Goal: Transaction & Acquisition: Purchase product/service

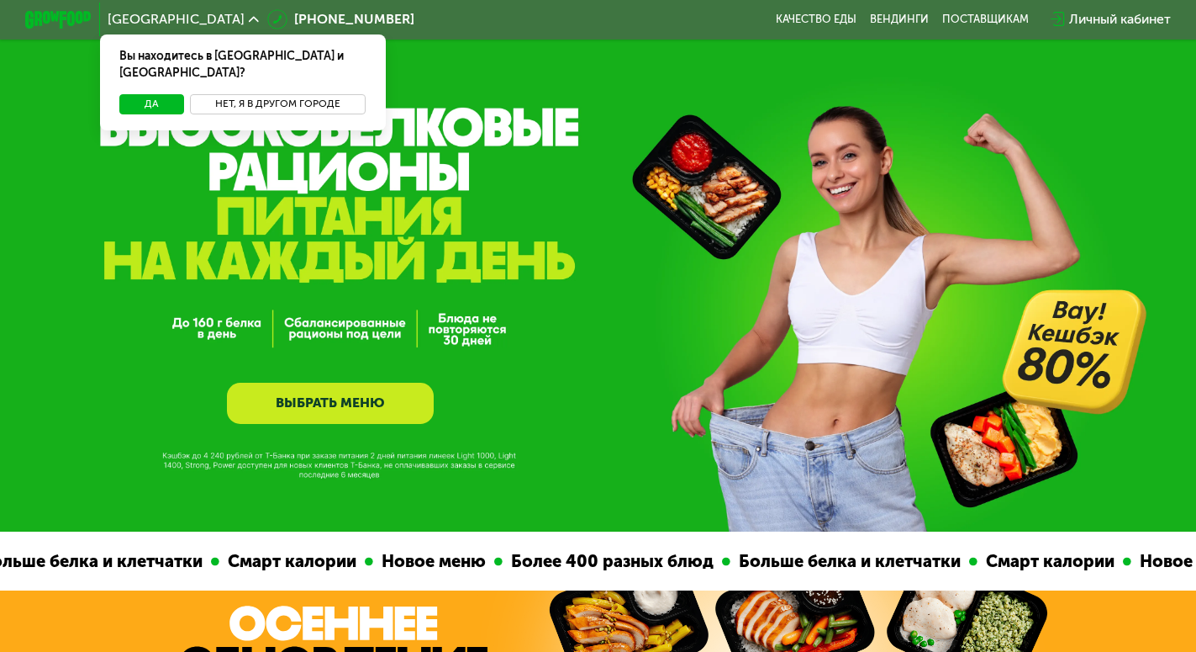
click at [271, 94] on button "Нет, я в другом городе" at bounding box center [277, 104] width 175 height 20
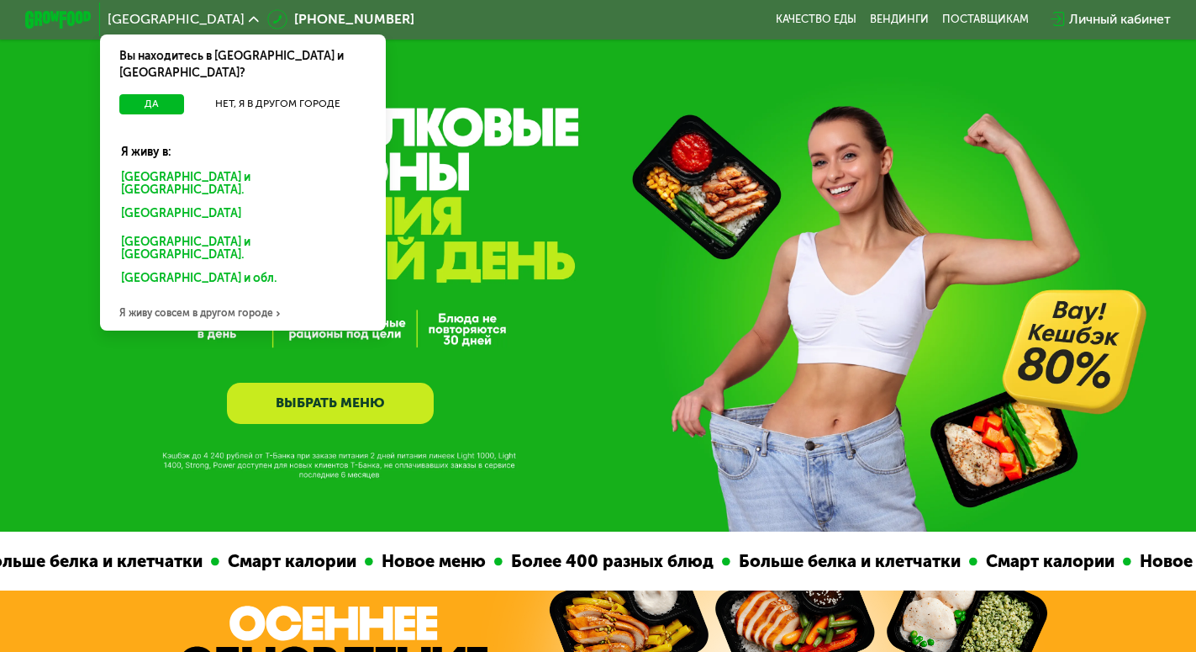
click at [182, 166] on div "Москве и обл." at bounding box center [242, 183] width 266 height 34
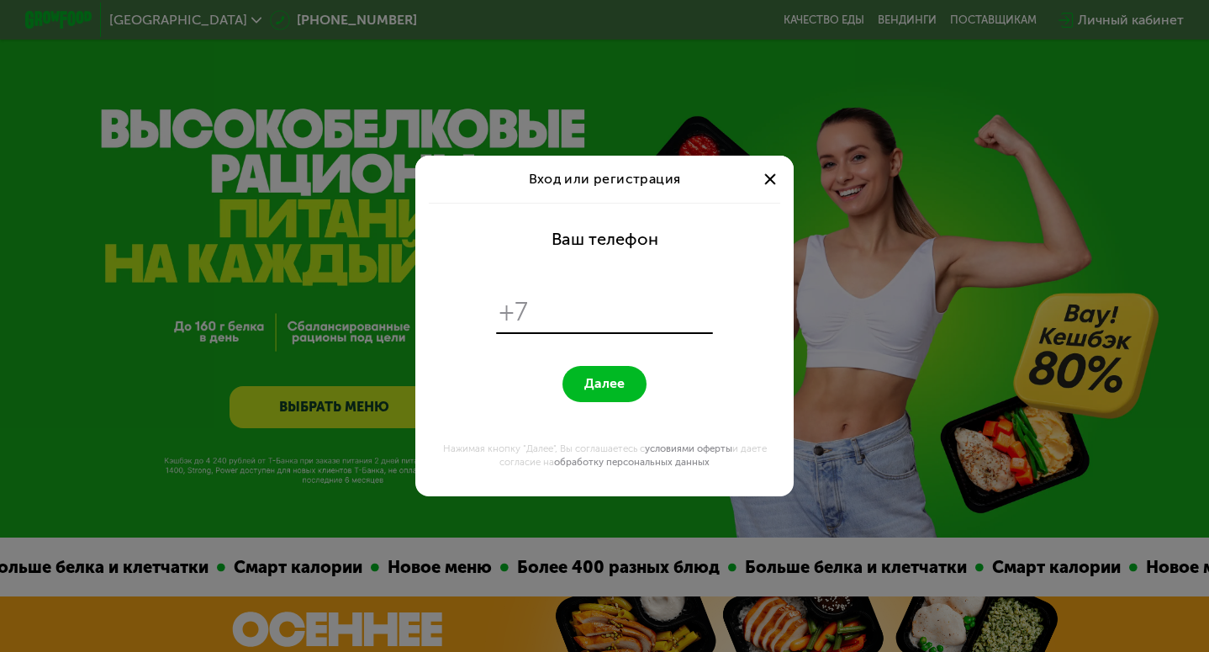
click at [644, 323] on input "tel" at bounding box center [623, 313] width 172 height 32
paste input "*******"
type input "*******"
click at [664, 325] on input "*******" at bounding box center [623, 313] width 172 height 32
click at [638, 319] on input "tel" at bounding box center [623, 313] width 172 height 32
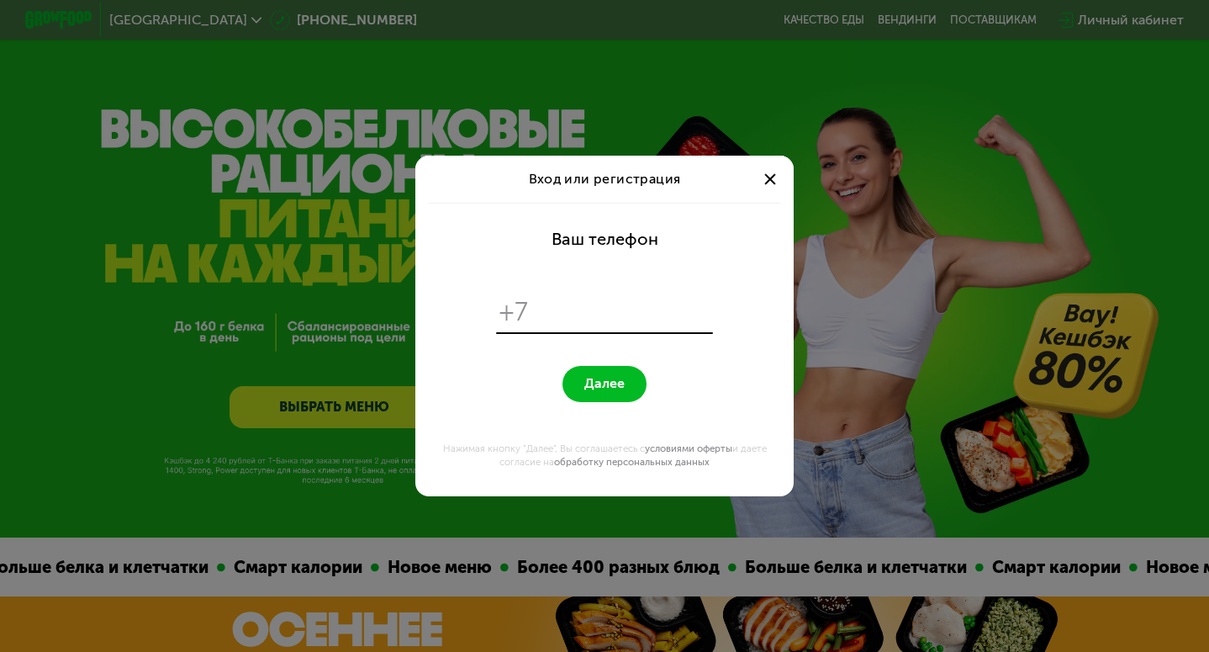
paste input "**********"
click at [551, 308] on input "**********" at bounding box center [623, 313] width 172 height 32
click at [695, 306] on input "**********" at bounding box center [623, 313] width 172 height 32
type input "**********"
click at [611, 376] on span "Далее" at bounding box center [604, 384] width 40 height 16
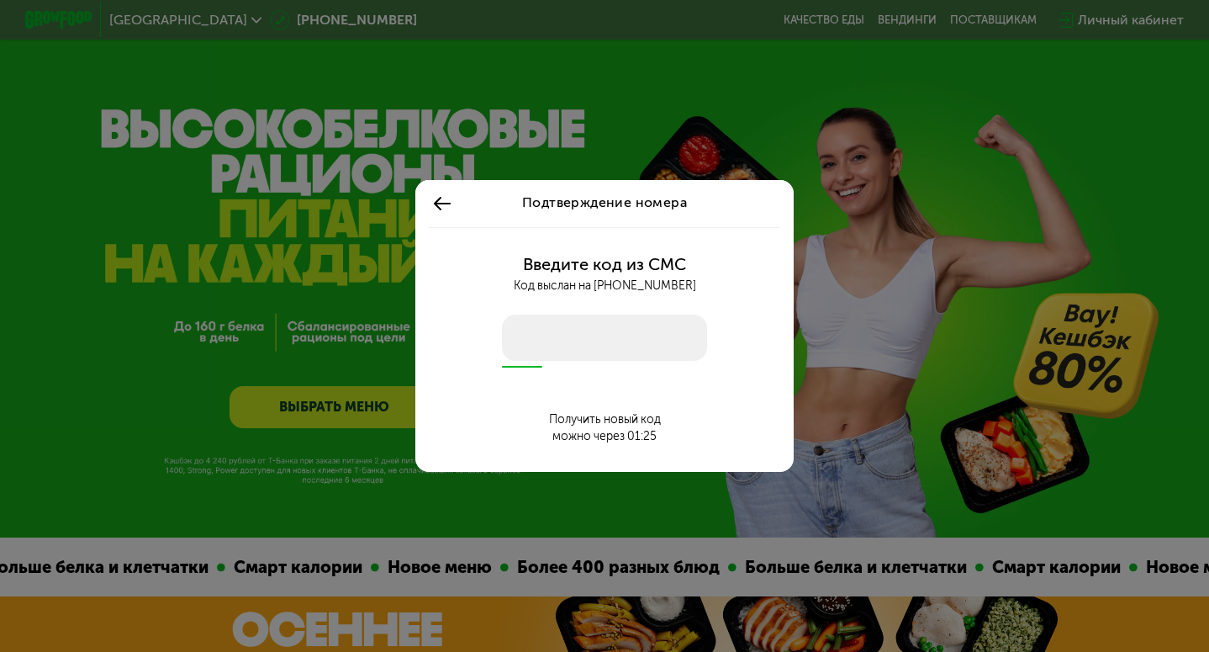
click at [600, 331] on input "number" at bounding box center [604, 337] width 205 height 47
type input "****"
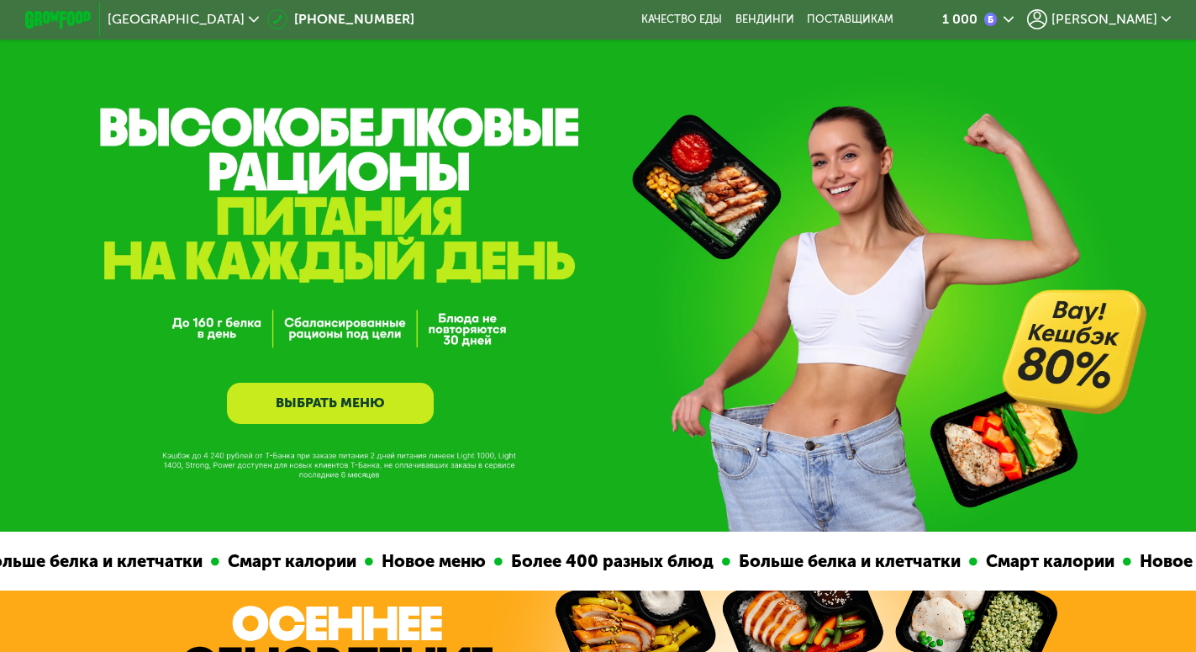
click at [374, 402] on link "ВЫБРАТЬ МЕНЮ" at bounding box center [330, 403] width 207 height 41
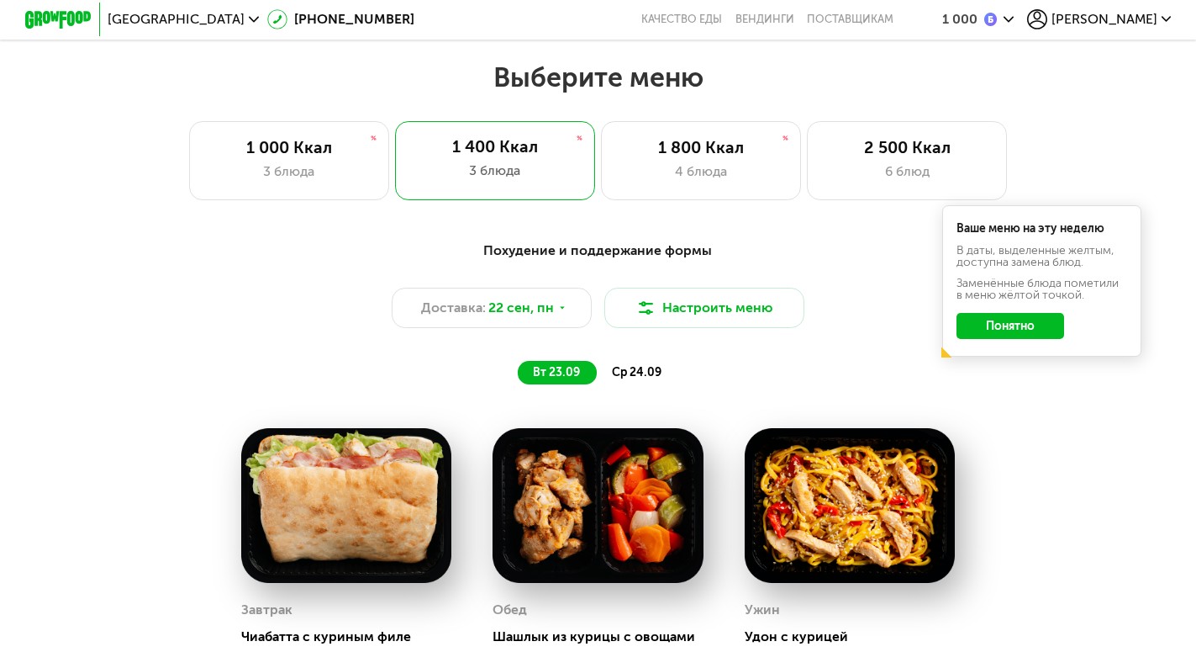
scroll to position [1058, 0]
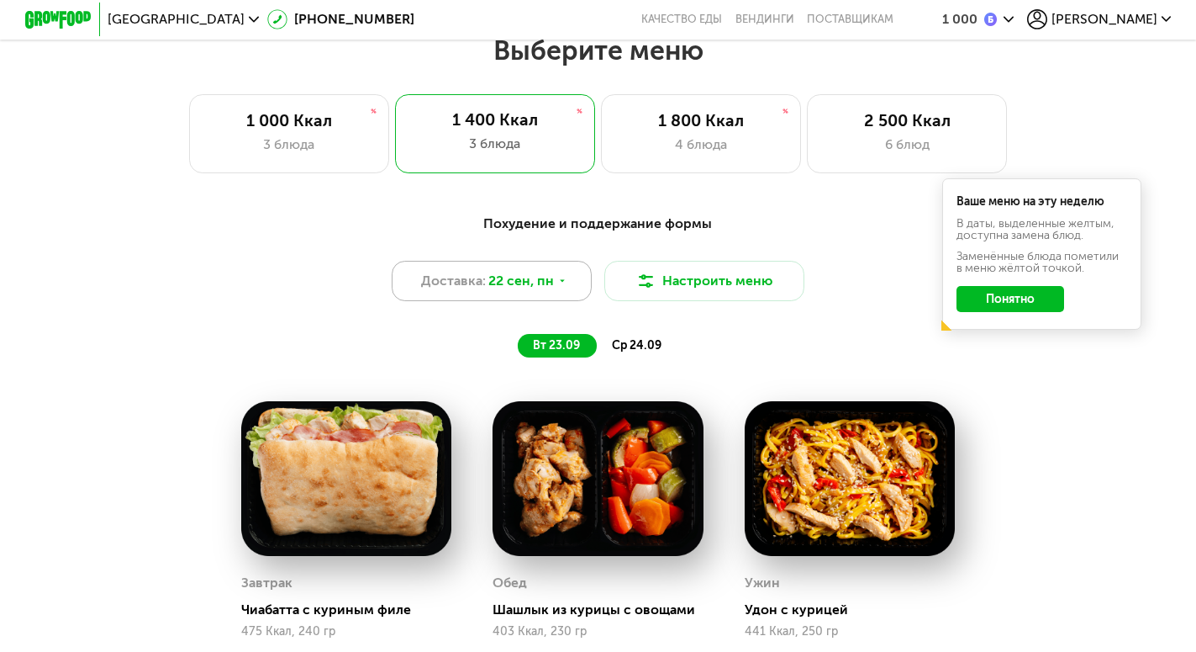
click at [533, 285] on span "22 сен, пн" at bounding box center [521, 281] width 66 height 20
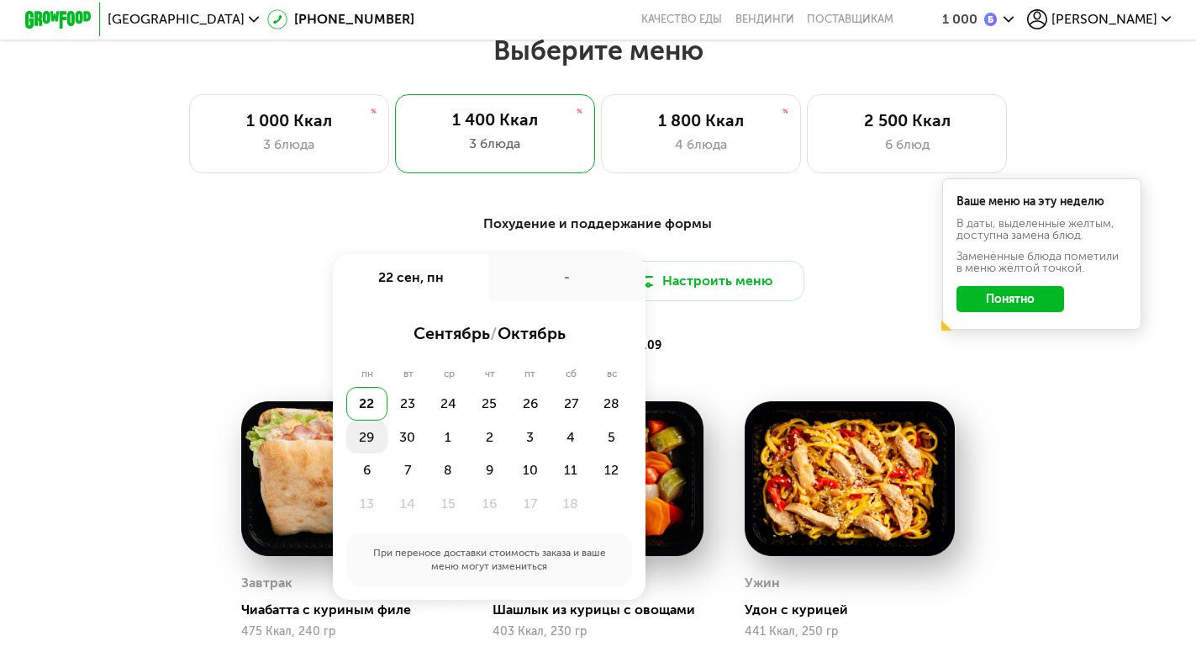
click at [371, 450] on div "29" at bounding box center [366, 437] width 41 height 34
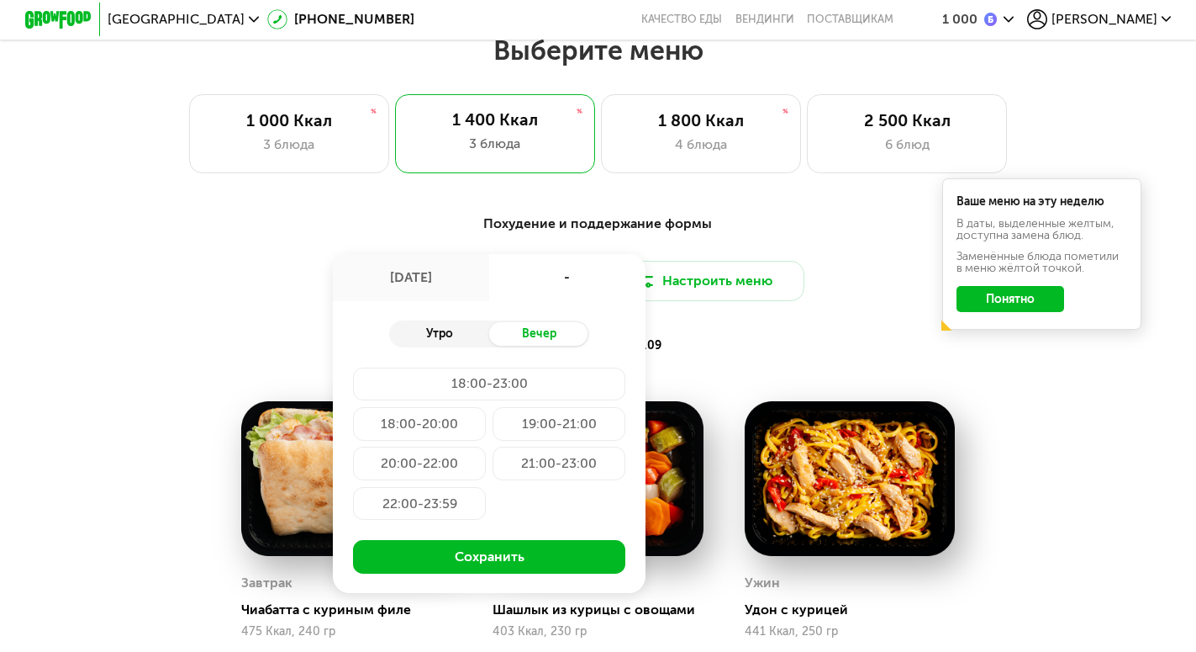
click at [437, 340] on div "Утро" at bounding box center [439, 334] width 100 height 24
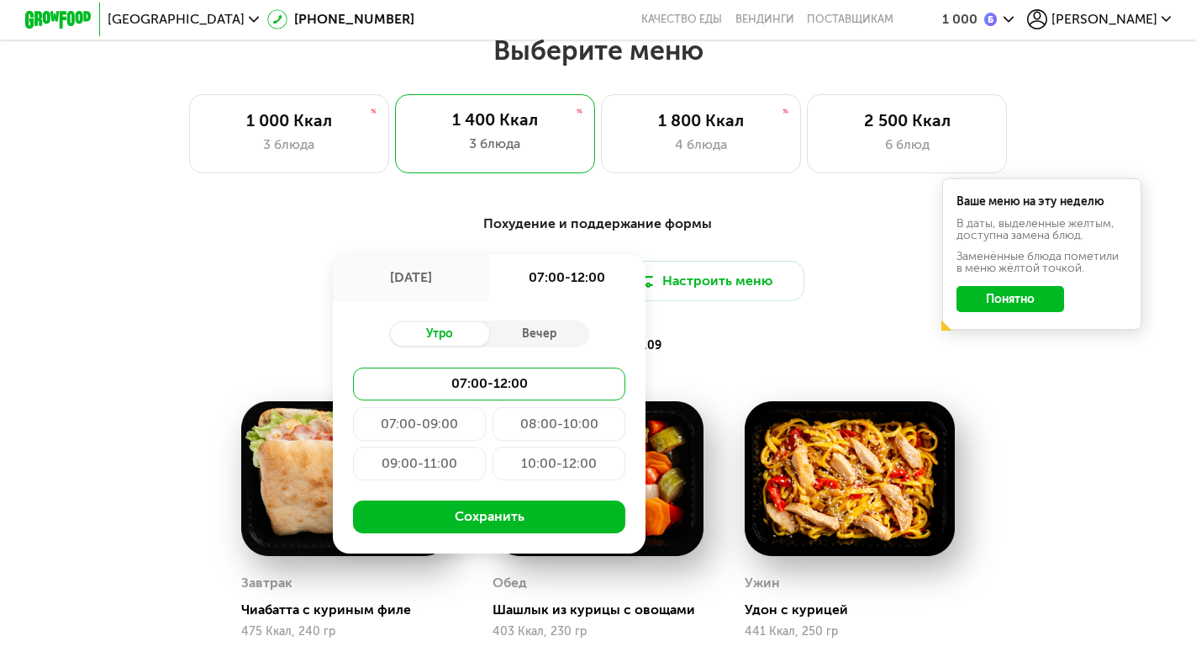
click at [530, 468] on div "10:00-12:00" at bounding box center [559, 463] width 133 height 34
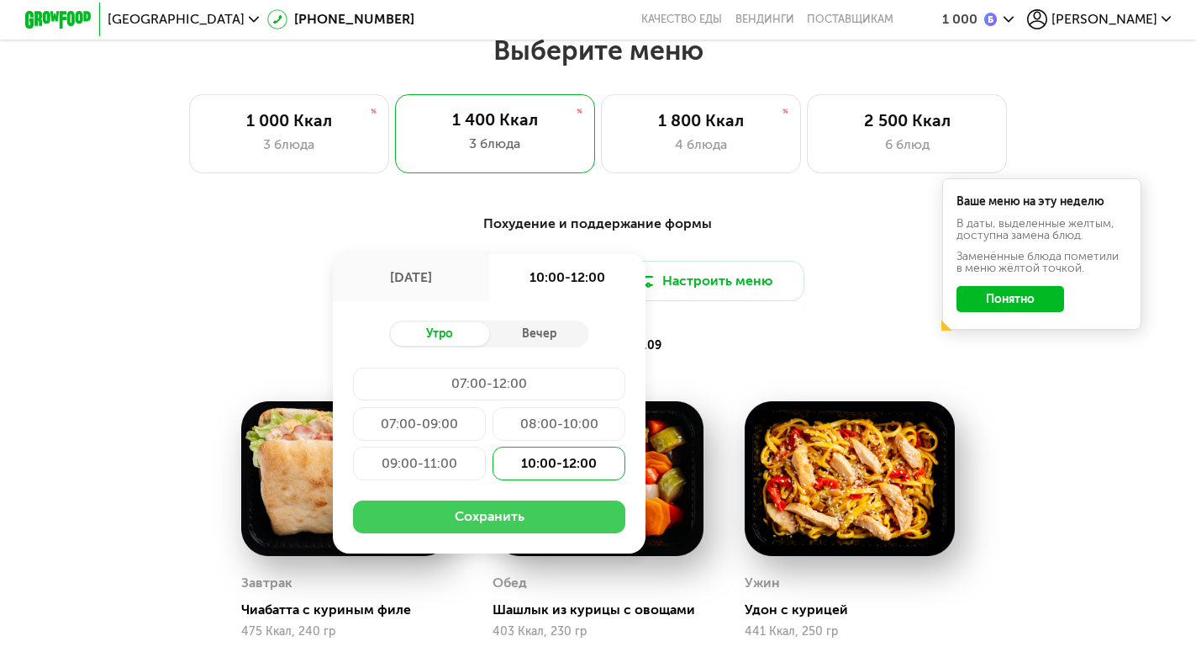
click at [559, 528] on button "Сохранить" at bounding box center [489, 517] width 272 height 34
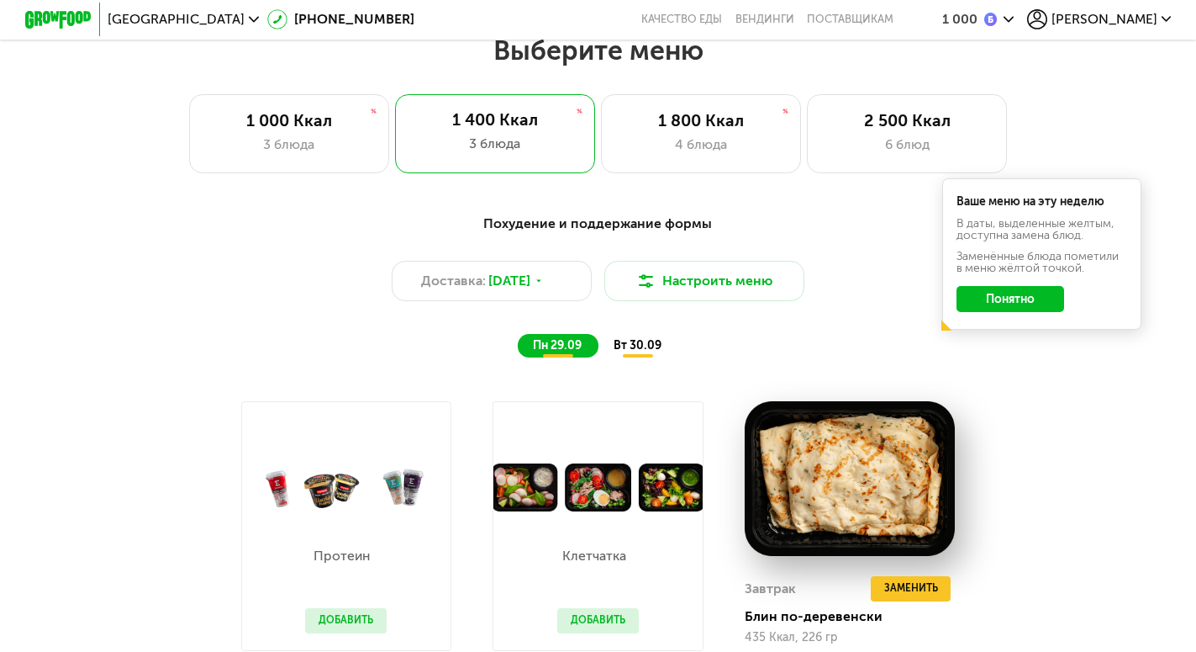
click at [1022, 309] on button "Понятно" at bounding box center [1010, 299] width 107 height 27
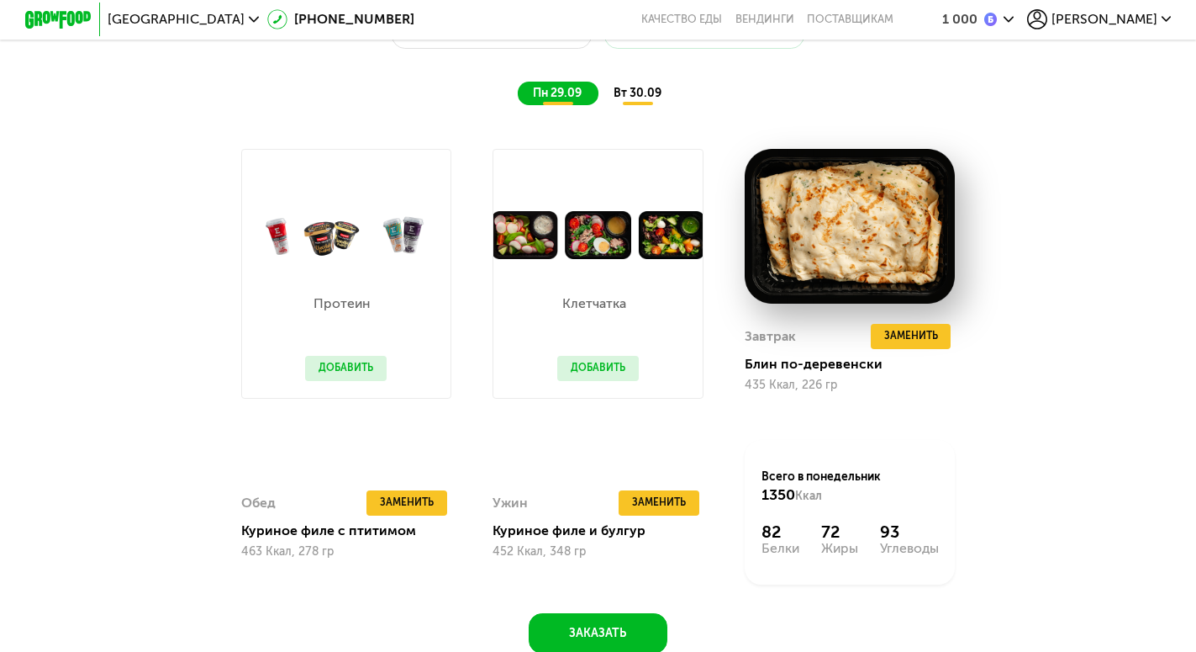
scroll to position [974, 0]
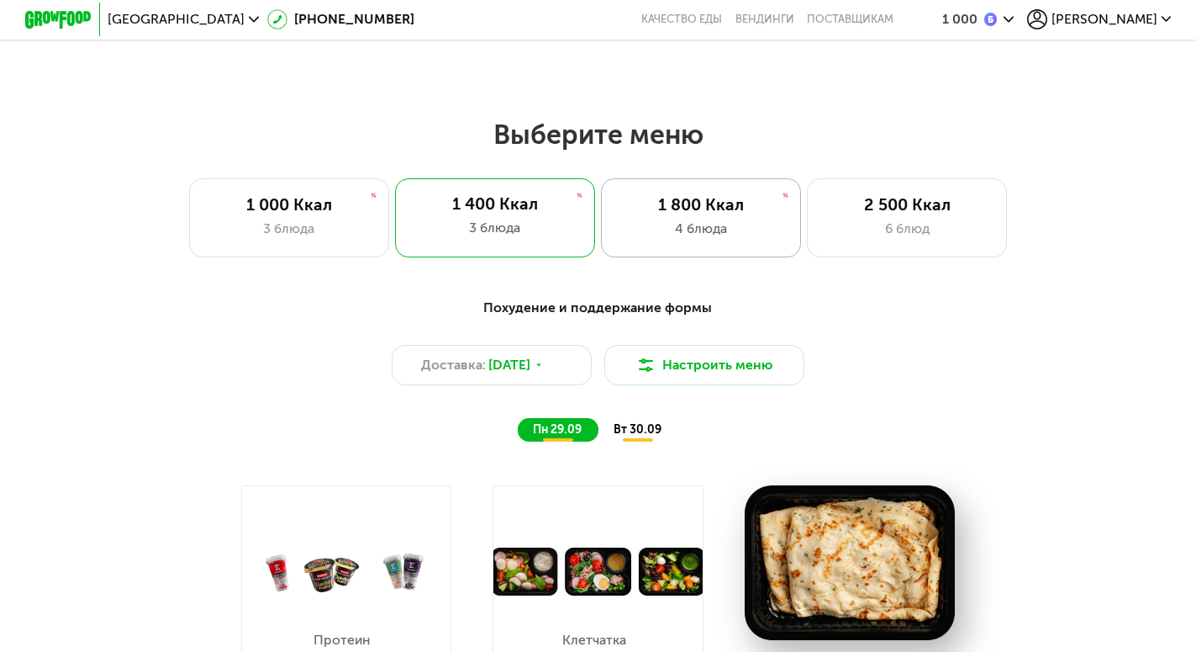
click at [652, 255] on div "1 800 Ккал 4 блюда" at bounding box center [700, 218] width 199 height 80
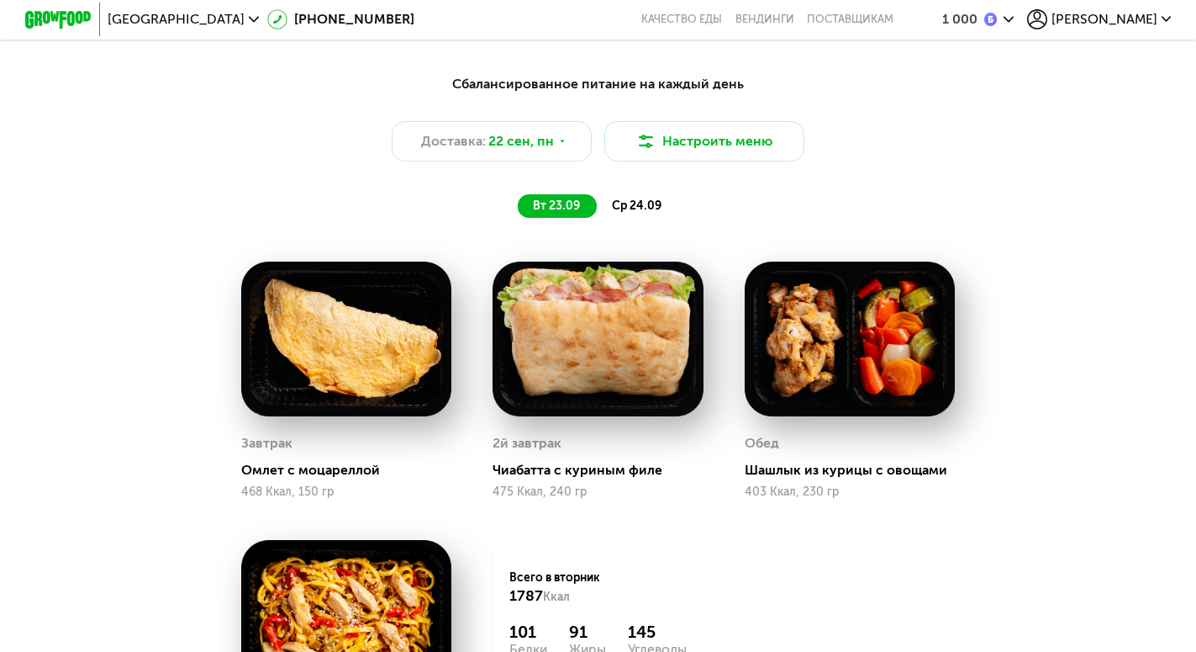
scroll to position [841, 0]
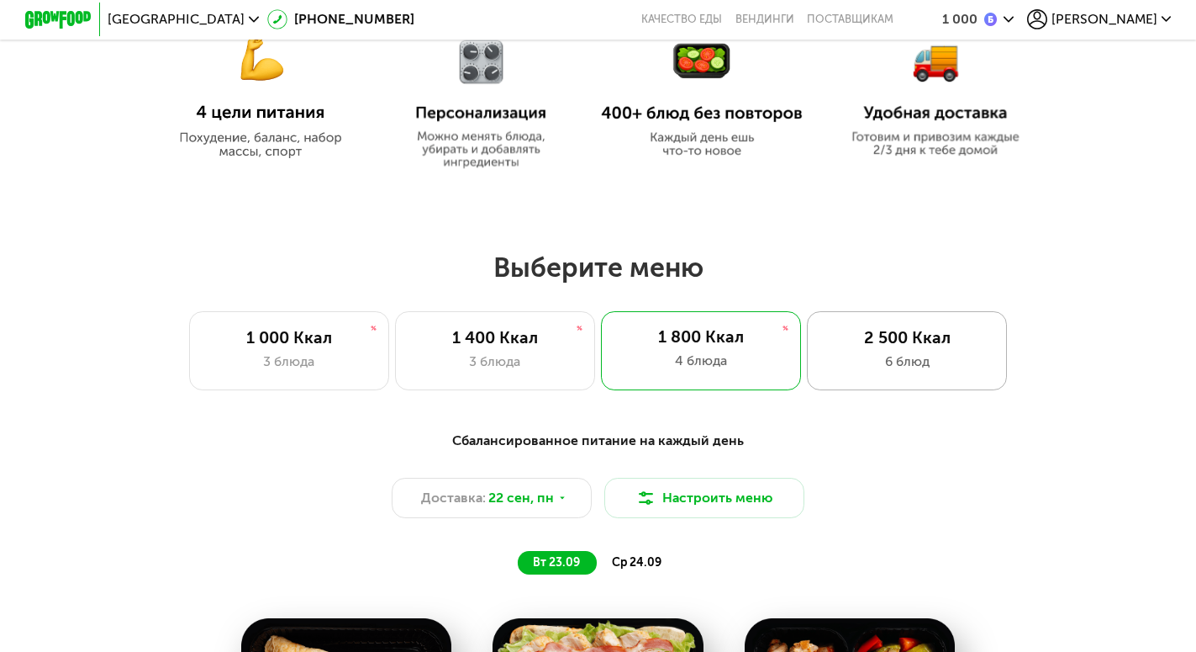
click at [894, 372] on div "6 блюд" at bounding box center [907, 361] width 165 height 20
click at [645, 391] on div "1 800 Ккал 4 блюда" at bounding box center [700, 351] width 199 height 80
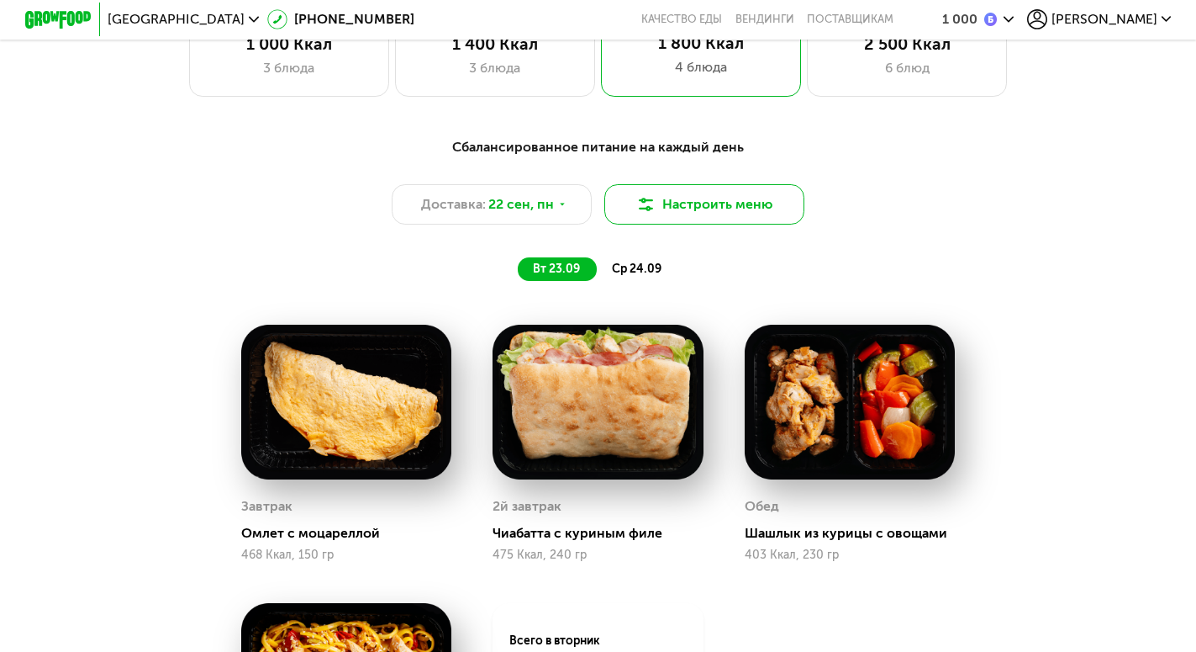
scroll to position [1093, 0]
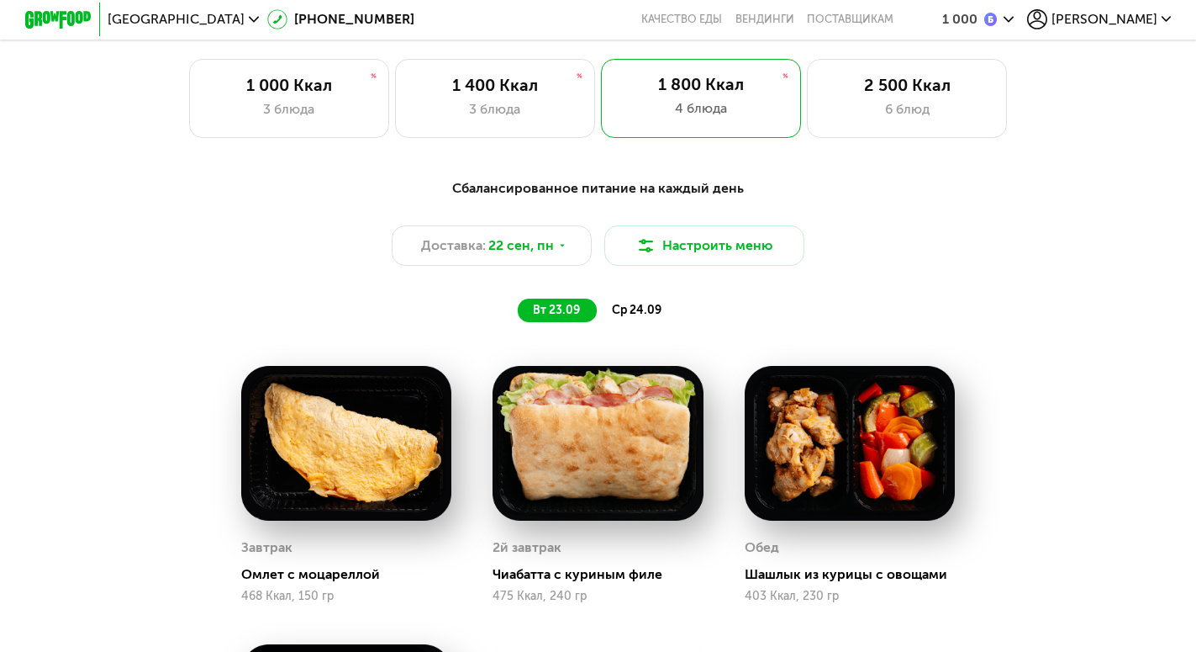
click at [648, 311] on div "ср 24.09" at bounding box center [638, 310] width 82 height 24
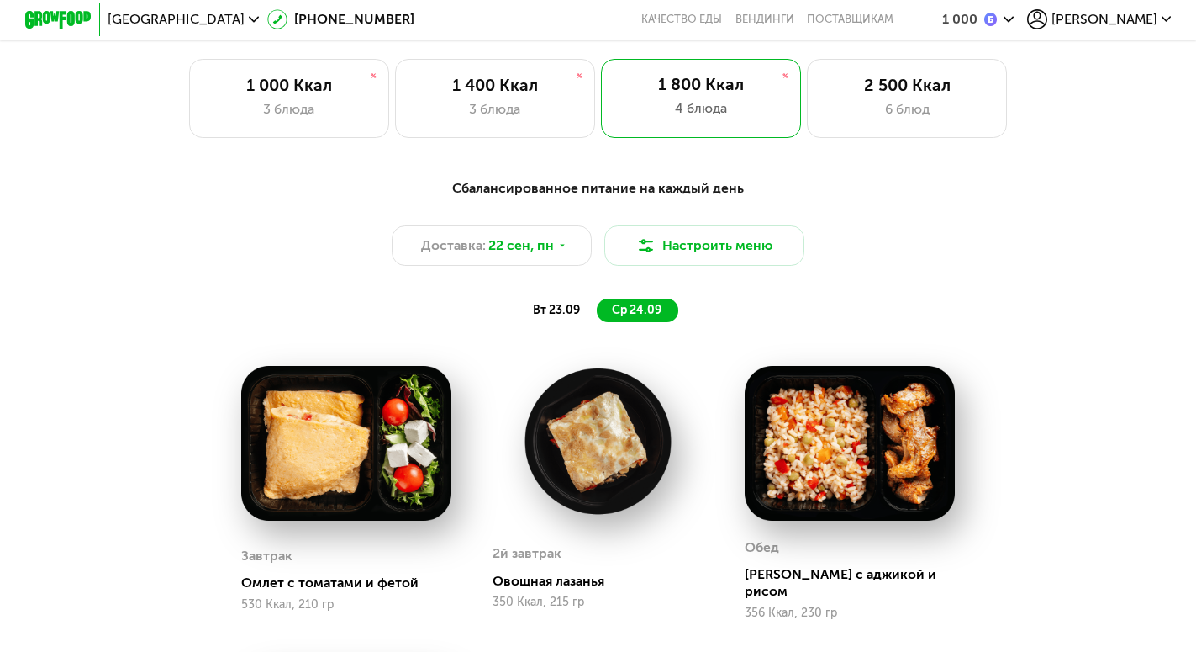
scroll to position [1429, 0]
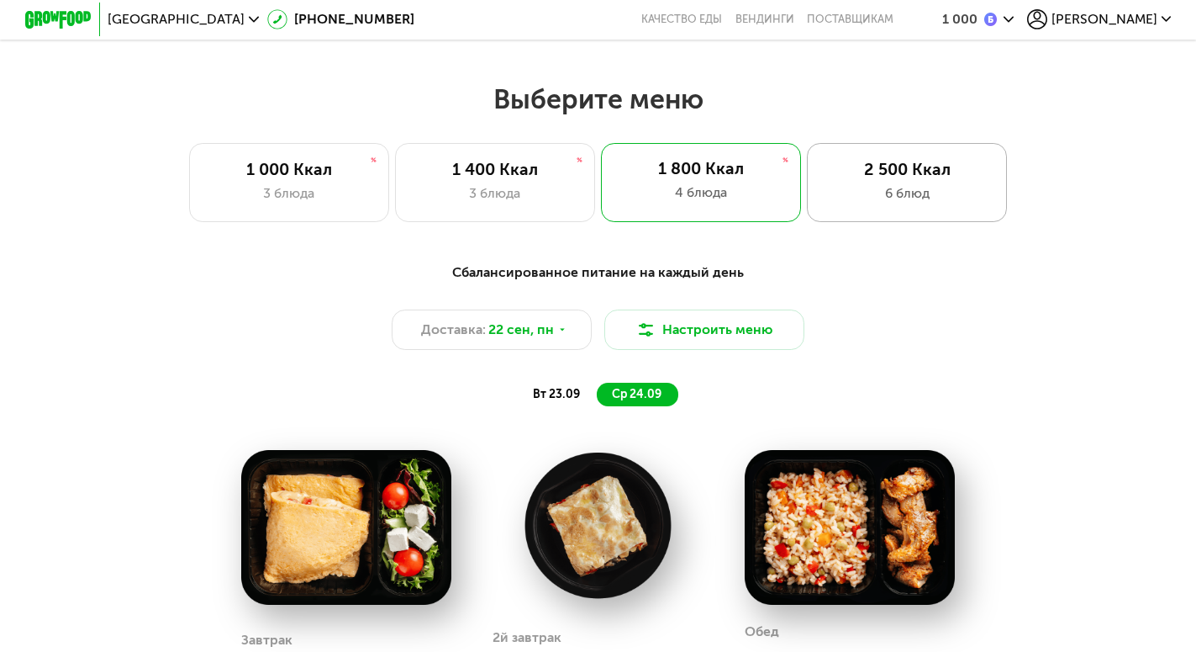
click at [903, 163] on div "2 500 Ккал 6 блюд" at bounding box center [906, 183] width 199 height 80
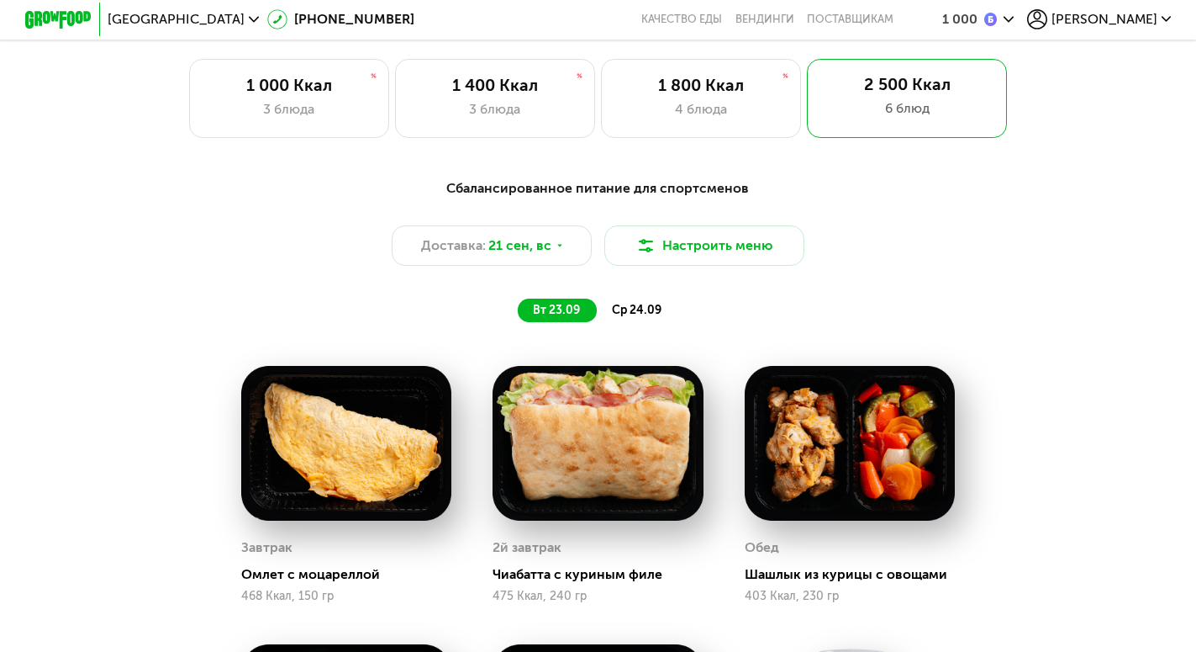
click at [625, 310] on div "ср 24.09" at bounding box center [638, 310] width 82 height 24
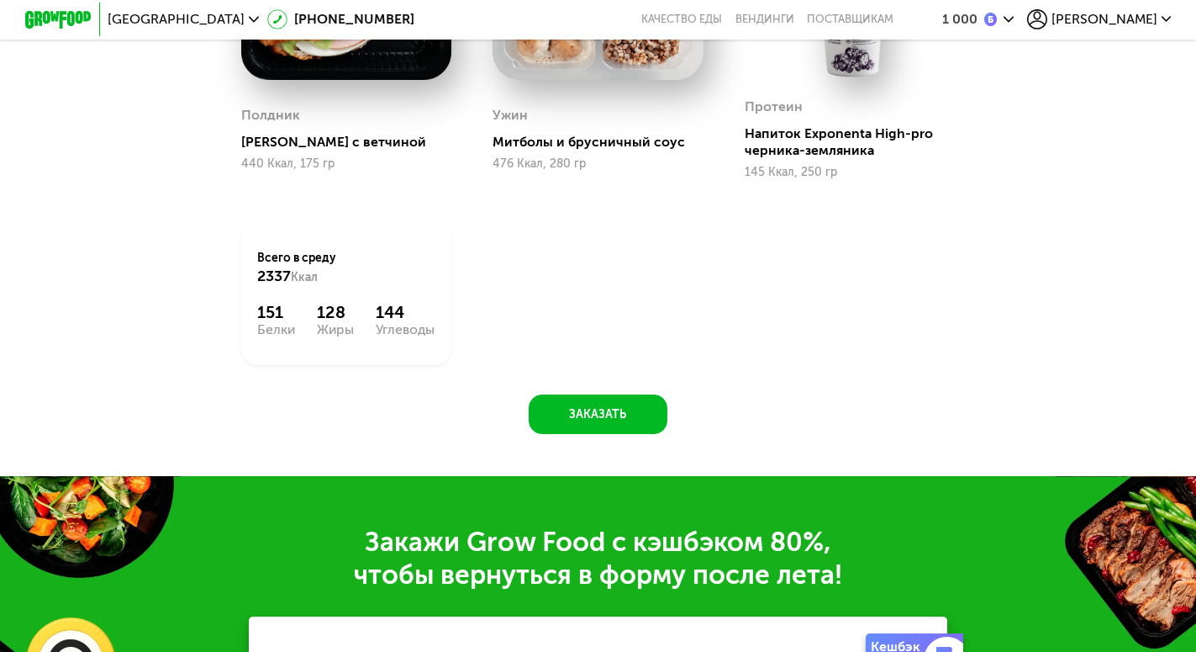
scroll to position [2102, 0]
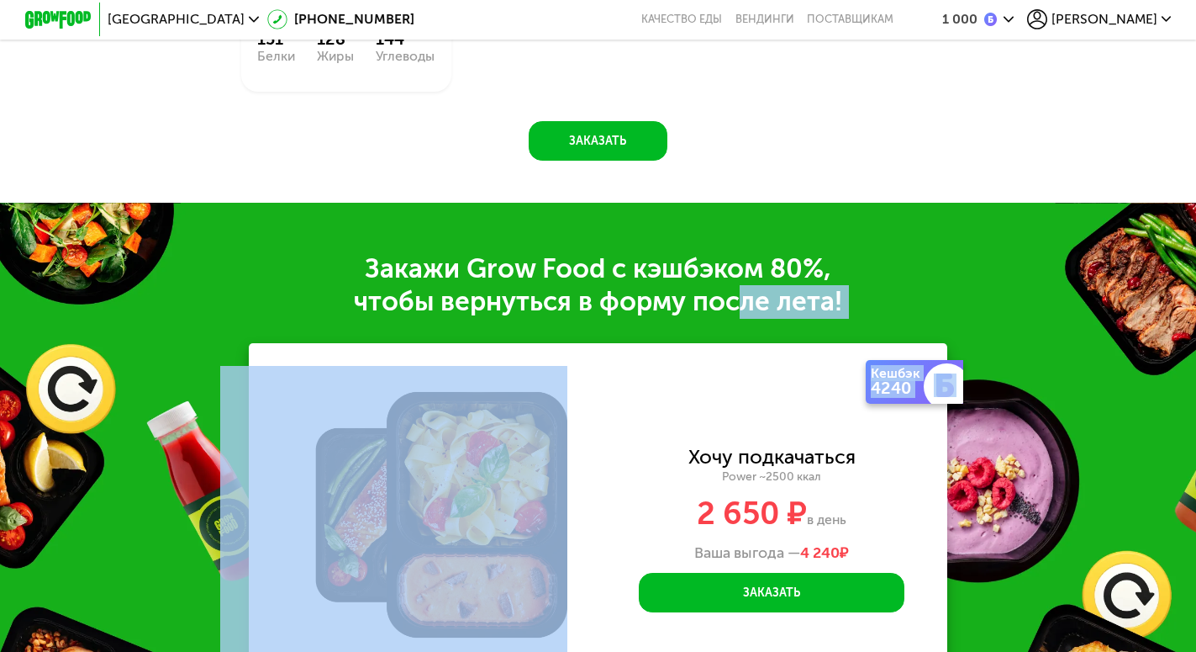
drag, startPoint x: 742, startPoint y: 303, endPoint x: 746, endPoint y: 343, distance: 39.7
click at [746, 343] on div "Закажи Grow Food c кэшбэком 80%, чтобы вернуться в форму после лета! Кешбэк 424…" at bounding box center [598, 485] width 1196 height 565
click at [638, 383] on div "Кешбэк 4240 Хочу подкачаться Power ~2500 ккал 2 650 ₽ в день Ваша выгода — 4 24…" at bounding box center [772, 530] width 351 height 374
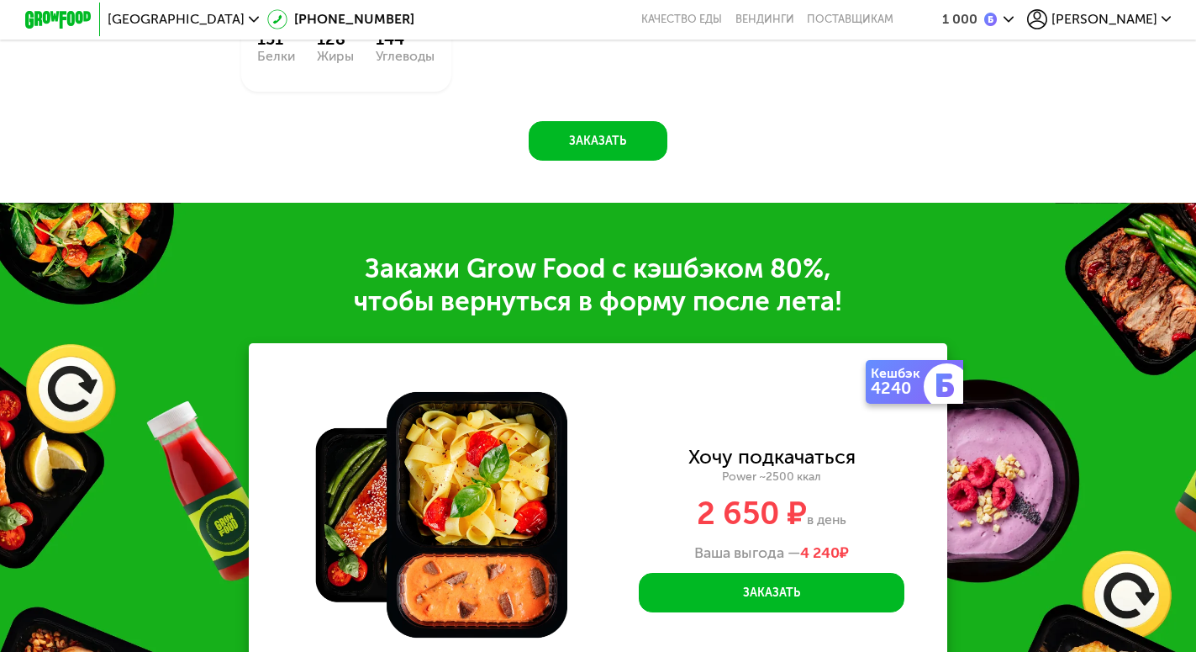
click at [939, 388] on img at bounding box center [946, 385] width 24 height 24
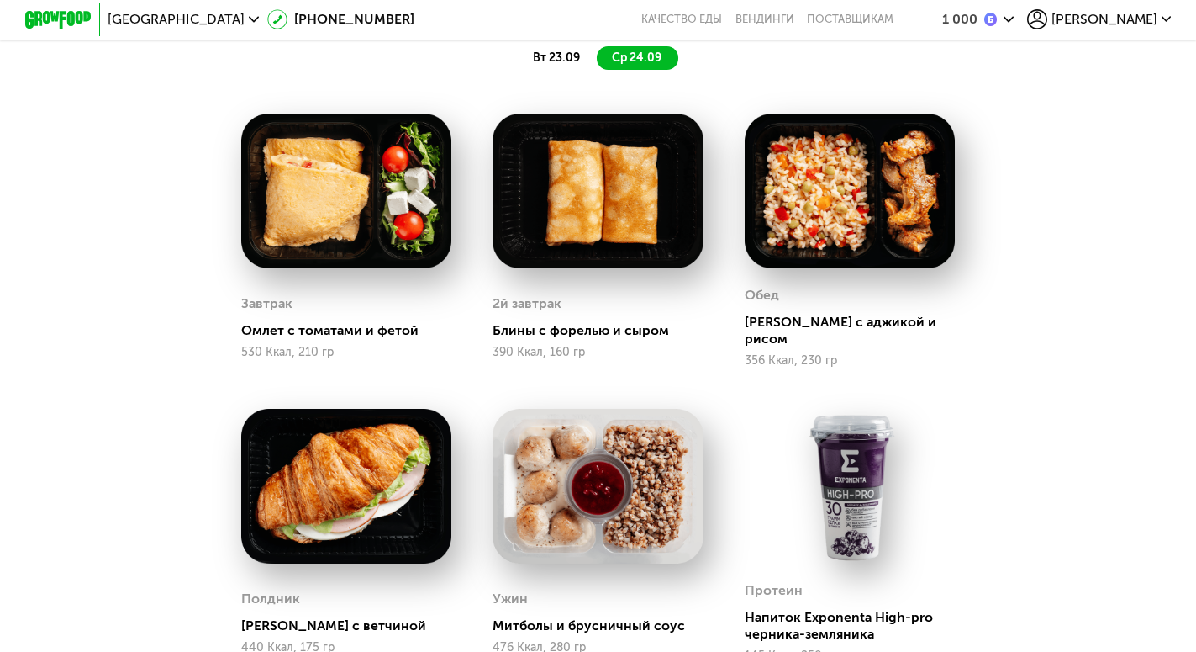
scroll to position [925, 0]
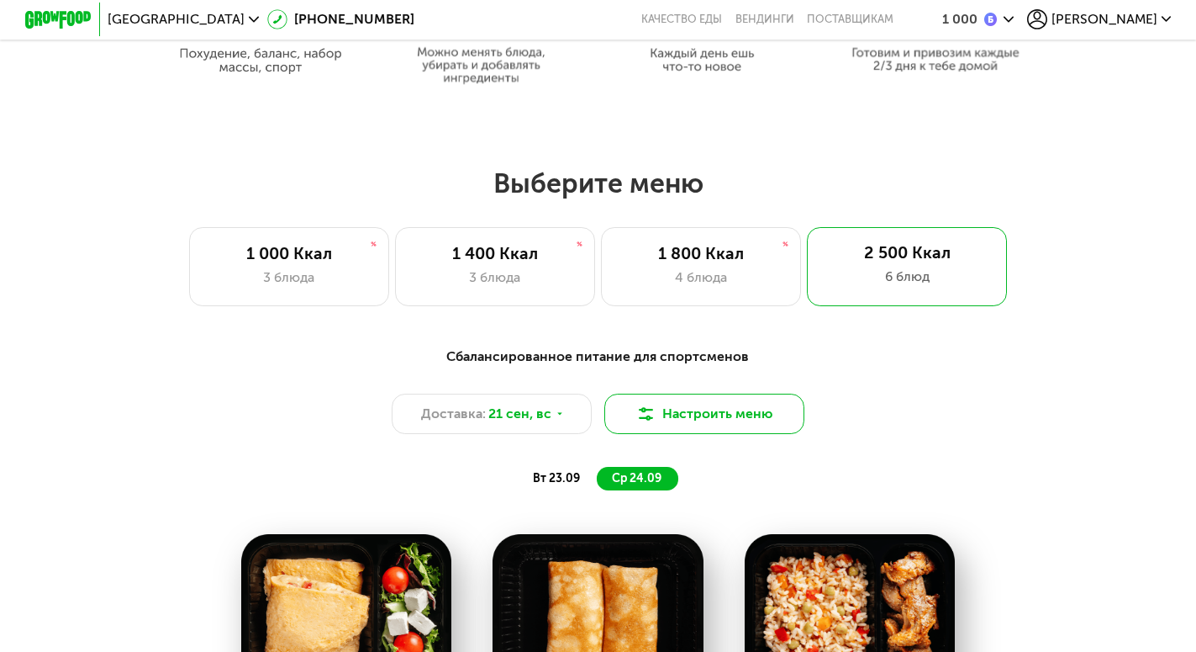
click at [727, 418] on button "Настроить меню" at bounding box center [703, 413] width 199 height 40
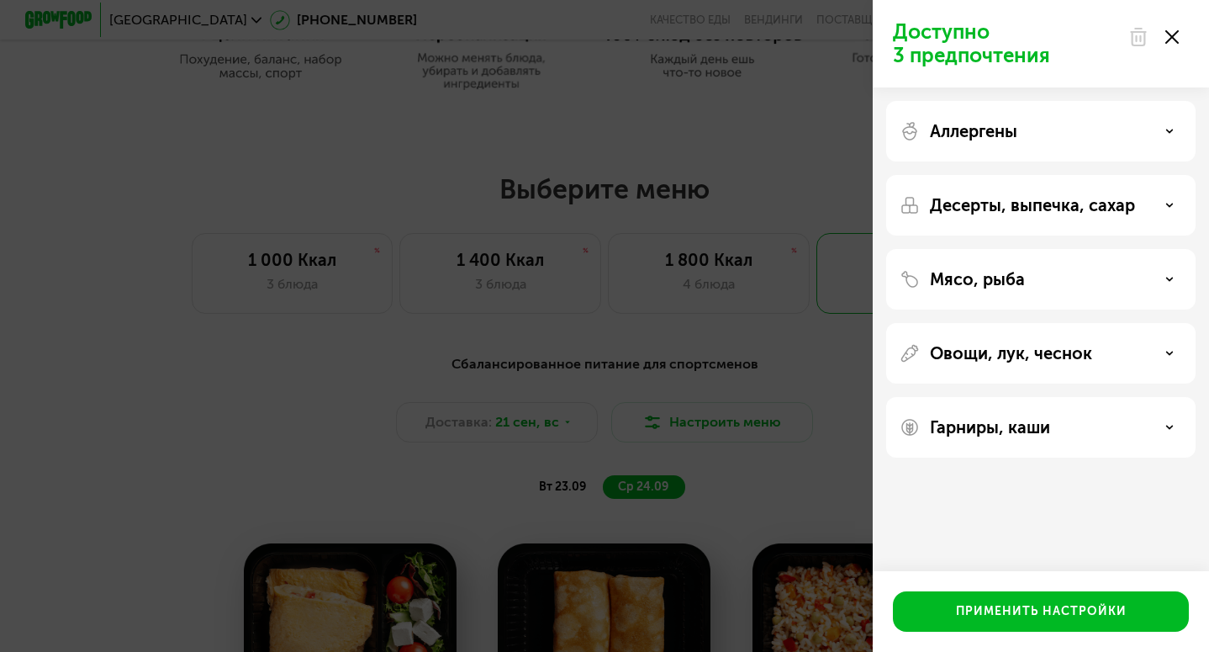
click at [1057, 282] on div "Мясо, рыба" at bounding box center [1041, 279] width 282 height 20
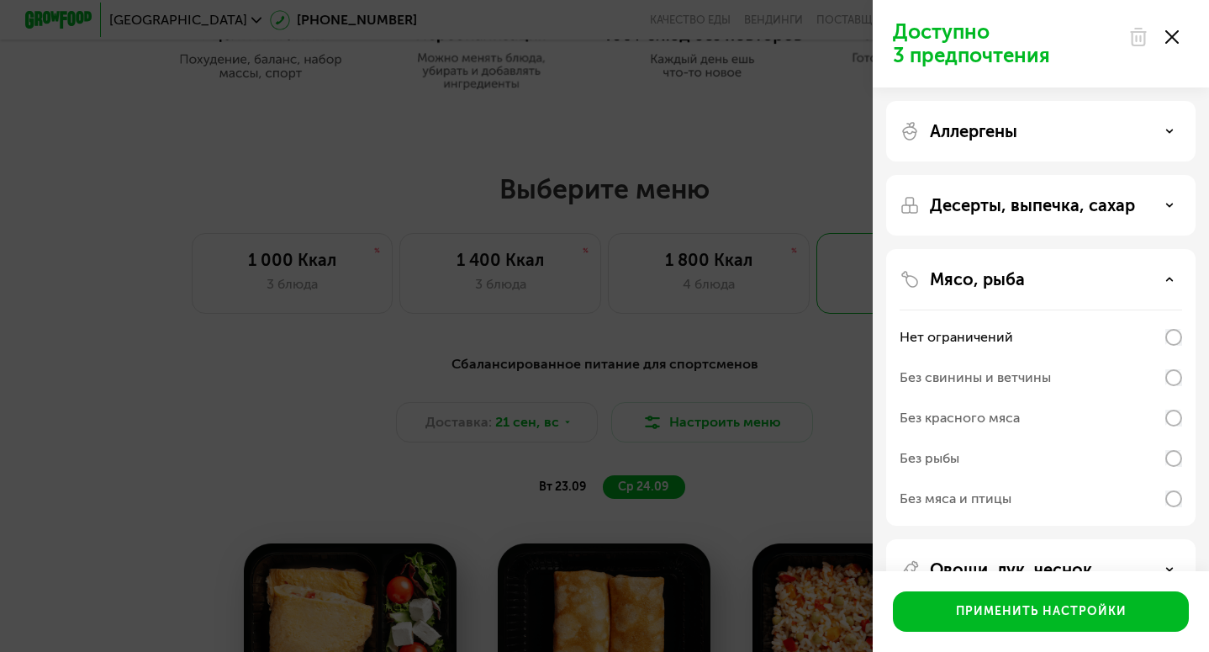
click at [815, 410] on div "Доступно 3 предпочтения Аллергены Десерты, выпечка, сахар Мясо, рыба Нет ограни…" at bounding box center [604, 326] width 1209 height 652
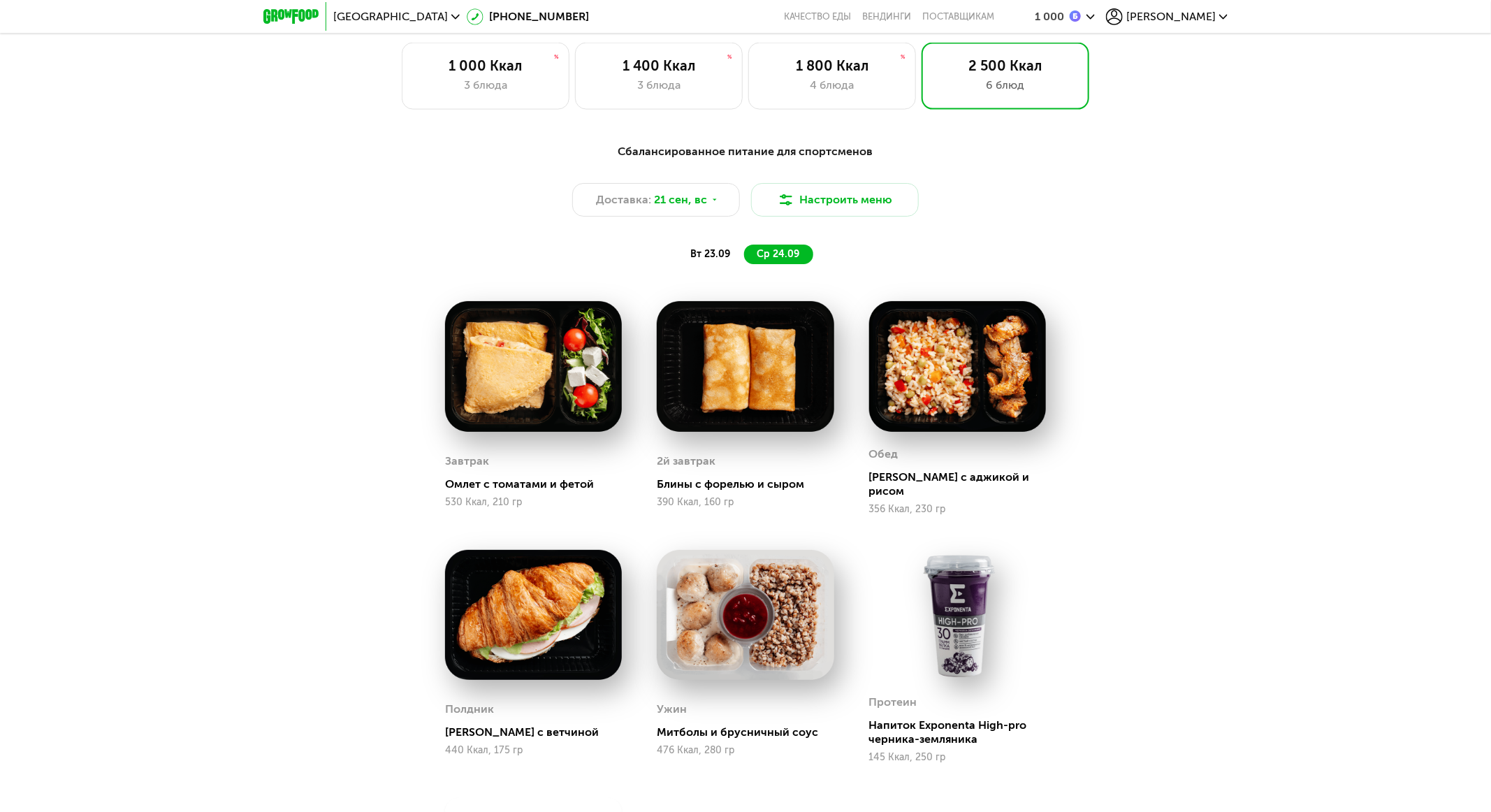
scroll to position [1313, 0]
click at [835, 94] on div "4 блюда" at bounding box center [832, 85] width 138 height 17
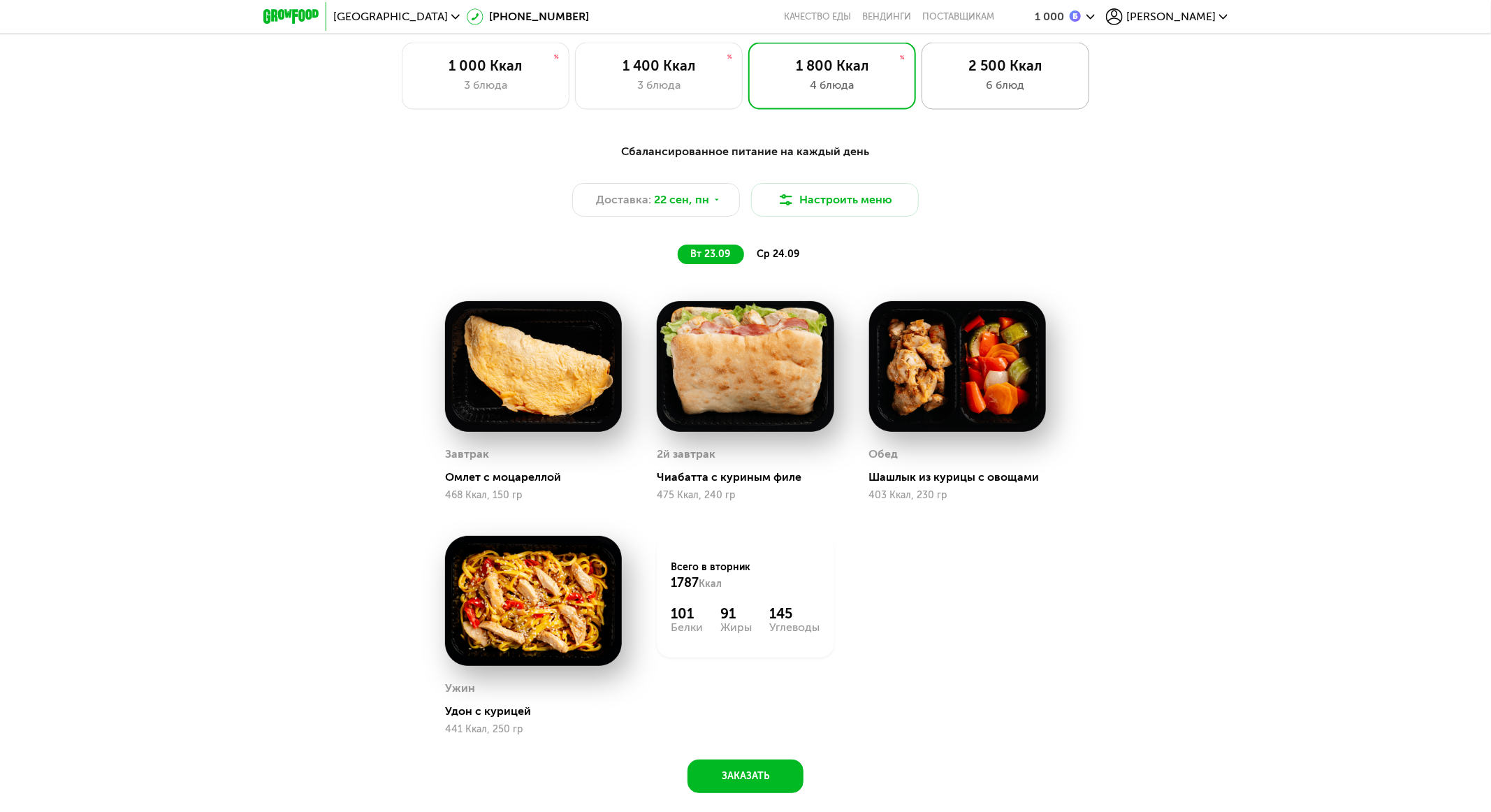
click at [1004, 90] on div "6 блюд" at bounding box center [1006, 85] width 138 height 17
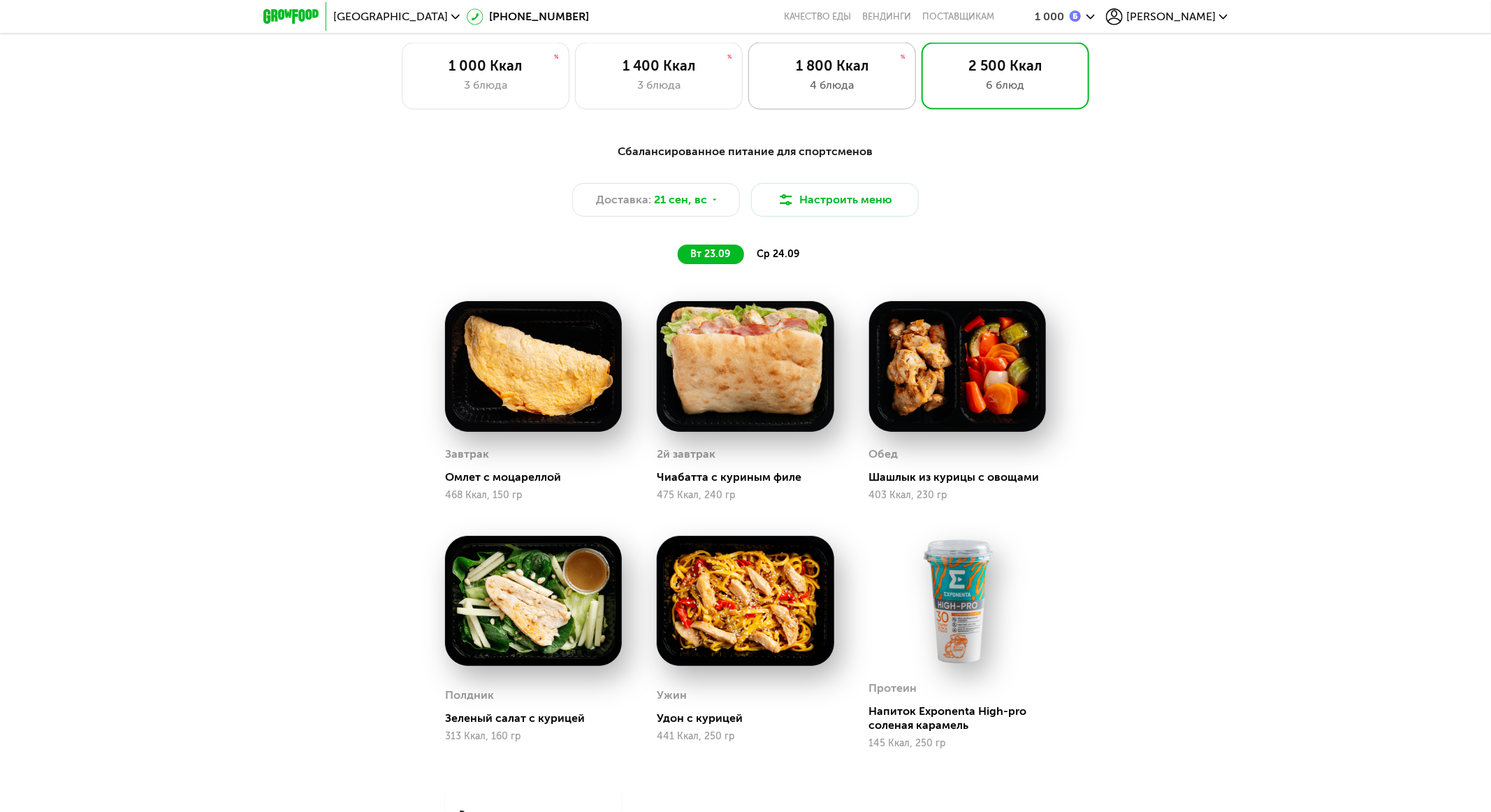
click at [828, 84] on div "4 блюда" at bounding box center [832, 85] width 138 height 17
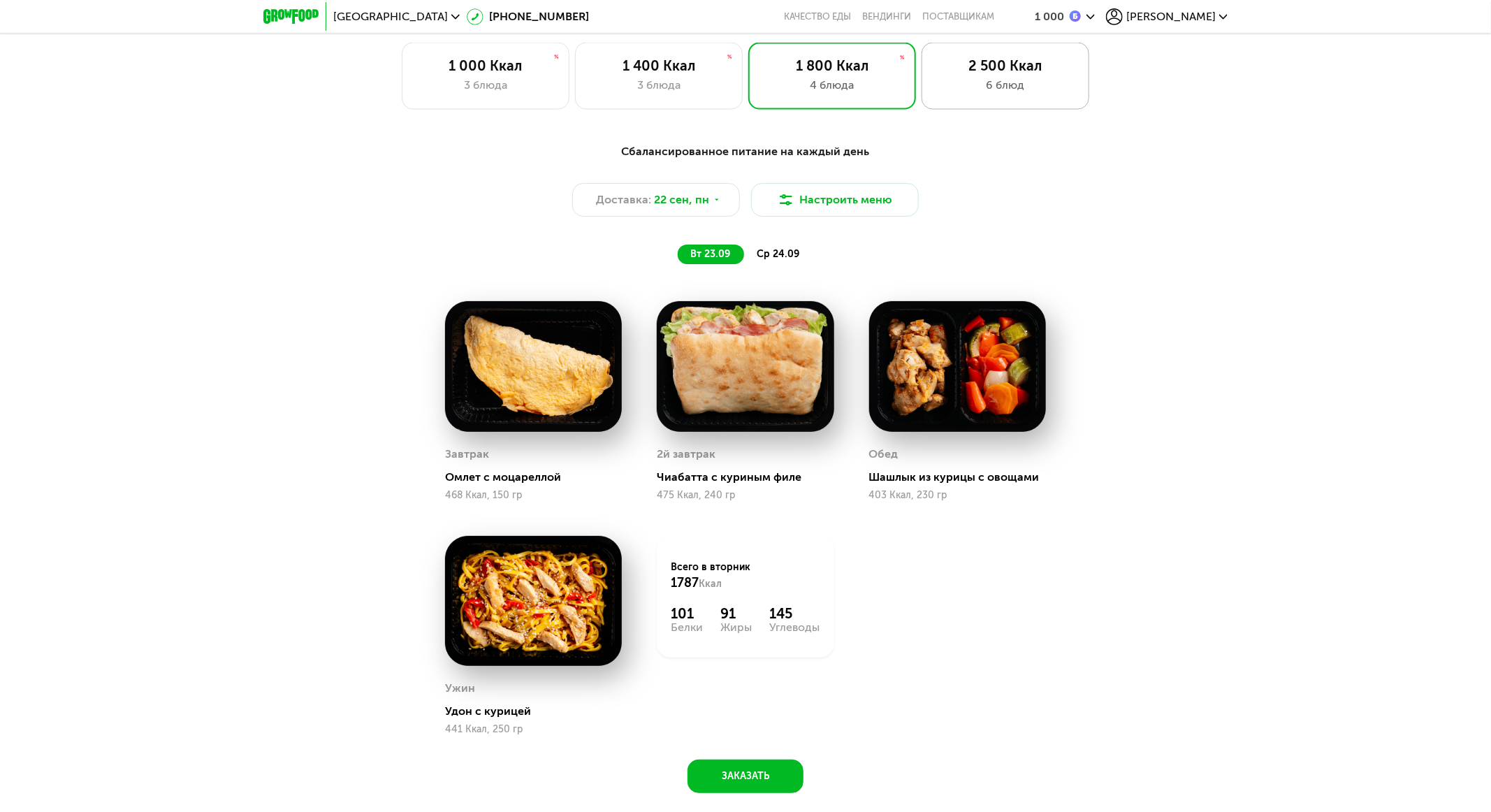
click at [1004, 70] on div "2 500 Ккал" at bounding box center [1006, 66] width 138 height 17
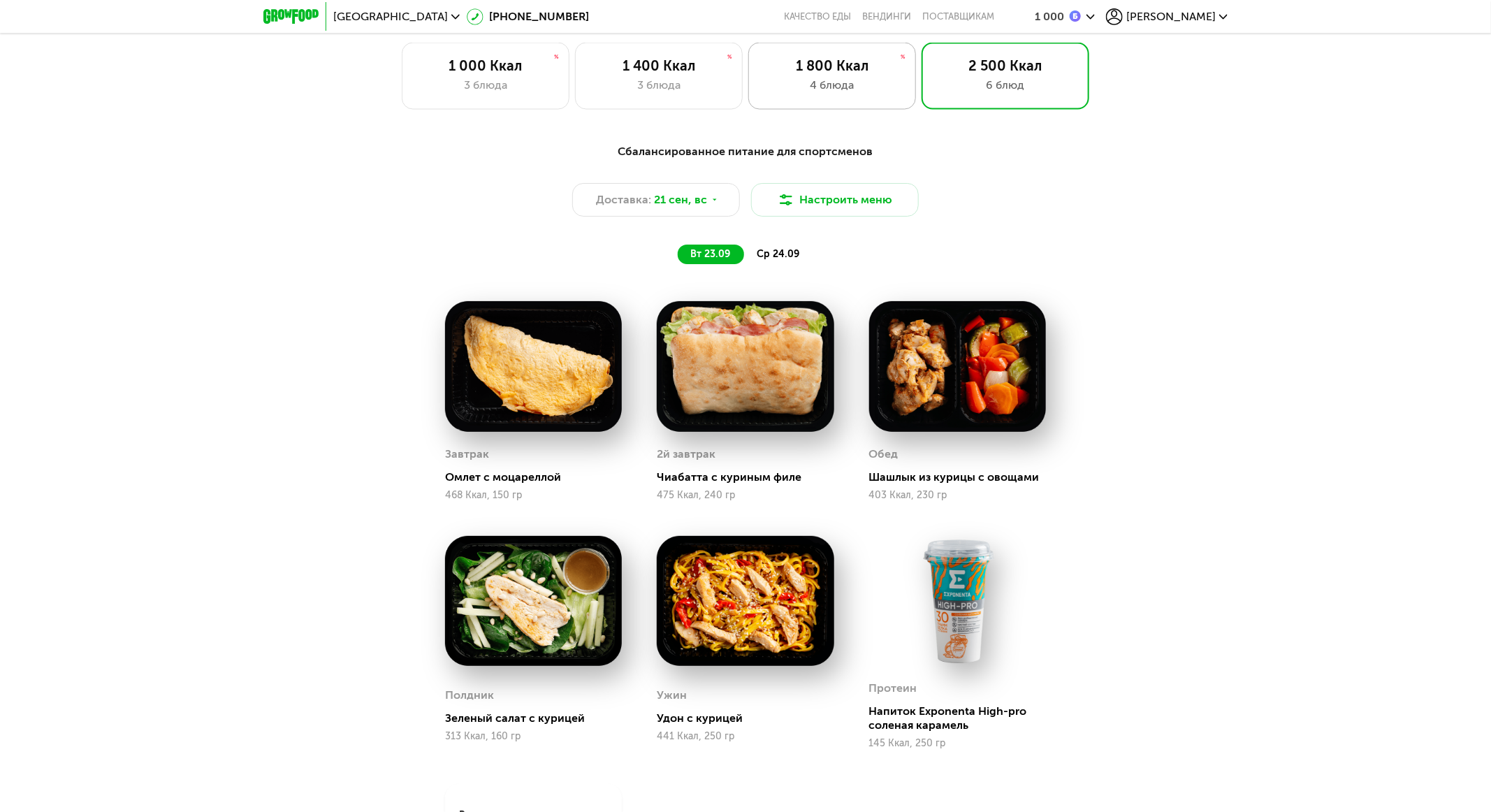
click at [818, 69] on div "1 800 Ккал" at bounding box center [832, 66] width 138 height 17
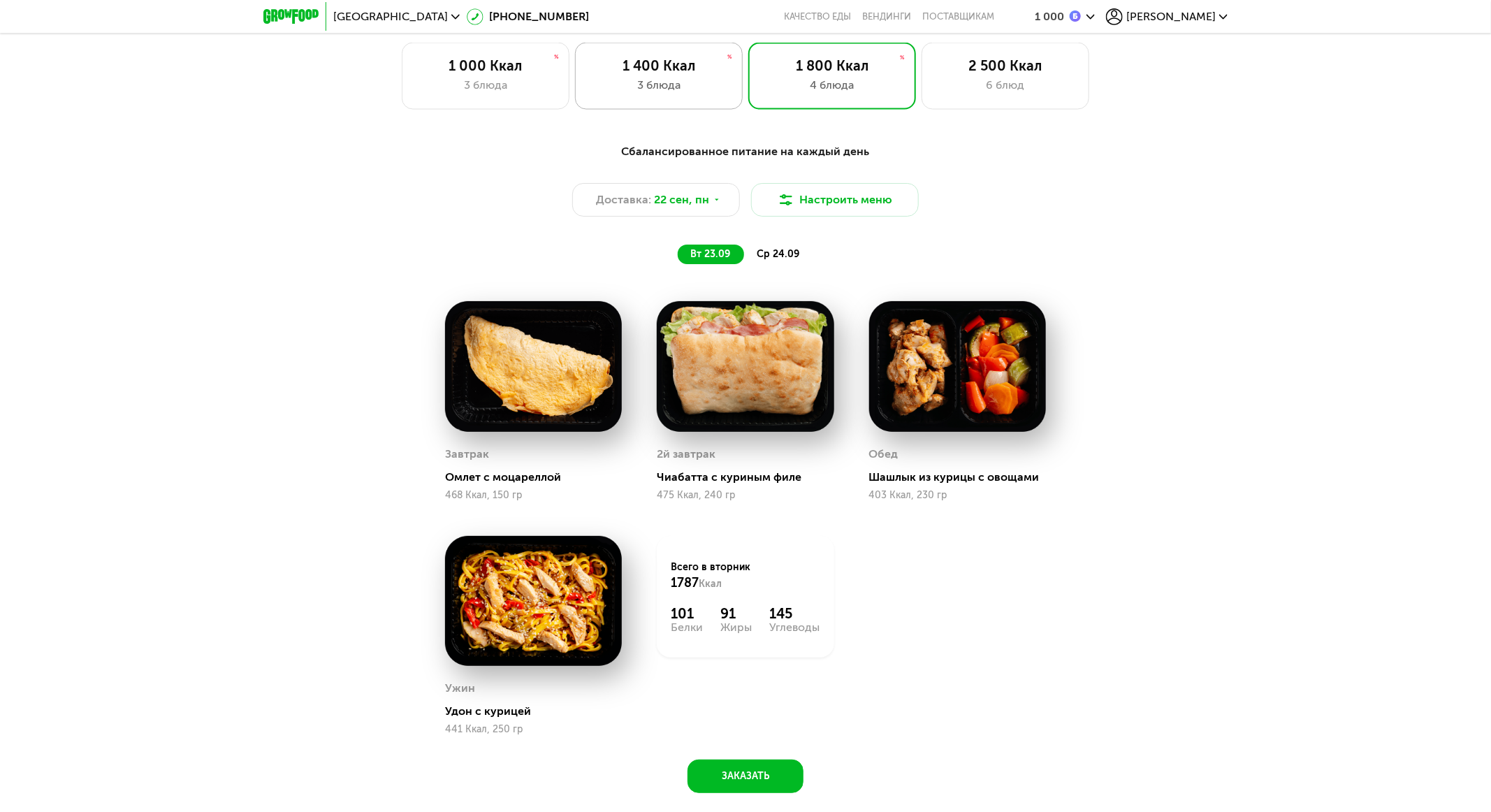
click at [673, 93] on div "3 блюда" at bounding box center [659, 85] width 138 height 17
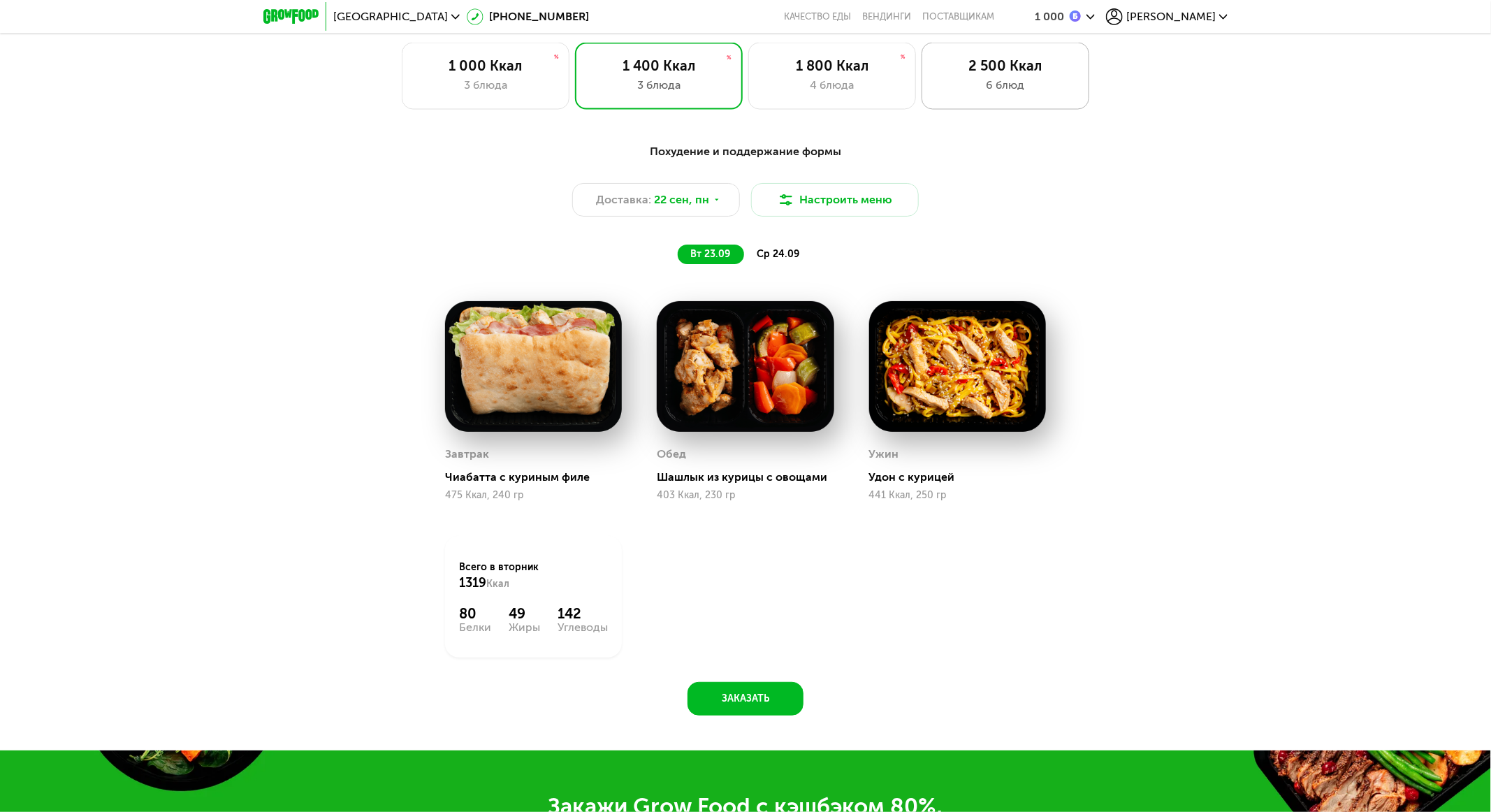
click at [945, 71] on div "2 500 Ккал" at bounding box center [1006, 66] width 138 height 17
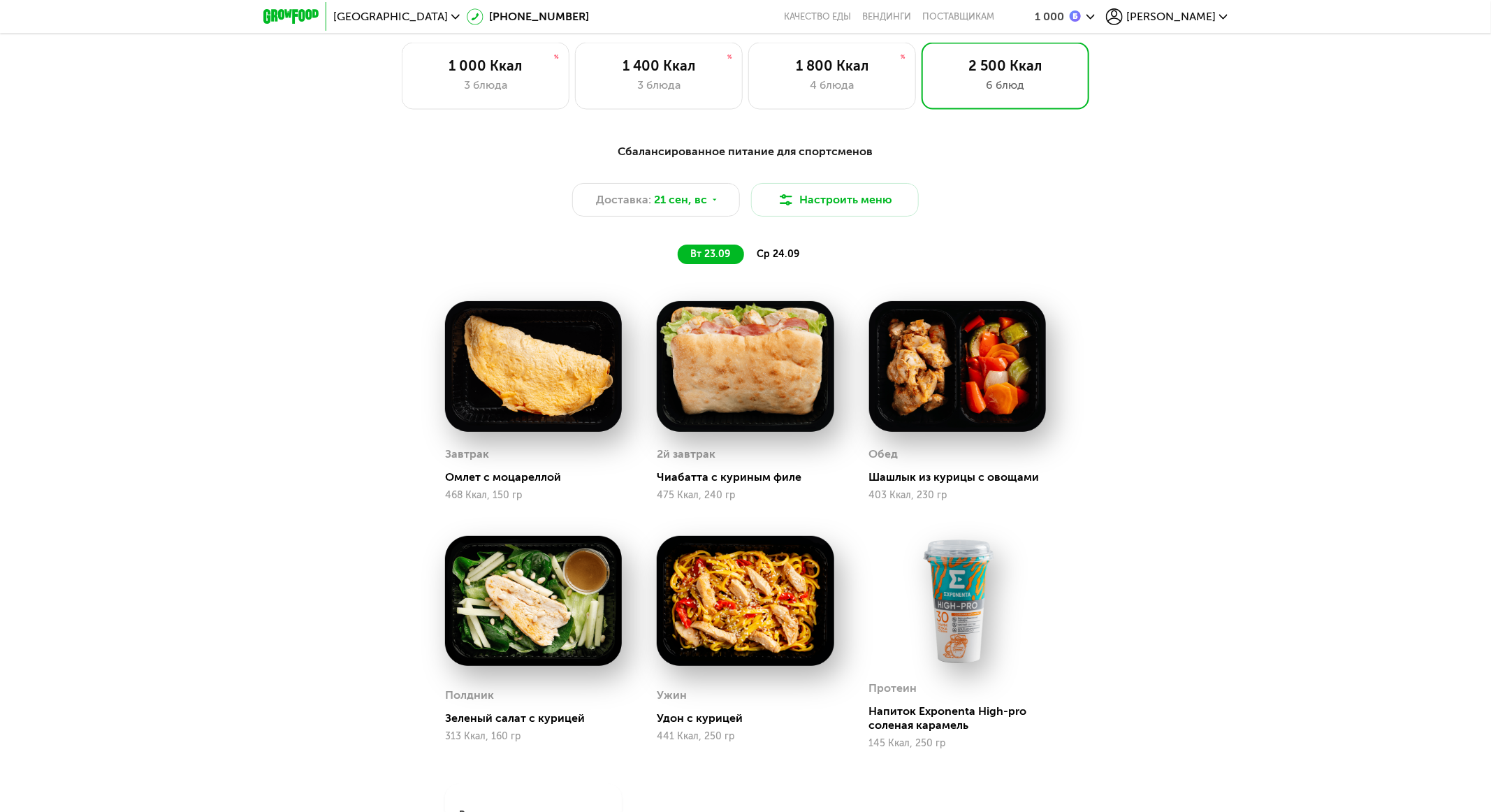
click at [790, 257] on span "ср 24.09" at bounding box center [777, 253] width 42 height 12
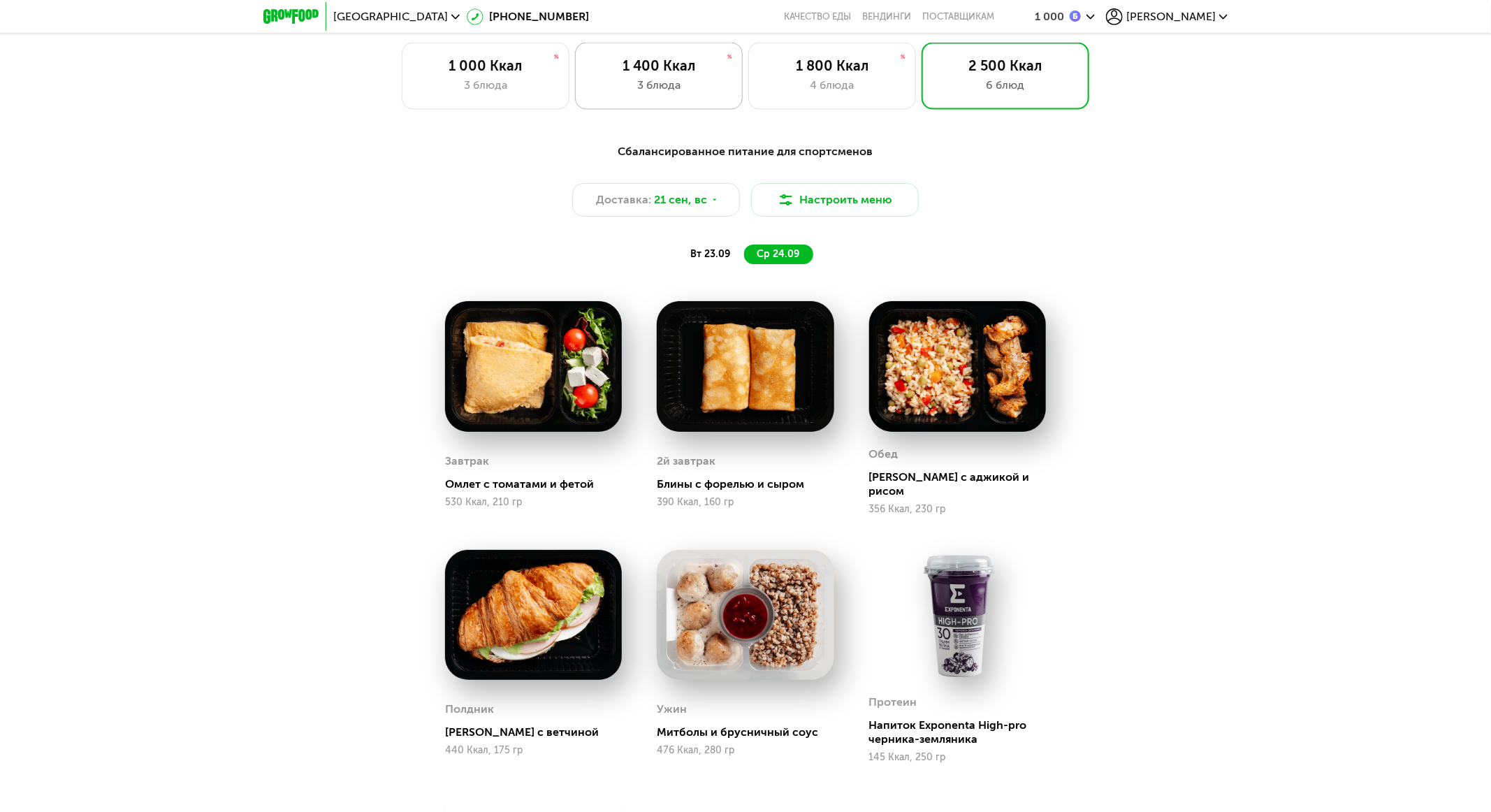
click at [643, 74] on div "1 400 Ккал" at bounding box center [659, 66] width 138 height 17
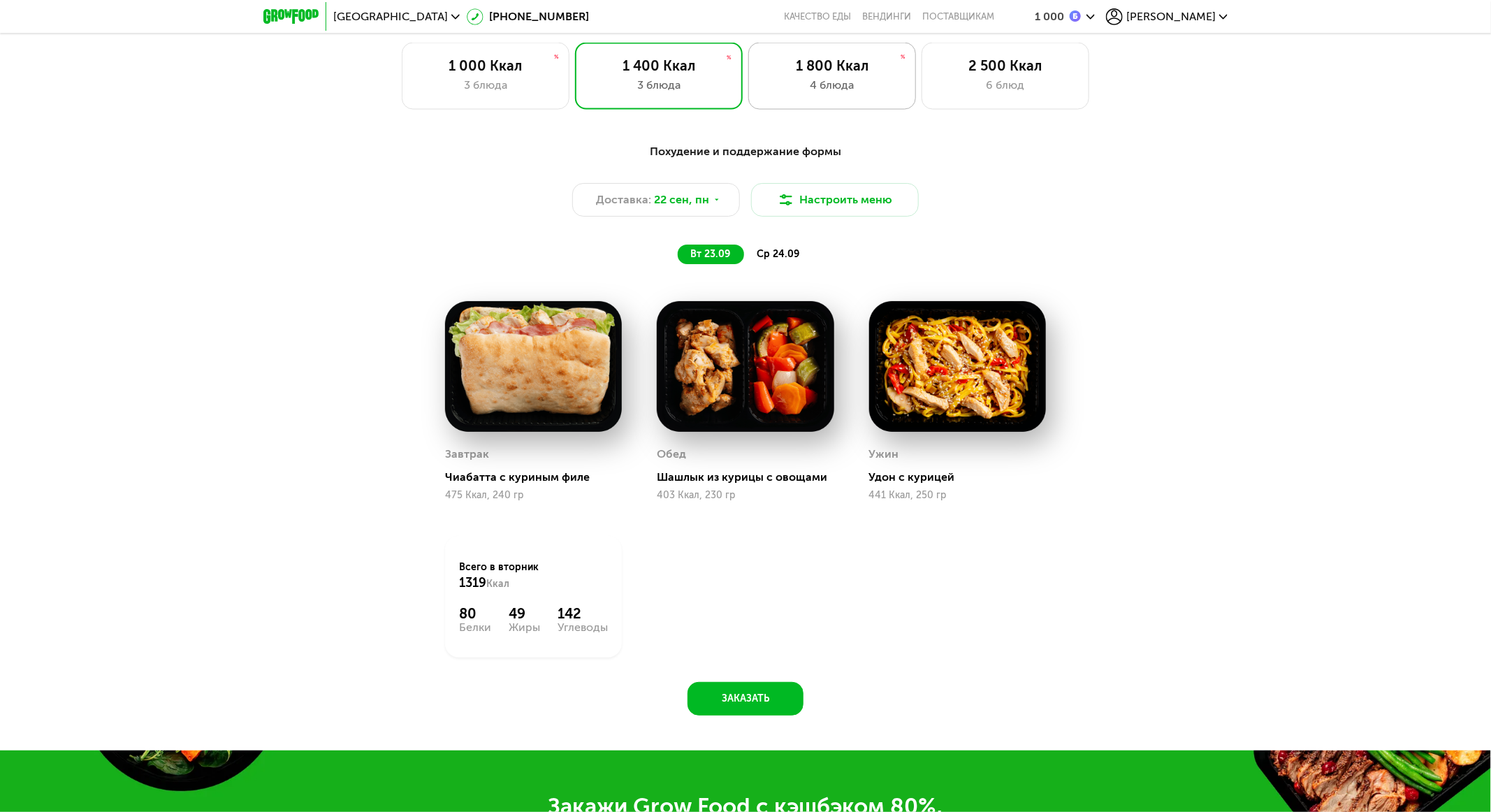
click at [836, 74] on div "1 800 Ккал" at bounding box center [832, 66] width 138 height 17
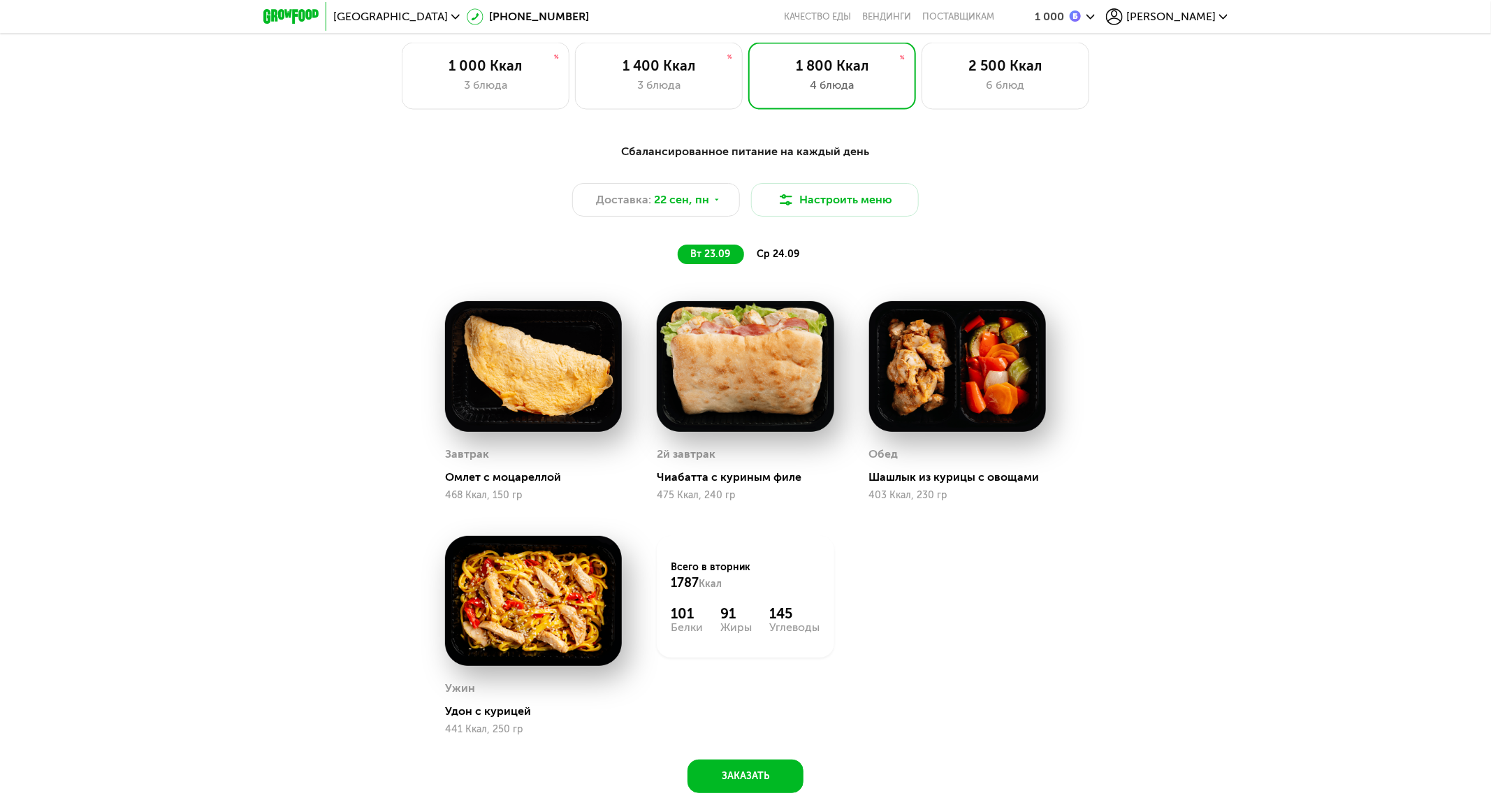
click at [776, 260] on span "ср 24.09" at bounding box center [777, 253] width 42 height 12
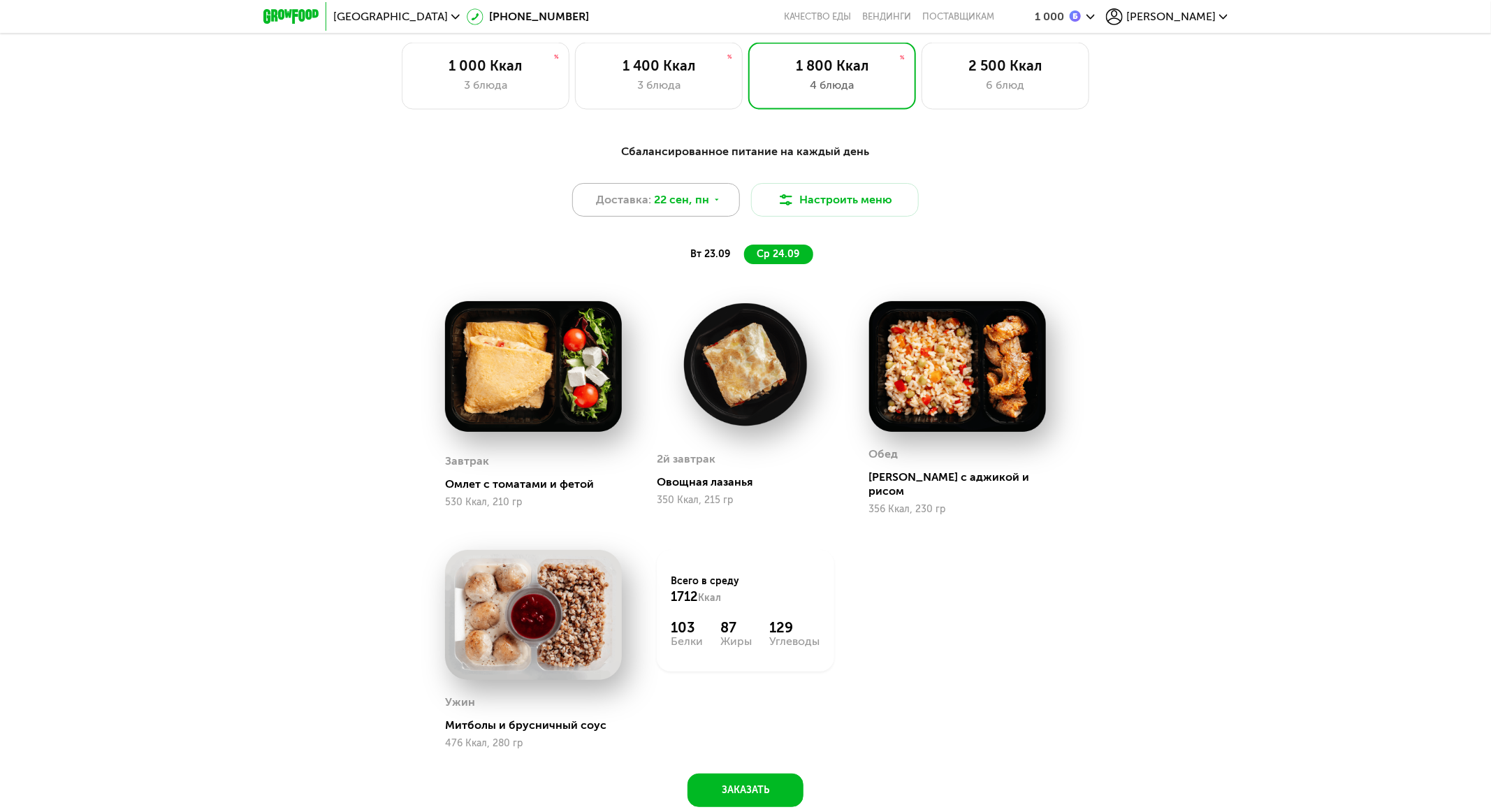
click at [681, 195] on div "Доставка: 22 сен, пн" at bounding box center [657, 199] width 168 height 33
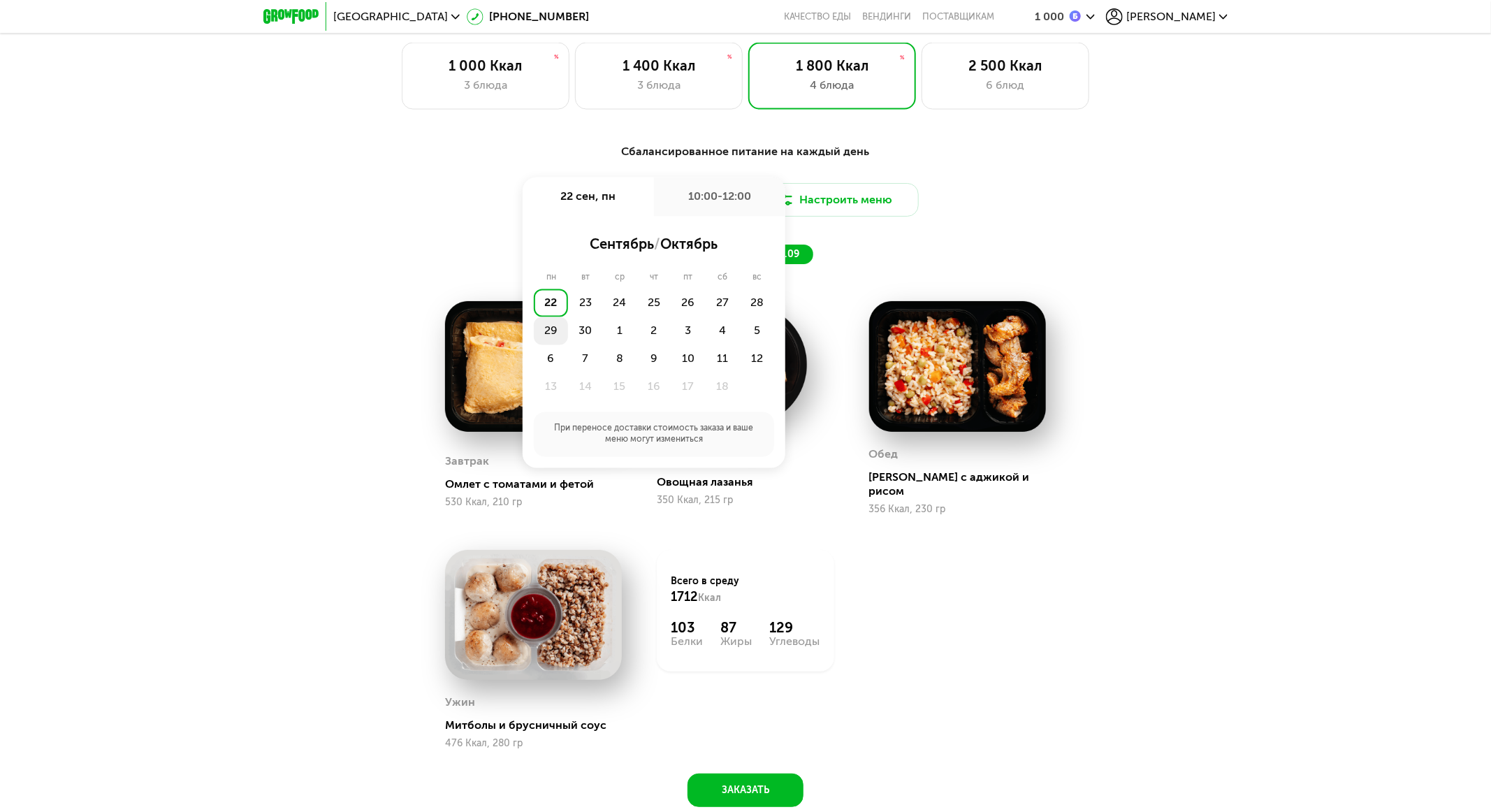
click at [554, 331] on div "29" at bounding box center [550, 332] width 34 height 28
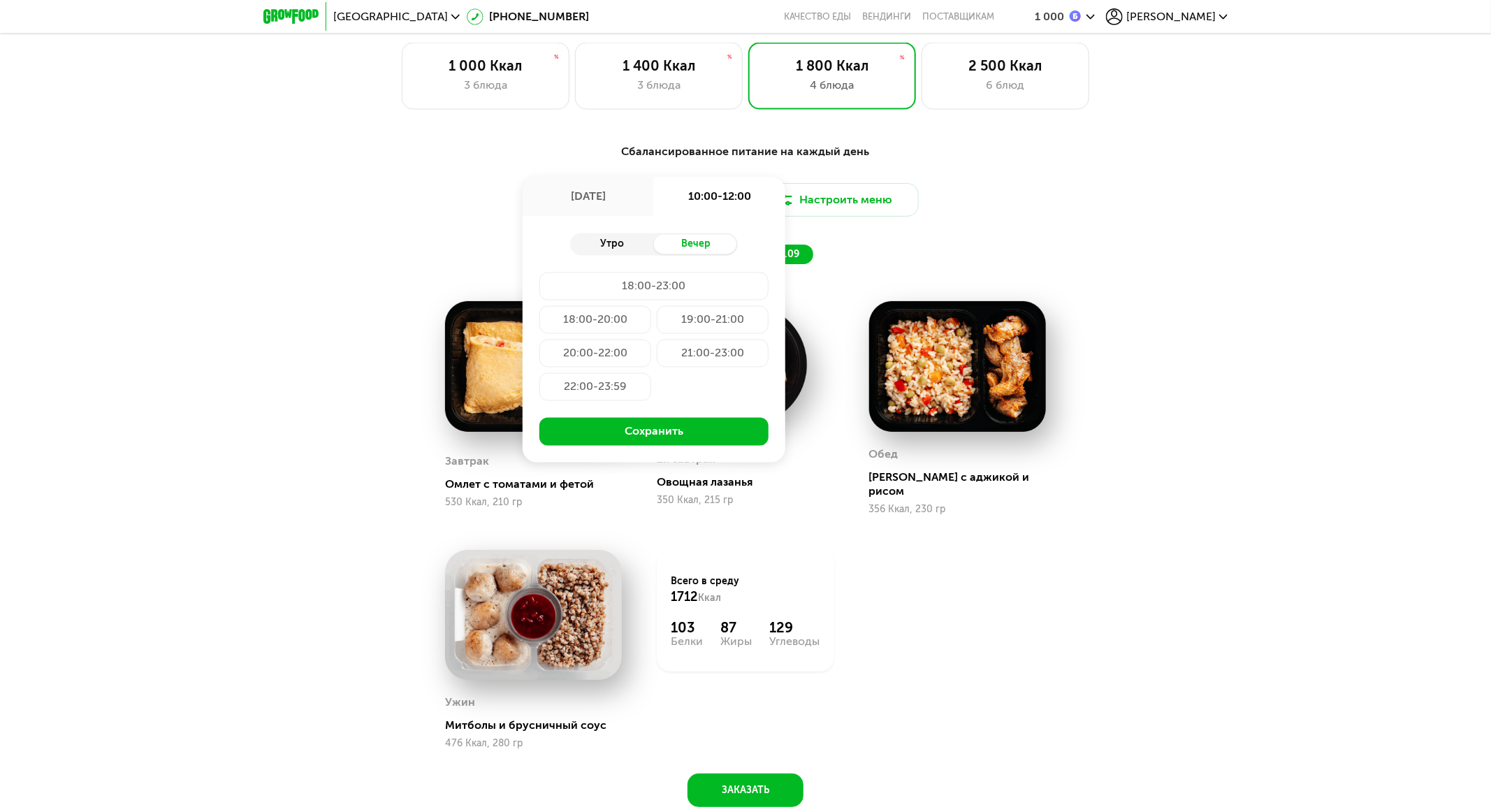
click at [631, 248] on div "Утро" at bounding box center [612, 244] width 84 height 20
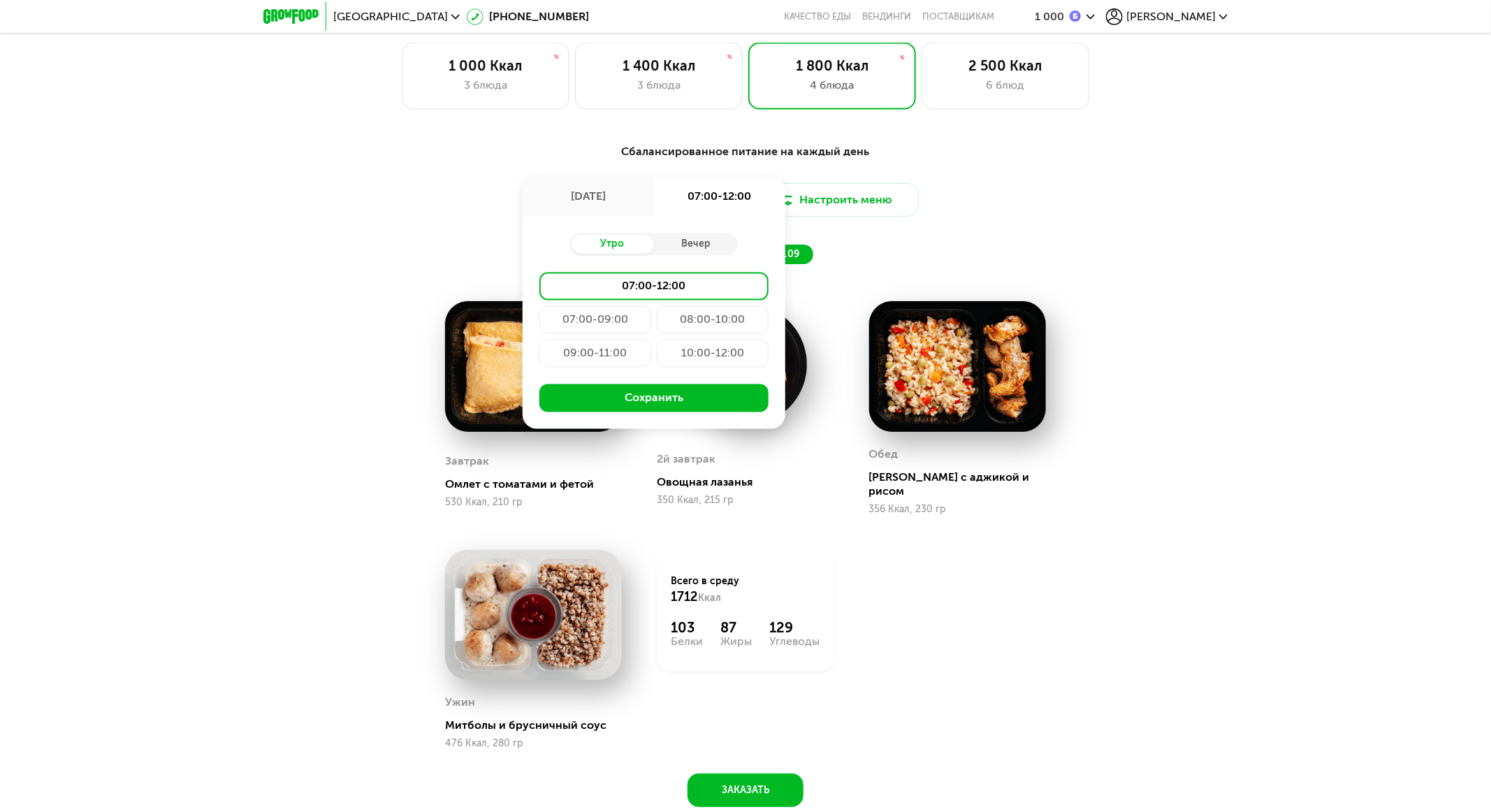
click at [703, 356] on div "10:00-12:00" at bounding box center [712, 354] width 112 height 28
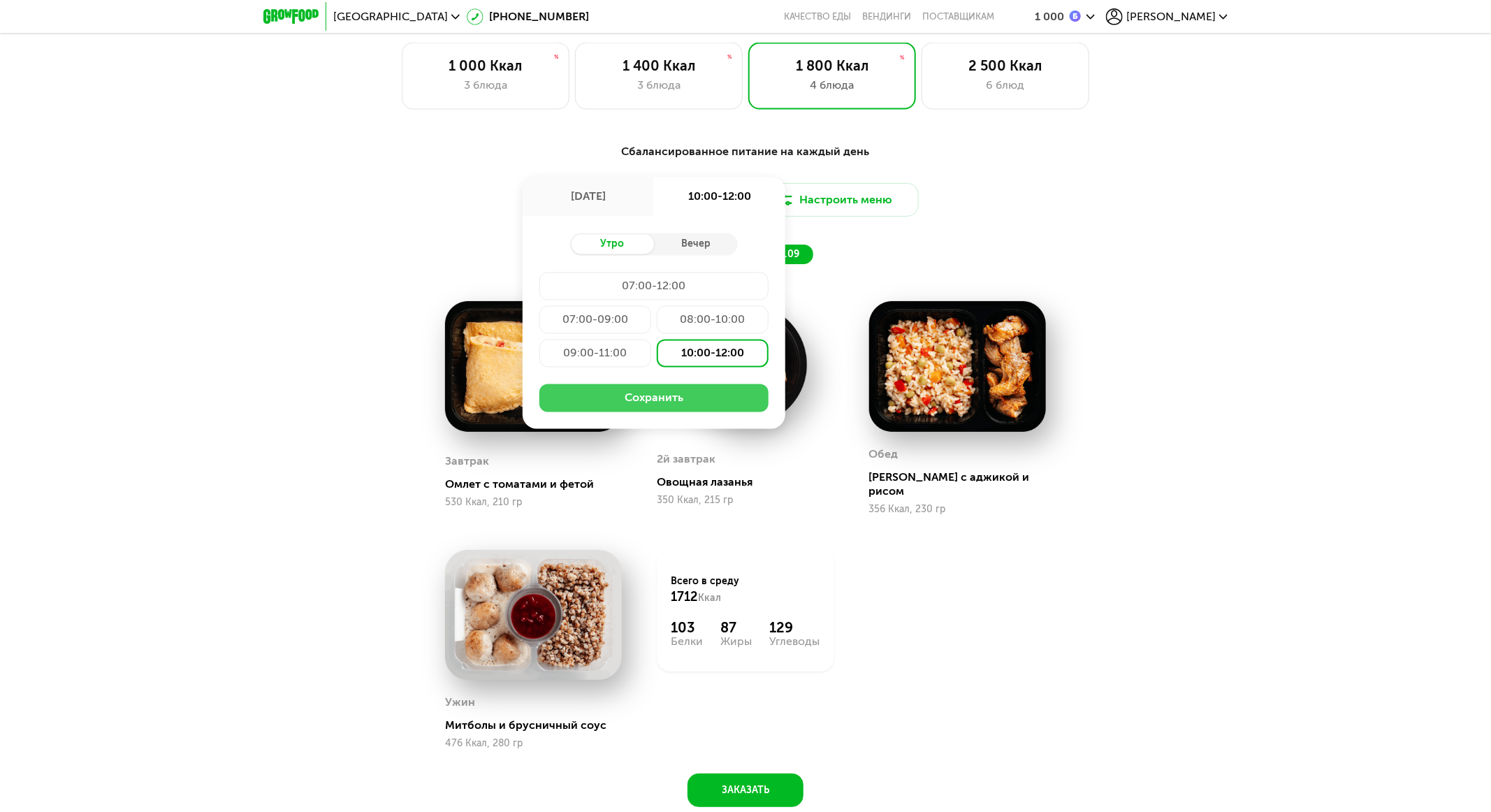
click at [694, 405] on button "Сохранить" at bounding box center [654, 398] width 229 height 28
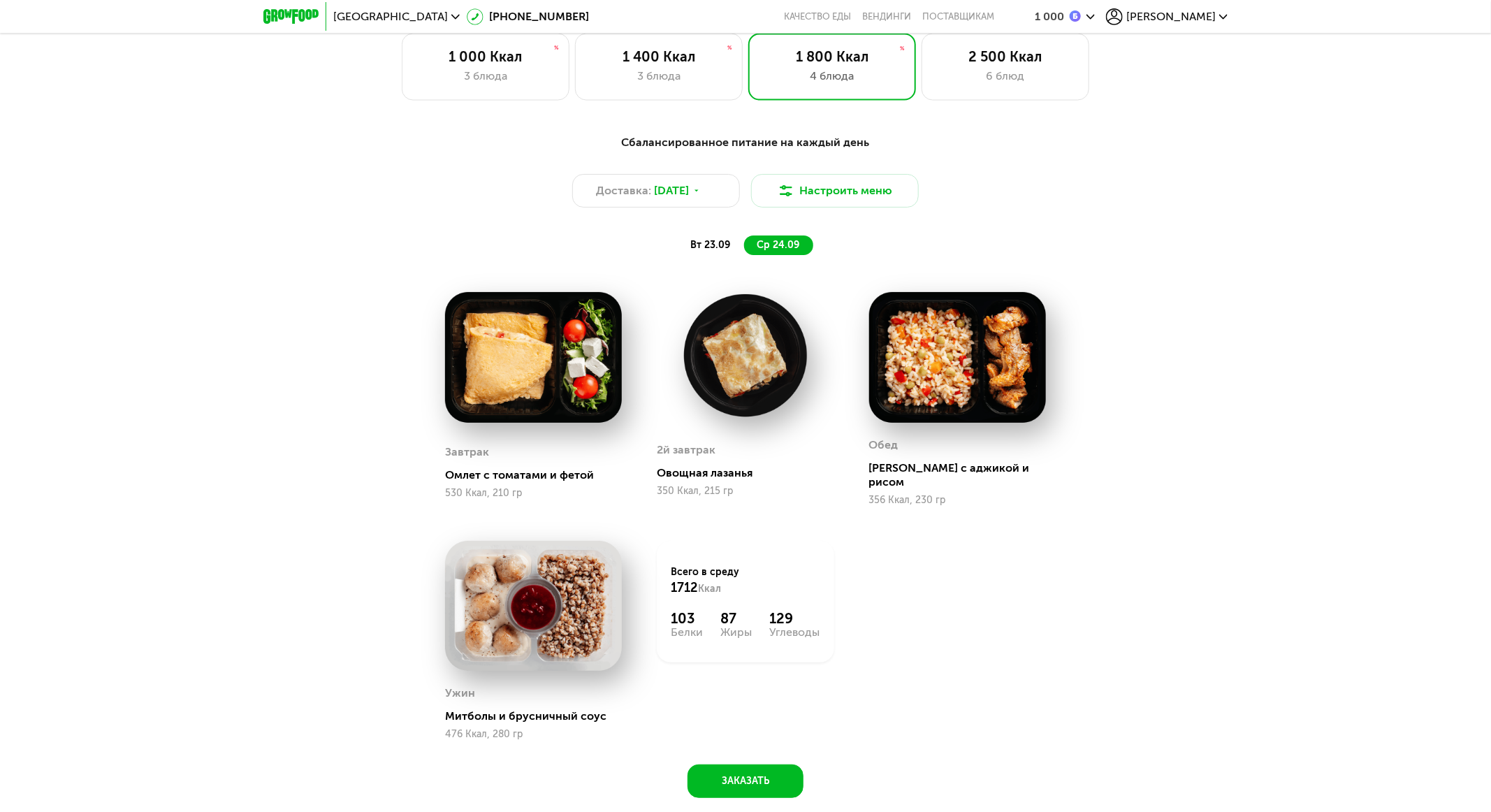
scroll to position [1104, 0]
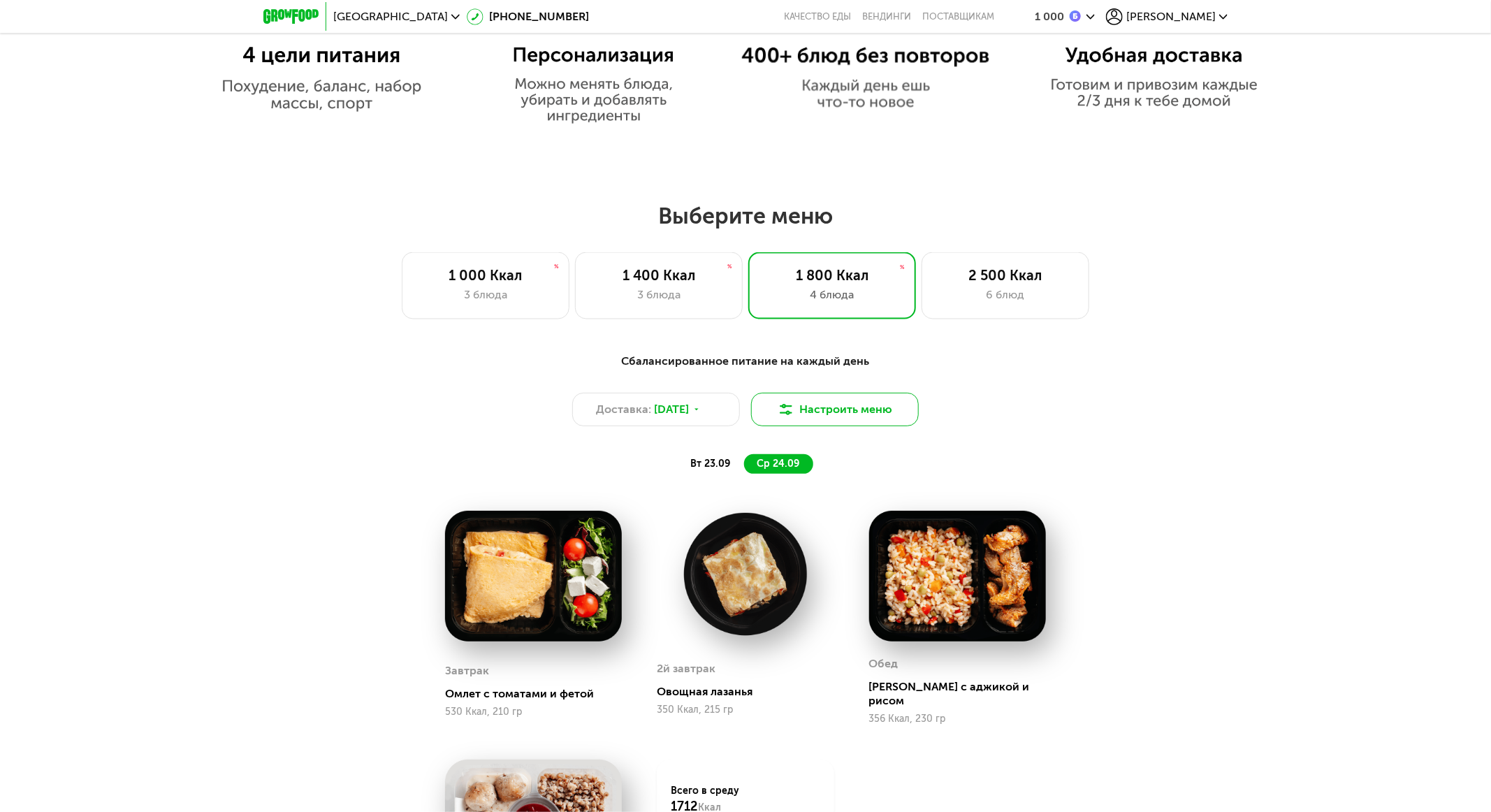
click at [829, 421] on button "Настроить меню" at bounding box center [835, 409] width 168 height 33
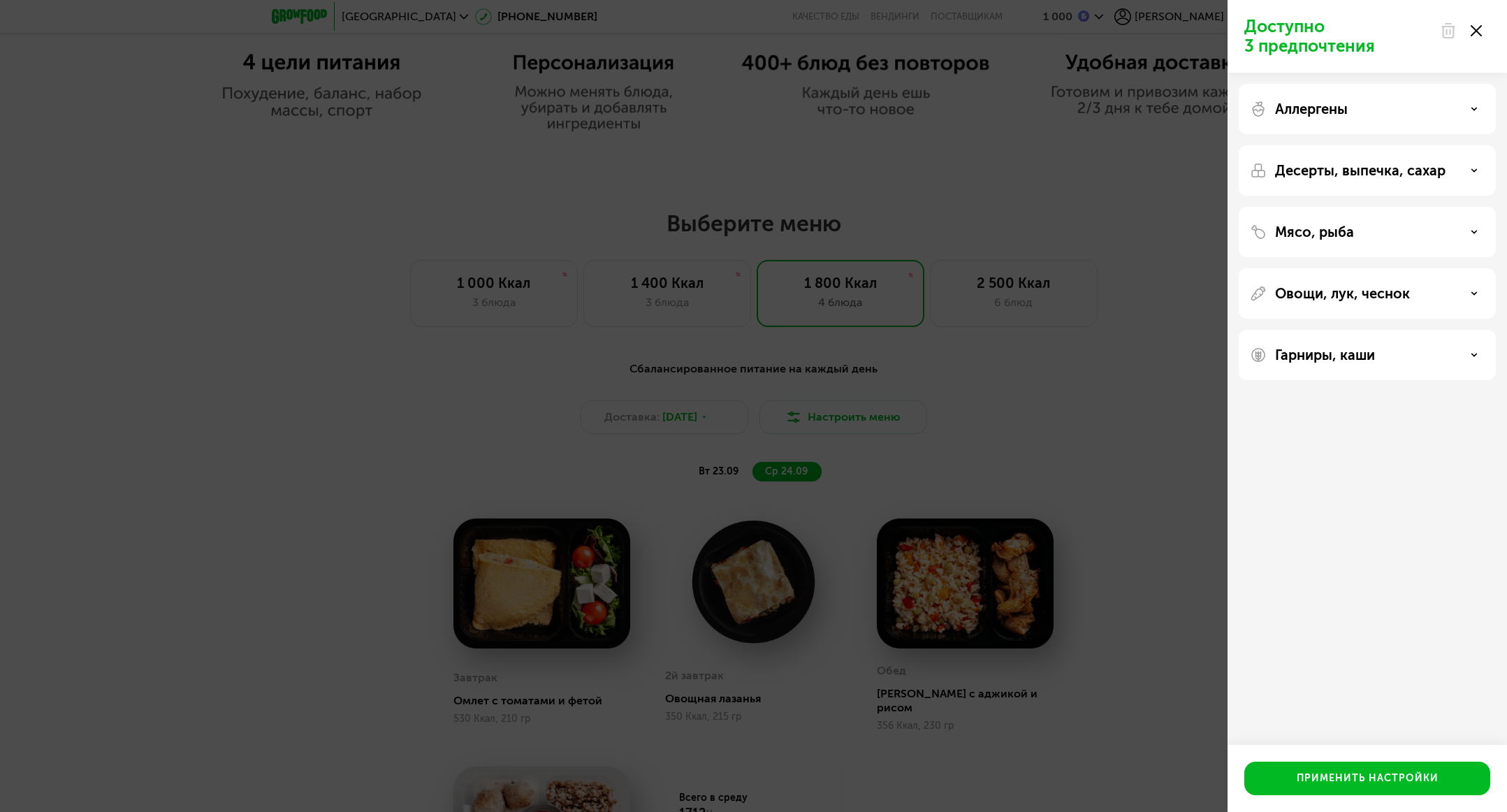
click at [1004, 411] on div "Доступно 3 предпочтения Аллергены Десерты, выпечка, сахар Мясо, рыба Овощи, лук…" at bounding box center [753, 406] width 1507 height 812
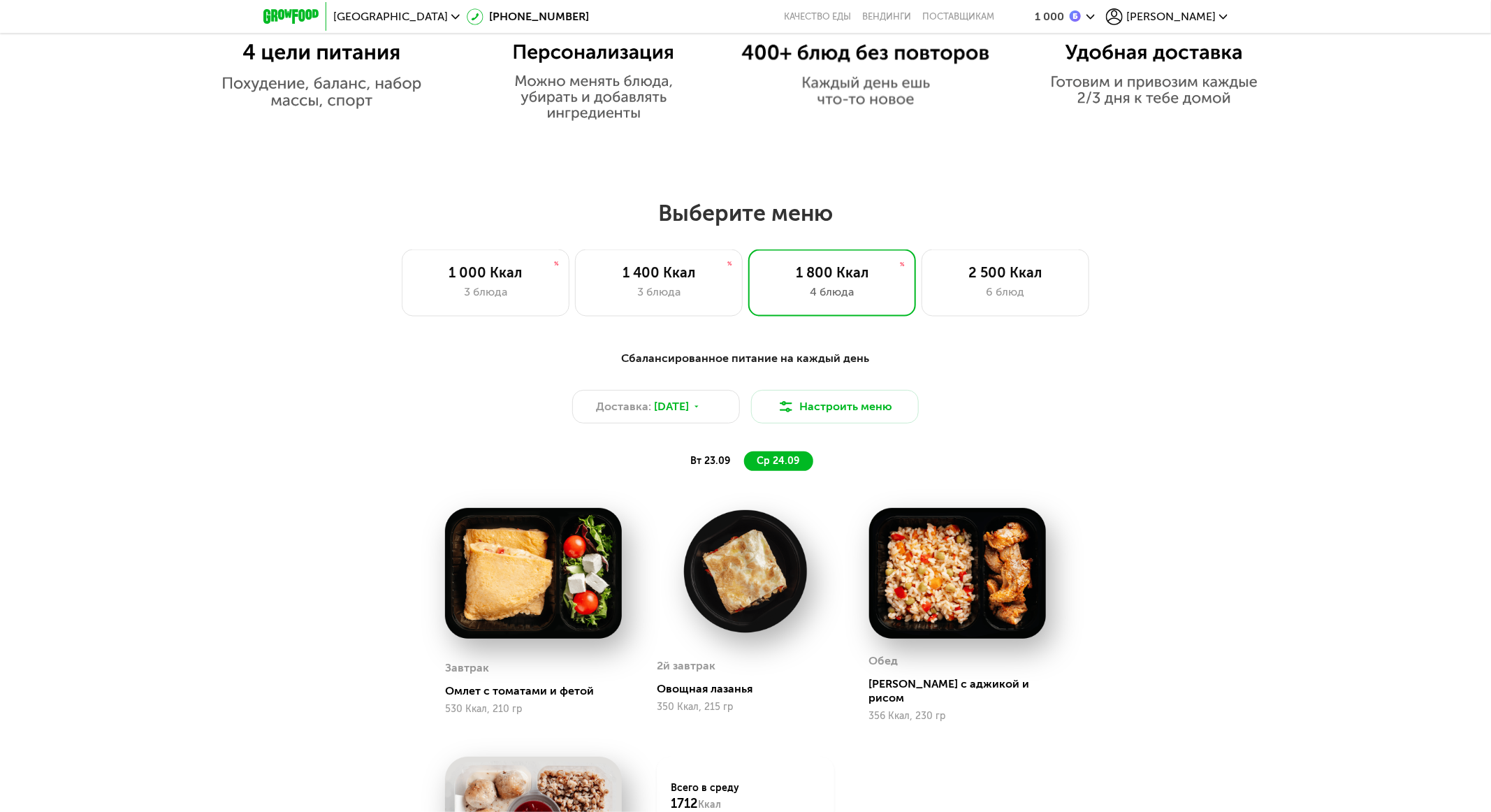
scroll to position [1313, 0]
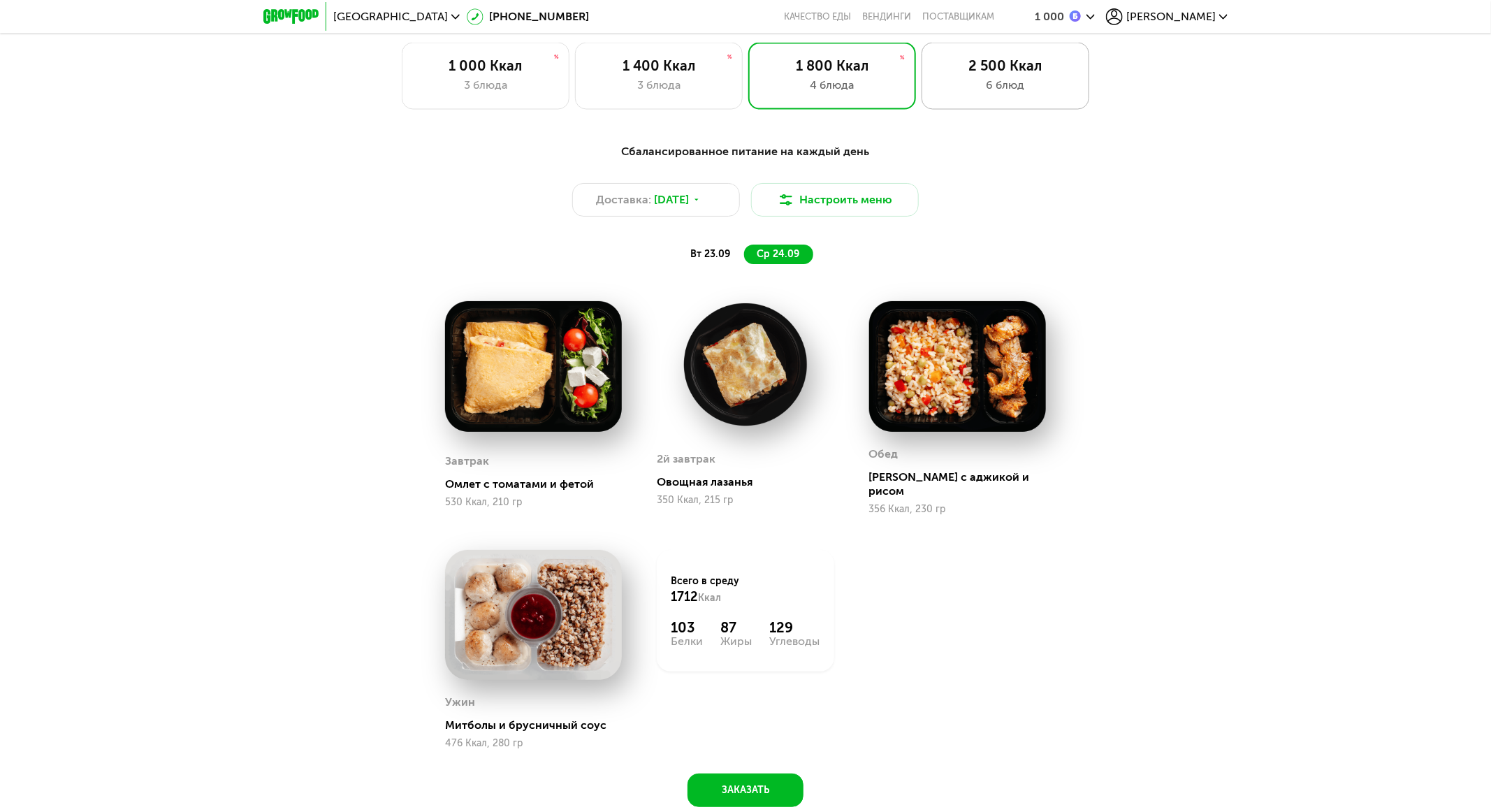
click at [1004, 86] on div "6 блюд" at bounding box center [1006, 85] width 138 height 17
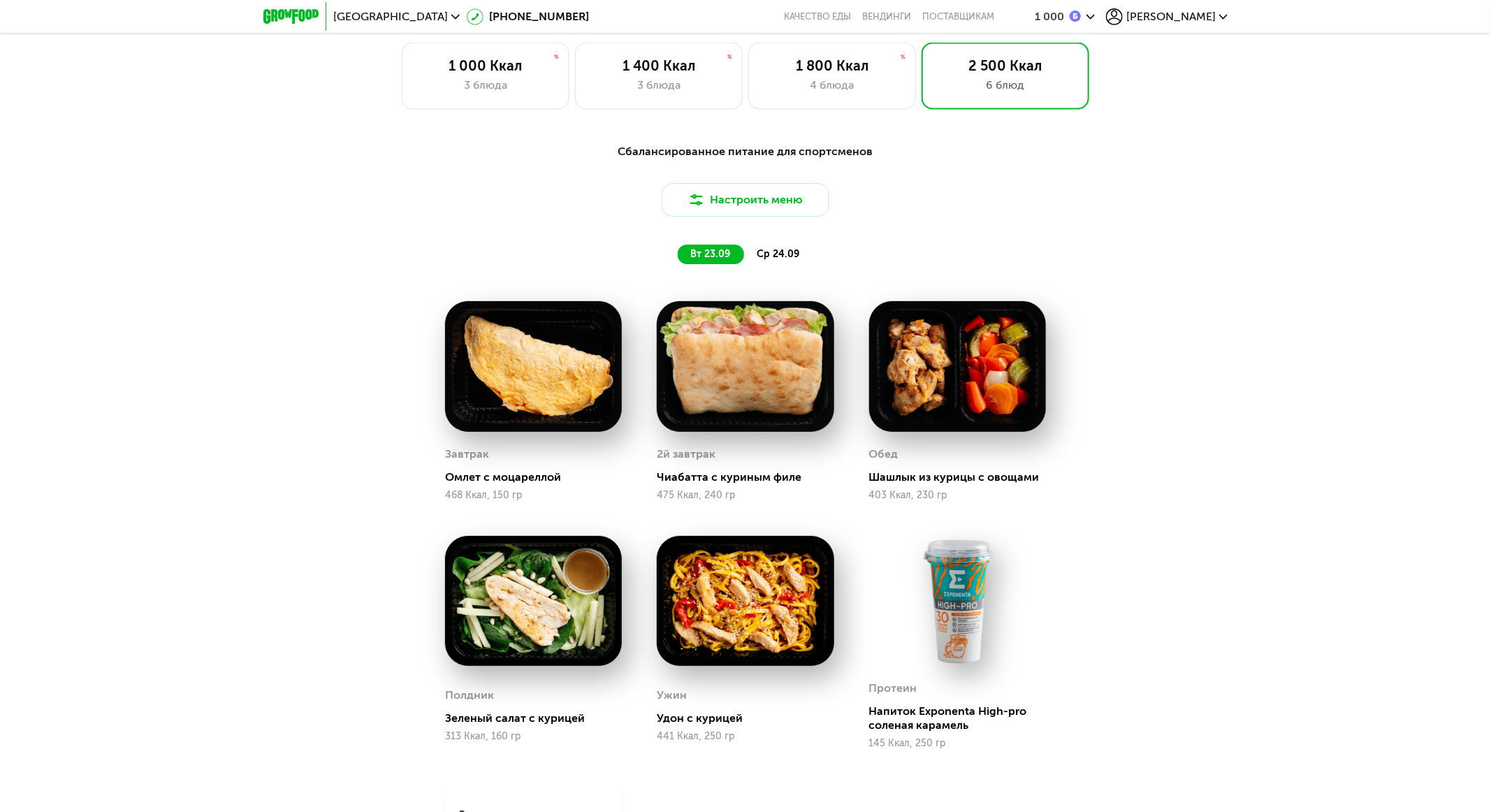
click at [787, 260] on span "ср 24.09" at bounding box center [777, 253] width 42 height 12
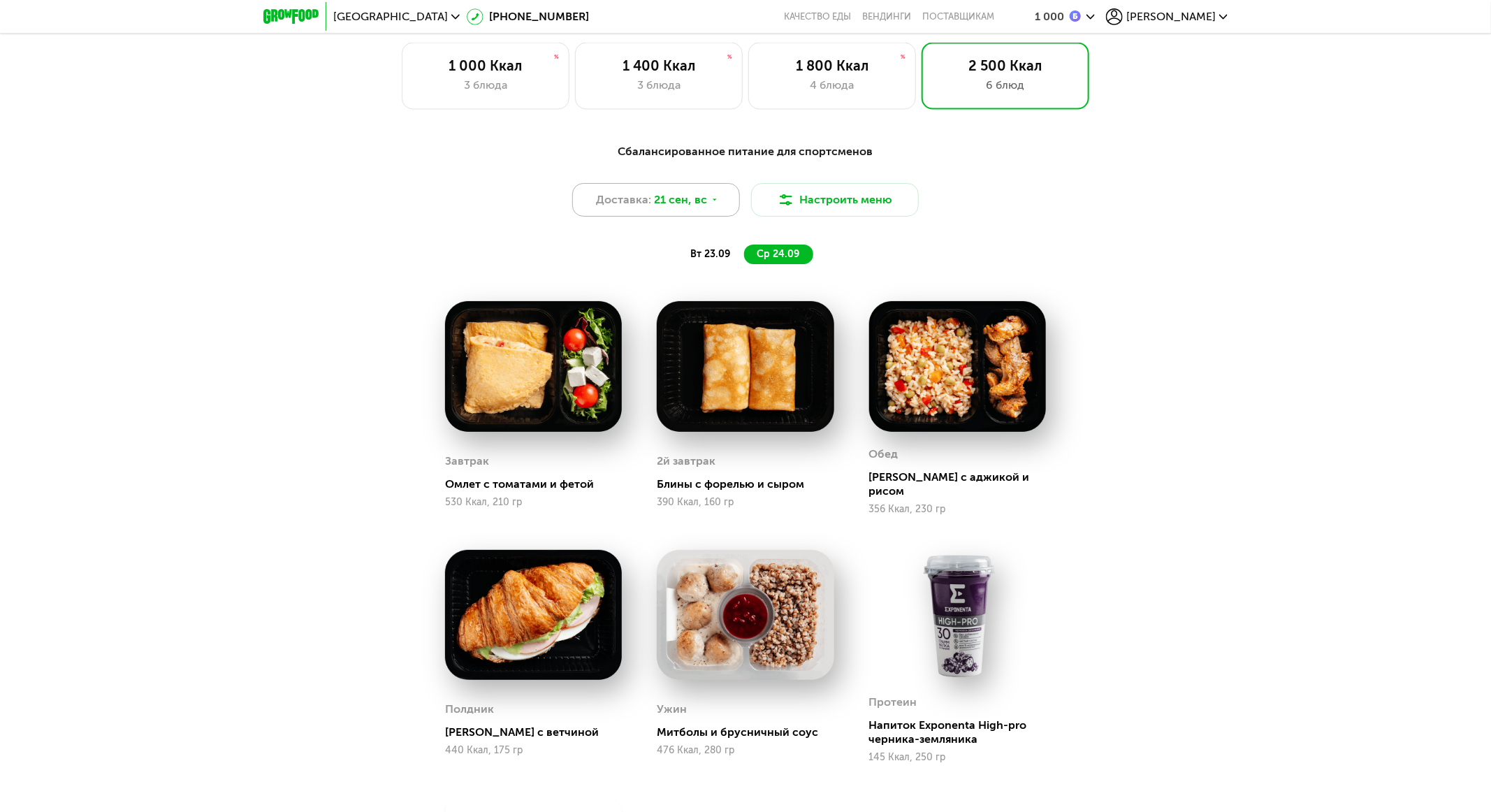
click at [677, 216] on div "Доставка: 21 сен, вс" at bounding box center [657, 199] width 168 height 33
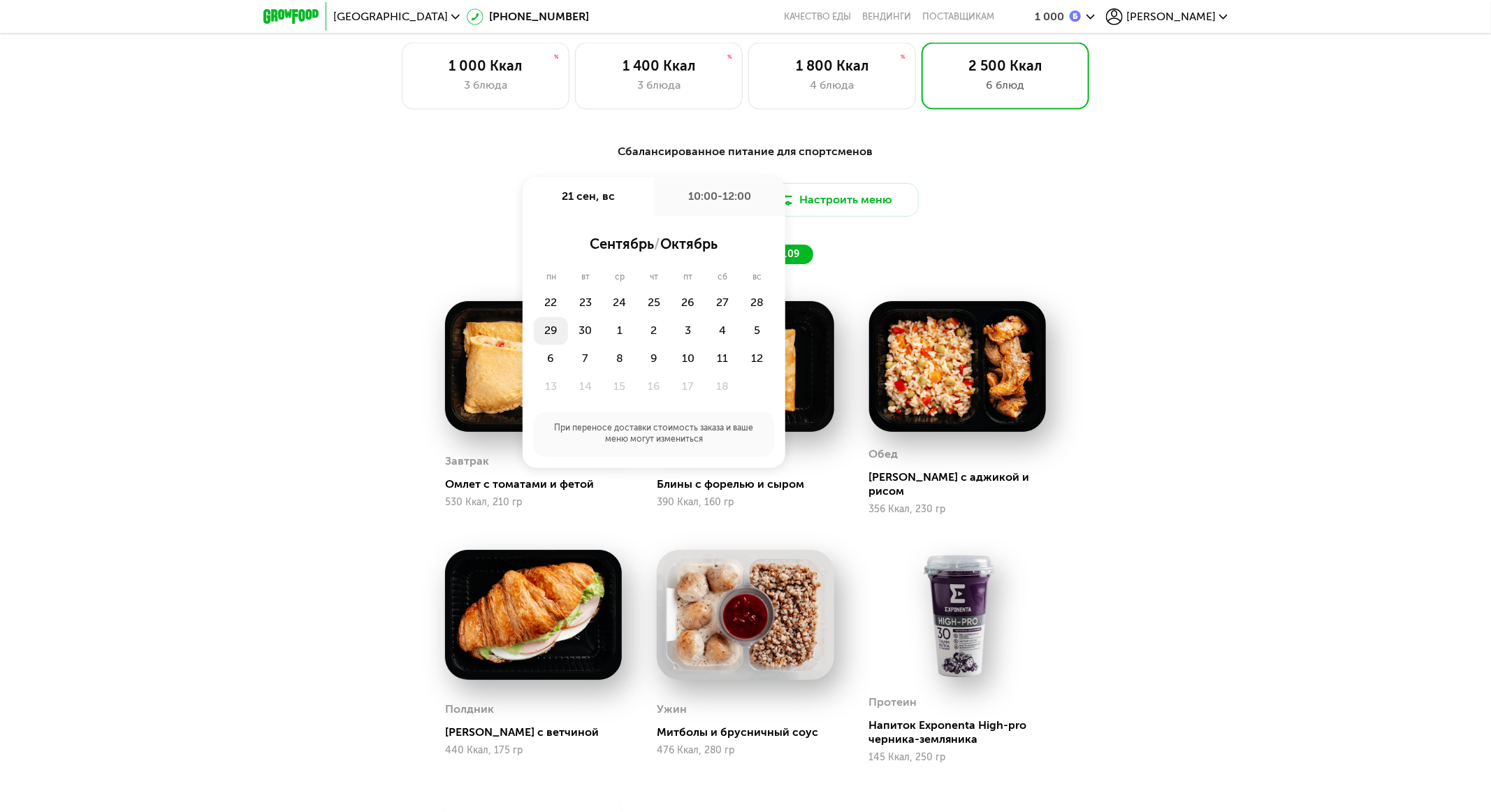
click at [550, 336] on div "29" at bounding box center [550, 332] width 34 height 28
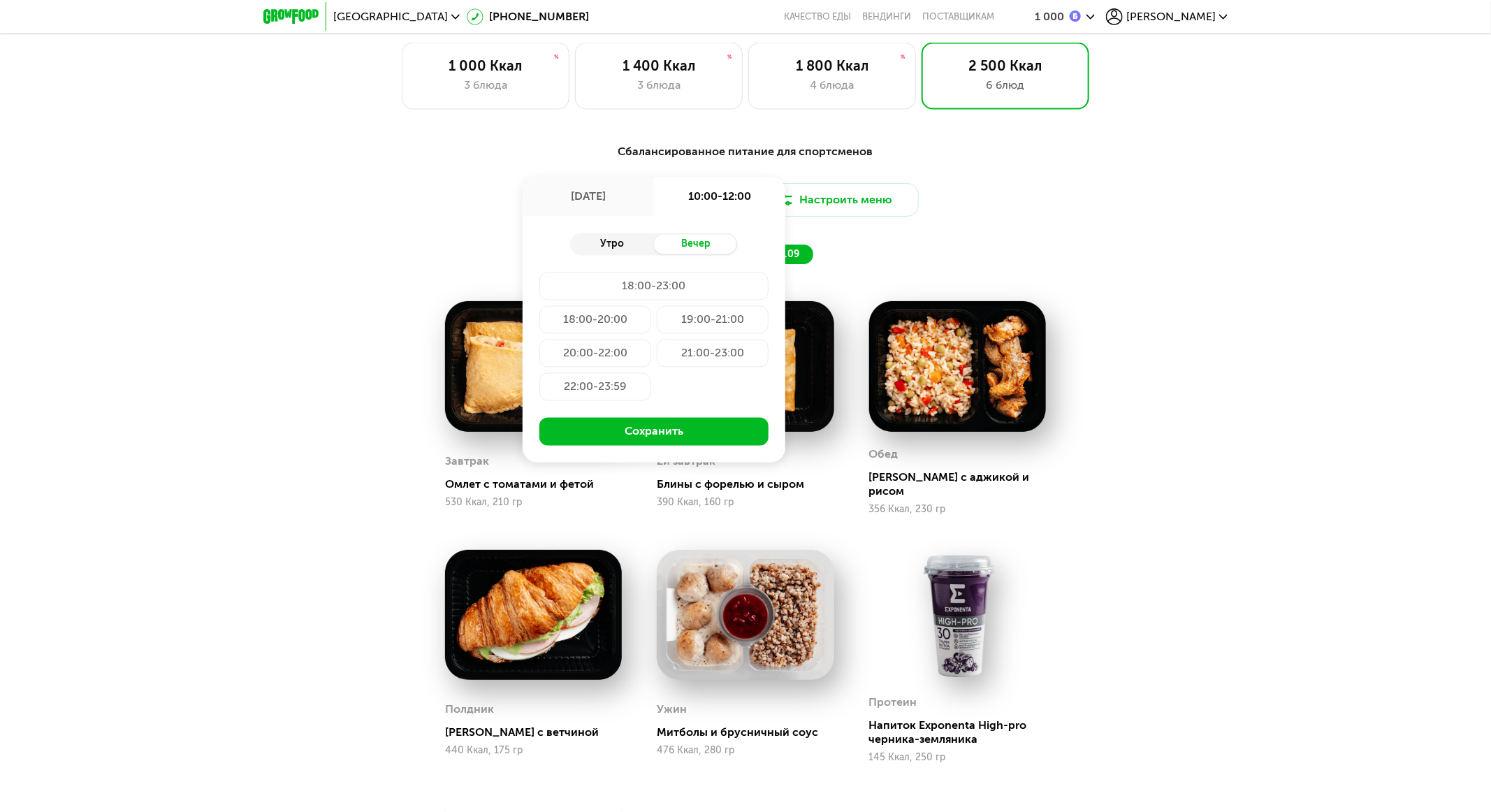
click at [629, 247] on div "Утро" at bounding box center [612, 244] width 84 height 20
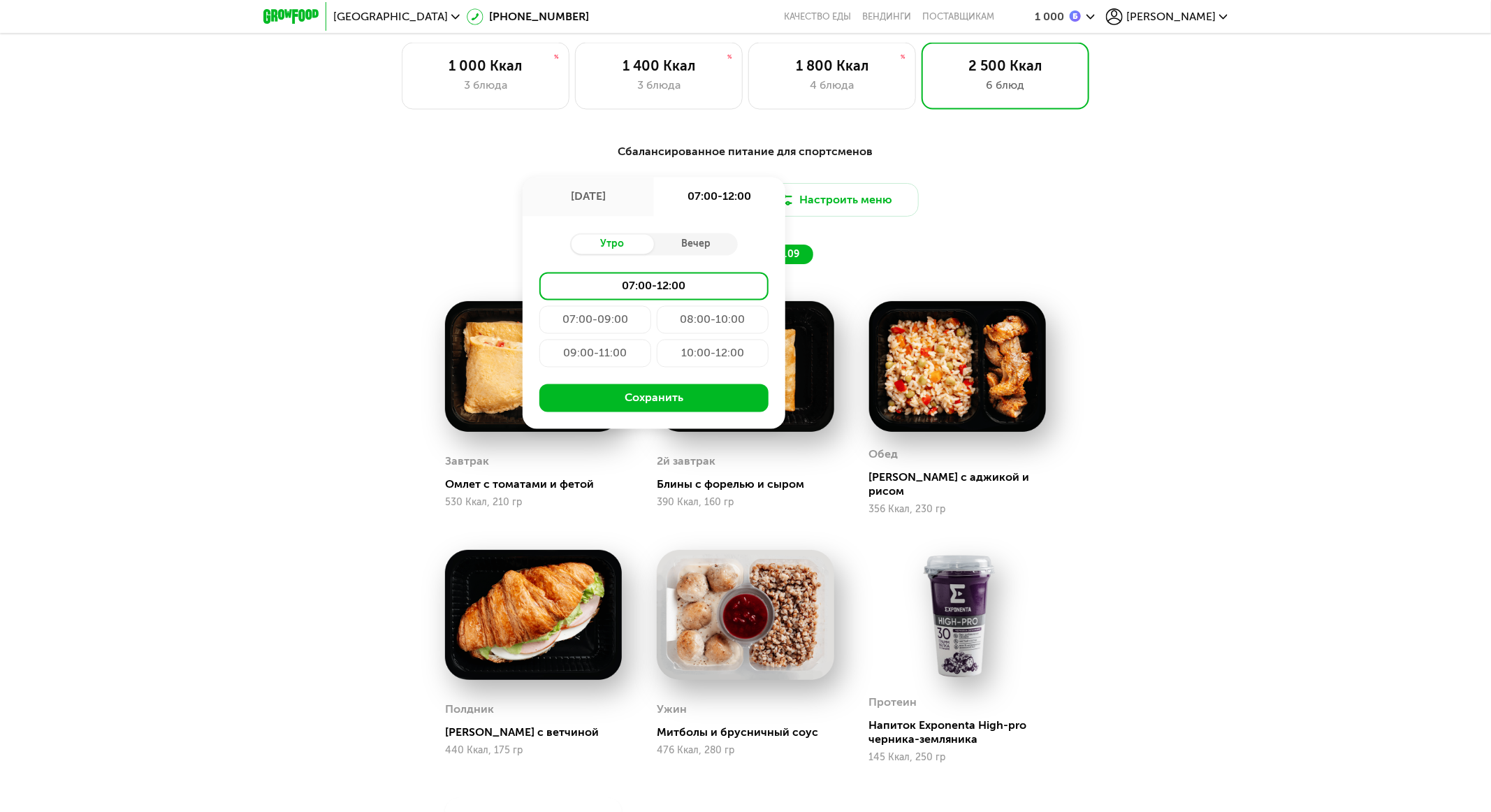
click at [695, 362] on div "10:00-12:00" at bounding box center [712, 354] width 112 height 28
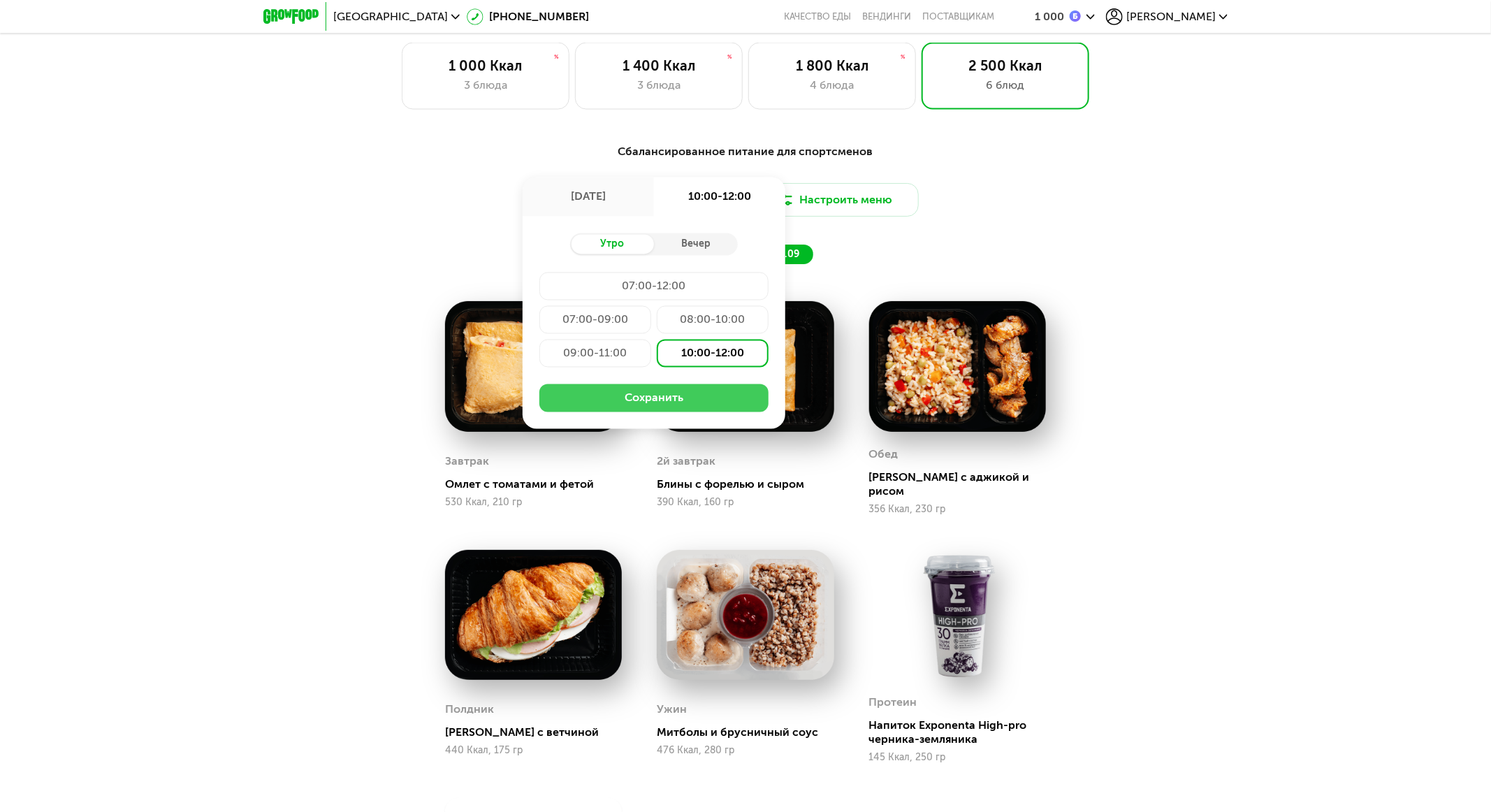
click at [701, 405] on button "Сохранить" at bounding box center [654, 398] width 229 height 28
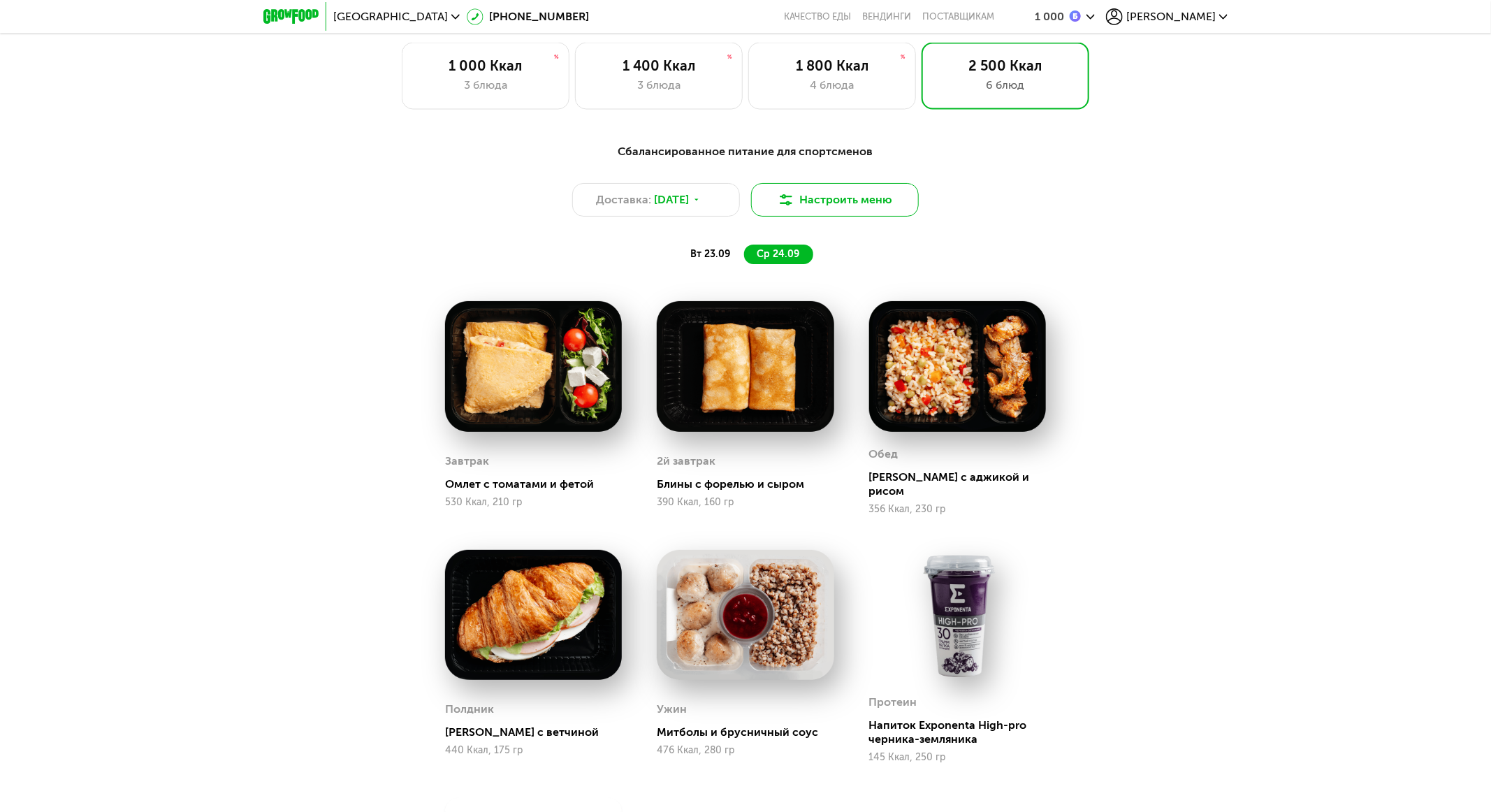
click at [849, 199] on button "Настроить меню" at bounding box center [835, 199] width 168 height 33
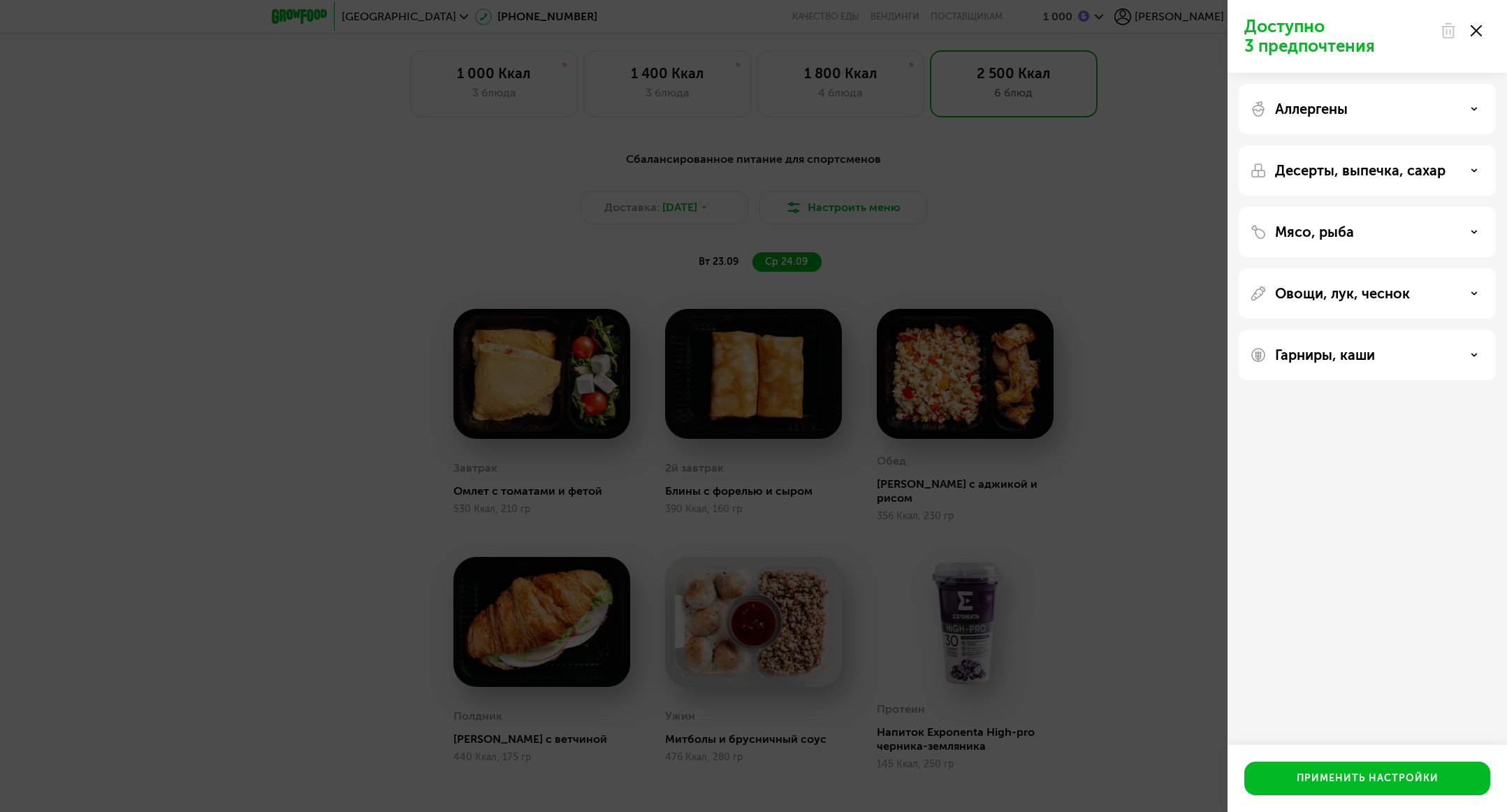
click at [1004, 220] on div "Мясо, рыба" at bounding box center [1367, 232] width 257 height 51
click at [1004, 226] on p "Мясо, рыба" at bounding box center [1314, 232] width 79 height 17
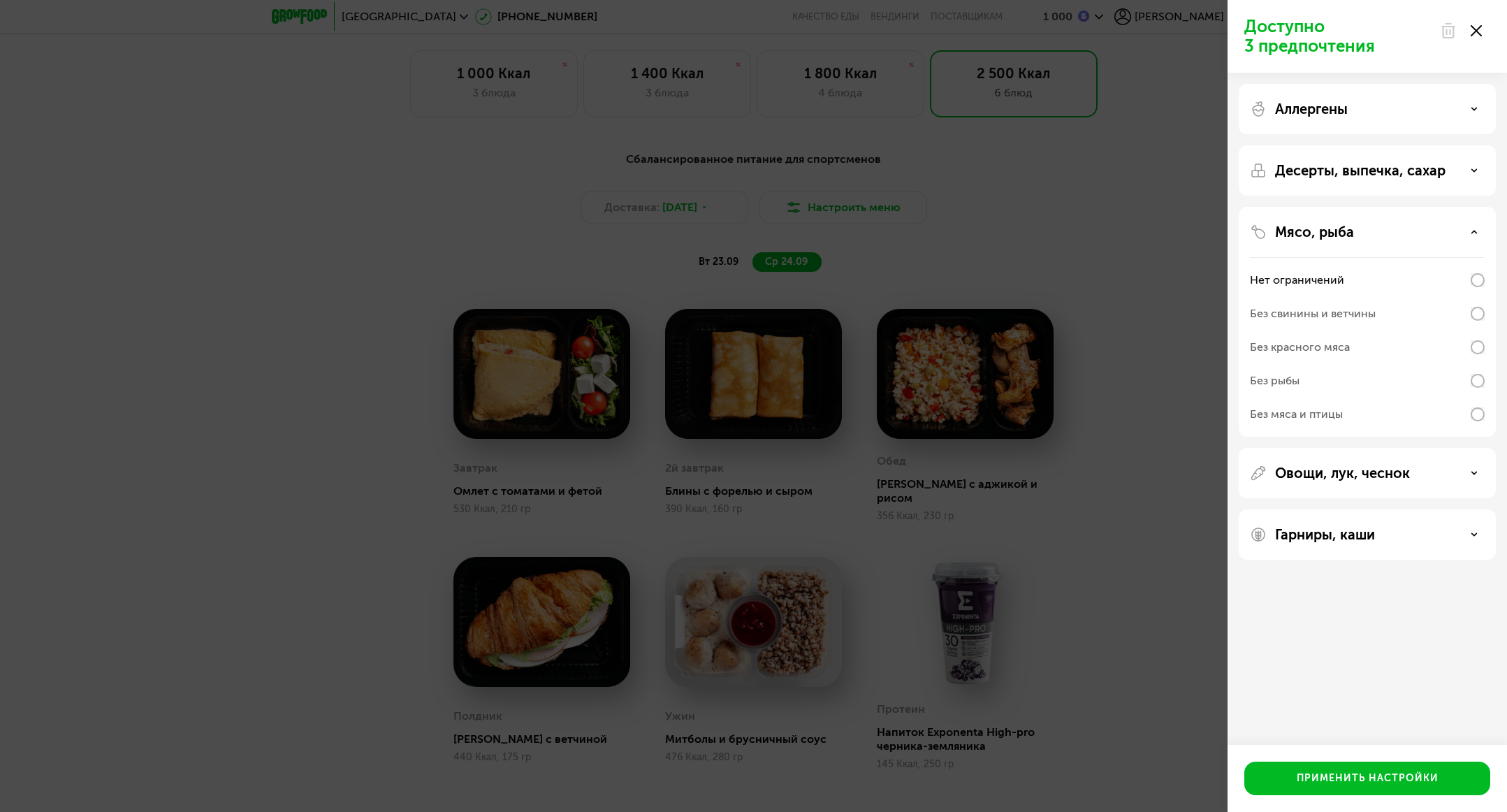
click at [1004, 369] on div "Доступно 3 предпочтения Аллергены Десерты, выпечка, сахар Мясо, рыба Нет ограни…" at bounding box center [753, 406] width 1507 height 812
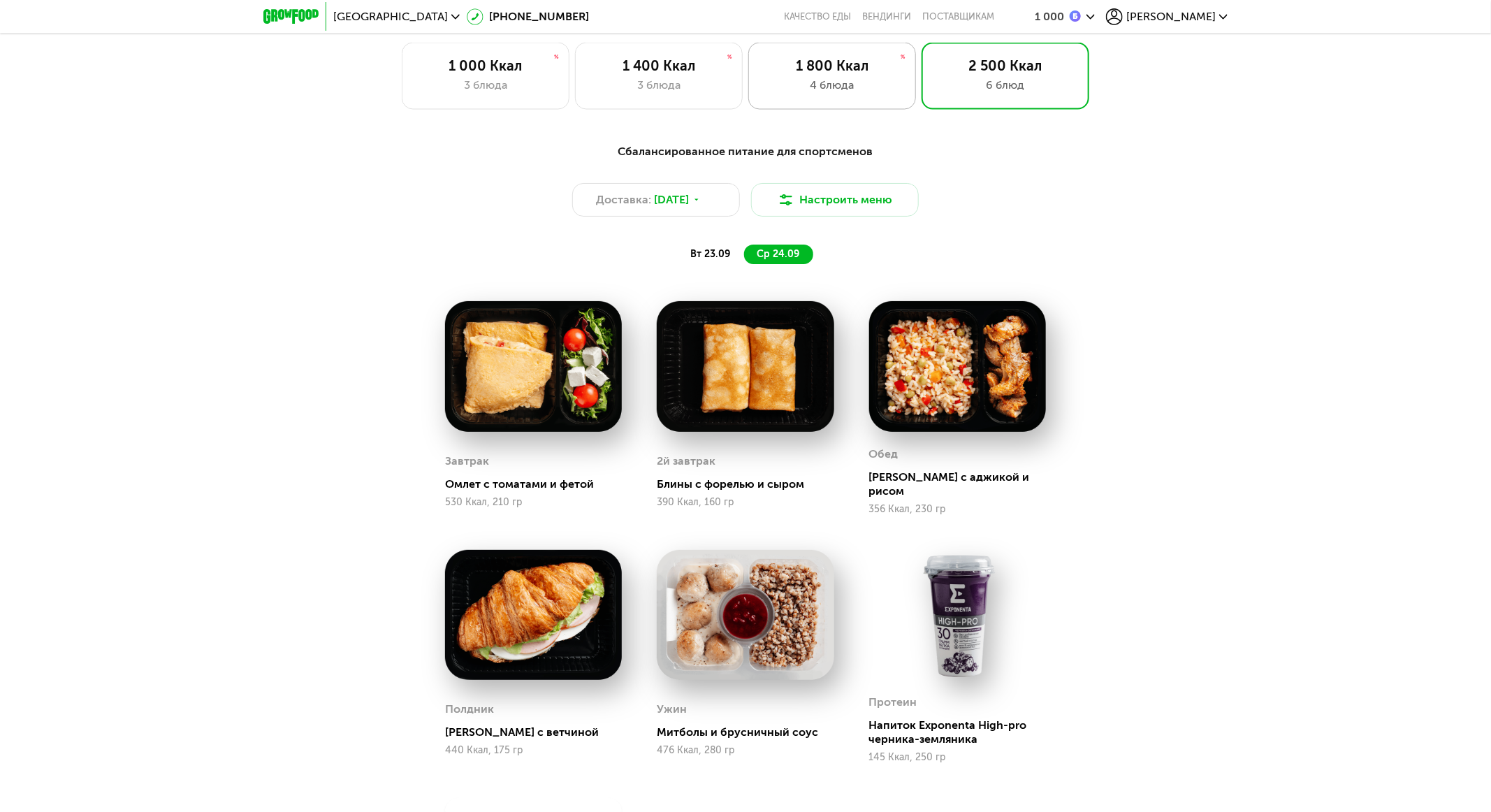
click at [815, 74] on div "1 800 Ккал" at bounding box center [832, 66] width 138 height 17
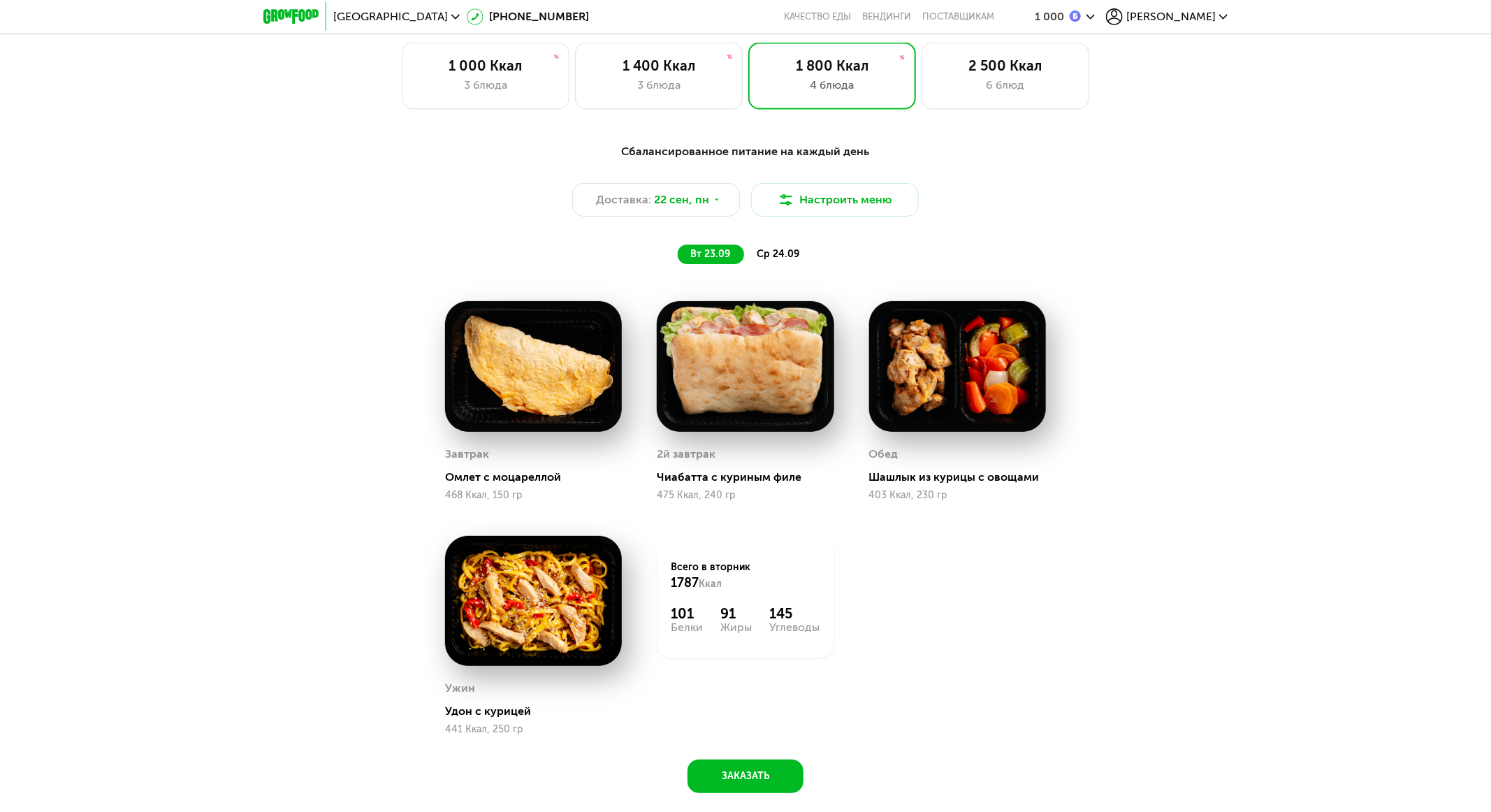
click at [784, 253] on div "ср 24.09" at bounding box center [778, 254] width 69 height 20
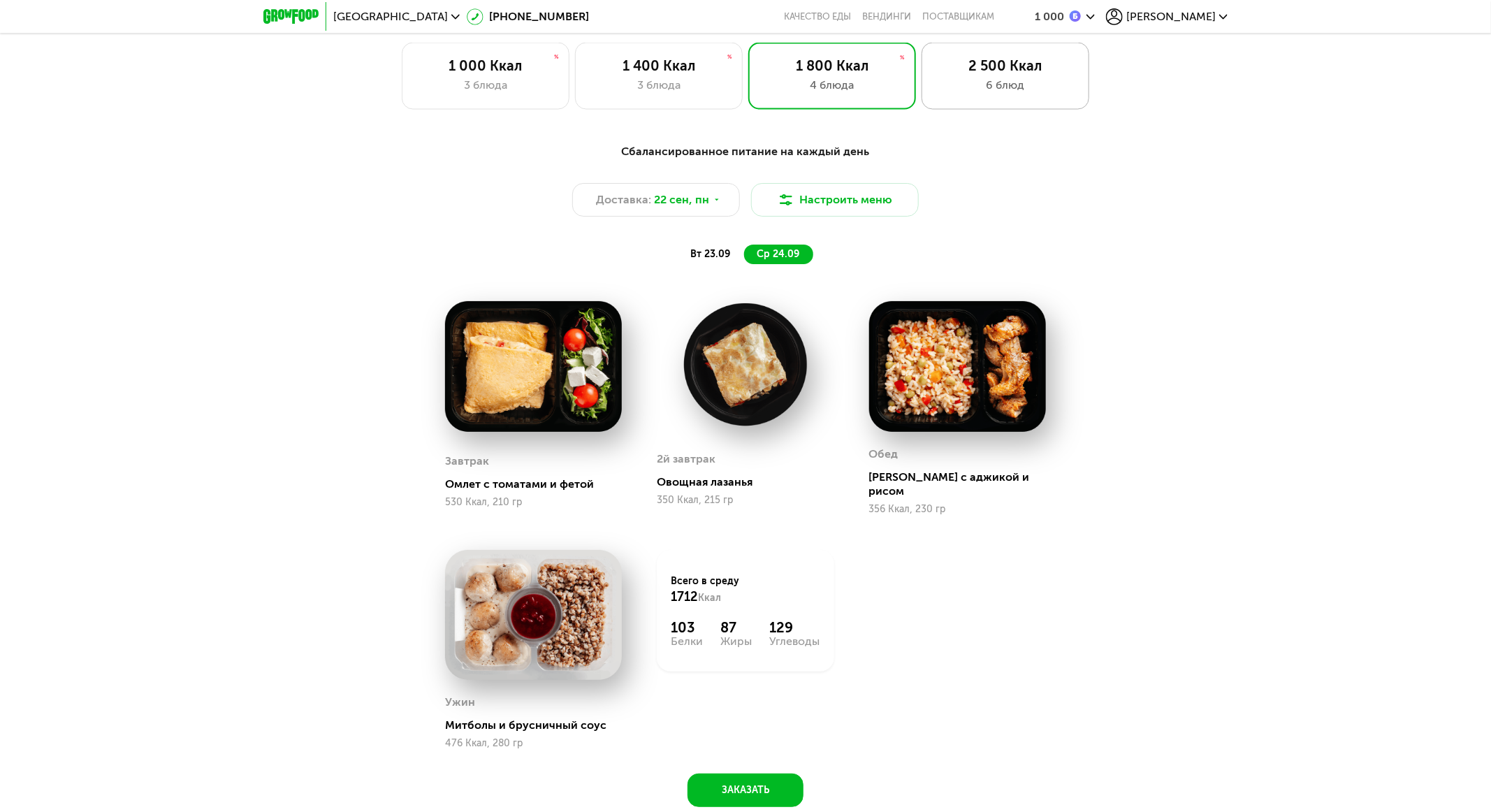
click at [1004, 103] on div "2 500 Ккал 6 блюд" at bounding box center [1006, 76] width 168 height 67
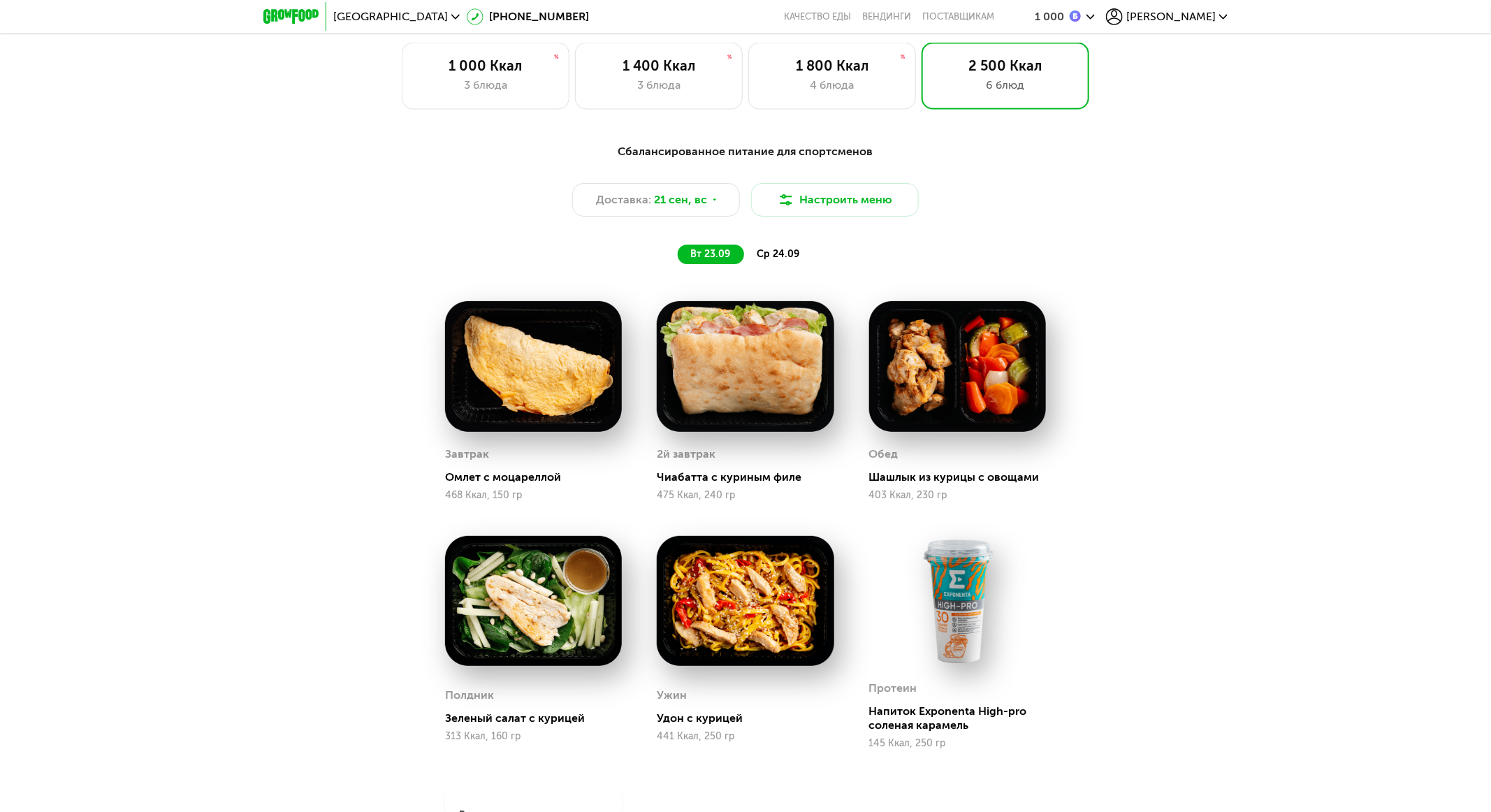
click at [782, 258] on span "ср 24.09" at bounding box center [777, 253] width 42 height 12
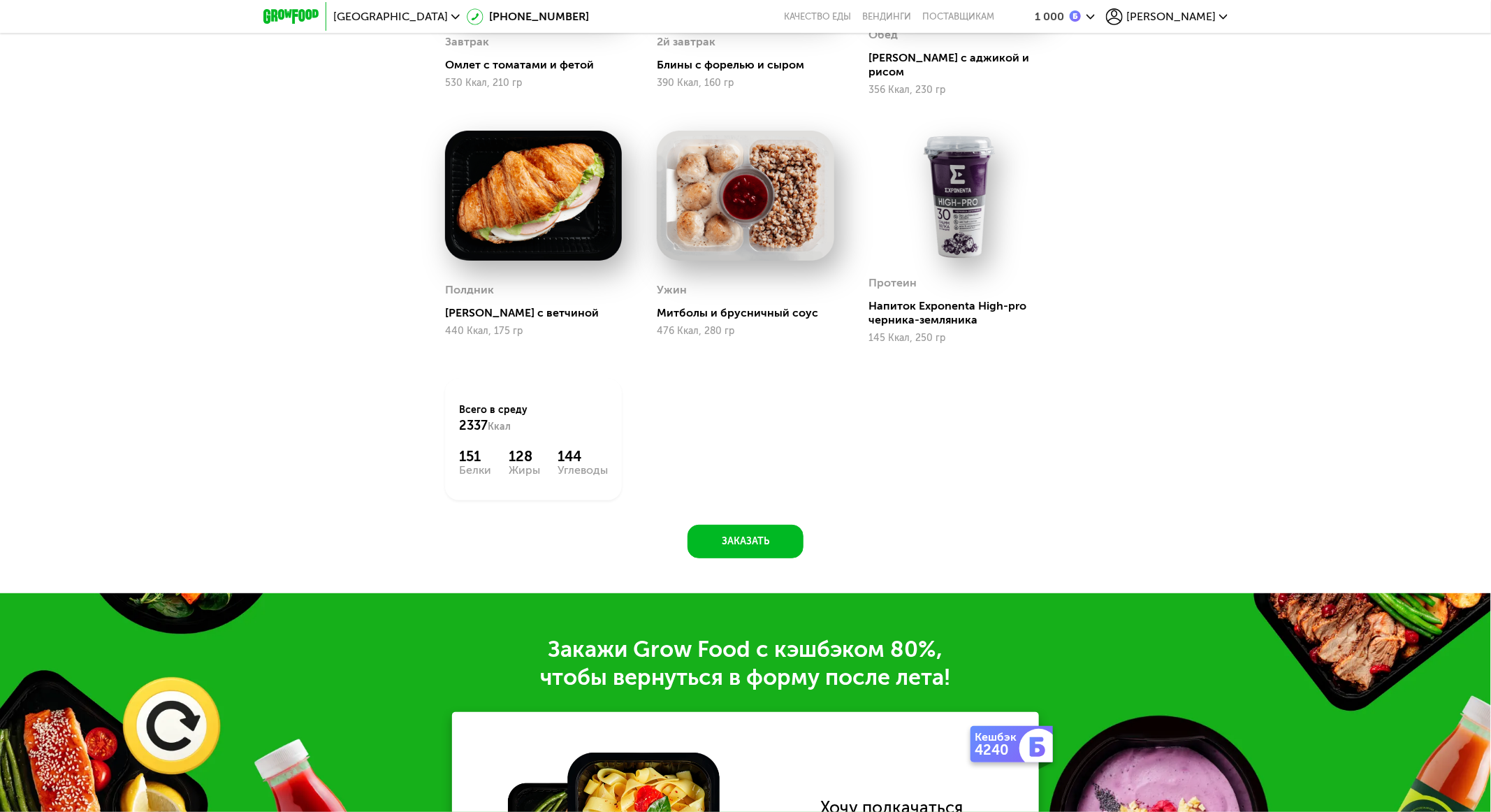
scroll to position [1208, 0]
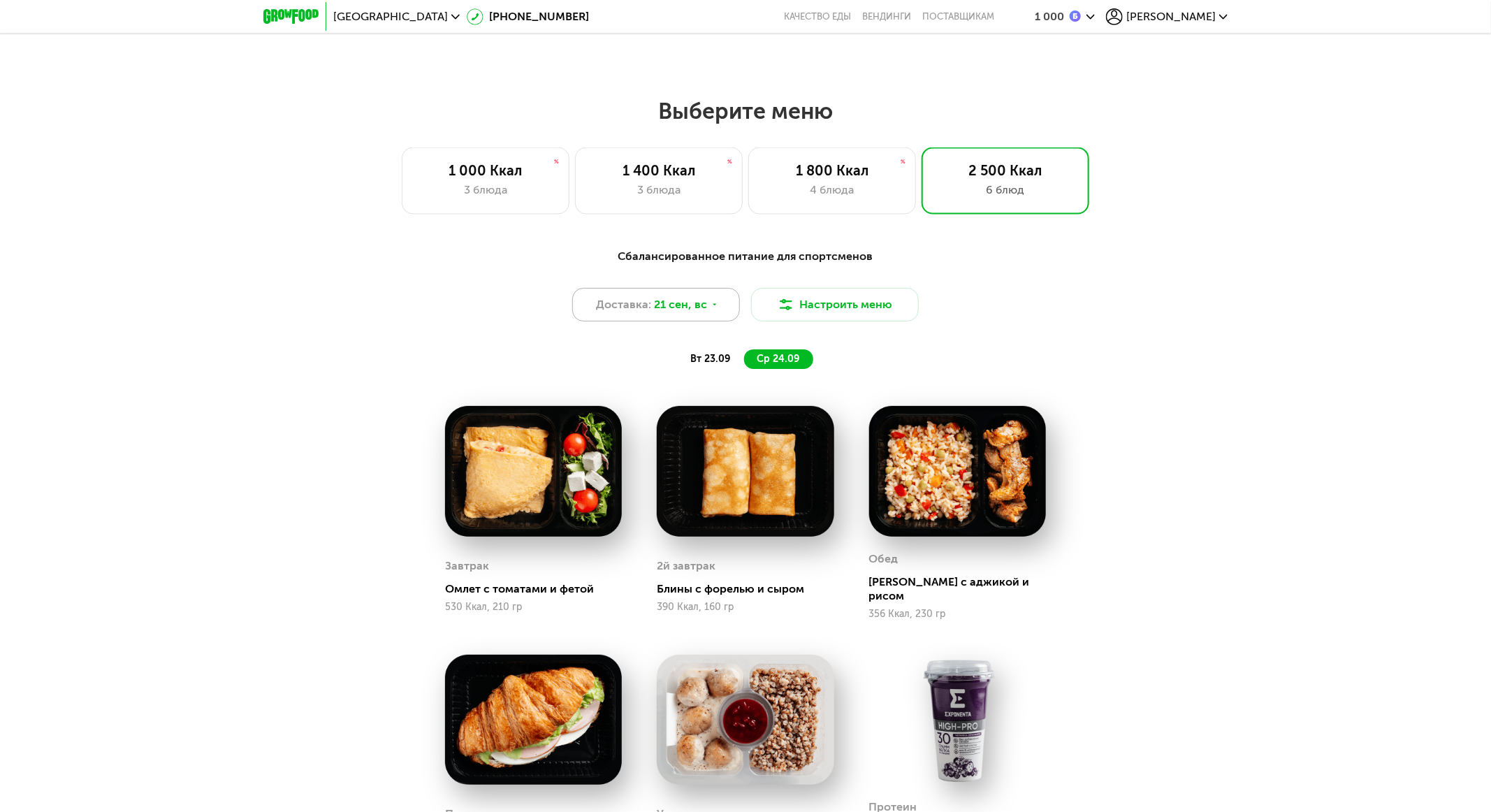
click at [723, 310] on div "Доставка: 21 сен, вс" at bounding box center [657, 304] width 168 height 33
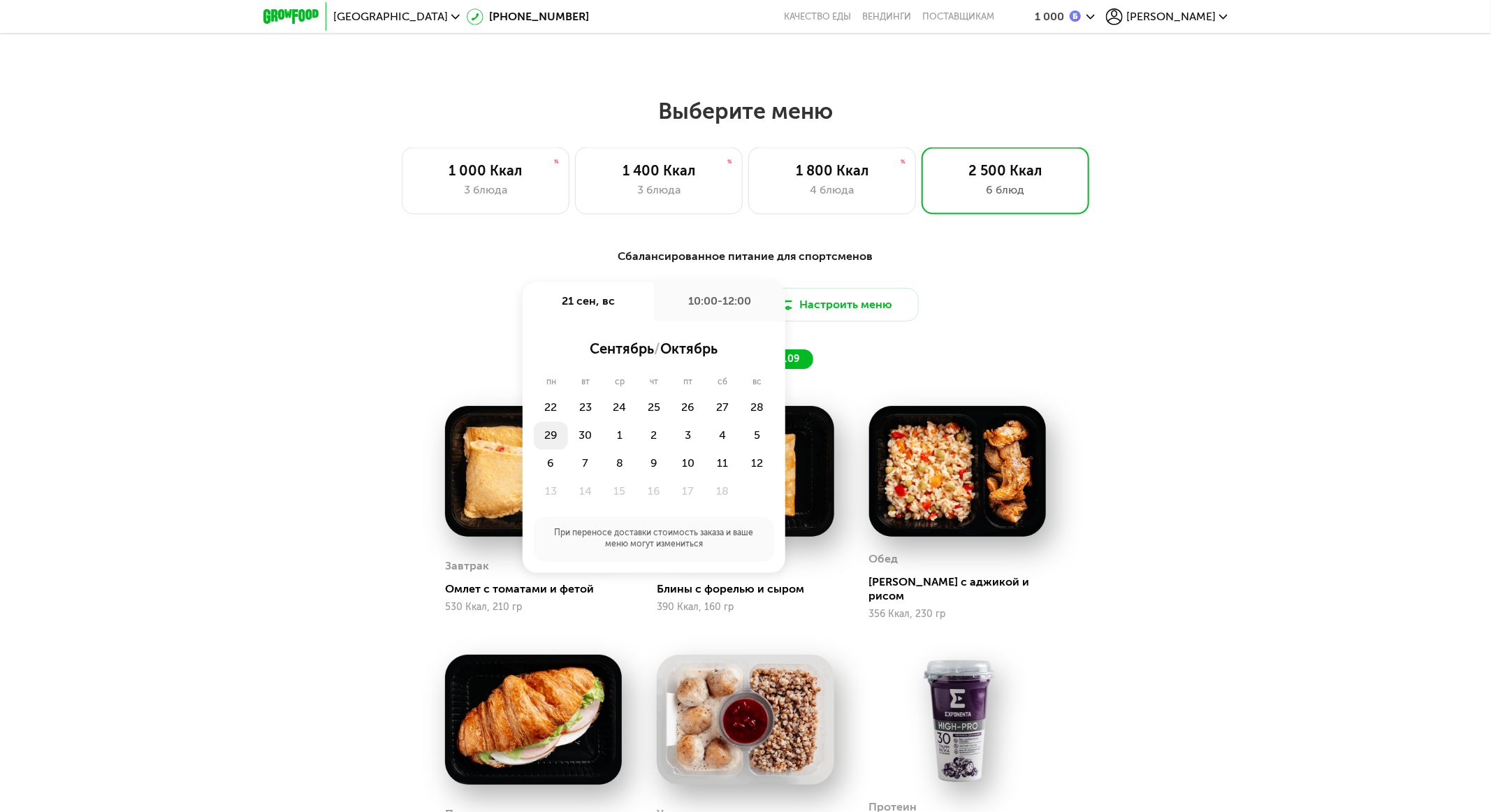
click at [551, 432] on div "29" at bounding box center [550, 436] width 34 height 28
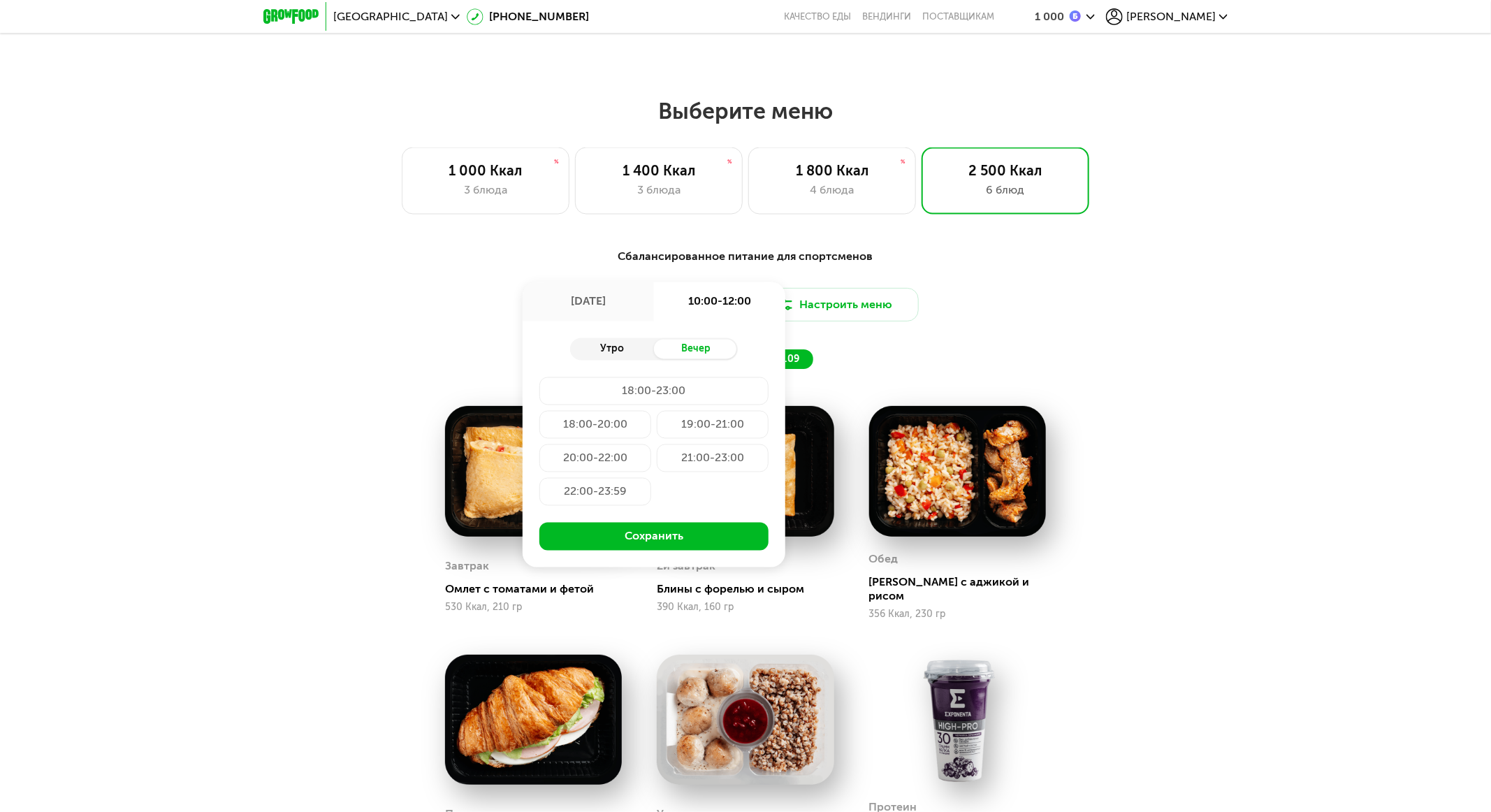
click at [617, 352] on div "Утро" at bounding box center [612, 350] width 84 height 20
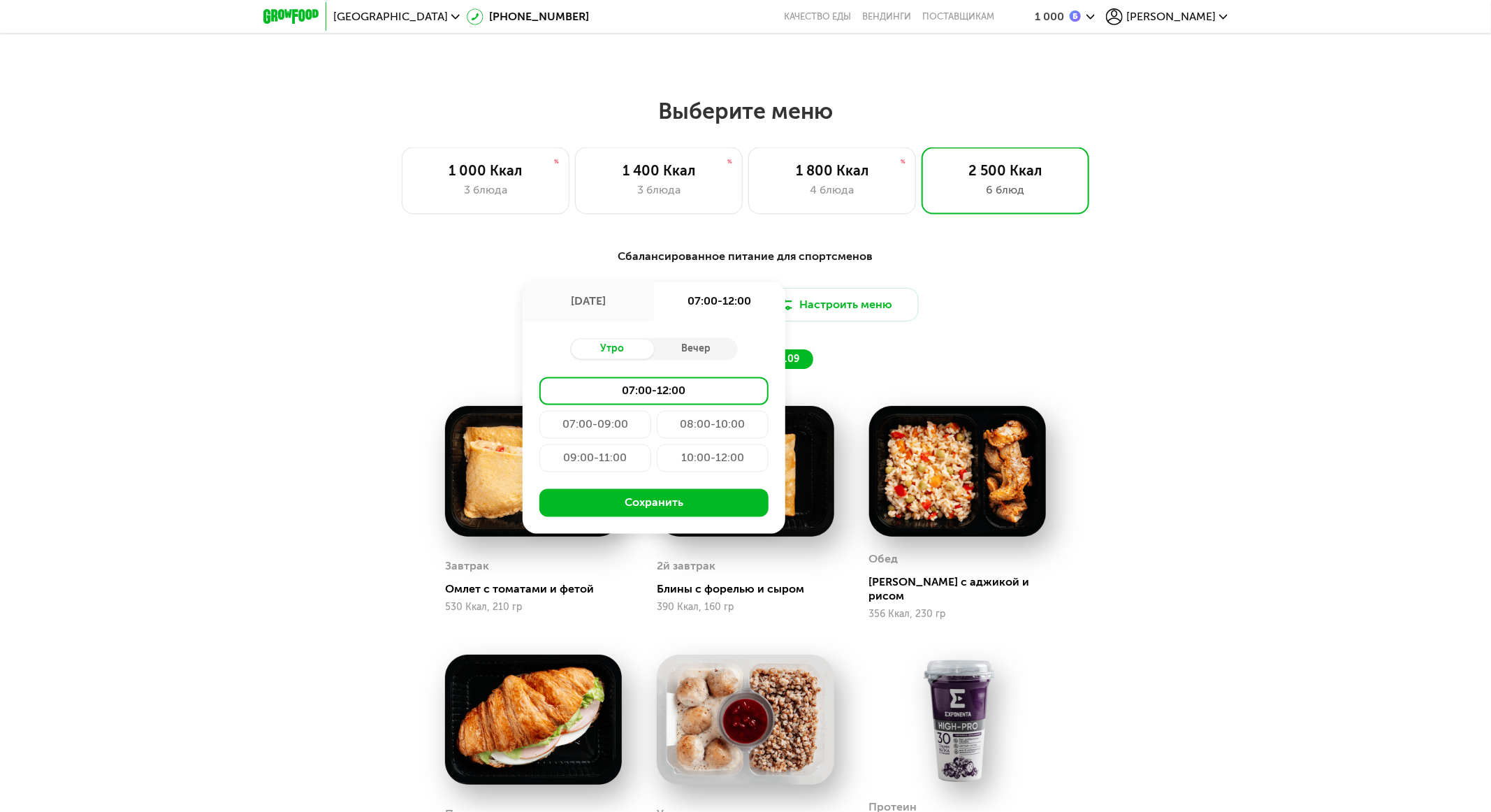
click at [706, 462] on div "10:00-12:00" at bounding box center [712, 459] width 112 height 28
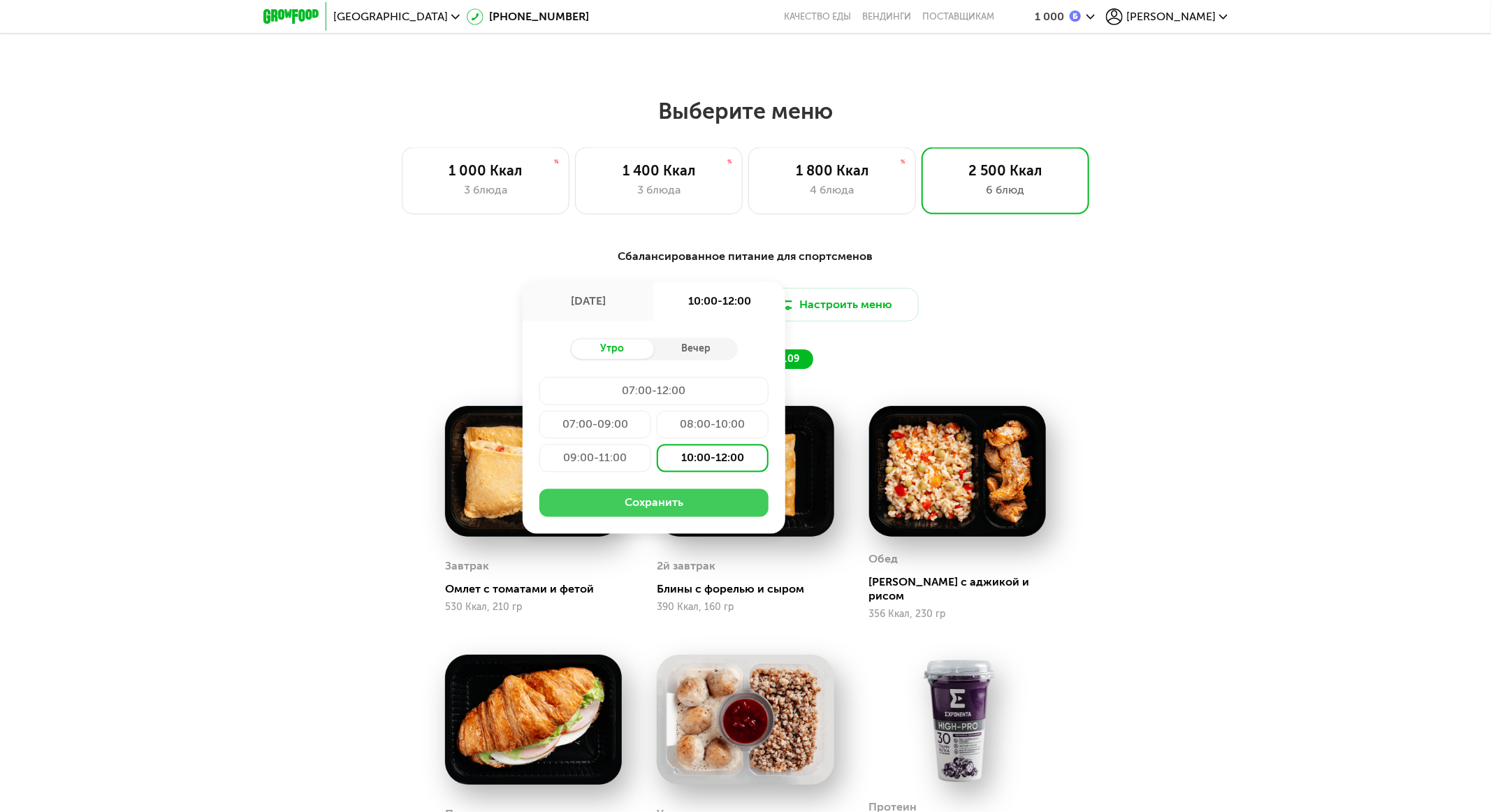
click at [694, 507] on button "Сохранить" at bounding box center [654, 503] width 229 height 28
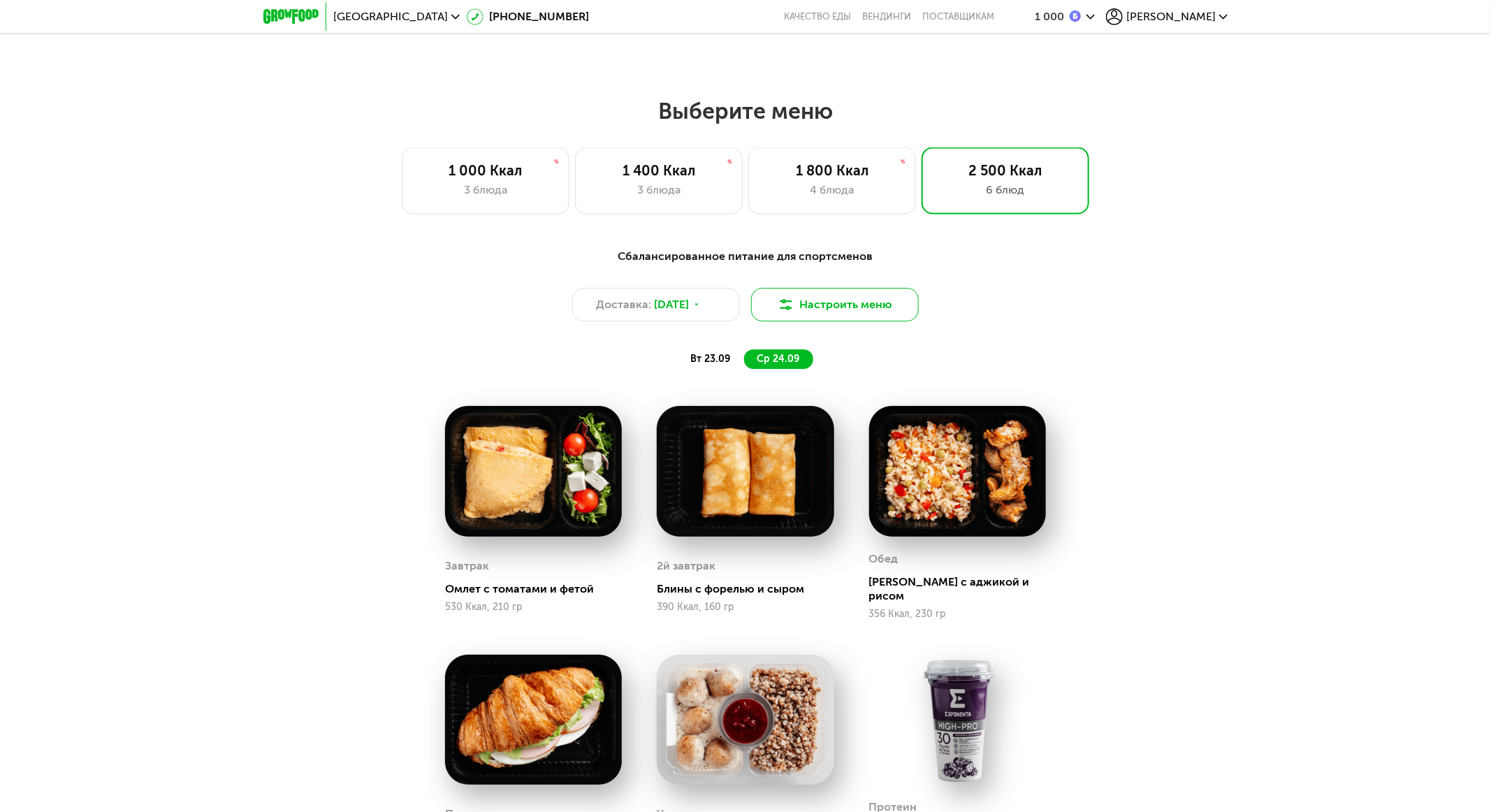
click at [835, 303] on button "Настроить меню" at bounding box center [835, 304] width 168 height 33
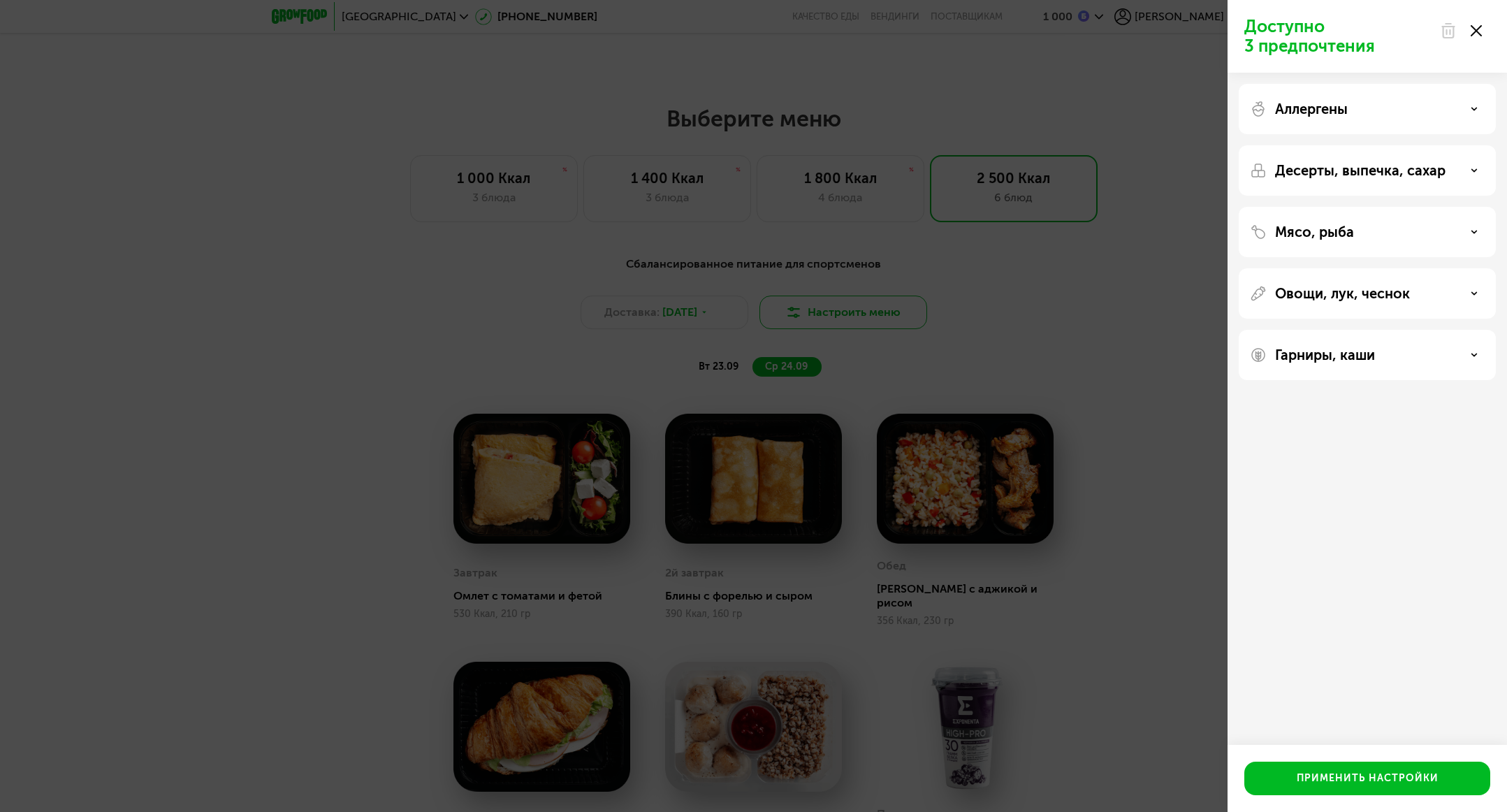
click at [835, 303] on div "Доступно 3 предпочтения Аллергены Десерты, выпечка, сахар Мясо, рыба Овощи, лук…" at bounding box center [753, 406] width 1507 height 812
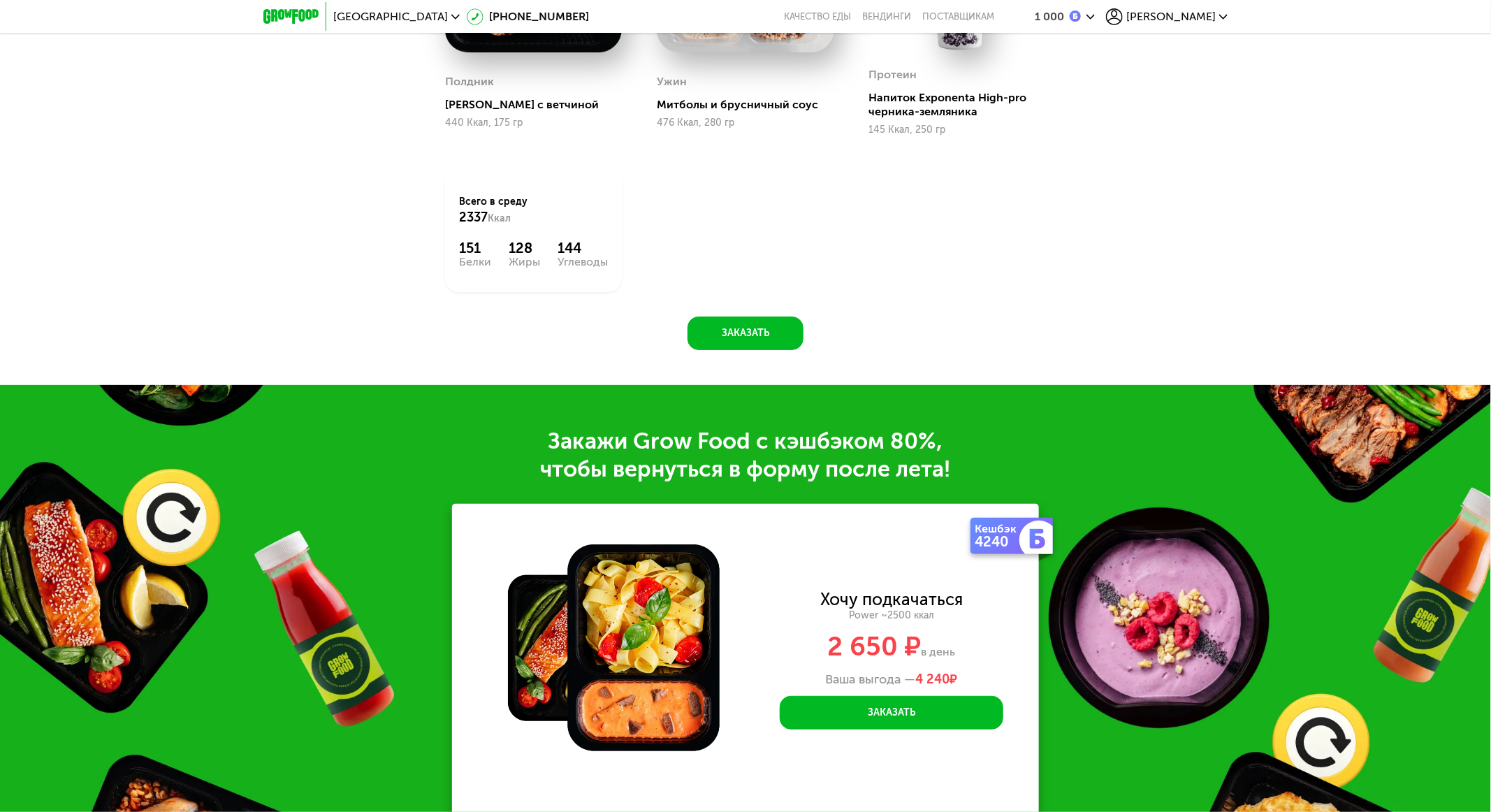
scroll to position [1942, 0]
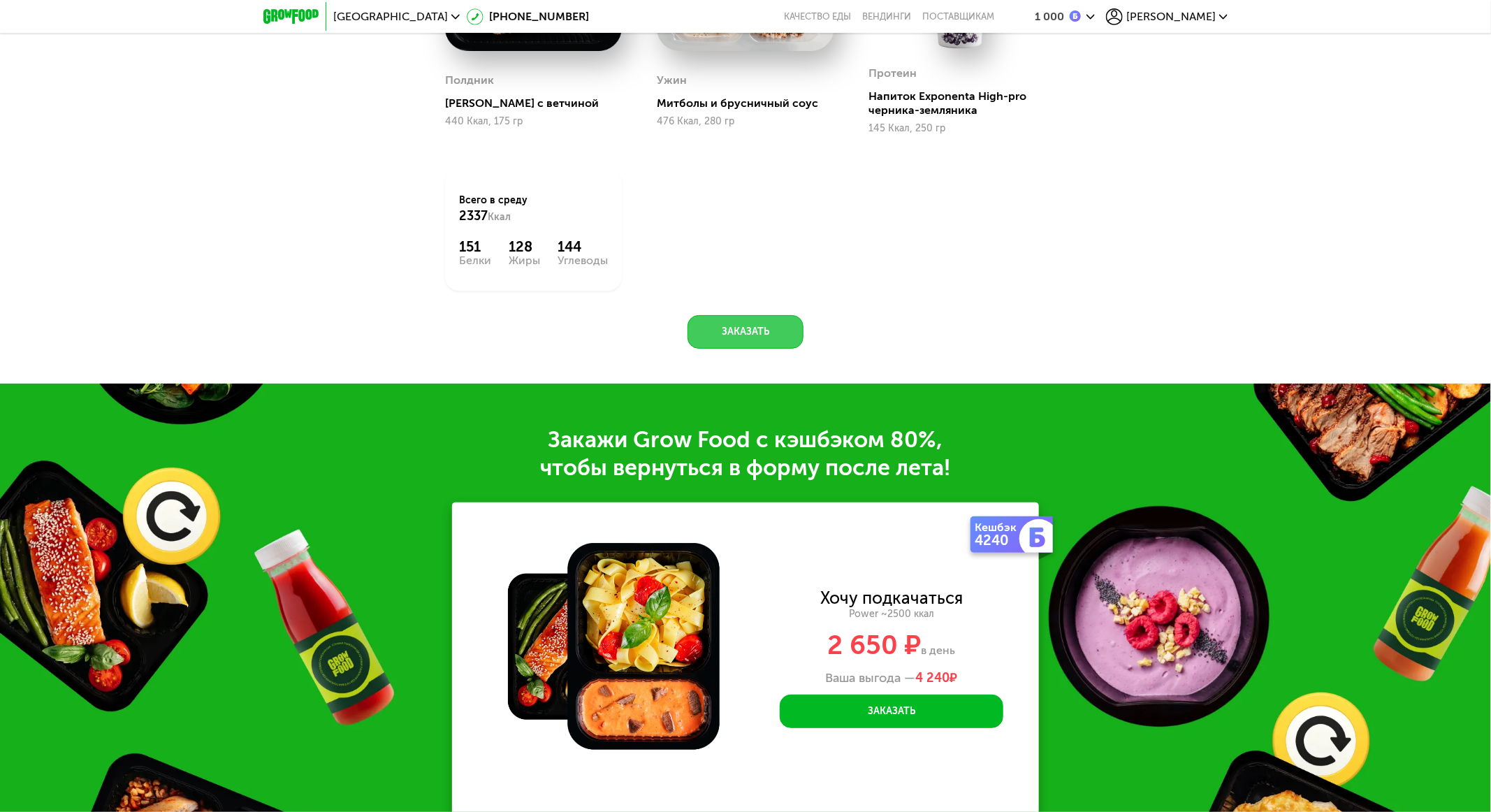
click at [746, 332] on button "Заказать" at bounding box center [746, 332] width 116 height 33
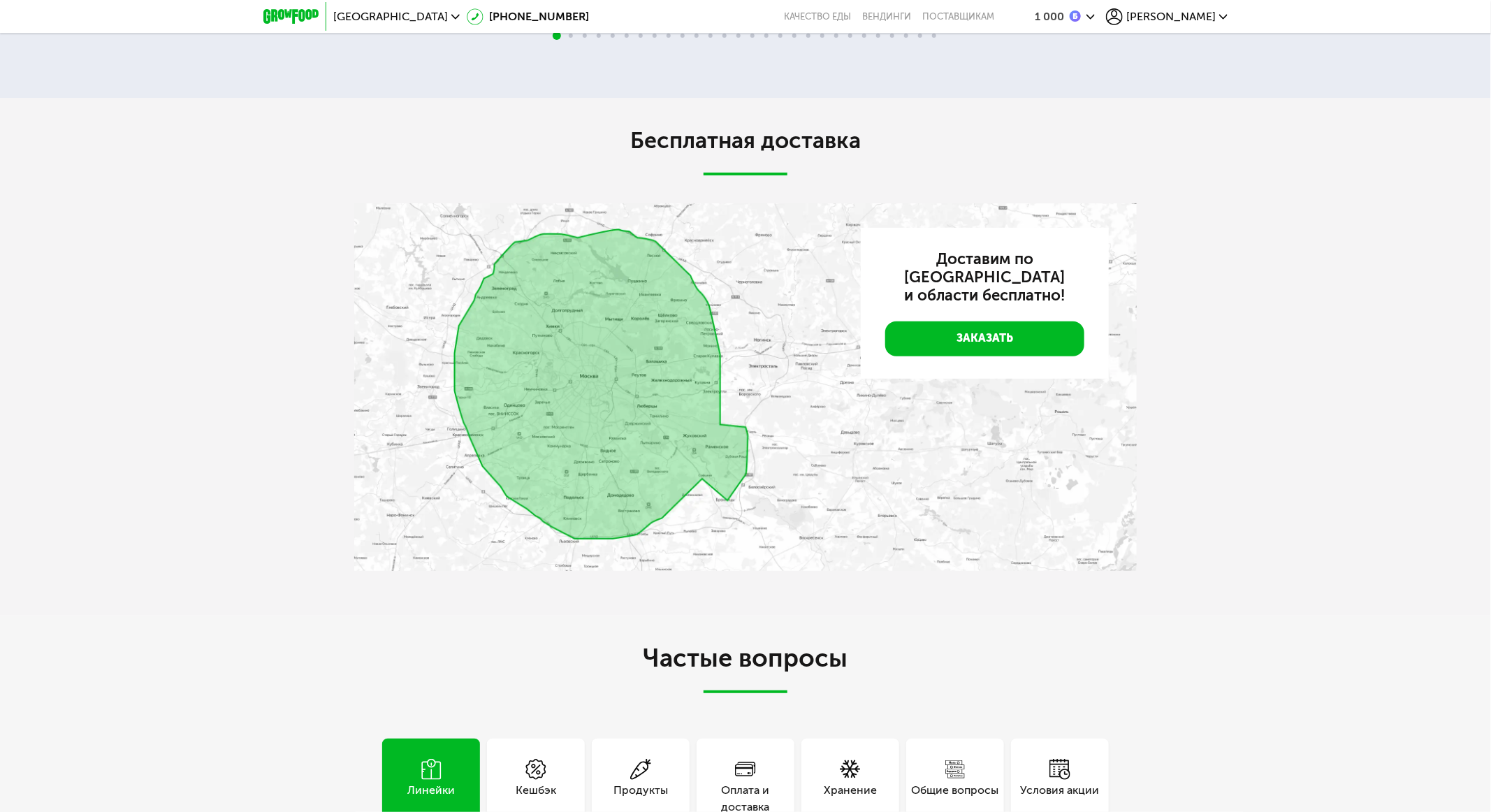
scroll to position [2528, 0]
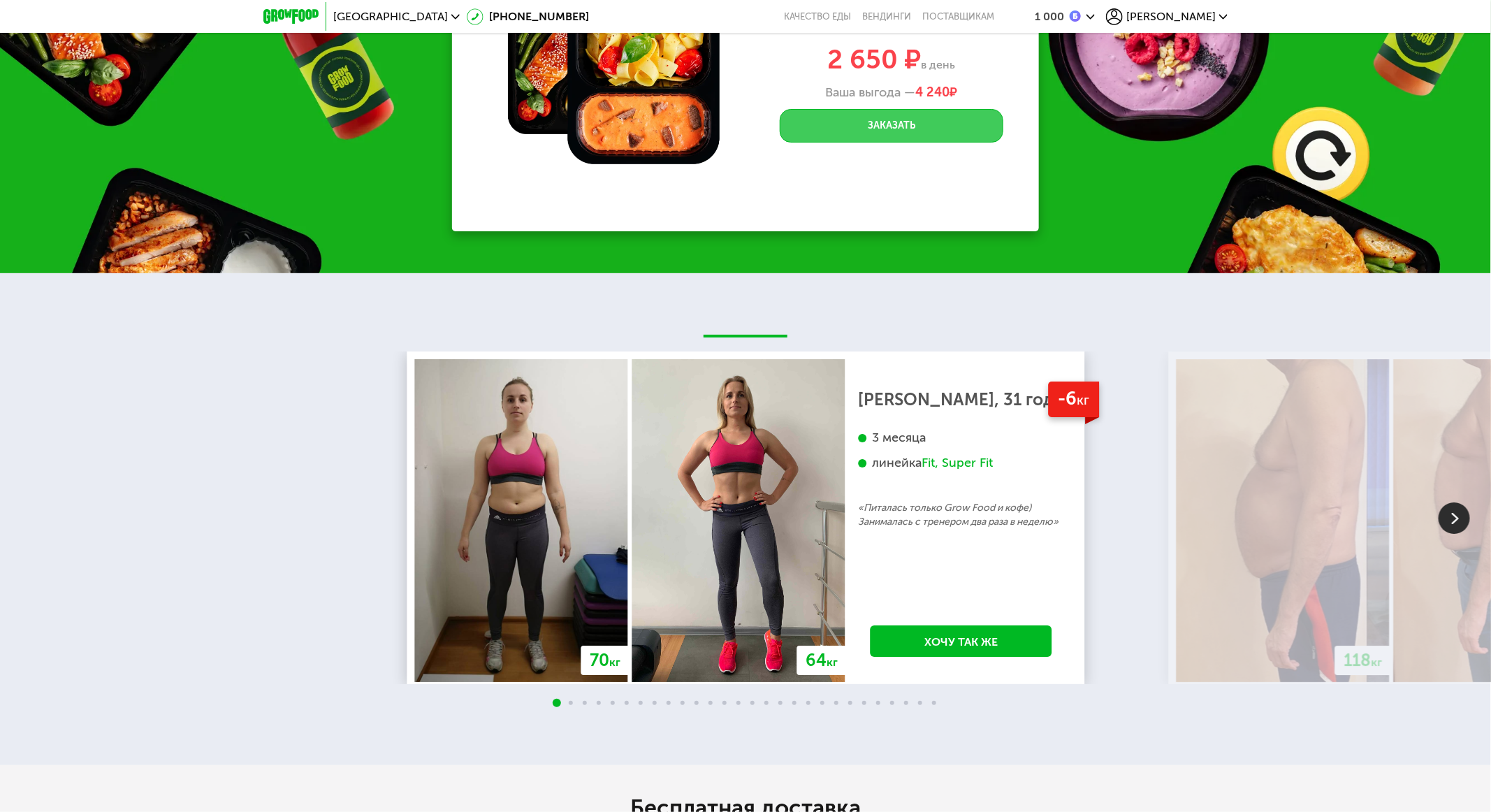
click at [906, 130] on button "Заказать" at bounding box center [891, 125] width 224 height 33
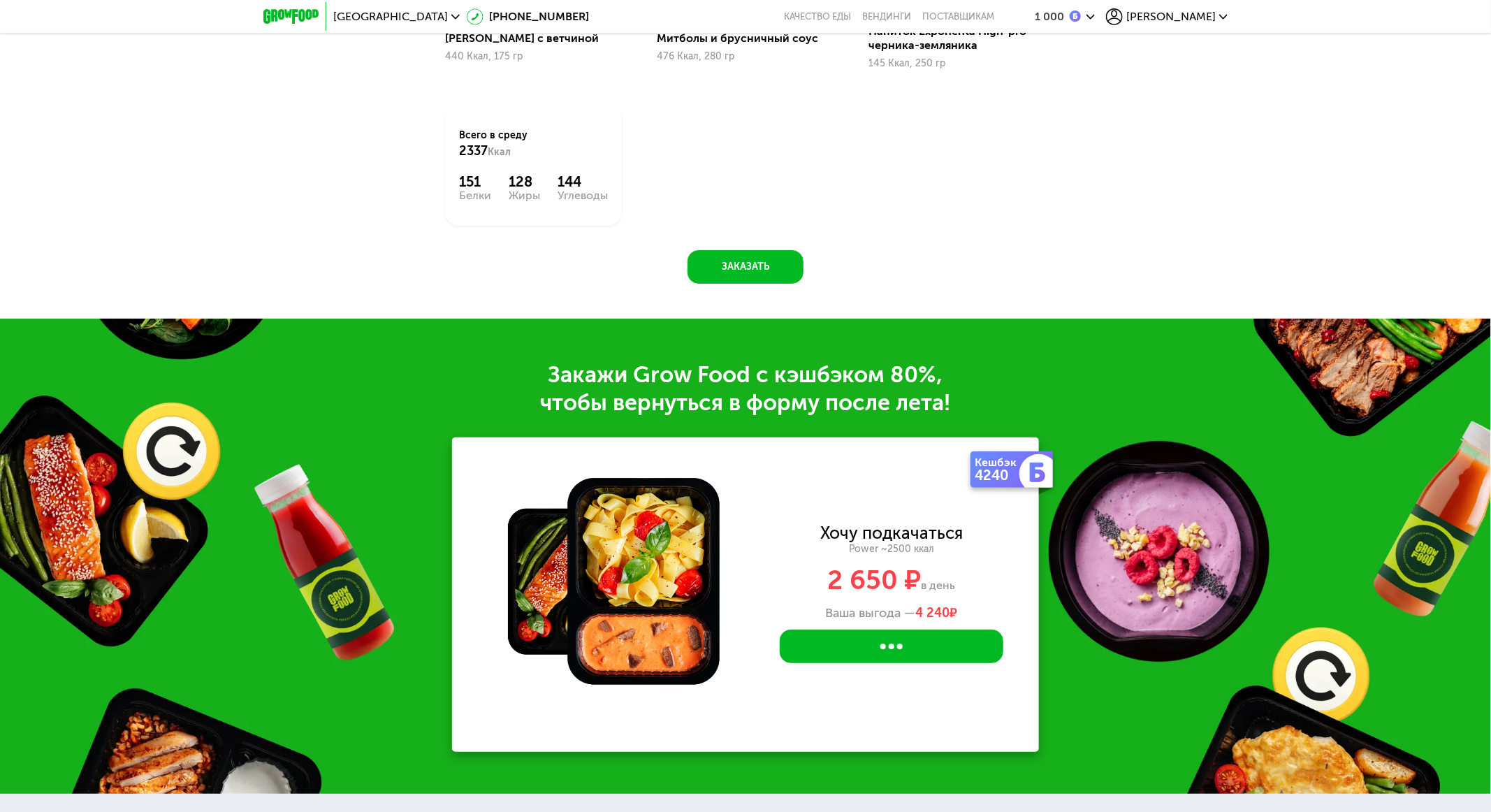
scroll to position [2004, 0]
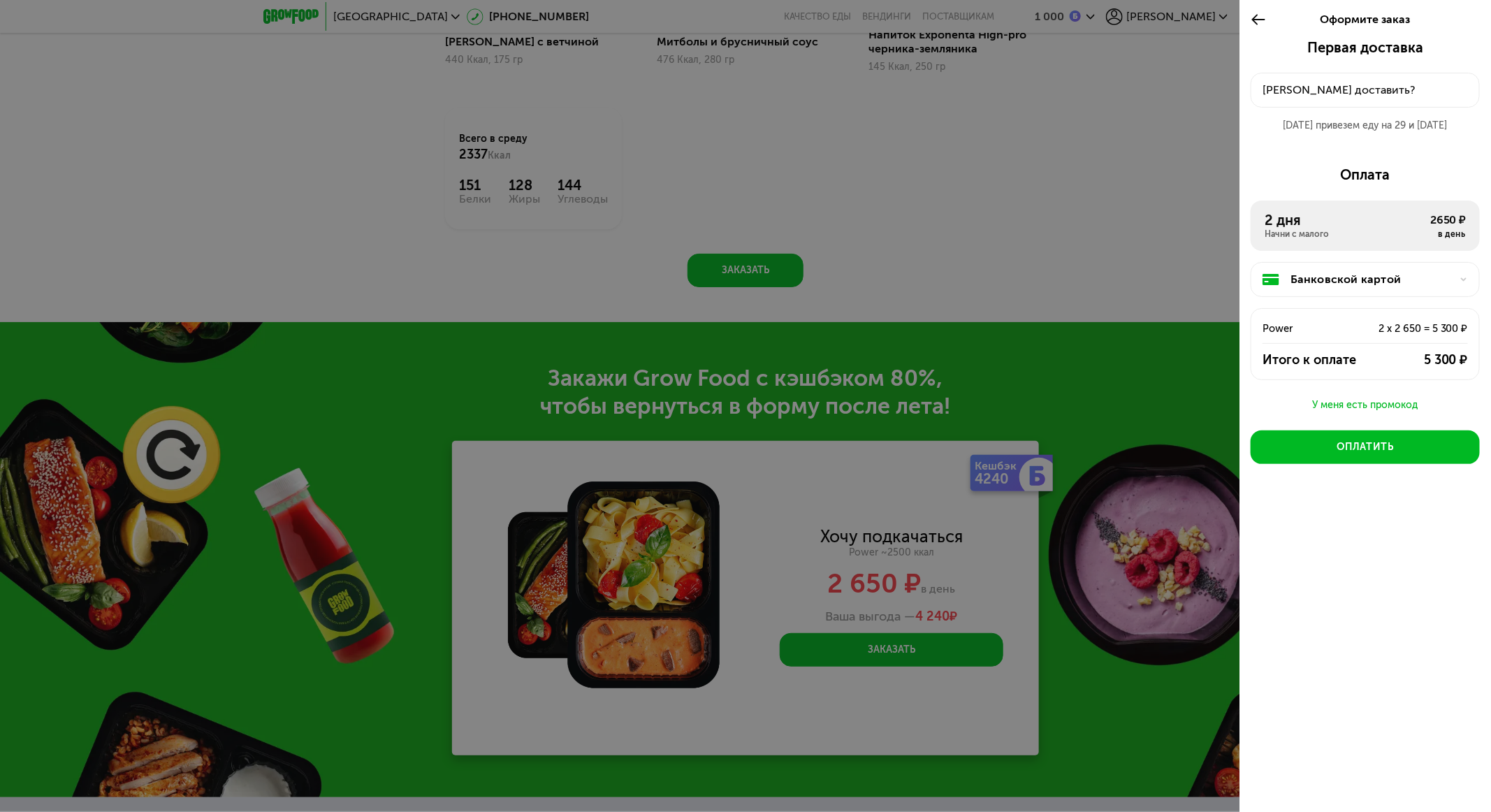
click at [1004, 101] on button "Куда доставить?" at bounding box center [1366, 90] width 229 height 35
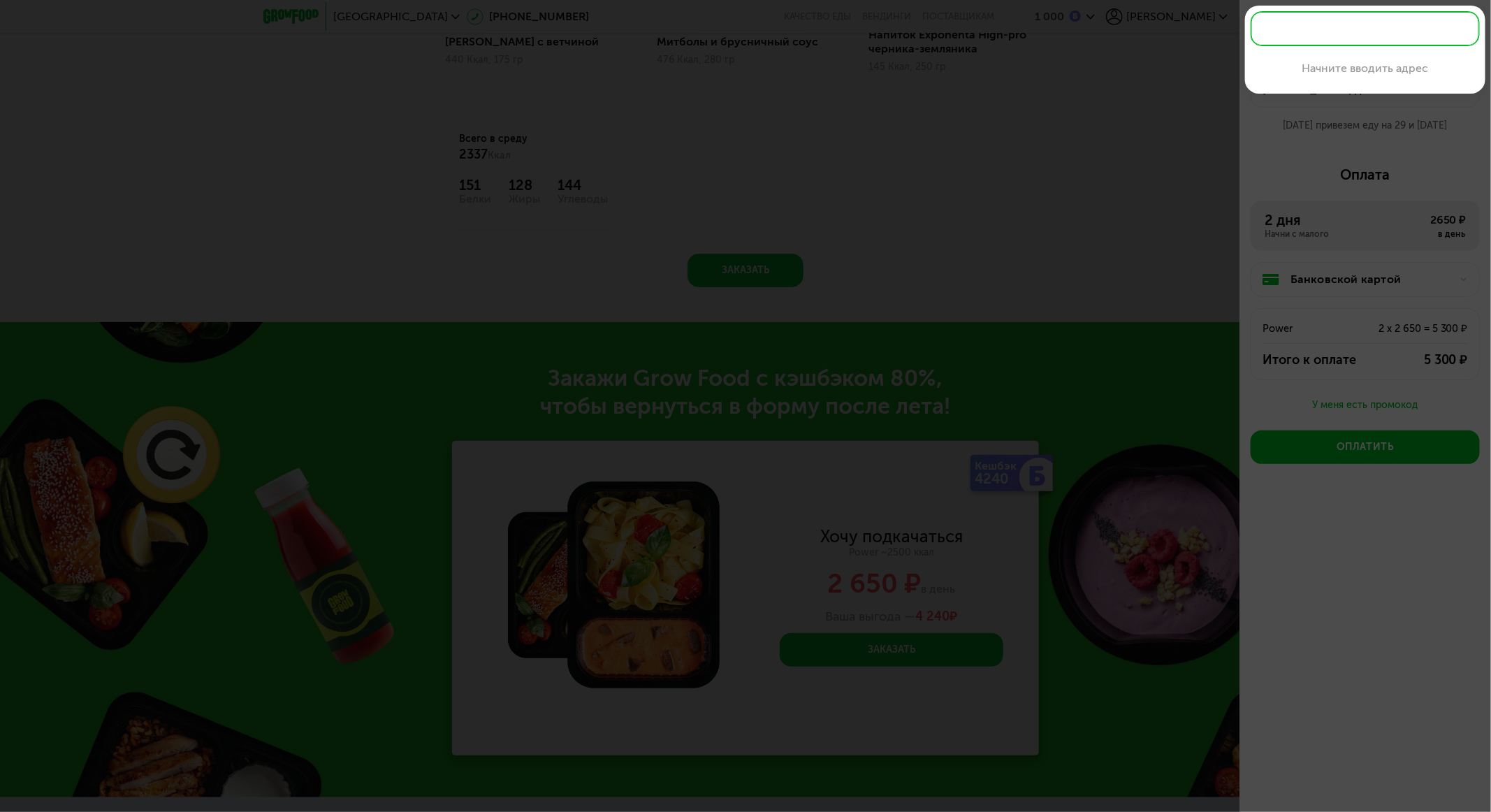
click at [1004, 24] on input "text" at bounding box center [1366, 28] width 229 height 35
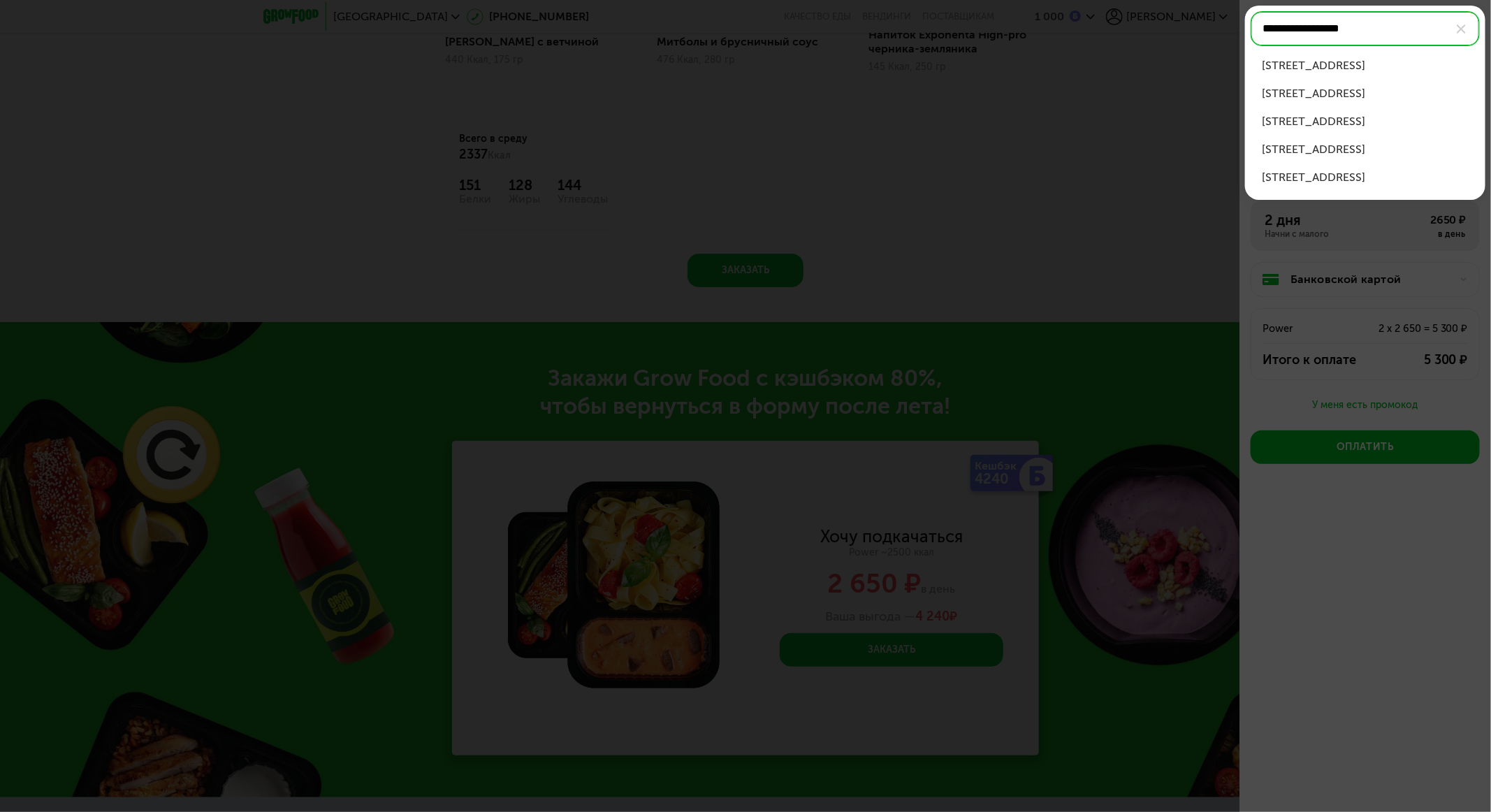
click at [1004, 57] on div "Лазоревый проезд, д 2" at bounding box center [1365, 66] width 207 height 17
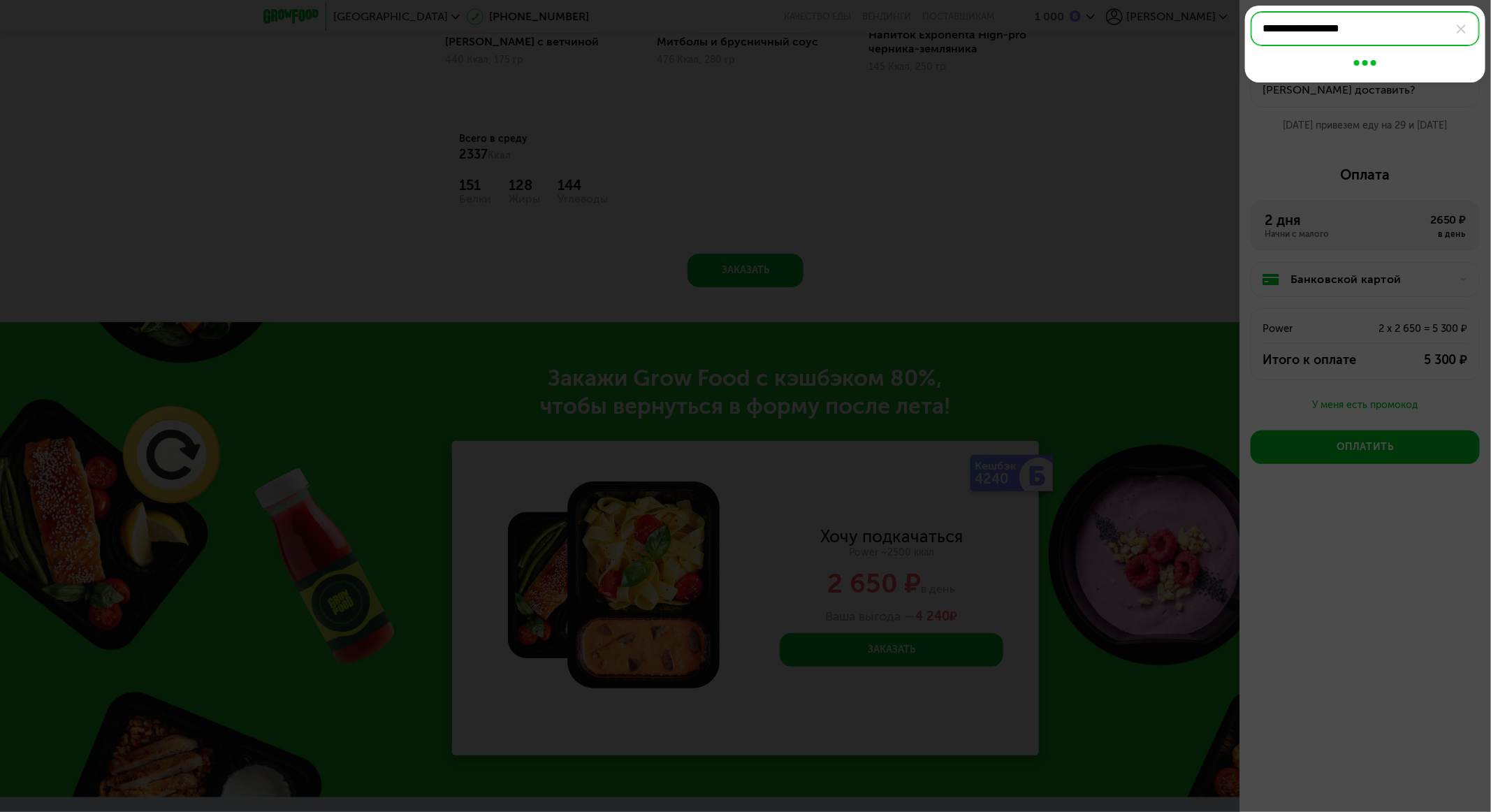
type input "**********"
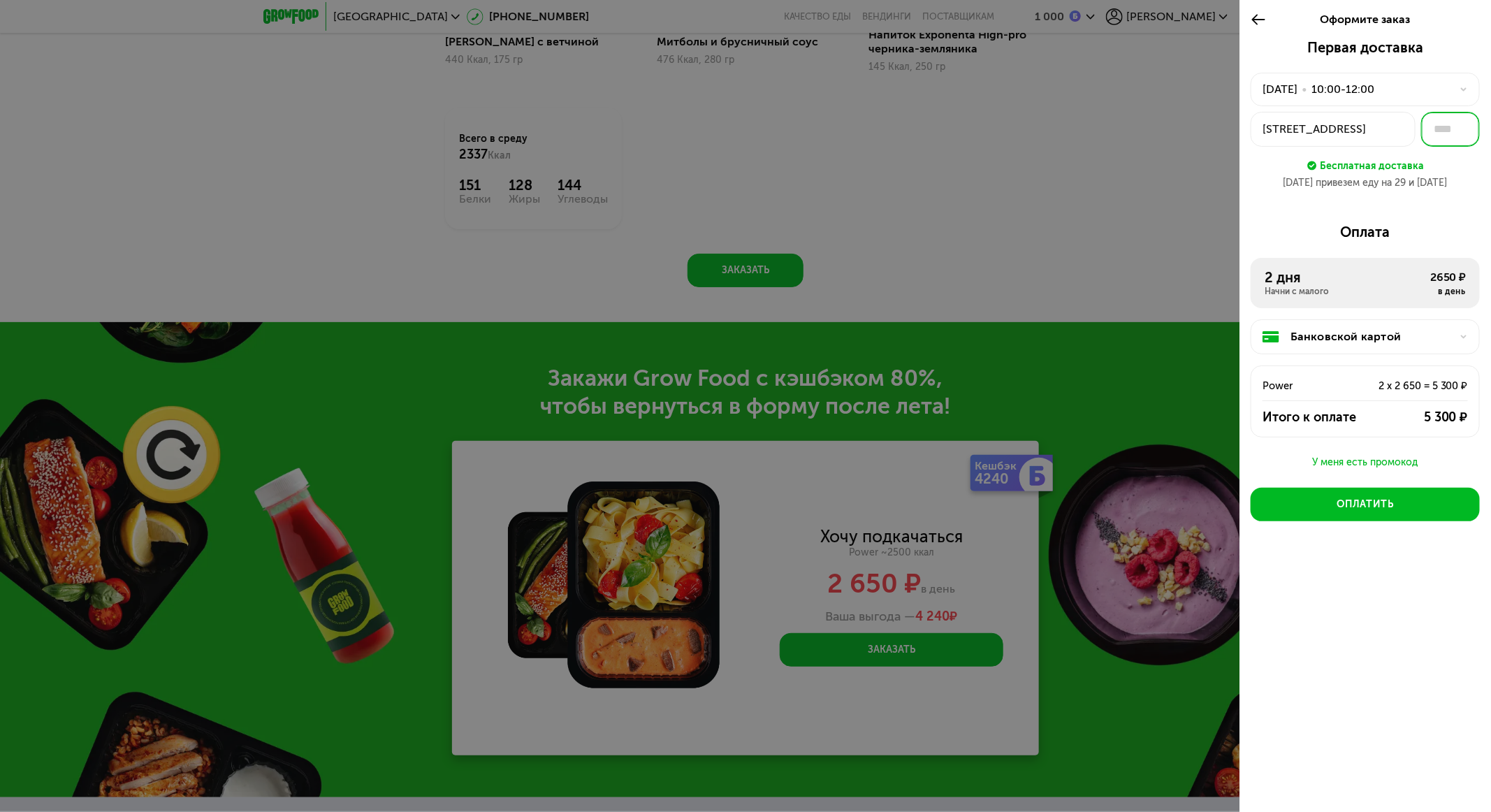
click at [1004, 132] on input "text" at bounding box center [1450, 130] width 59 height 35
type input "**"
click at [1004, 224] on div "Оплата" at bounding box center [1366, 232] width 229 height 17
click at [1004, 414] on div "5 300 ₽" at bounding box center [1421, 417] width 92 height 17
click at [1004, 372] on div "Power 2 x 2 650 = 5 300 ₽" at bounding box center [1366, 381] width 228 height 28
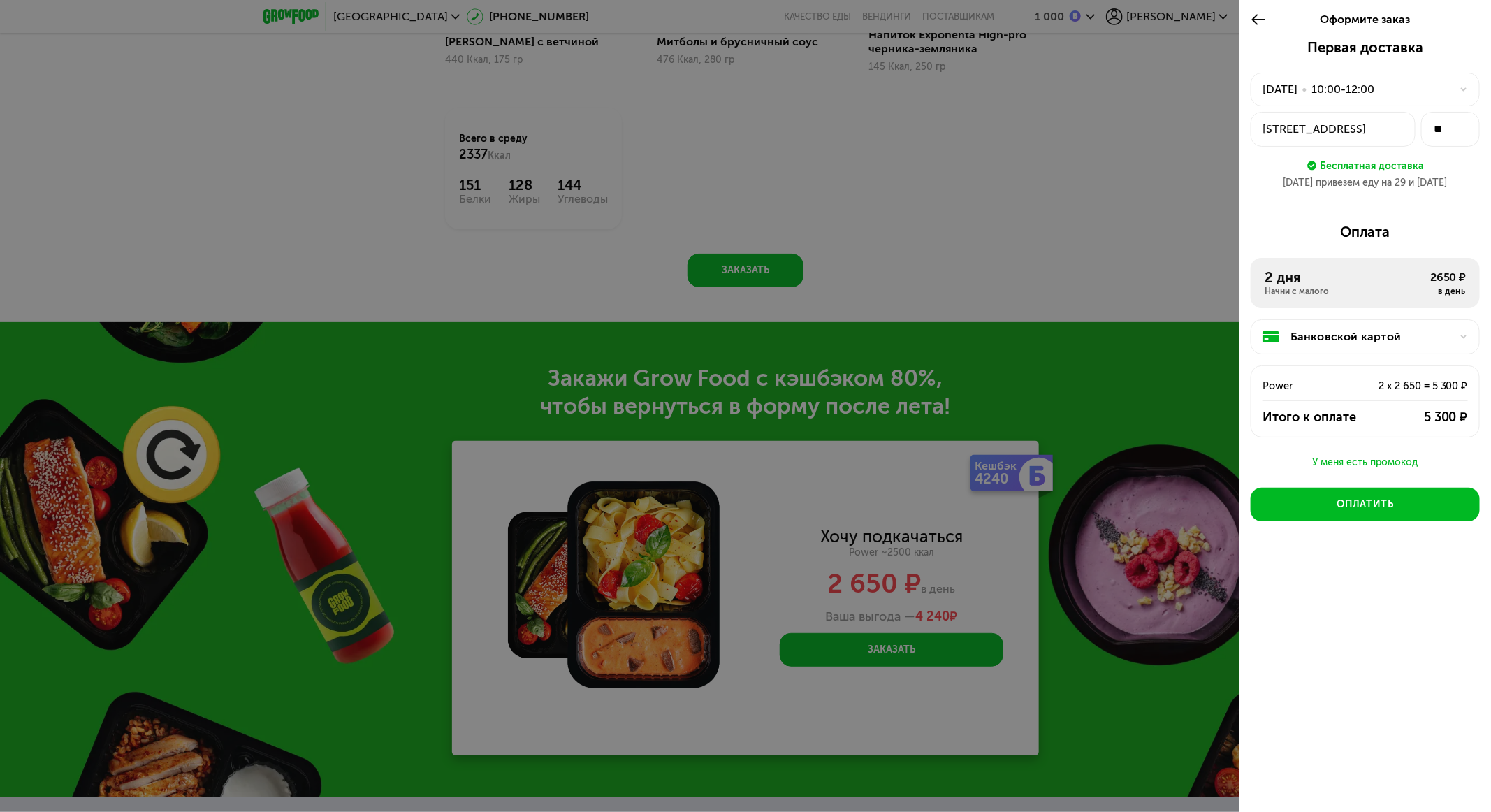
drag, startPoint x: 1472, startPoint y: 418, endPoint x: 1444, endPoint y: 401, distance: 32.8
click at [1004, 418] on div "Итого к оплате 5 300 ₽" at bounding box center [1366, 417] width 228 height 17
click at [1004, 325] on div "Банковской картой" at bounding box center [1366, 337] width 229 height 35
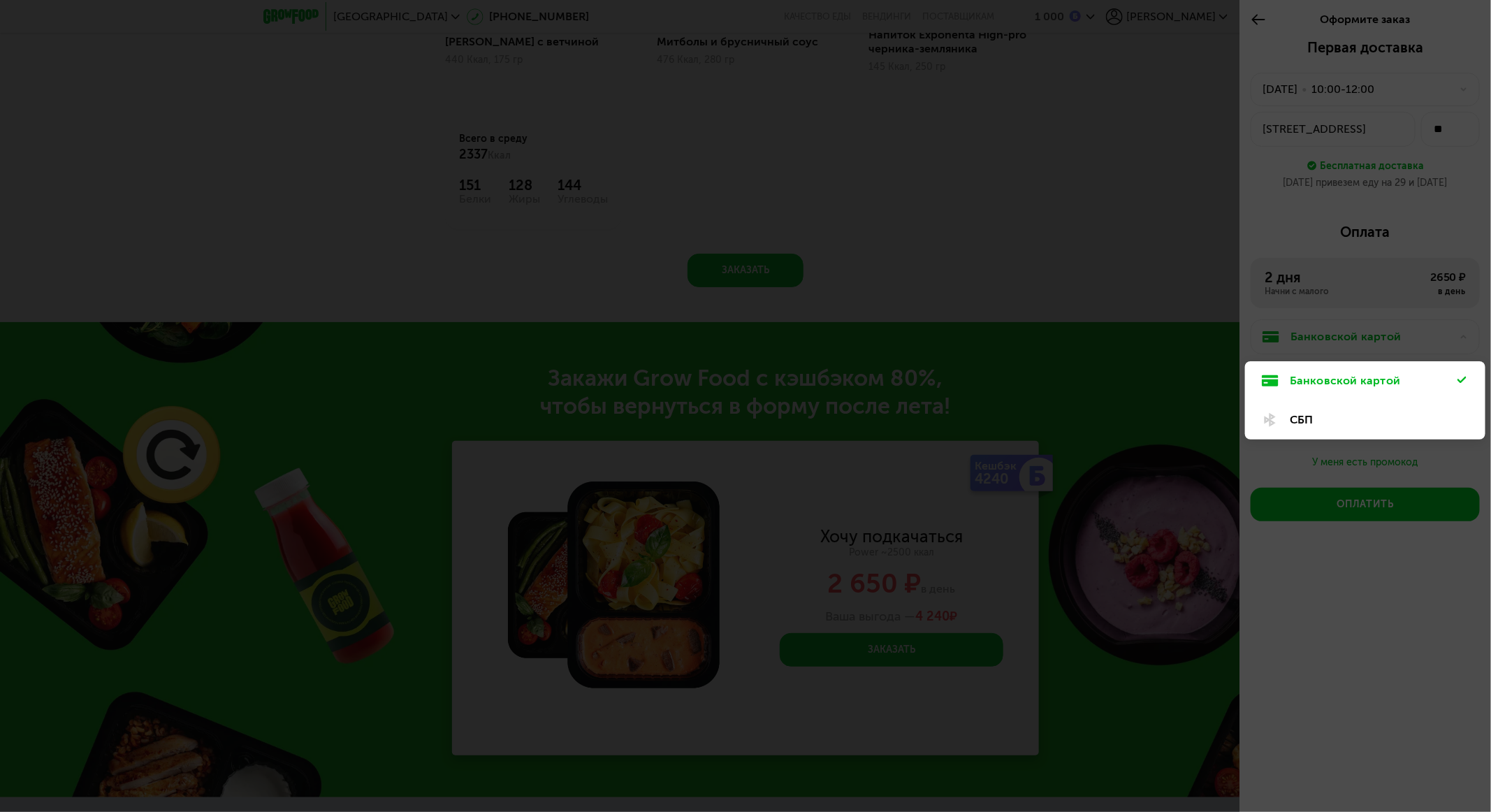
click at [1004, 315] on div at bounding box center [746, 406] width 1491 height 812
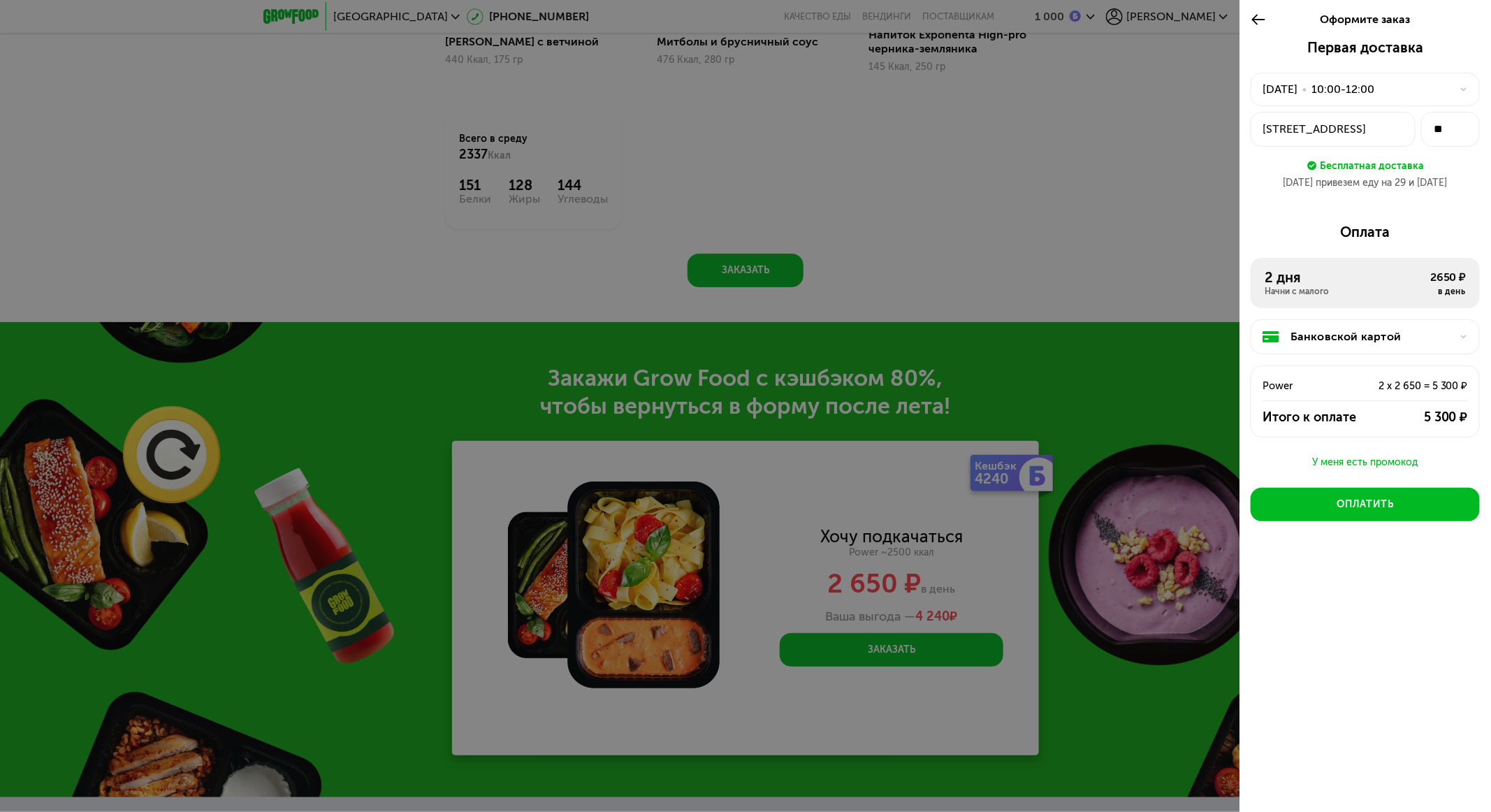
click at [1004, 224] on div "Оплата" at bounding box center [1366, 232] width 229 height 17
click at [1004, 273] on div at bounding box center [746, 406] width 1491 height 812
click at [918, 209] on div at bounding box center [746, 406] width 1491 height 812
click at [1004, 21] on icon at bounding box center [1258, 19] width 16 height 17
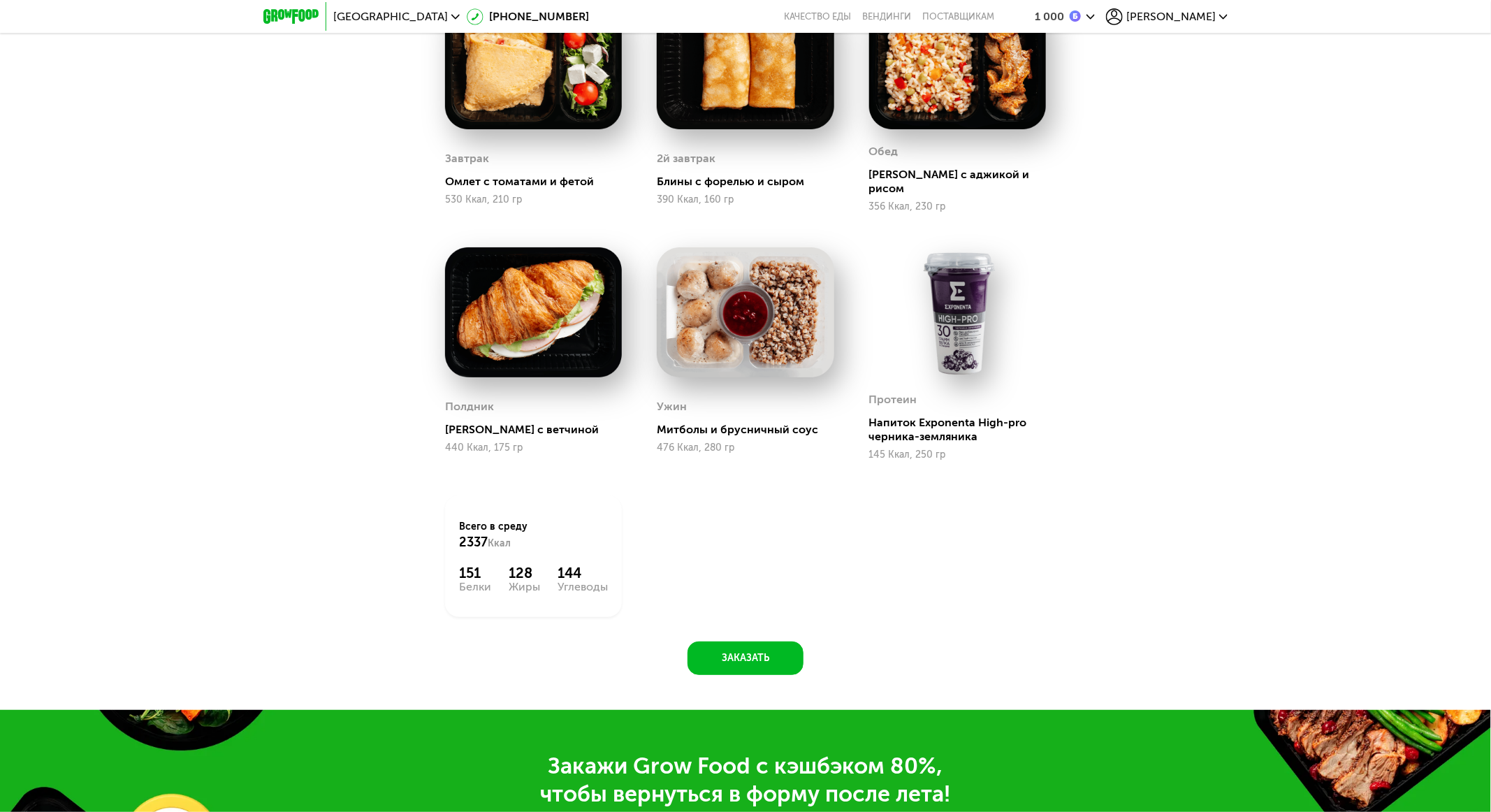
scroll to position [2004, 0]
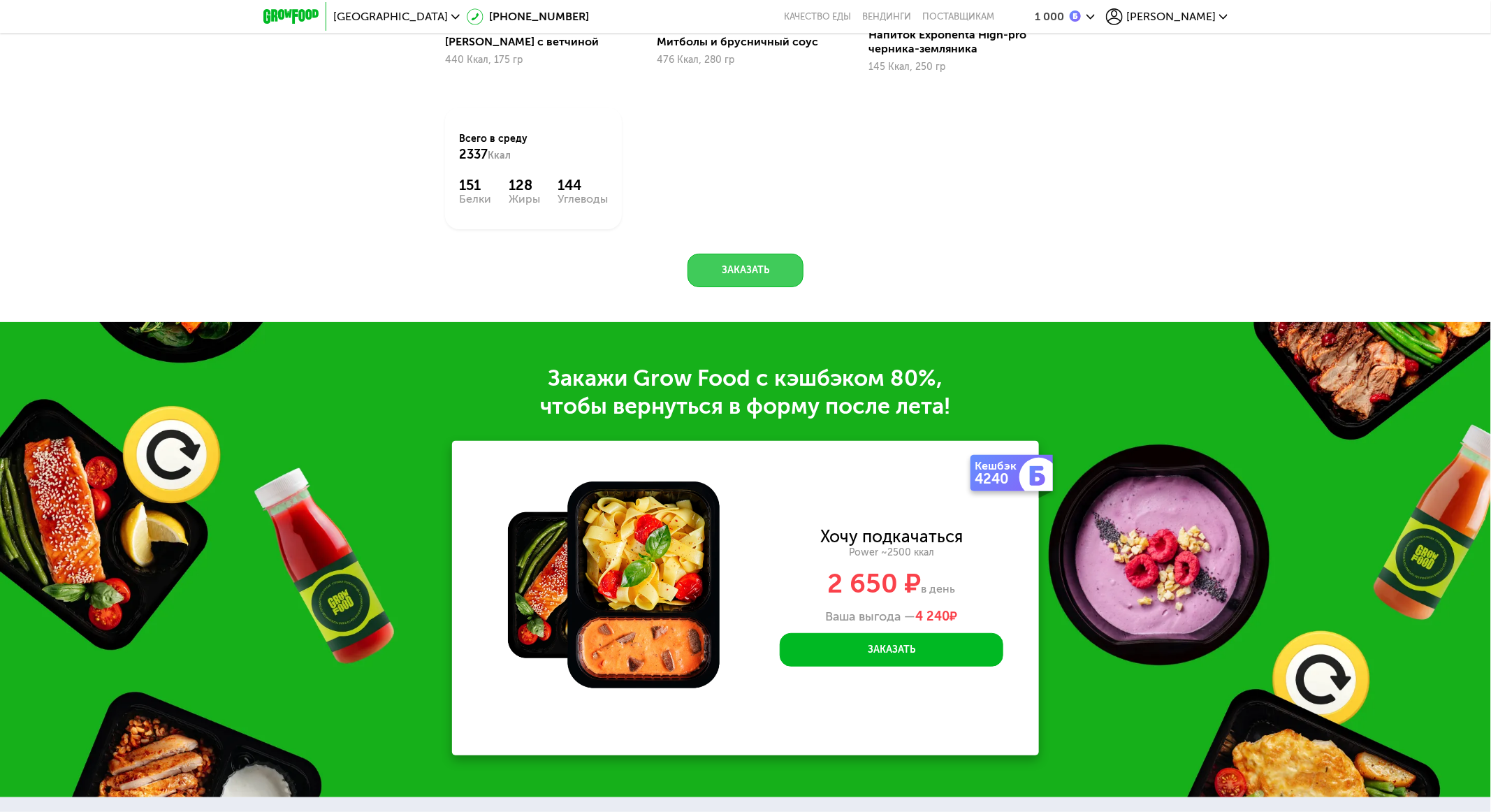
click at [726, 264] on button "Заказать" at bounding box center [746, 270] width 116 height 33
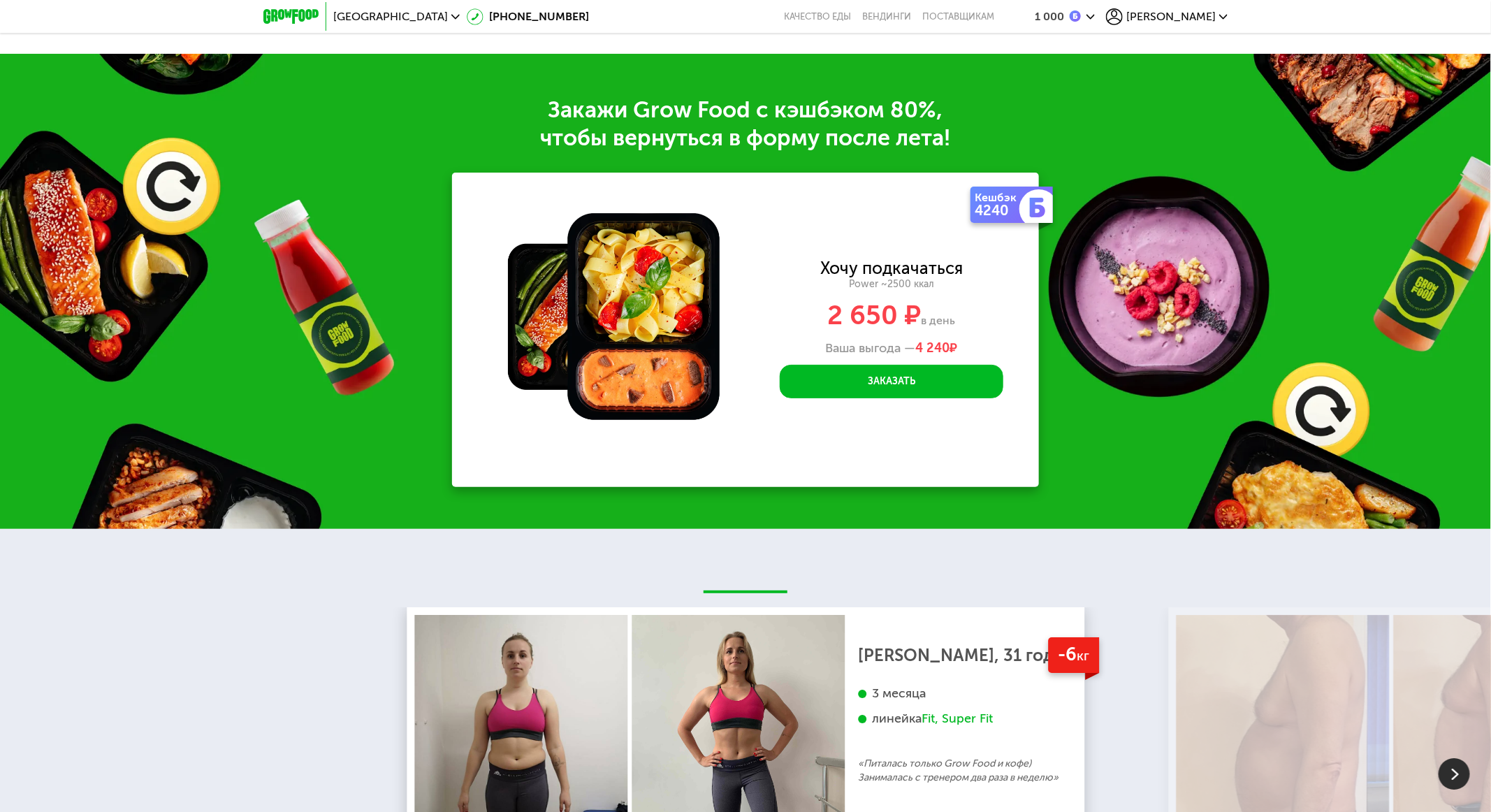
scroll to position [2318, 0]
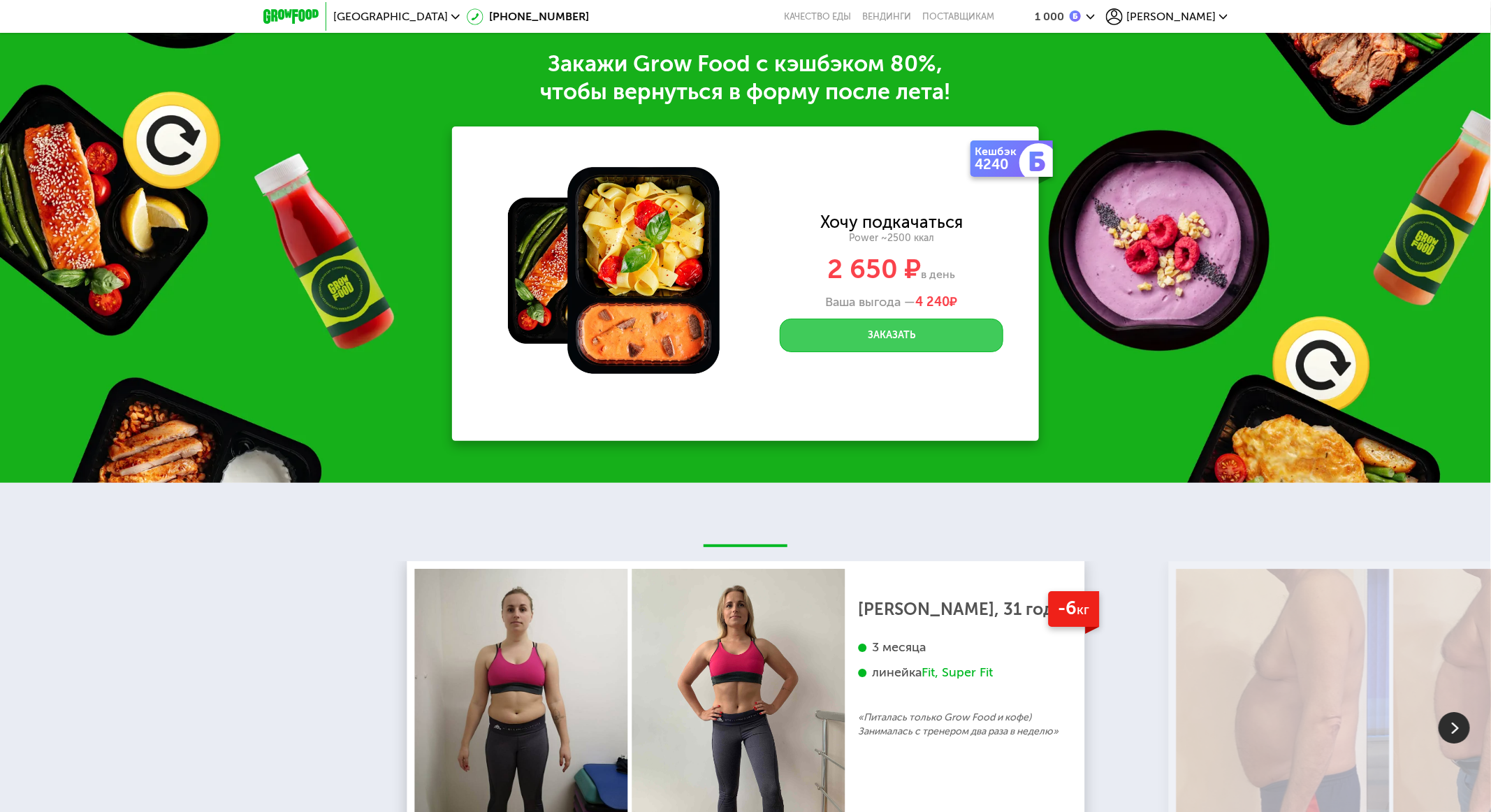
click at [887, 327] on button "Заказать" at bounding box center [891, 335] width 224 height 33
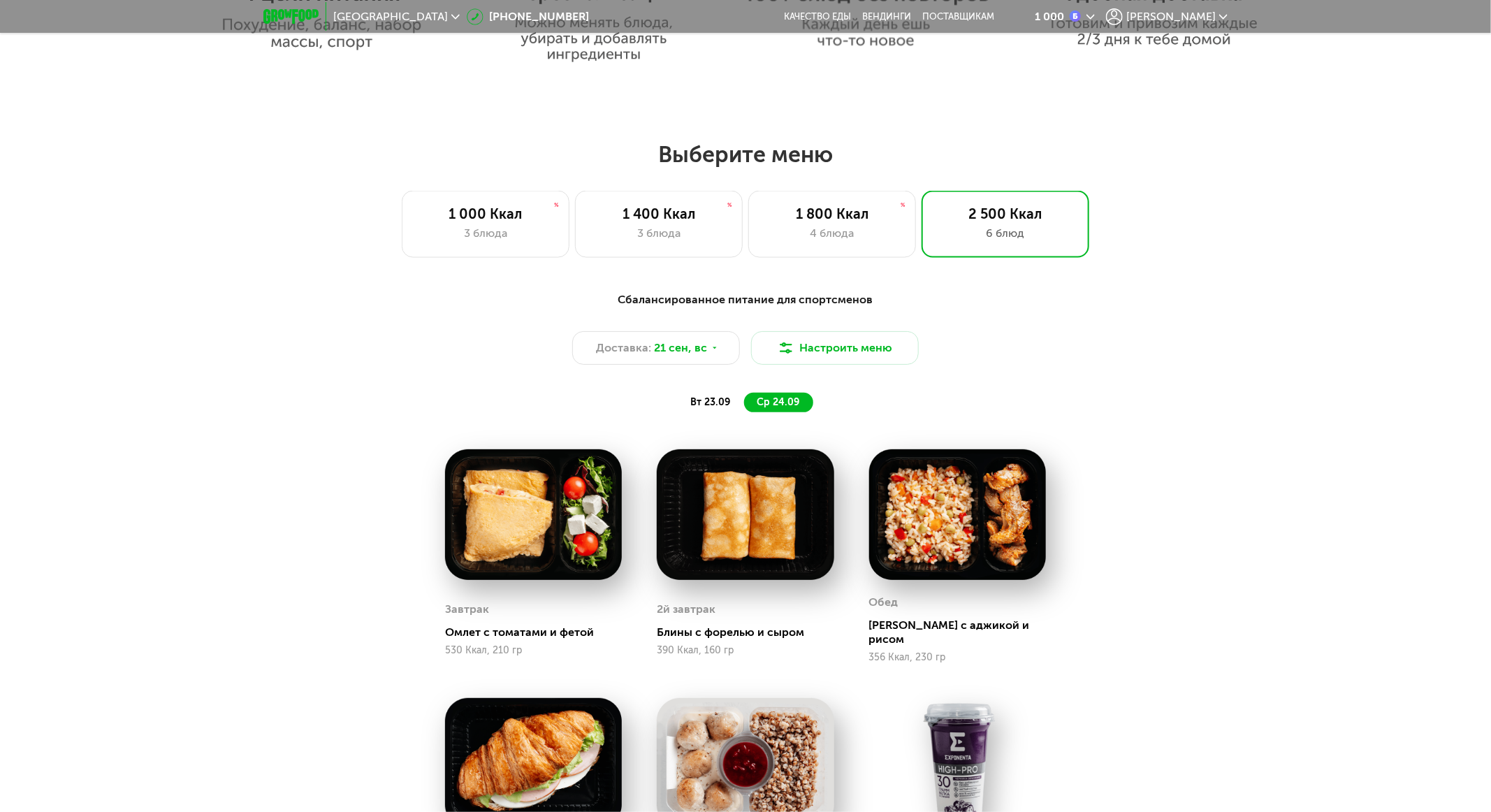
scroll to position [0, 0]
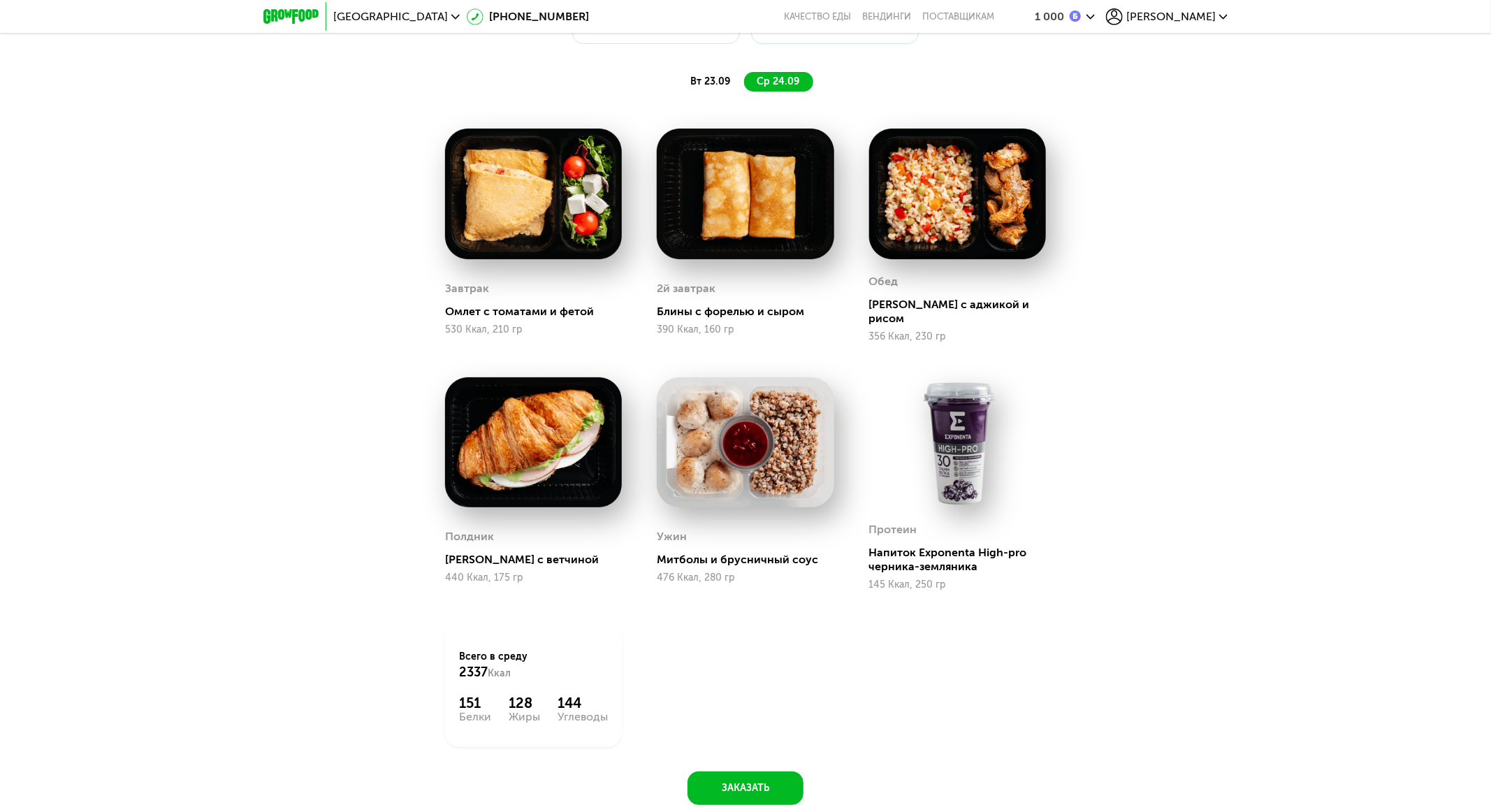
scroll to position [1362, 0]
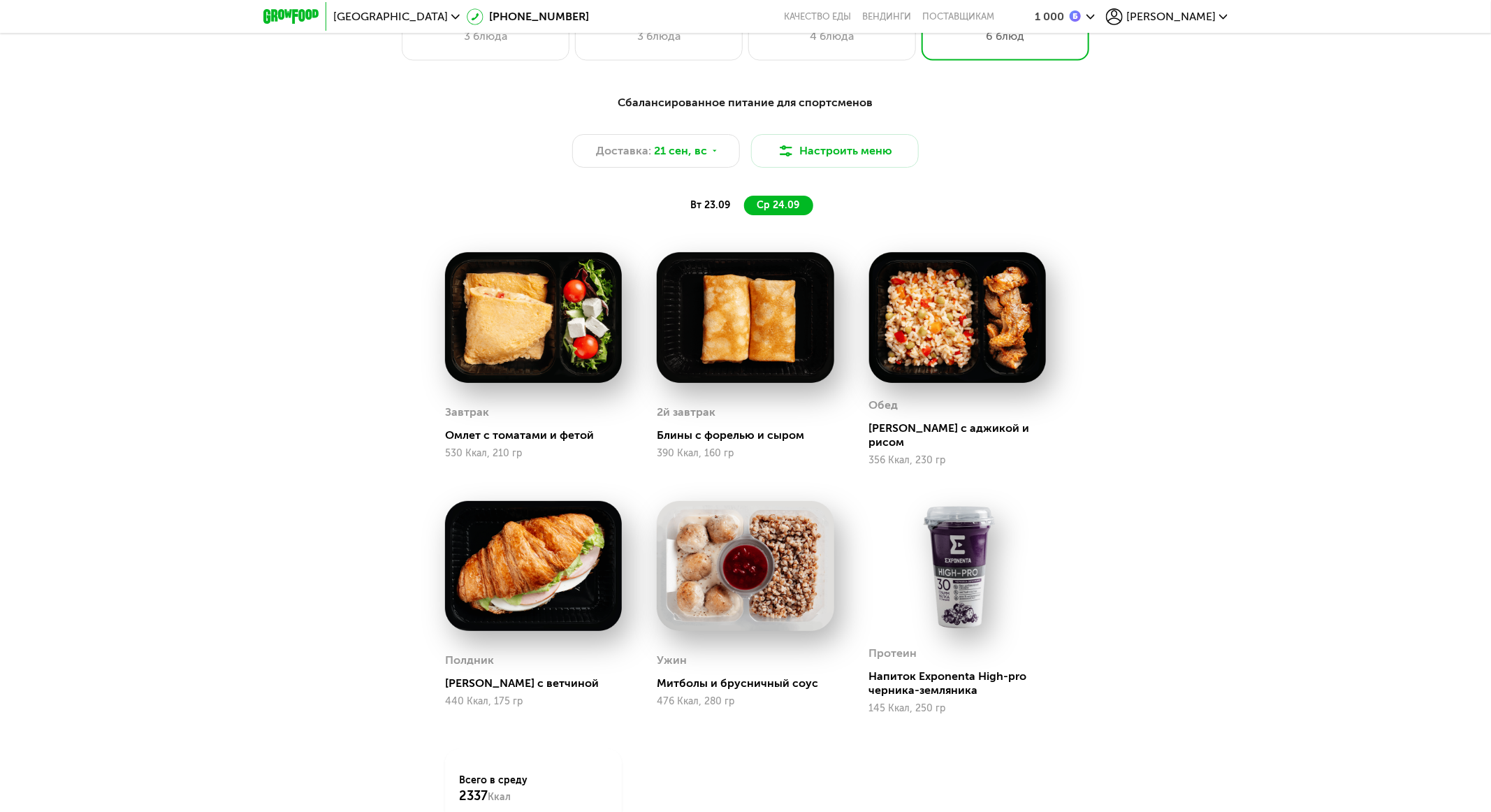
click at [726, 208] on span "вт 23.09" at bounding box center [711, 205] width 40 height 12
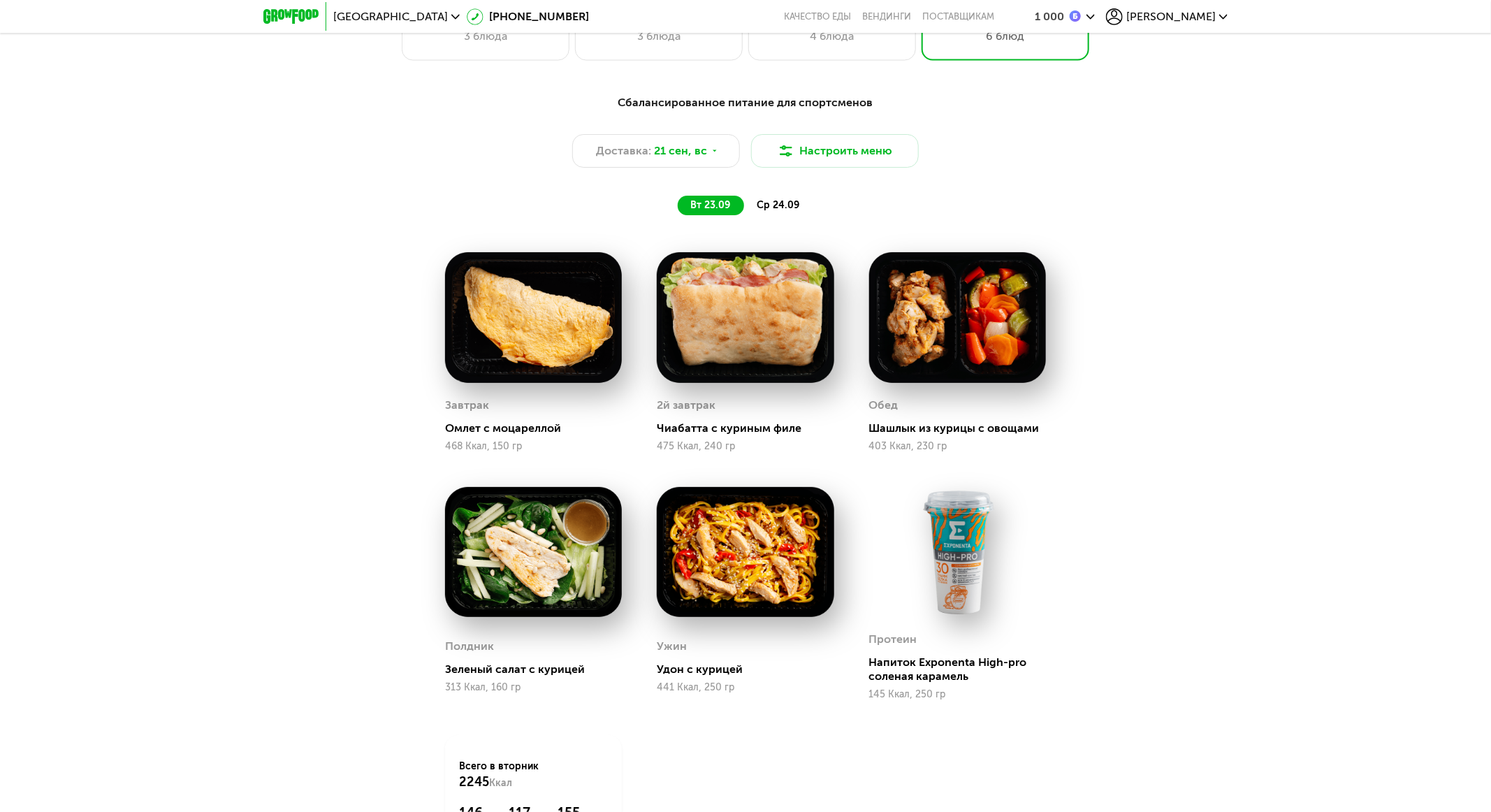
scroll to position [2096, 0]
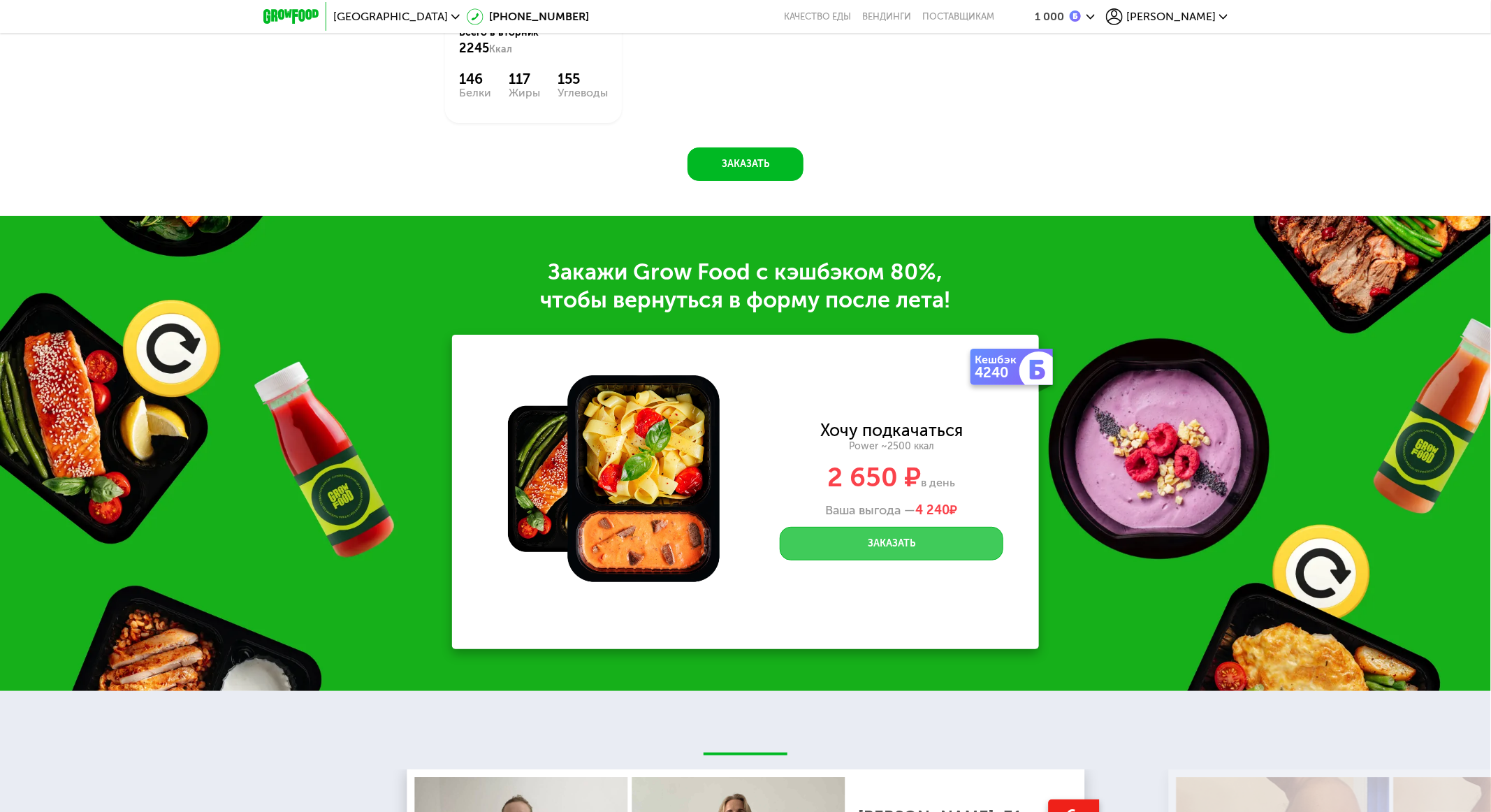
click at [864, 541] on button "Заказать" at bounding box center [891, 544] width 224 height 33
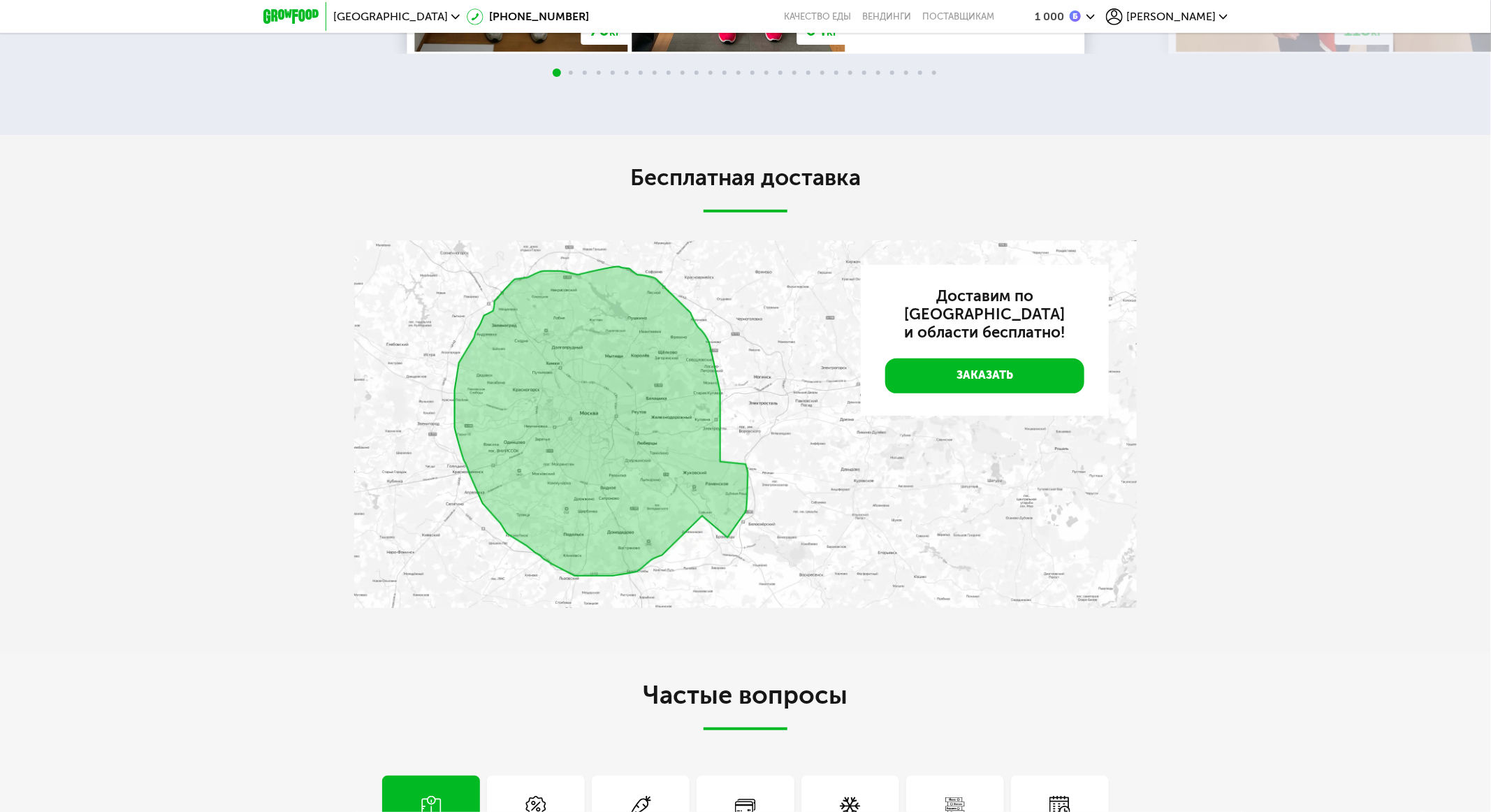
scroll to position [4087, 0]
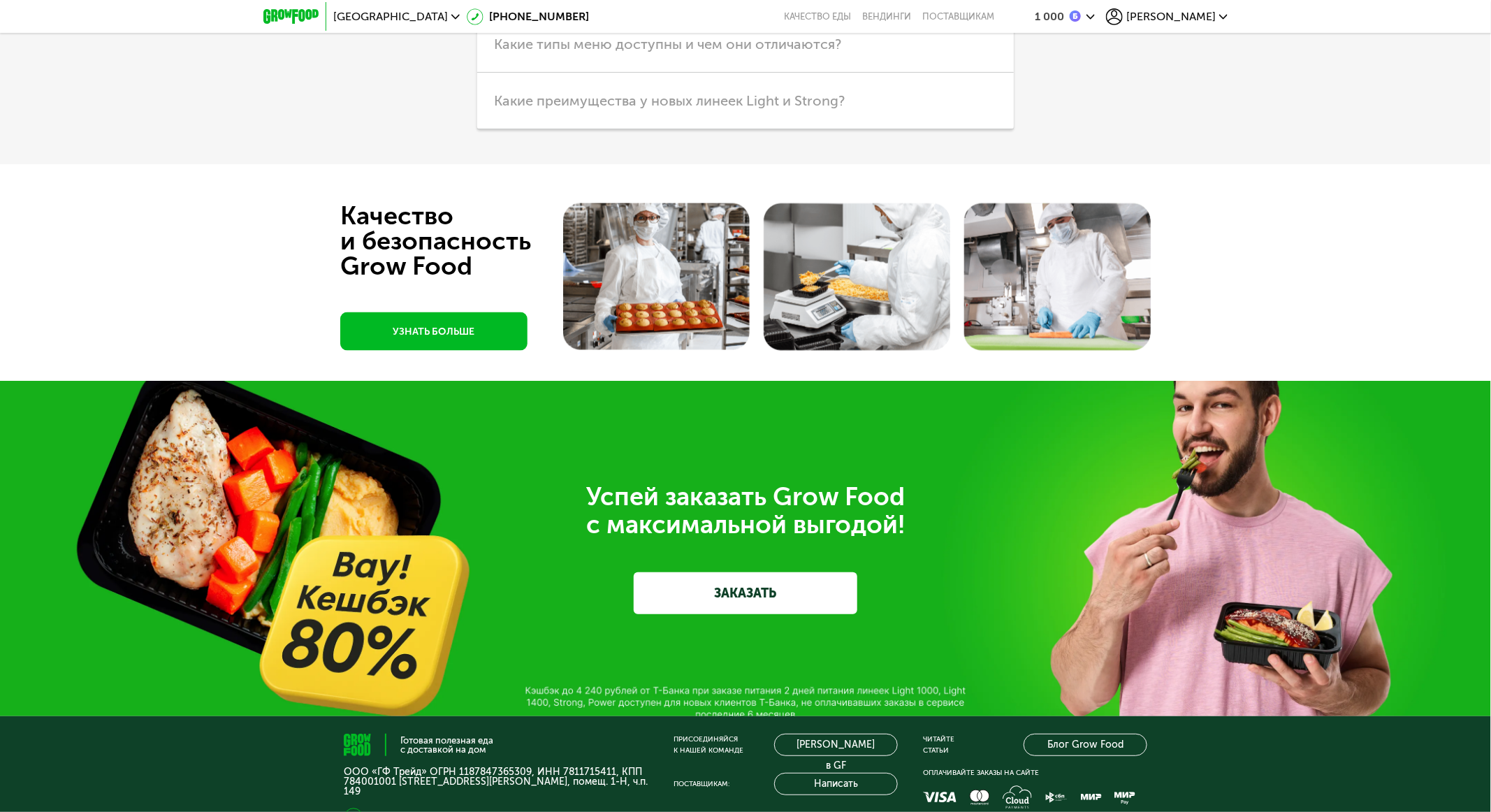
click at [1004, 376] on div at bounding box center [746, 273] width 1491 height 217
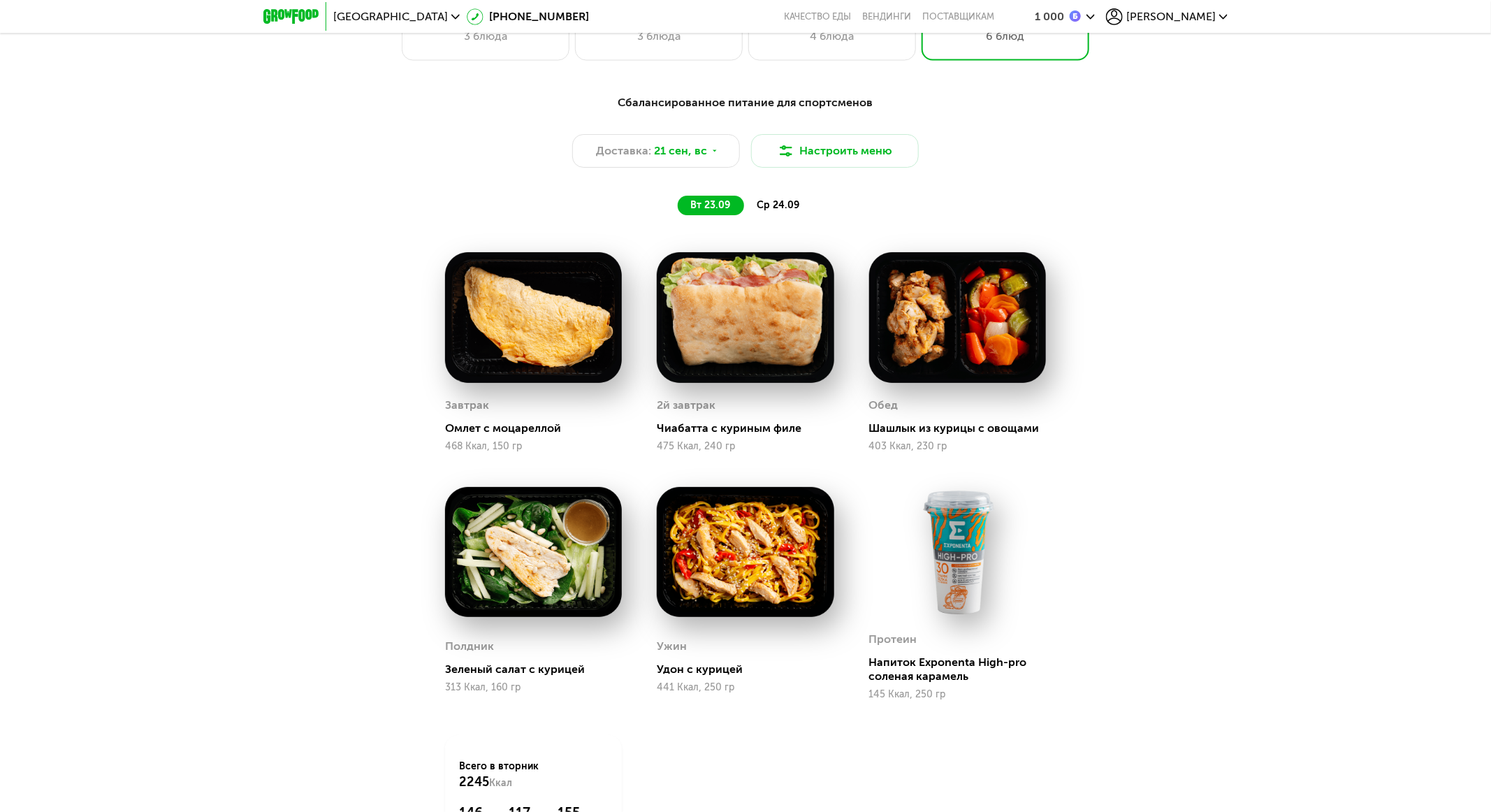
scroll to position [1467, 0]
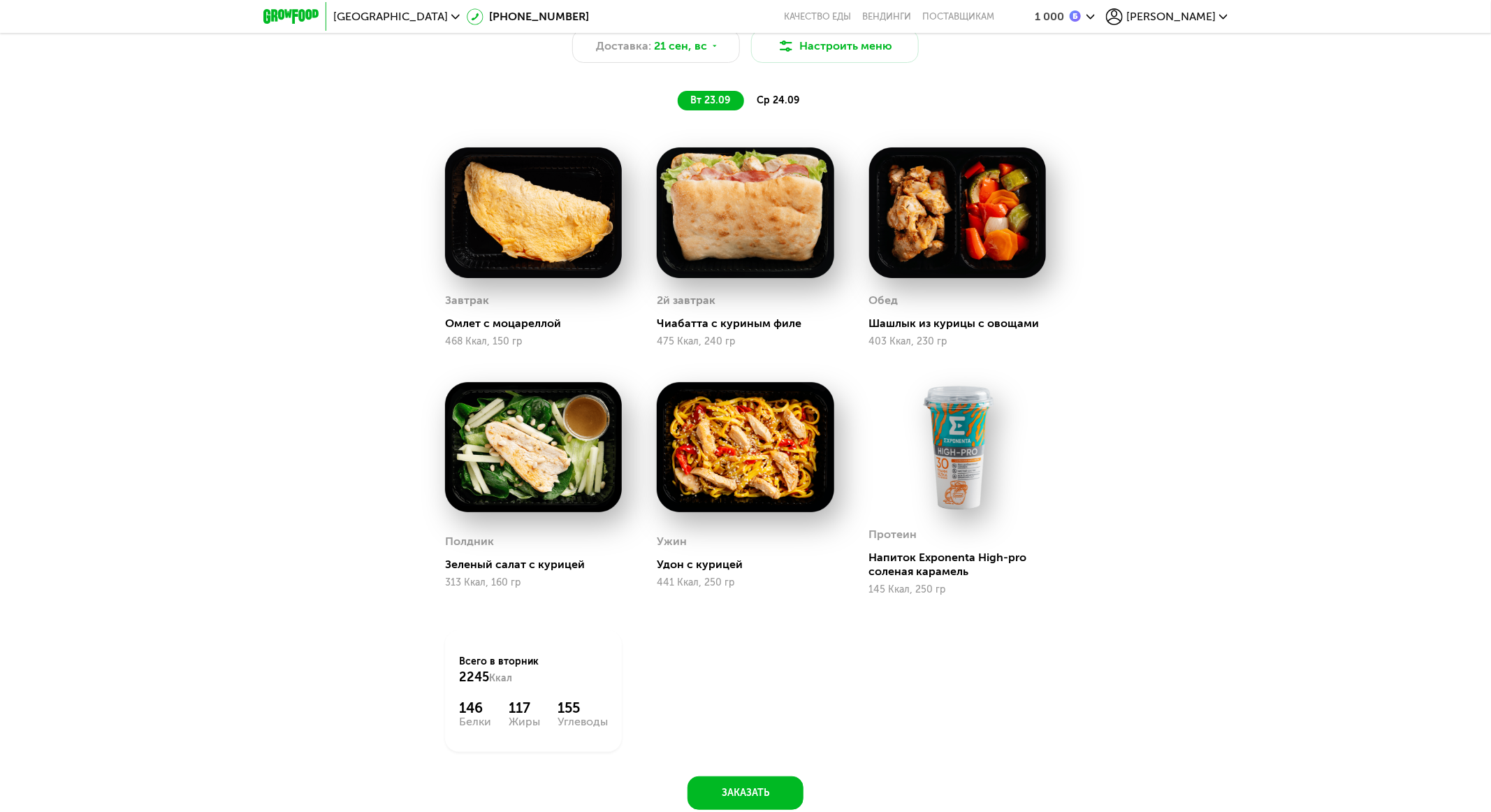
click at [773, 106] on span "ср 24.09" at bounding box center [777, 100] width 42 height 12
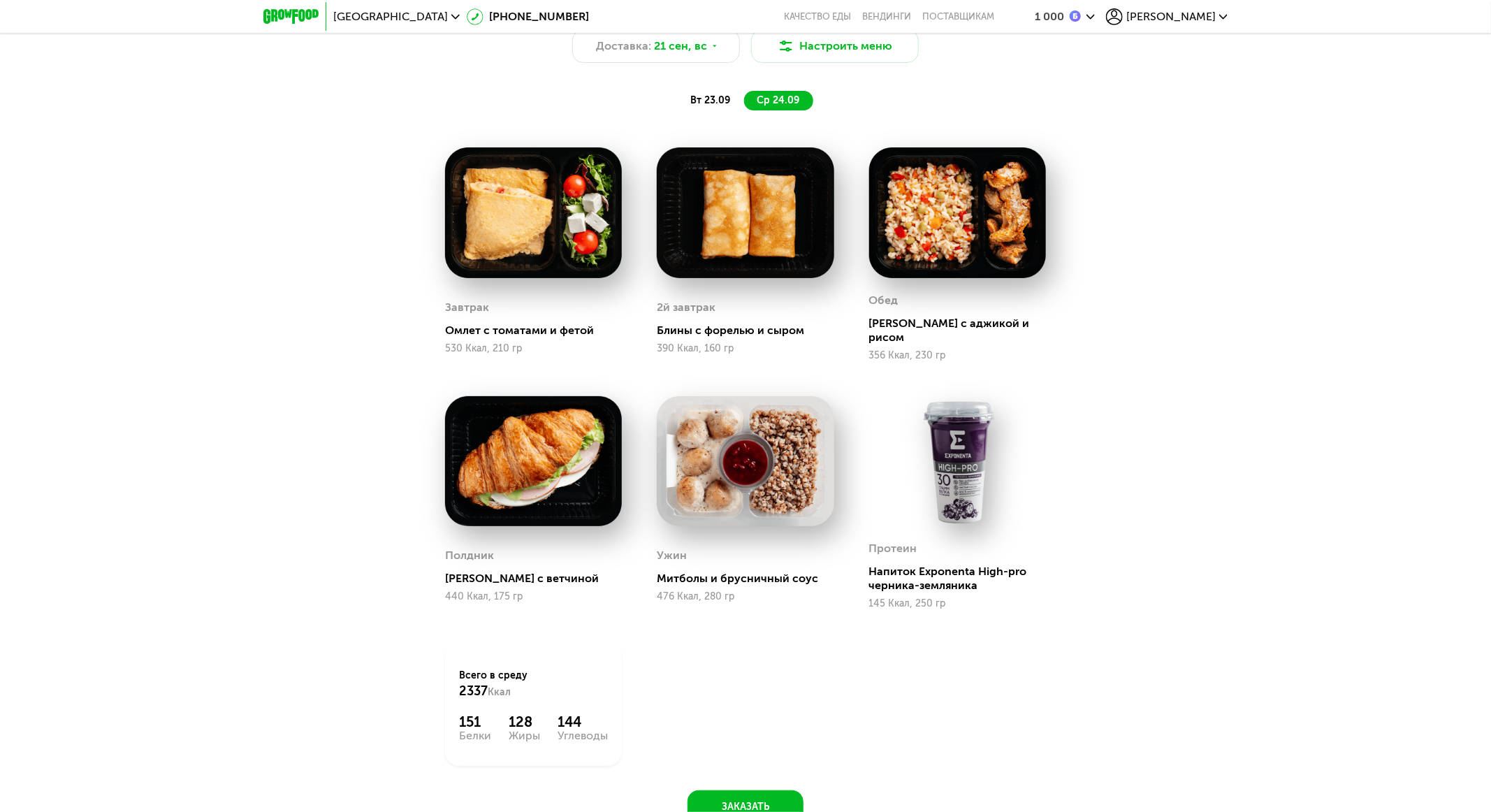
drag, startPoint x: 718, startPoint y: 112, endPoint x: 692, endPoint y: 24, distance: 91.8
click at [717, 106] on span "вт 23.09" at bounding box center [711, 100] width 40 height 12
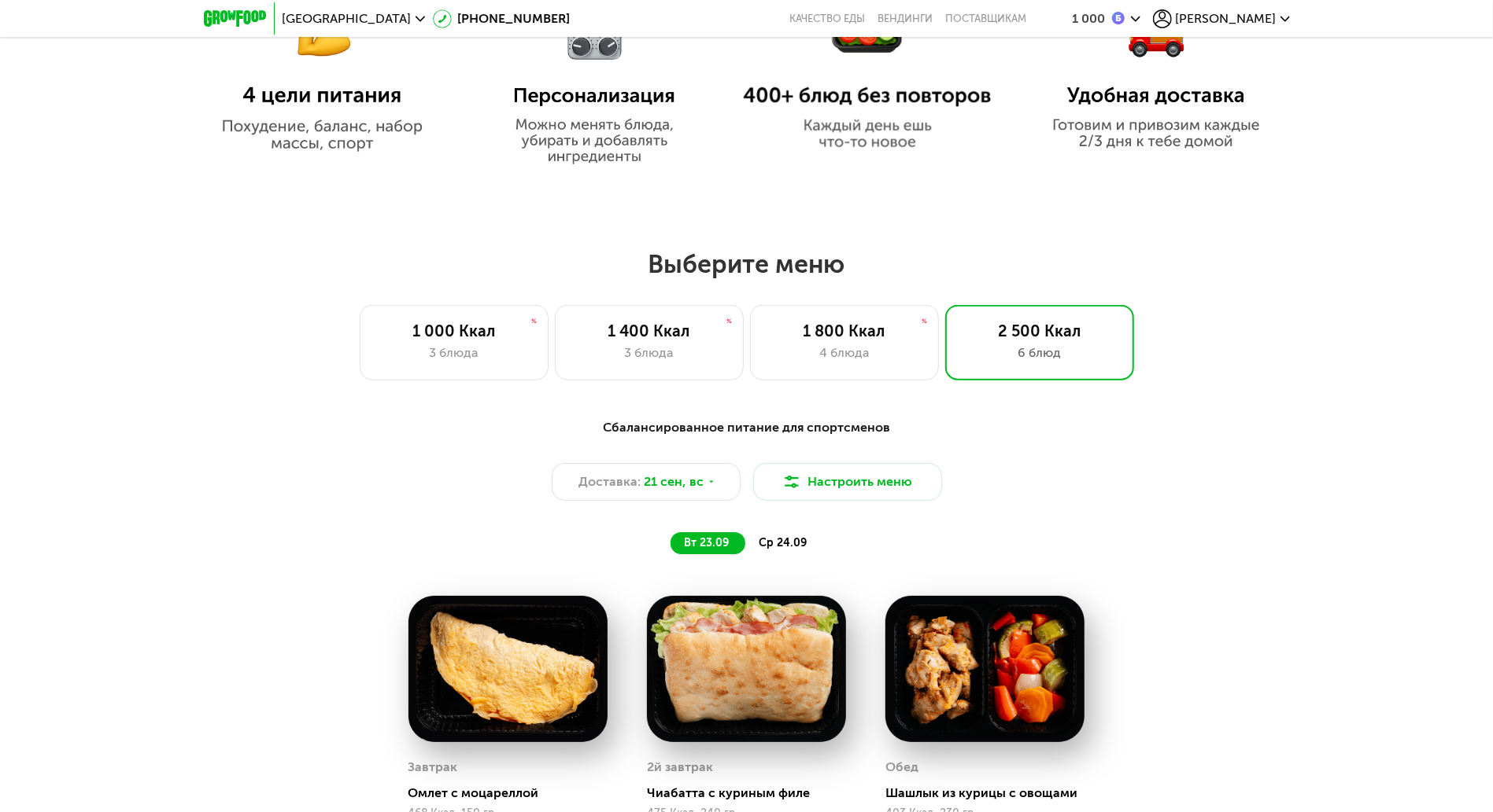
scroll to position [0, 0]
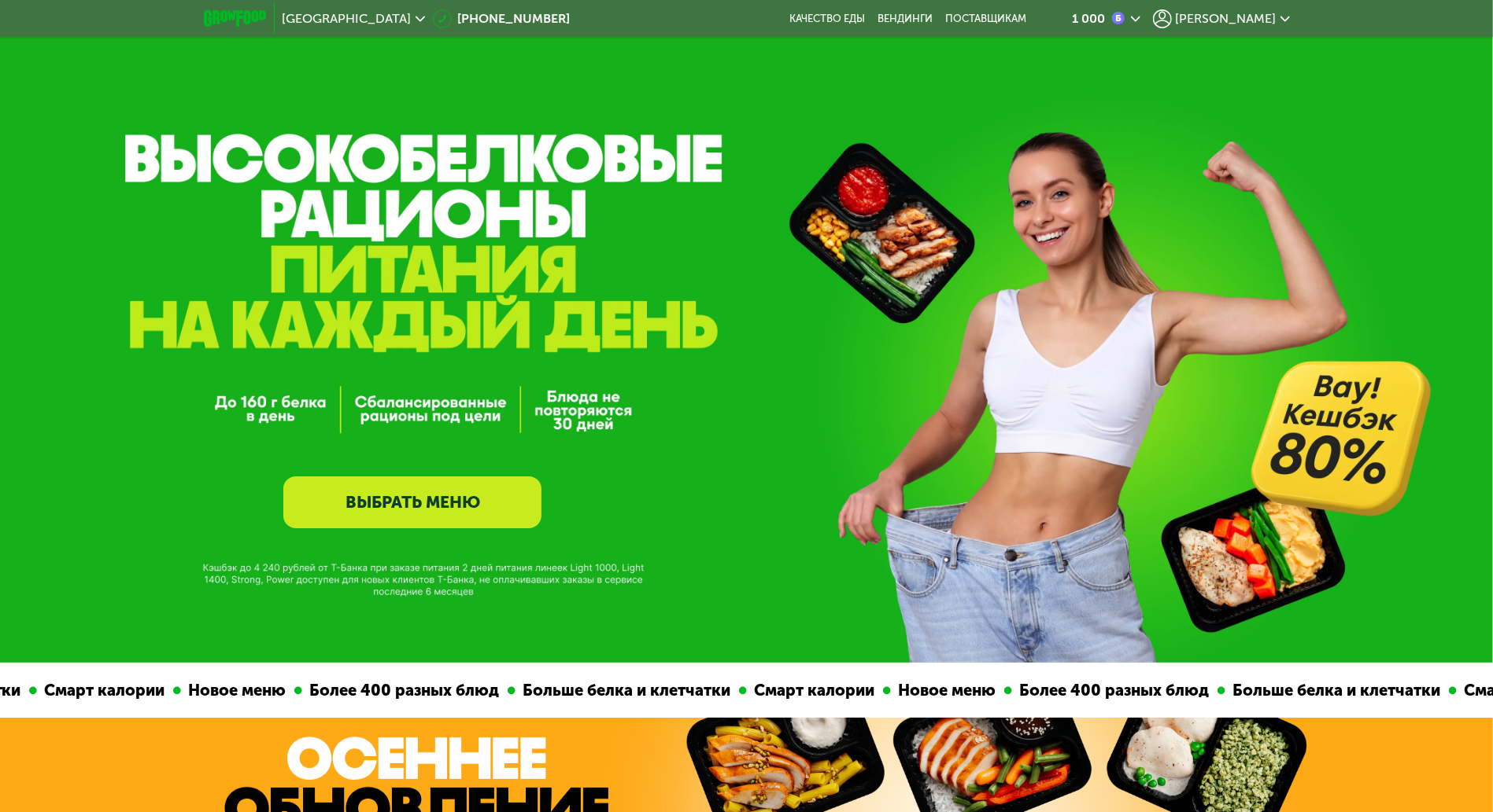
click at [1131, 17] on span "Ринат" at bounding box center [1226, 18] width 101 height 12
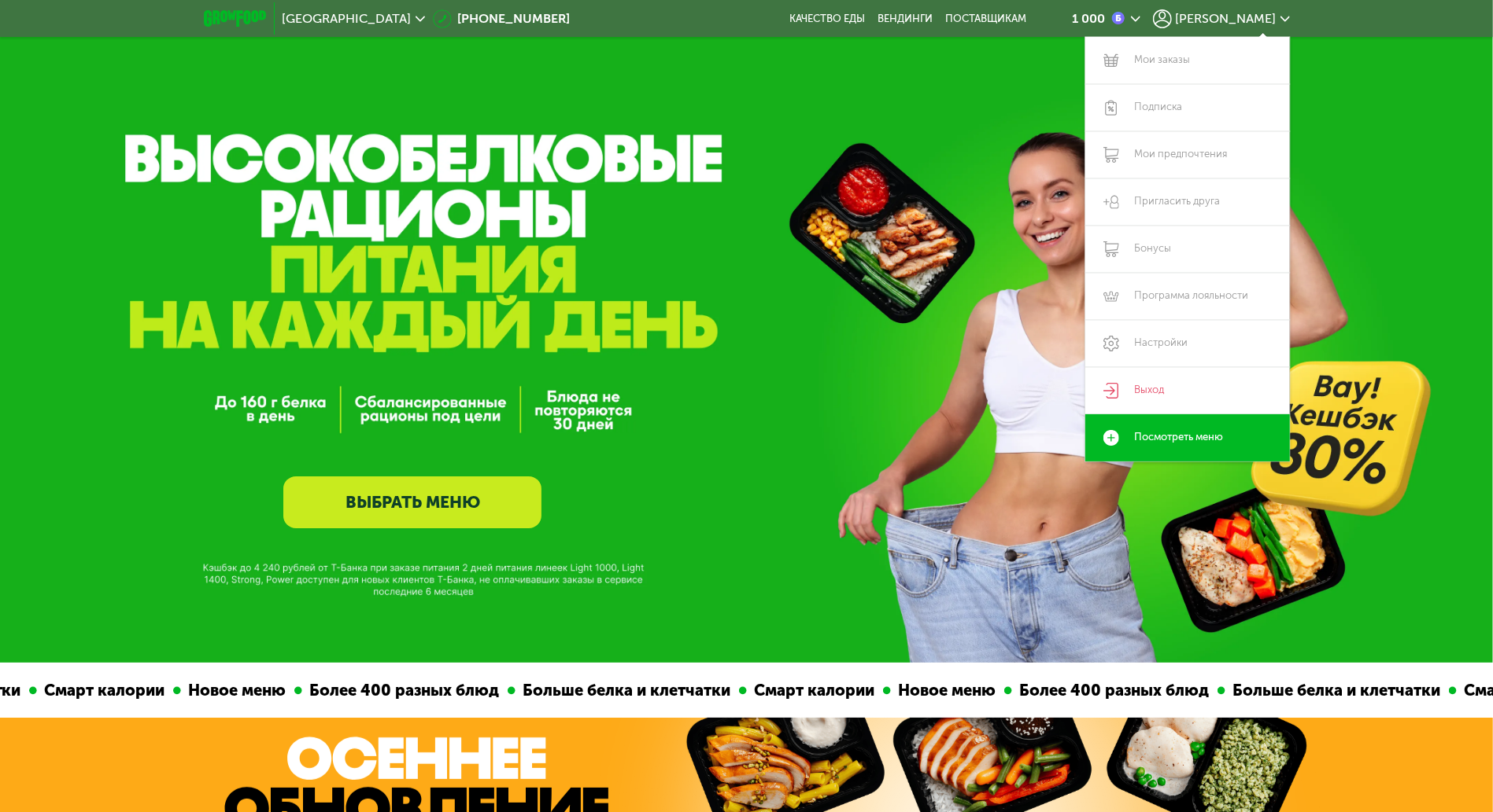
click at [464, 256] on div "GrowFood — доставка правильного питания ВЫБРАТЬ МЕНЮ" at bounding box center [413, 384] width 258 height 290
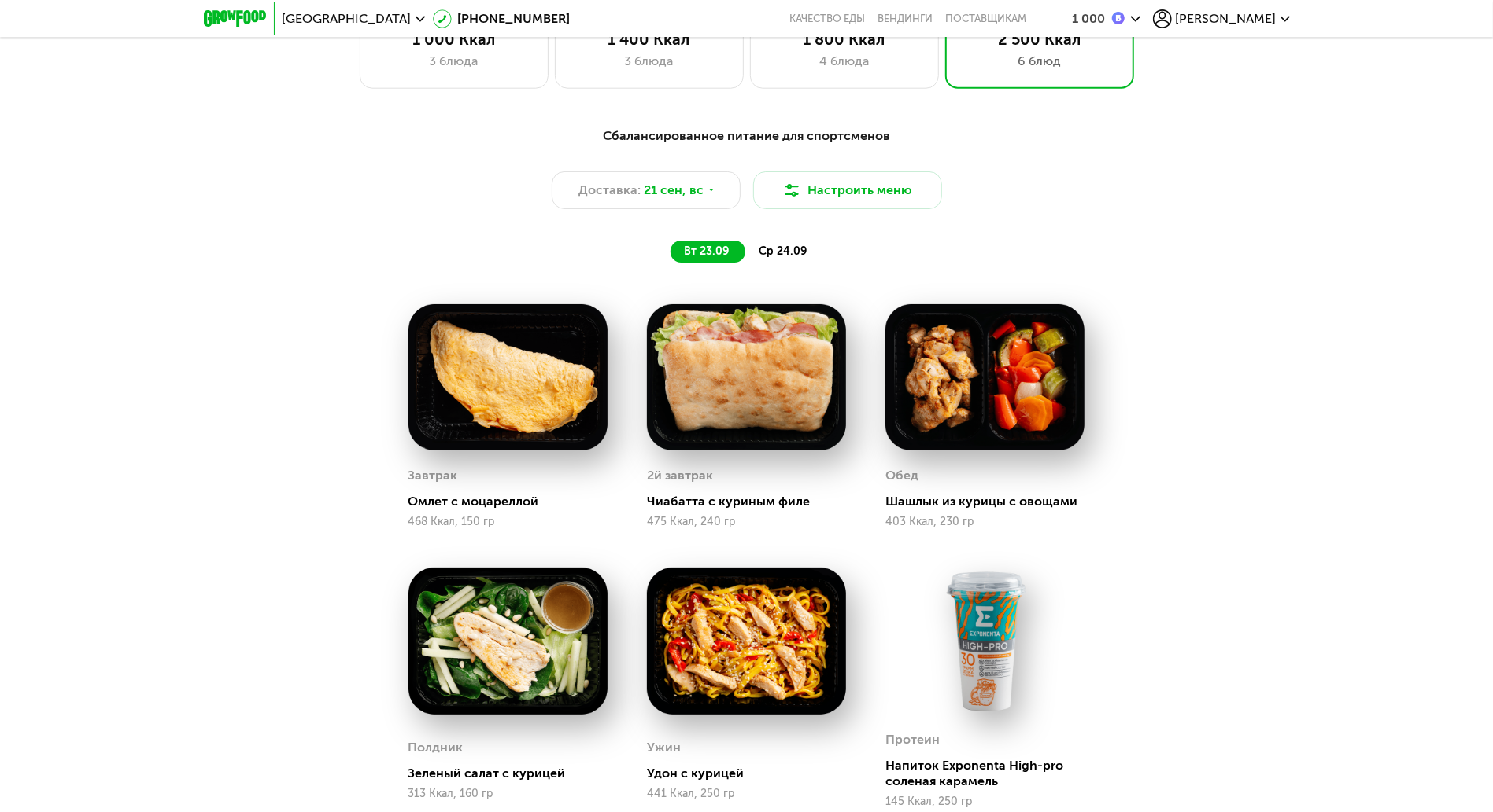
scroll to position [1153, 0]
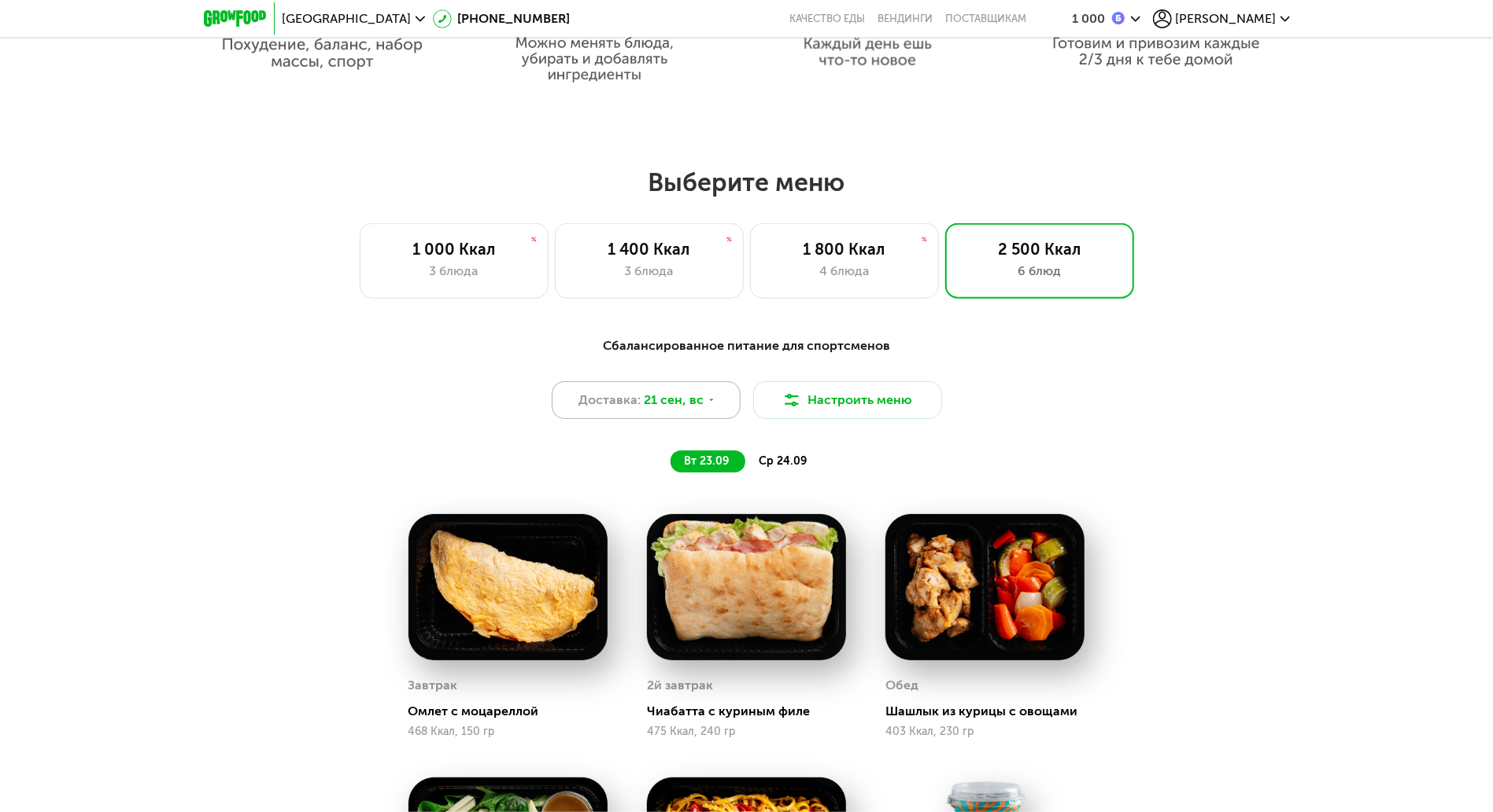
click at [691, 417] on div "Доставка: 21 сен, вс" at bounding box center [646, 400] width 189 height 37
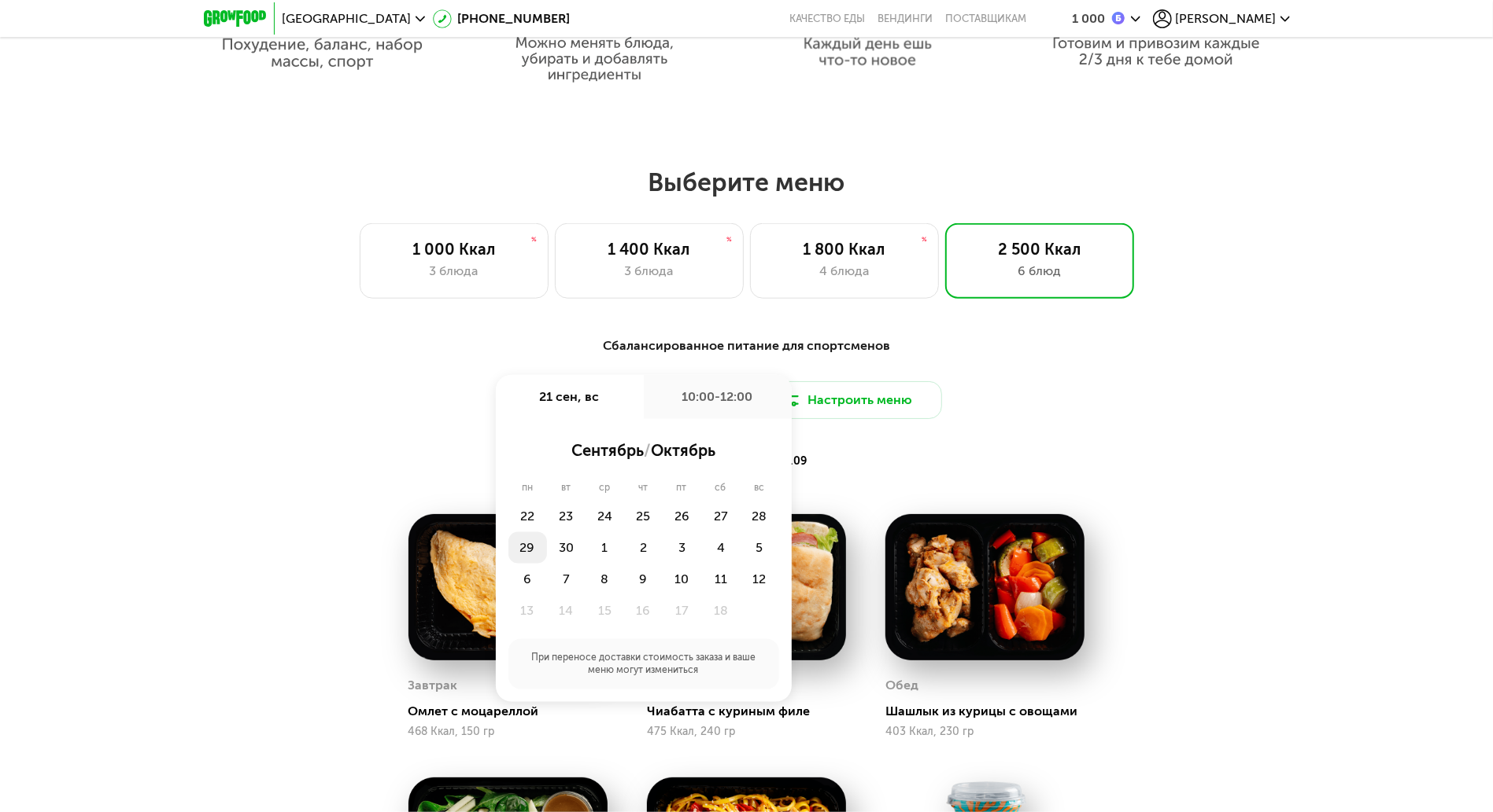
click at [531, 547] on div "29" at bounding box center [527, 548] width 38 height 32
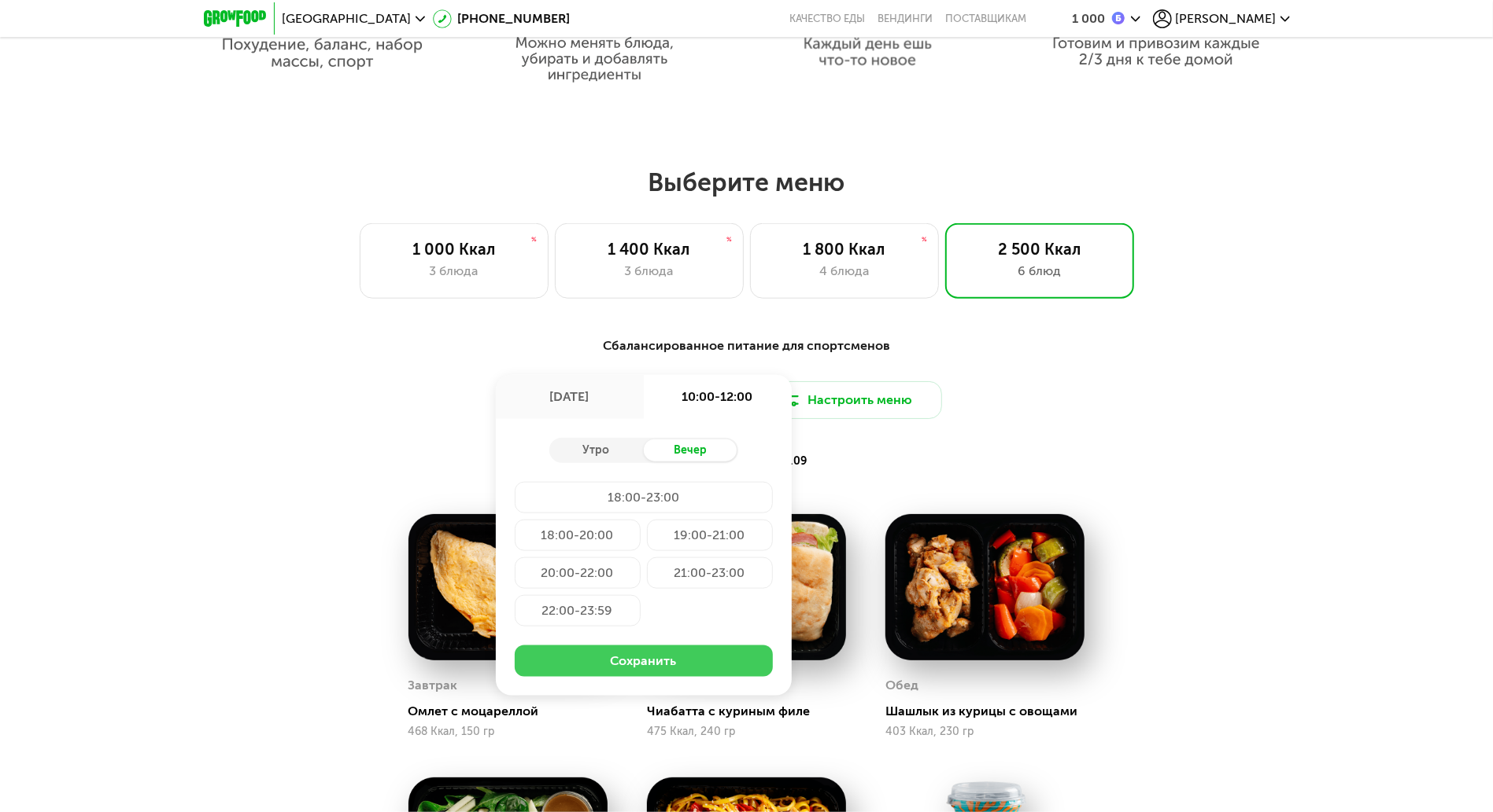
click at [709, 609] on button "Сохранить" at bounding box center [644, 661] width 258 height 32
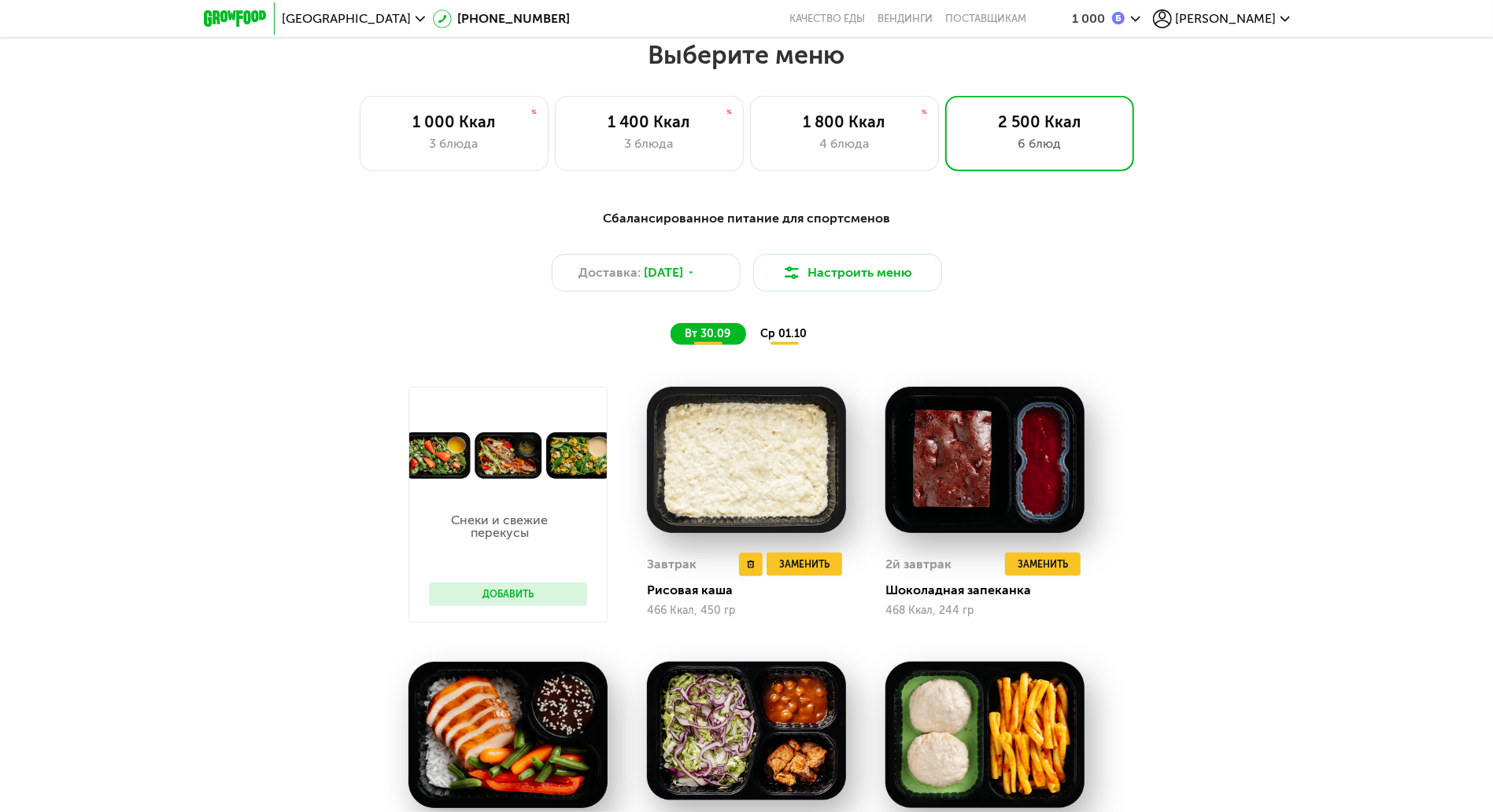
scroll to position [1049, 0]
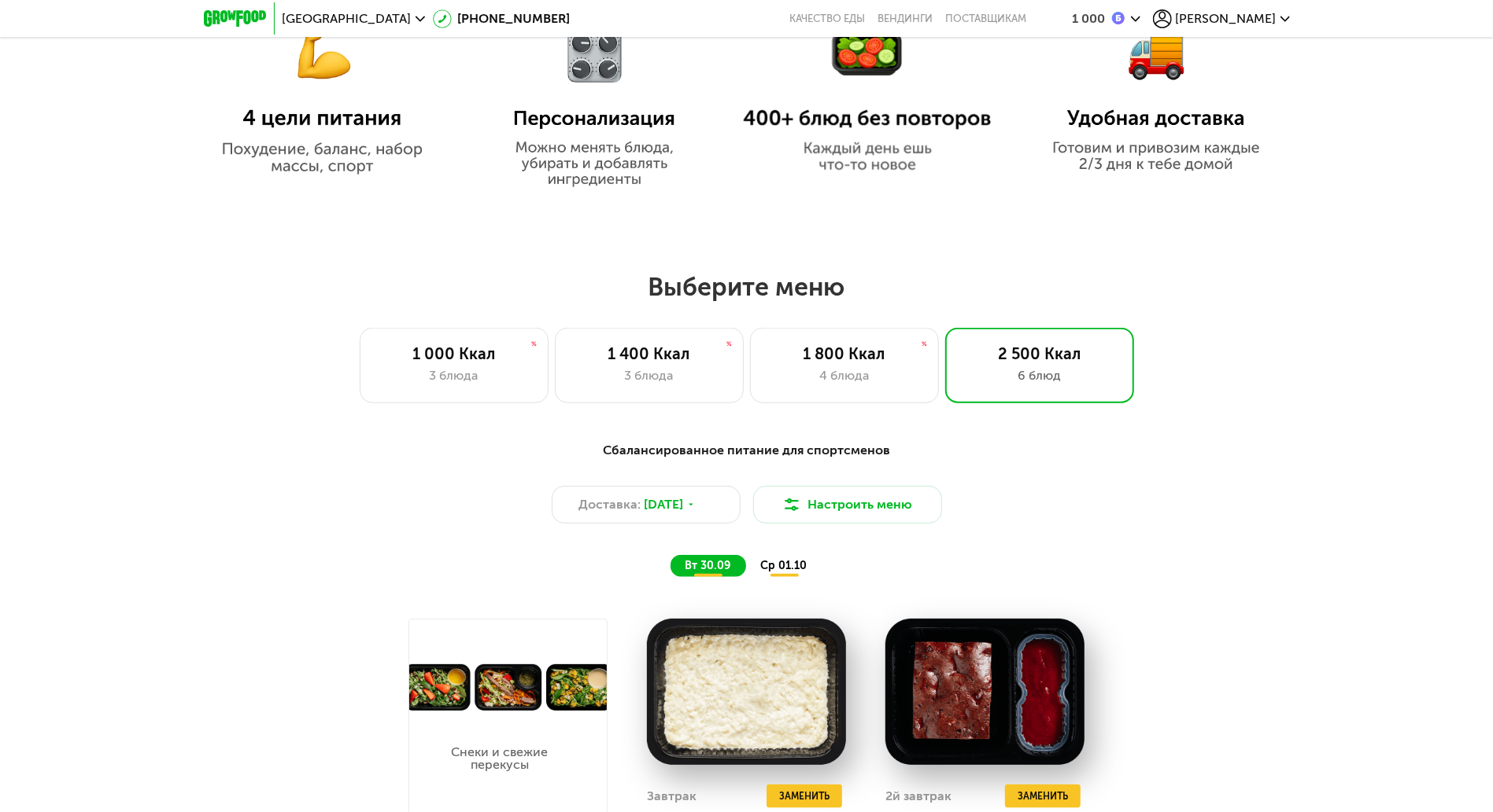
click at [791, 566] on span "ср 01.10" at bounding box center [783, 566] width 47 height 13
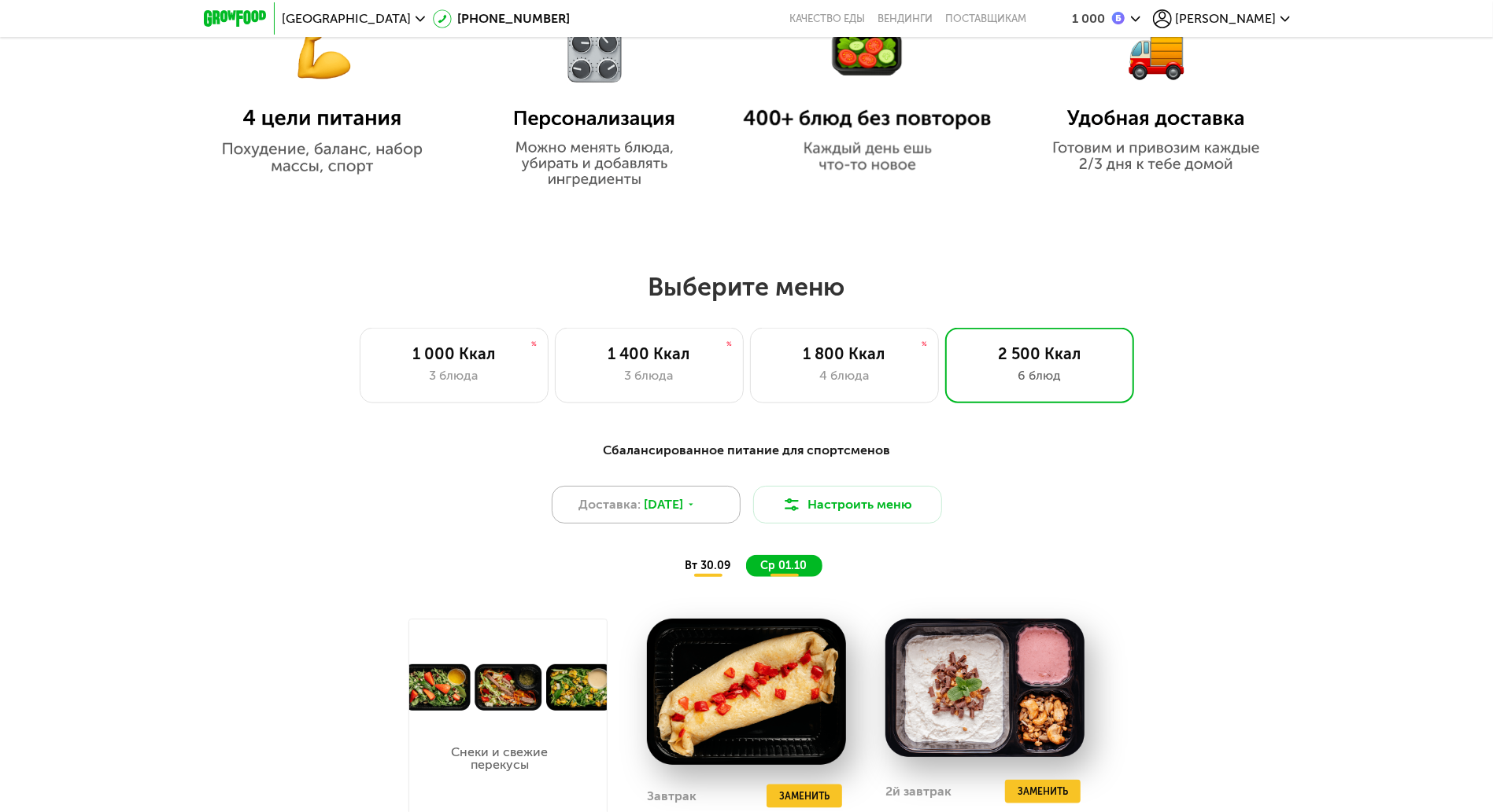
click at [667, 501] on div "Доставка: 29 сен, пн" at bounding box center [646, 505] width 189 height 37
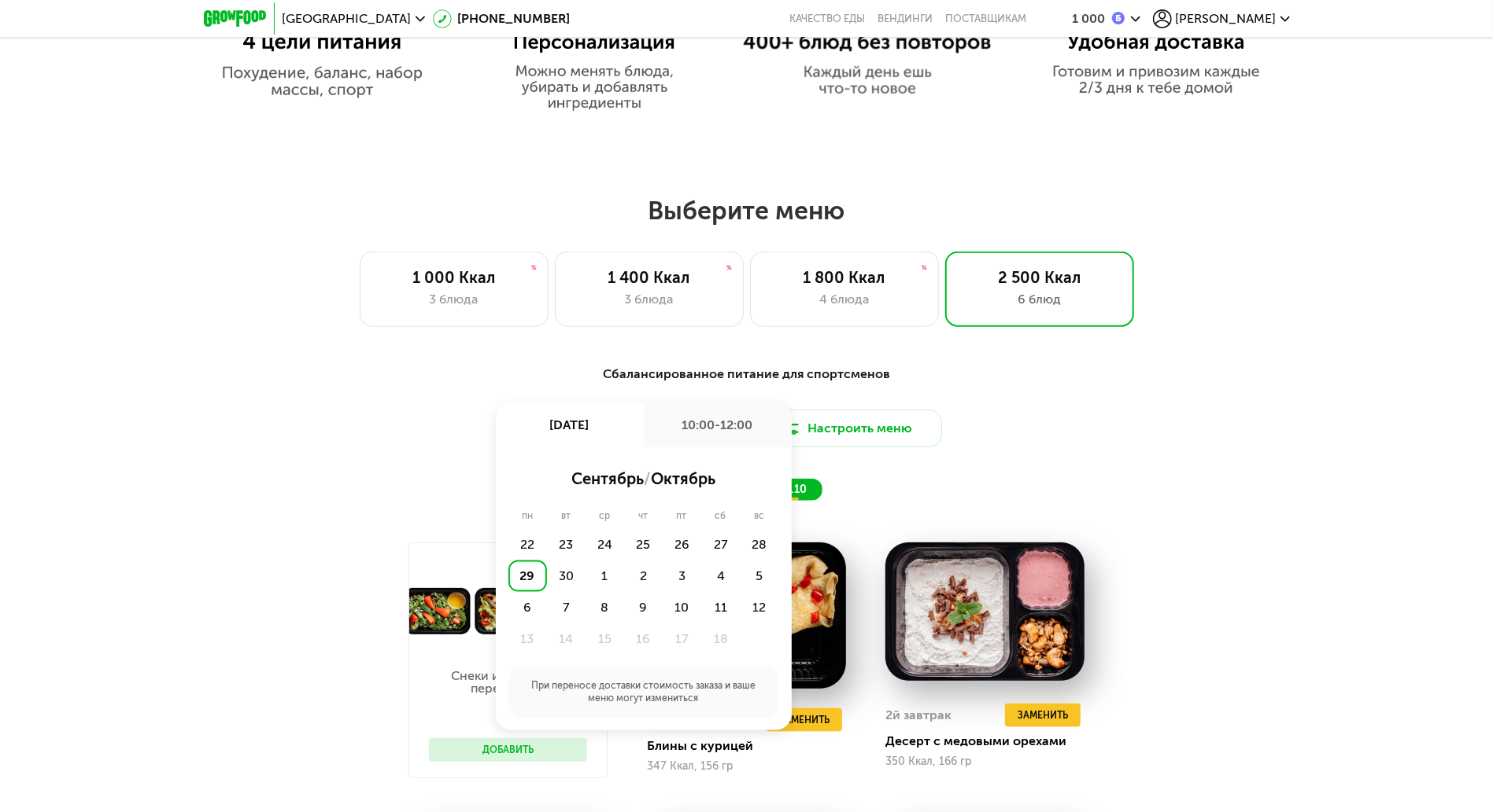
scroll to position [1258, 0]
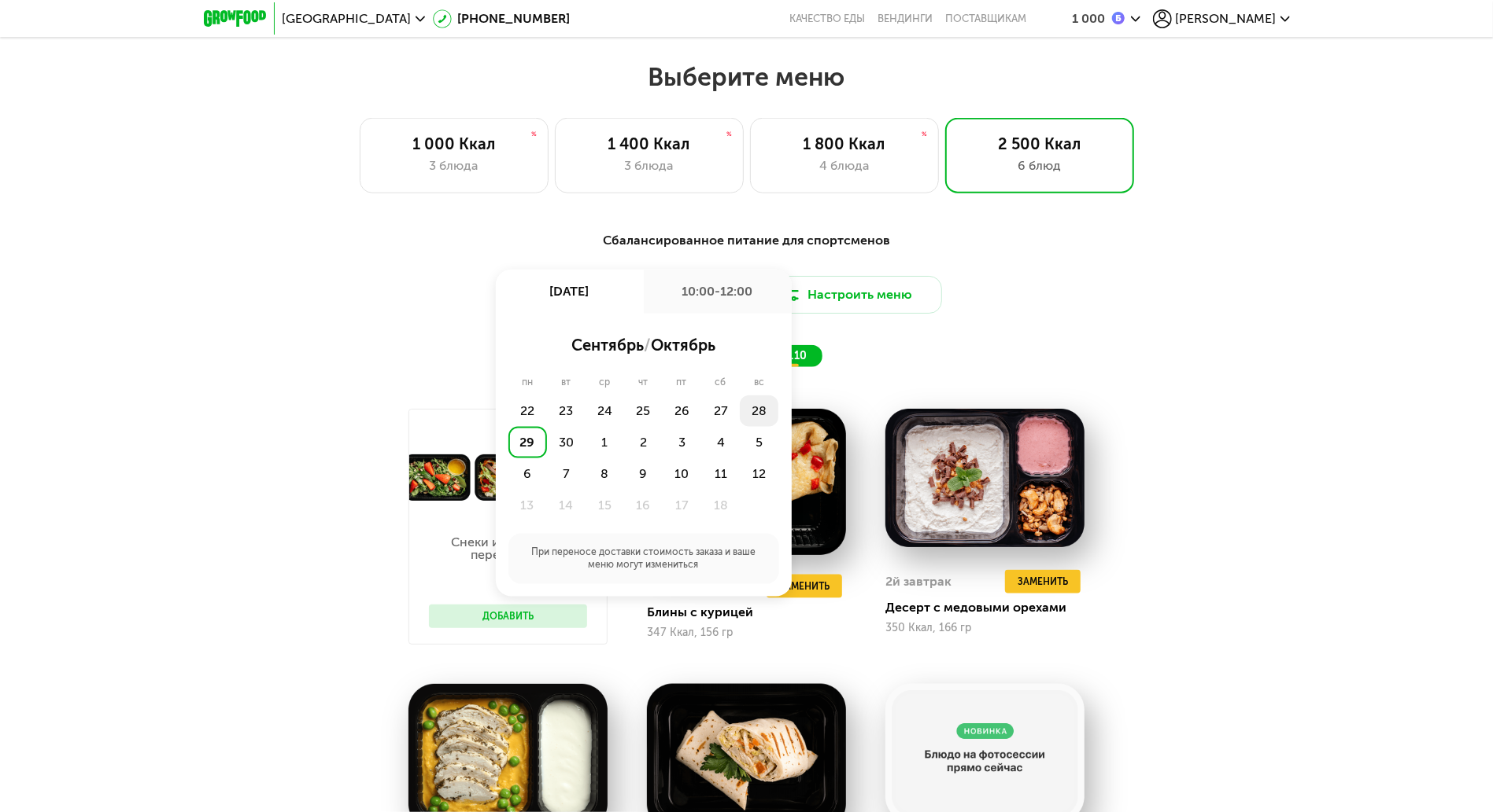
click at [744, 417] on div "28" at bounding box center [758, 412] width 38 height 32
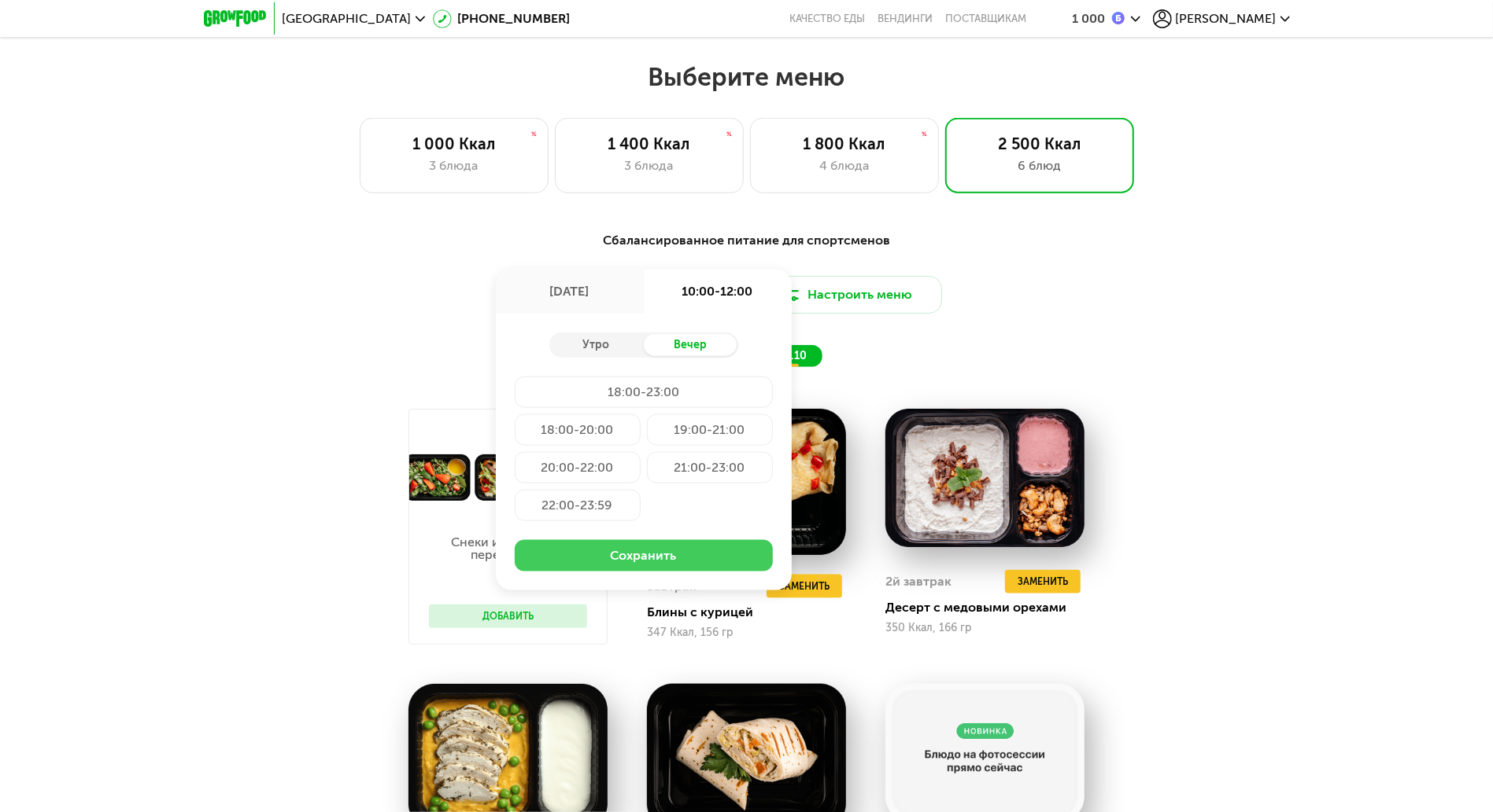
click at [654, 554] on button "Сохранить" at bounding box center [644, 557] width 258 height 32
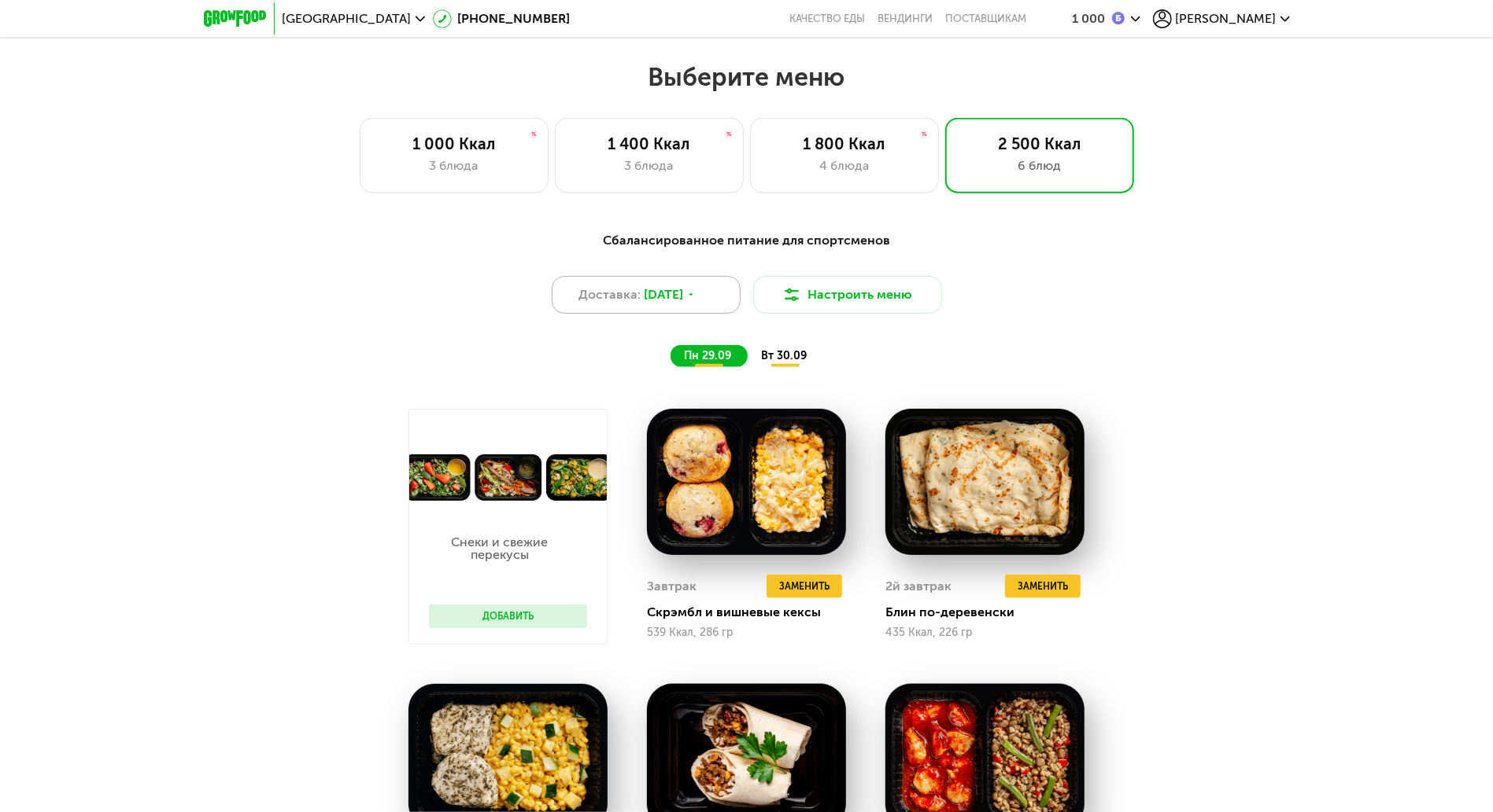
click at [657, 284] on div "Доставка: 28 сен, вс" at bounding box center [646, 295] width 189 height 37
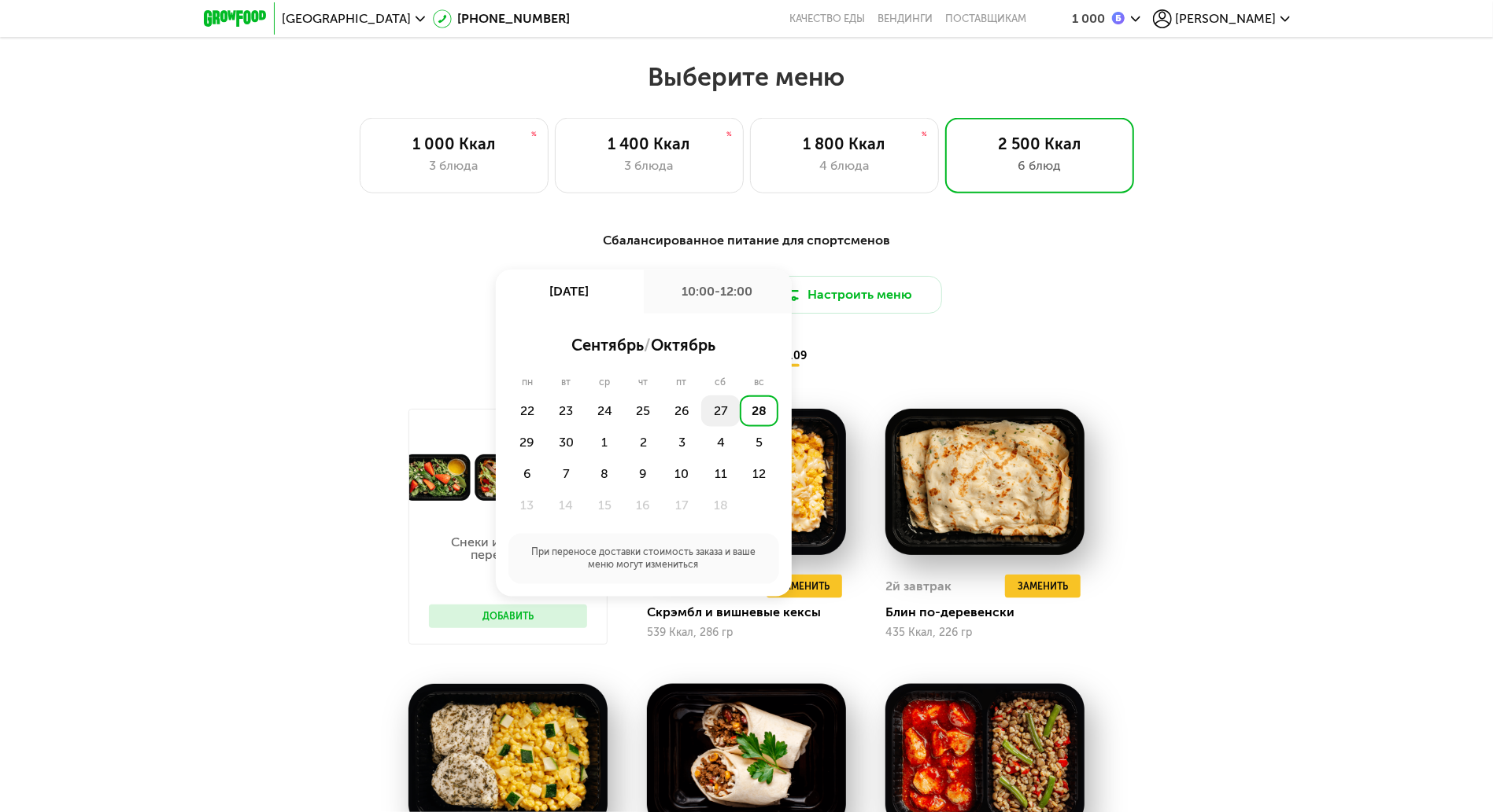
click at [715, 415] on div "27" at bounding box center [720, 412] width 38 height 32
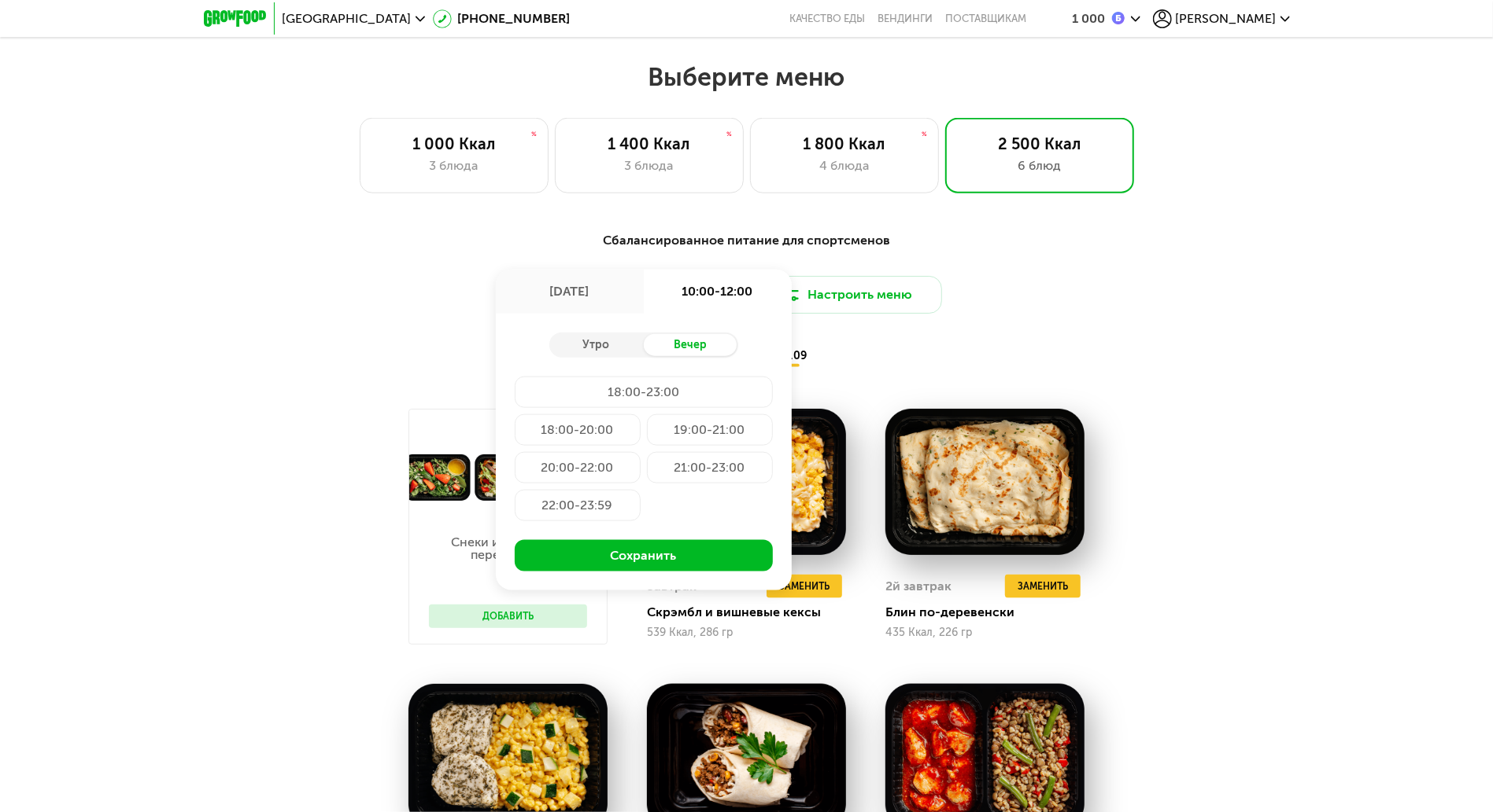
click at [688, 541] on div "Утро Вечер 18:00-23:00 18:00-20:00 19:00-21:00 20:00-22:00 21:00-23:00 22:00-23…" at bounding box center [644, 452] width 296 height 277
click at [674, 572] on button "Сохранить" at bounding box center [644, 557] width 258 height 32
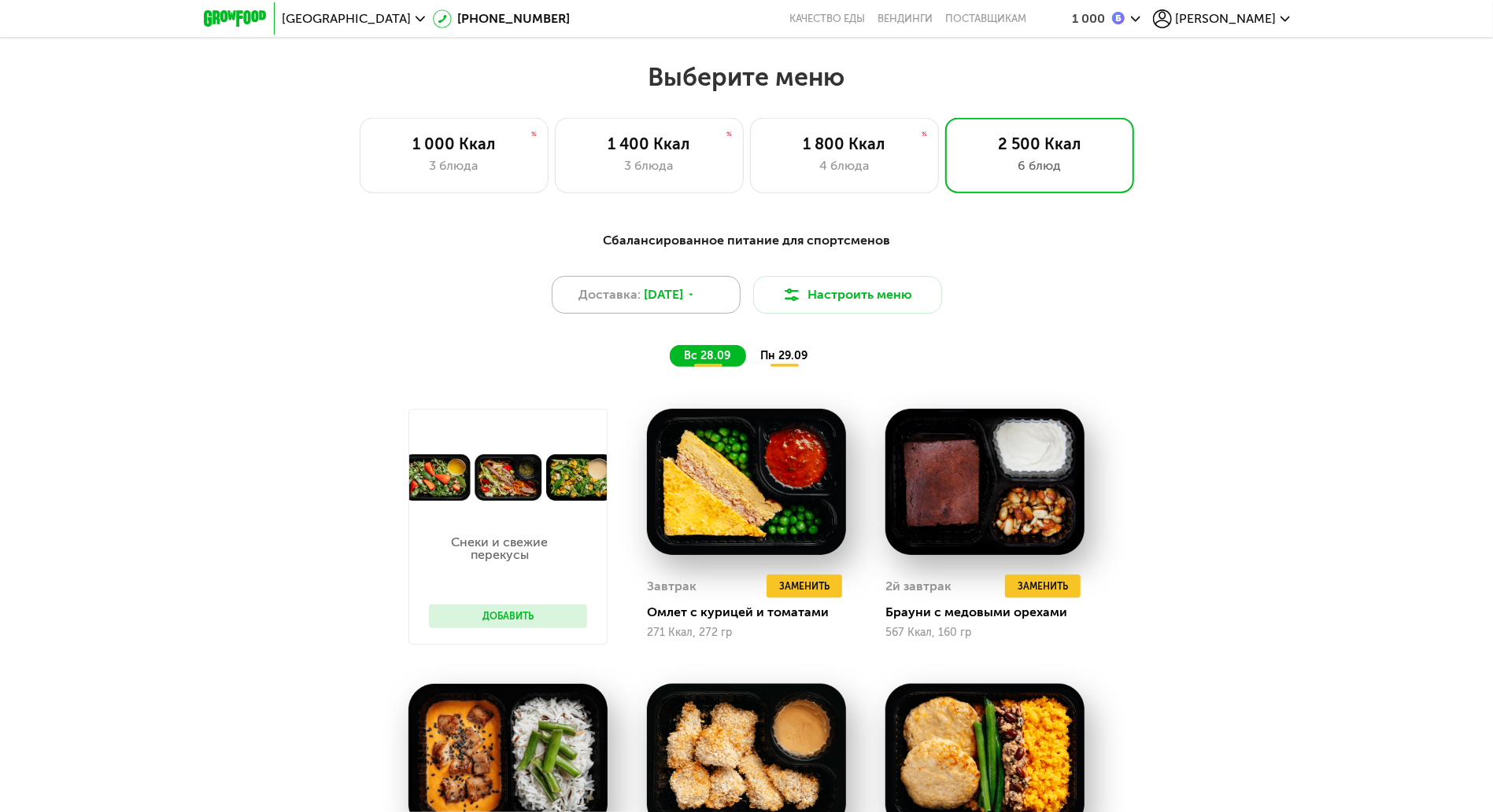
click at [710, 313] on div "Доставка: 27 сен, сб" at bounding box center [646, 295] width 189 height 37
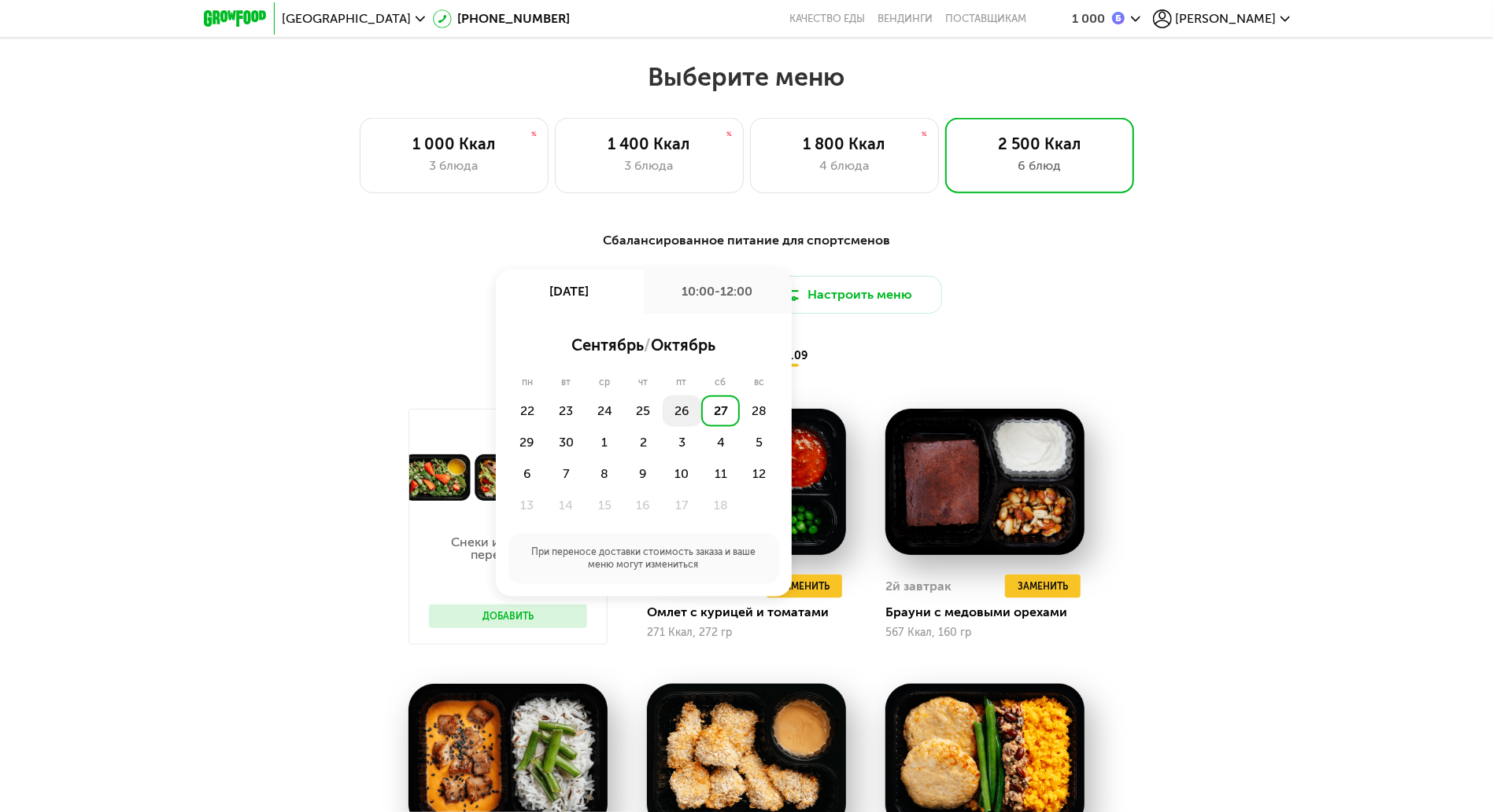
click at [681, 407] on div "26" at bounding box center [681, 412] width 38 height 32
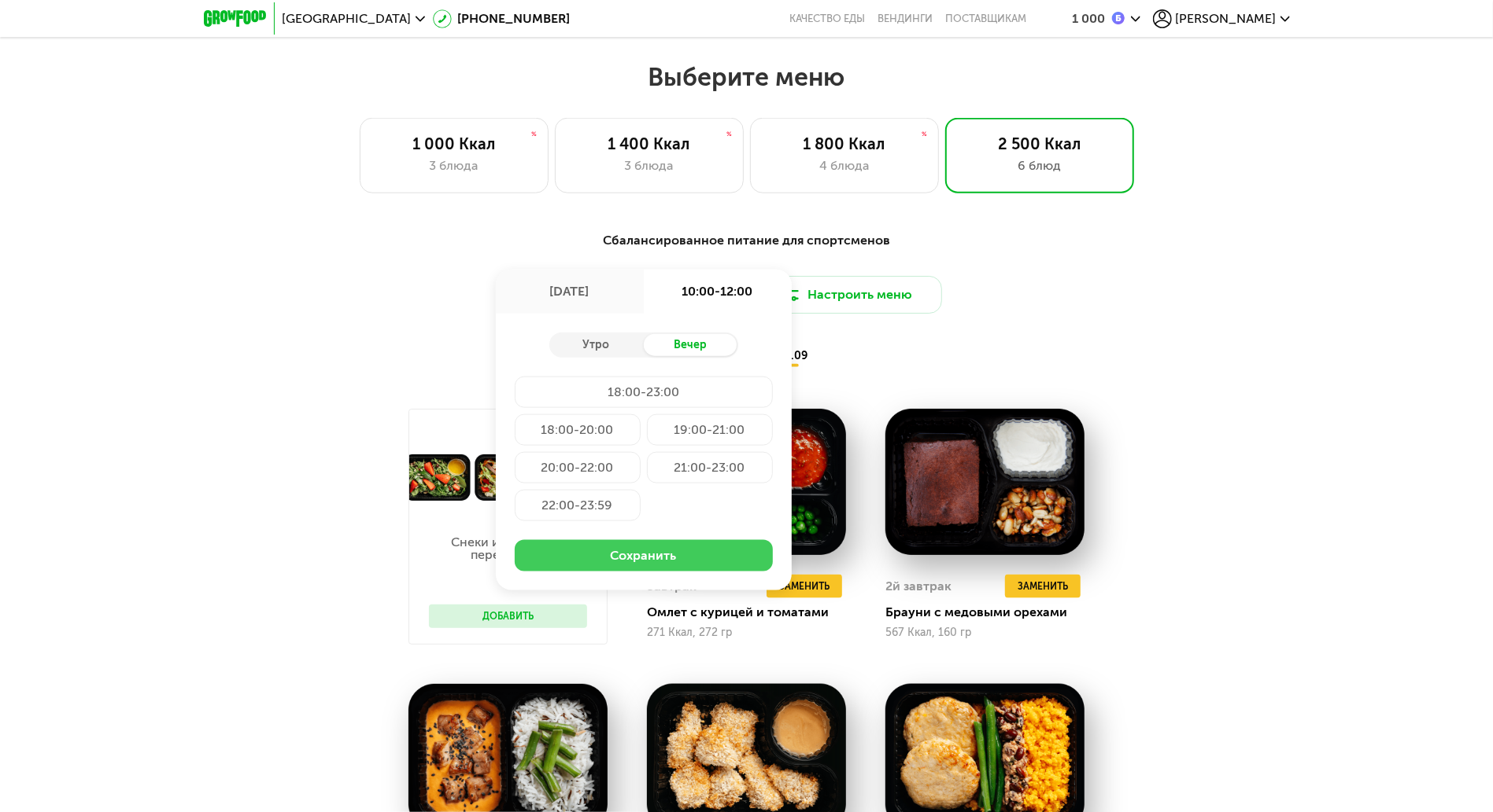
click at [682, 570] on button "Сохранить" at bounding box center [644, 557] width 258 height 32
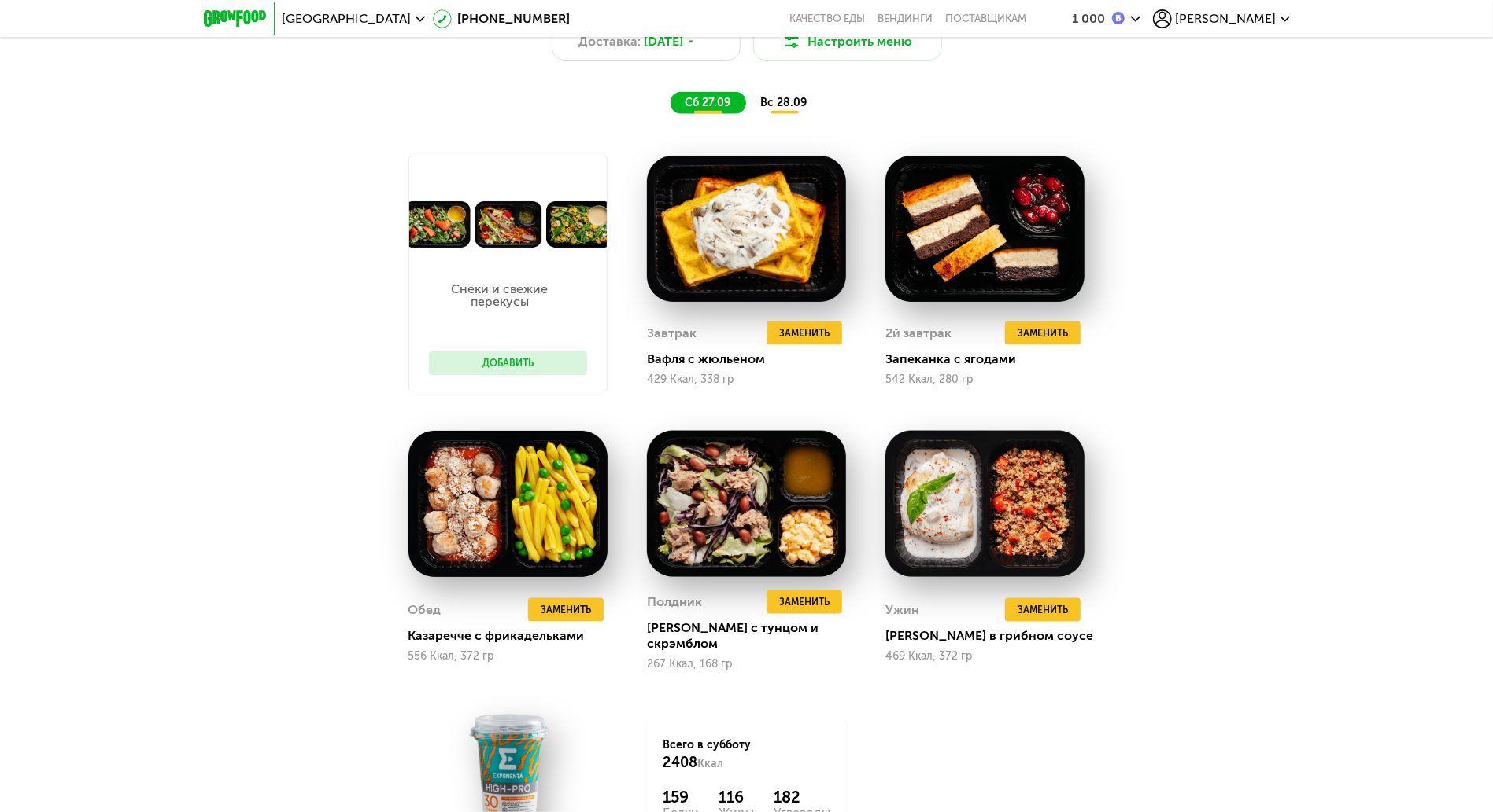
scroll to position [1468, 0]
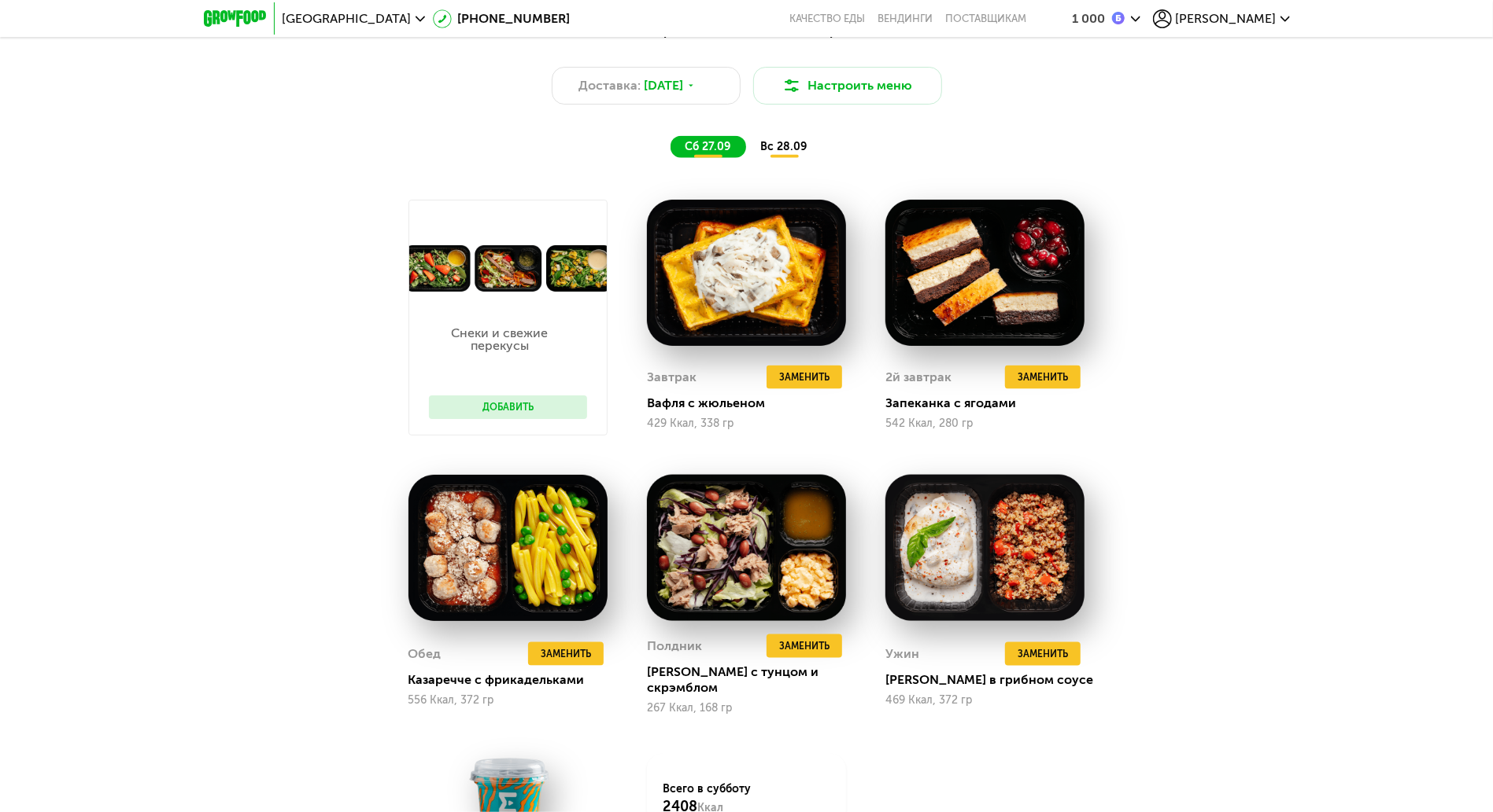
click at [790, 152] on span "вс 28.09" at bounding box center [783, 147] width 47 height 13
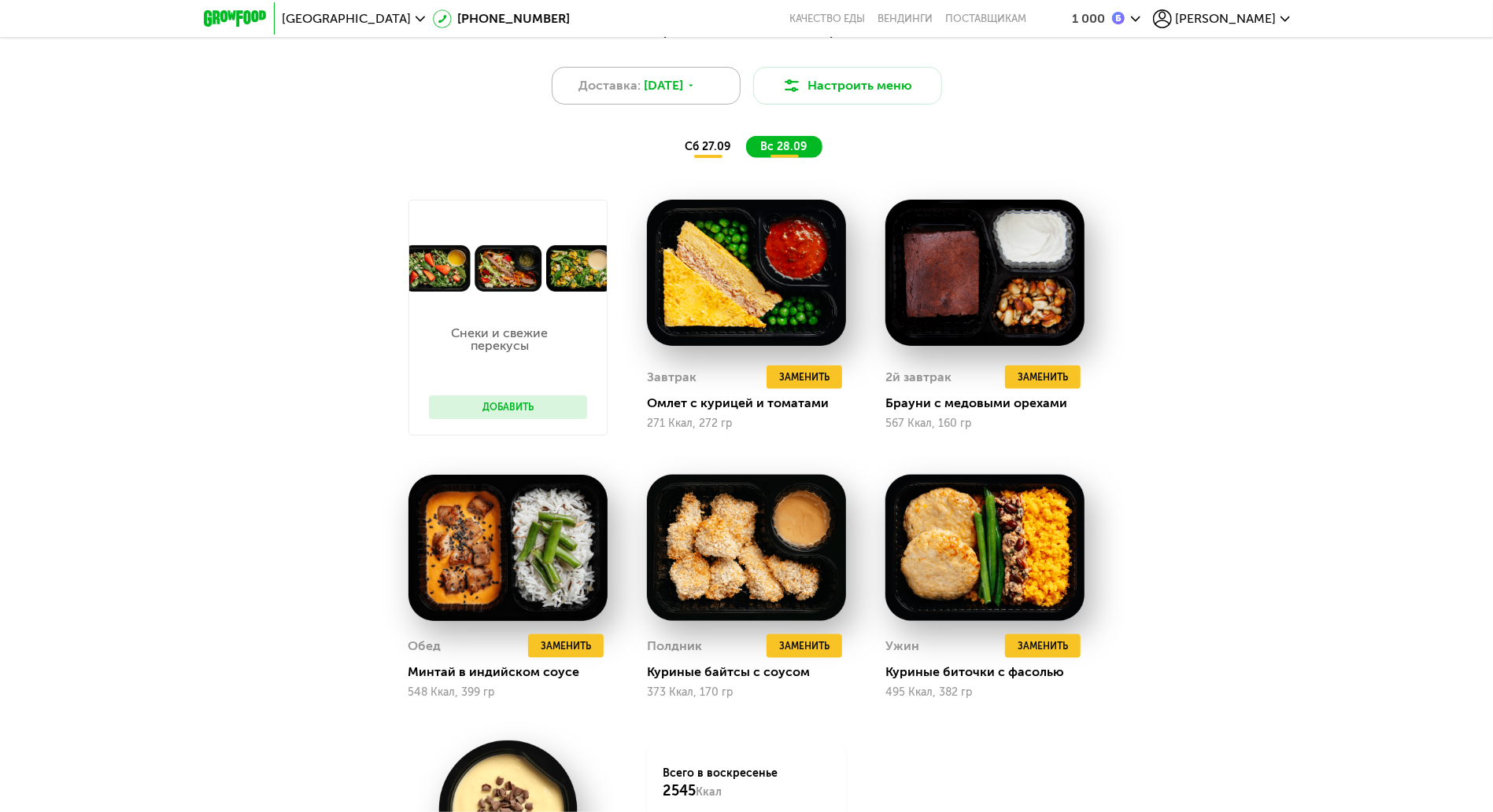
click at [695, 91] on icon at bounding box center [691, 86] width 9 height 9
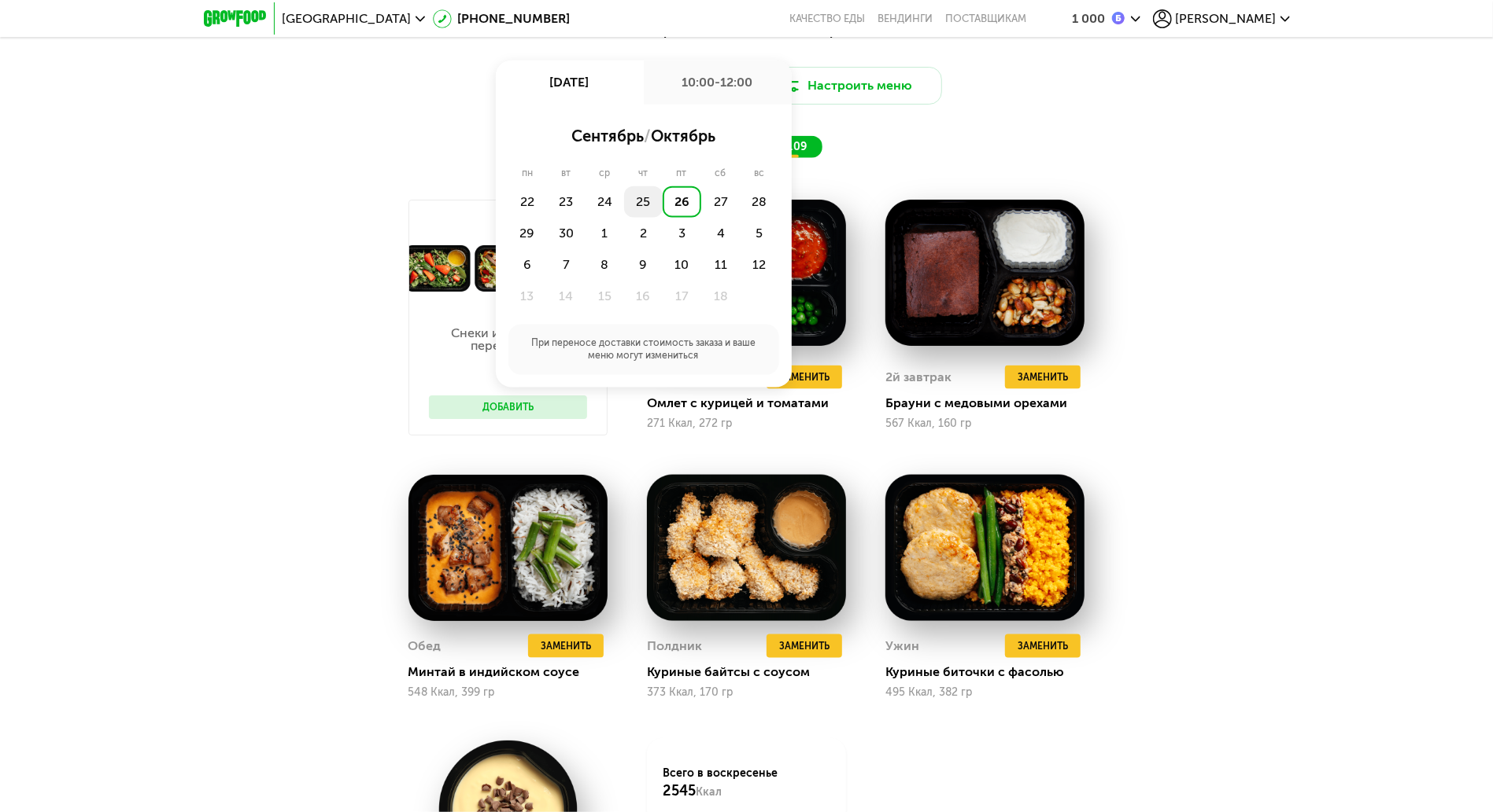
click at [631, 200] on div "25" at bounding box center [643, 202] width 38 height 32
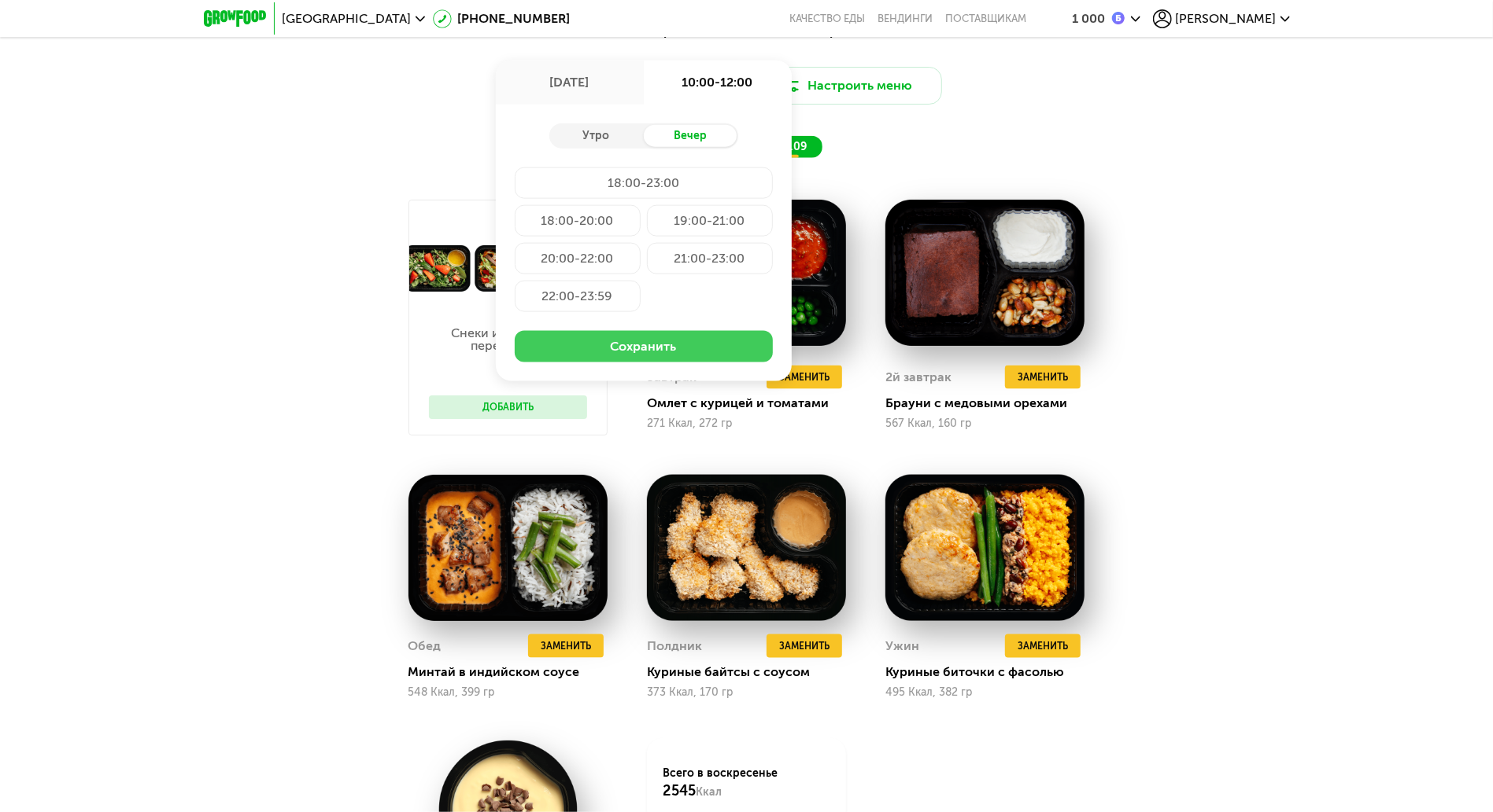
click at [715, 344] on button "Сохранить" at bounding box center [644, 347] width 258 height 32
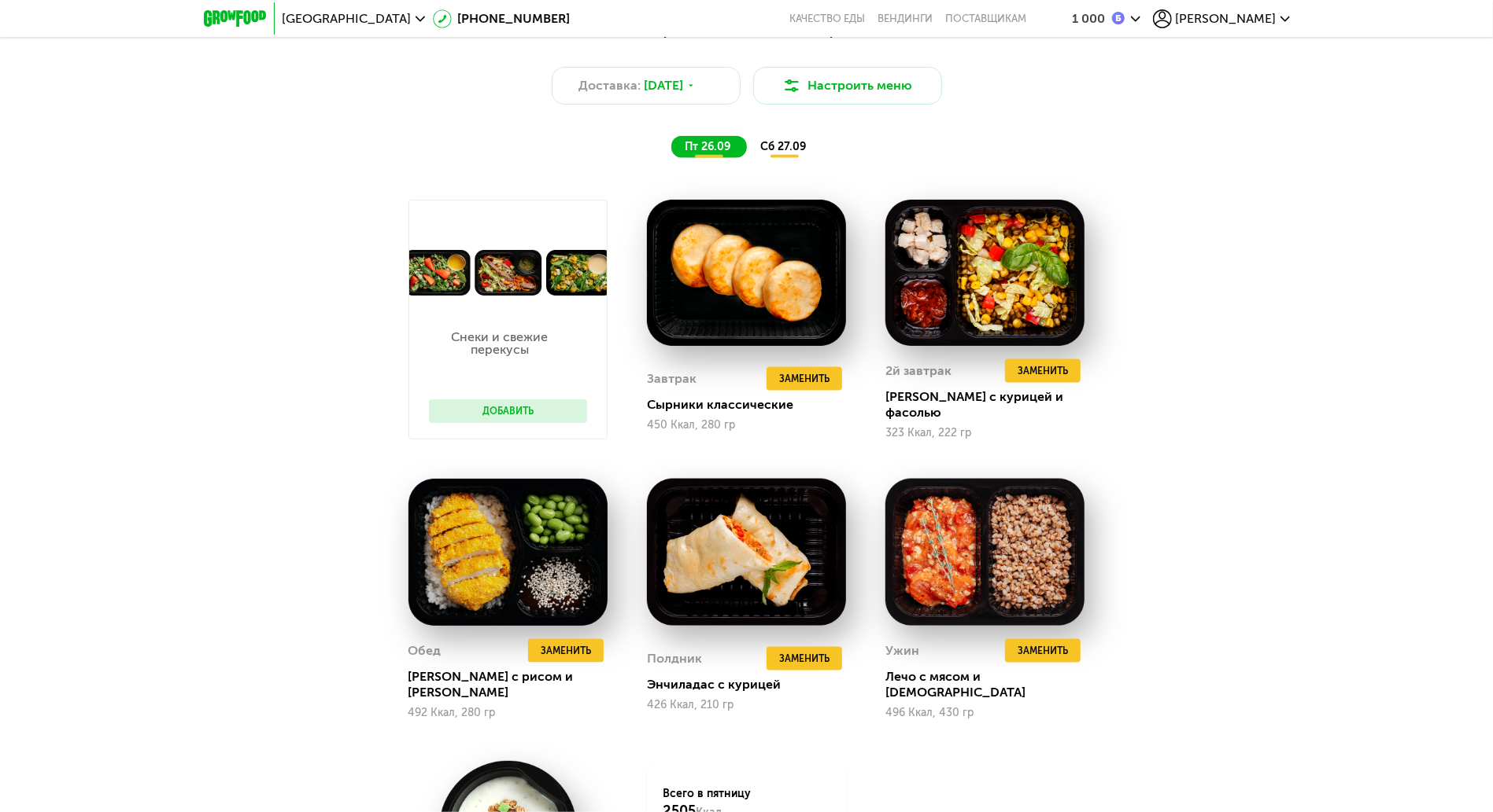
click at [797, 153] on span "сб 27.09" at bounding box center [783, 147] width 46 height 13
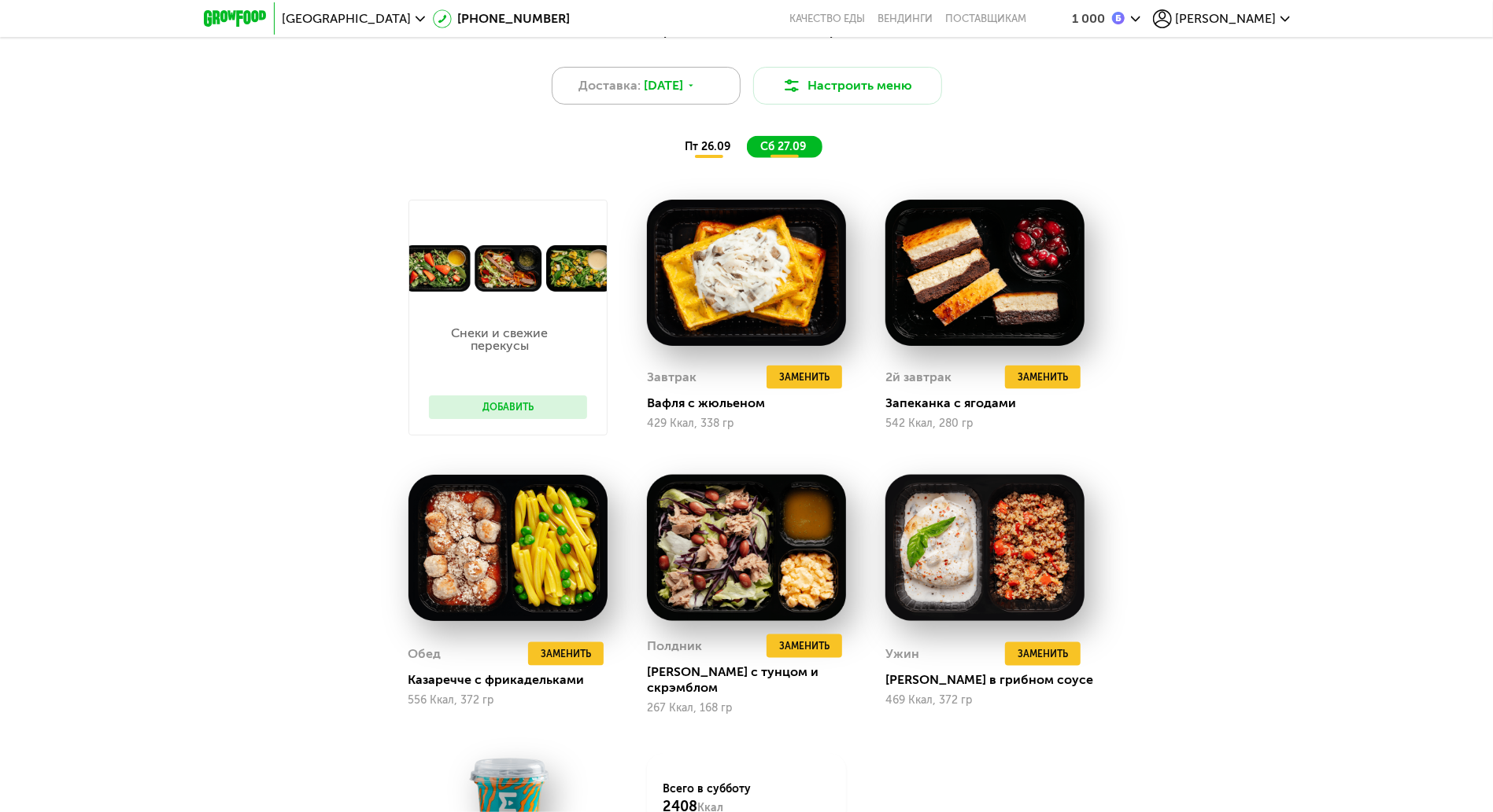
click at [633, 105] on div "Доставка: 25 сен, чт" at bounding box center [646, 85] width 189 height 37
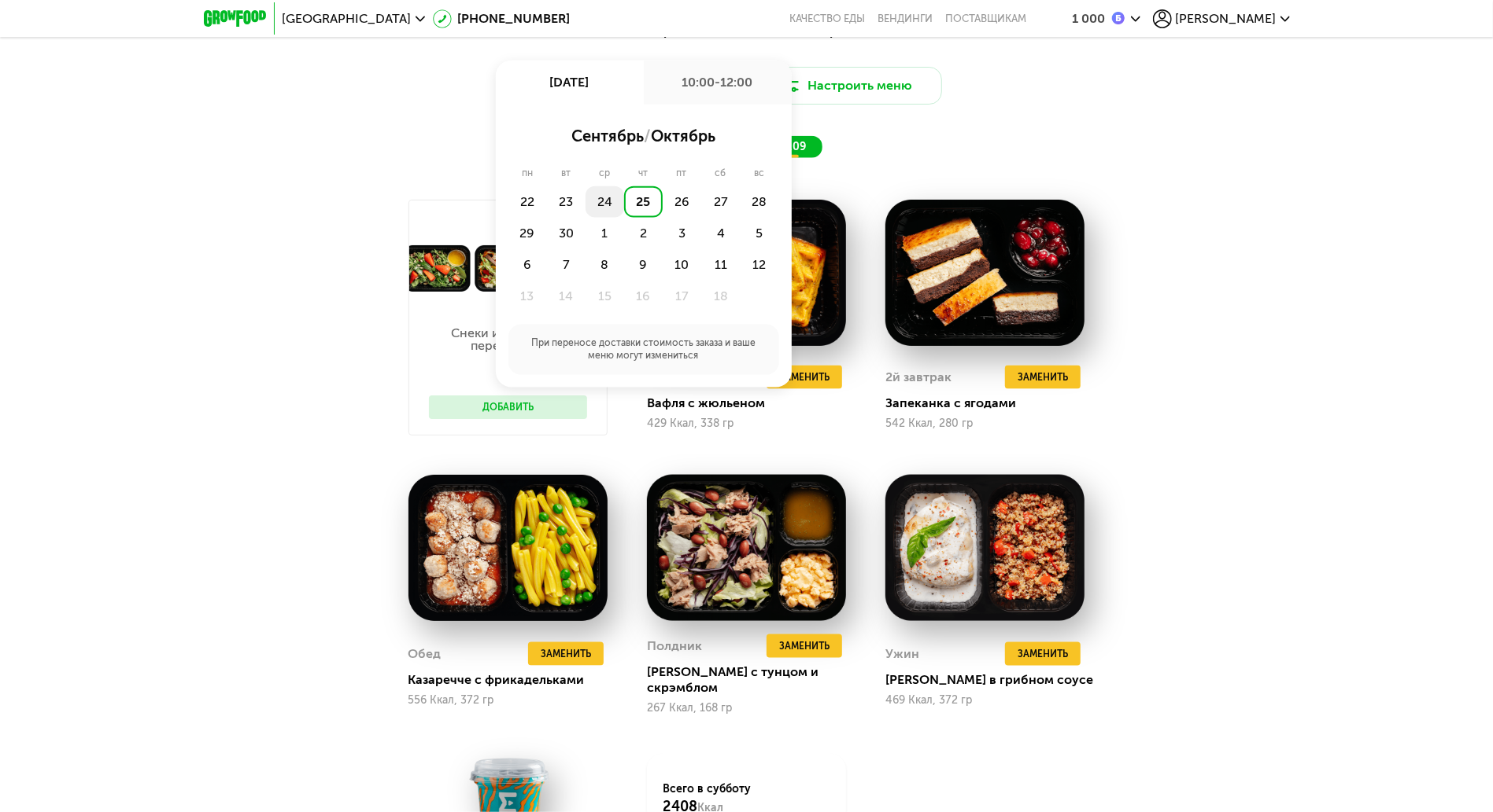
click at [609, 206] on div "24" at bounding box center [604, 202] width 38 height 32
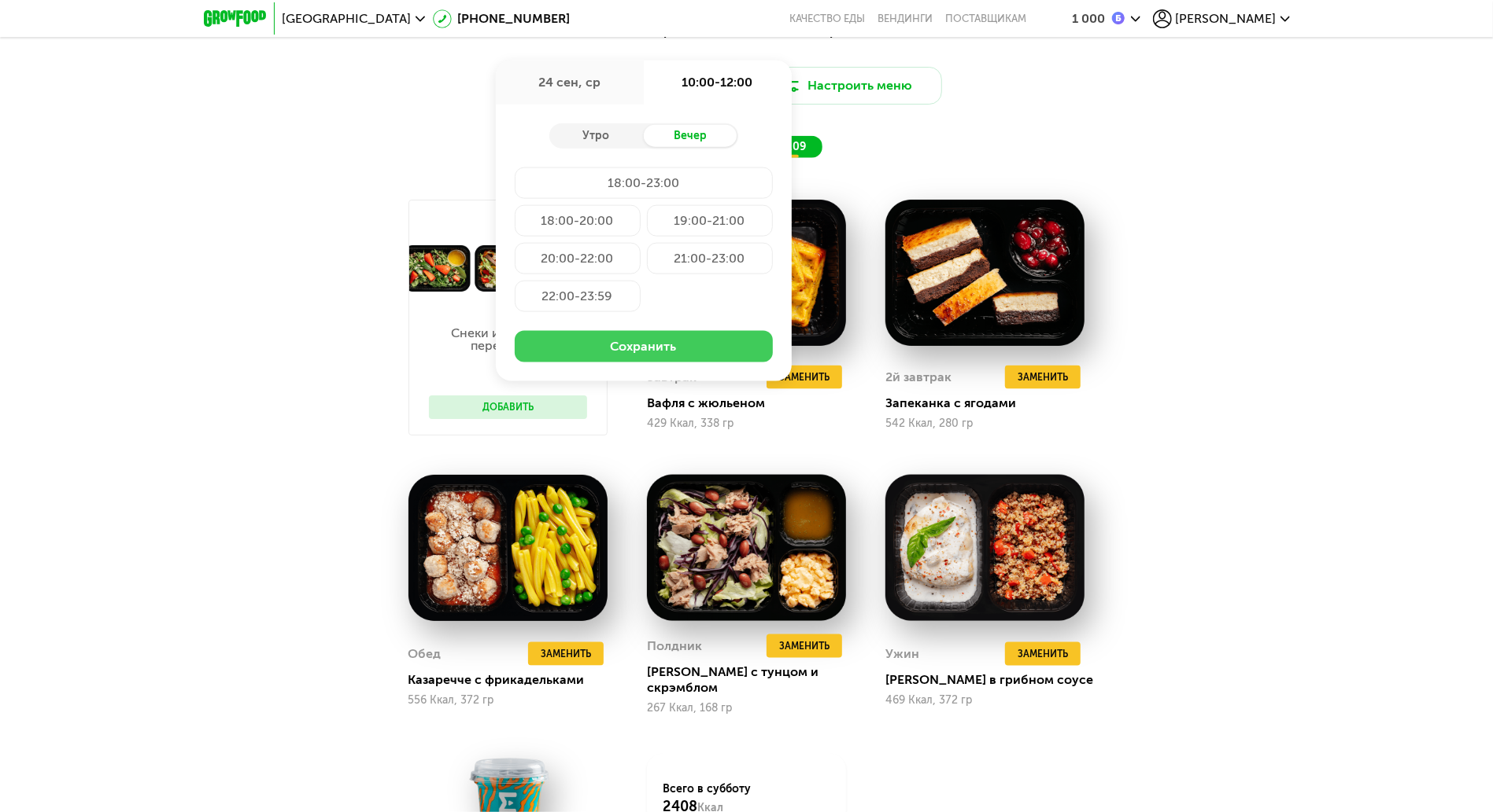
click at [669, 355] on button "Сохранить" at bounding box center [644, 347] width 258 height 32
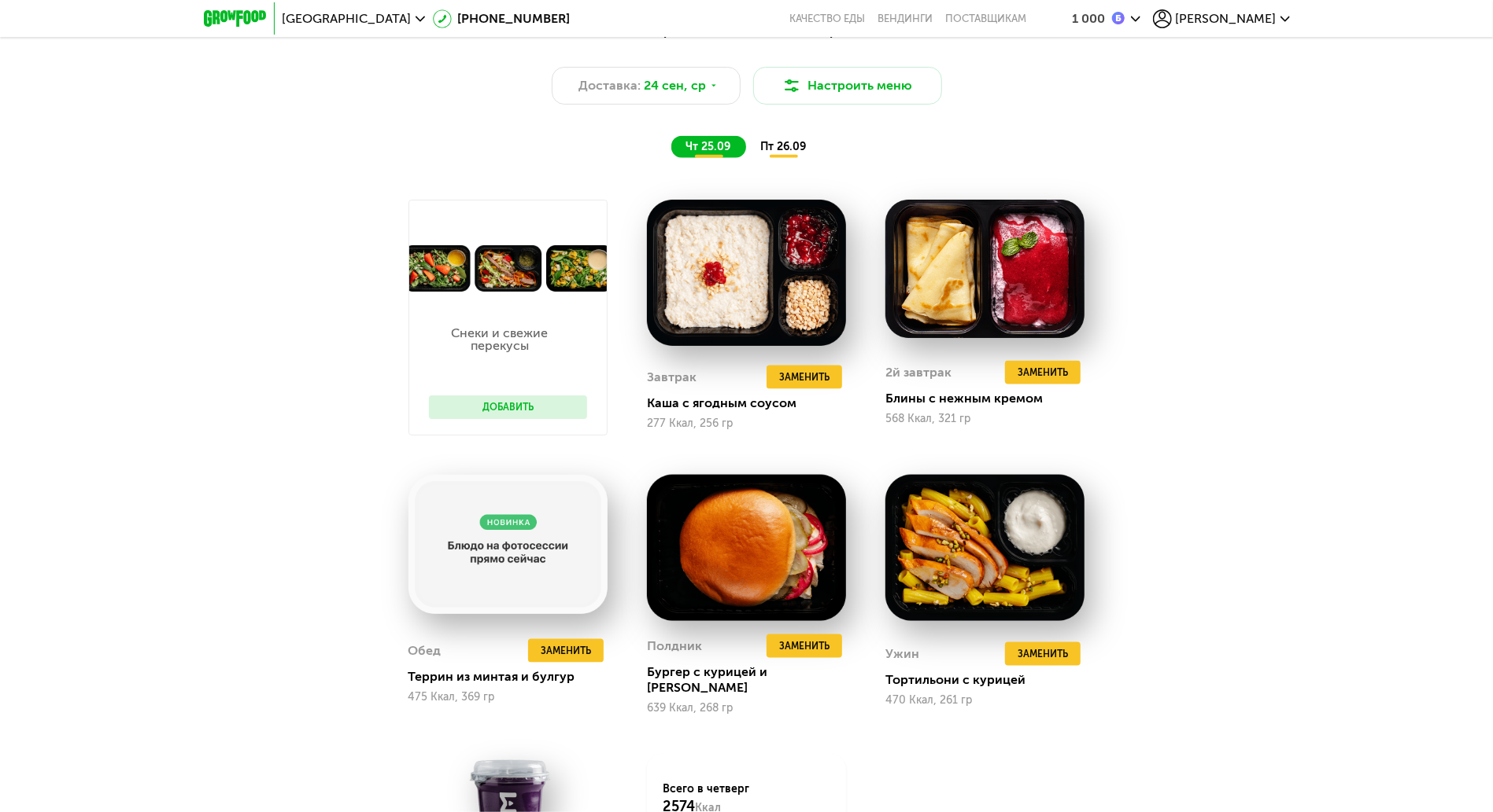
click at [784, 158] on div "пт 26.09" at bounding box center [783, 147] width 76 height 22
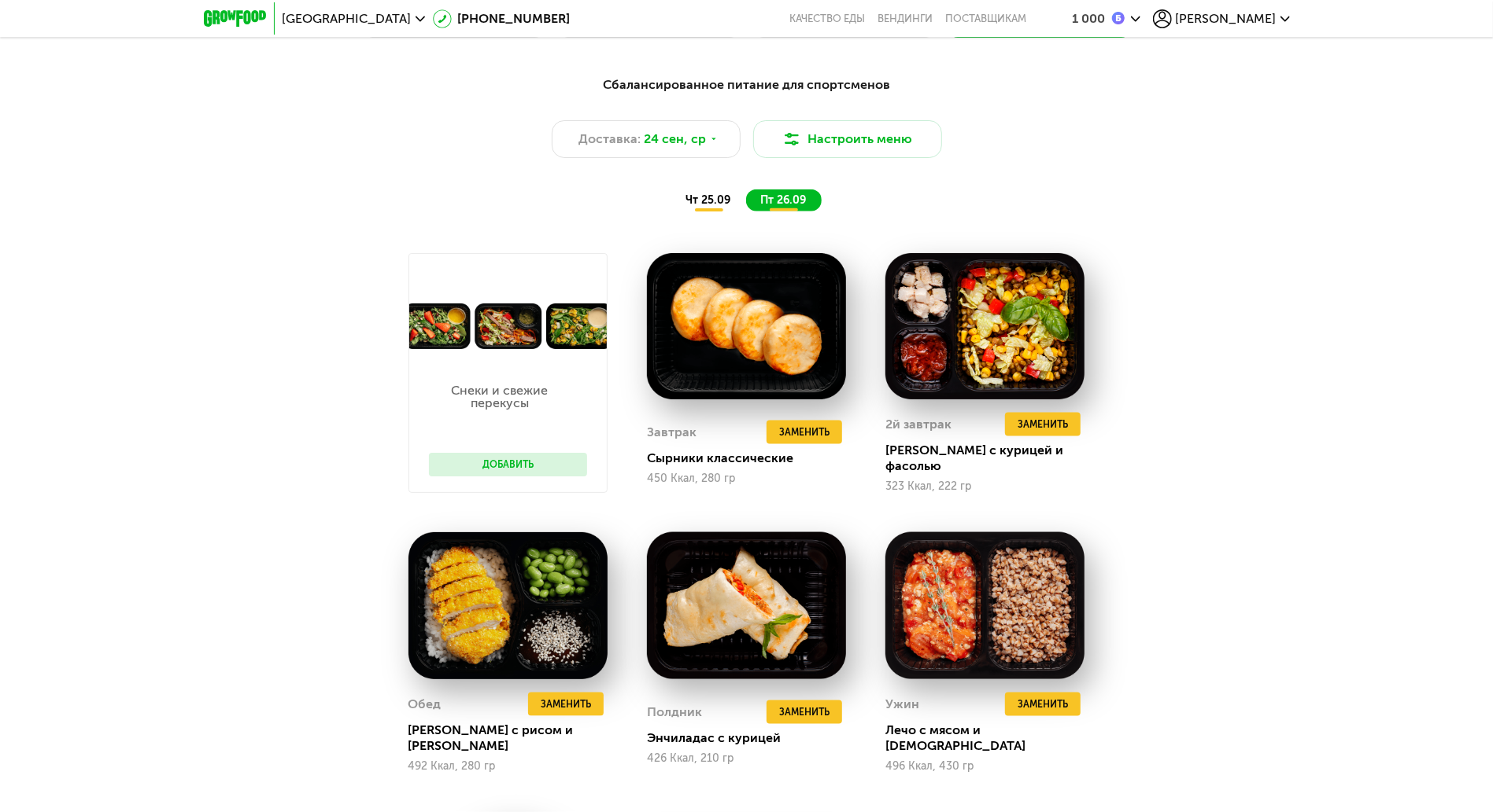
scroll to position [1363, 0]
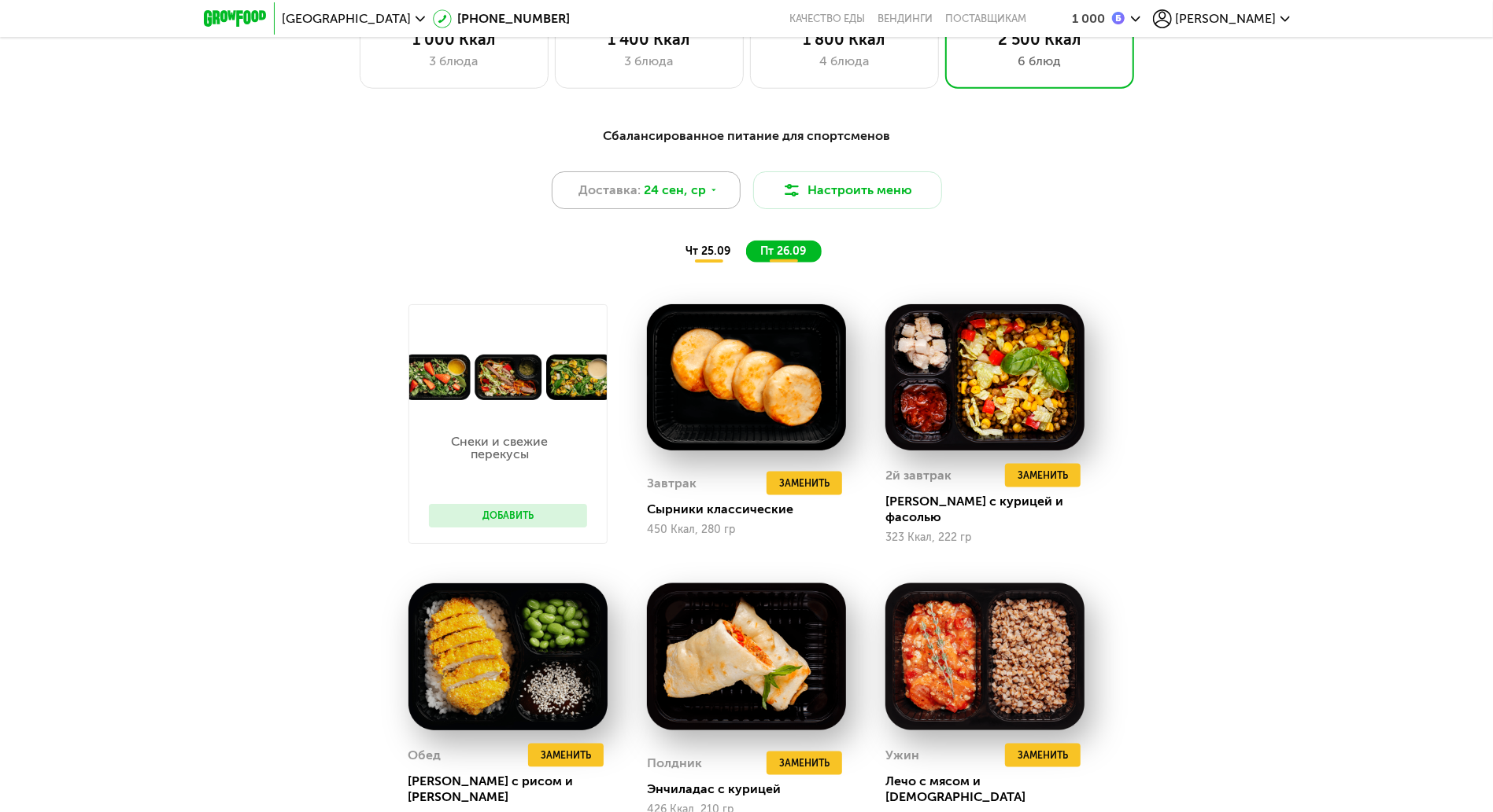
click at [696, 208] on div "Доставка: 24 сен, ср" at bounding box center [646, 190] width 189 height 37
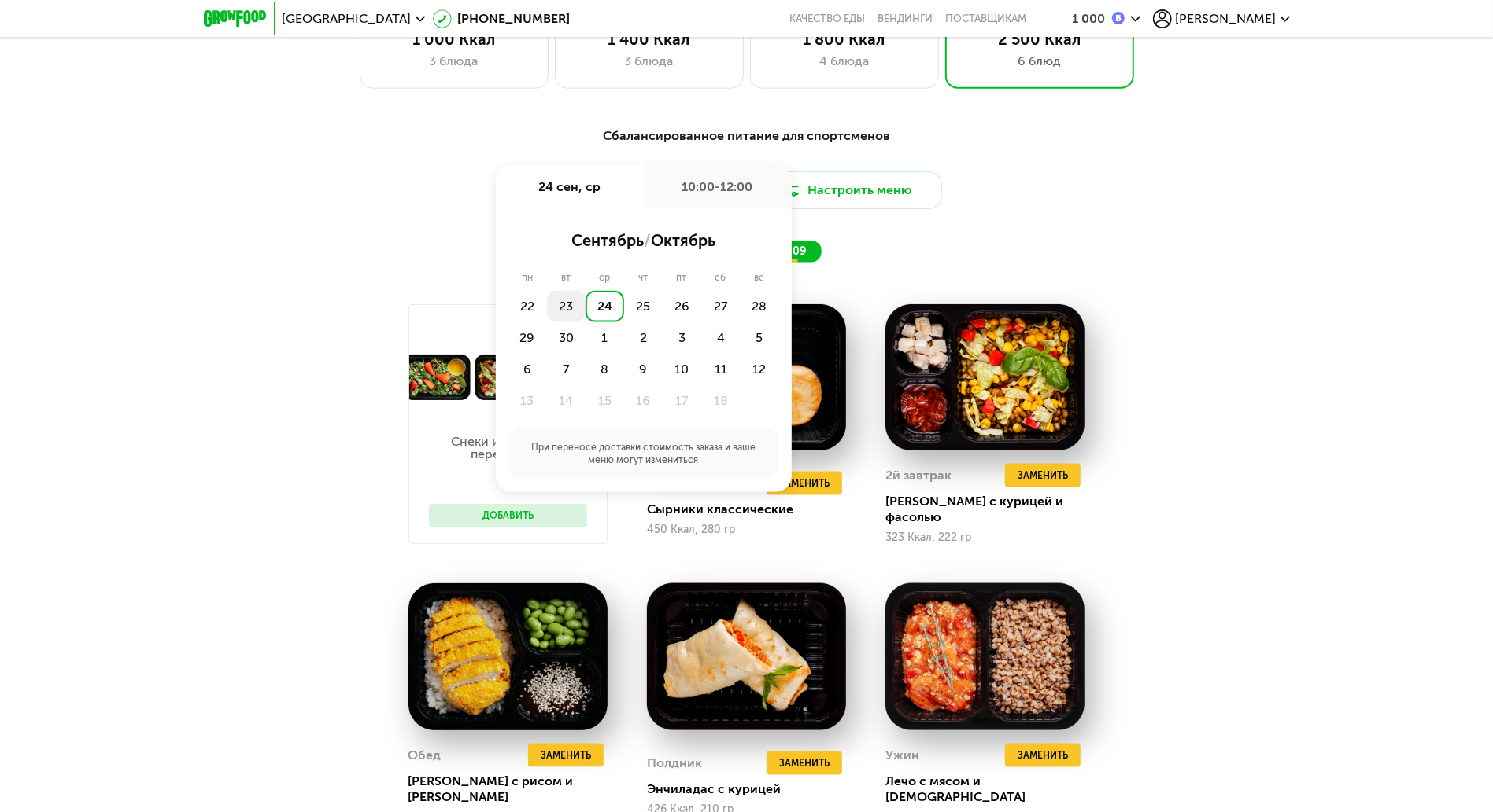
click at [562, 312] on div "23" at bounding box center [565, 307] width 38 height 32
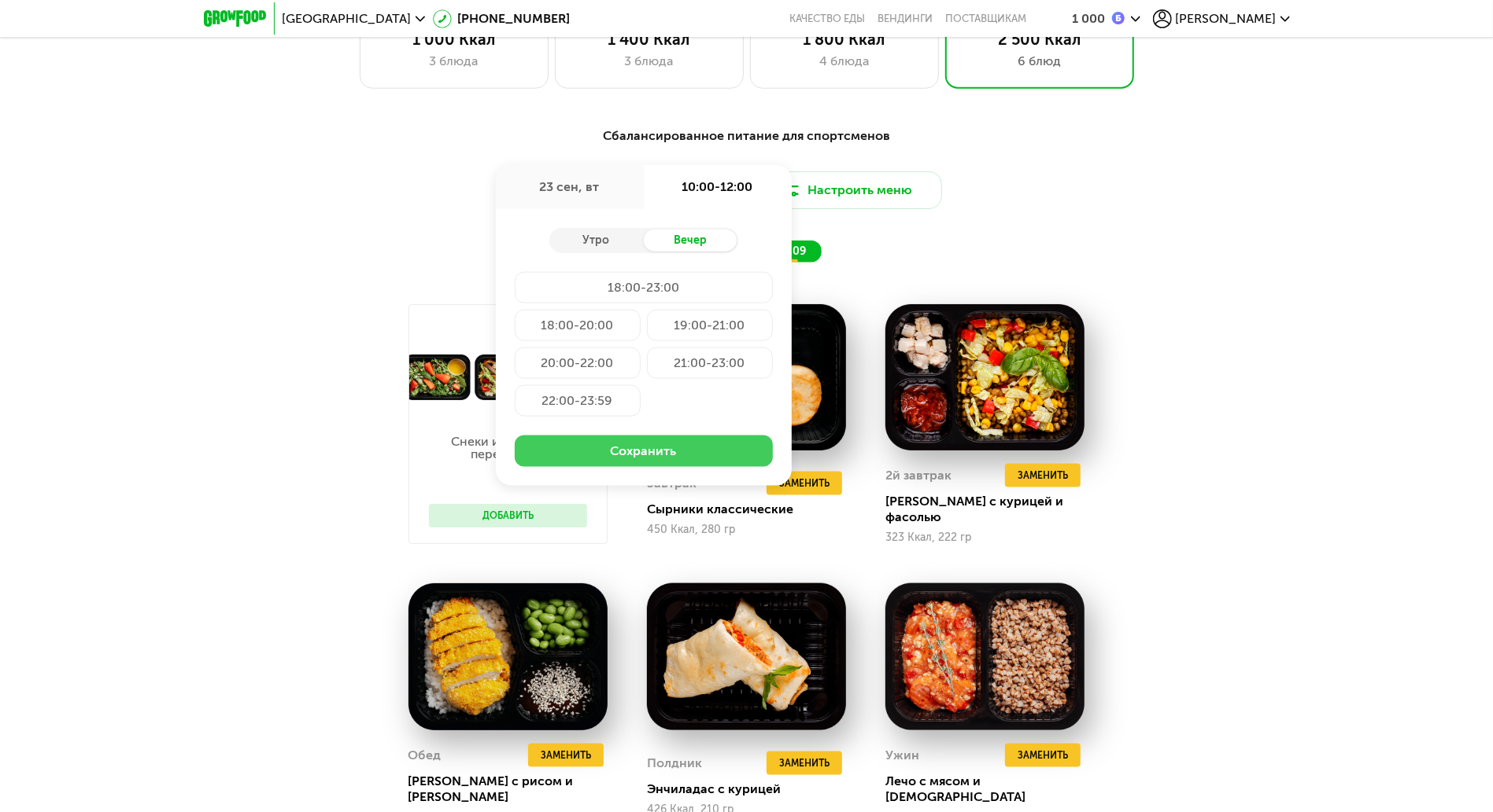
click at [651, 453] on button "Сохранить" at bounding box center [644, 452] width 258 height 32
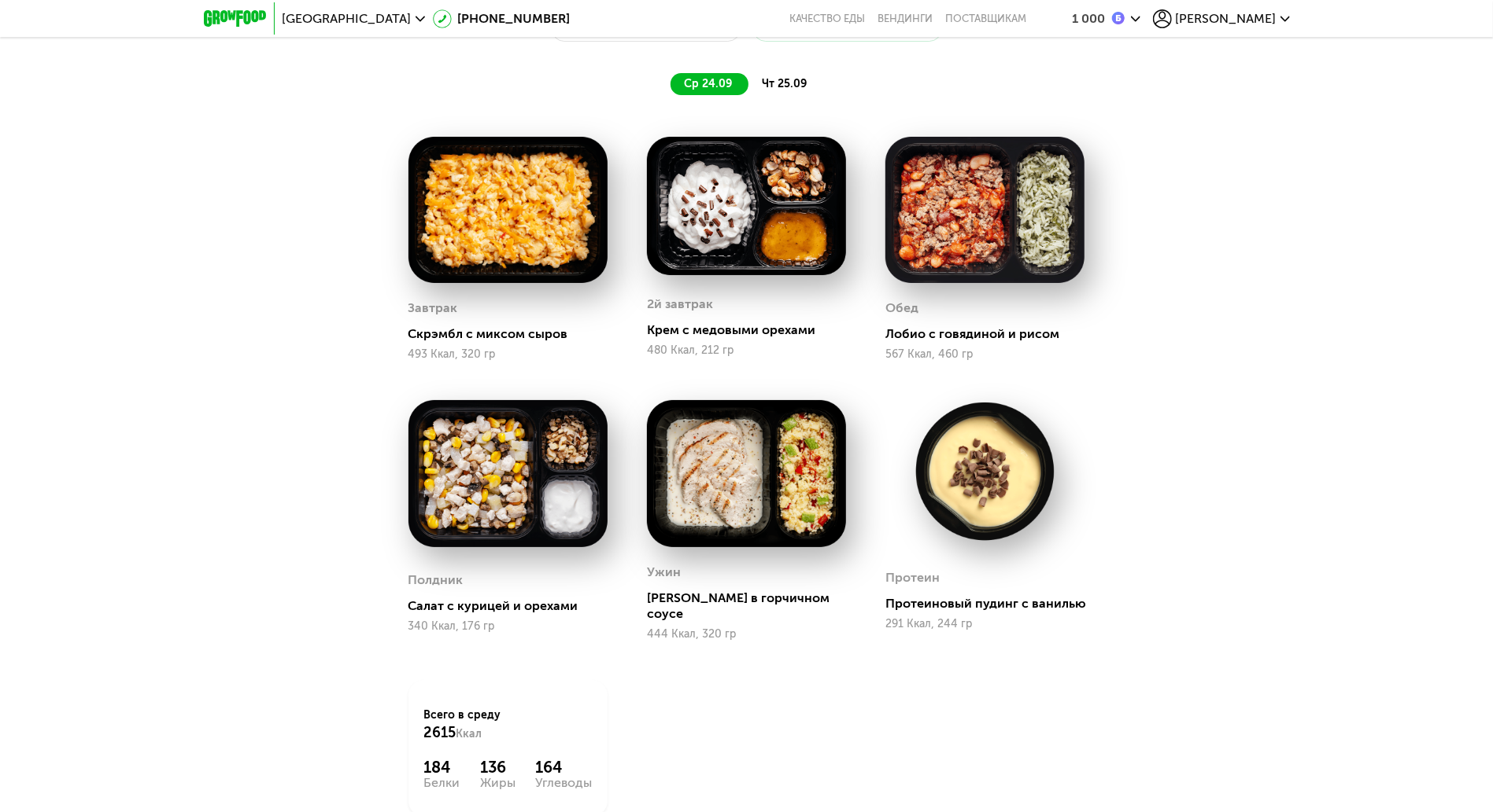
scroll to position [1468, 0]
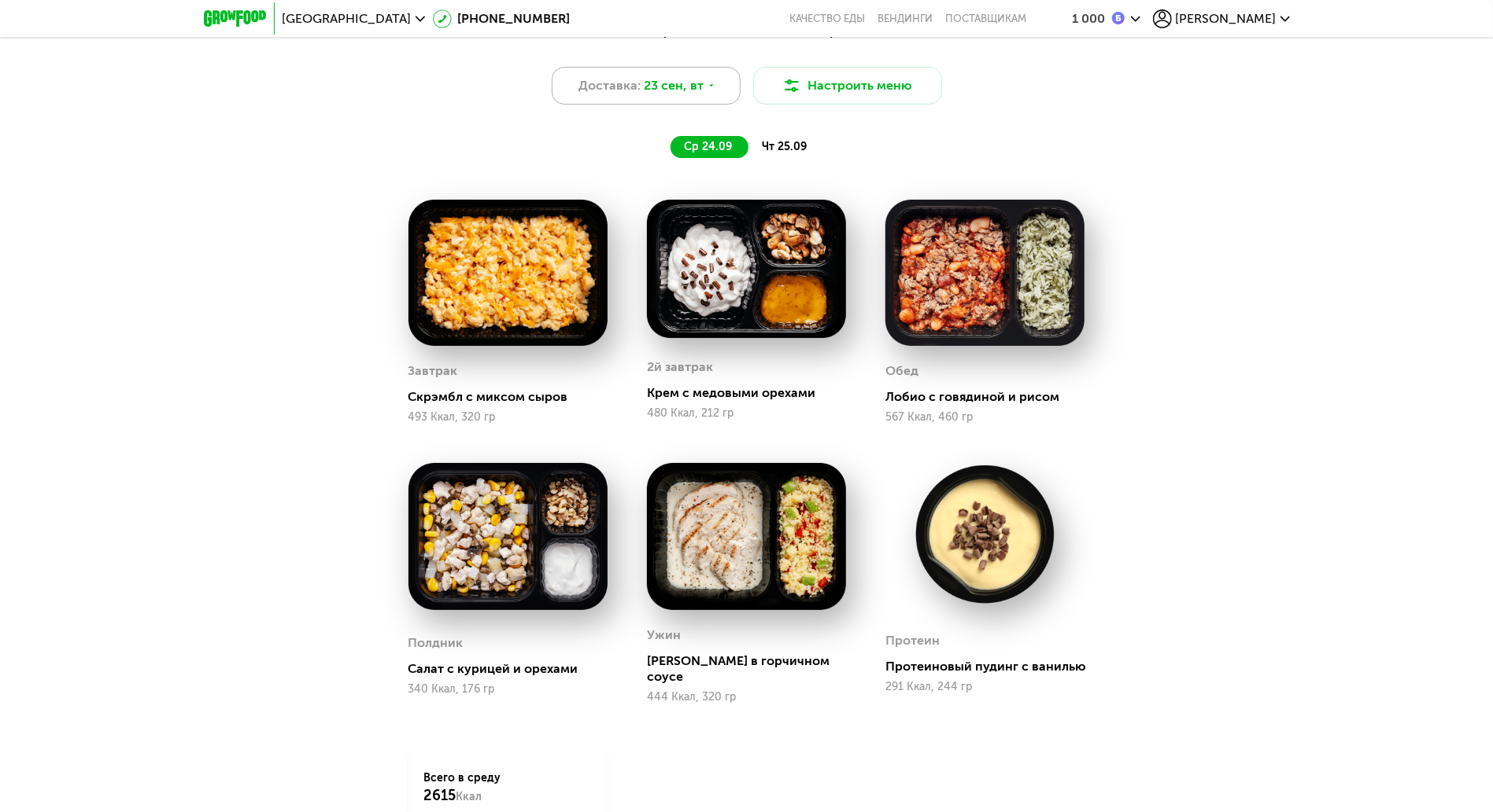
click at [644, 82] on span "23 сен, вт" at bounding box center [674, 86] width 60 height 19
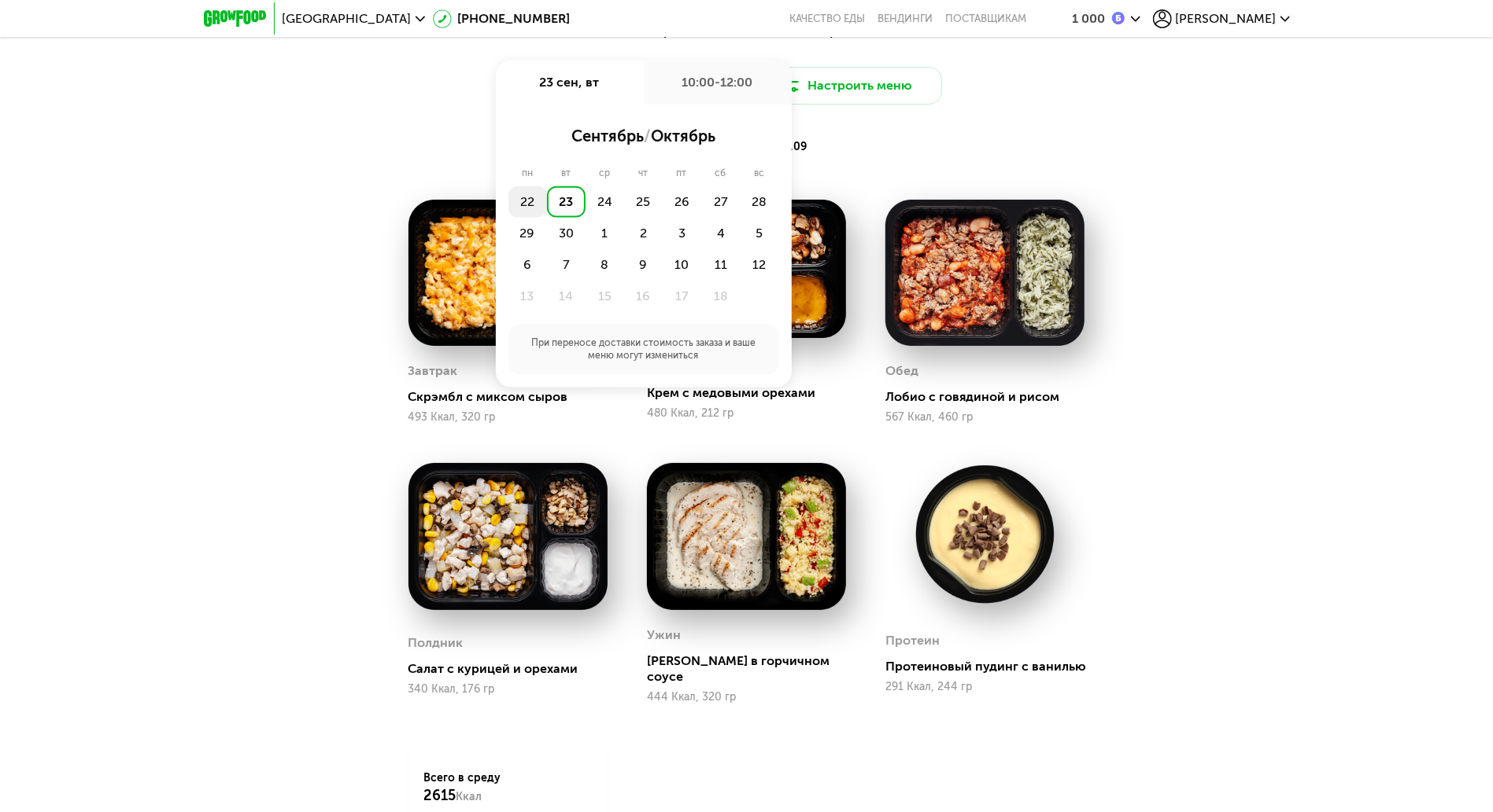
click at [526, 208] on div "22" at bounding box center [527, 202] width 38 height 32
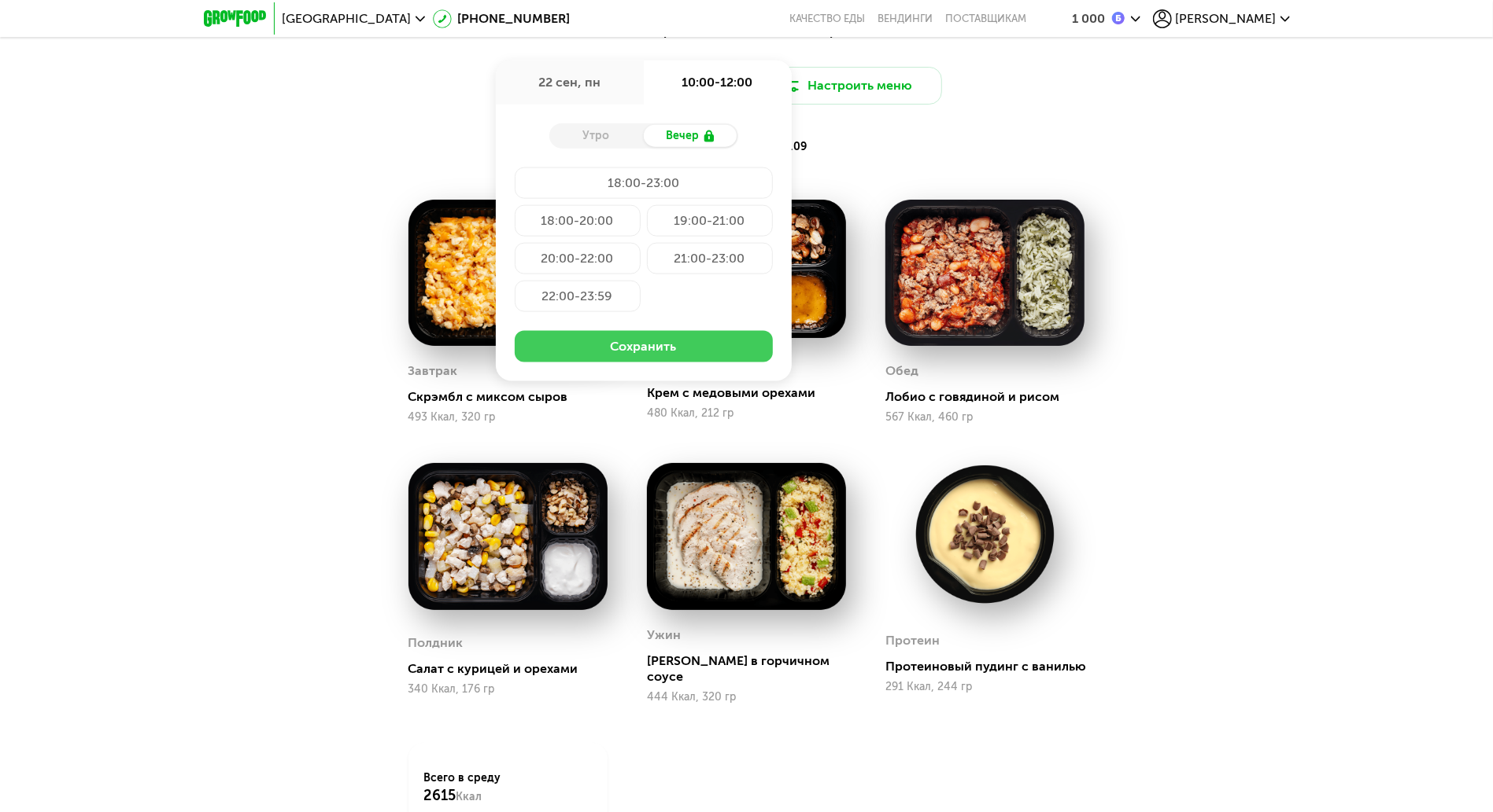
click at [710, 351] on button "Сохранить" at bounding box center [644, 347] width 258 height 32
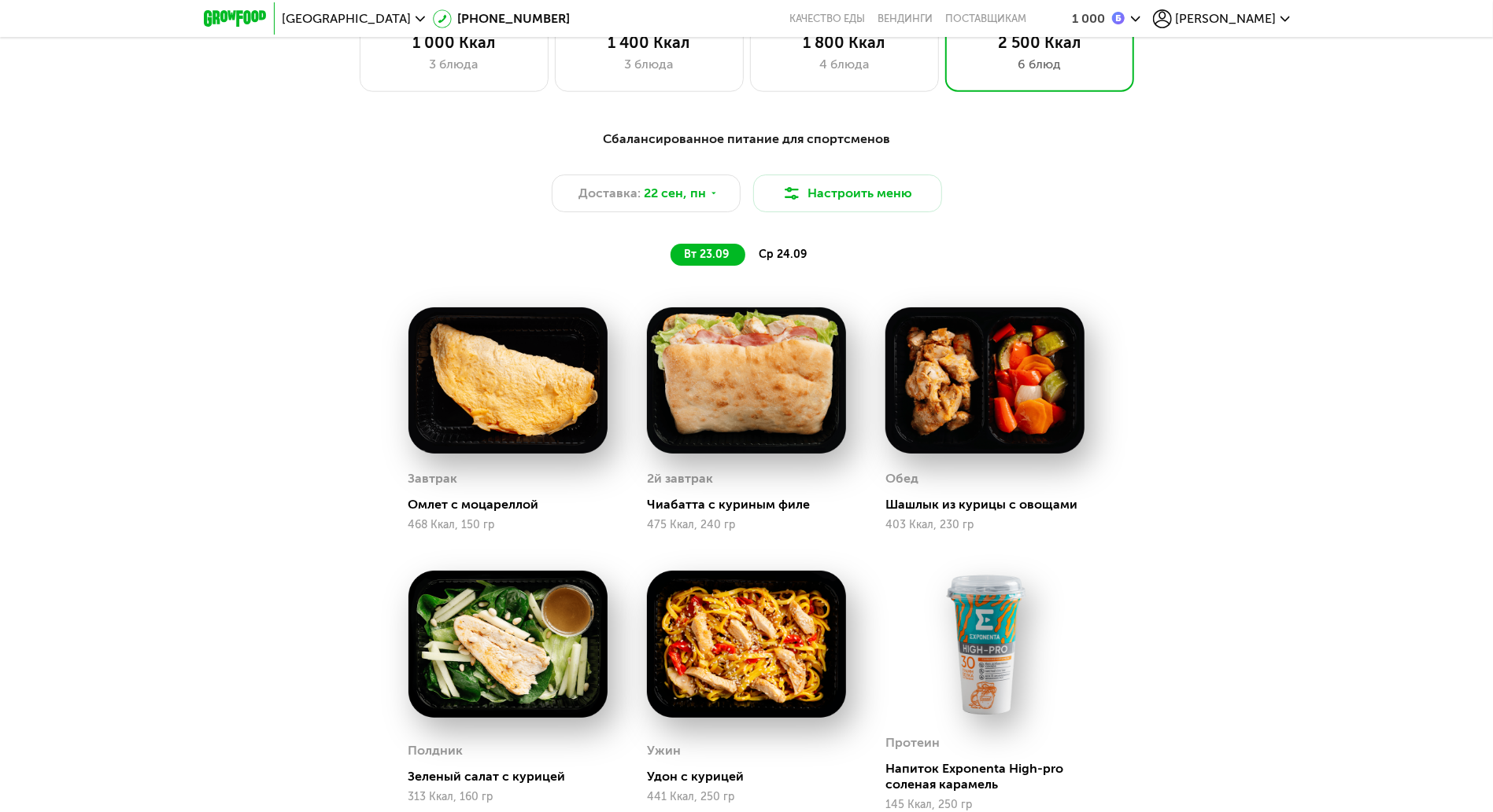
scroll to position [1258, 0]
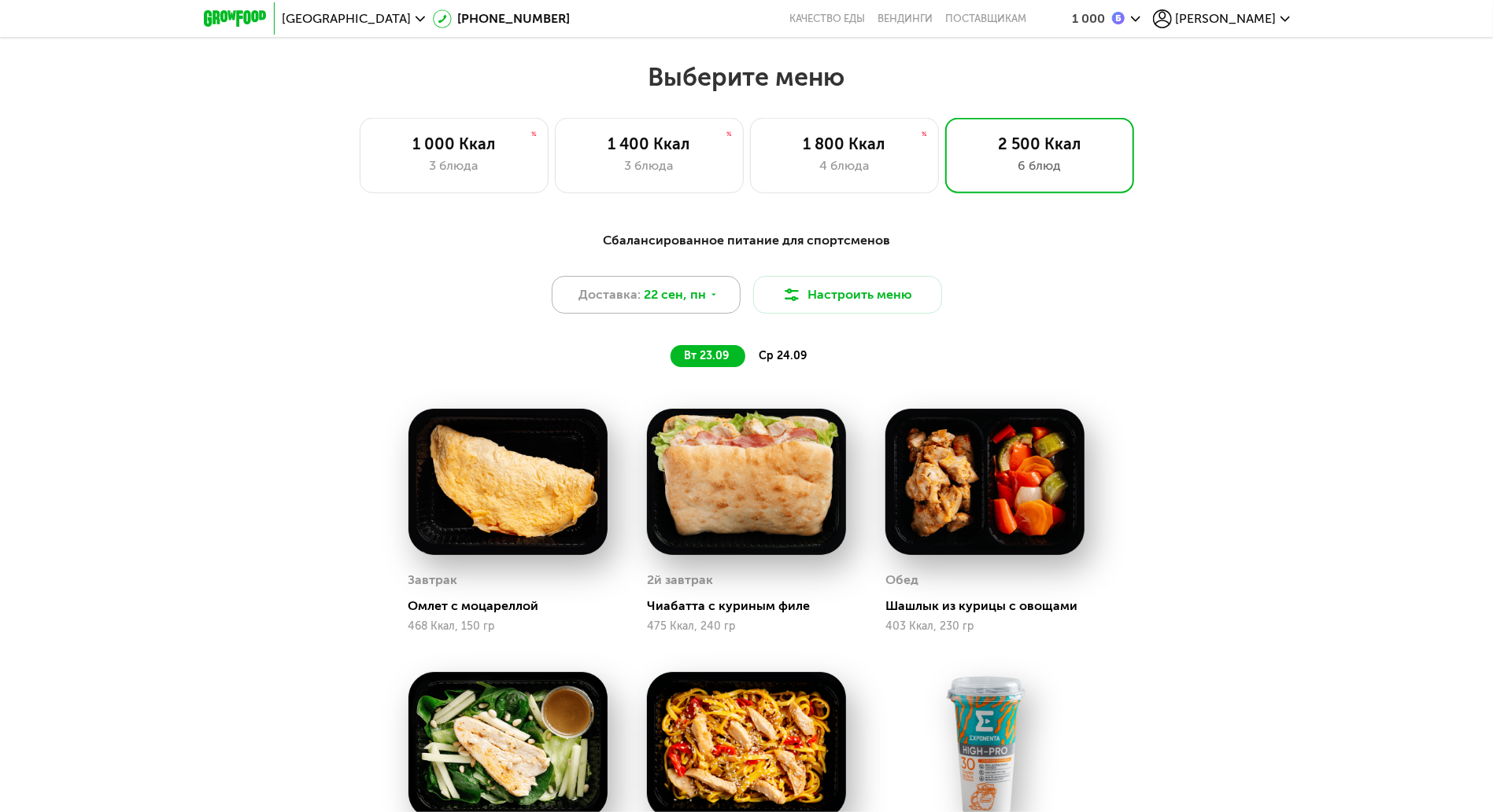
click at [700, 304] on span "22 сен, пн" at bounding box center [675, 295] width 62 height 19
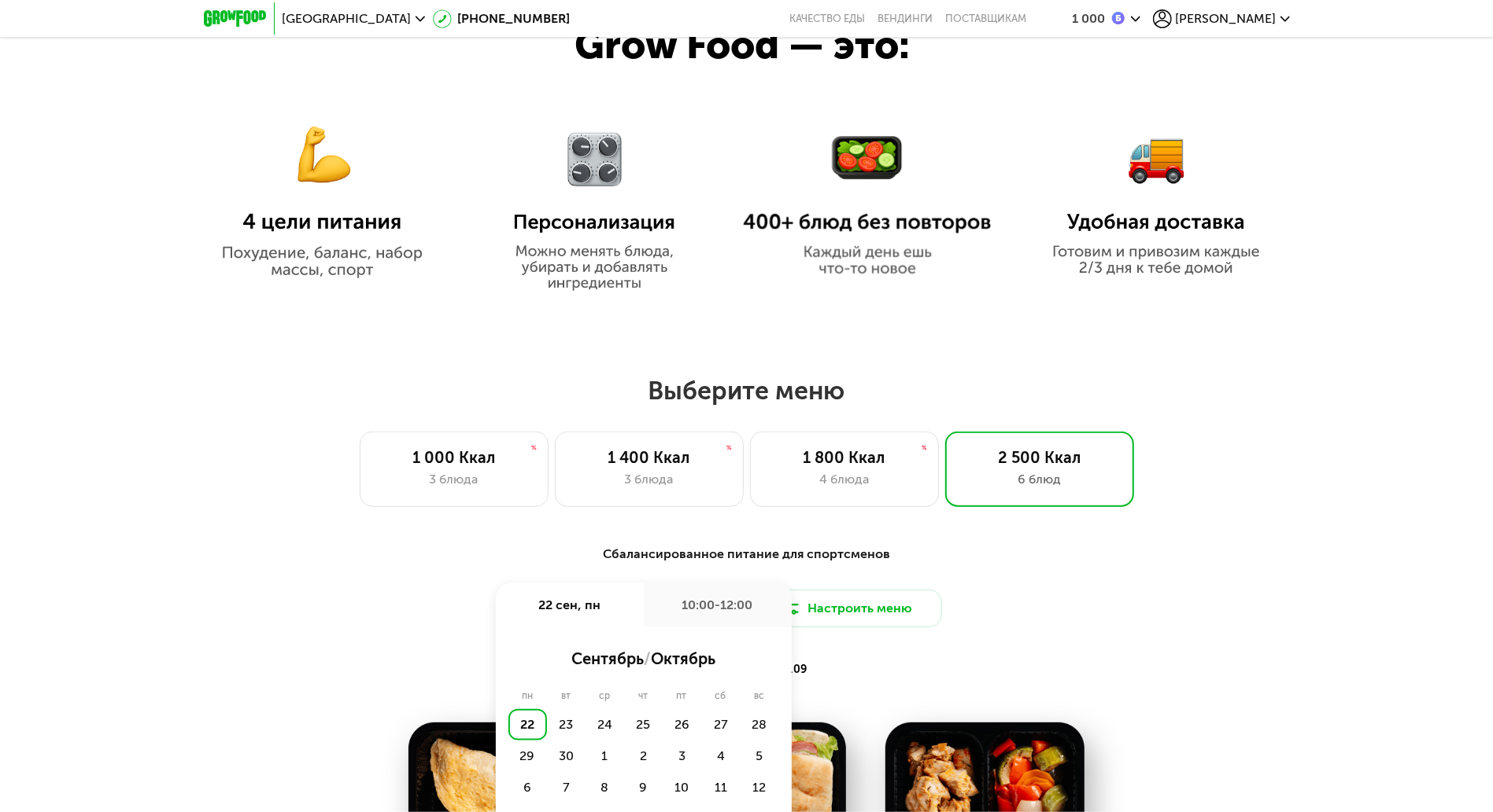
scroll to position [1049, 0]
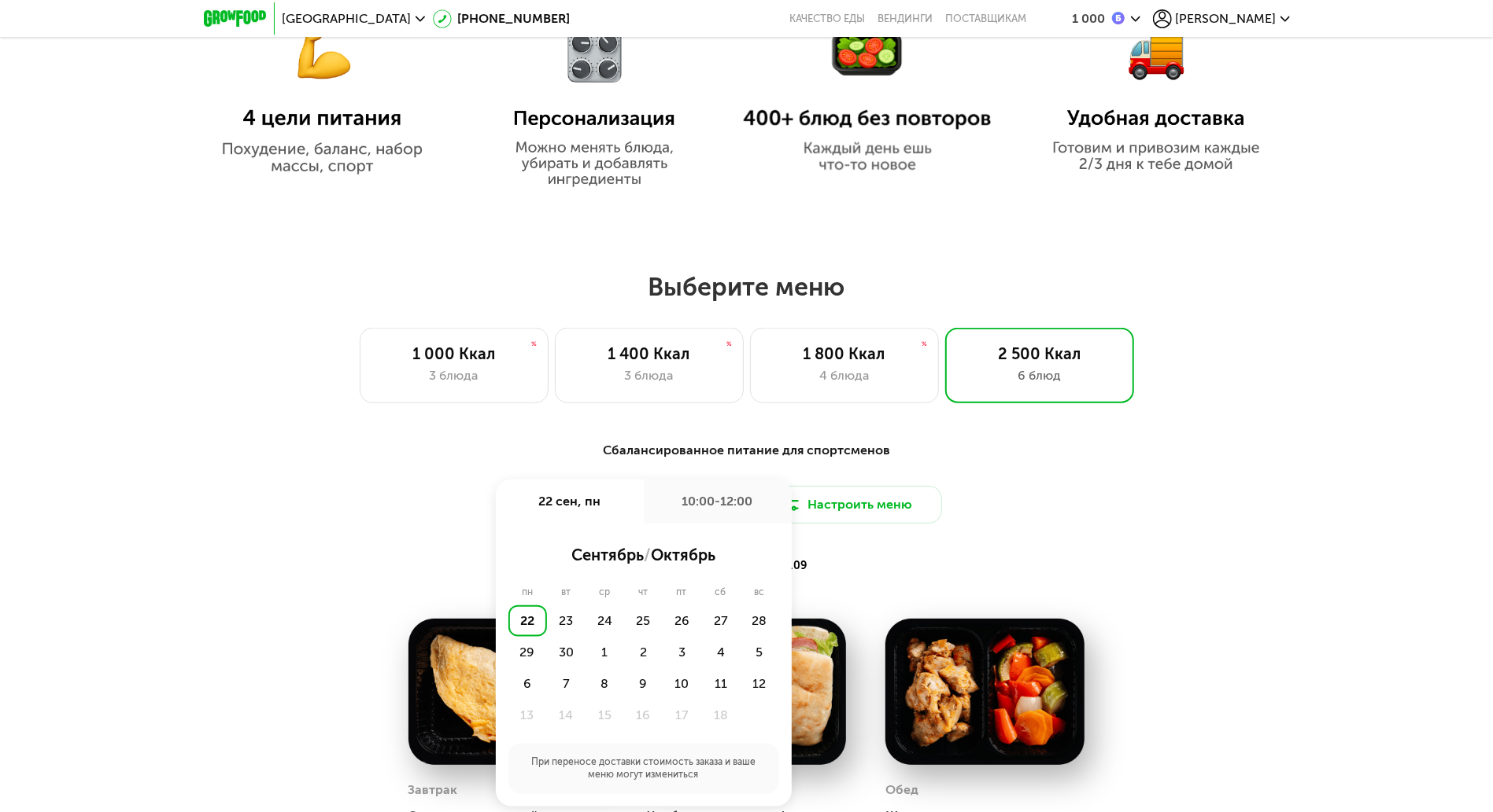
click at [380, 492] on div "Сбалансированное питание для спортсменов Доставка: 22 сен, пн 22 сен, пн 10:00-…" at bounding box center [746, 509] width 931 height 136
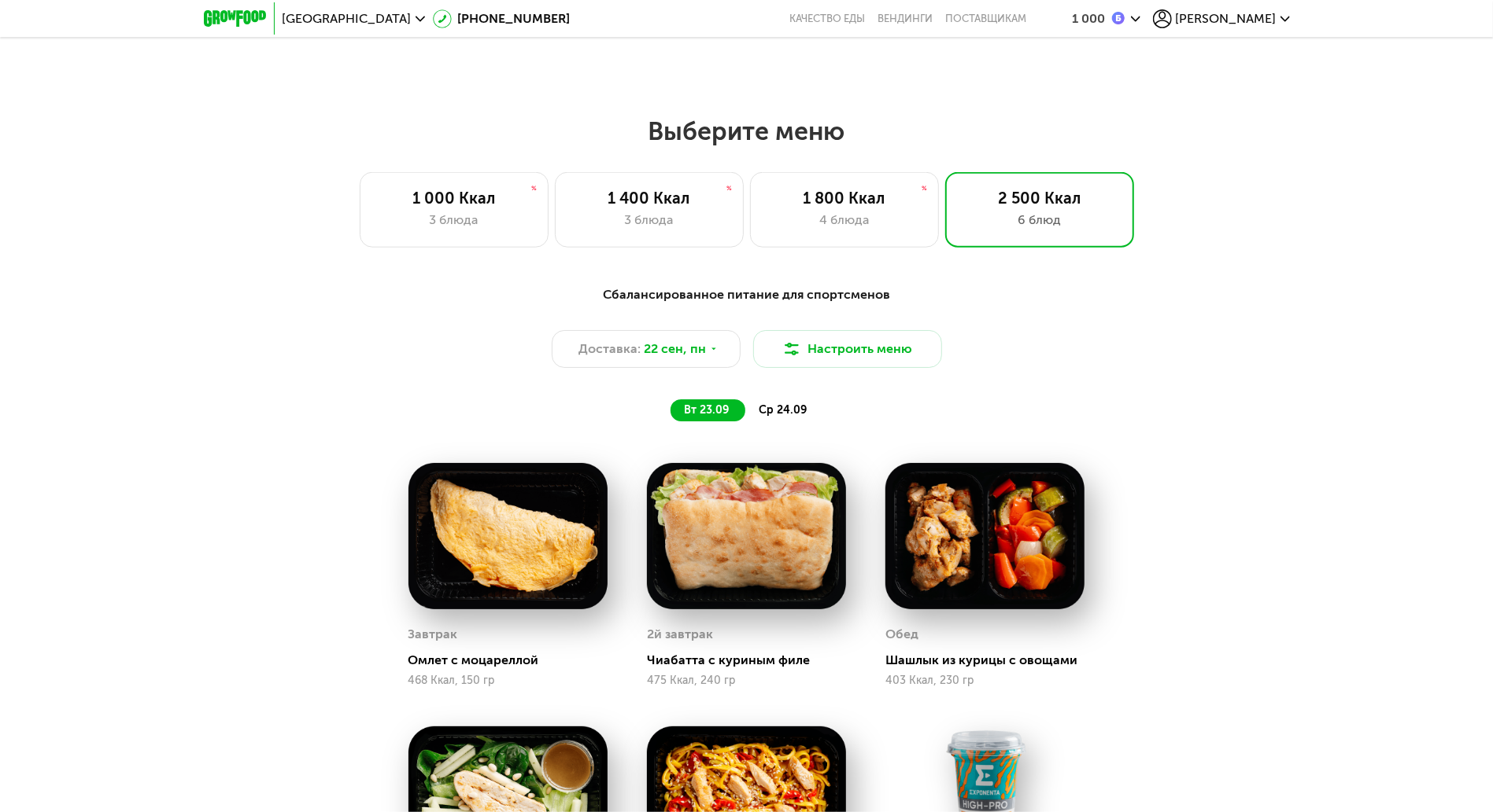
scroll to position [1258, 0]
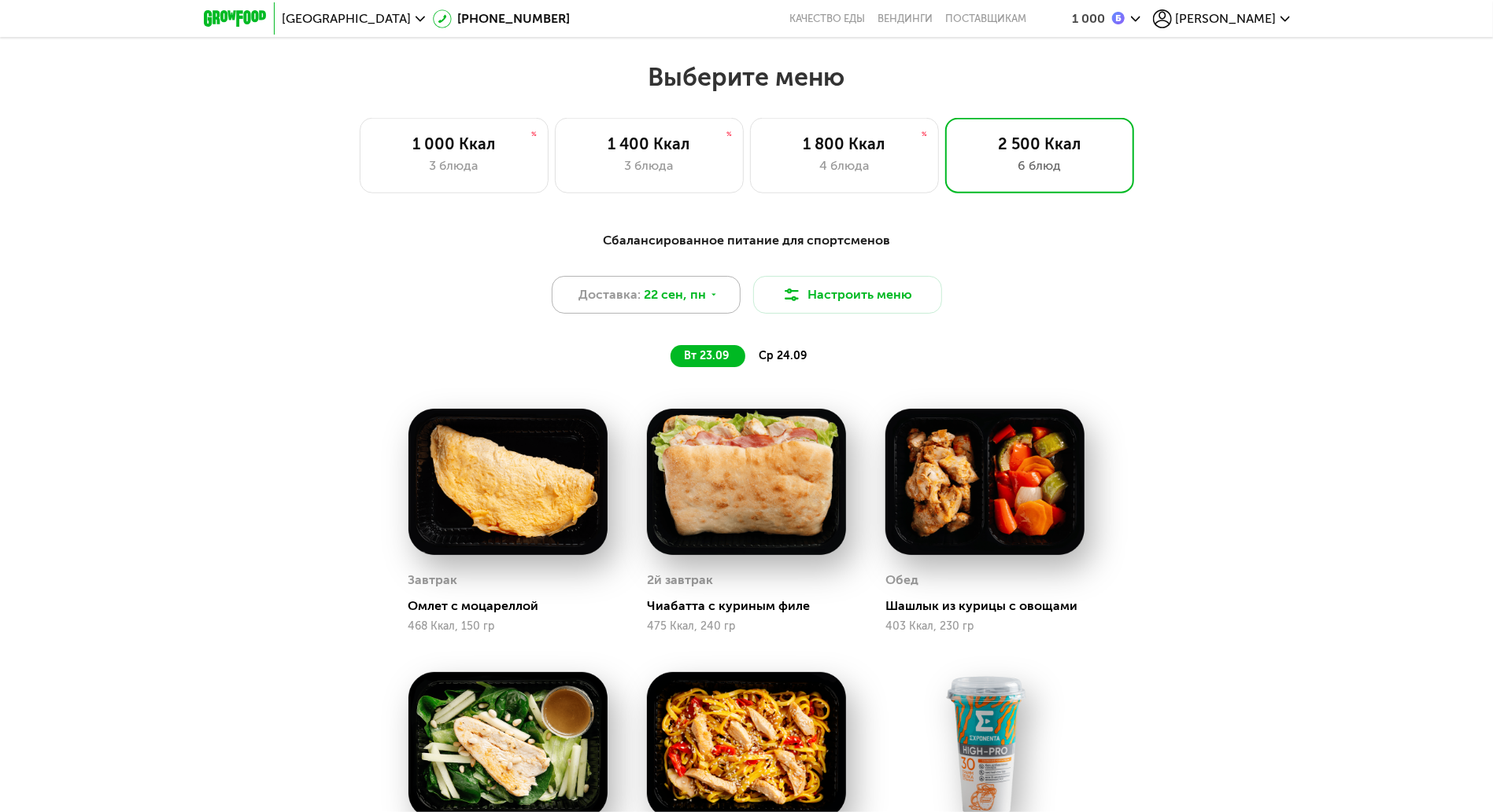
click at [680, 303] on span "22 сен, пн" at bounding box center [675, 295] width 62 height 19
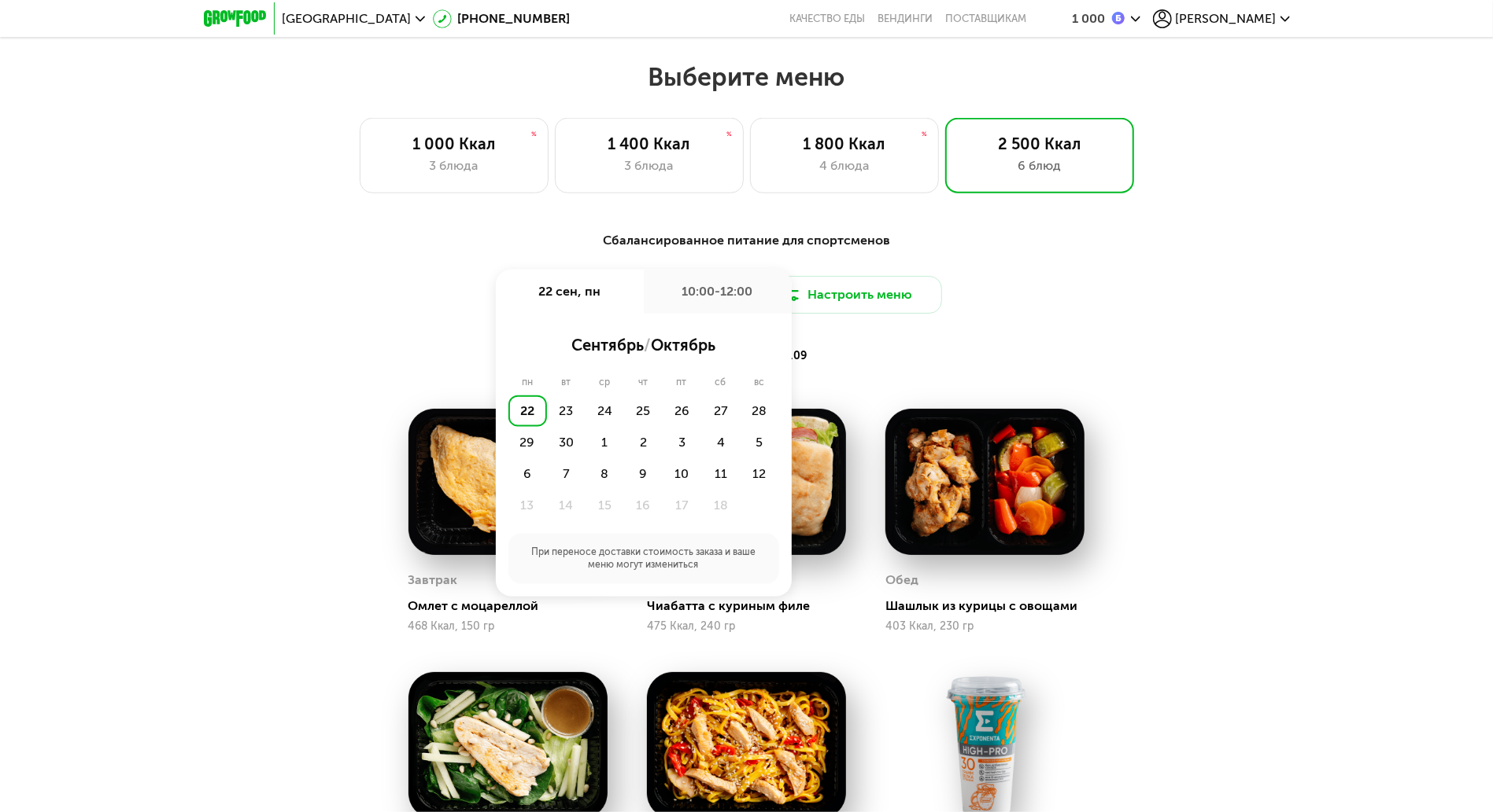
click at [432, 353] on div "вт 23.09 ср 24.09" at bounding box center [747, 356] width 653 height 22
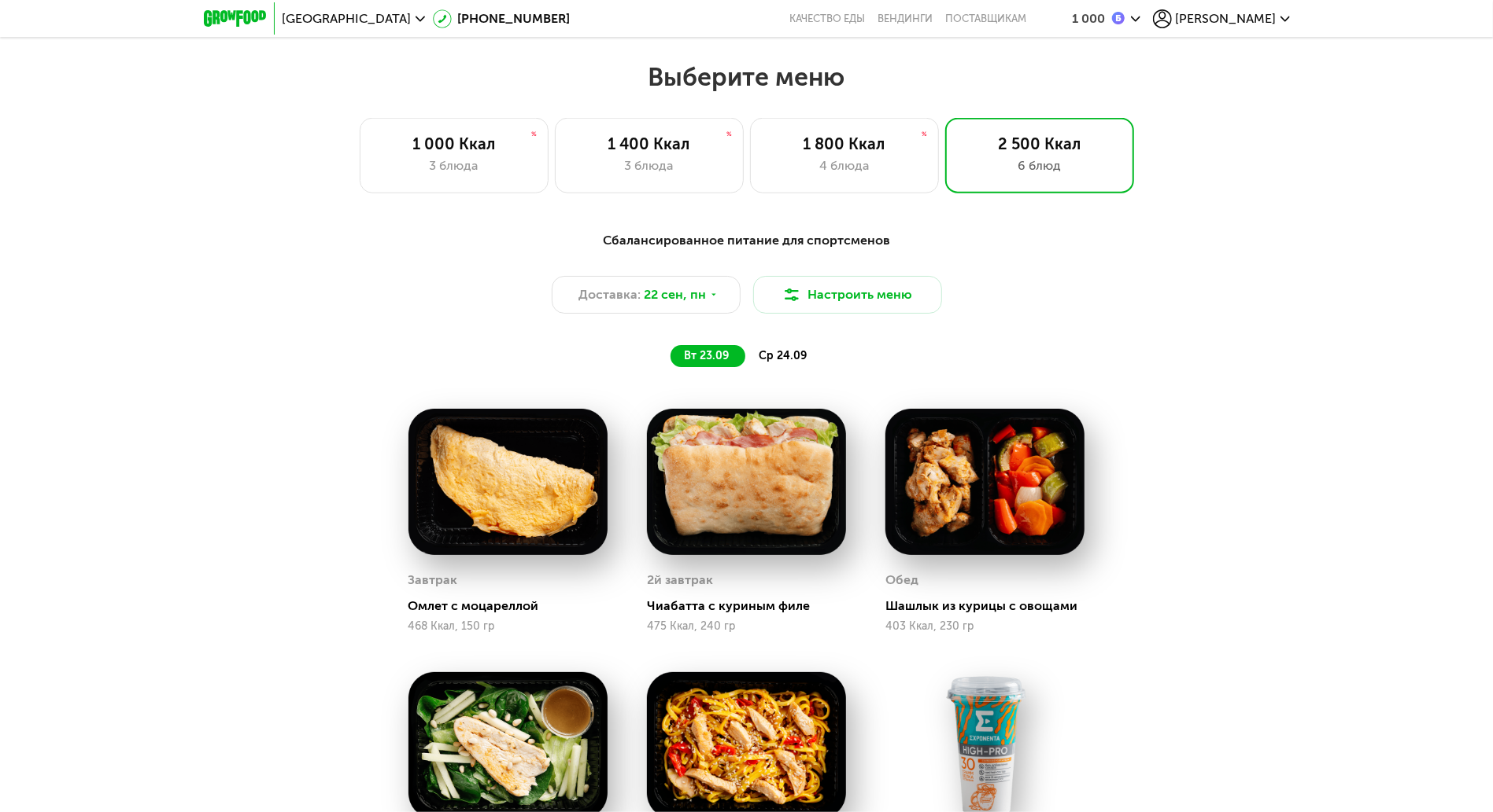
click at [782, 363] on span "ср 24.09" at bounding box center [783, 355] width 48 height 13
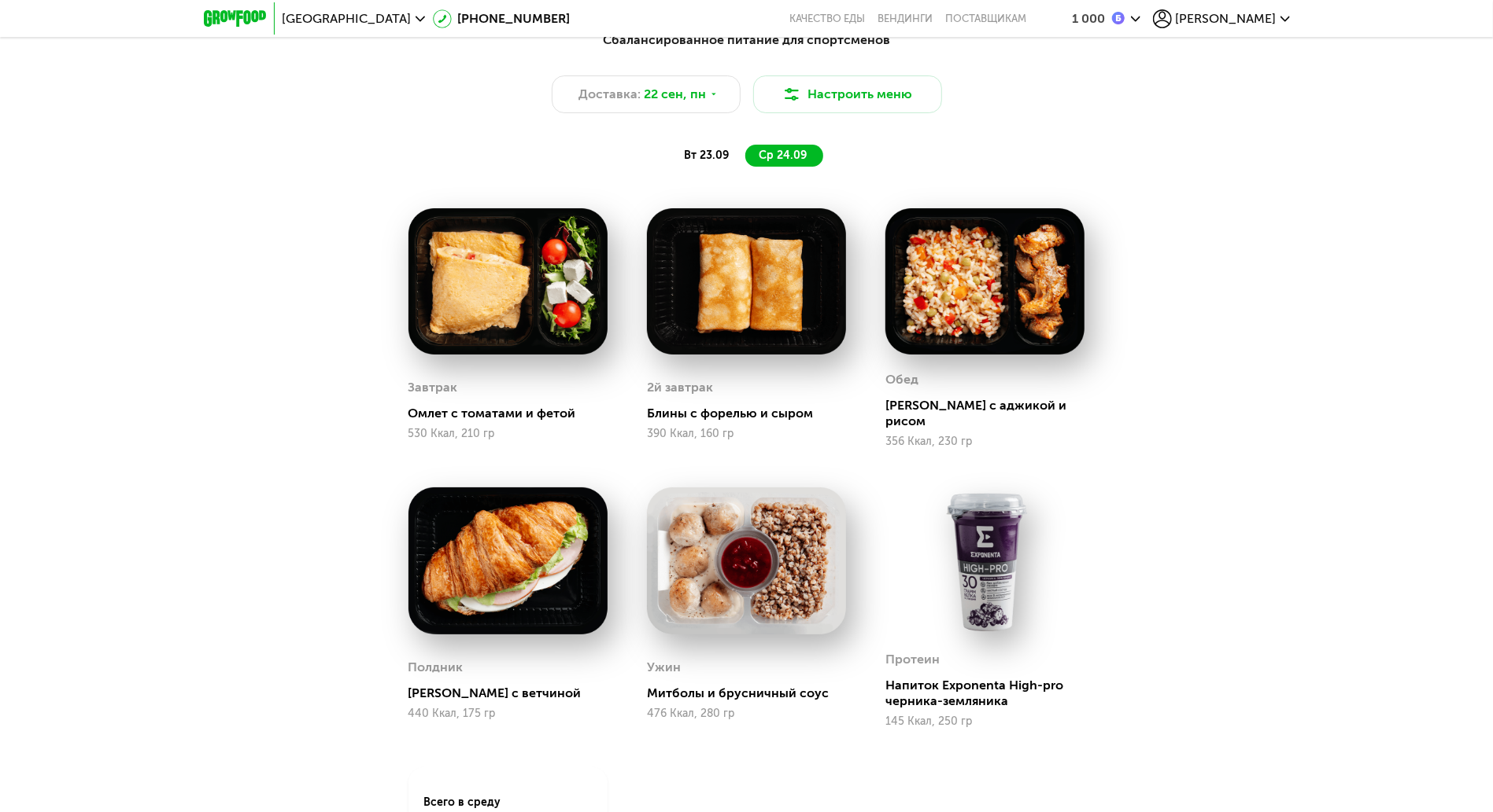
scroll to position [1363, 0]
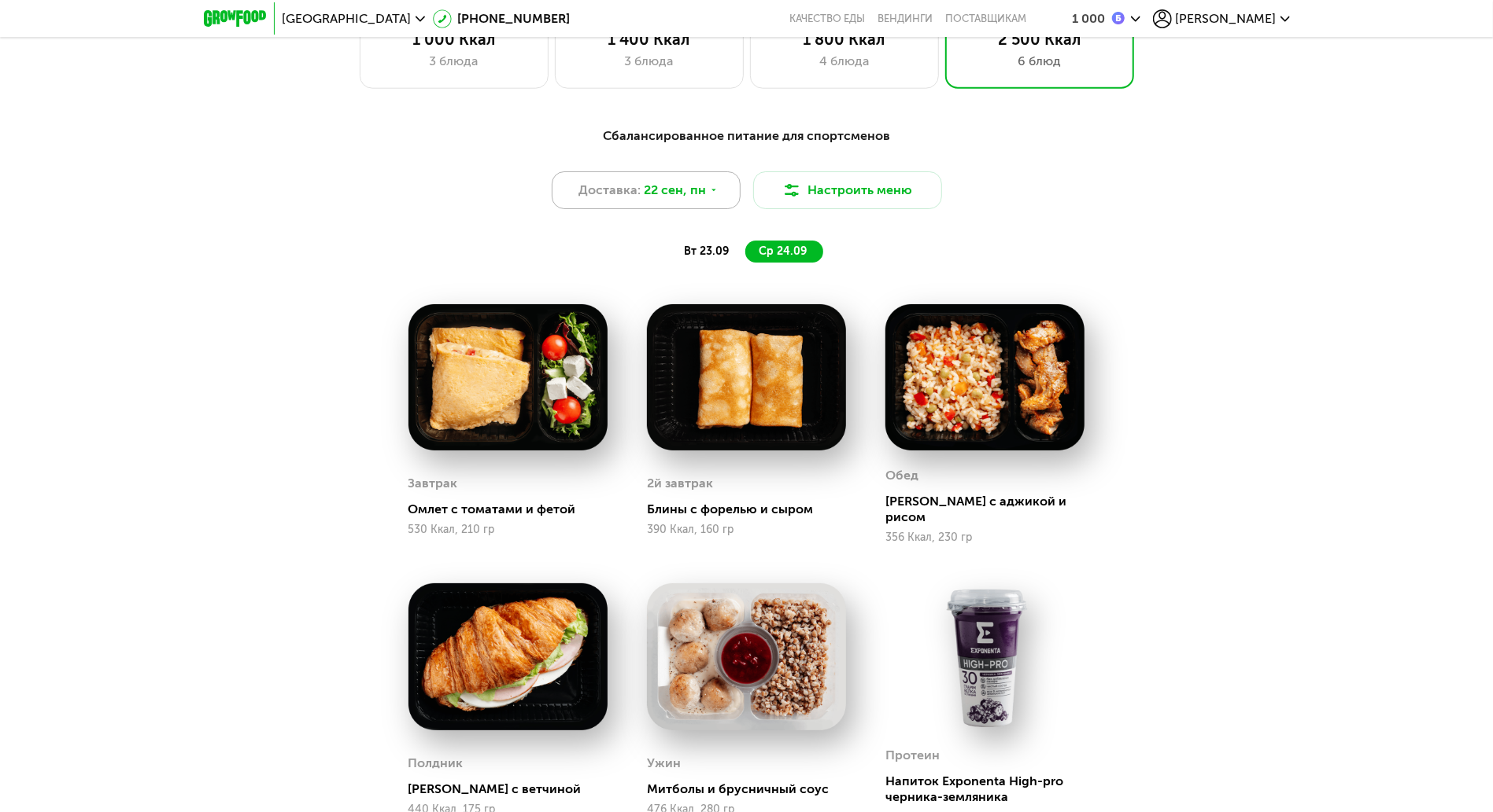
click at [654, 200] on span "22 сен, пн" at bounding box center [675, 190] width 62 height 19
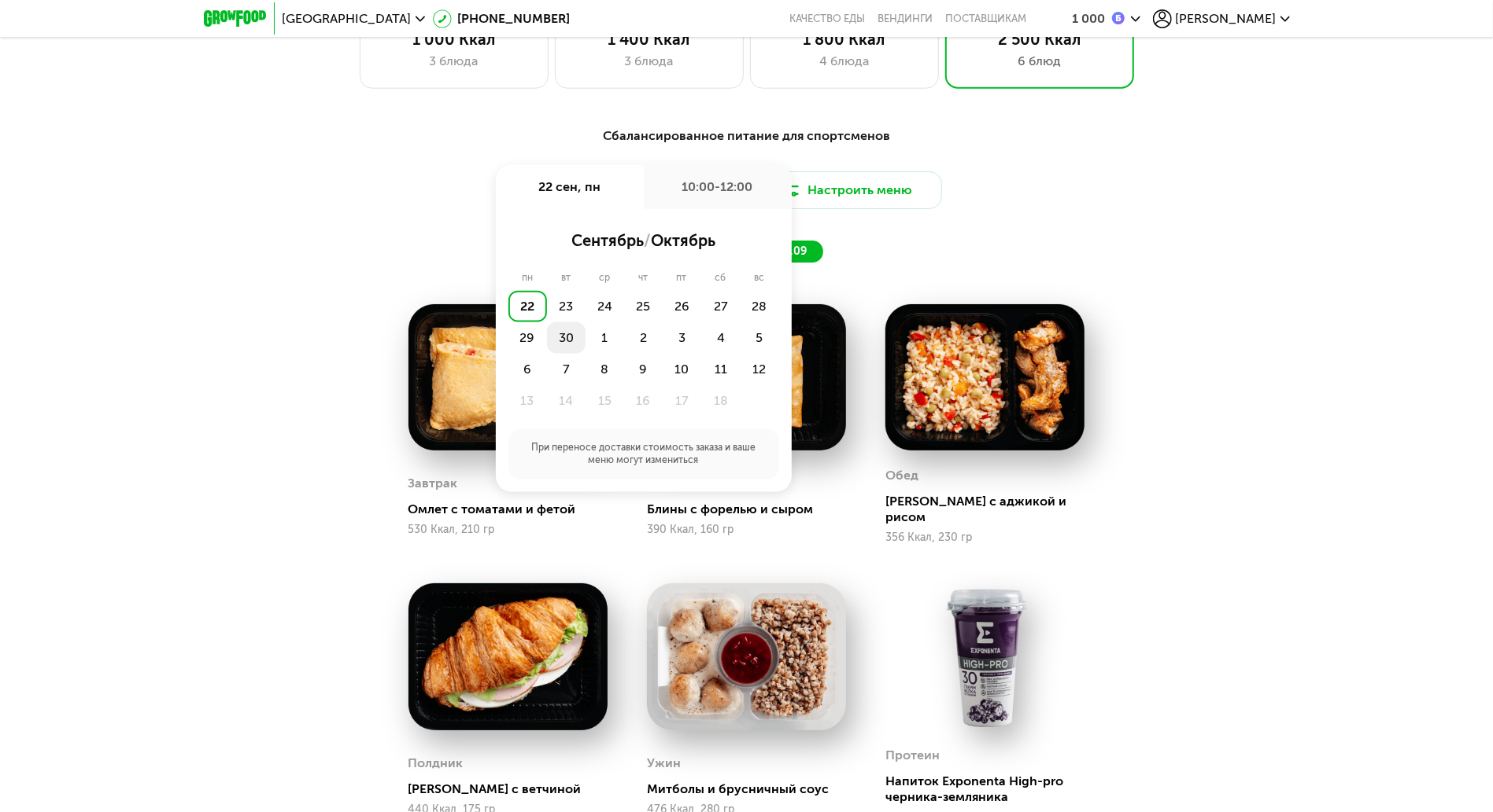
click at [561, 338] on div "30" at bounding box center [565, 339] width 38 height 32
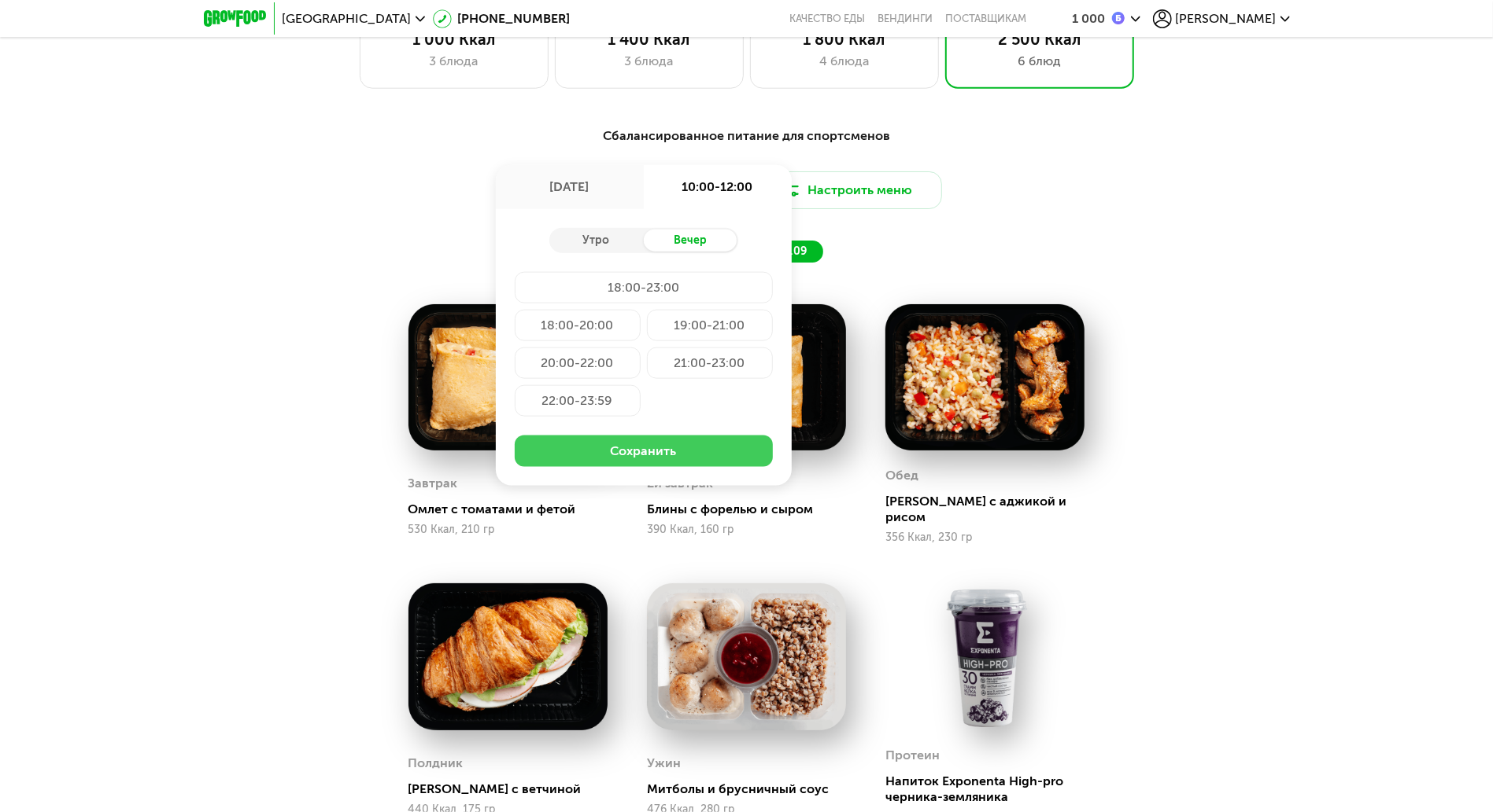
click at [647, 442] on button "Сохранить" at bounding box center [644, 452] width 258 height 32
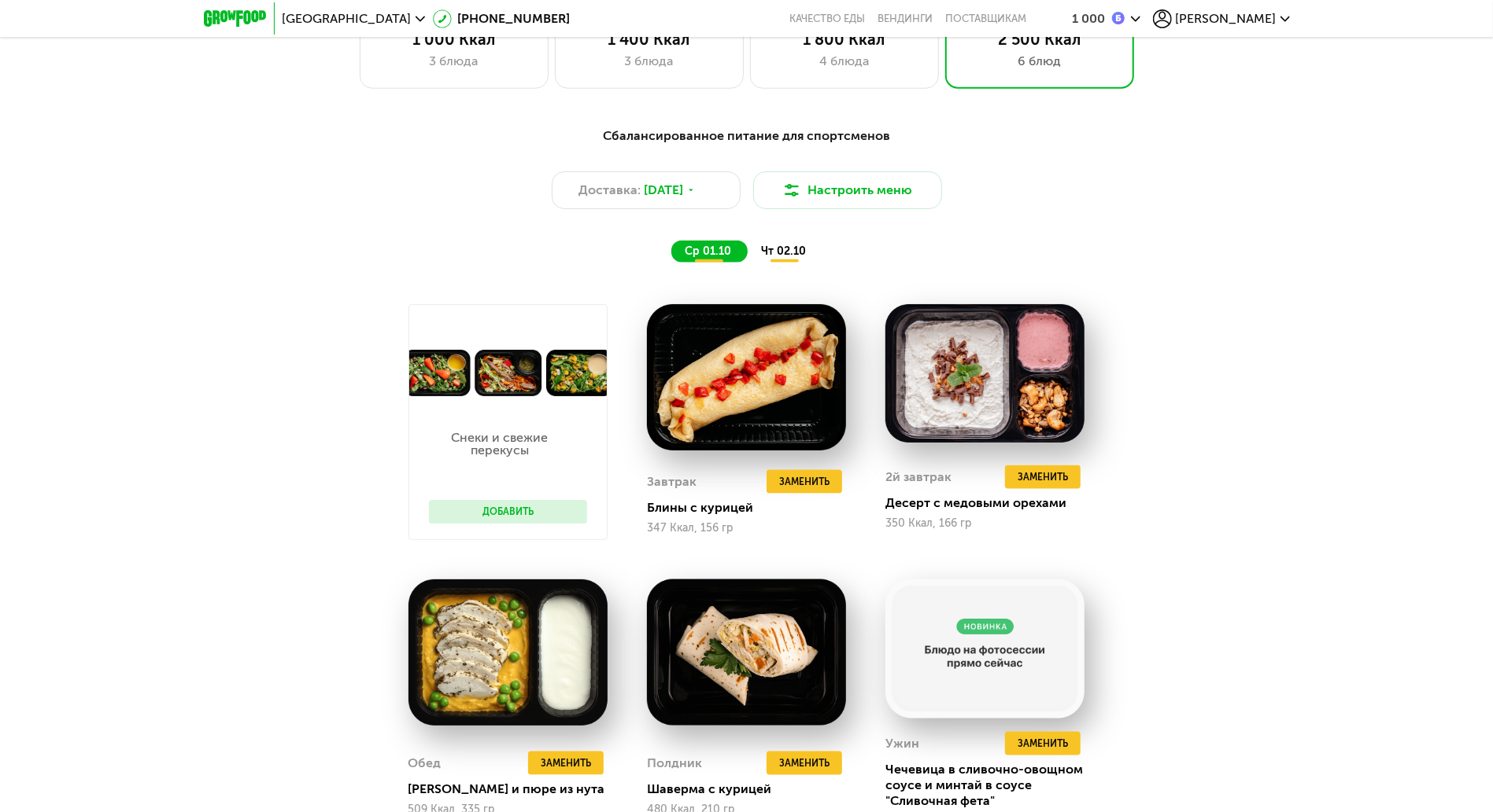
click at [763, 258] on span "чт 02.10" at bounding box center [784, 251] width 45 height 13
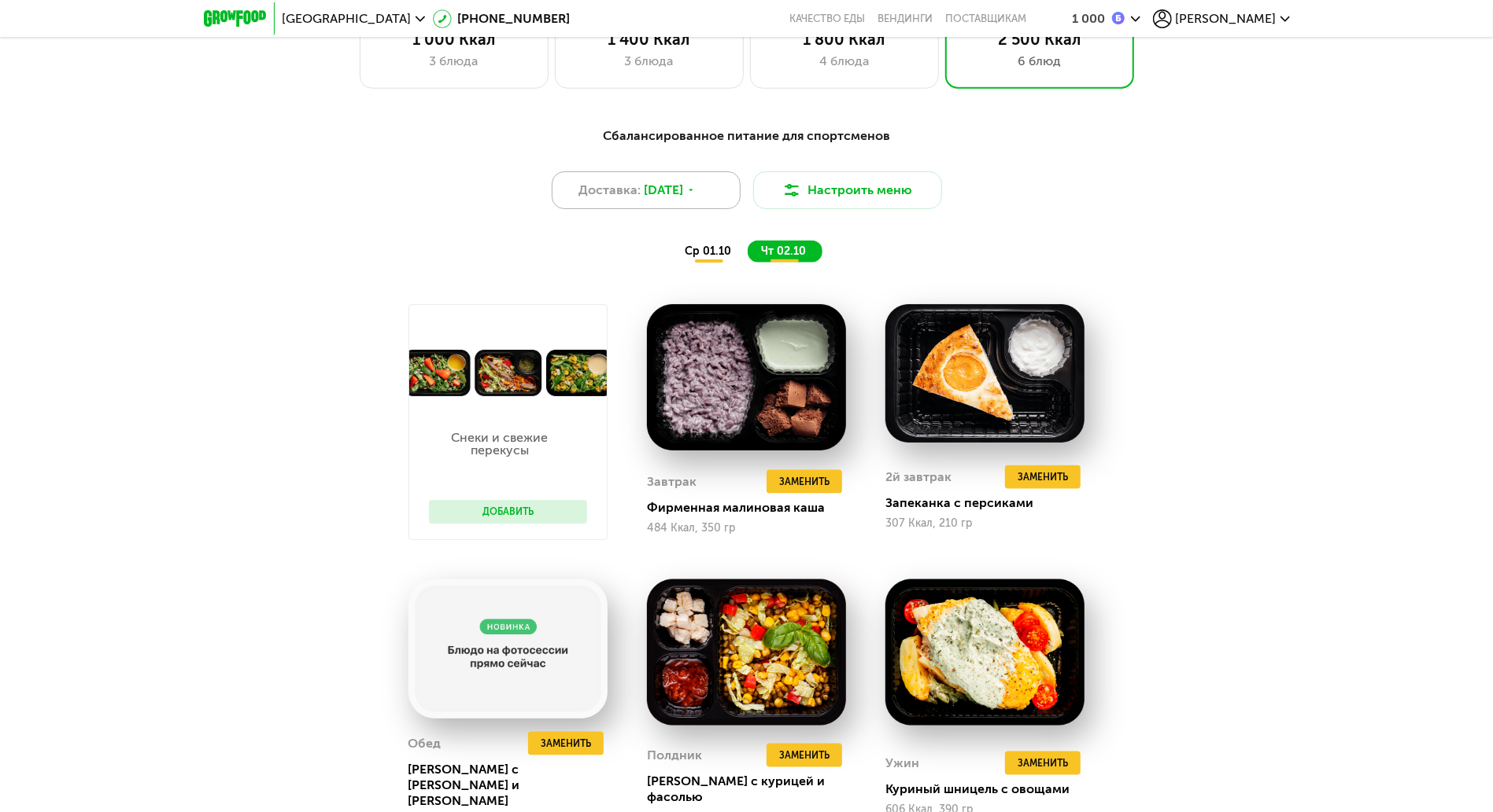
click at [660, 210] on div "Доставка: 30 сен, вт" at bounding box center [646, 190] width 189 height 37
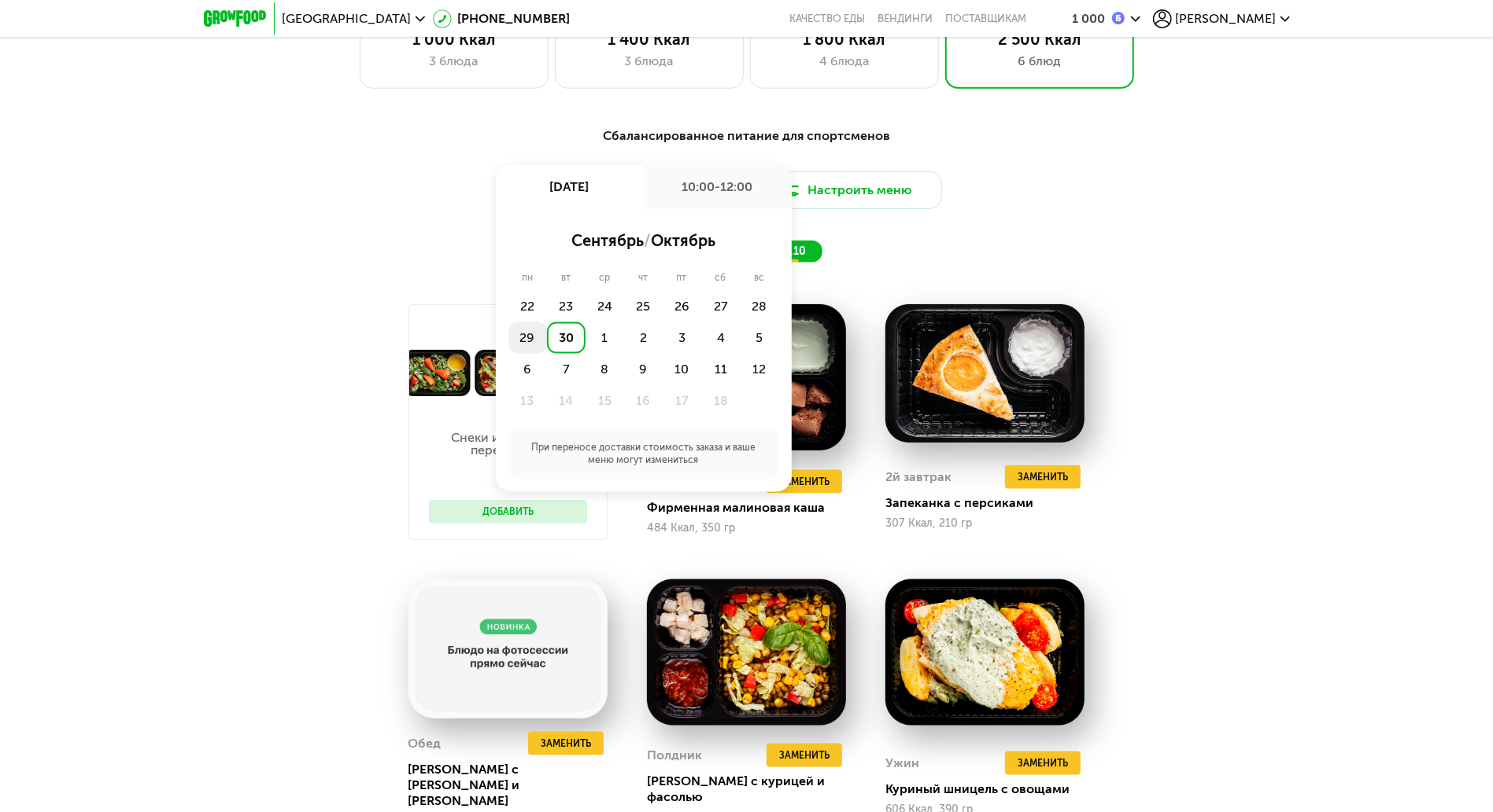
click at [528, 337] on div "29" at bounding box center [527, 339] width 38 height 32
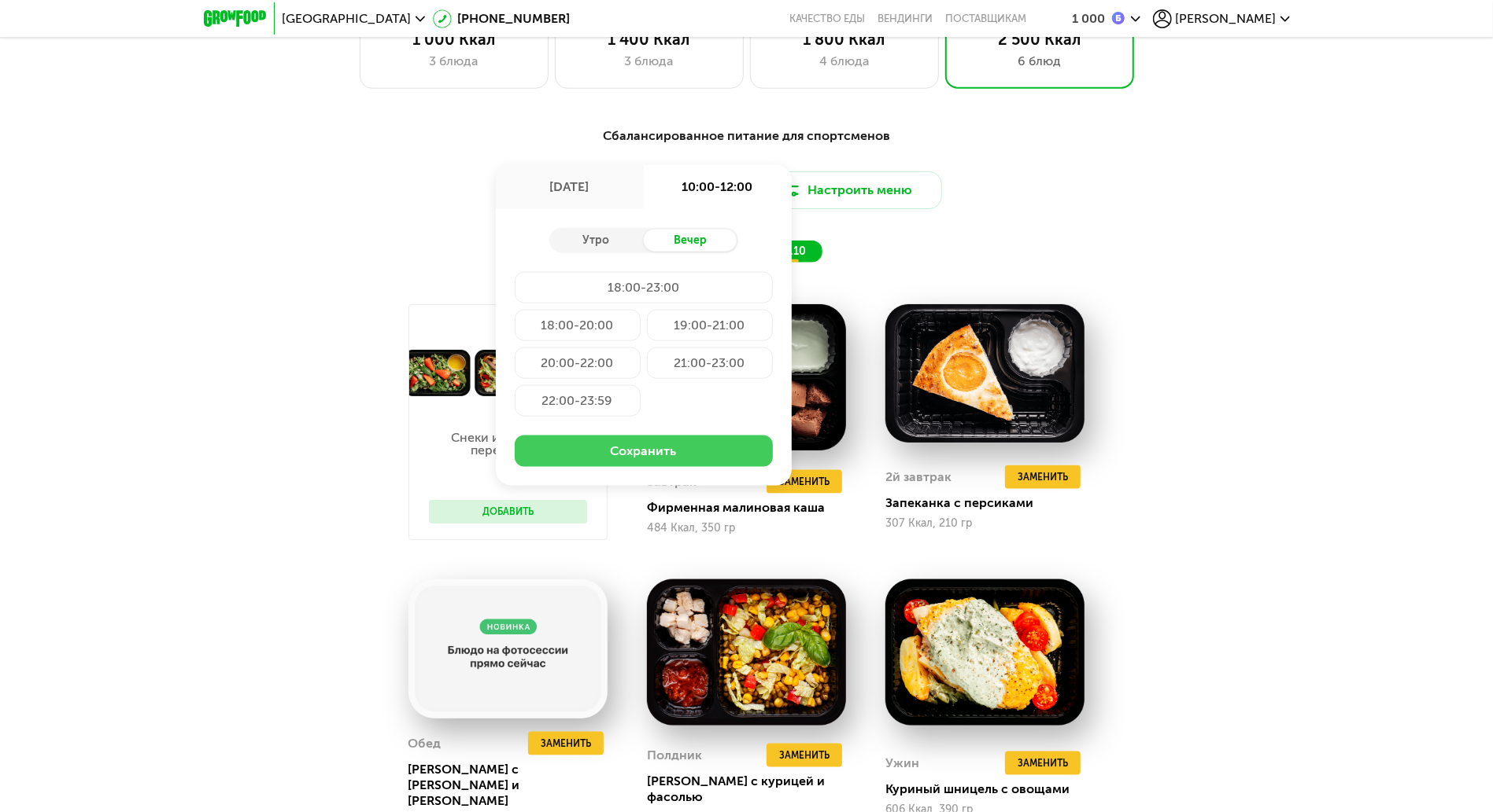
click at [667, 464] on button "Сохранить" at bounding box center [644, 452] width 258 height 32
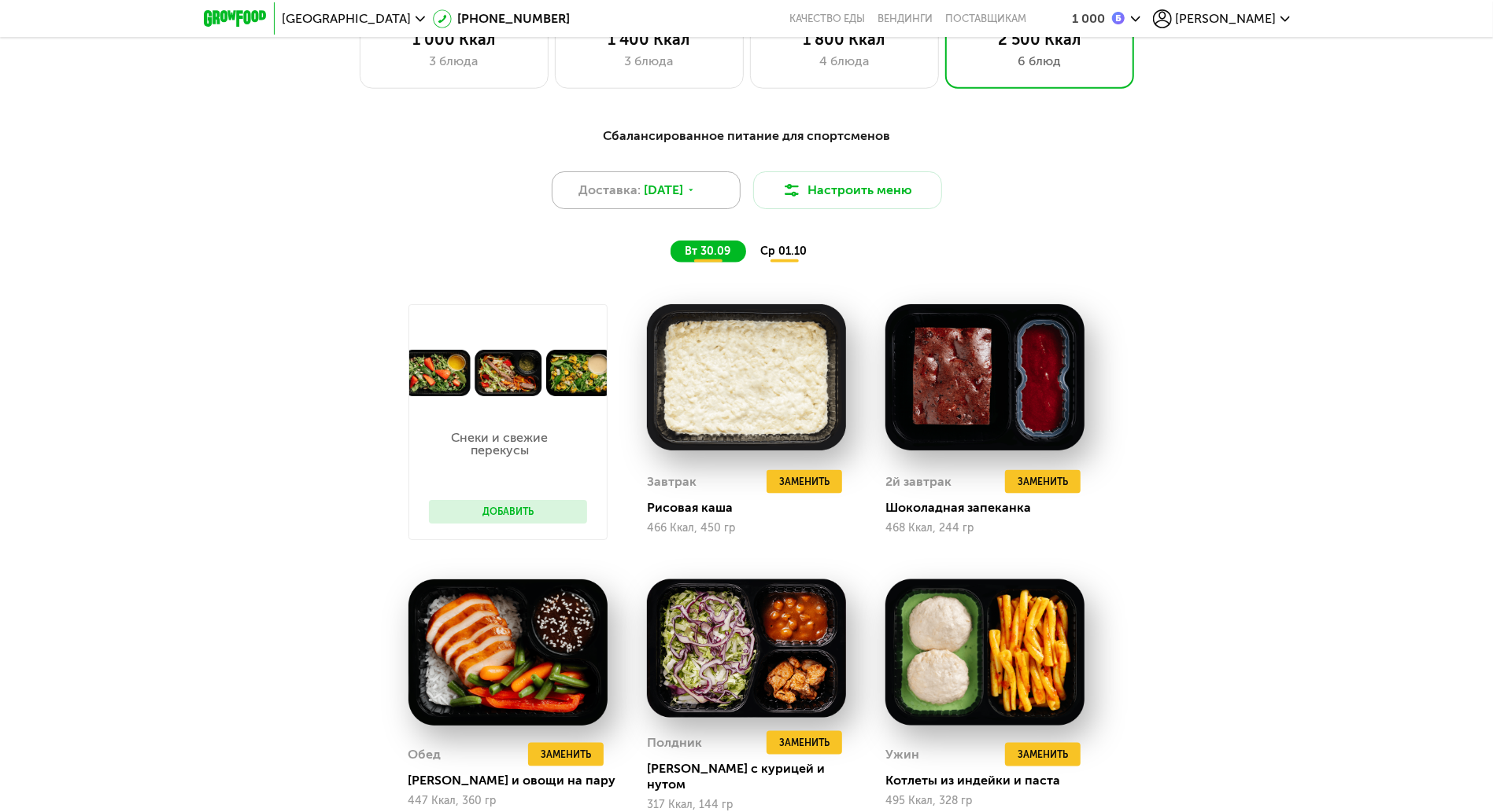
click at [694, 192] on use at bounding box center [691, 191] width 5 height 3
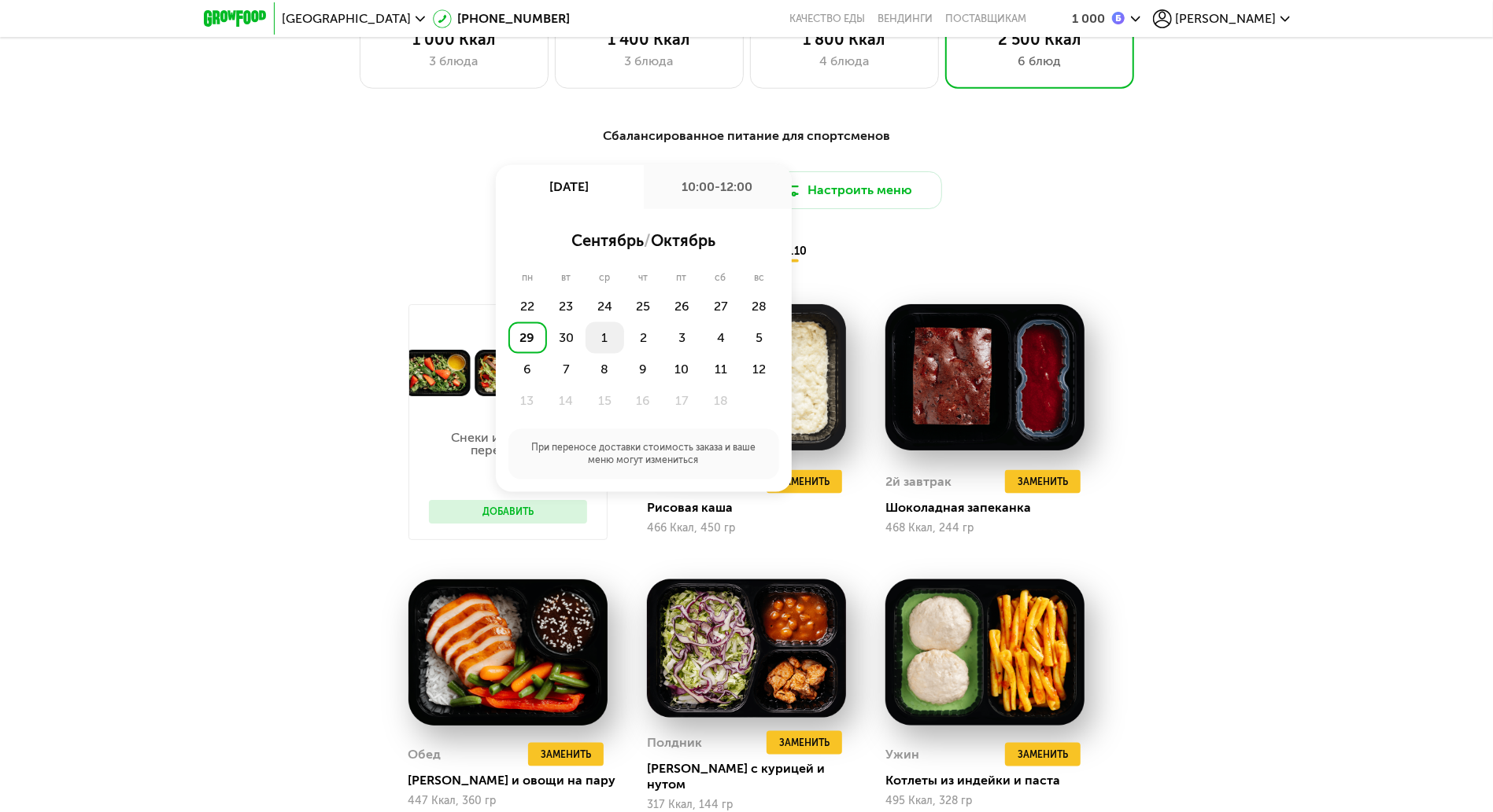
click at [606, 344] on div "1" at bounding box center [604, 339] width 38 height 32
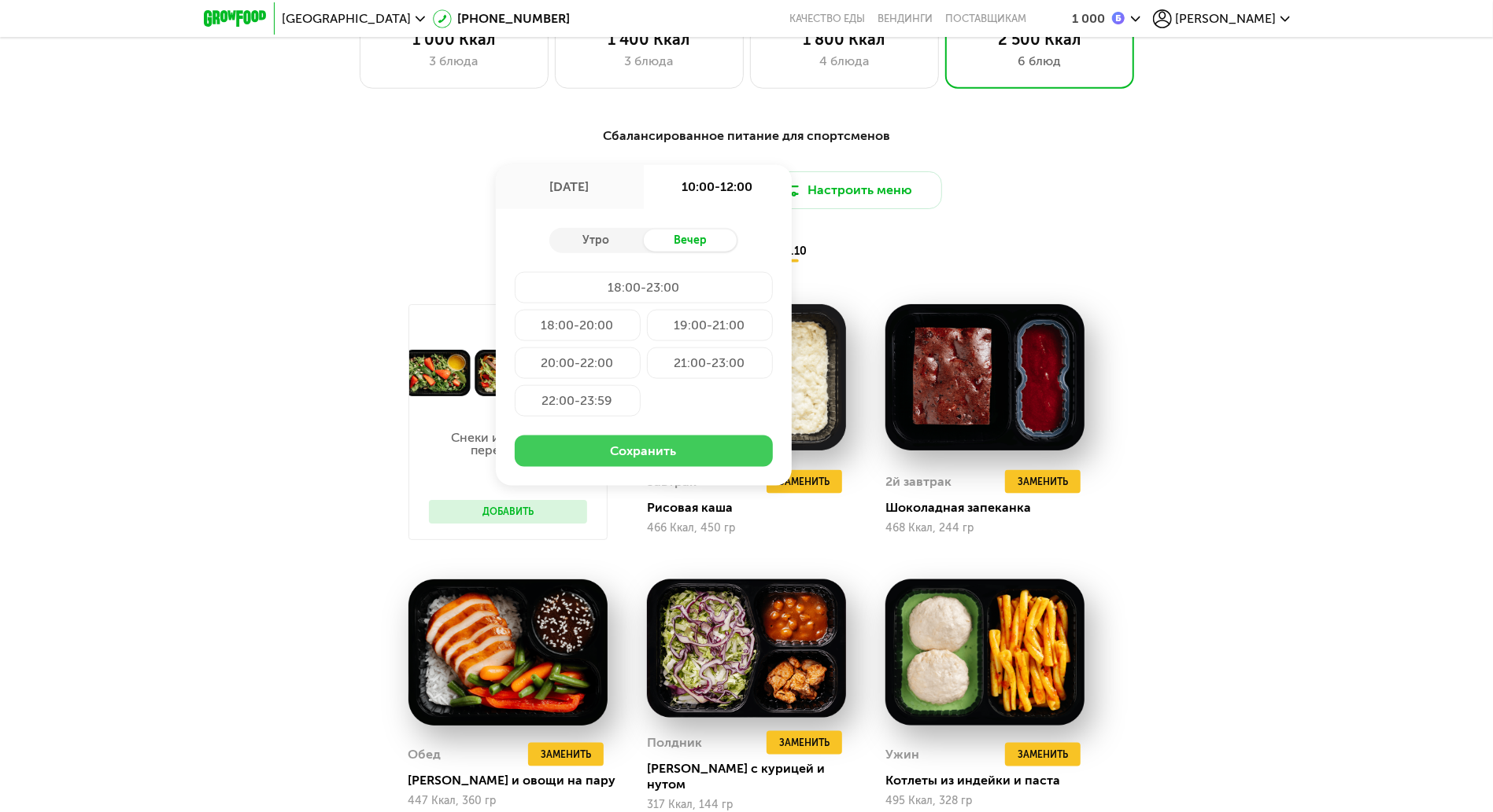
click at [639, 463] on button "Сохранить" at bounding box center [644, 452] width 258 height 32
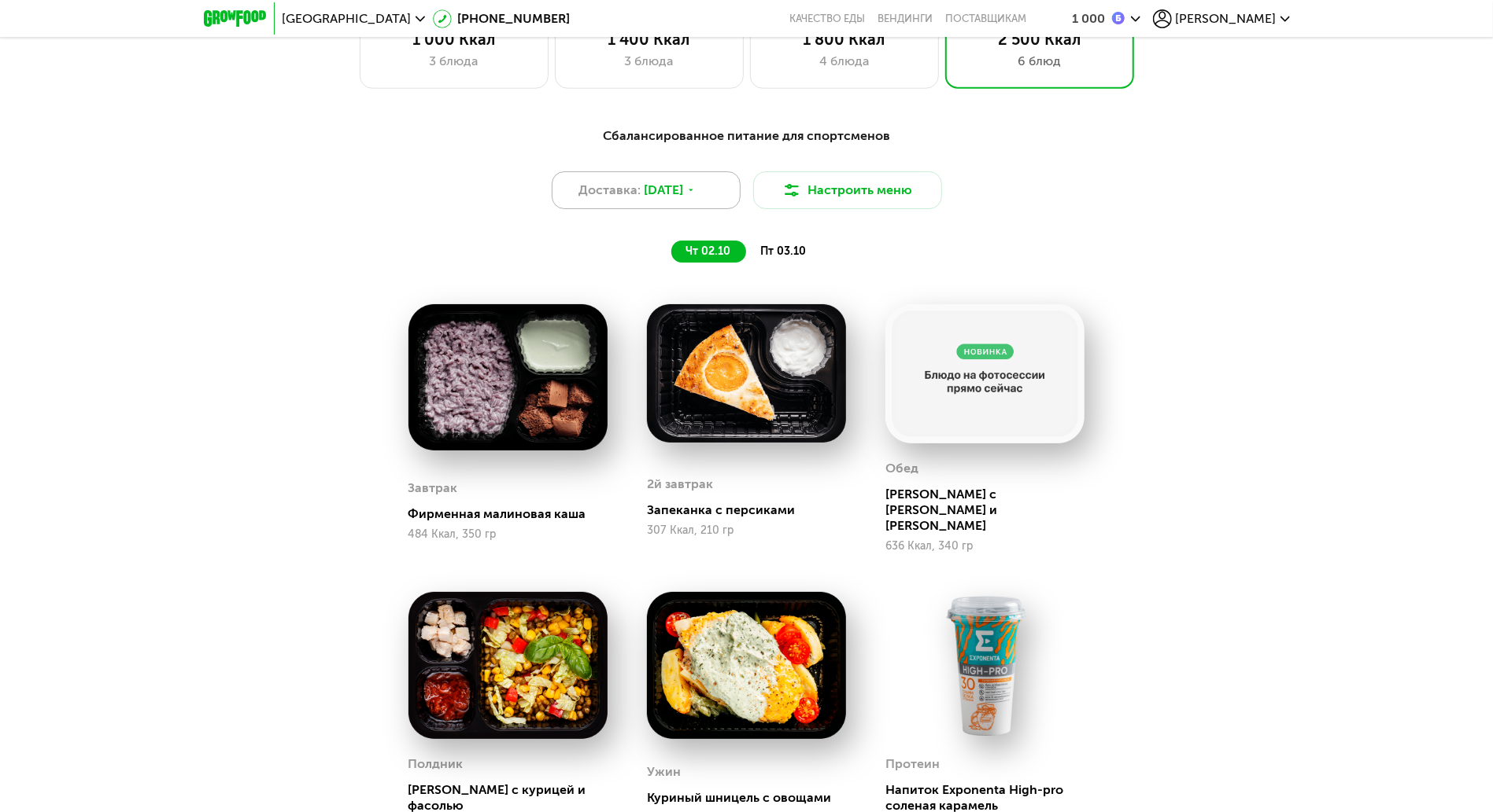
click at [722, 209] on div "Доставка: 1 окт, ср" at bounding box center [646, 190] width 189 height 37
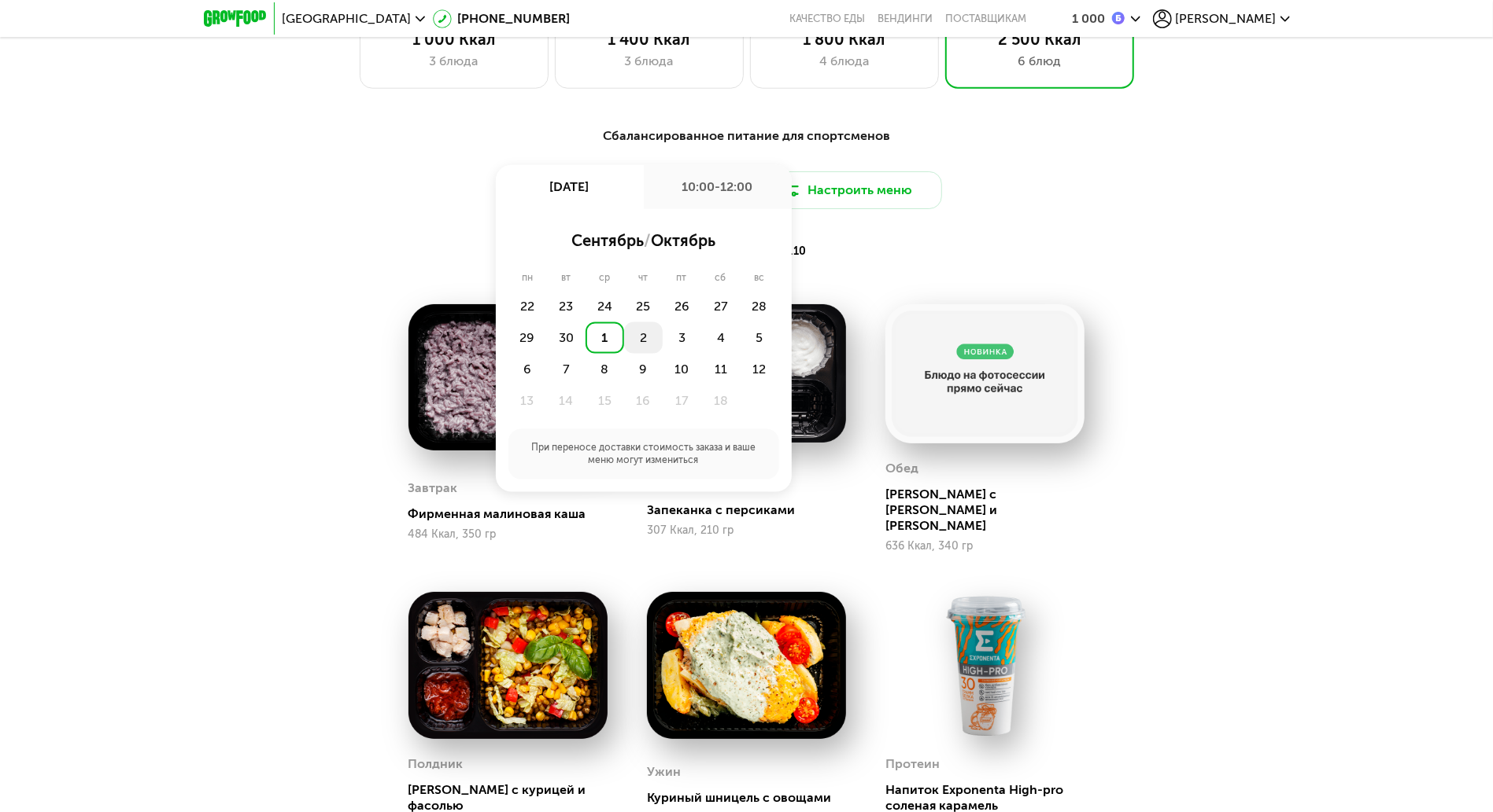
click at [642, 343] on div "2" at bounding box center [643, 339] width 38 height 32
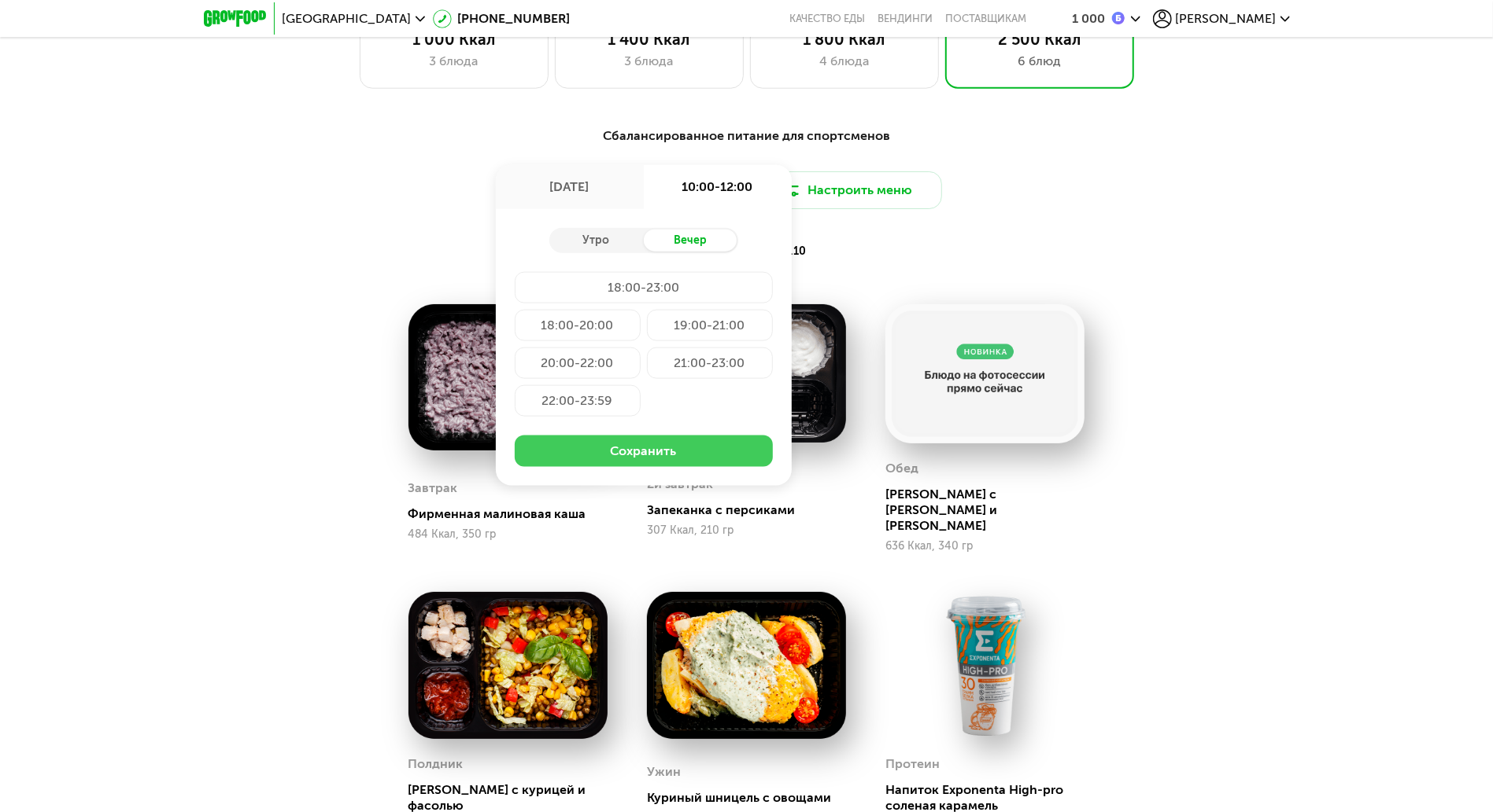
click at [697, 448] on button "Сохранить" at bounding box center [644, 452] width 258 height 32
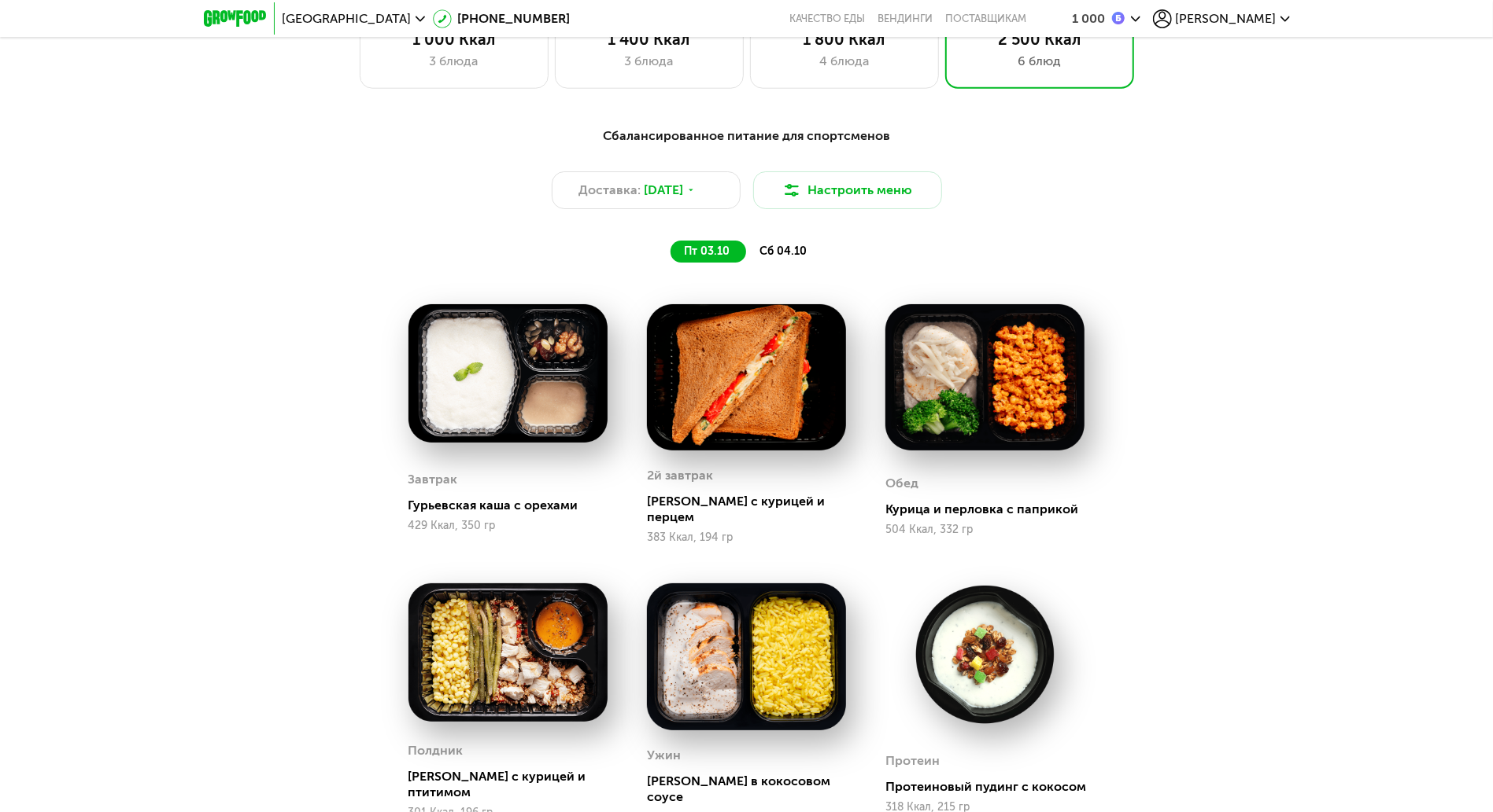
scroll to position [1468, 0]
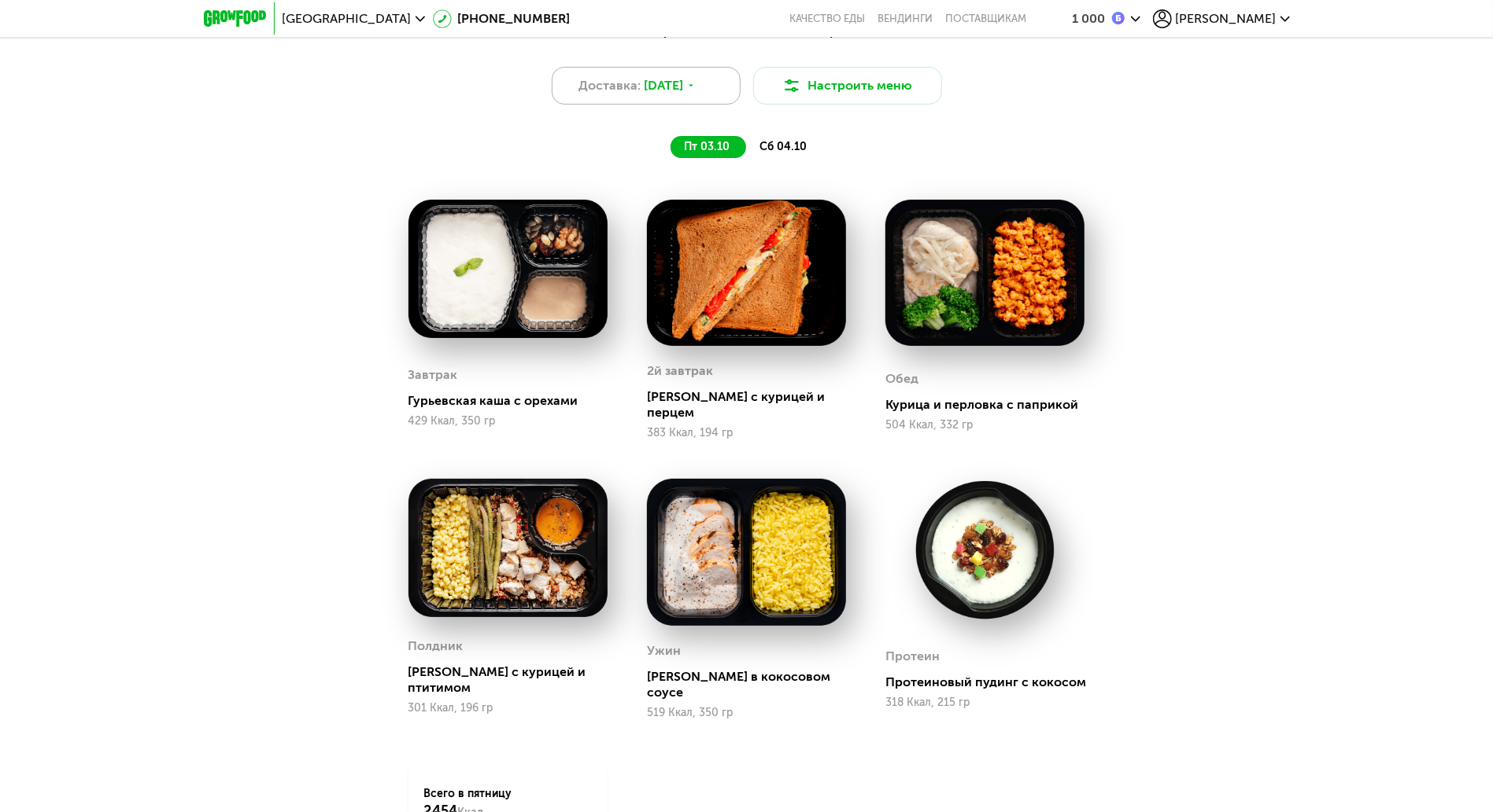
click at [658, 78] on div "Доставка: 2 окт, чт" at bounding box center [646, 85] width 189 height 37
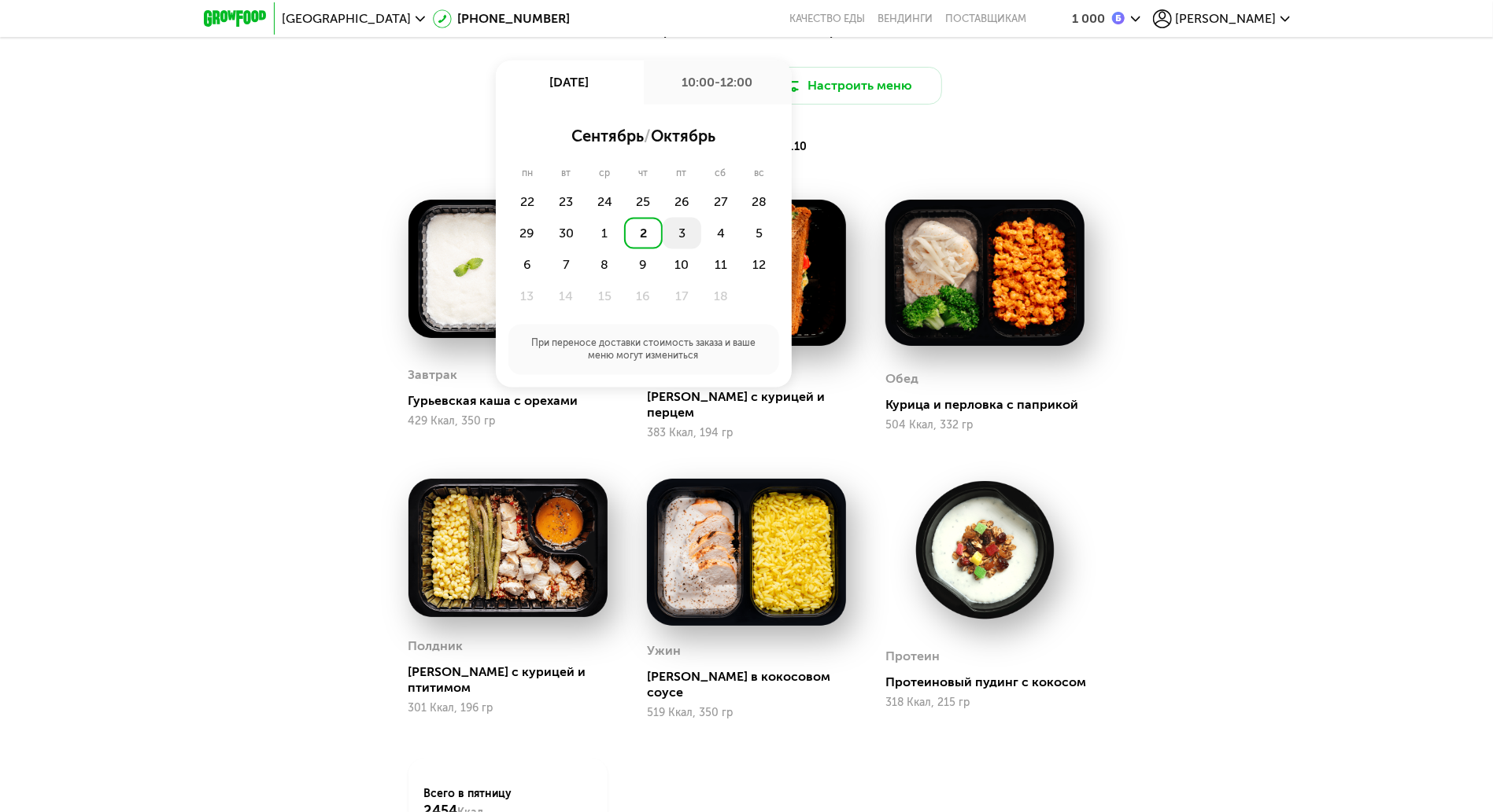
click at [679, 235] on div "3" at bounding box center [681, 234] width 38 height 32
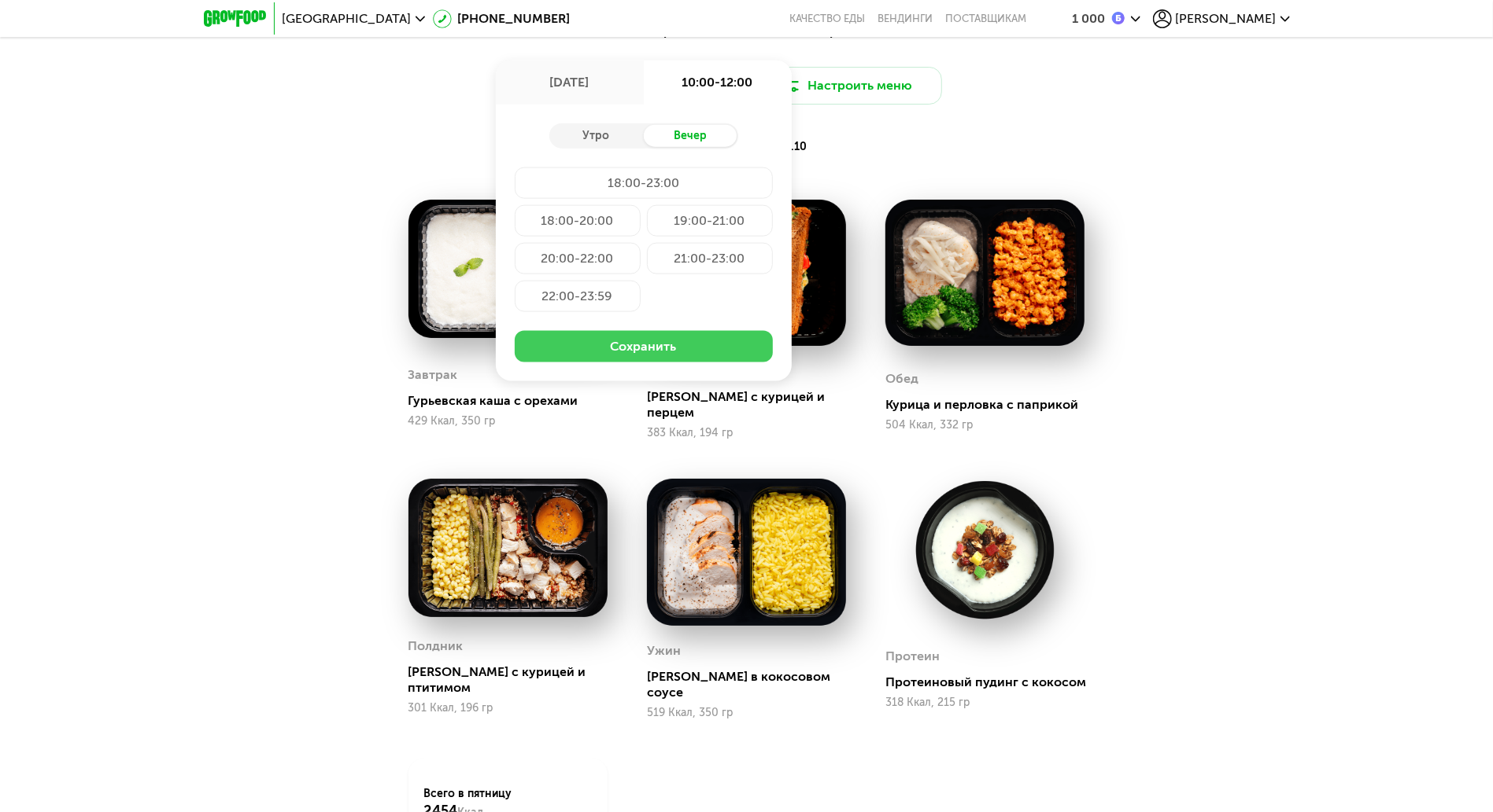
click at [697, 353] on button "Сохранить" at bounding box center [644, 347] width 258 height 32
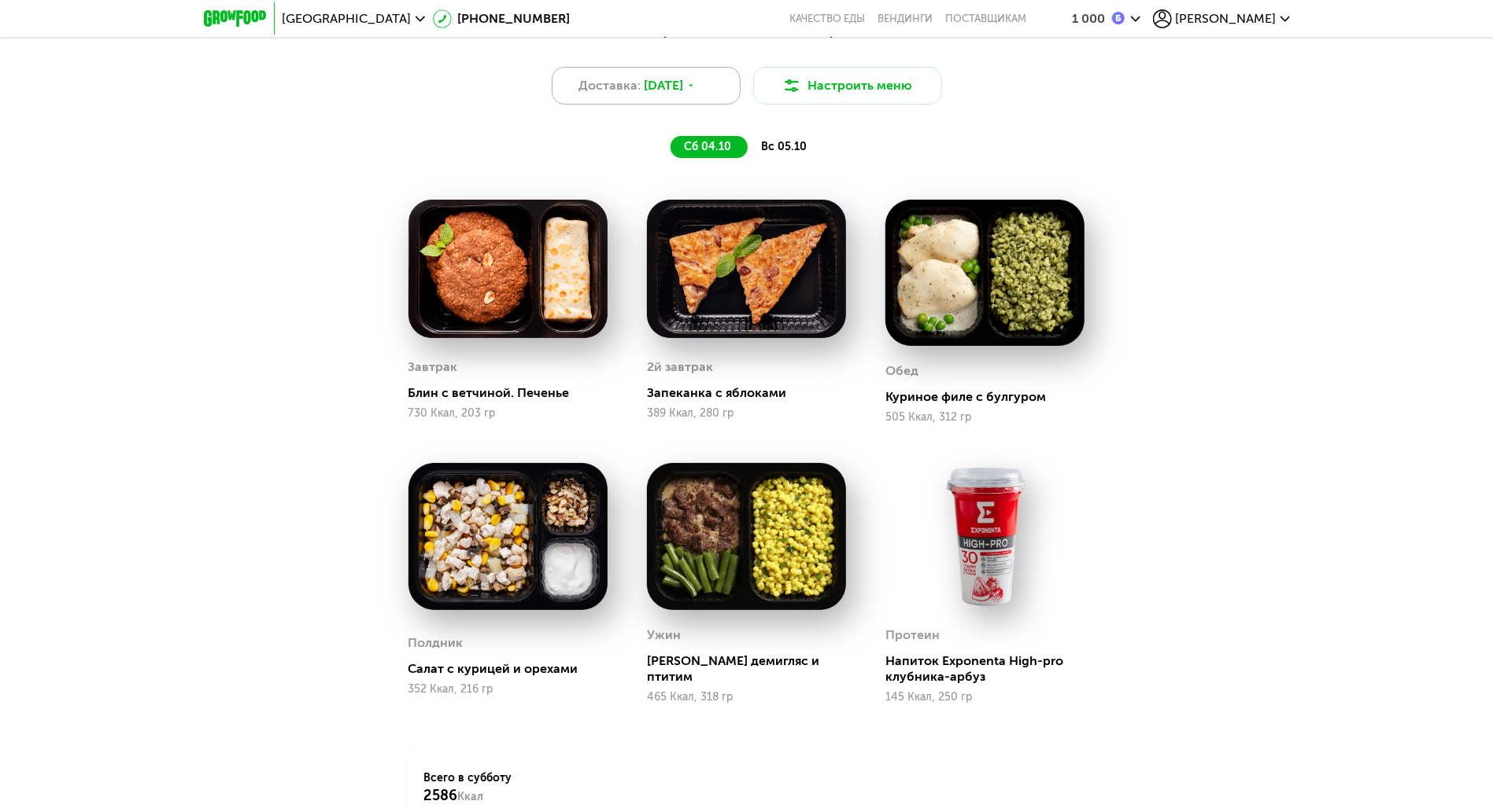
click at [682, 104] on div "Доставка: 3 окт, пт" at bounding box center [646, 85] width 189 height 37
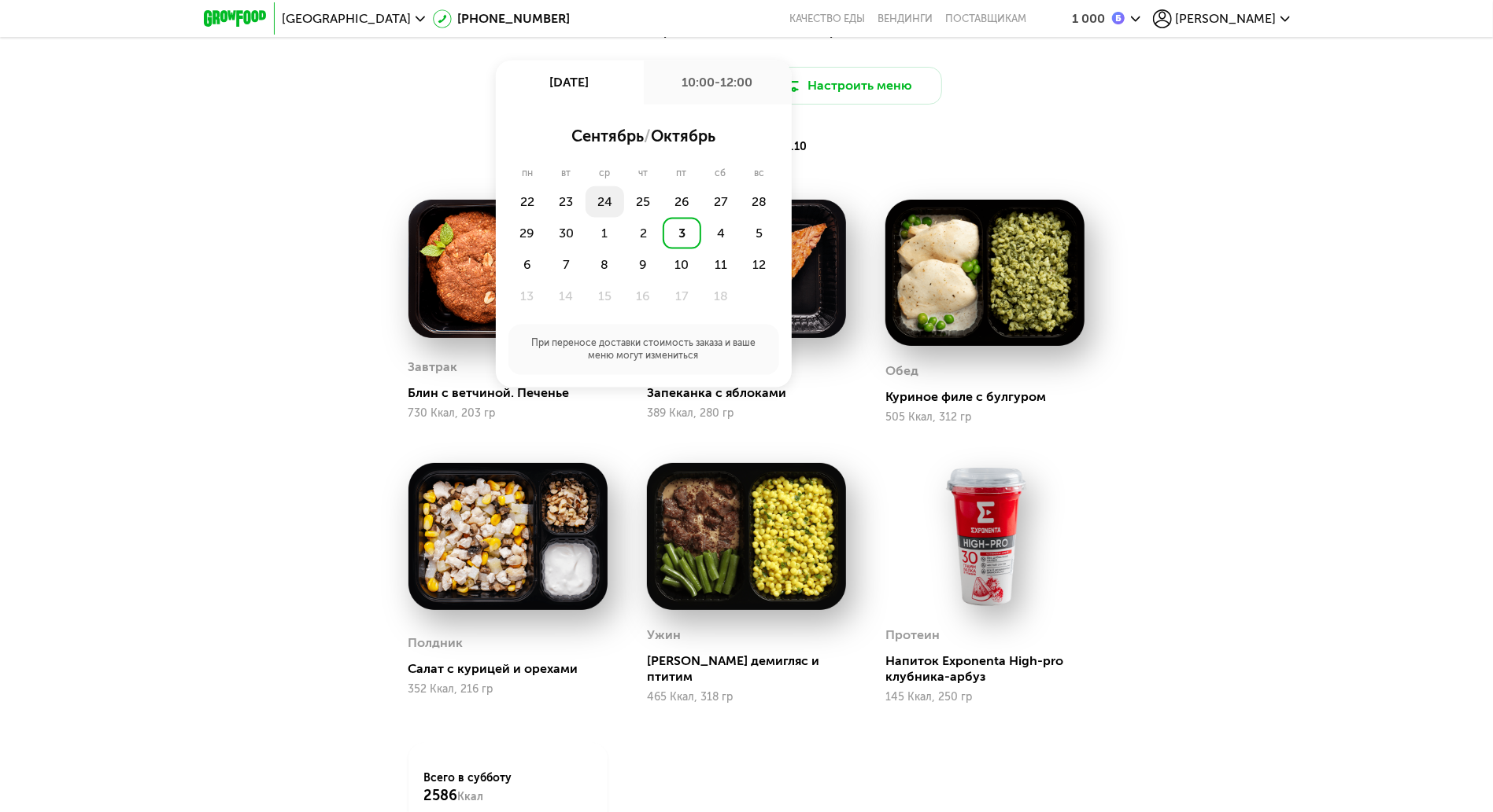
click at [609, 205] on div "24" at bounding box center [604, 202] width 38 height 32
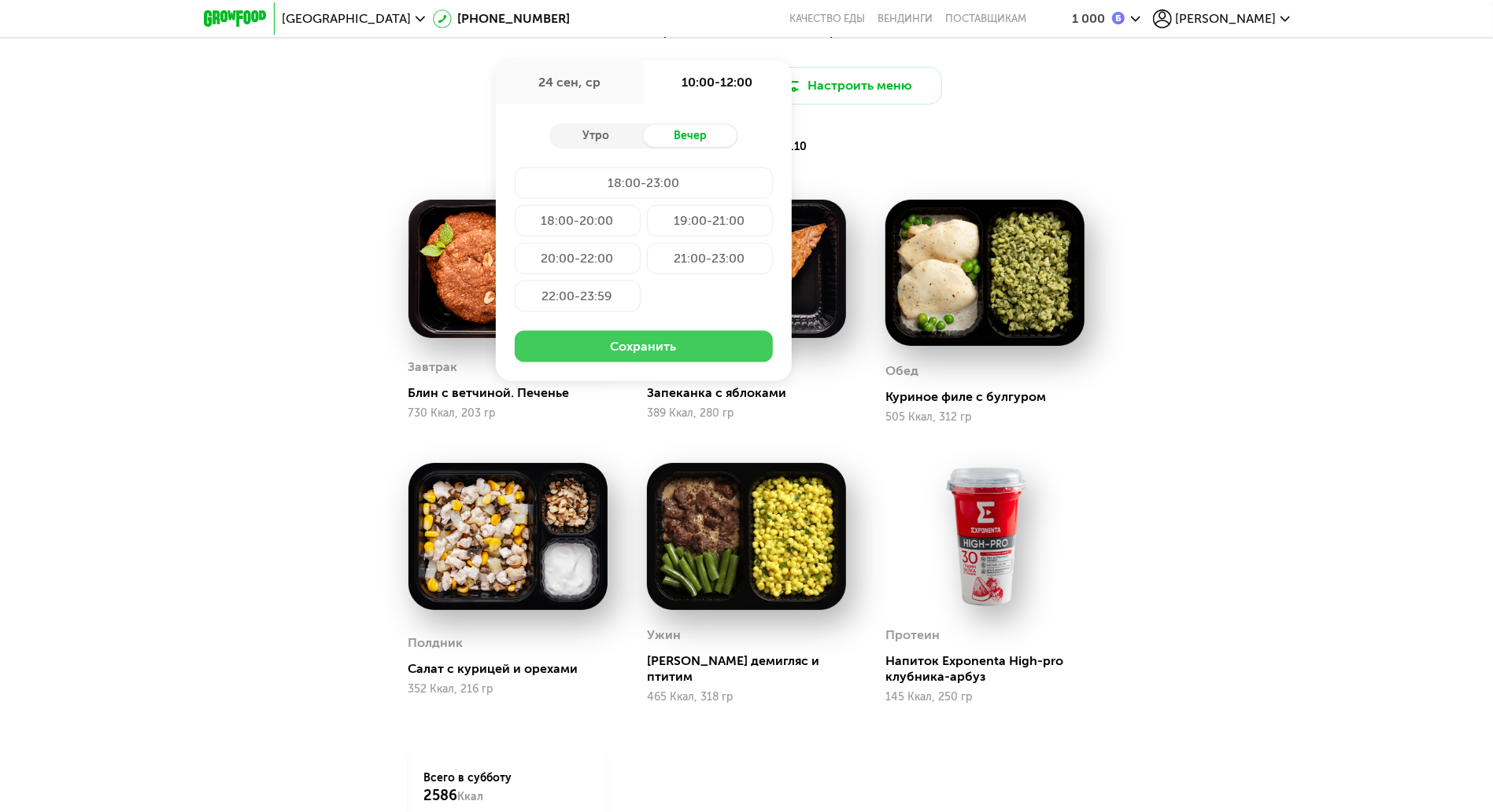
click at [648, 363] on button "Сохранить" at bounding box center [644, 347] width 258 height 32
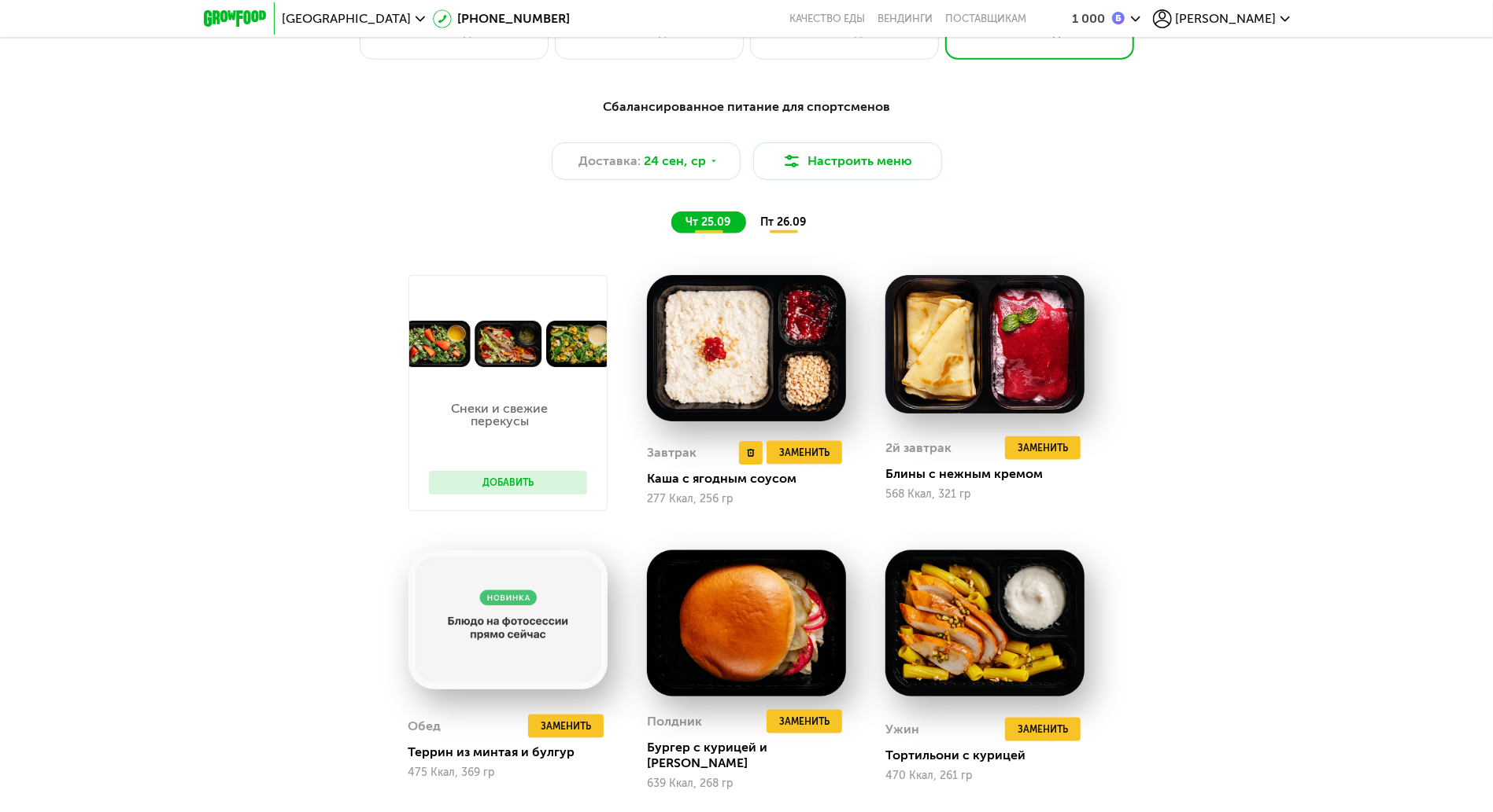
scroll to position [1363, 0]
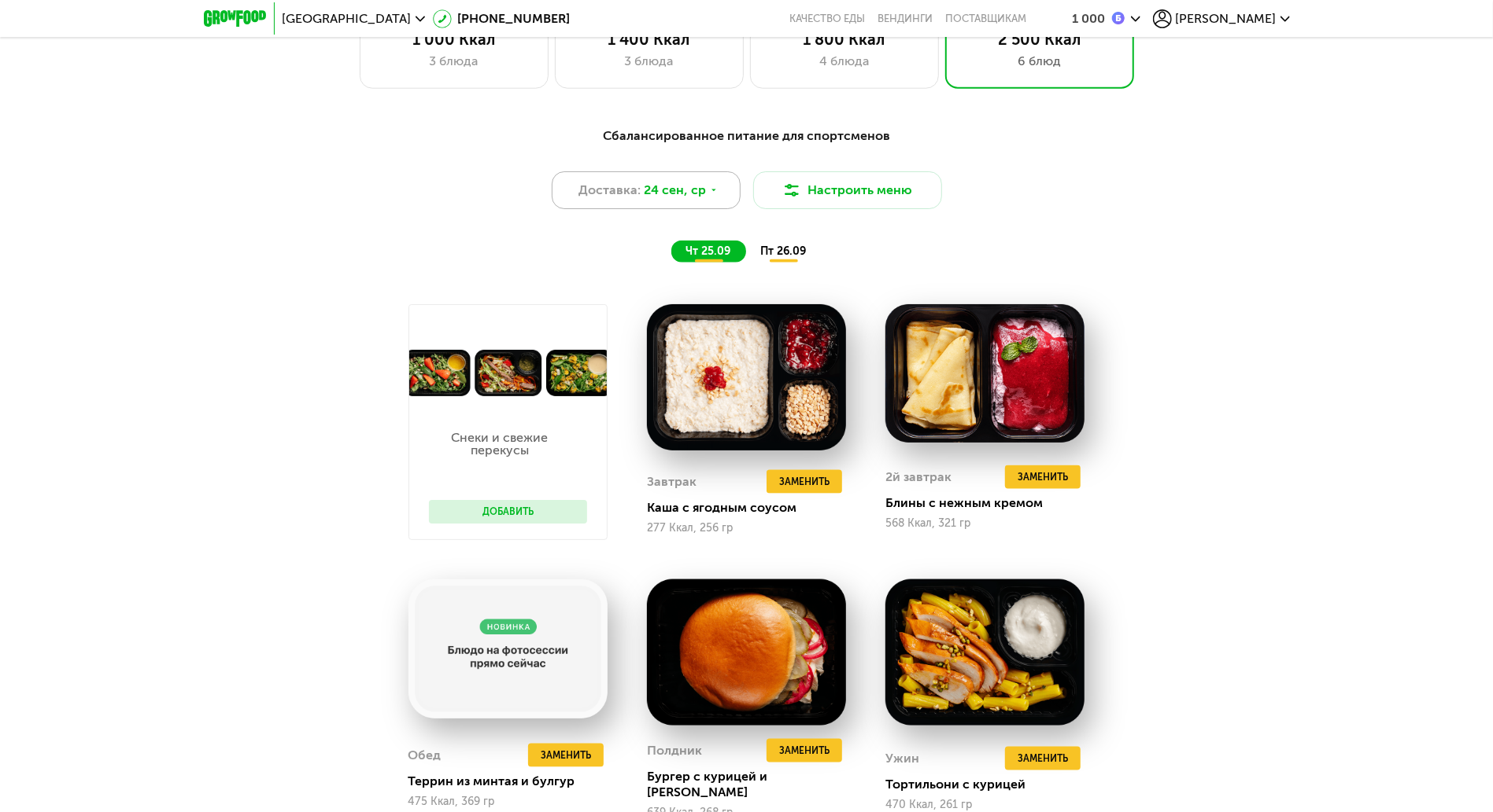
click at [703, 200] on span "24 сен, ср" at bounding box center [675, 190] width 62 height 19
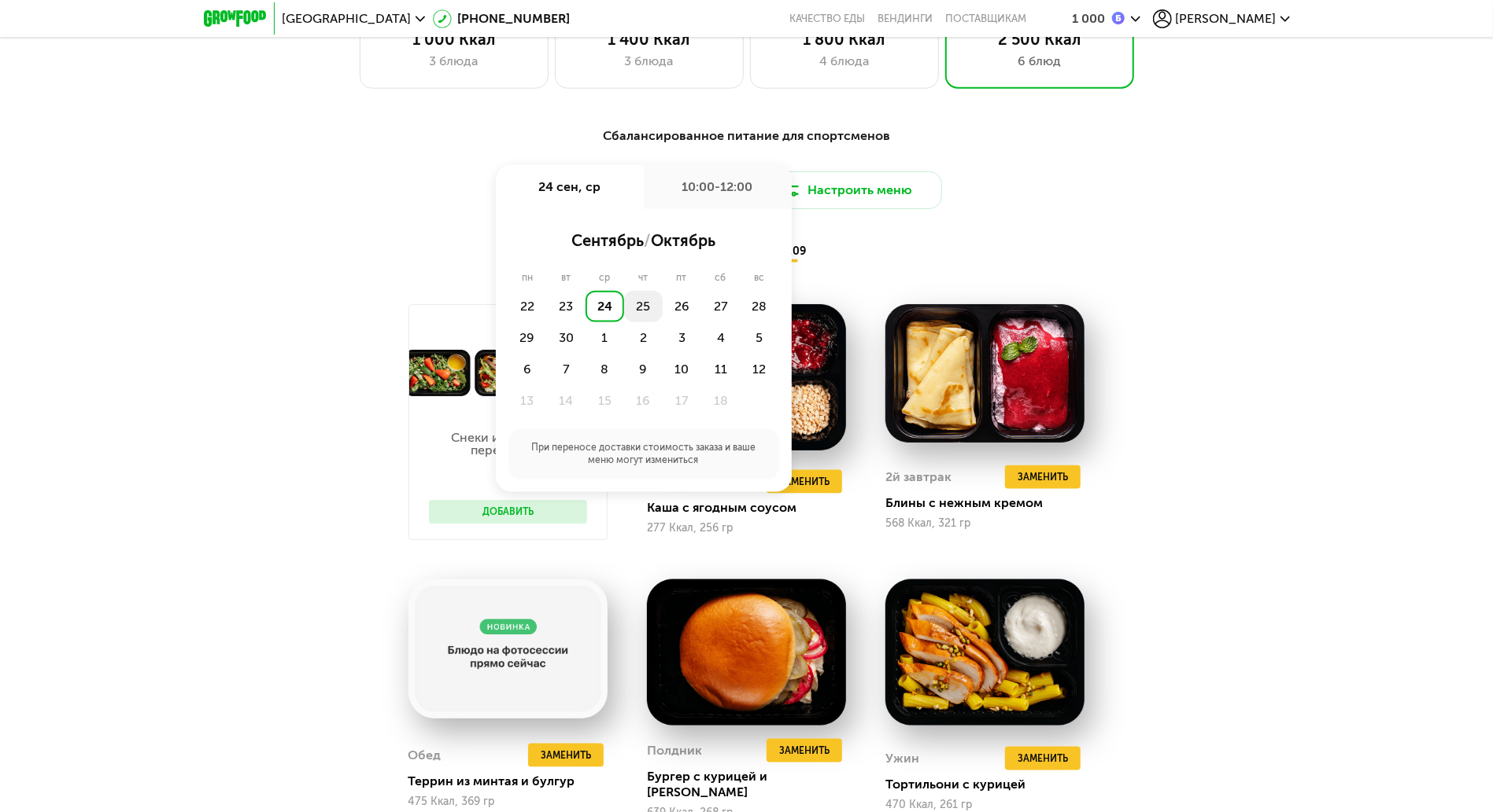
click at [631, 298] on div "25" at bounding box center [643, 307] width 38 height 32
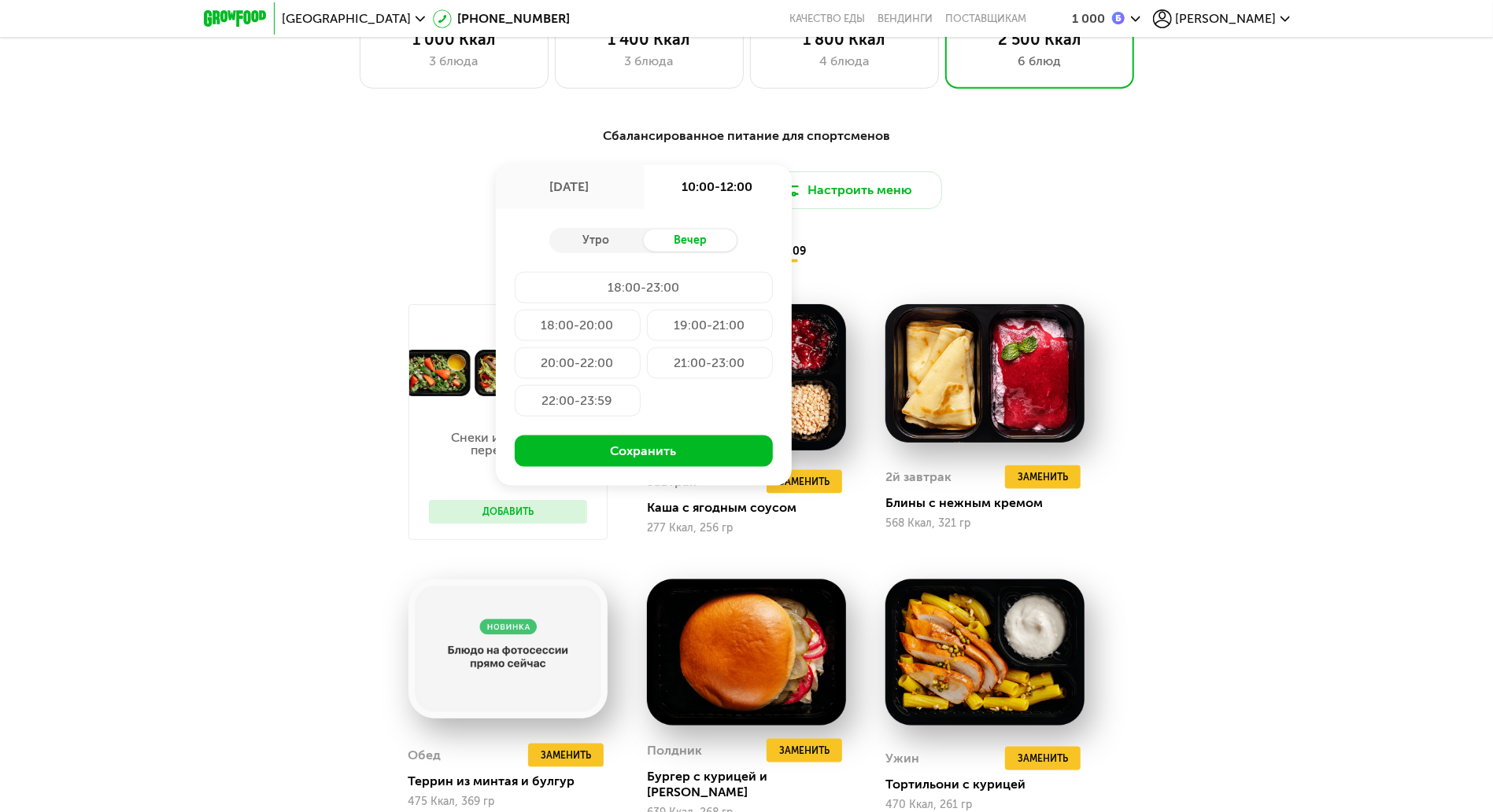
click at [1131, 526] on div "Сбалансированное питание для спортсменов Доставка: 25 сен, чт 25 сен, чт 10:00-…" at bounding box center [746, 654] width 1493 height 1098
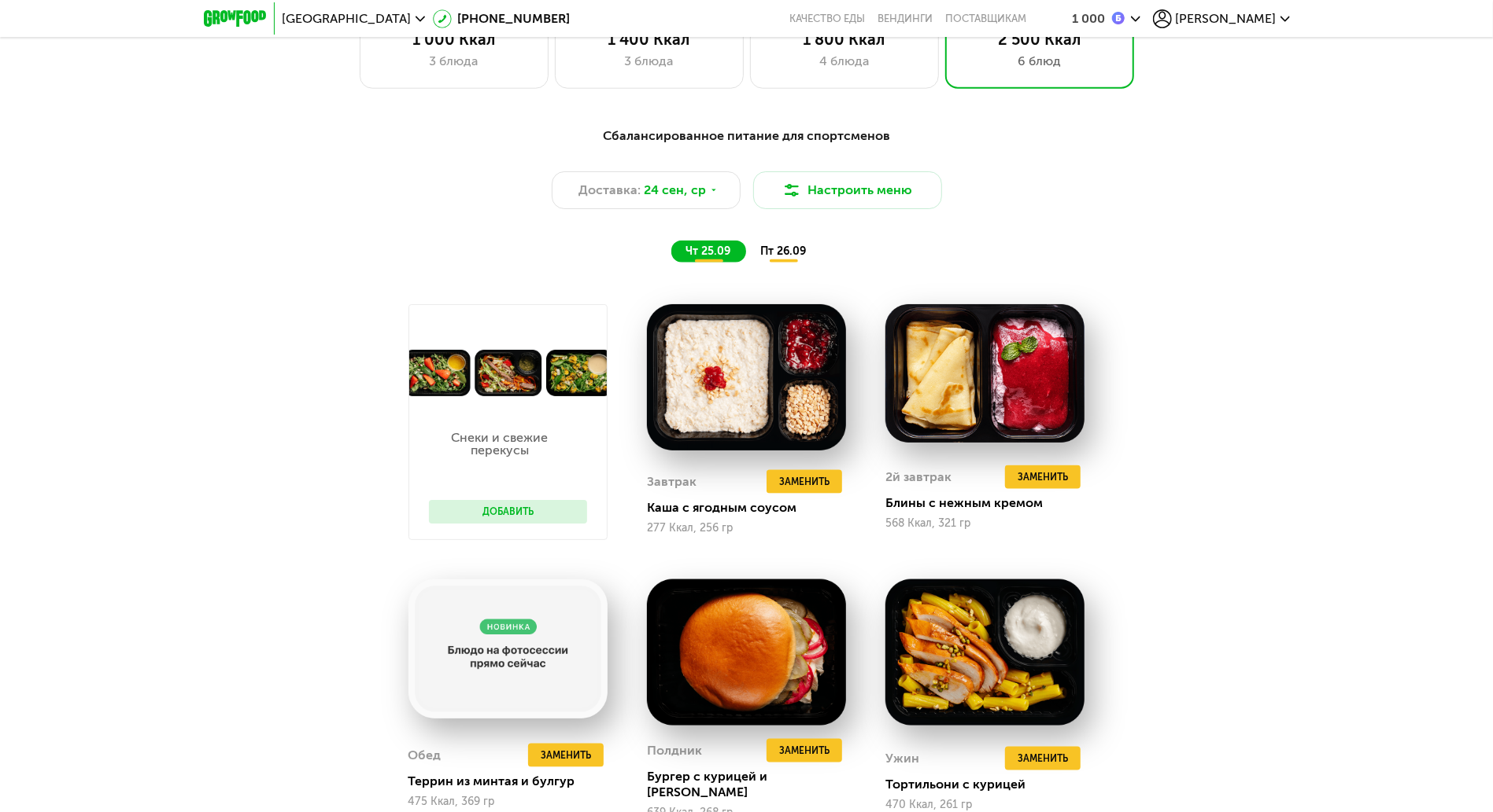
click at [764, 258] on span "пт 26.09" at bounding box center [783, 251] width 46 height 13
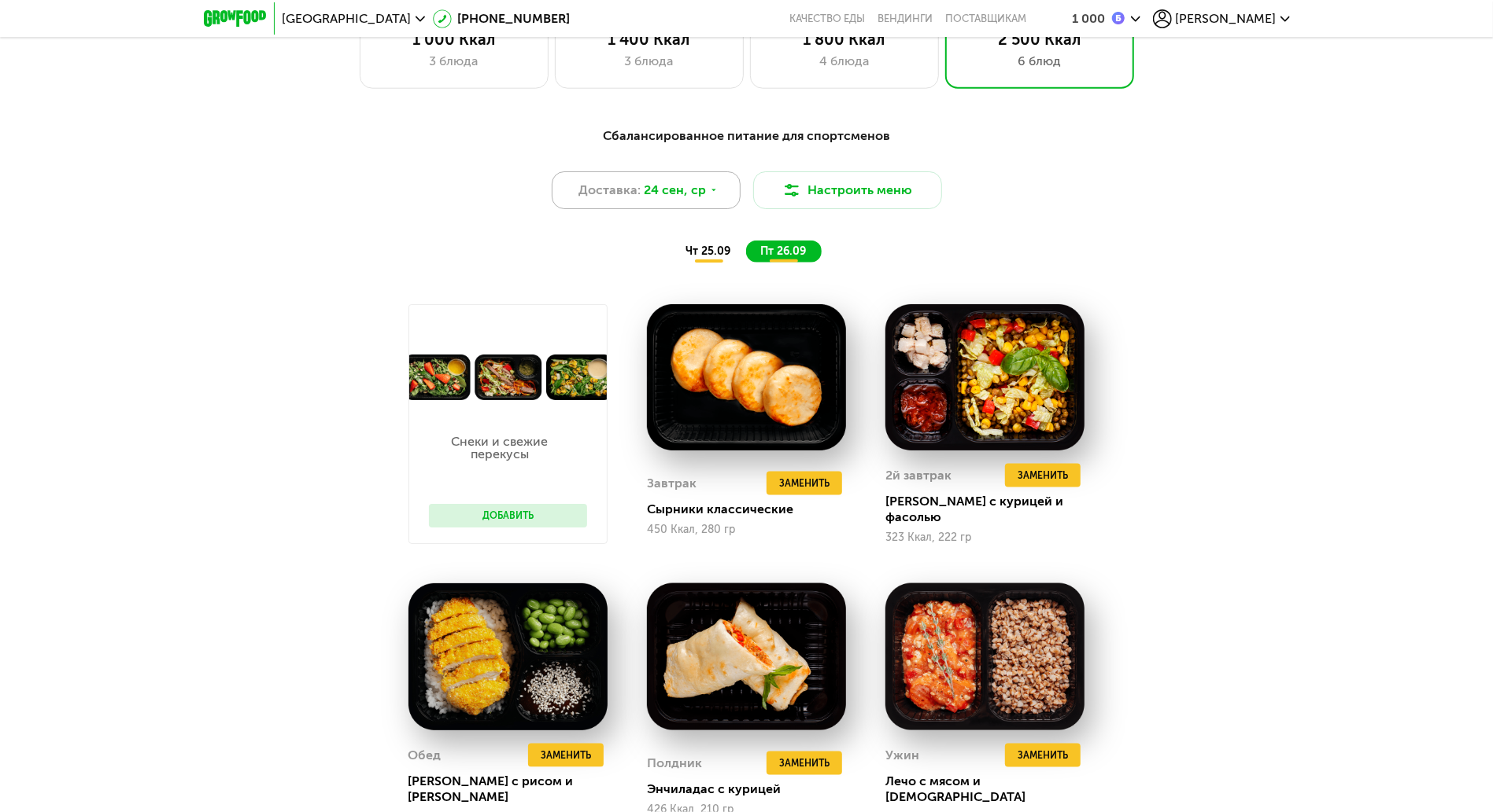
click at [686, 200] on span "24 сен, ср" at bounding box center [675, 190] width 62 height 19
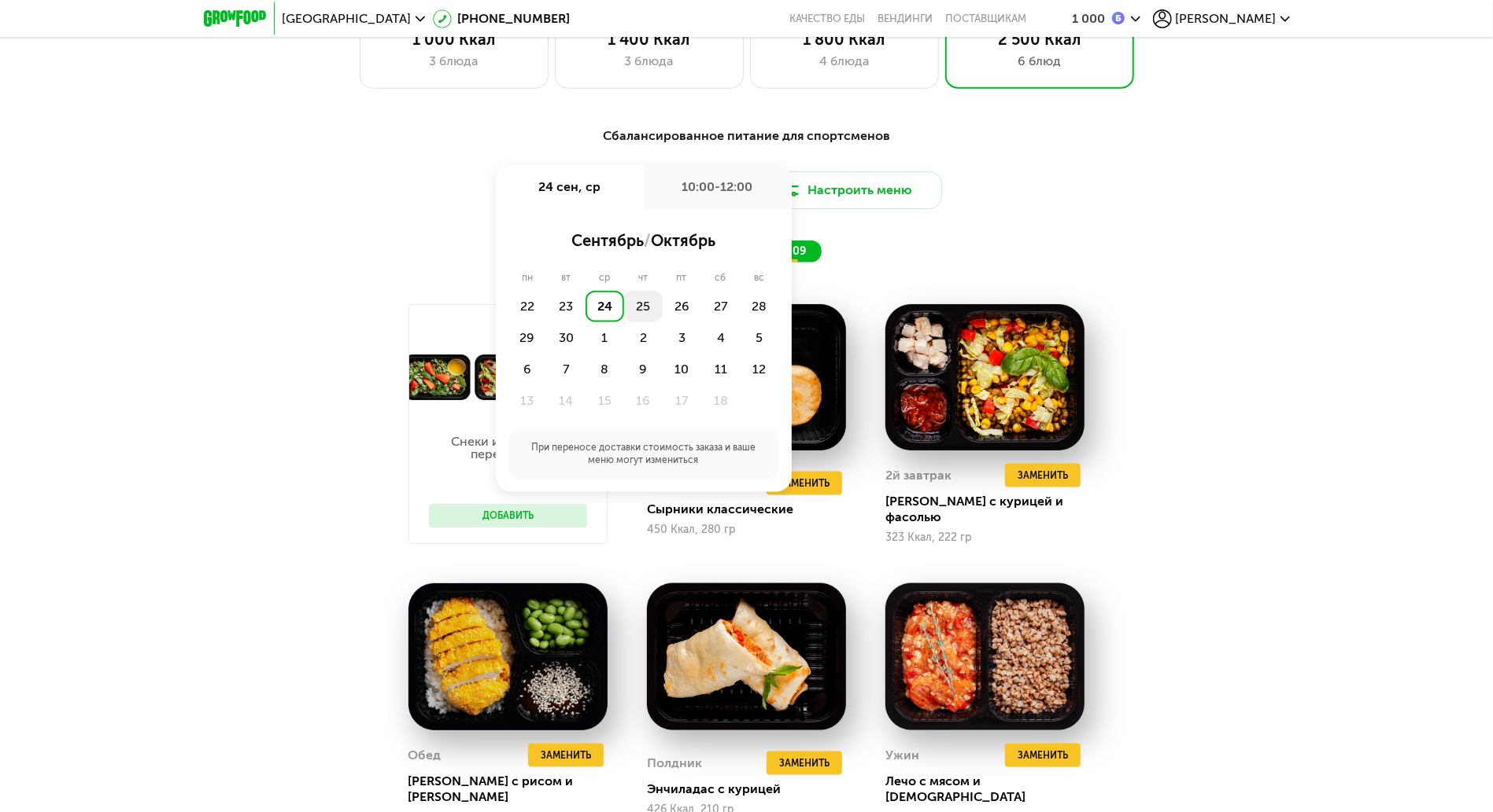
click at [645, 300] on div "25" at bounding box center [643, 307] width 38 height 32
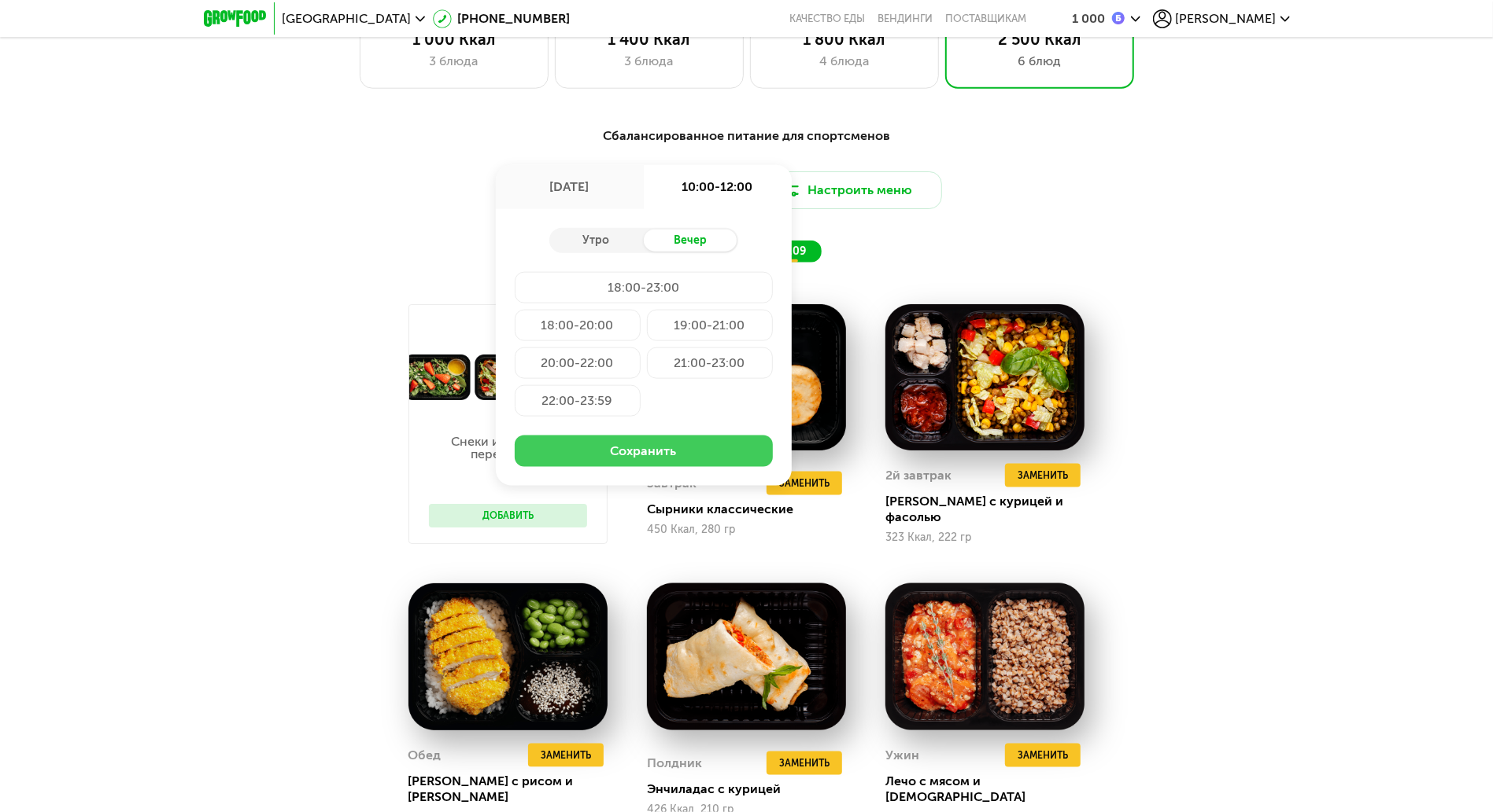
click at [643, 450] on button "Сохранить" at bounding box center [644, 452] width 258 height 32
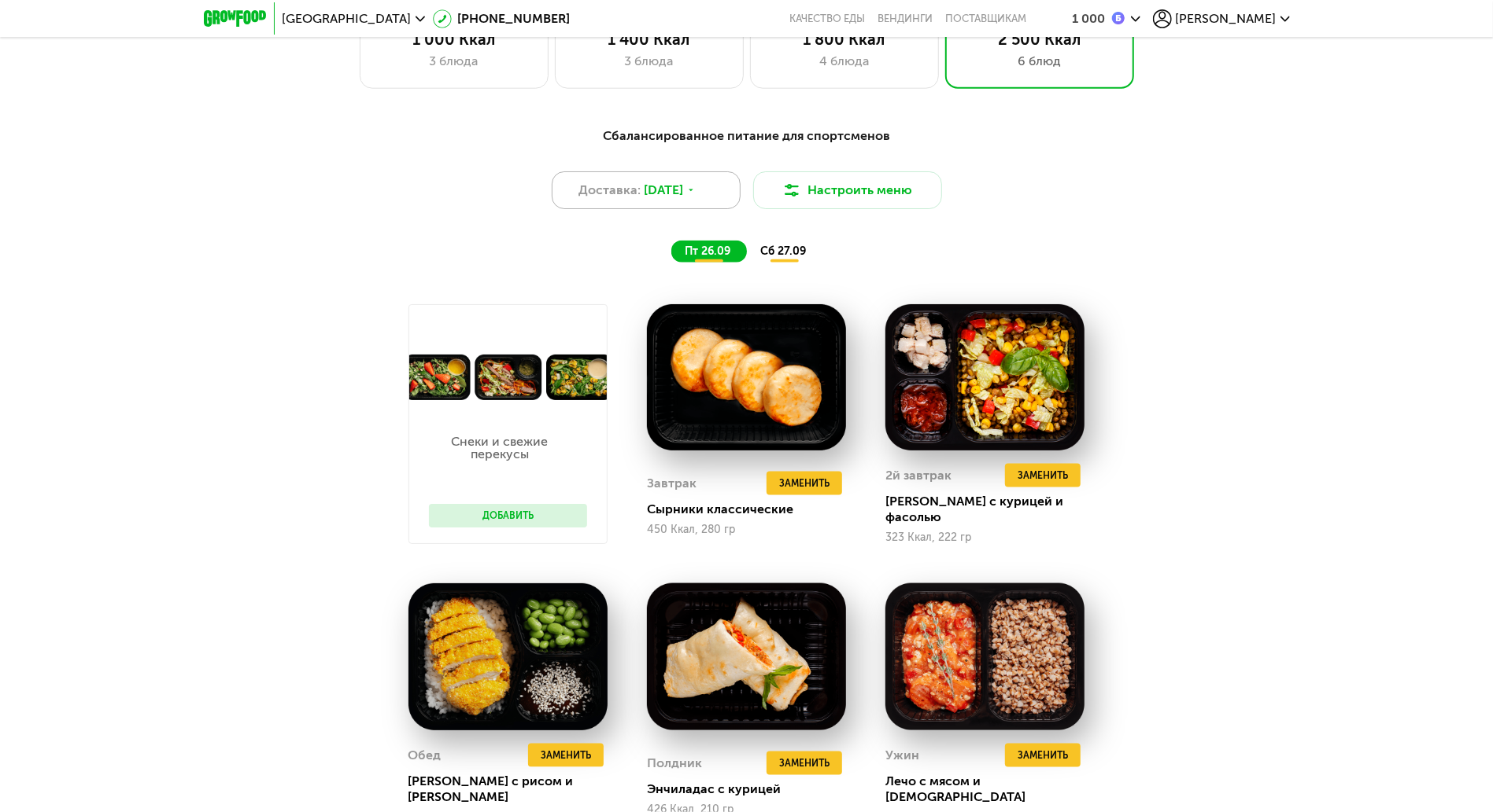
click at [695, 187] on div "Доставка: 25 сен, чт" at bounding box center [646, 190] width 189 height 37
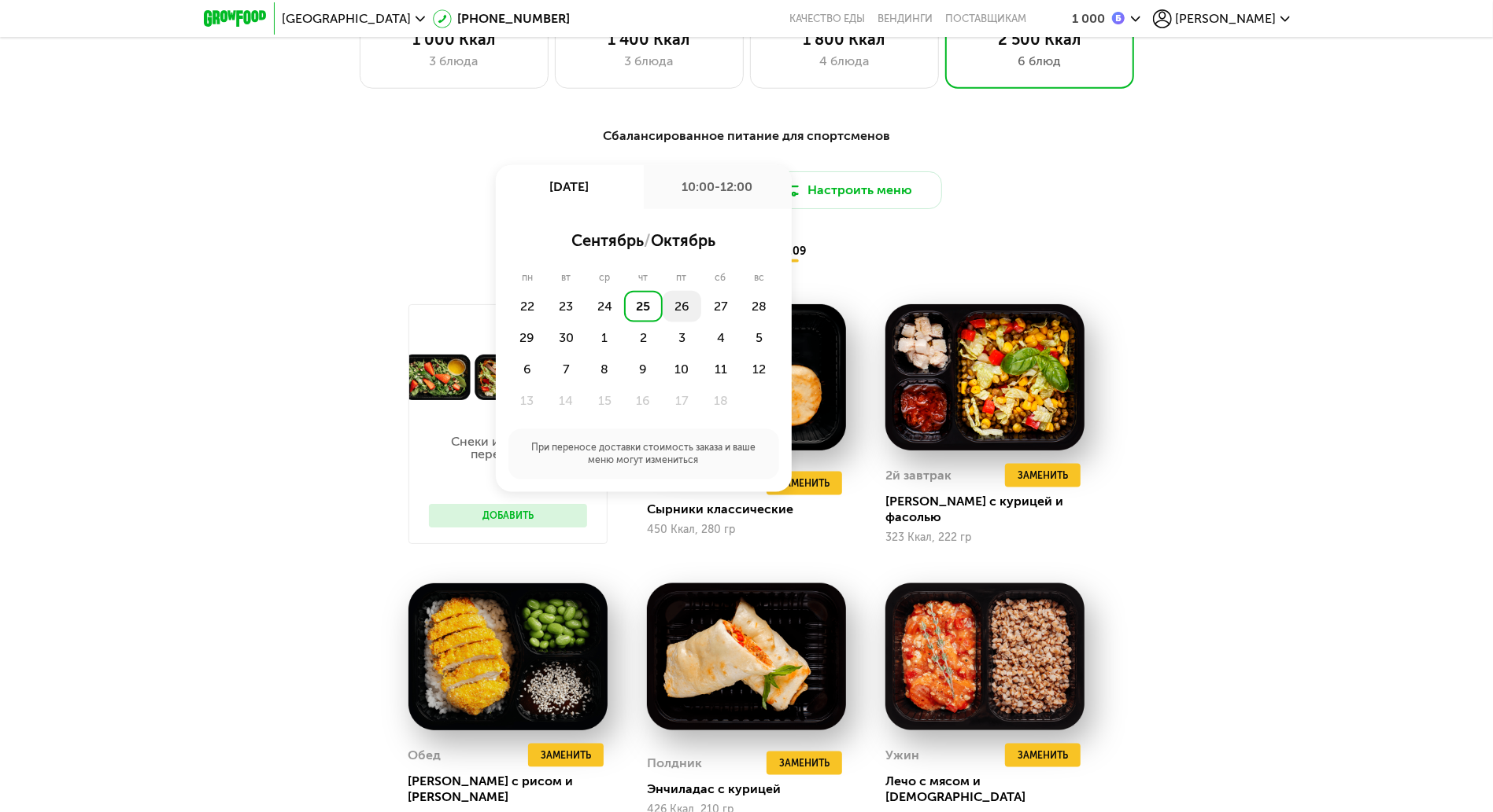
click at [689, 308] on div "26" at bounding box center [681, 307] width 38 height 32
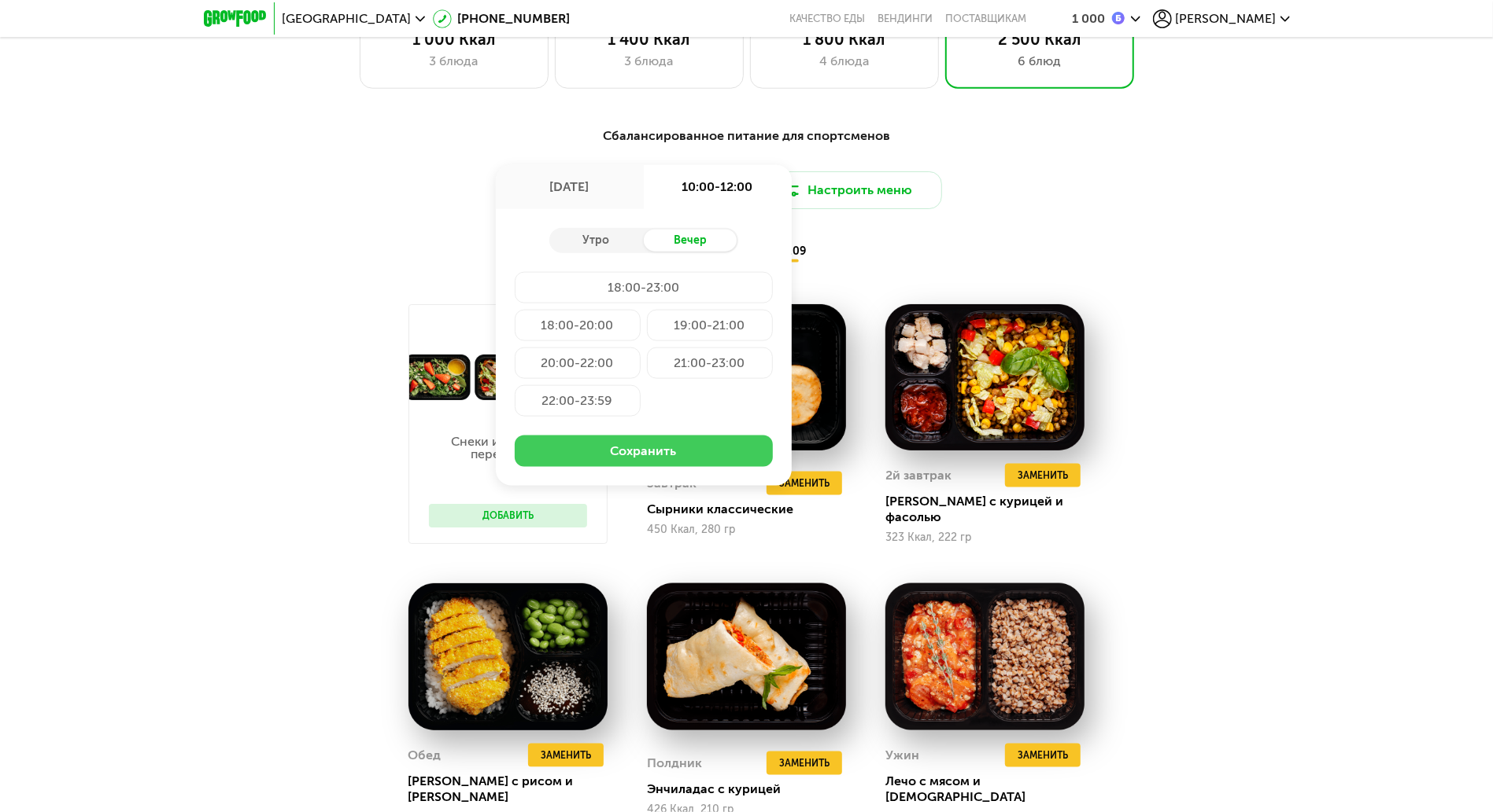
click at [642, 460] on button "Сохранить" at bounding box center [644, 452] width 258 height 32
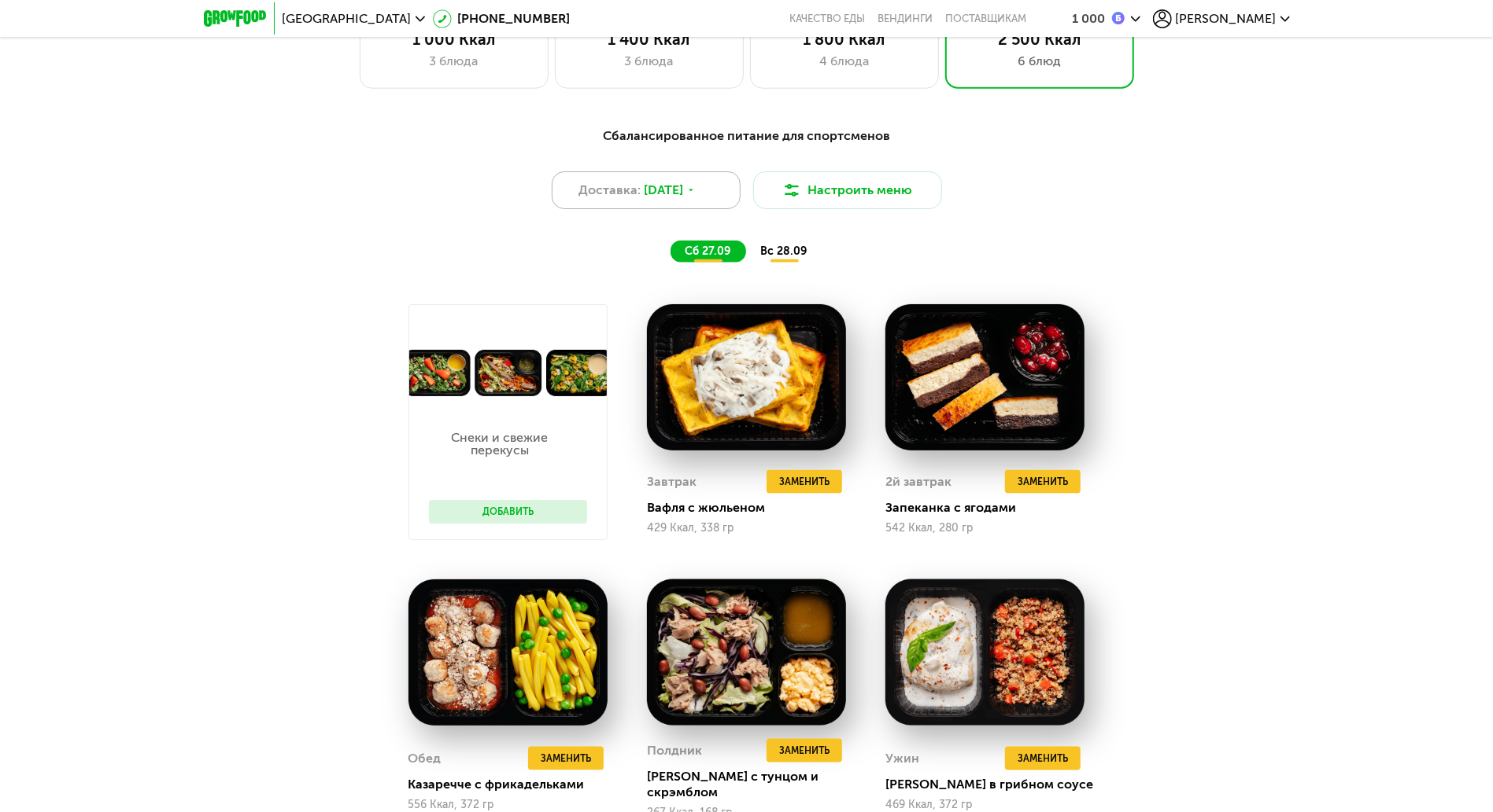
click at [725, 202] on div "Доставка: 26 сен, пт" at bounding box center [646, 190] width 189 height 37
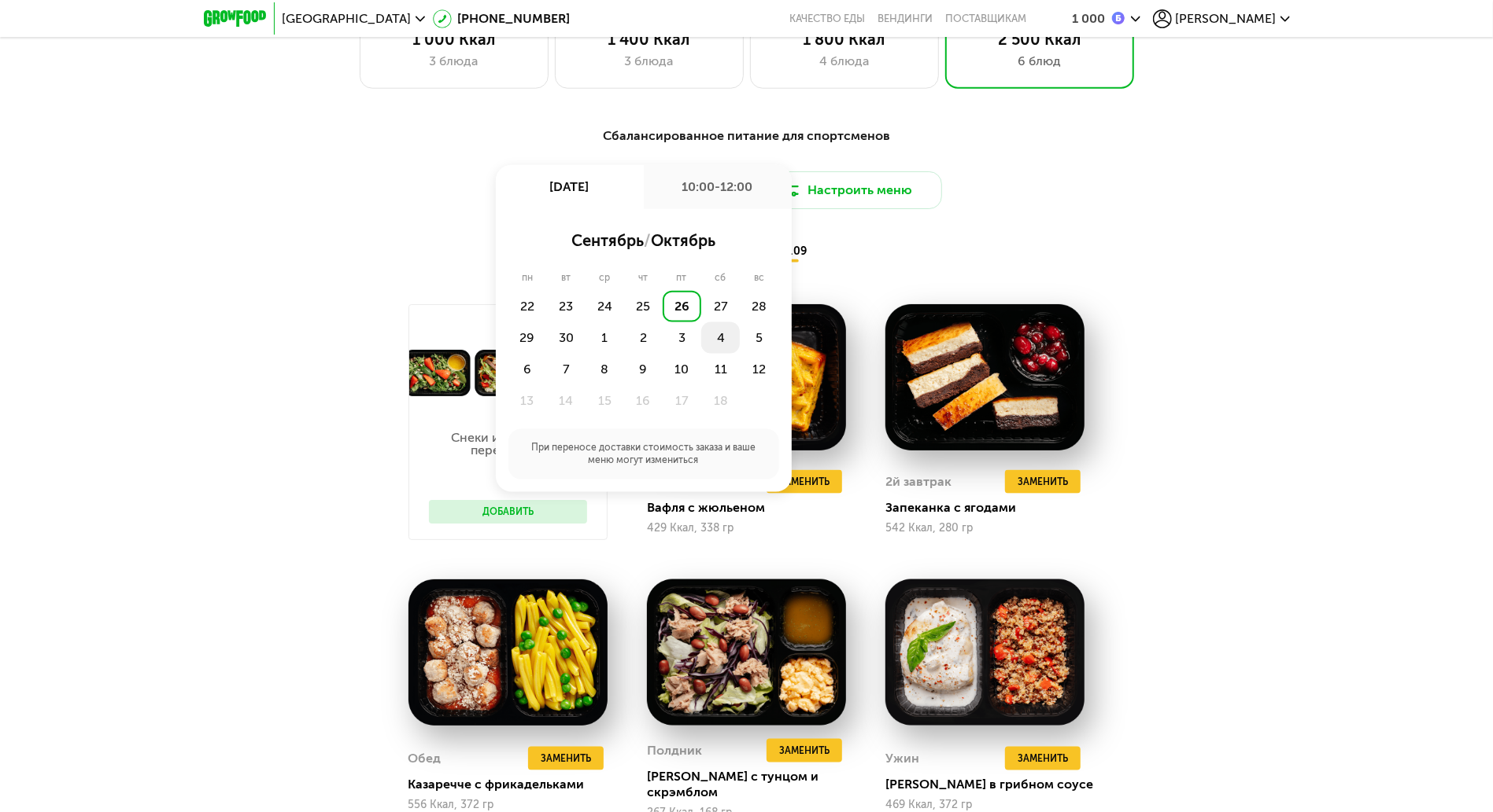
click at [707, 351] on div "4" at bounding box center [720, 339] width 38 height 32
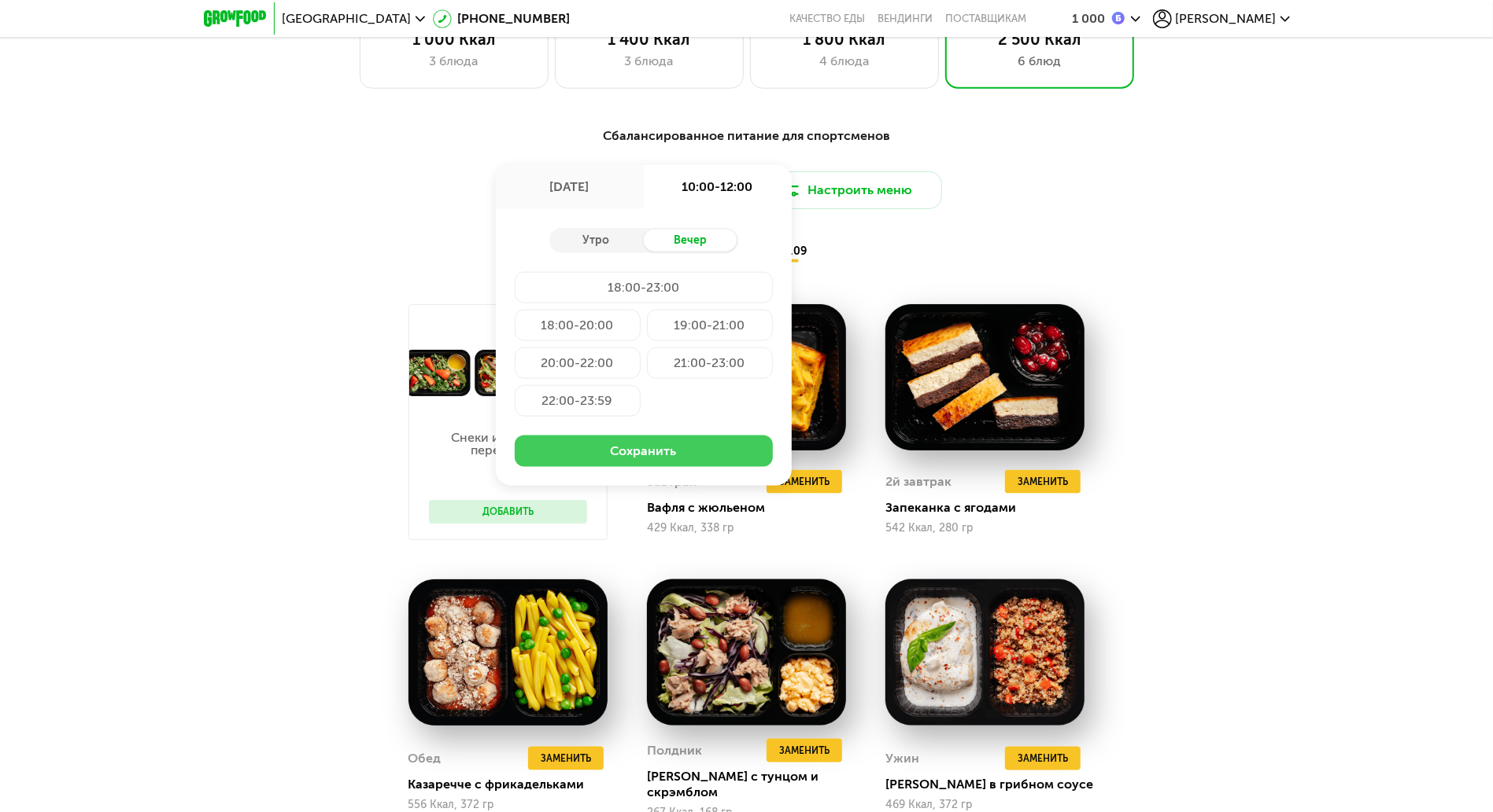
click at [656, 464] on button "Сохранить" at bounding box center [644, 452] width 258 height 32
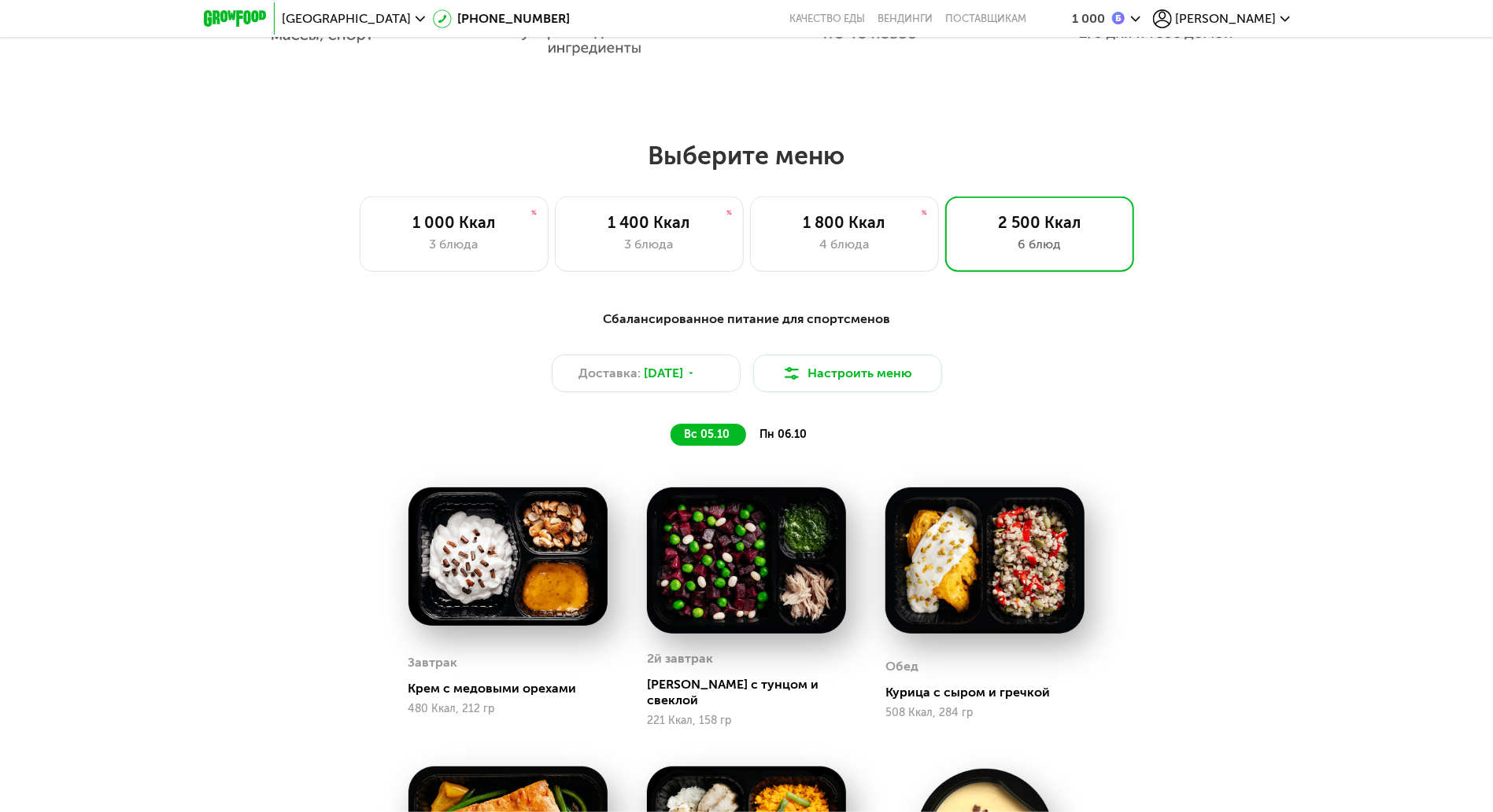
scroll to position [1153, 0]
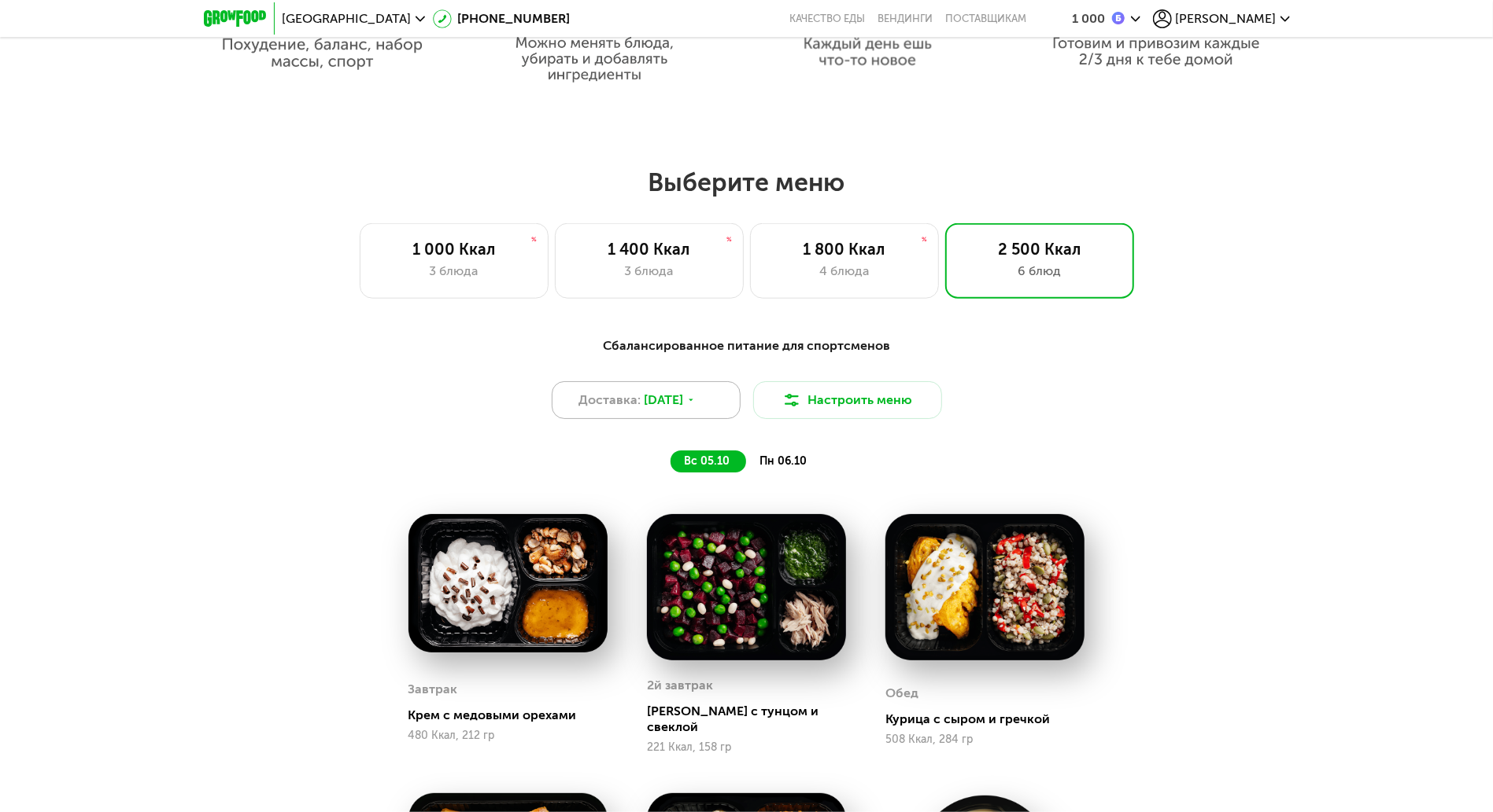
click at [644, 410] on span "4 окт, сб" at bounding box center [664, 400] width 39 height 19
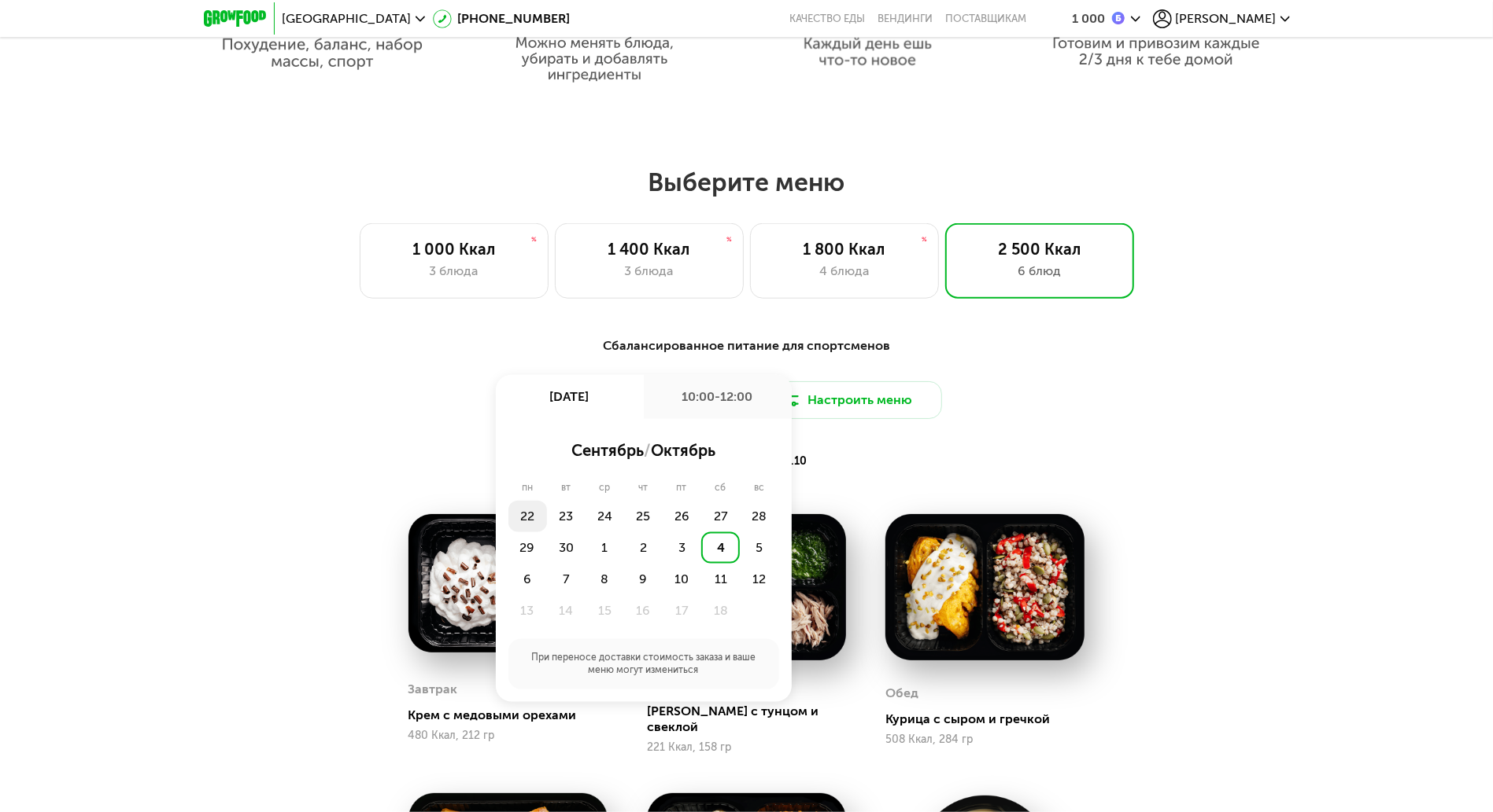
click at [529, 530] on div "22" at bounding box center [527, 517] width 38 height 32
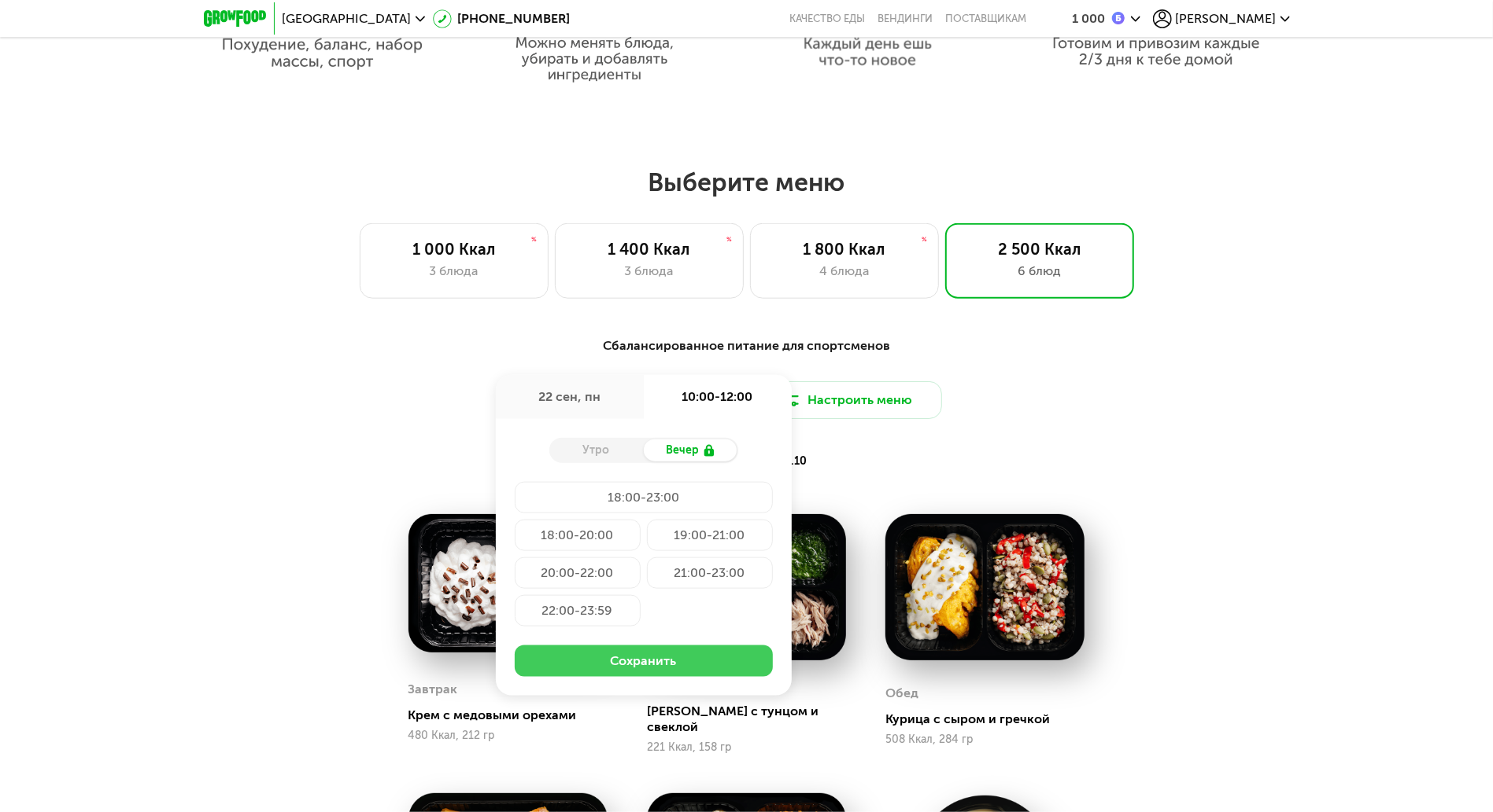
click at [636, 609] on button "Сохранить" at bounding box center [644, 661] width 258 height 32
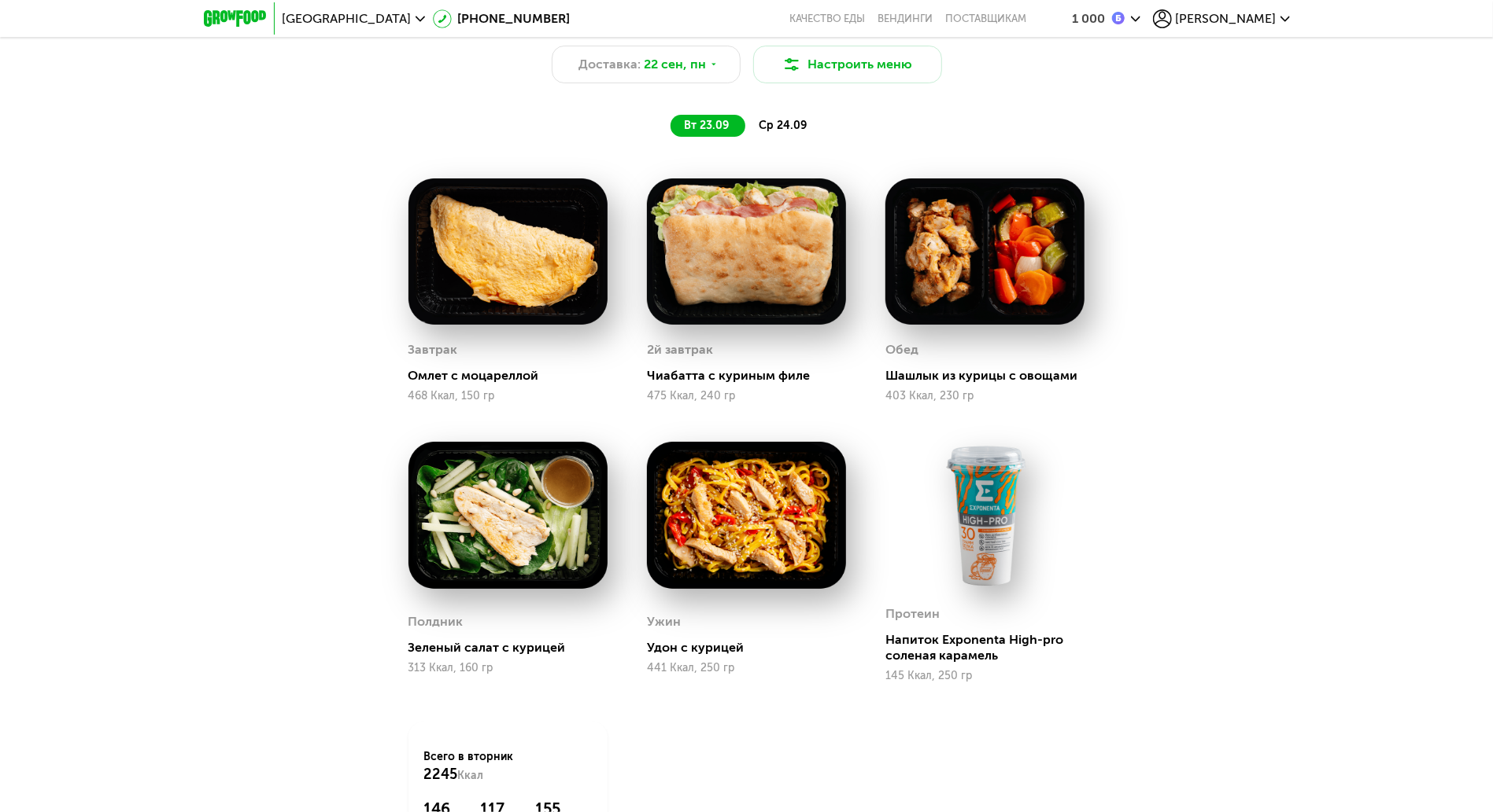
scroll to position [1468, 0]
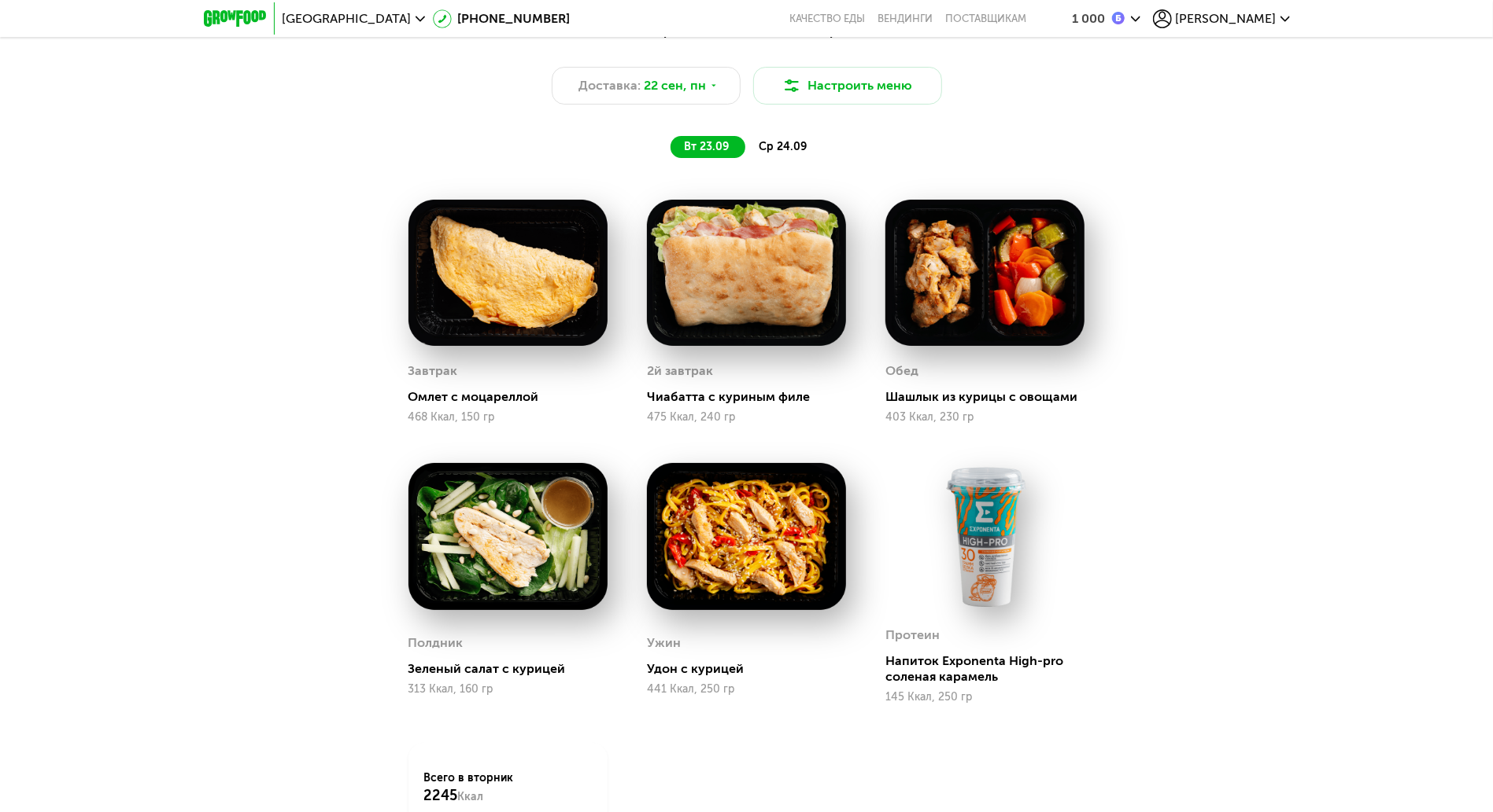
click at [766, 152] on span "ср 24.09" at bounding box center [783, 147] width 48 height 13
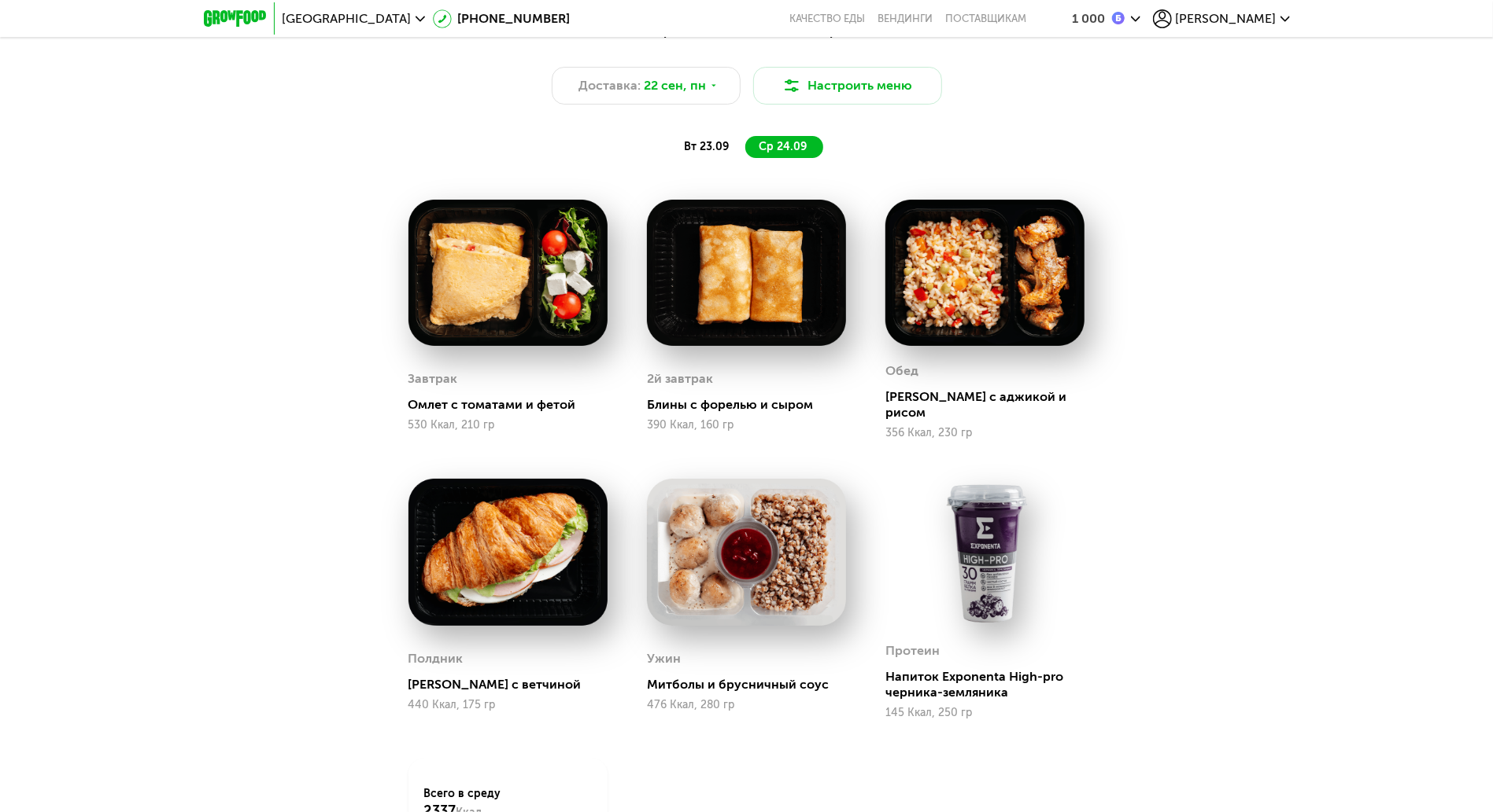
click at [703, 153] on span "вт 23.09" at bounding box center [707, 147] width 45 height 13
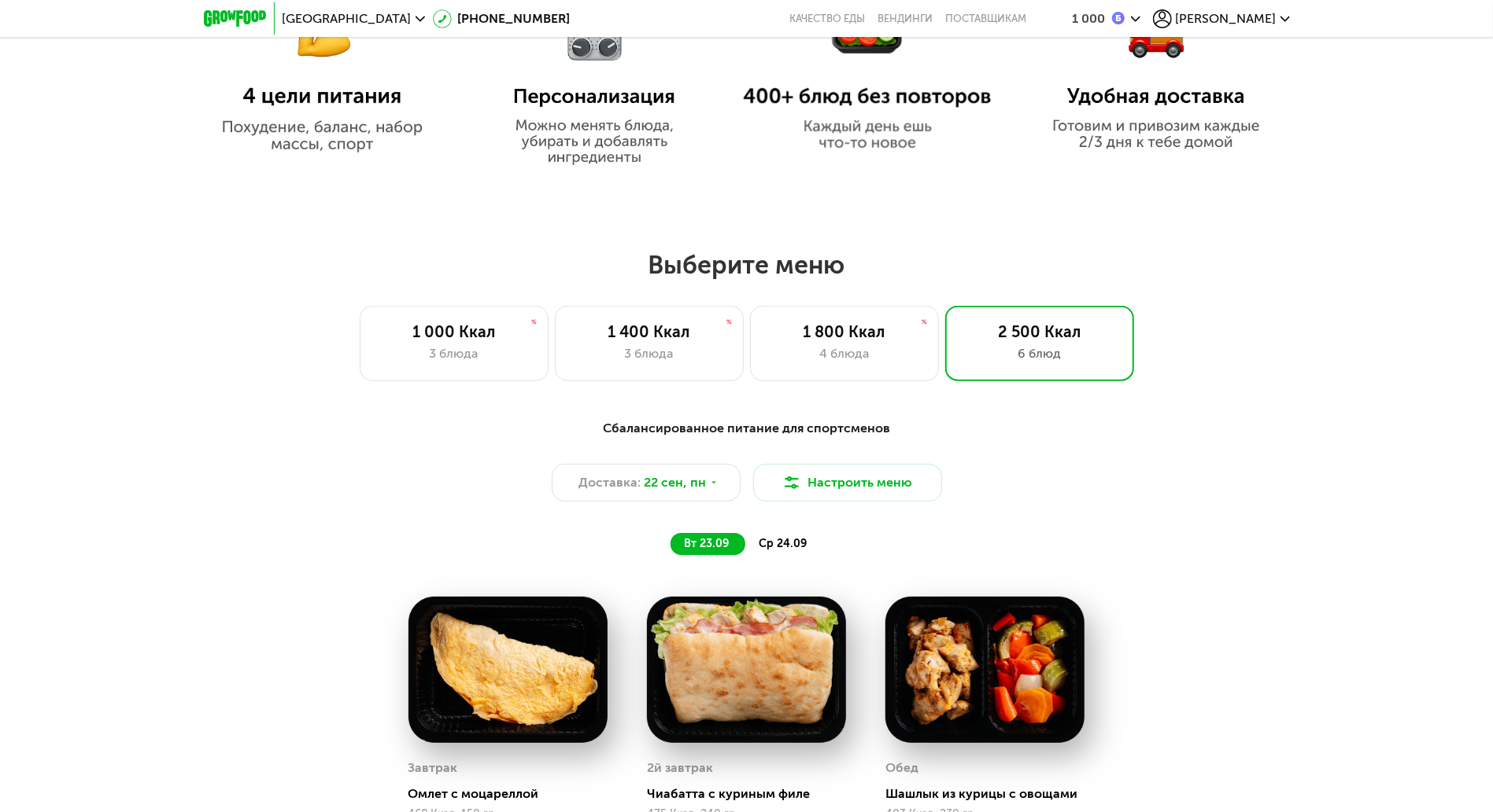
scroll to position [314, 0]
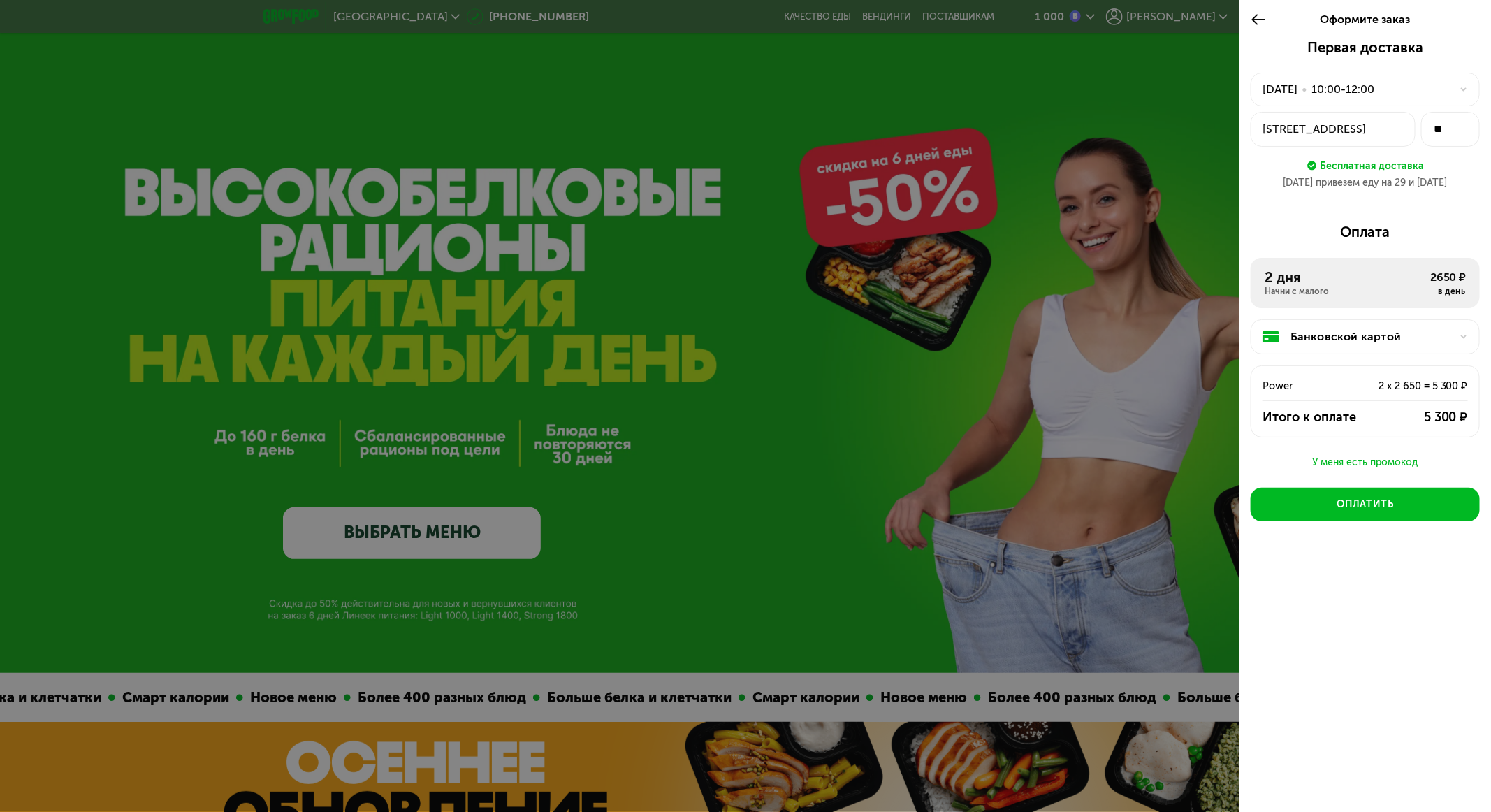
scroll to position [1153, 0]
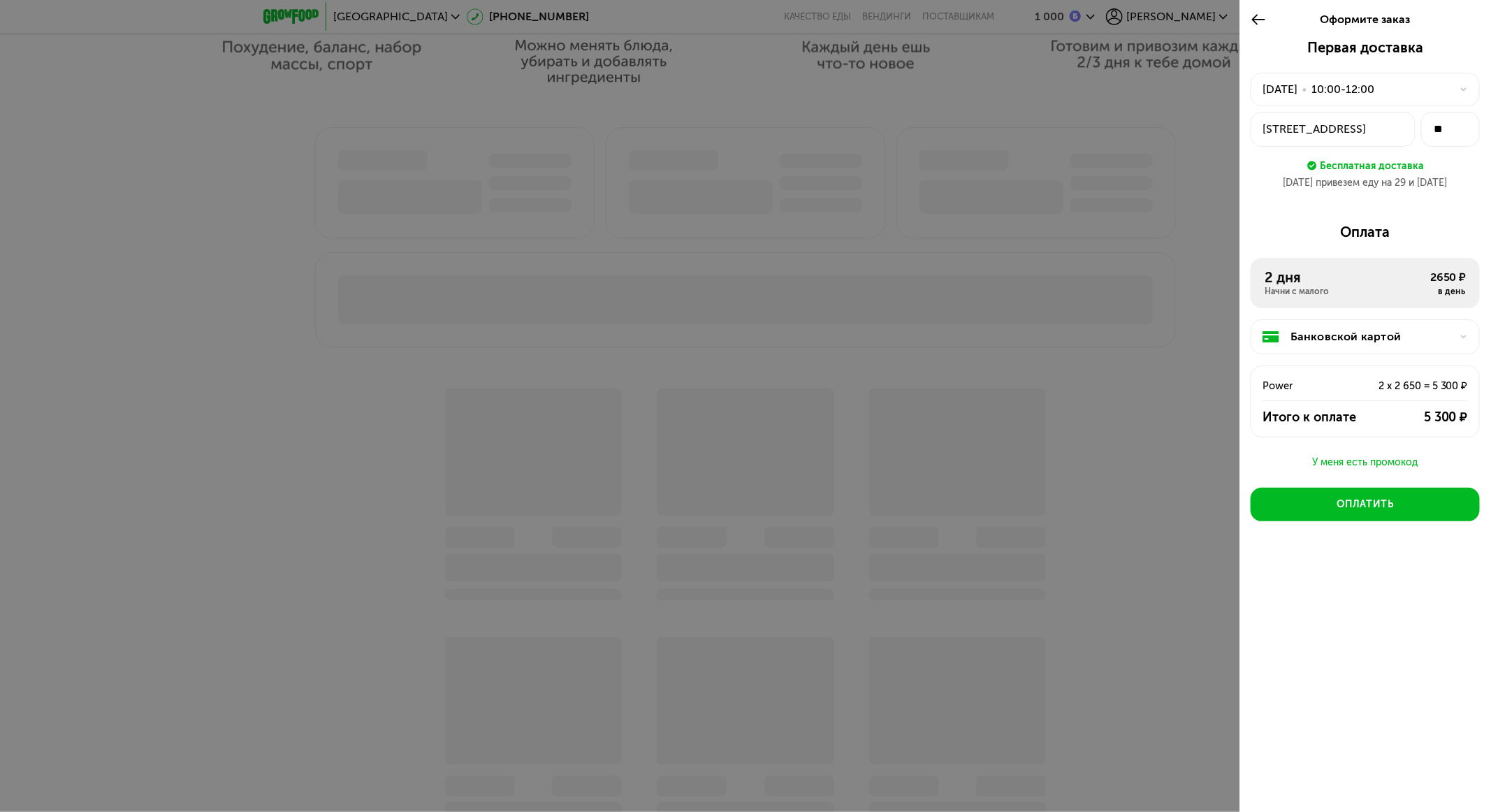
click at [1373, 333] on div "Банковской картой" at bounding box center [1370, 337] width 160 height 17
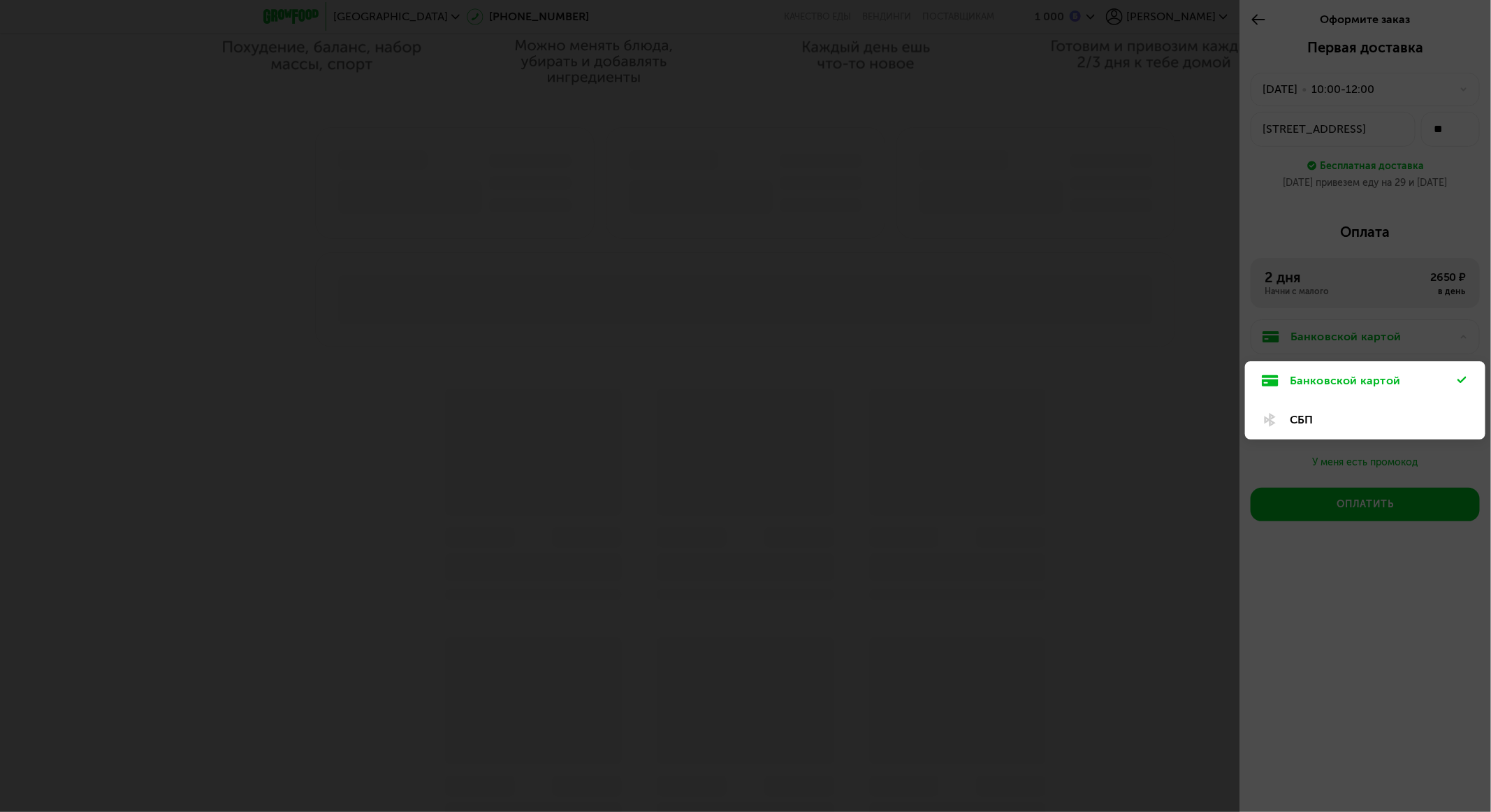
click at [1336, 367] on div "Банковской картой" at bounding box center [1365, 381] width 240 height 39
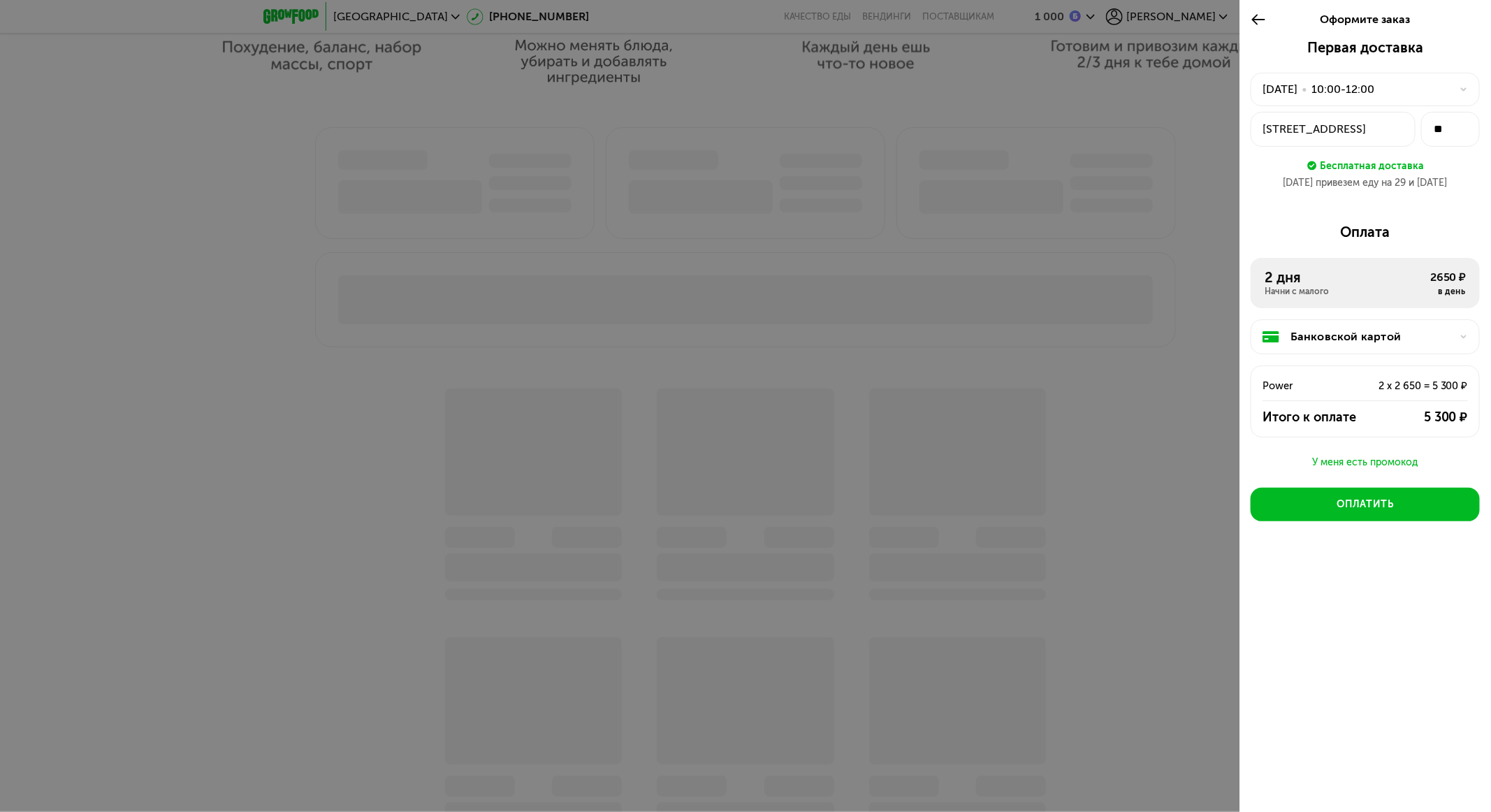
click at [1113, 230] on div at bounding box center [746, 406] width 1491 height 812
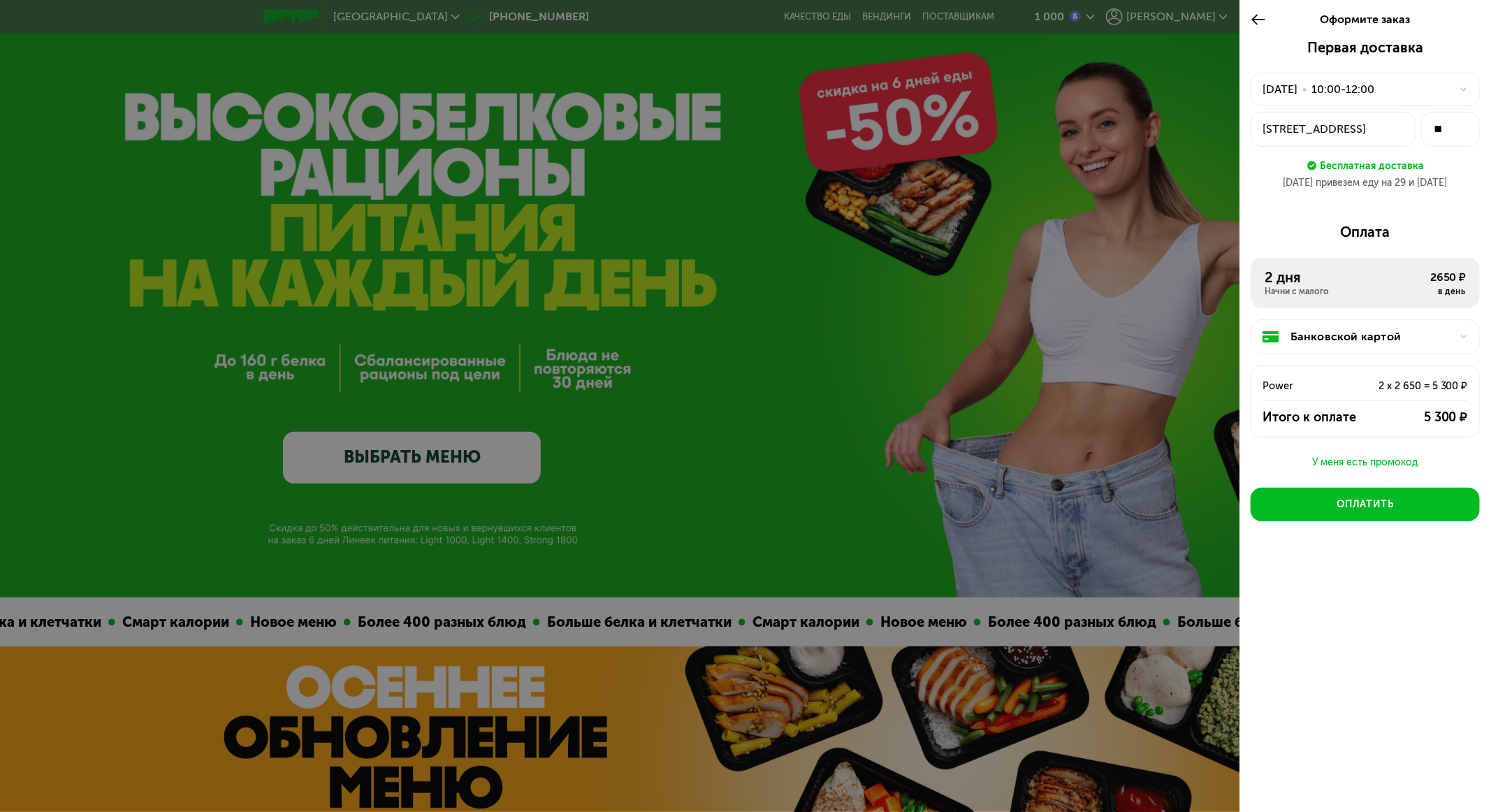
scroll to position [0, 0]
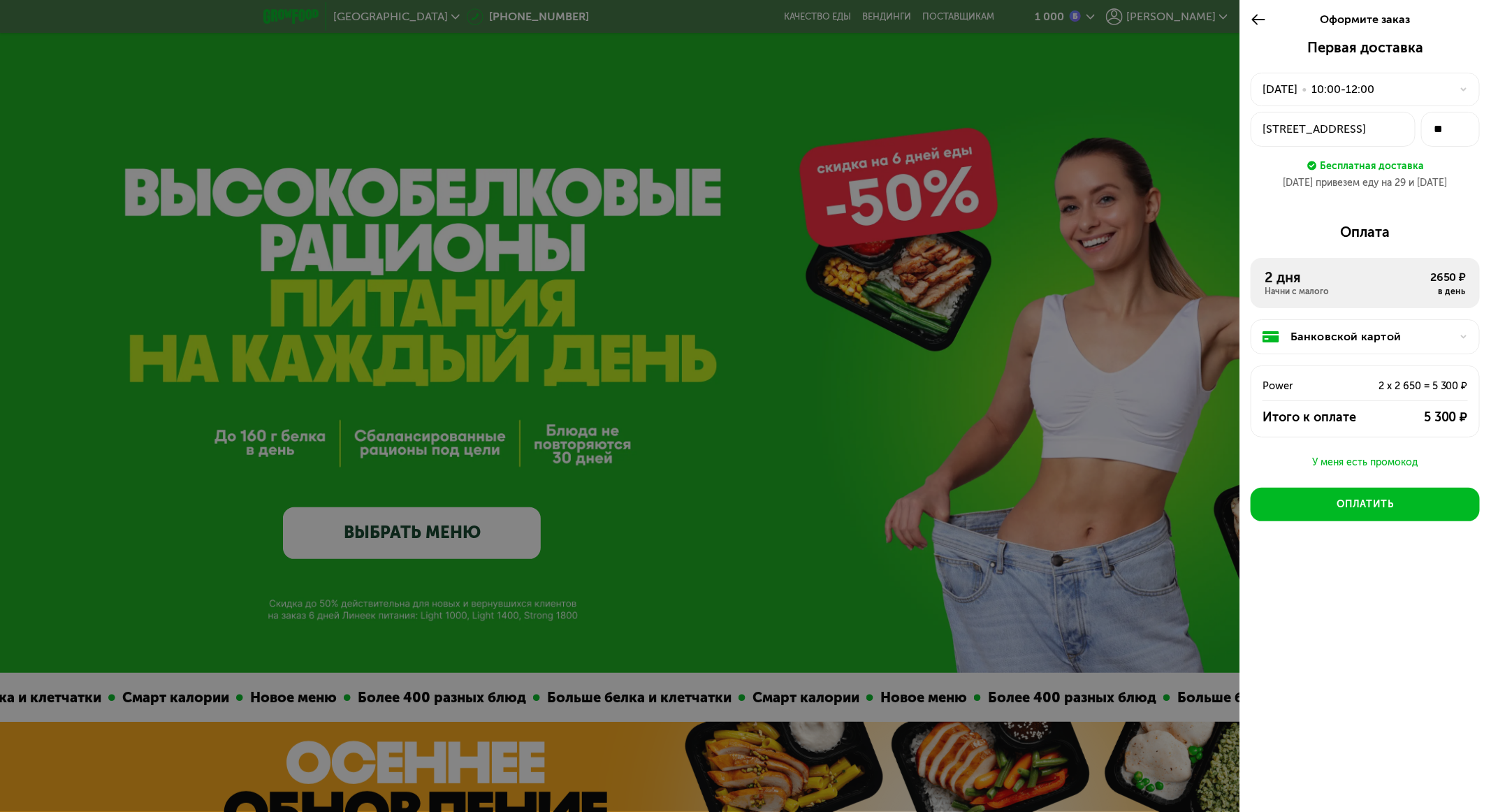
click at [1436, 325] on div "Банковской картой" at bounding box center [1366, 337] width 229 height 35
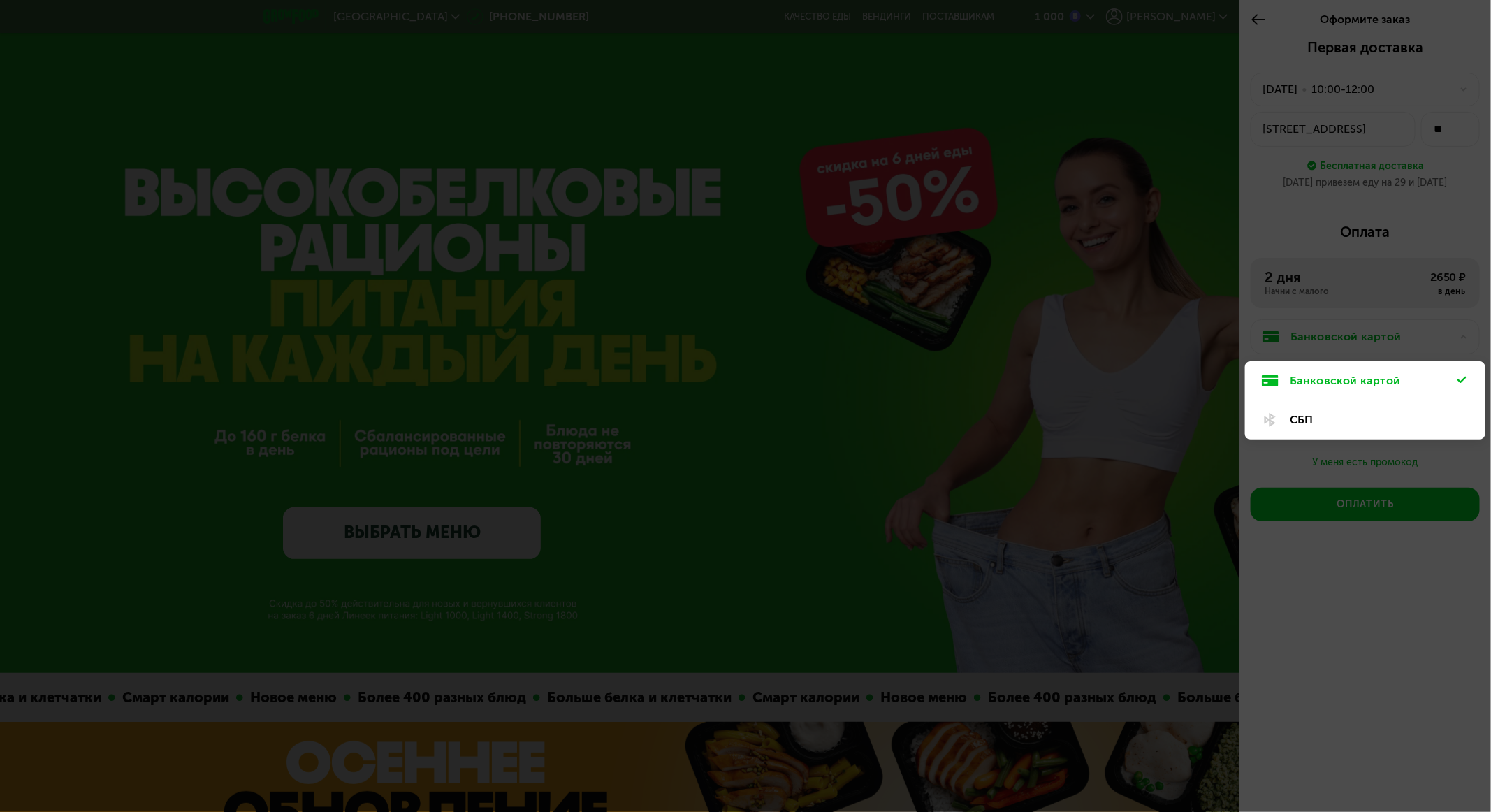
click at [1350, 362] on div "Банковской картой" at bounding box center [1365, 381] width 240 height 39
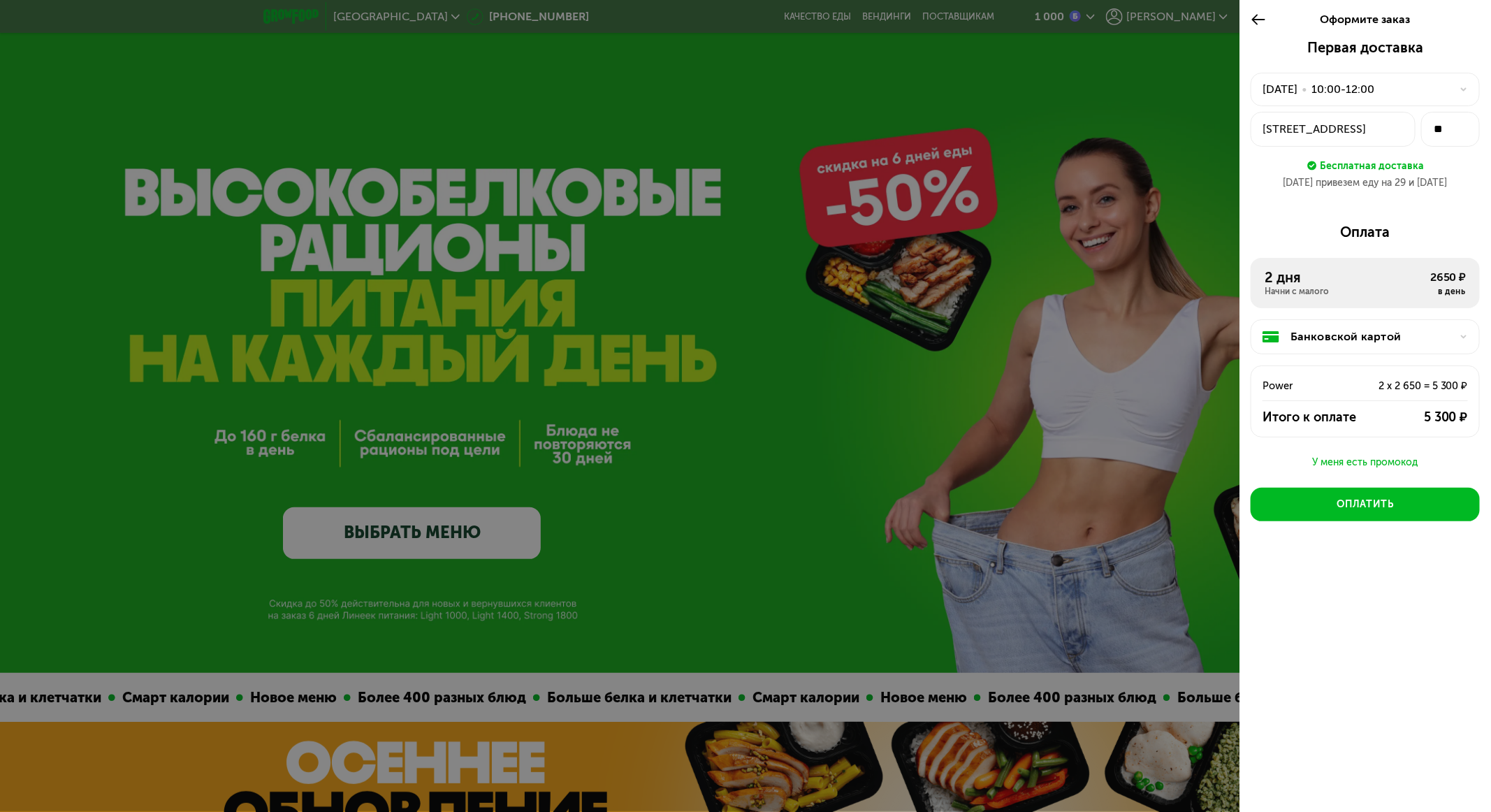
click at [907, 140] on div at bounding box center [746, 406] width 1491 height 812
click at [1262, 15] on icon at bounding box center [1258, 19] width 16 height 17
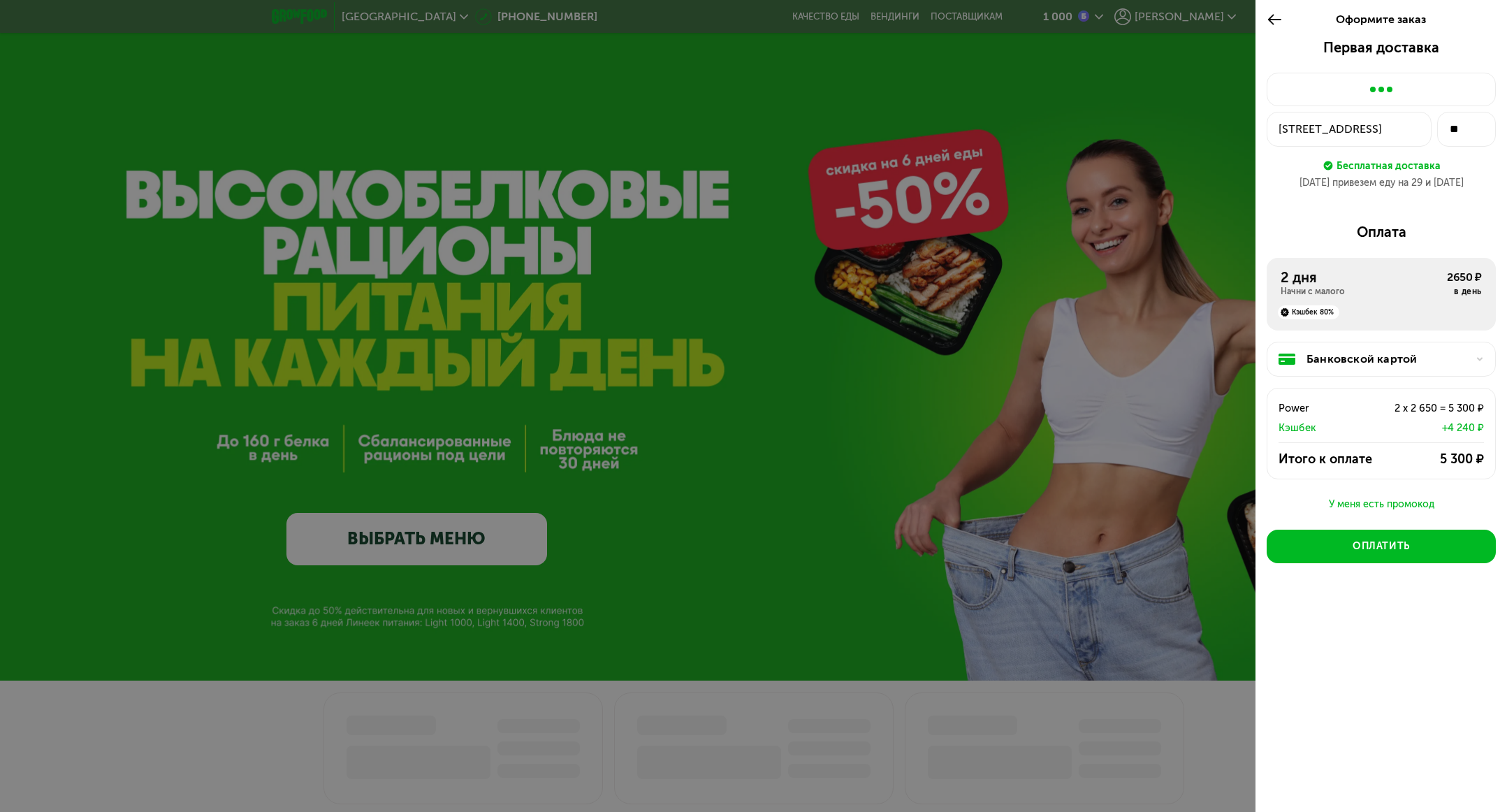
click at [1308, 310] on div "Кэшбек 80%" at bounding box center [1309, 312] width 62 height 14
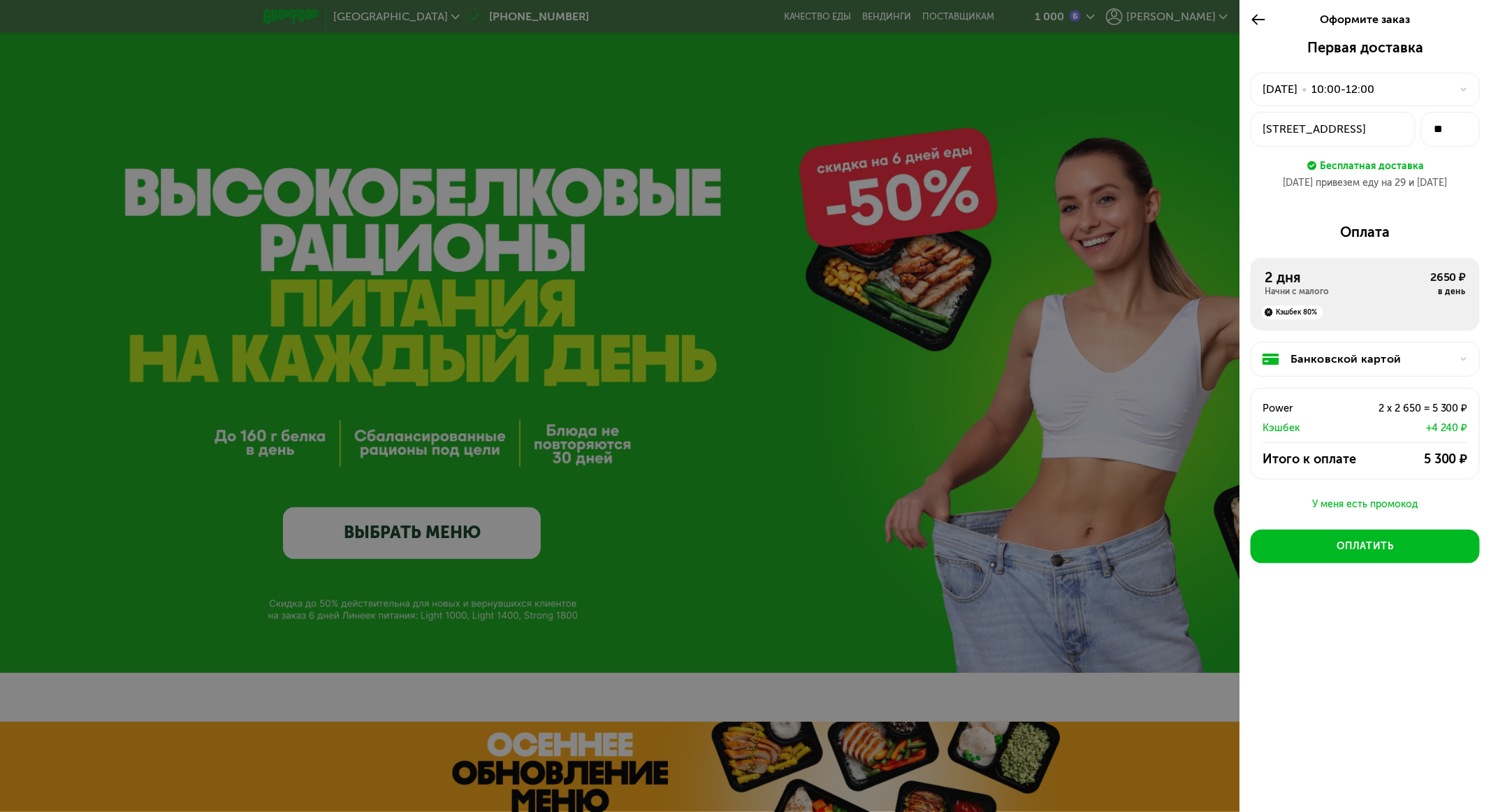
click at [1357, 296] on div "Начни с малого" at bounding box center [1348, 291] width 166 height 11
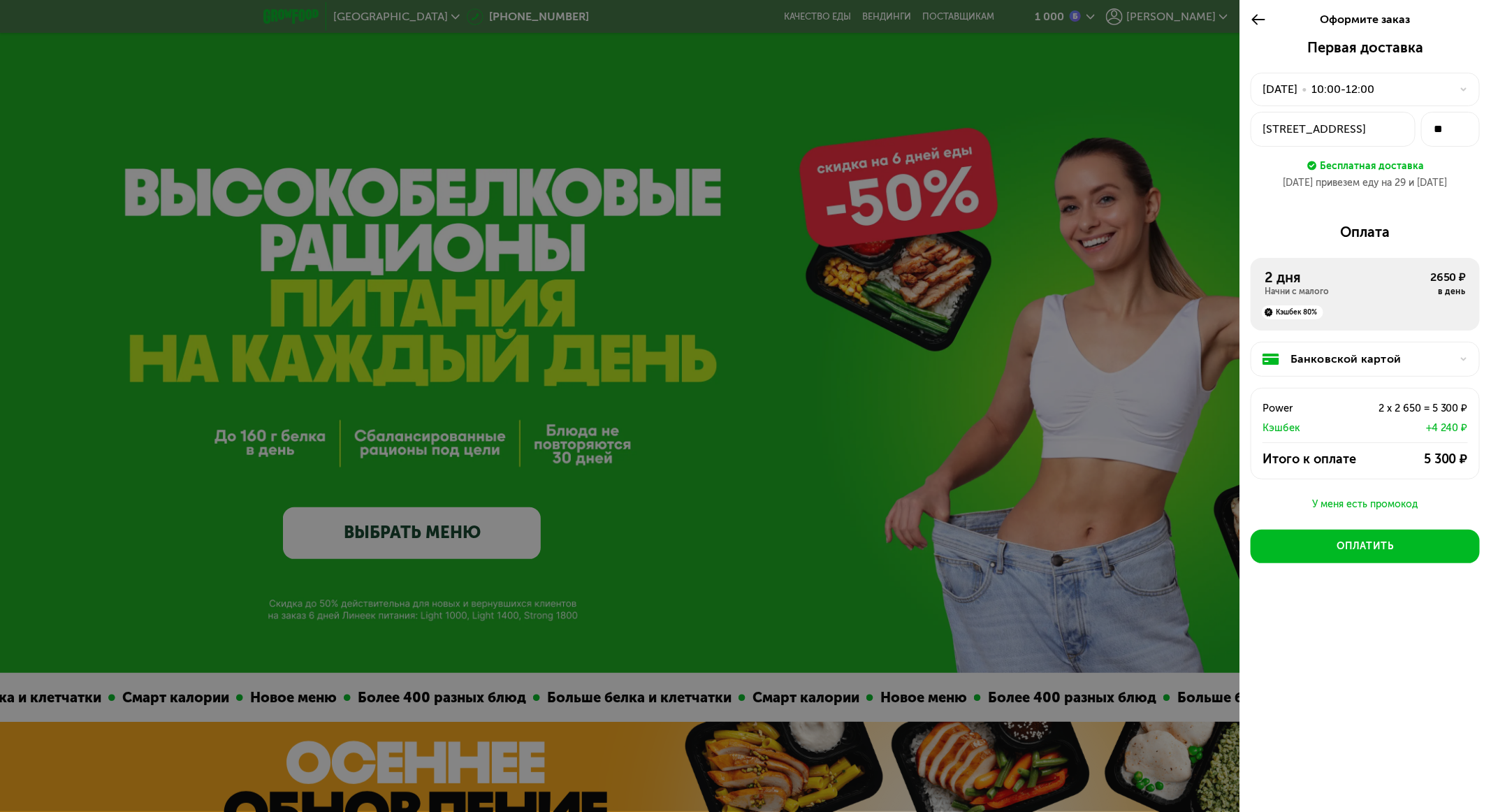
click at [1366, 310] on div "Кэшбек 80%" at bounding box center [1366, 308] width 201 height 22
click at [1329, 454] on div "Итого к оплате" at bounding box center [1319, 459] width 113 height 17
click at [1347, 497] on div "У меня есть промокод" at bounding box center [1366, 504] width 229 height 17
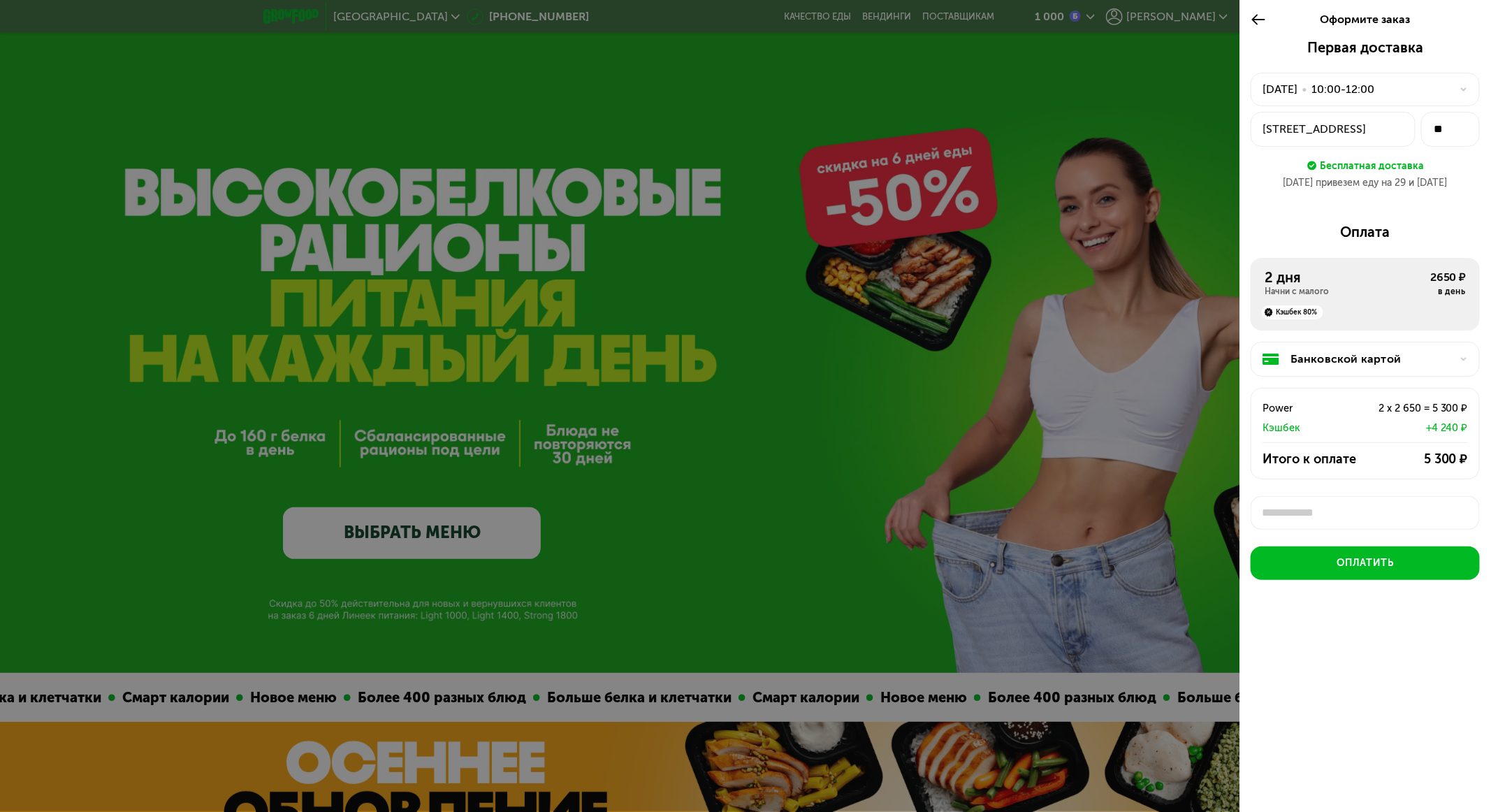
scroll to position [4, 0]
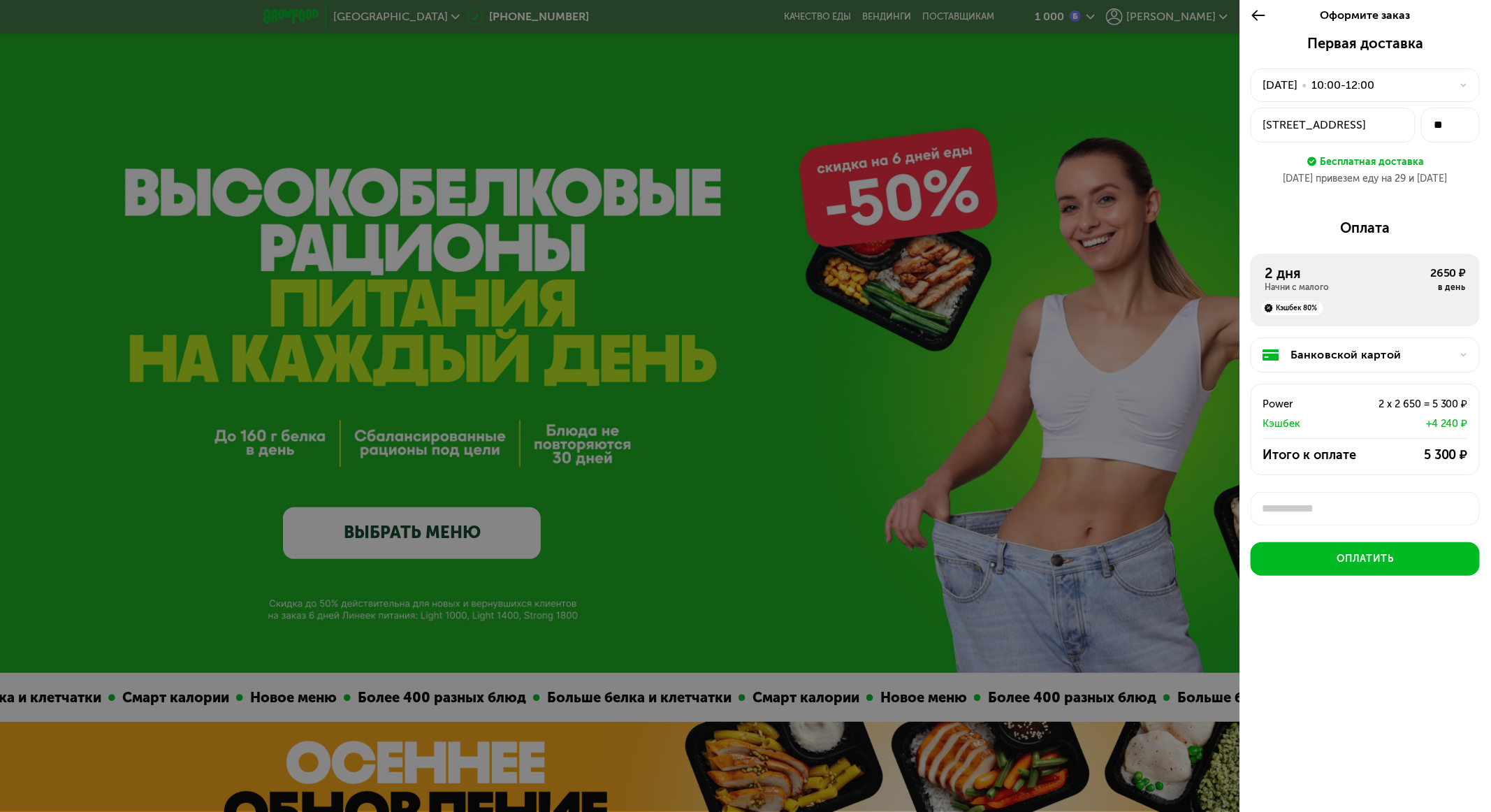
click at [1347, 497] on input "text" at bounding box center [1366, 509] width 229 height 33
click at [1449, 411] on div "Power 2 x 2 650 = 5 300 ₽ Кэшбек +4 240 ₽" at bounding box center [1366, 407] width 228 height 47
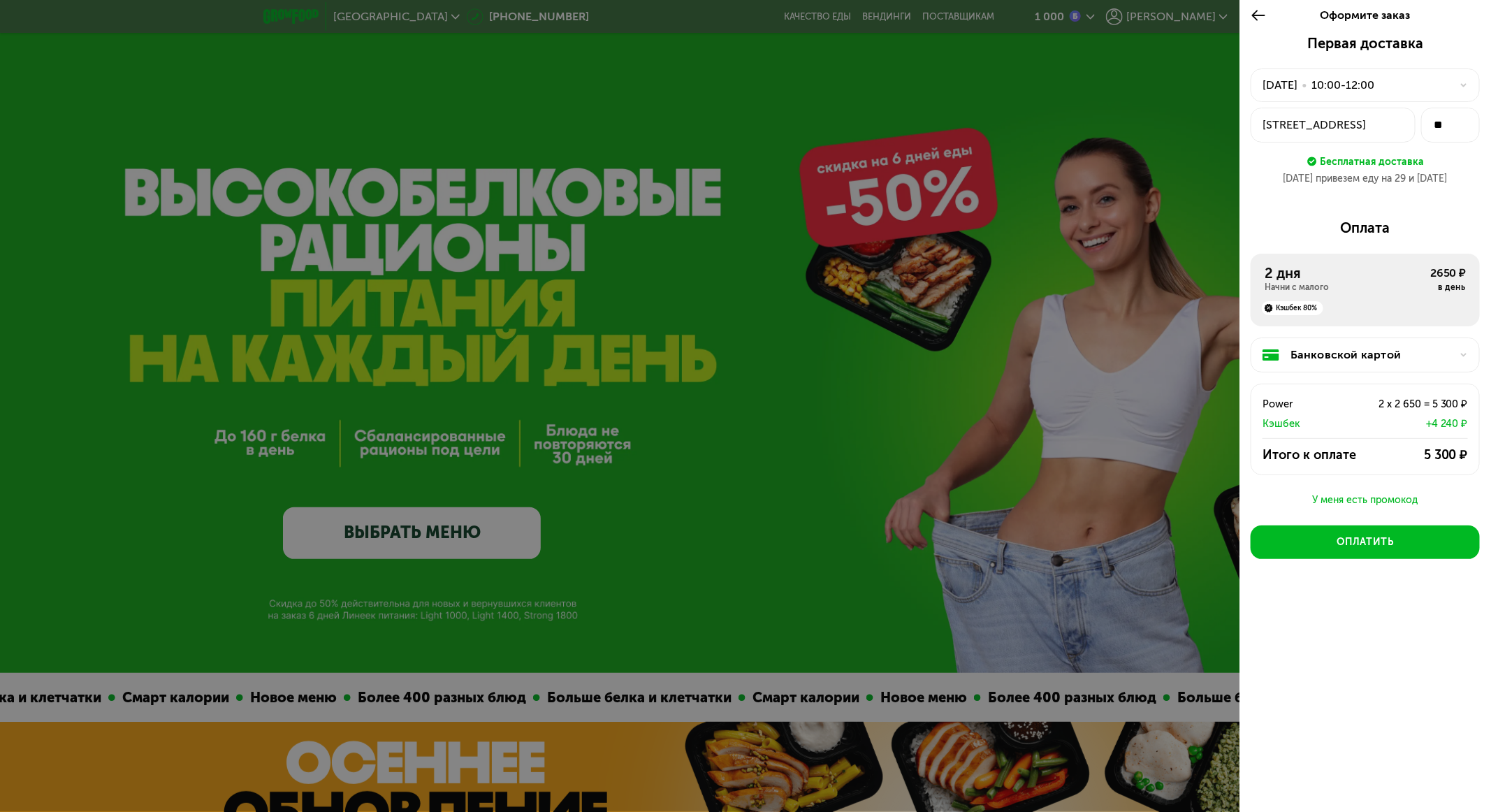
click at [1432, 465] on div "Power 2 x 2 650 = 5 300 ₽ Кэшбек +4 240 ₽ Итого к оплате 5 300 ₽" at bounding box center [1366, 430] width 229 height 91
click at [1110, 524] on div at bounding box center [746, 406] width 1491 height 812
click at [1262, 8] on icon at bounding box center [1258, 15] width 16 height 17
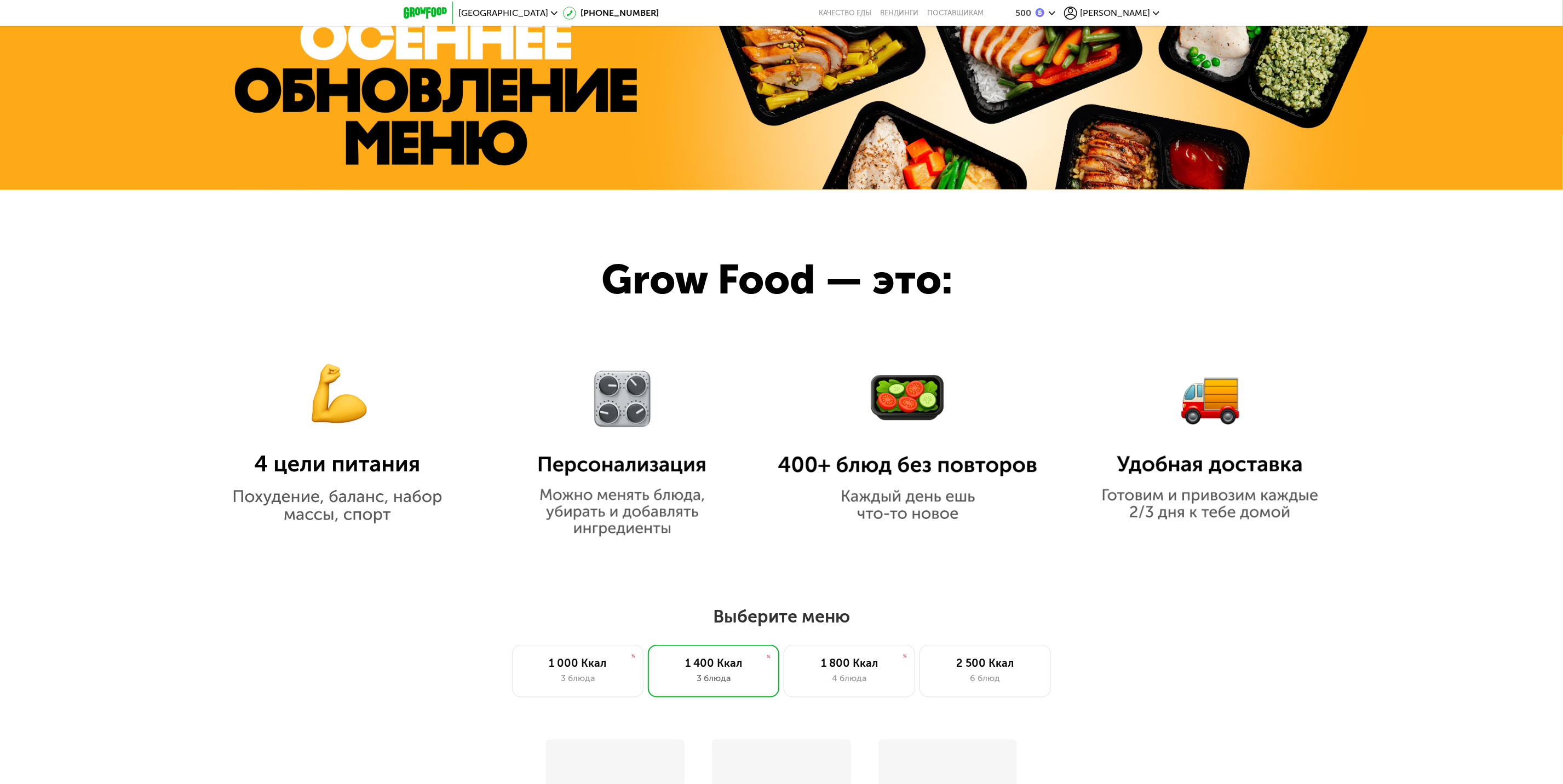
scroll to position [1232, 0]
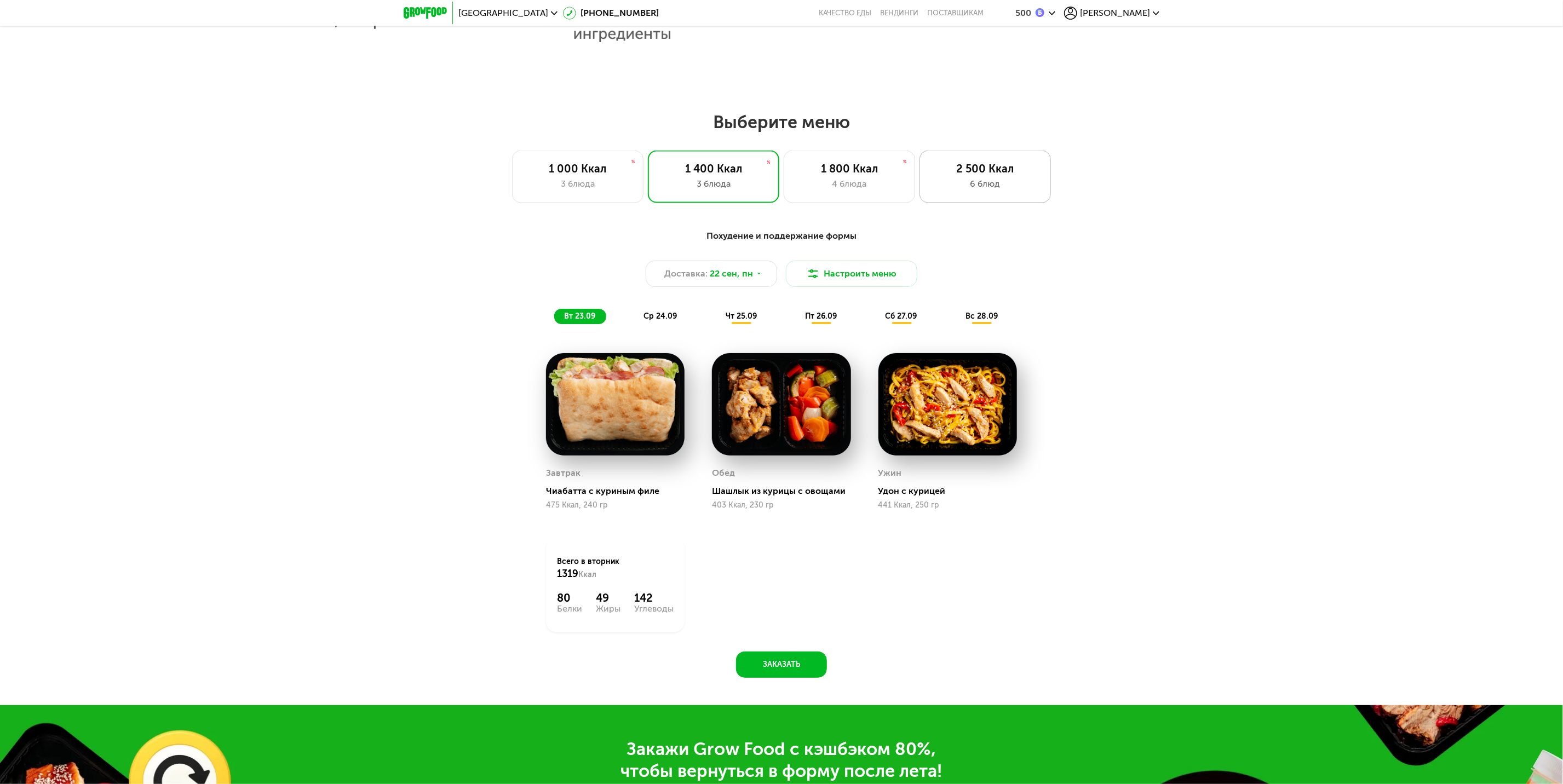
click at [962, 197] on div "2 500 Ккал 6 блюд" at bounding box center [986, 176] width 132 height 53
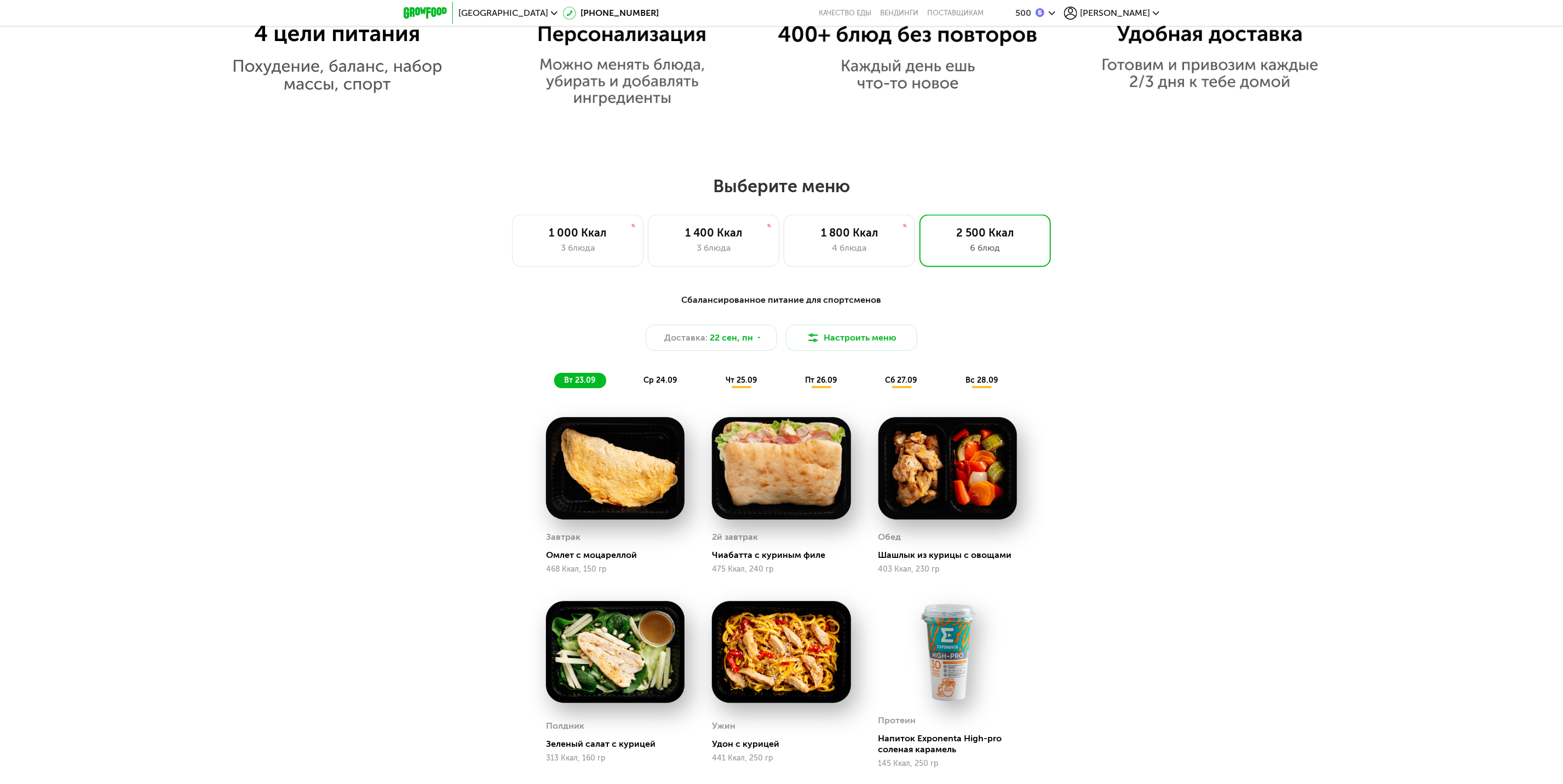
scroll to position [1149, 0]
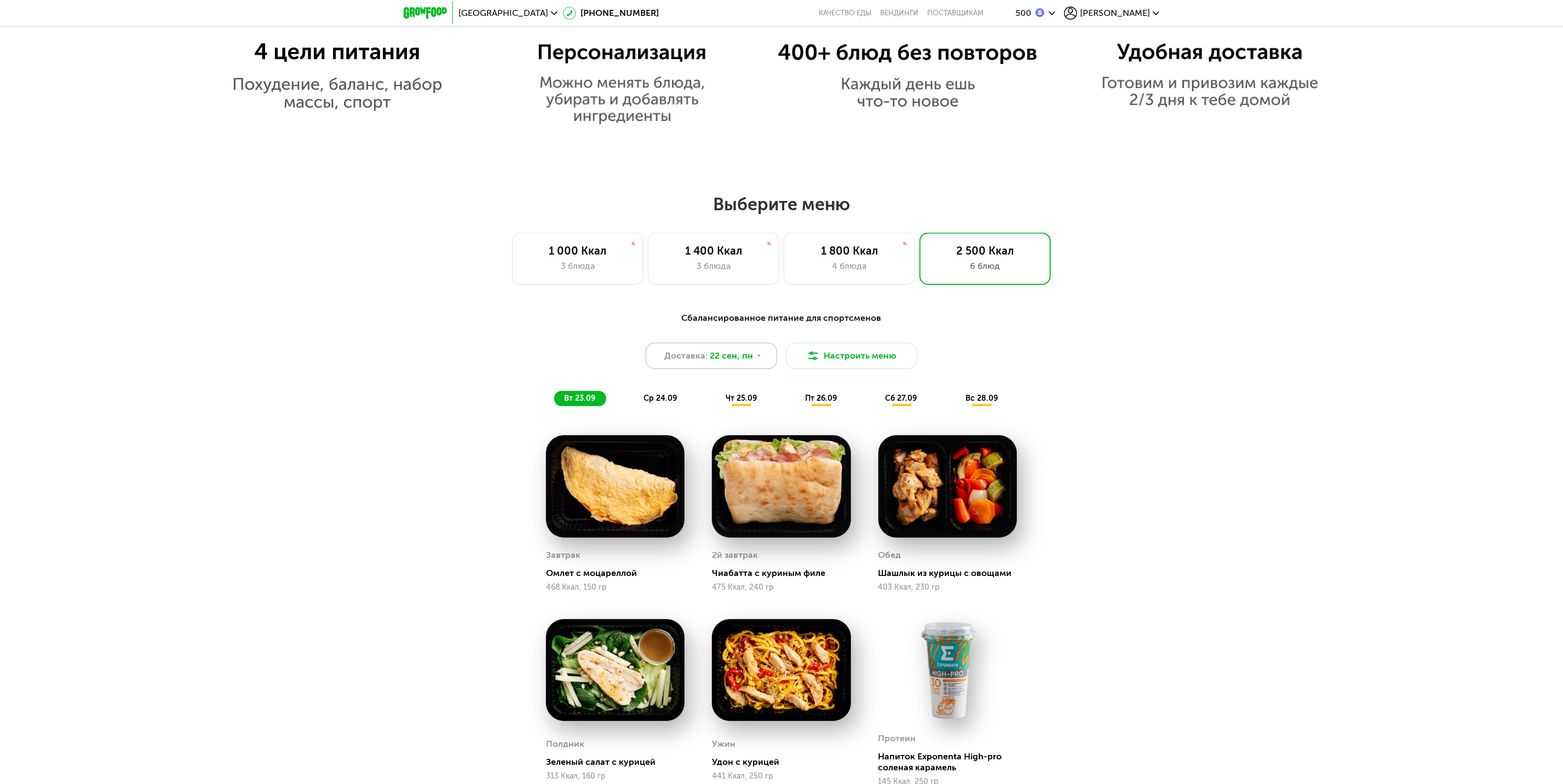
click at [748, 360] on span "22 сен, пн" at bounding box center [732, 356] width 43 height 13
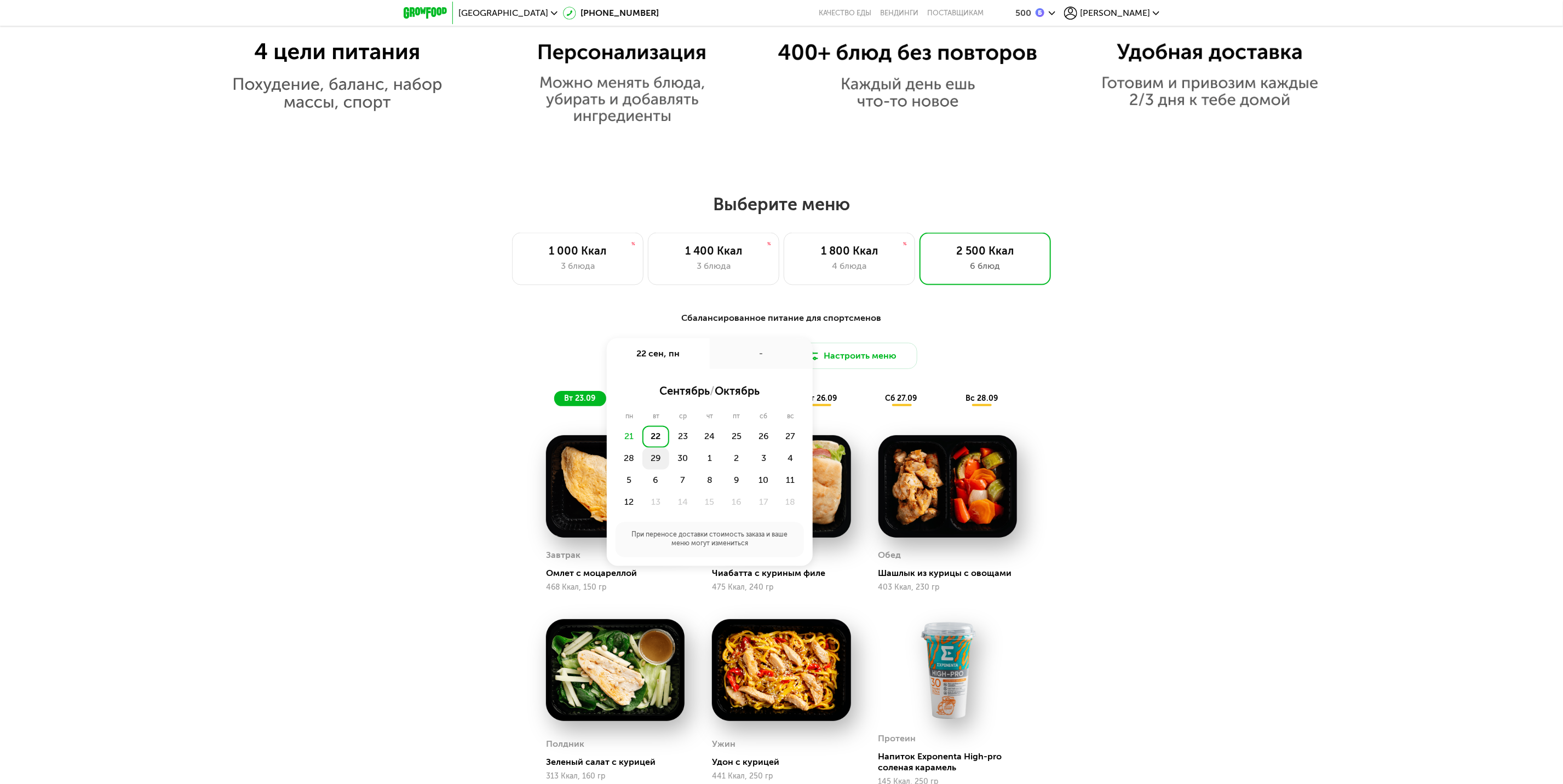
click at [653, 463] on div "29" at bounding box center [655, 459] width 27 height 22
click at [687, 399] on div "Утро" at bounding box center [677, 391] width 66 height 16
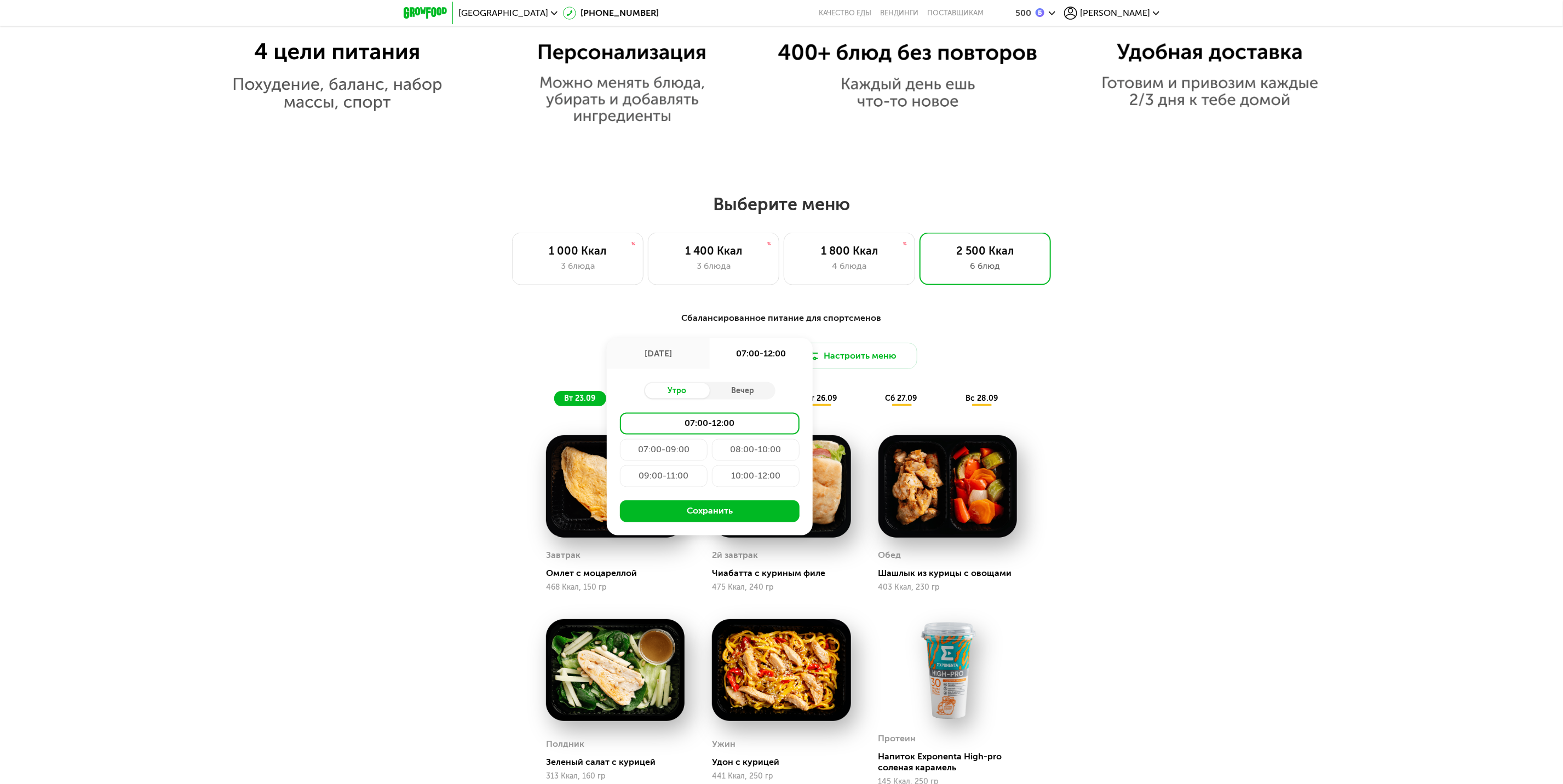
click at [776, 479] on div "10:00-12:00" at bounding box center [756, 477] width 88 height 22
click at [748, 516] on button "Сохранить" at bounding box center [710, 511] width 180 height 22
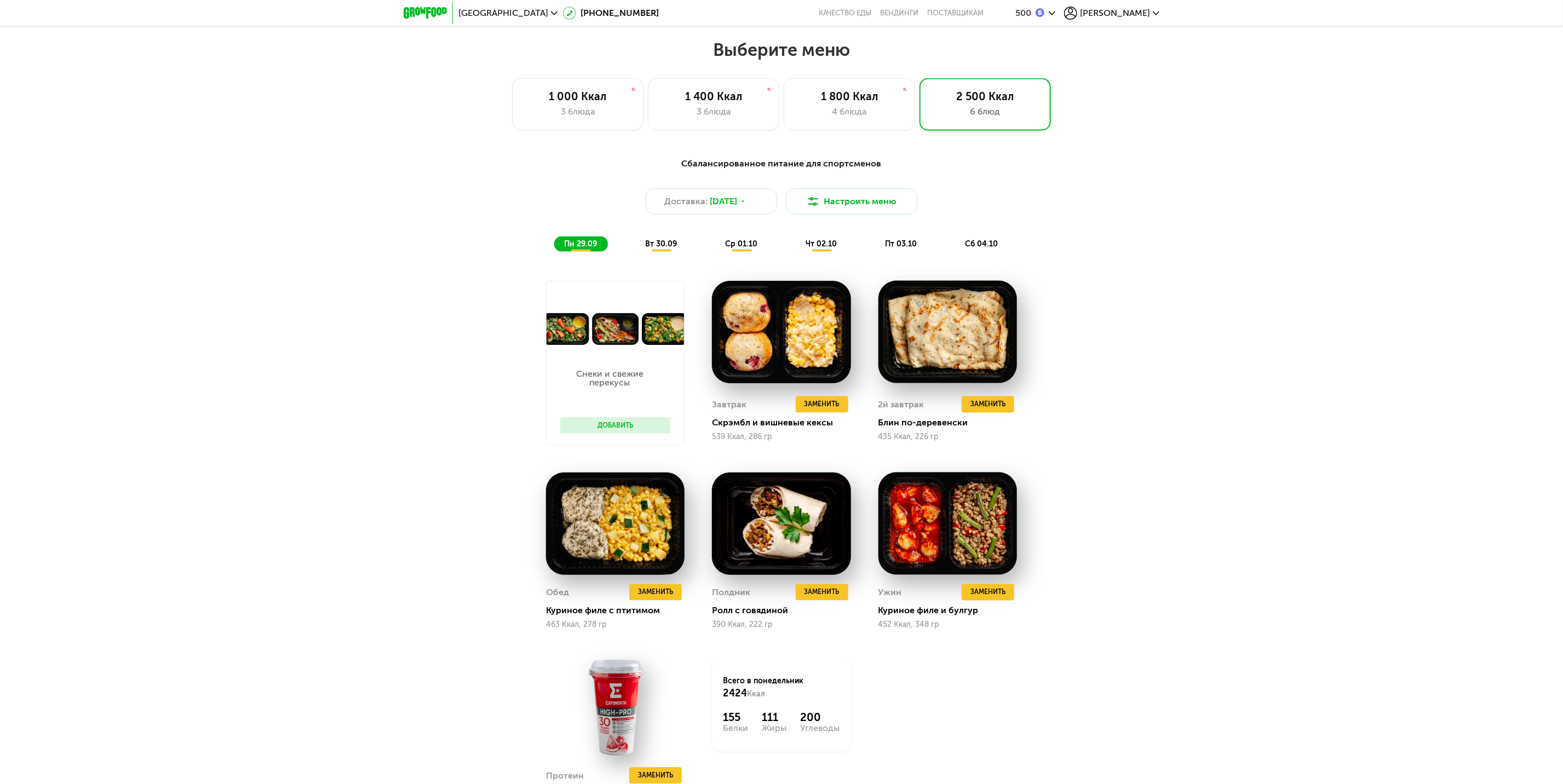
scroll to position [1314, 0]
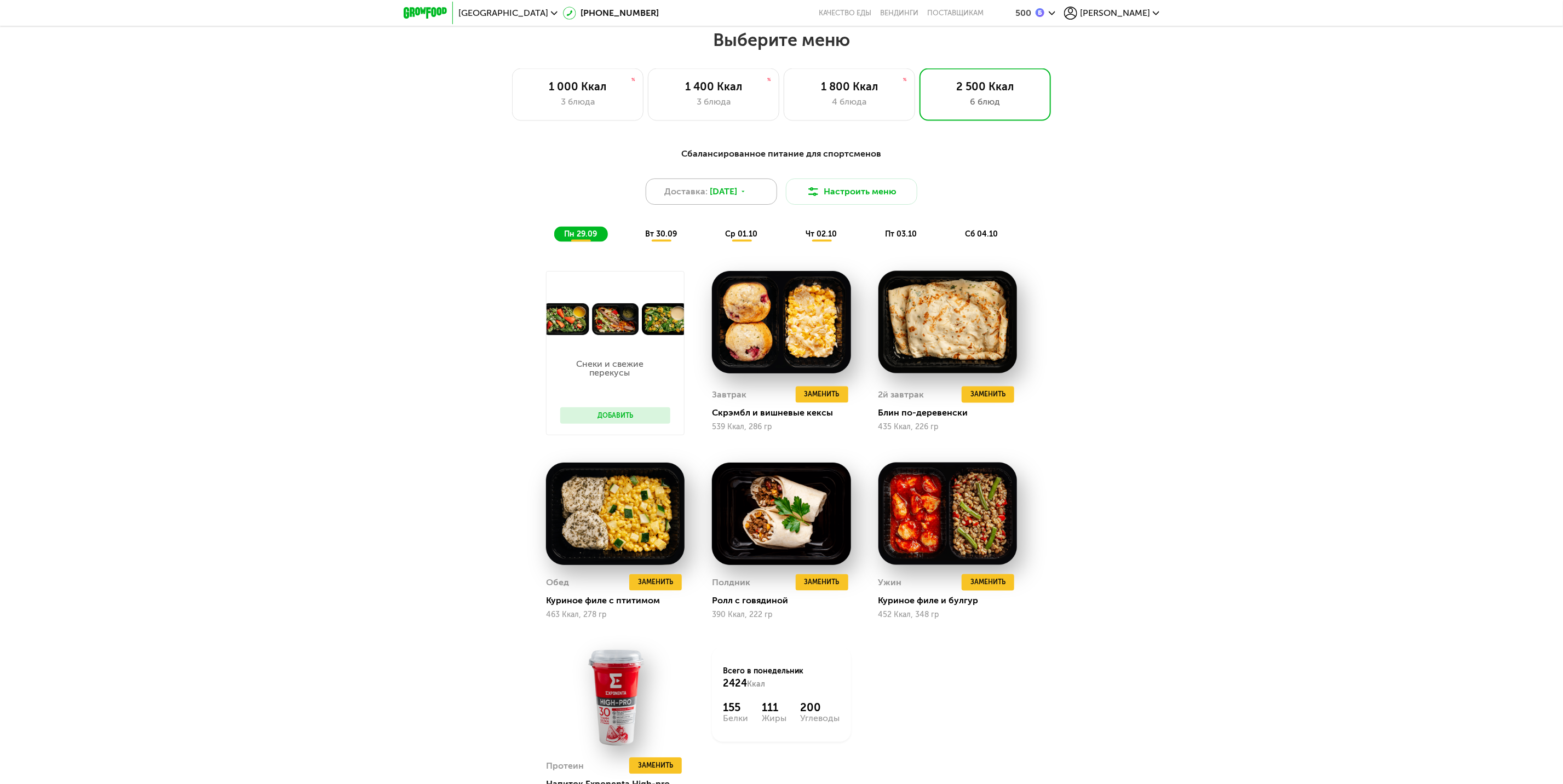
click at [725, 198] on span "[DATE]" at bounding box center [724, 191] width 27 height 13
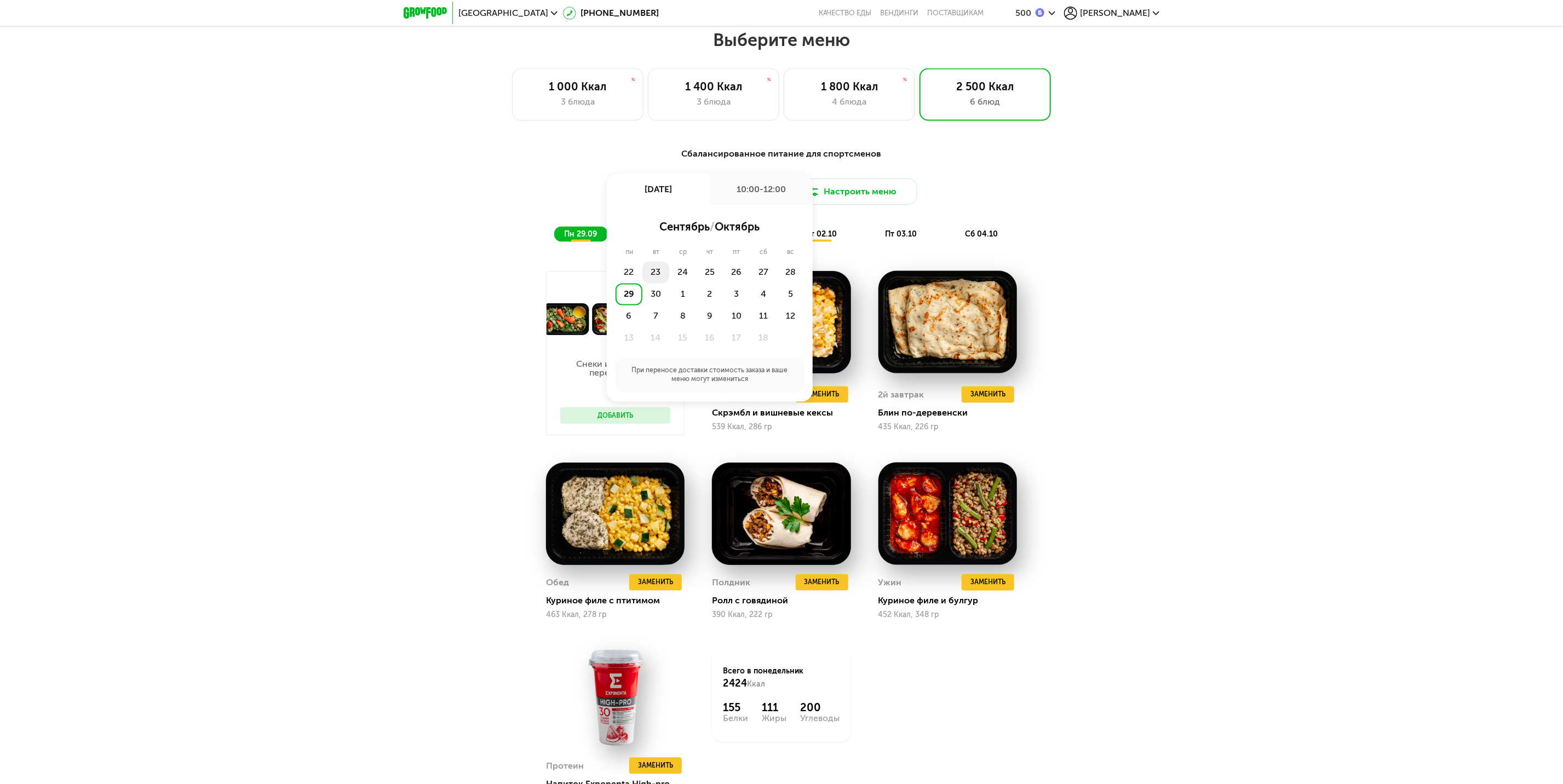
click at [658, 283] on div "23" at bounding box center [655, 273] width 27 height 22
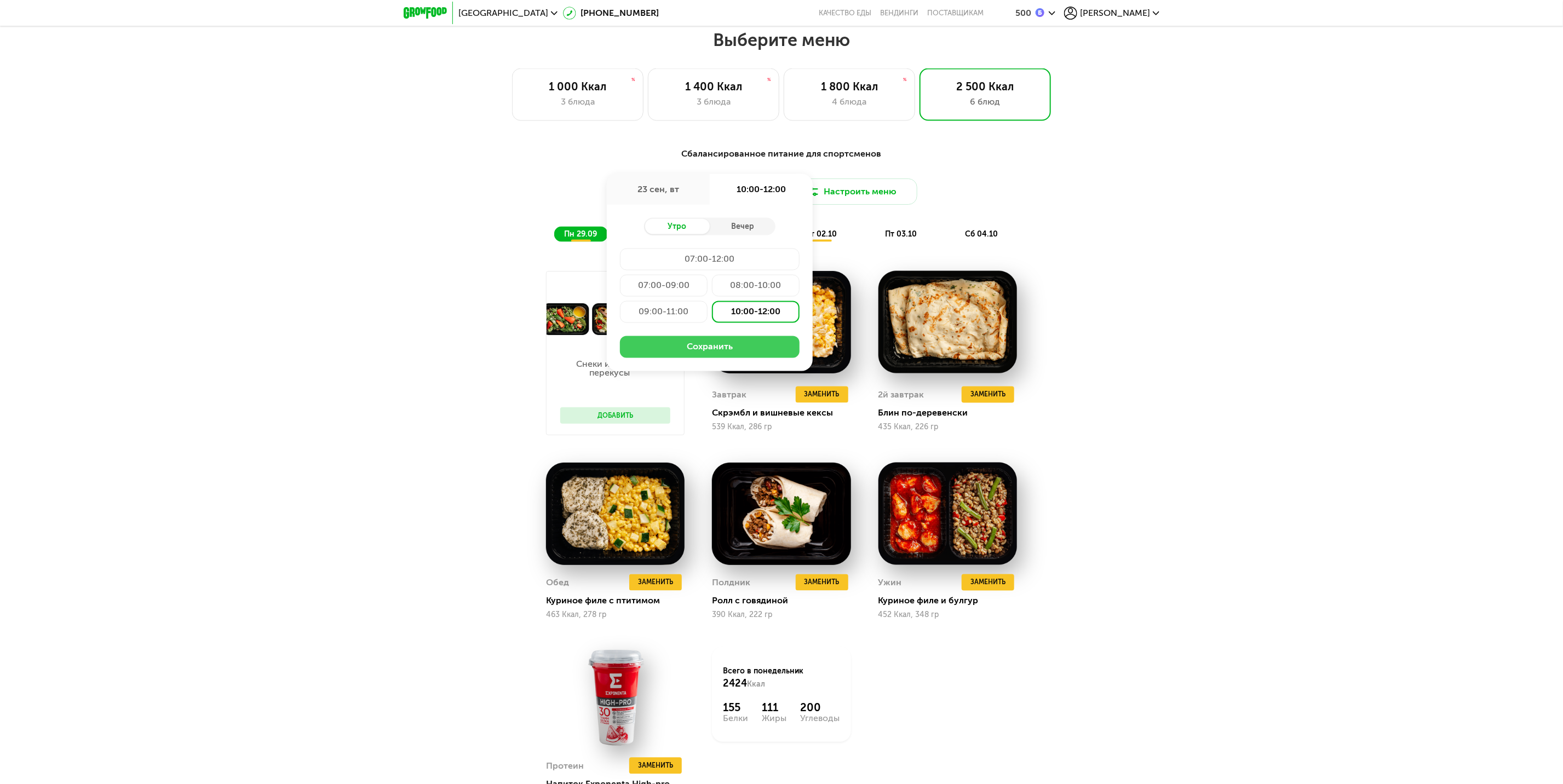
click at [740, 358] on button "Сохранить" at bounding box center [710, 347] width 180 height 22
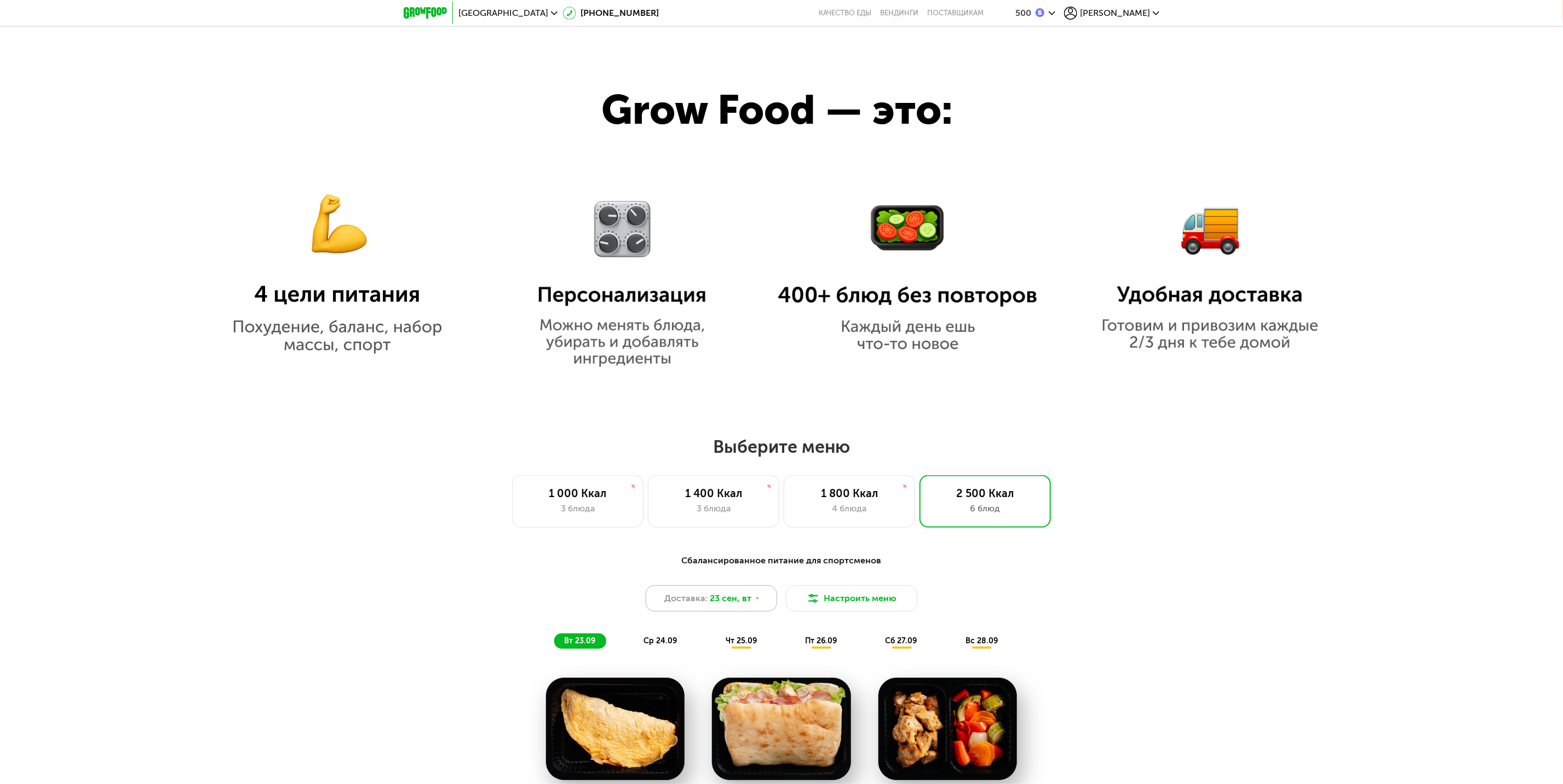
scroll to position [1232, 0]
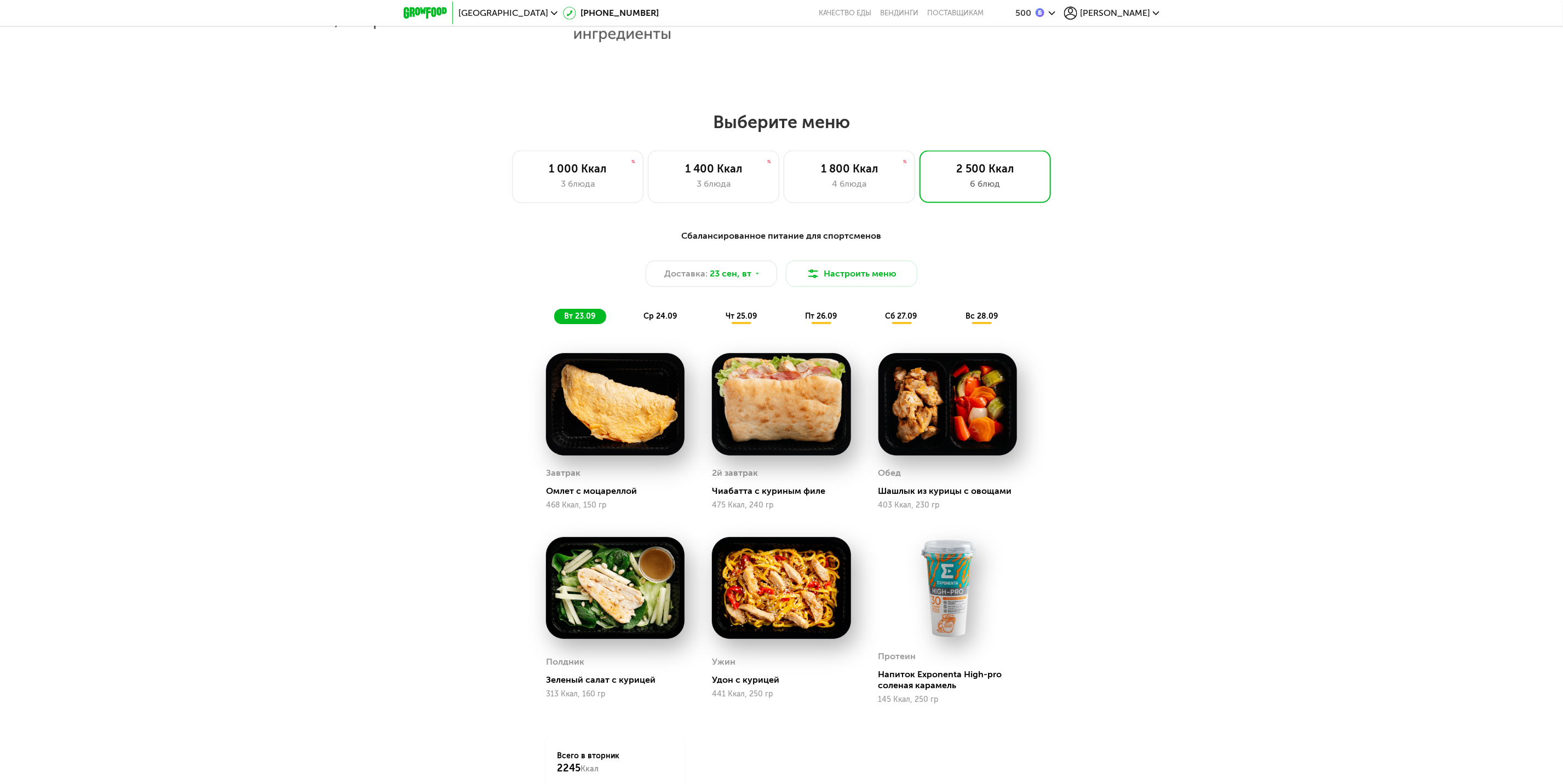
click at [656, 324] on div "ср 24.09" at bounding box center [661, 316] width 54 height 16
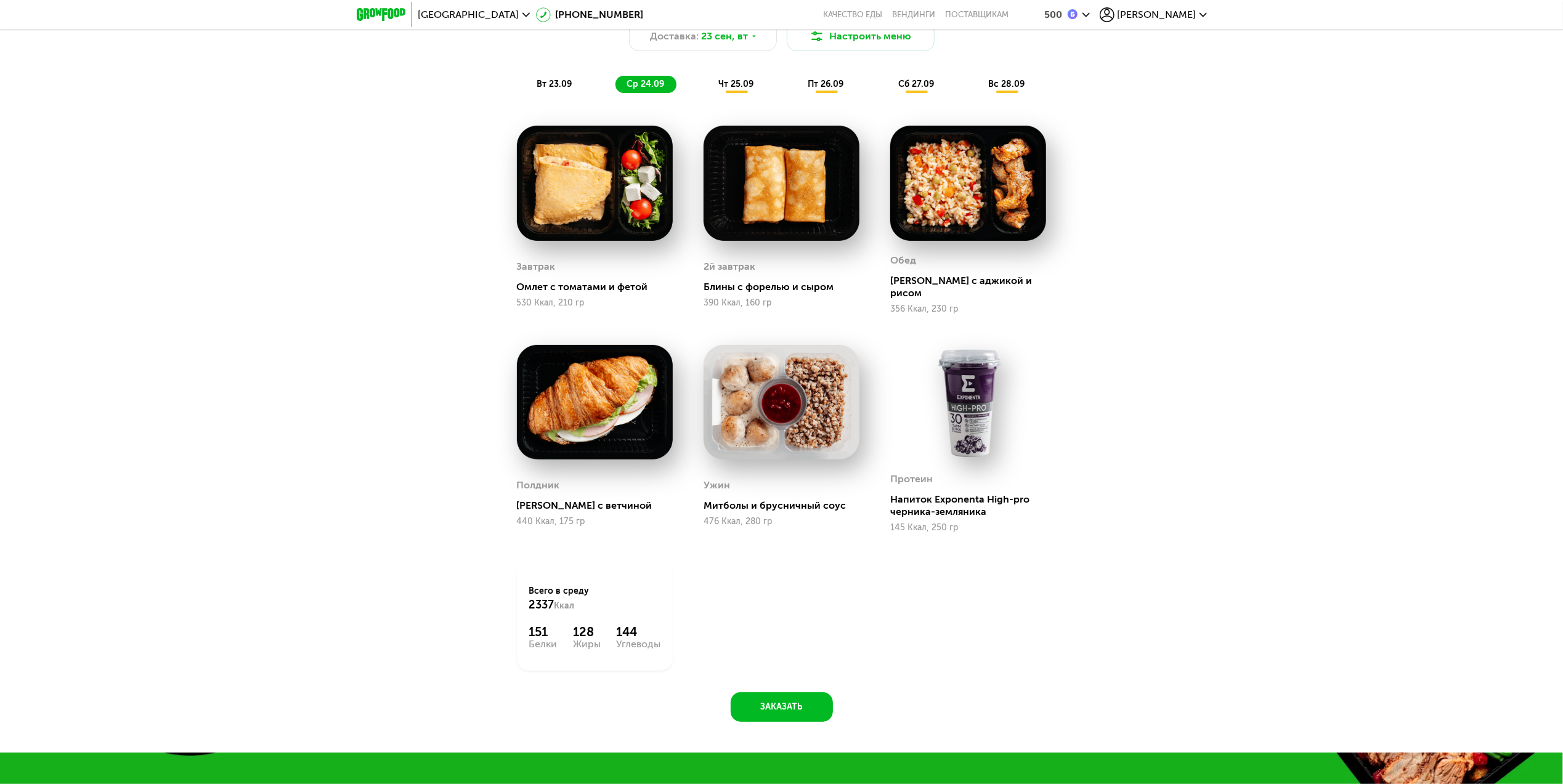
scroll to position [1501, 0]
drag, startPoint x: 1294, startPoint y: 400, endPoint x: 1262, endPoint y: 376, distance: 40.0
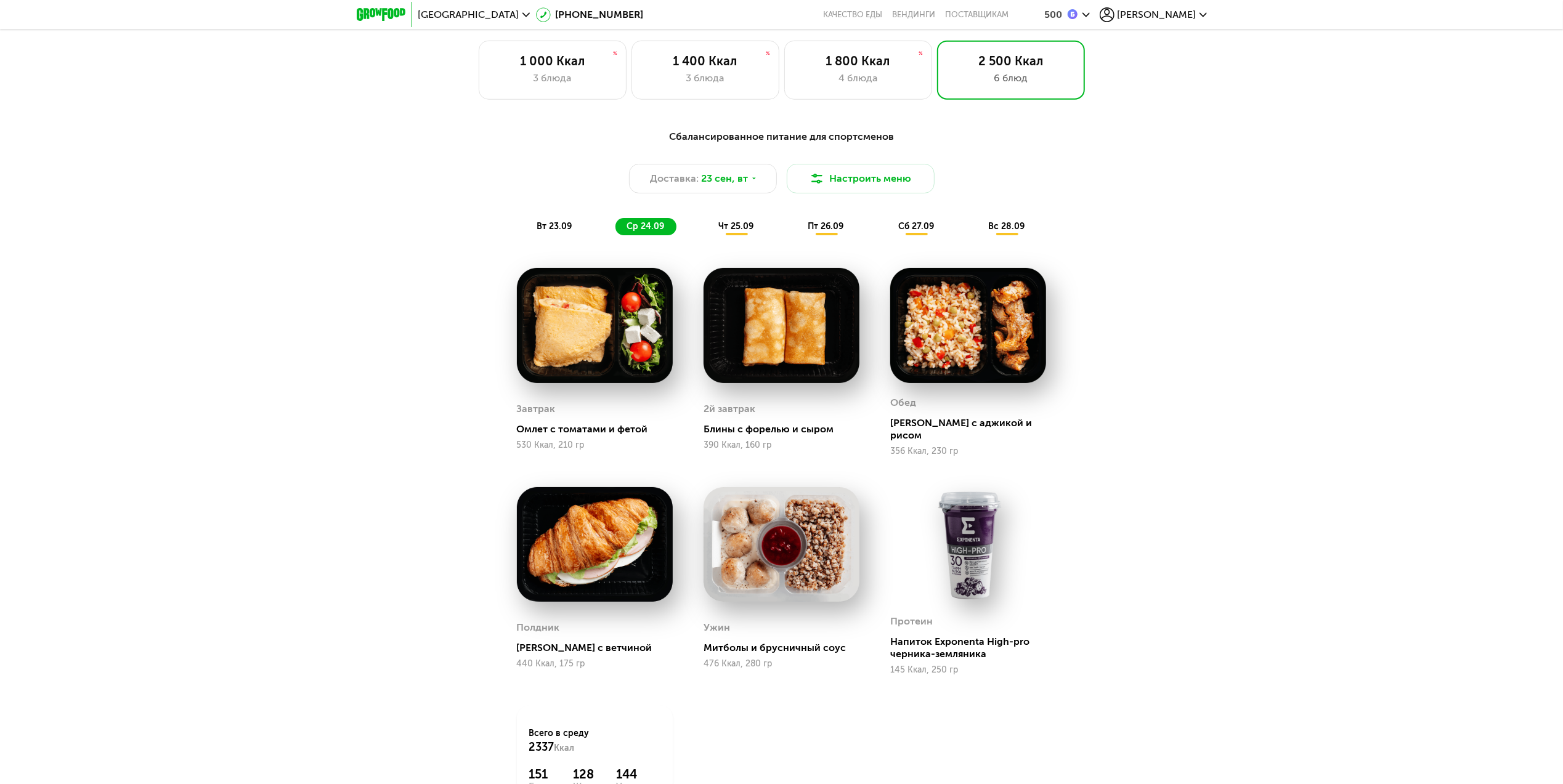
scroll to position [1313, 0]
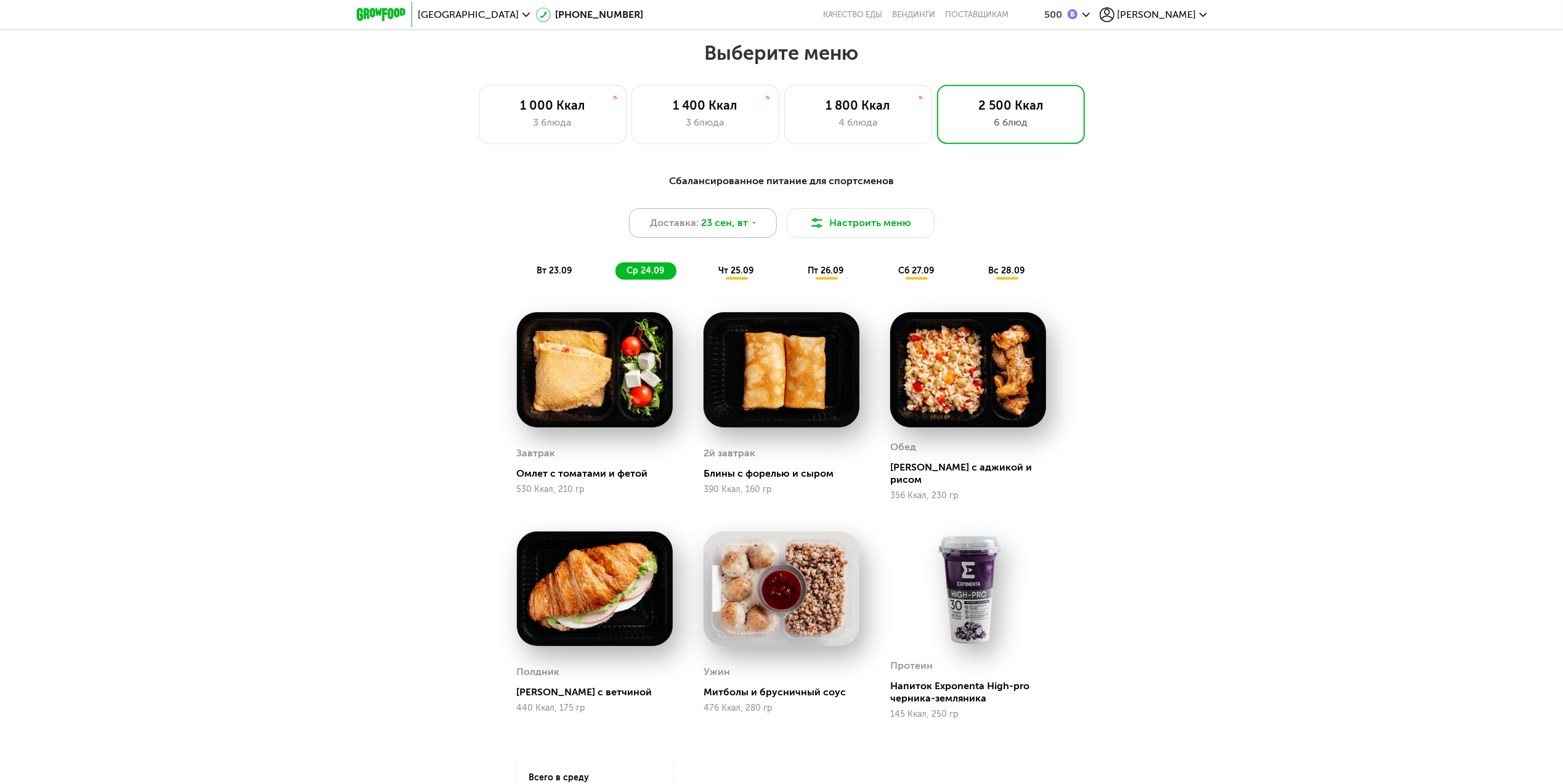
click at [759, 232] on div "Доставка: [DATE]" at bounding box center [703, 223] width 148 height 29
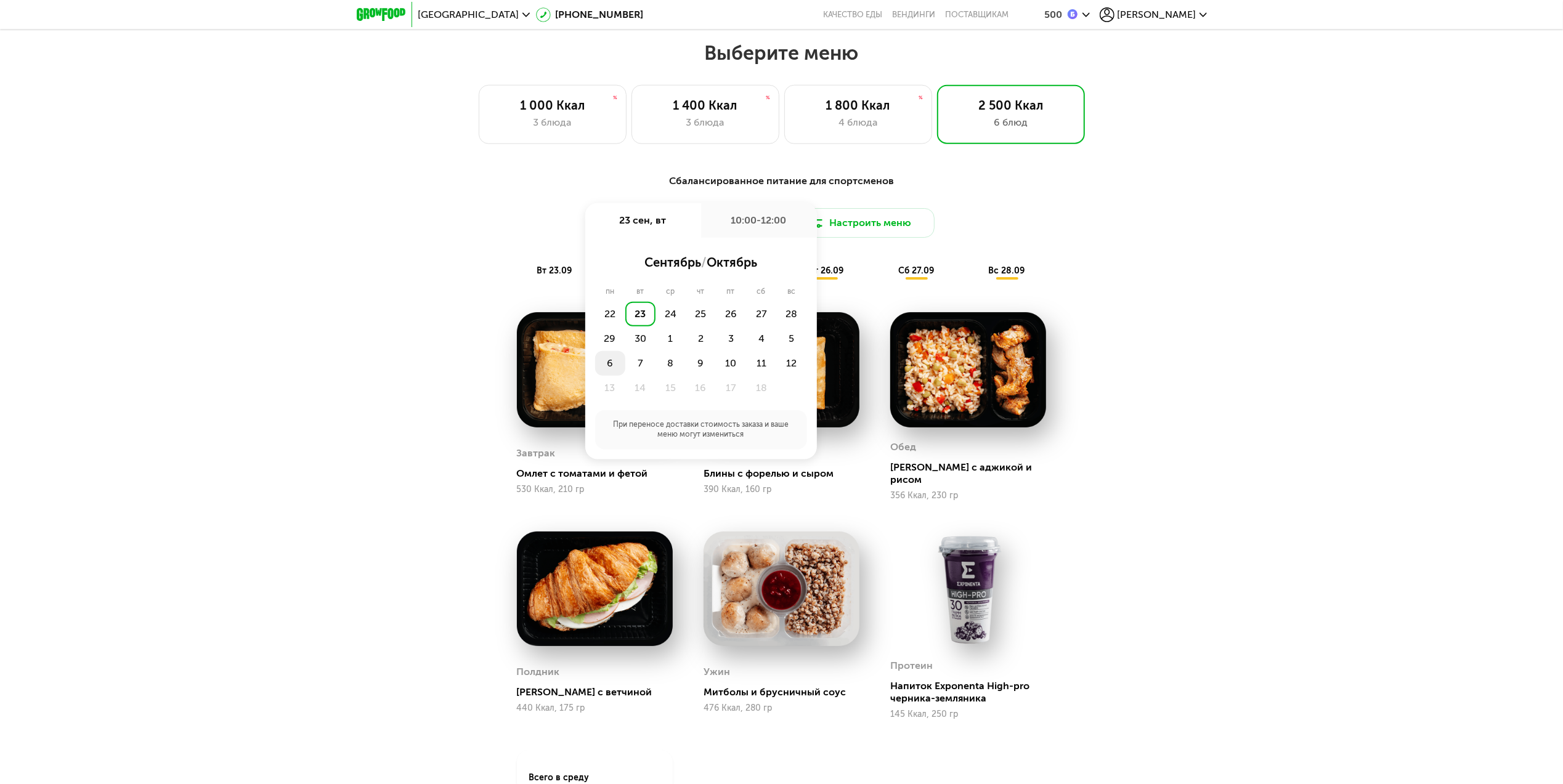
click at [618, 367] on div "6" at bounding box center [610, 363] width 30 height 25
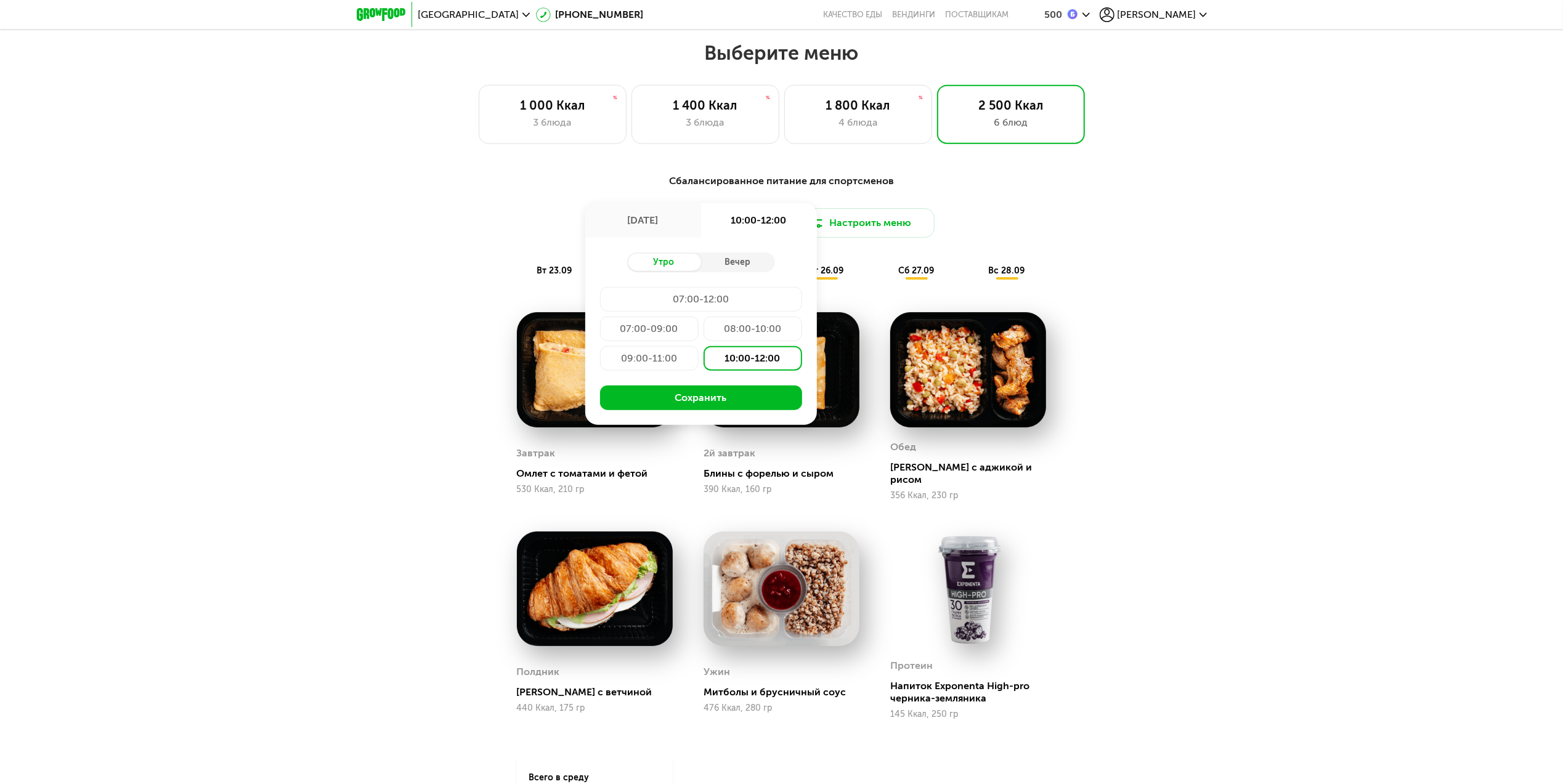
click at [673, 417] on div "Утро Вечер 07:00-12:00 07:00-09:00 08:00-10:00 09:00-11:00 10:00-12:00 Сохранить" at bounding box center [701, 332] width 232 height 188
click at [683, 408] on button "Сохранить" at bounding box center [701, 398] width 202 height 25
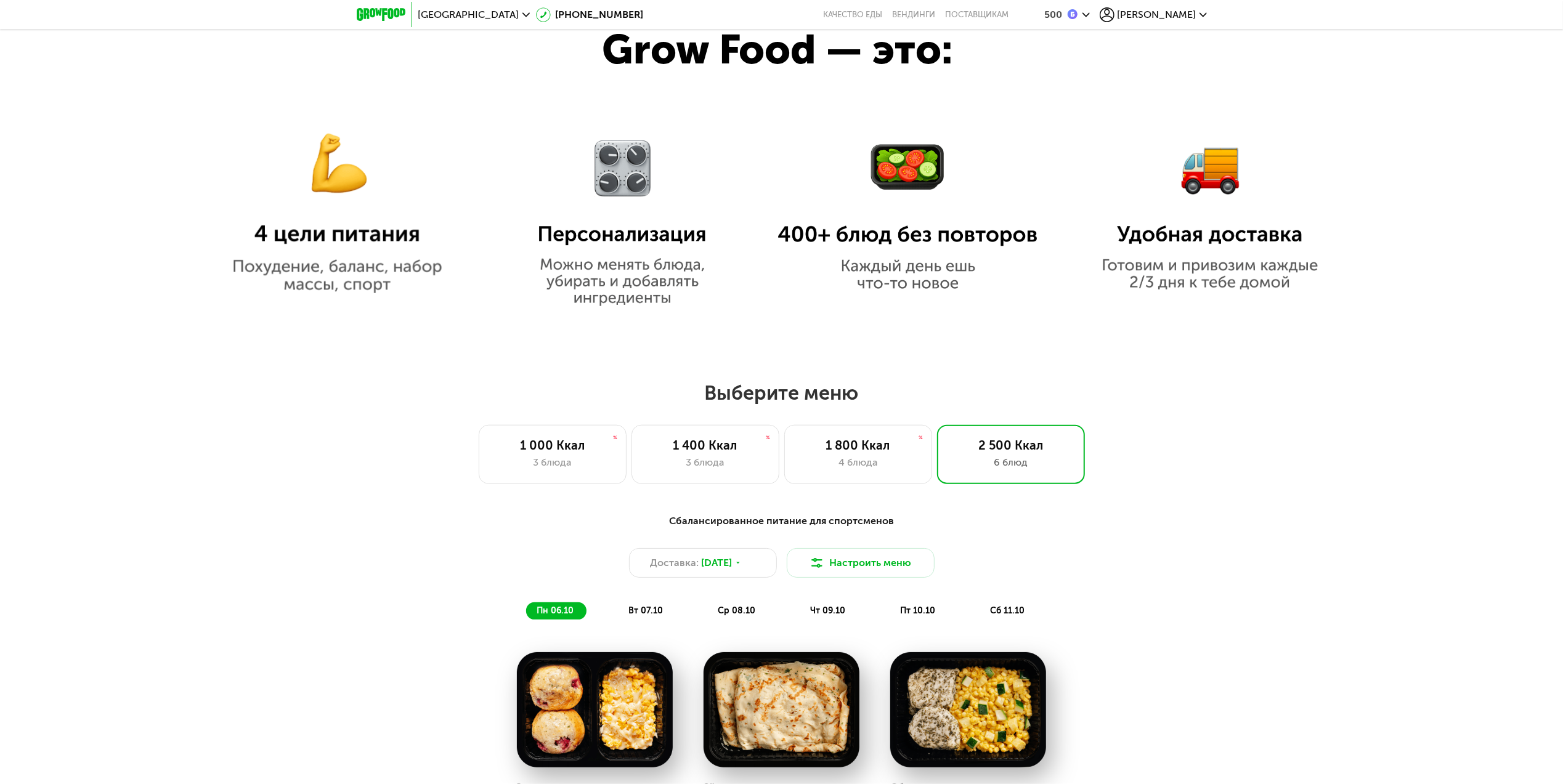
scroll to position [1232, 0]
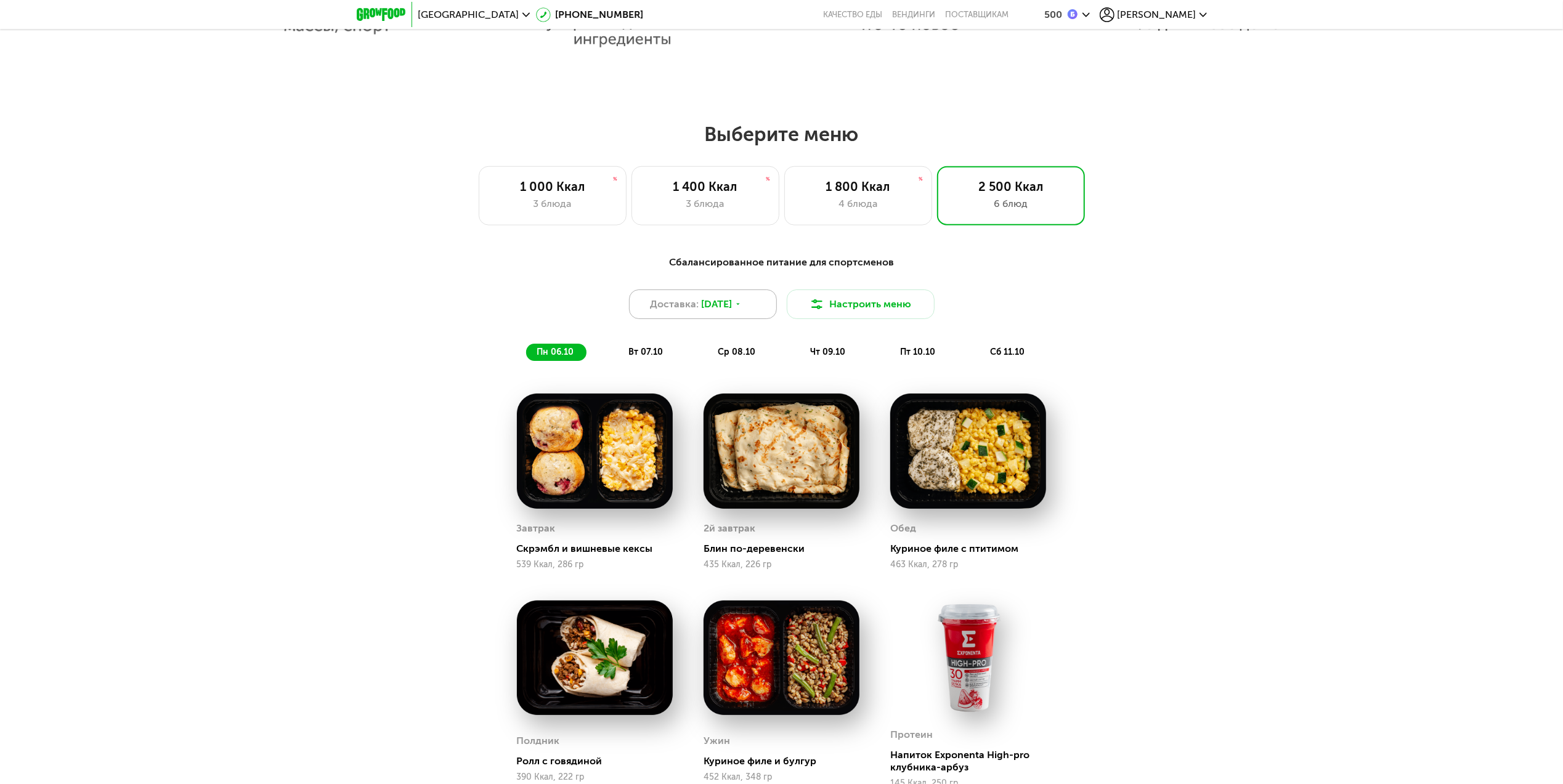
click at [755, 316] on div "Доставка: 6 окт, пн" at bounding box center [703, 304] width 148 height 29
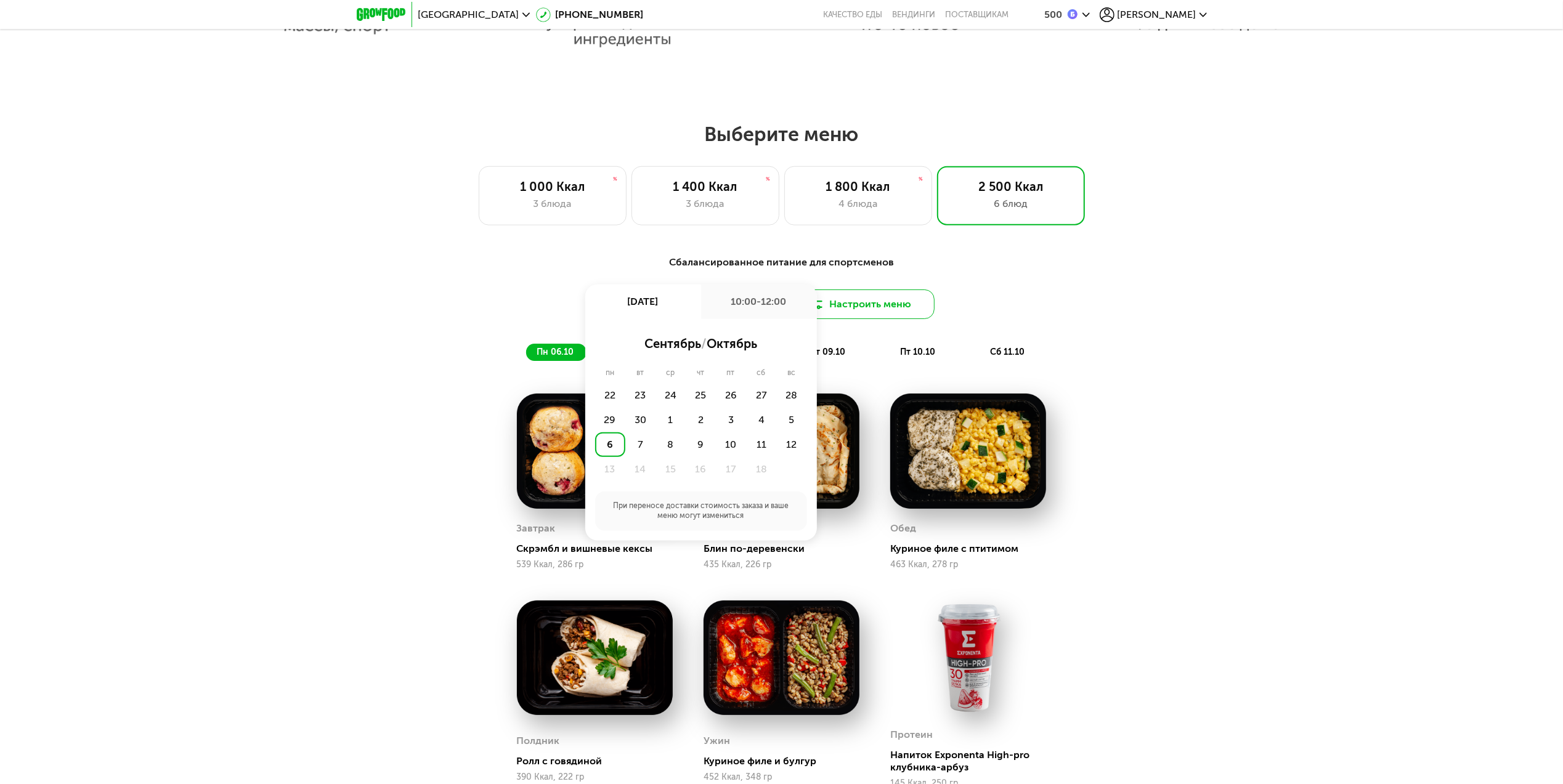
click at [837, 308] on button "Настроить меню" at bounding box center [861, 304] width 148 height 29
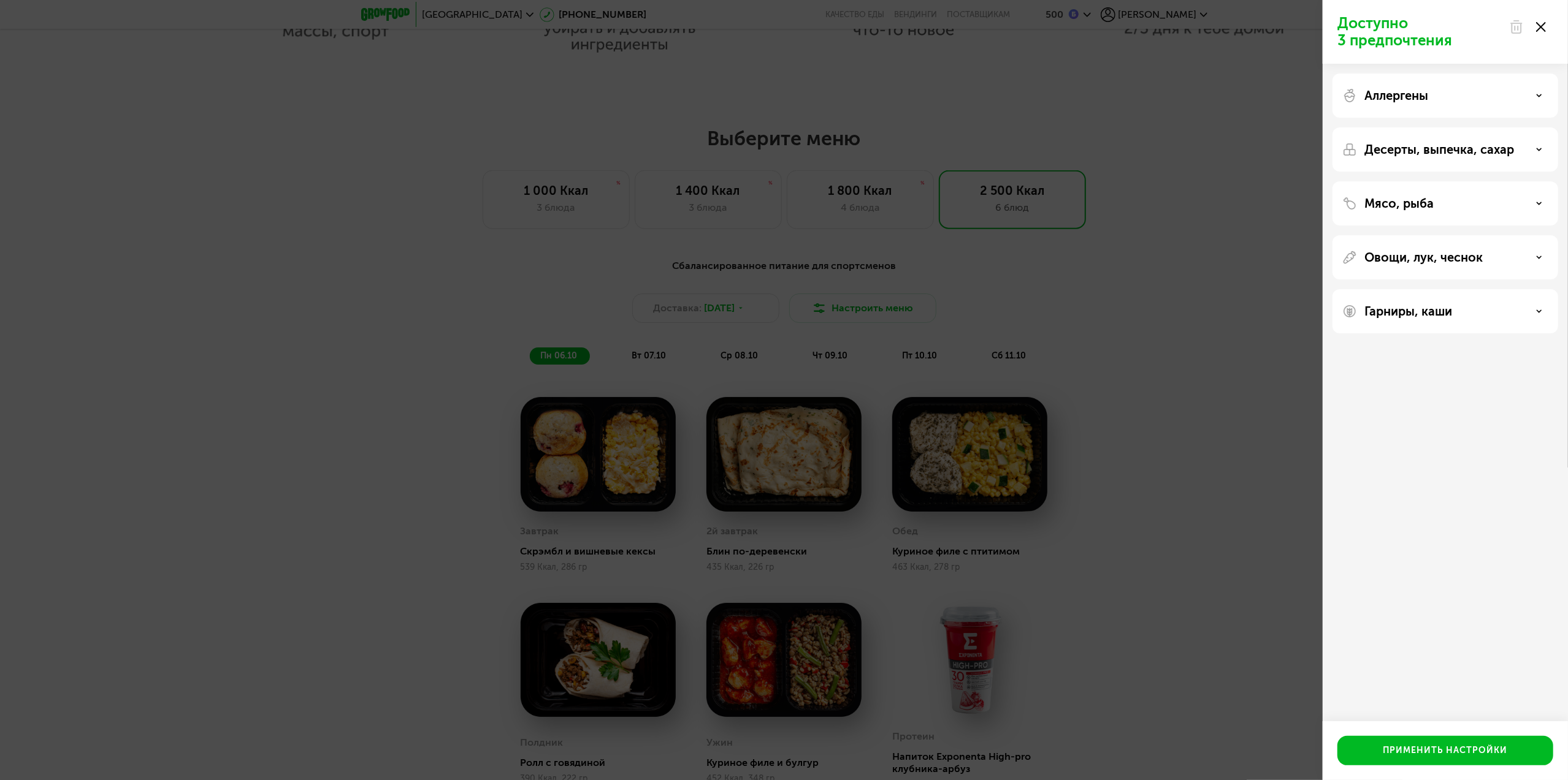
click at [1272, 174] on div "Доступно 3 предпочтения Аллергены Десерты, выпечка, сахар Мясо, рыба Овощи, лук…" at bounding box center [784, 390] width 1568 height 780
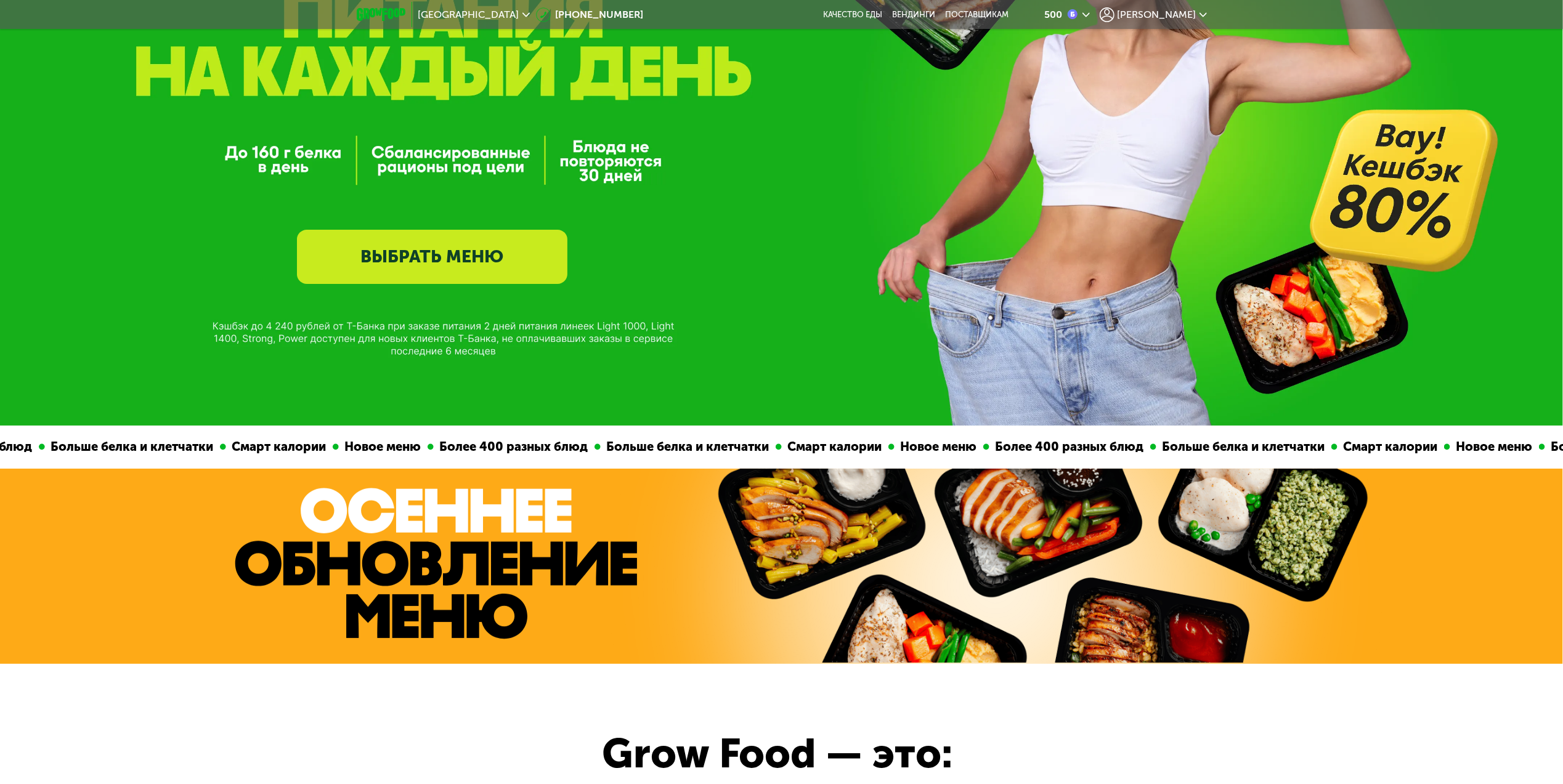
scroll to position [0, 0]
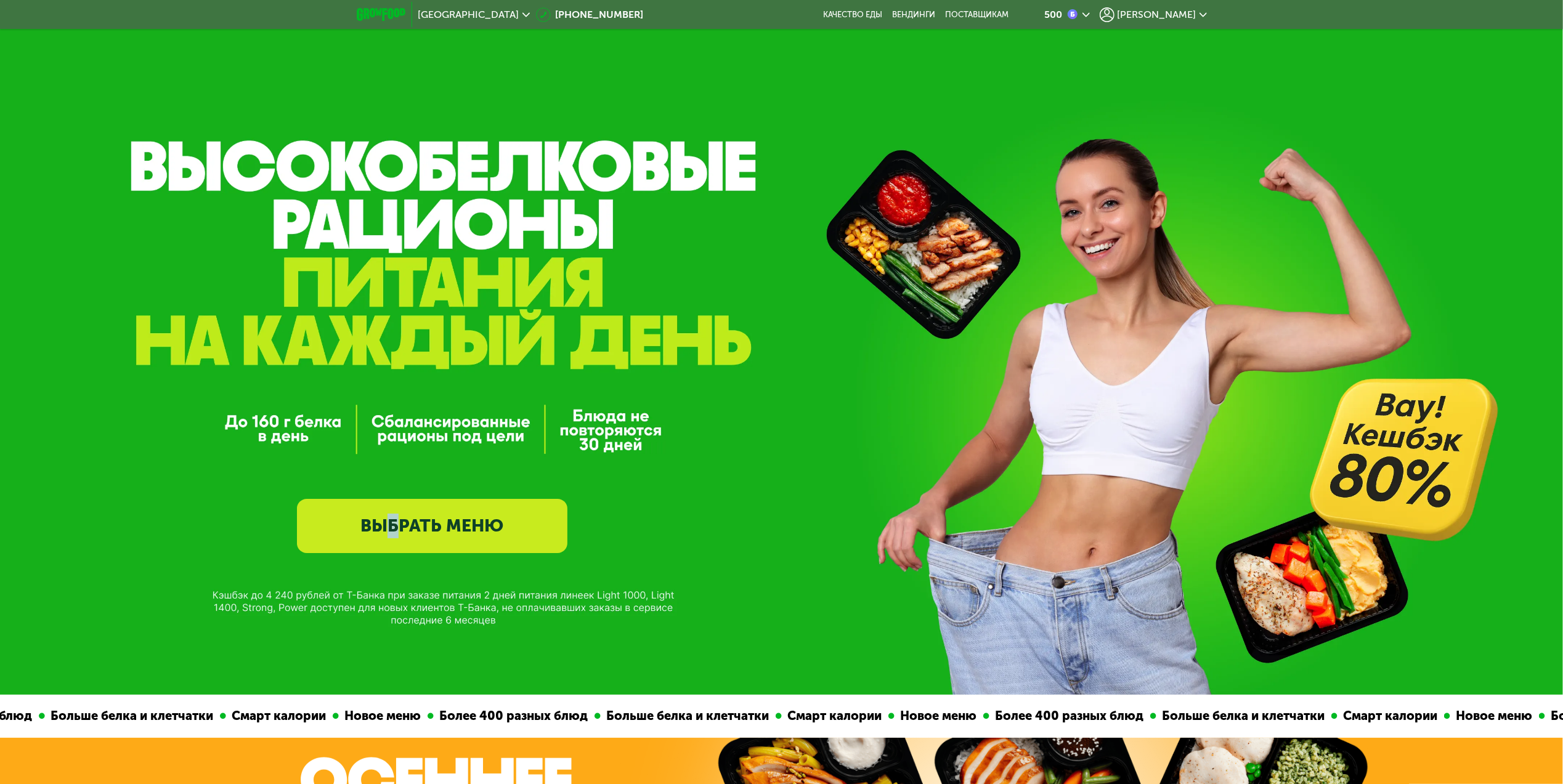
drag, startPoint x: 385, startPoint y: 542, endPoint x: 398, endPoint y: 555, distance: 18.4
click at [454, 516] on link "ВЫБРАТЬ МЕНЮ" at bounding box center [432, 526] width 270 height 54
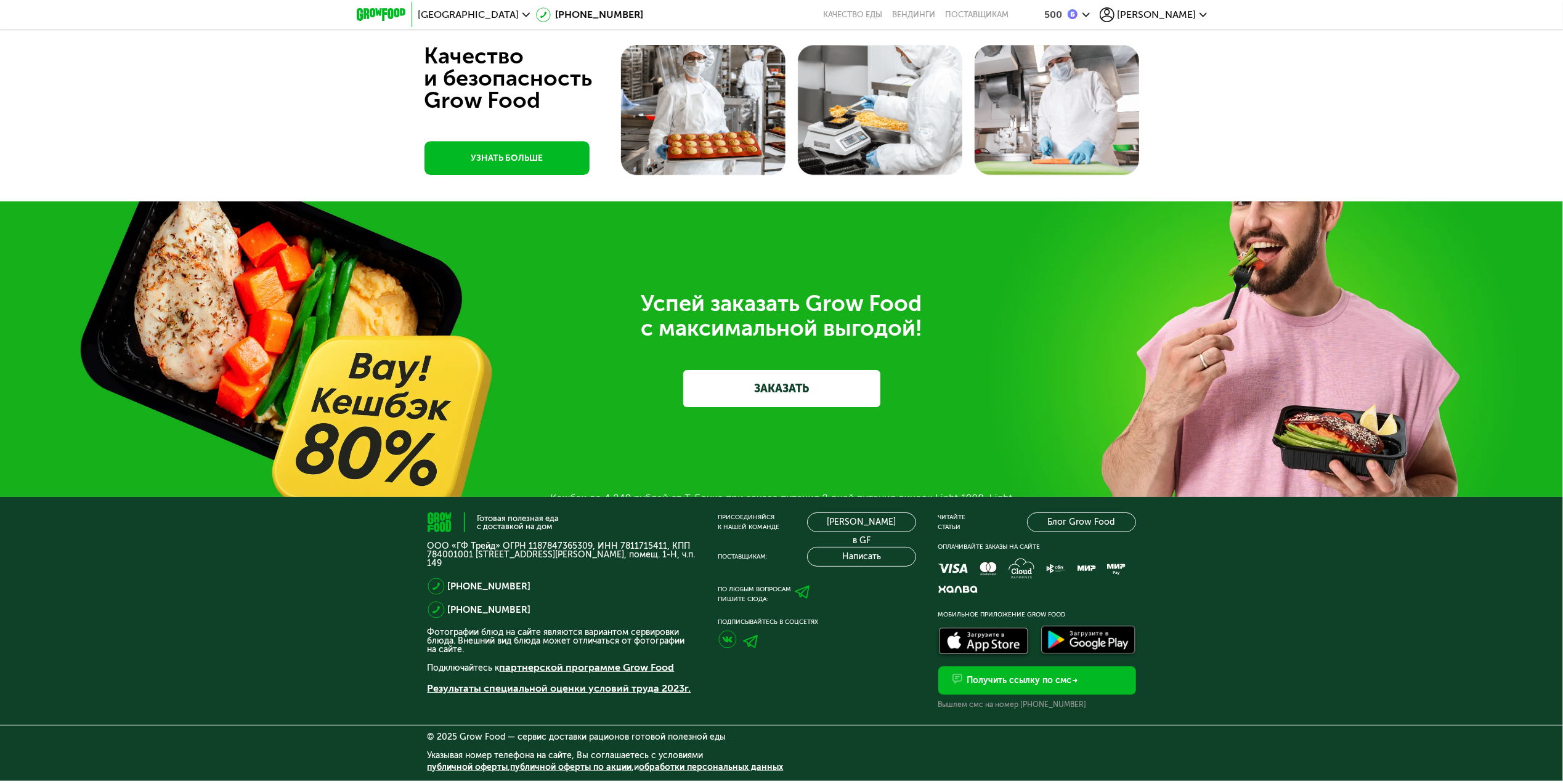
scroll to position [3941, 0]
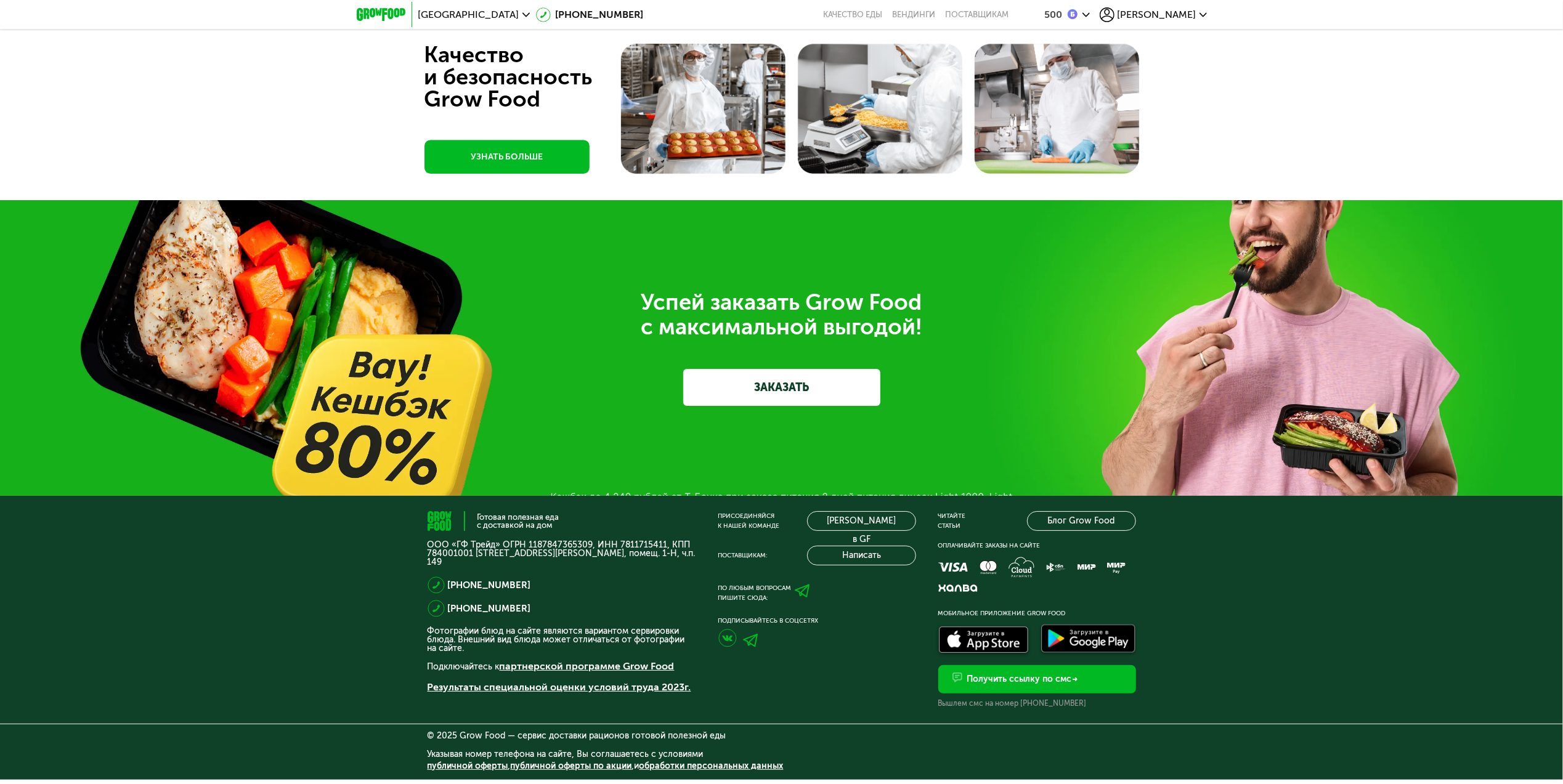
click at [764, 398] on link "ЗАКАЗАТЬ" at bounding box center [781, 388] width 197 height 37
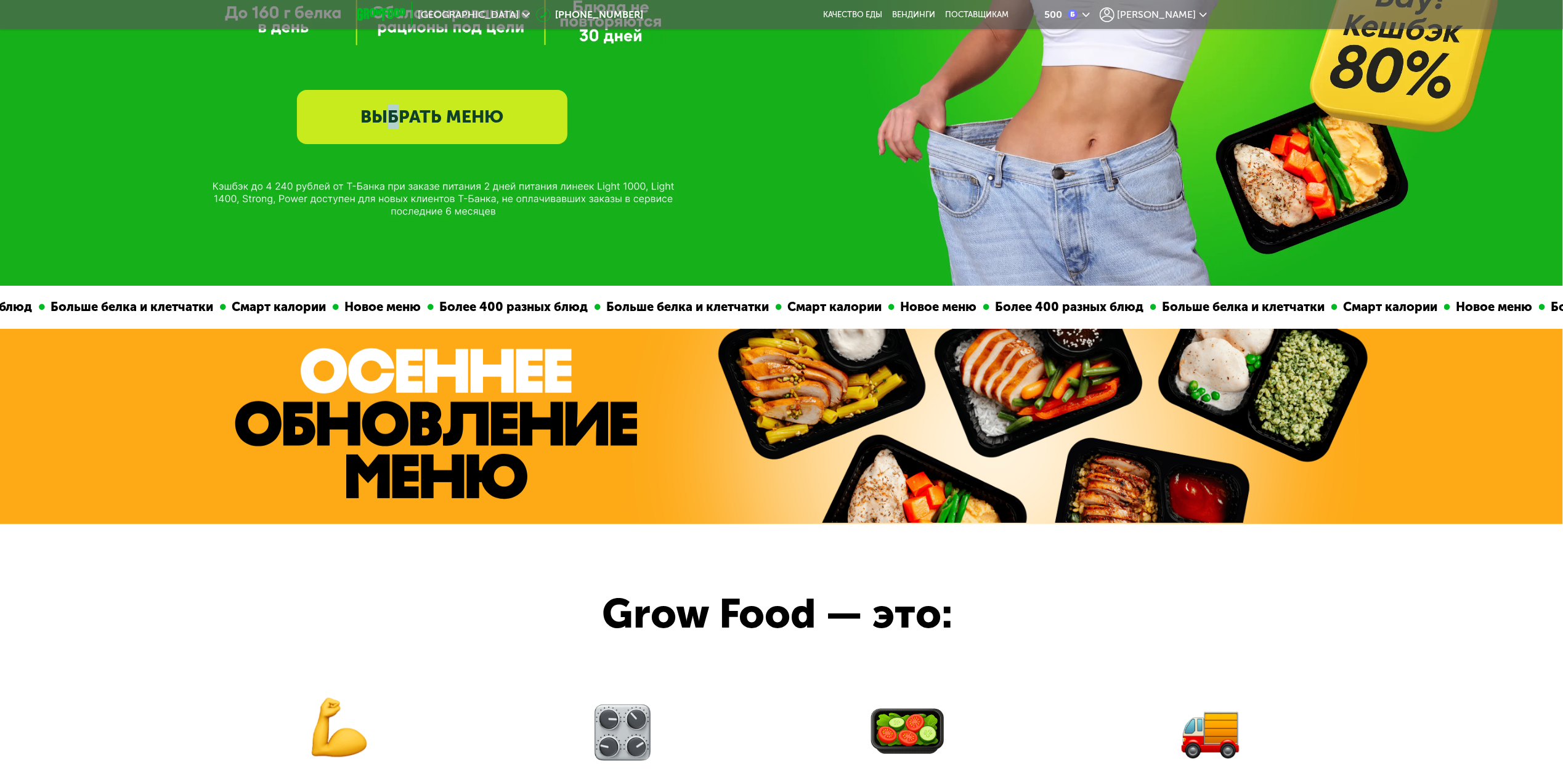
scroll to position [0, 0]
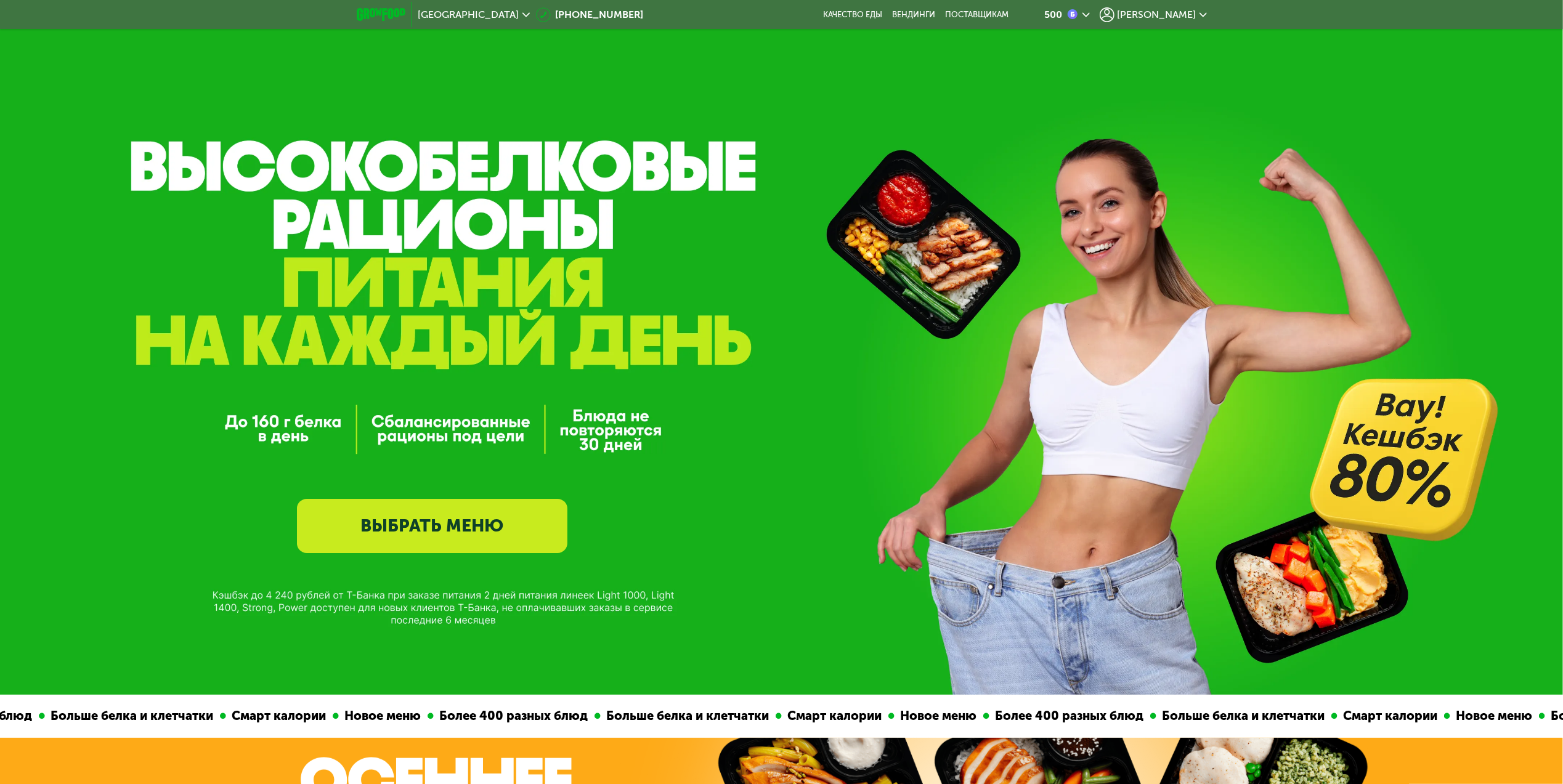
click at [1171, 10] on span "Ринат" at bounding box center [1157, 14] width 79 height 10
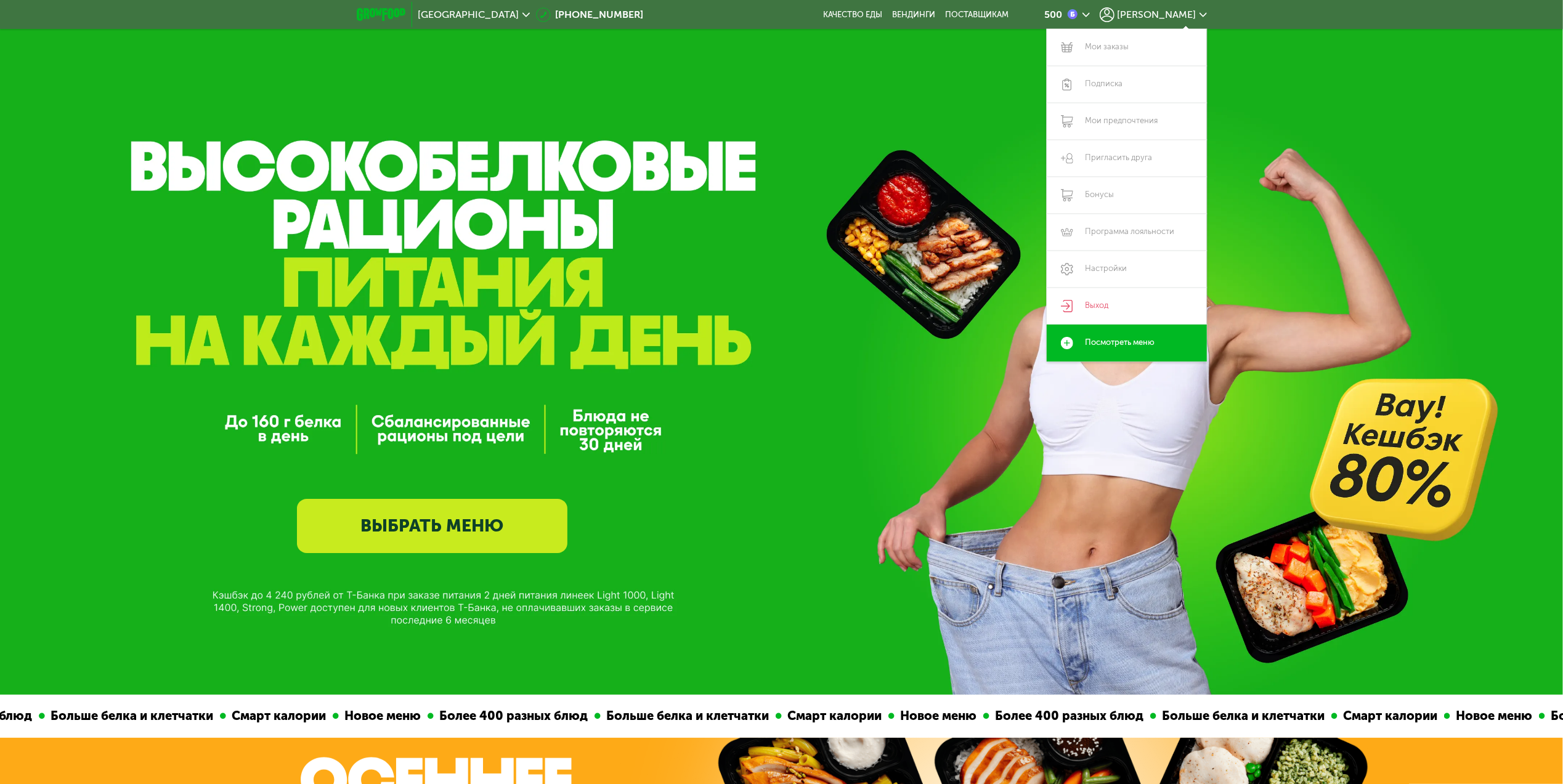
click at [907, 102] on div "GrowFood — доставка правильного питания ВЫБРАТЬ МЕНЮ" at bounding box center [781, 347] width 1563 height 695
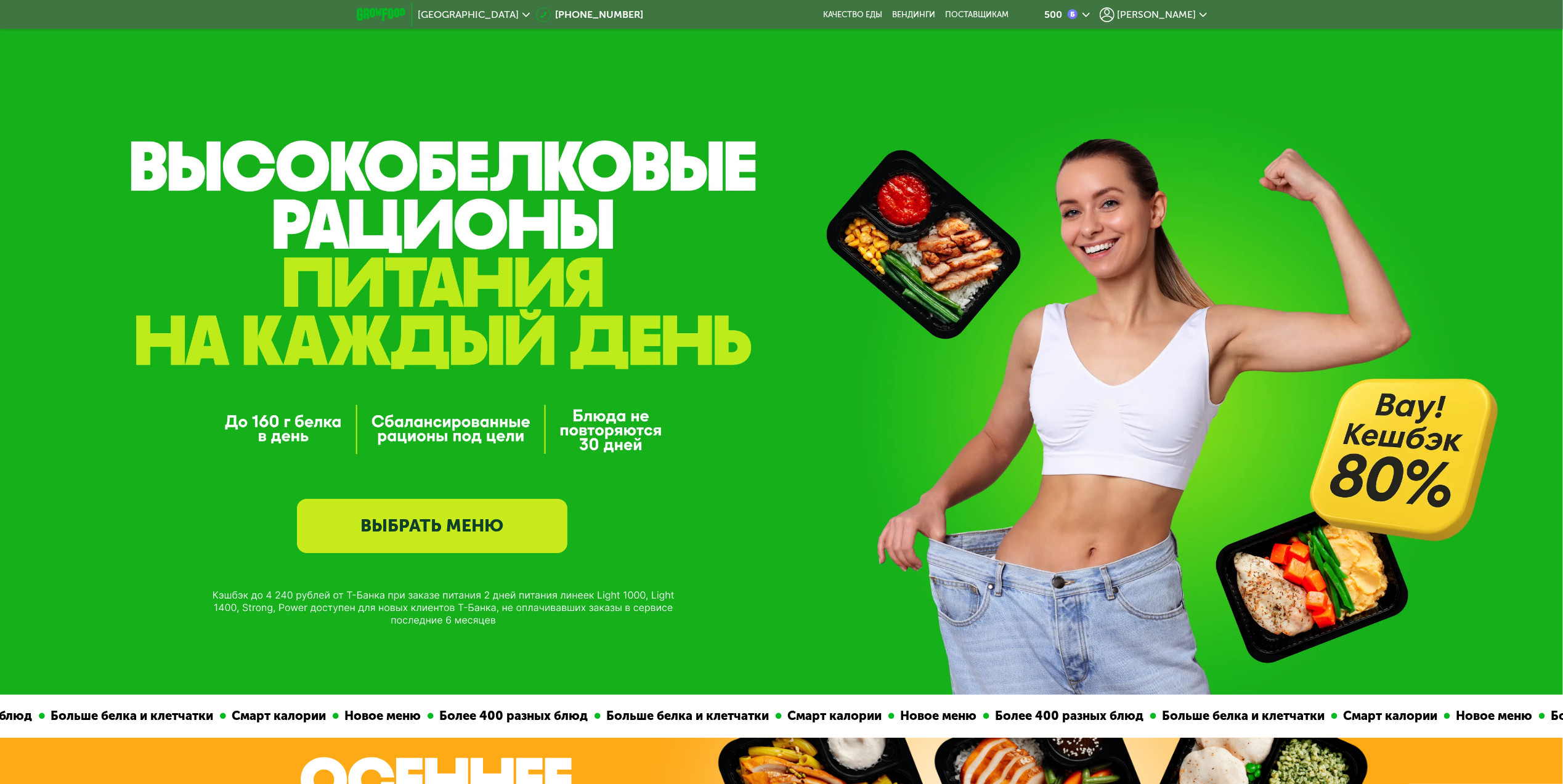
click at [393, 548] on link "ВЫБРАТЬ МЕНЮ" at bounding box center [432, 526] width 270 height 54
drag, startPoint x: 516, startPoint y: 561, endPoint x: 673, endPoint y: 78, distance: 507.9
drag, startPoint x: 383, startPoint y: 5, endPoint x: 385, endPoint y: 13, distance: 8.2
click at [385, 13] on div at bounding box center [381, 15] width 62 height 25
click at [385, 13] on img at bounding box center [381, 15] width 48 height 13
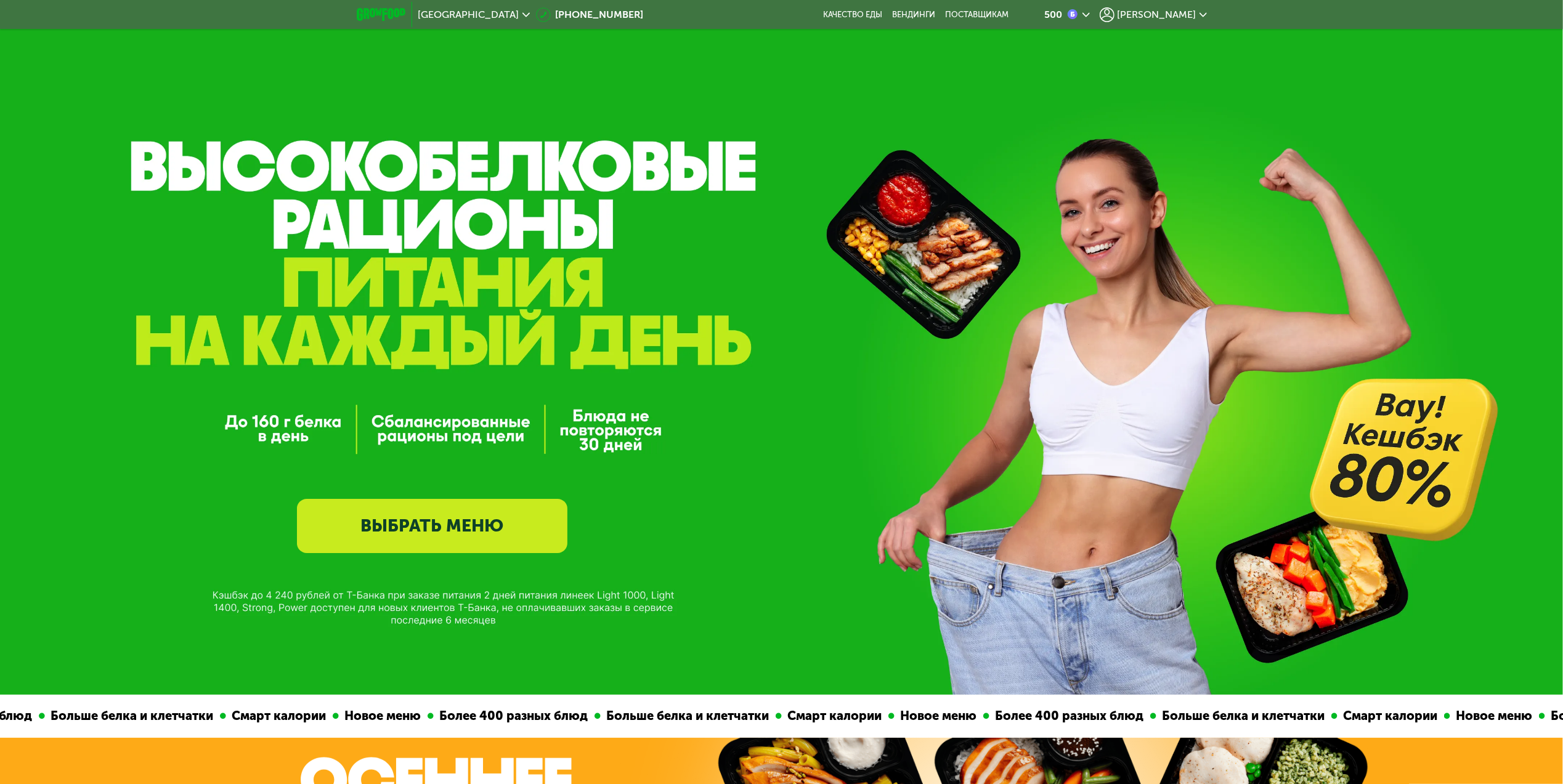
click at [451, 530] on link "ВЫБРАТЬ МЕНЮ" at bounding box center [432, 526] width 270 height 54
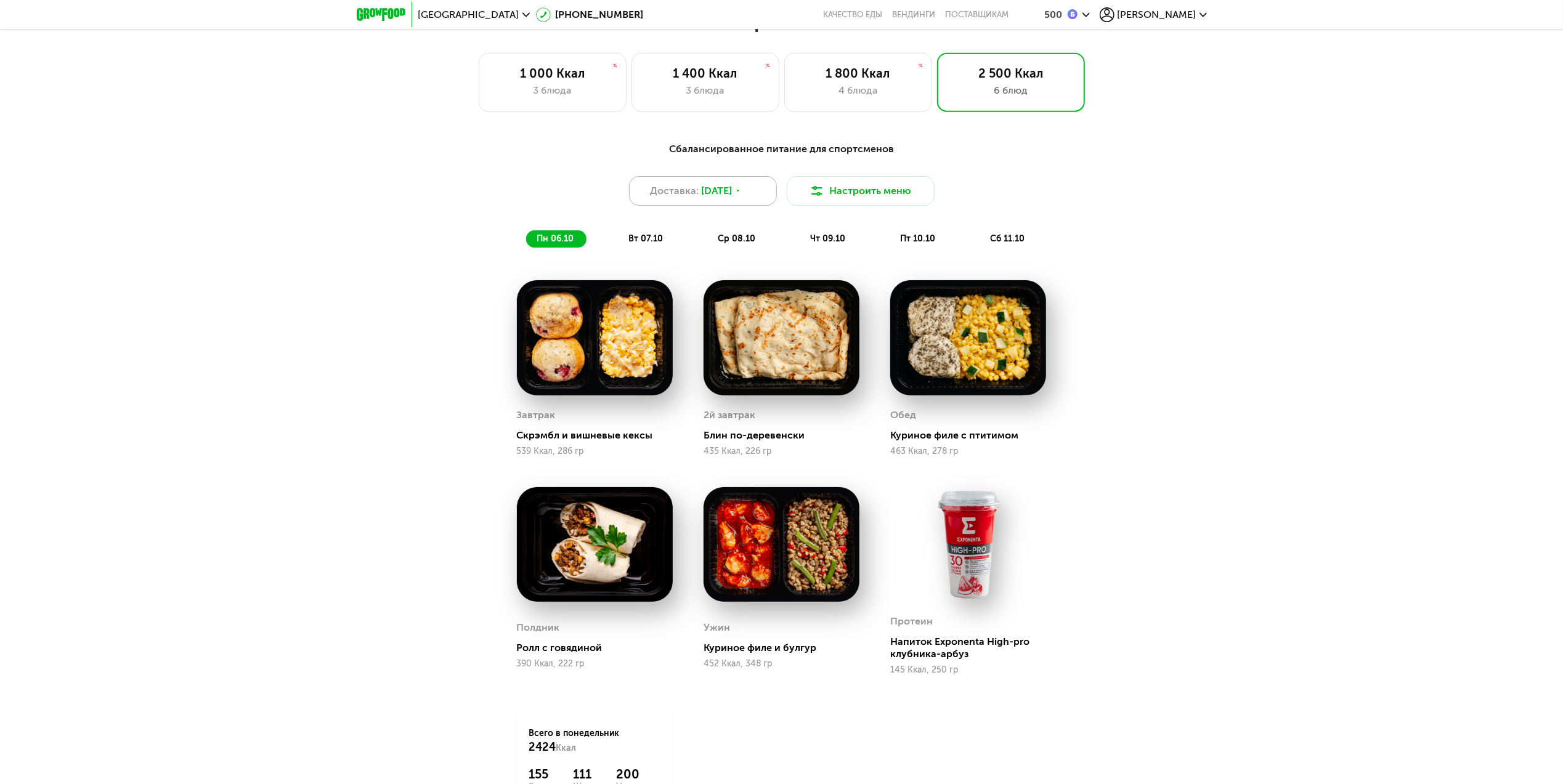
scroll to position [1329, 0]
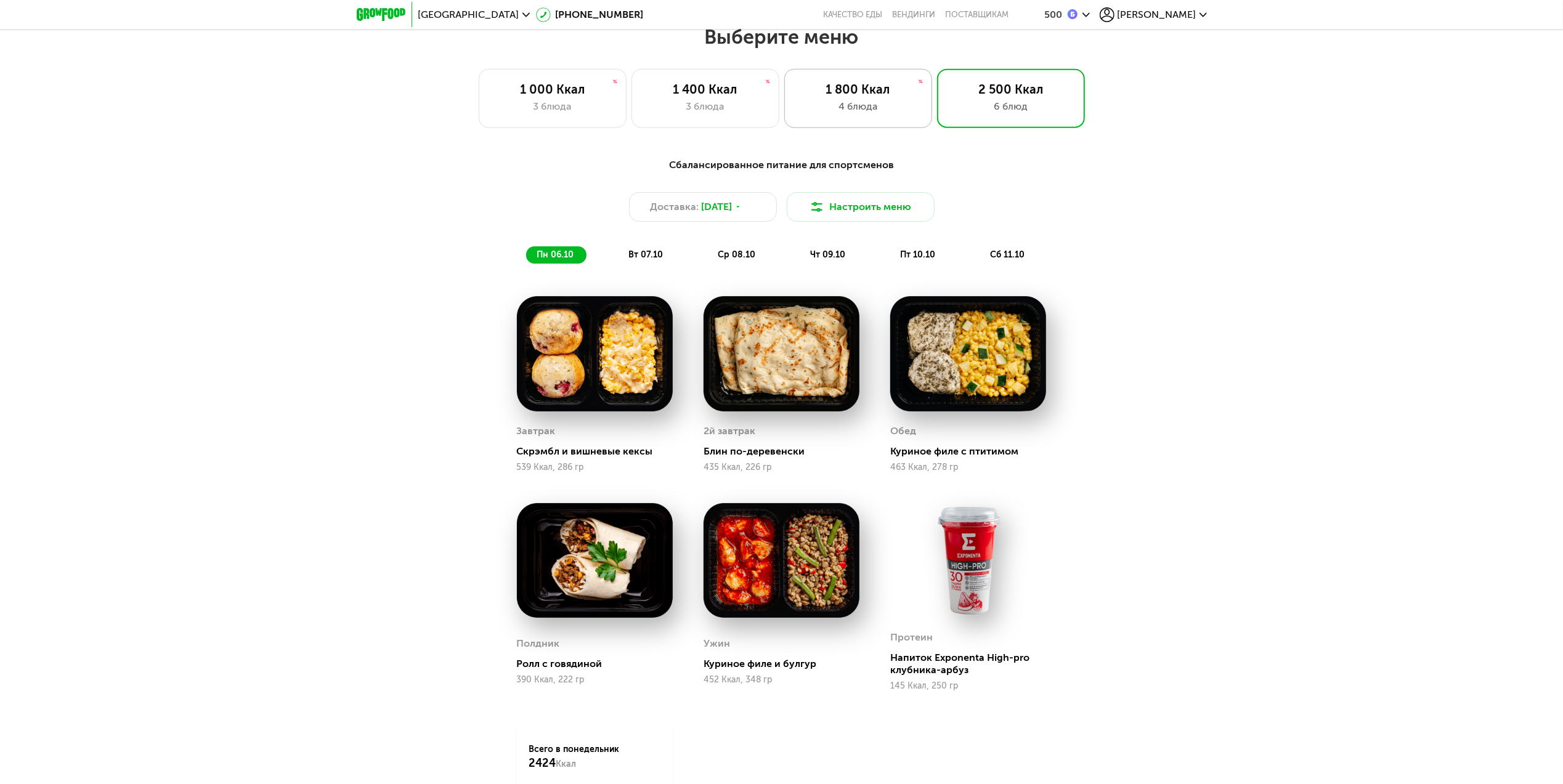
click at [851, 122] on div "1 800 Ккал 4 блюда" at bounding box center [858, 98] width 148 height 59
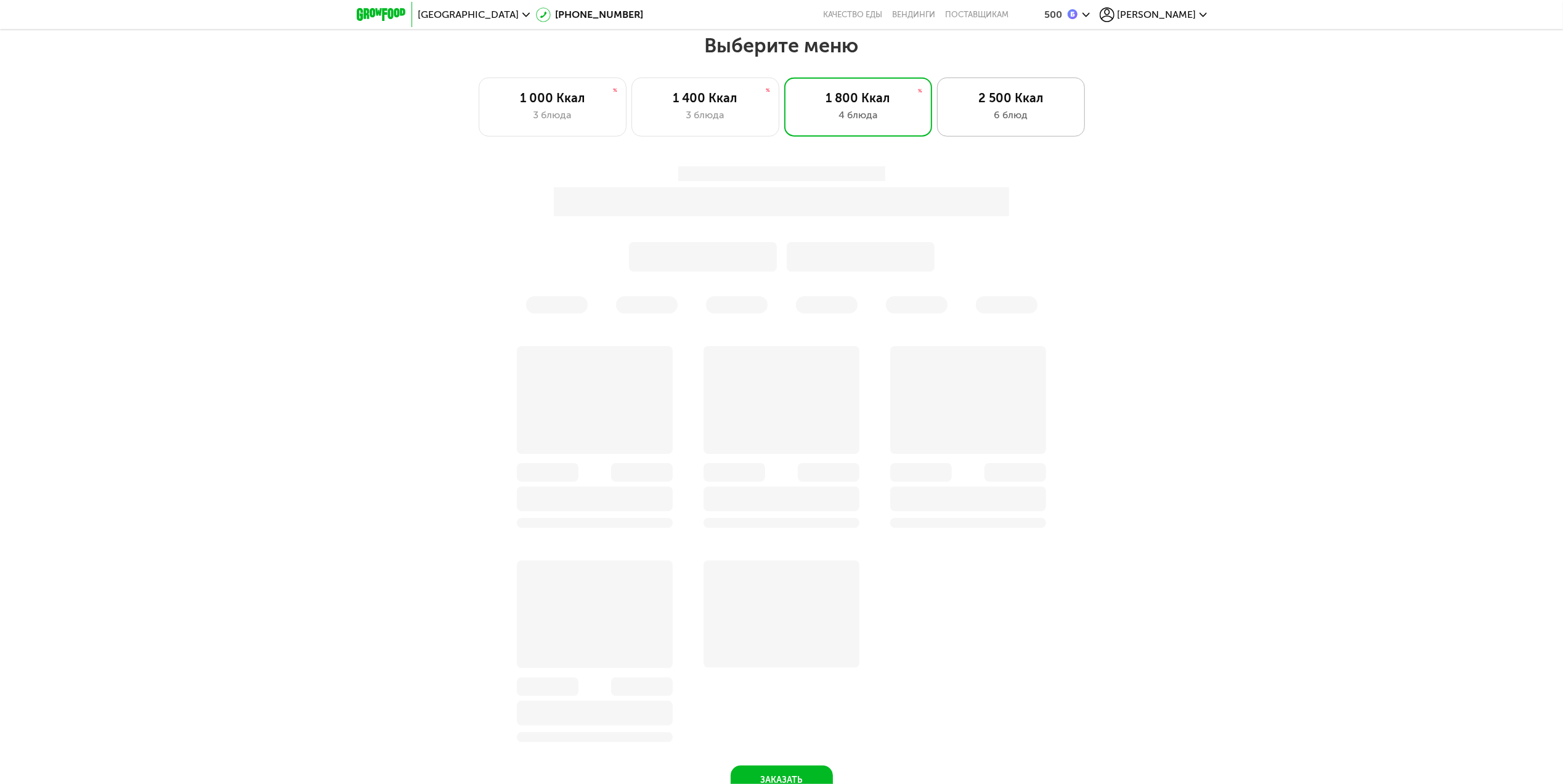
scroll to position [1247, 0]
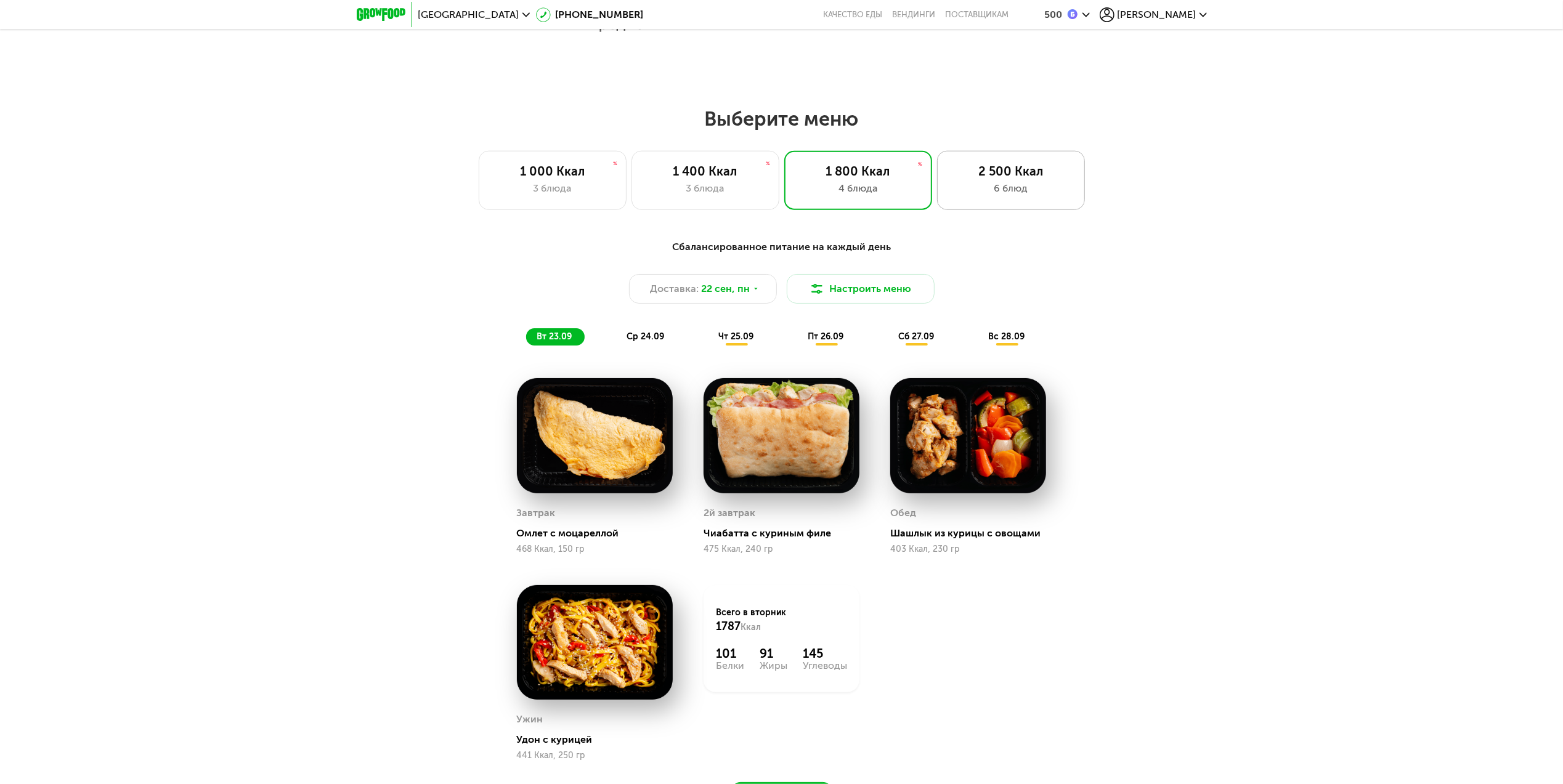
click at [1038, 196] on div "6 блюд" at bounding box center [1010, 188] width 122 height 15
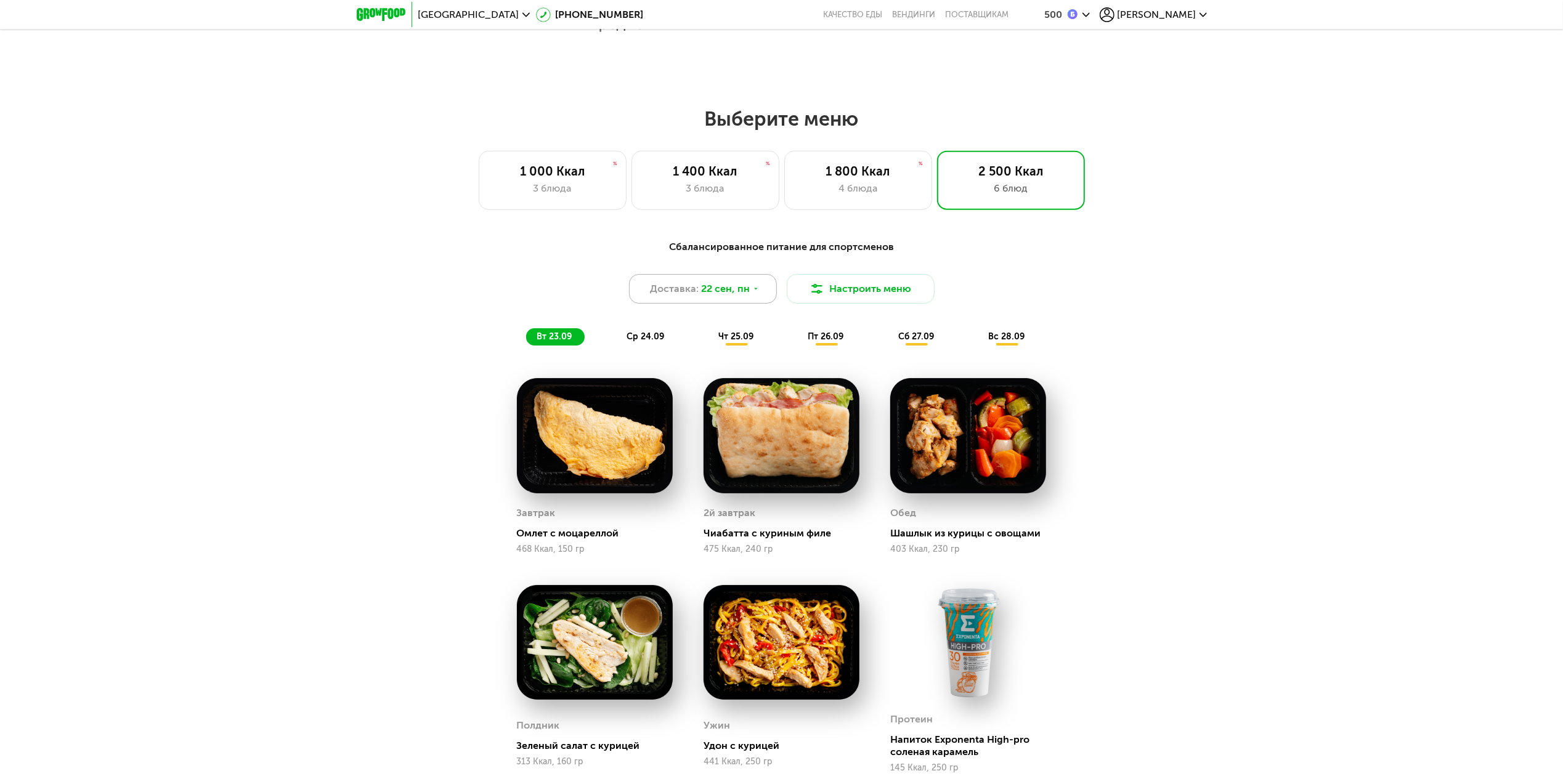
click at [742, 289] on span "22 сен, пн" at bounding box center [725, 289] width 48 height 15
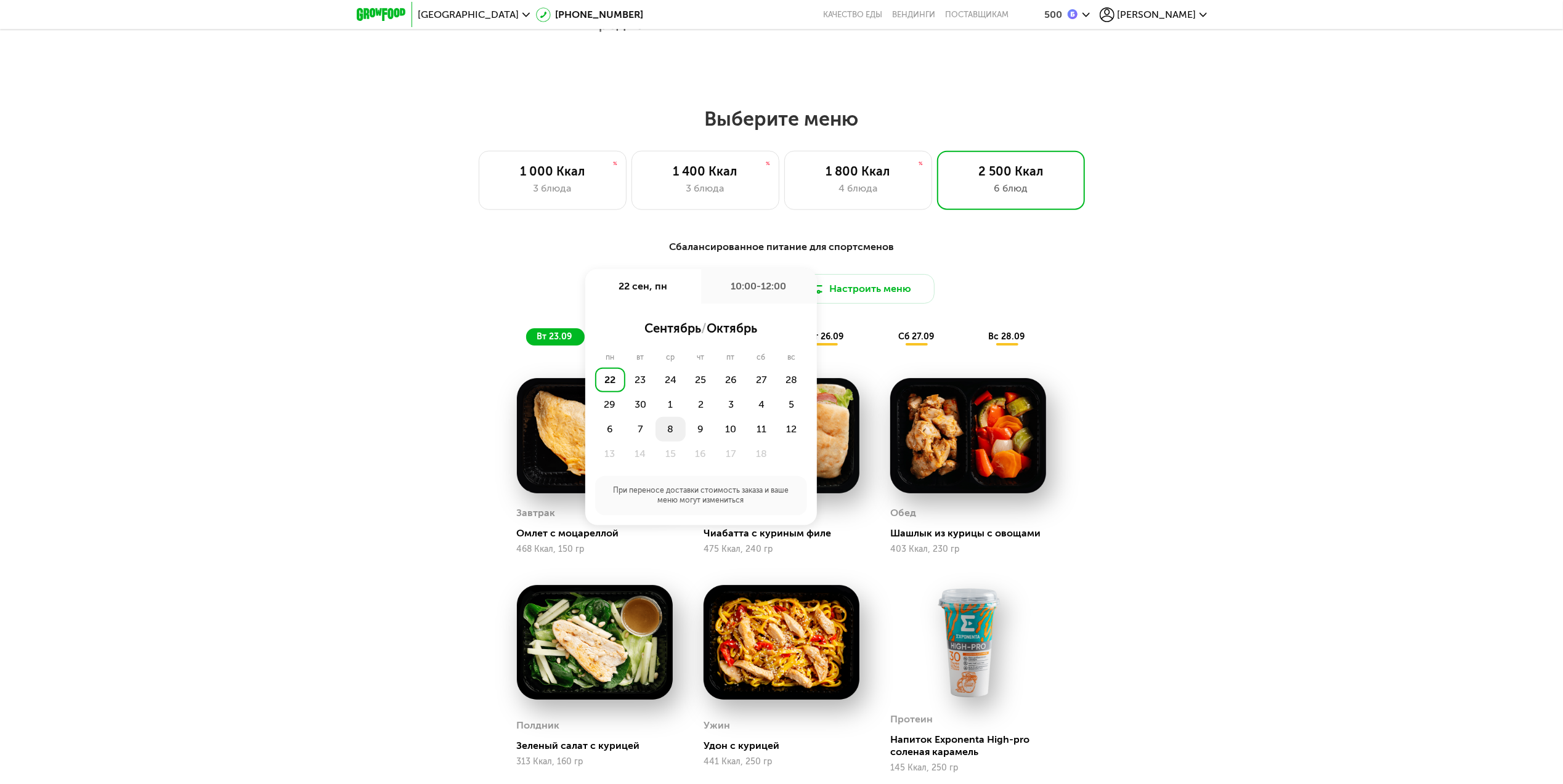
click at [665, 424] on div "8" at bounding box center [670, 429] width 30 height 25
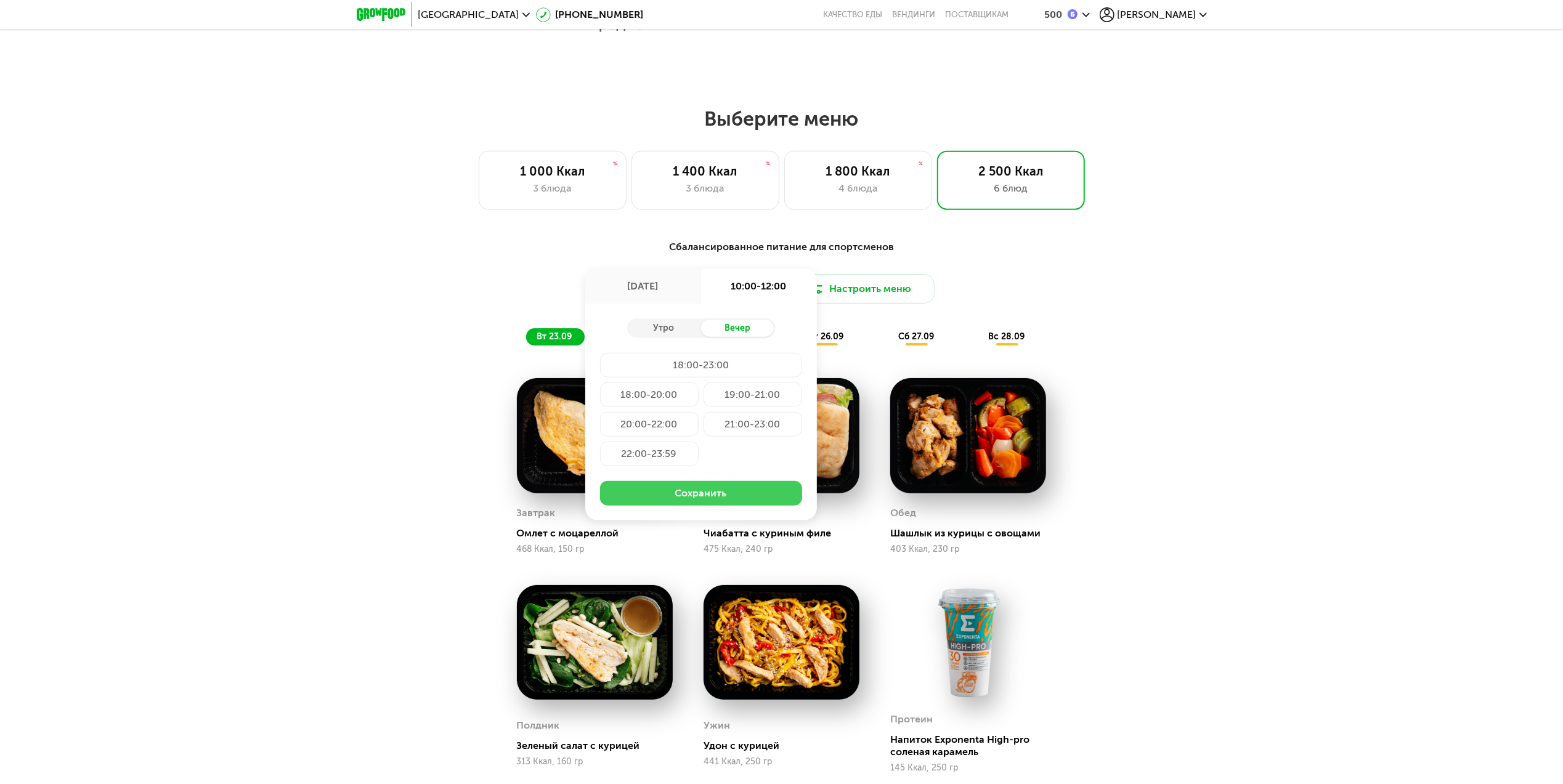
click at [711, 495] on button "Сохранить" at bounding box center [701, 494] width 202 height 25
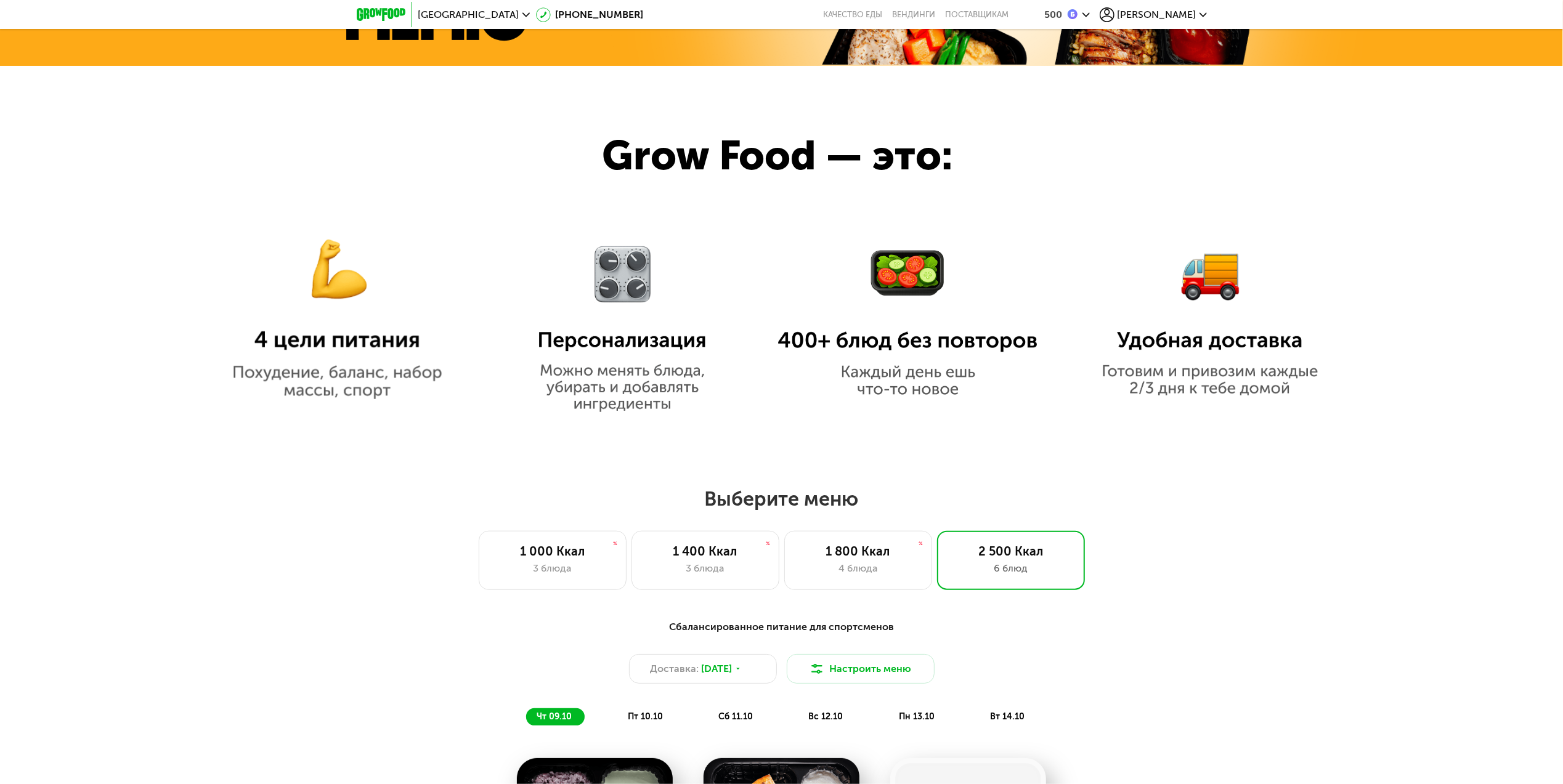
scroll to position [97, 0]
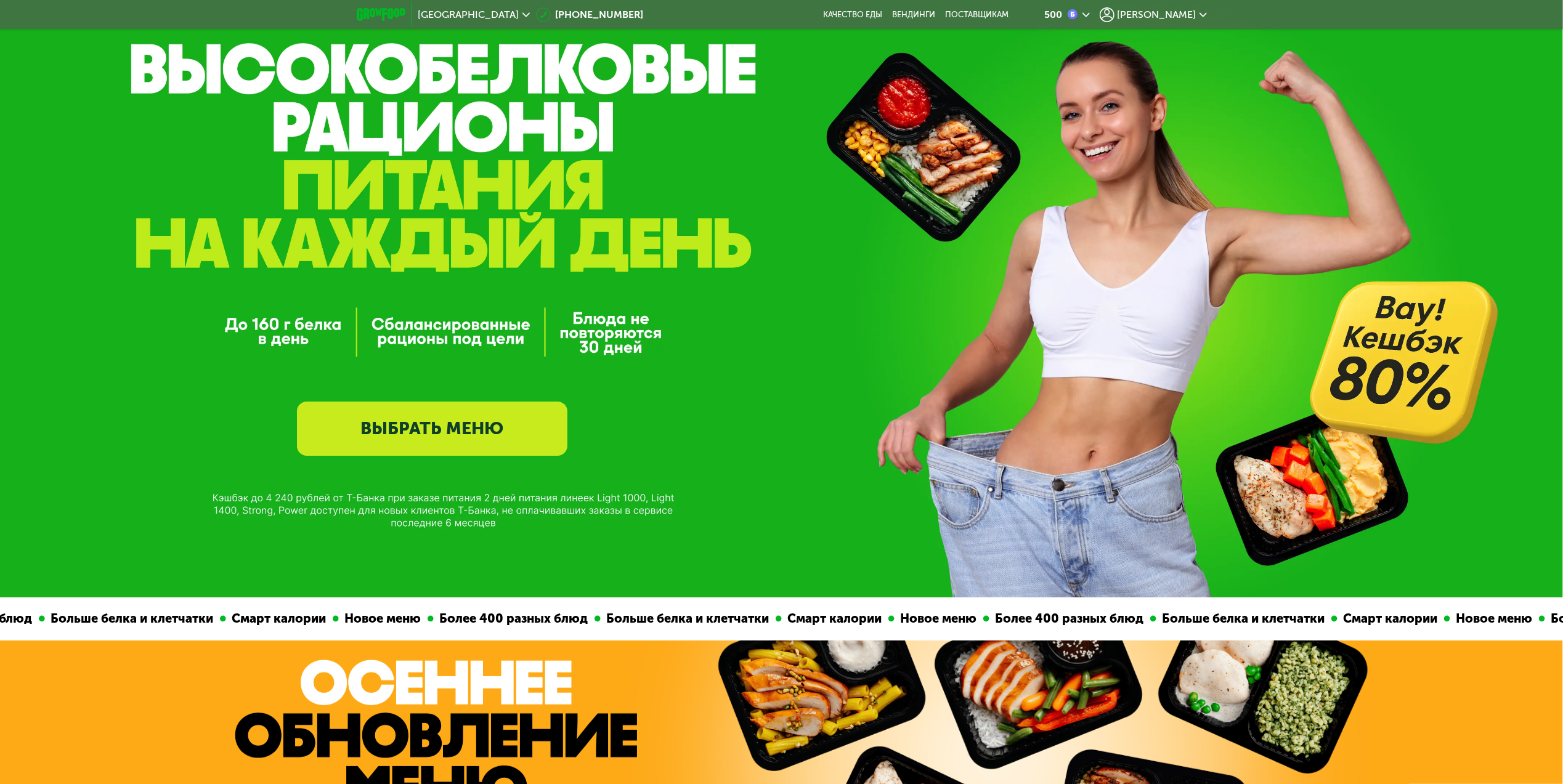
click at [373, 8] on img at bounding box center [381, 15] width 48 height 13
drag, startPoint x: 1170, startPoint y: 15, endPoint x: 1183, endPoint y: 18, distance: 13.3
click at [1173, 21] on div "Ринат" at bounding box center [1153, 15] width 107 height 15
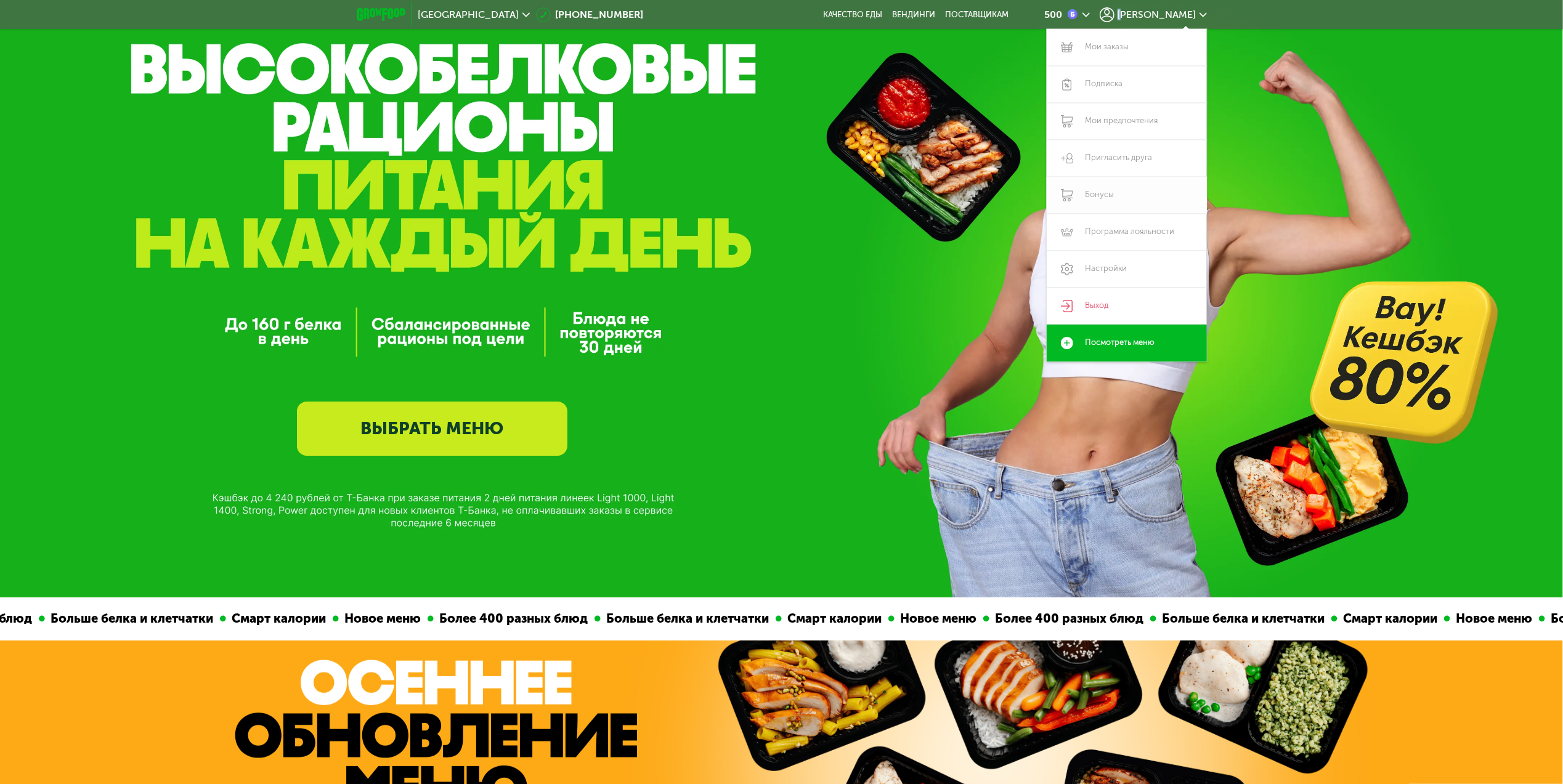
click at [1095, 193] on link "Бонусы" at bounding box center [1126, 195] width 160 height 37
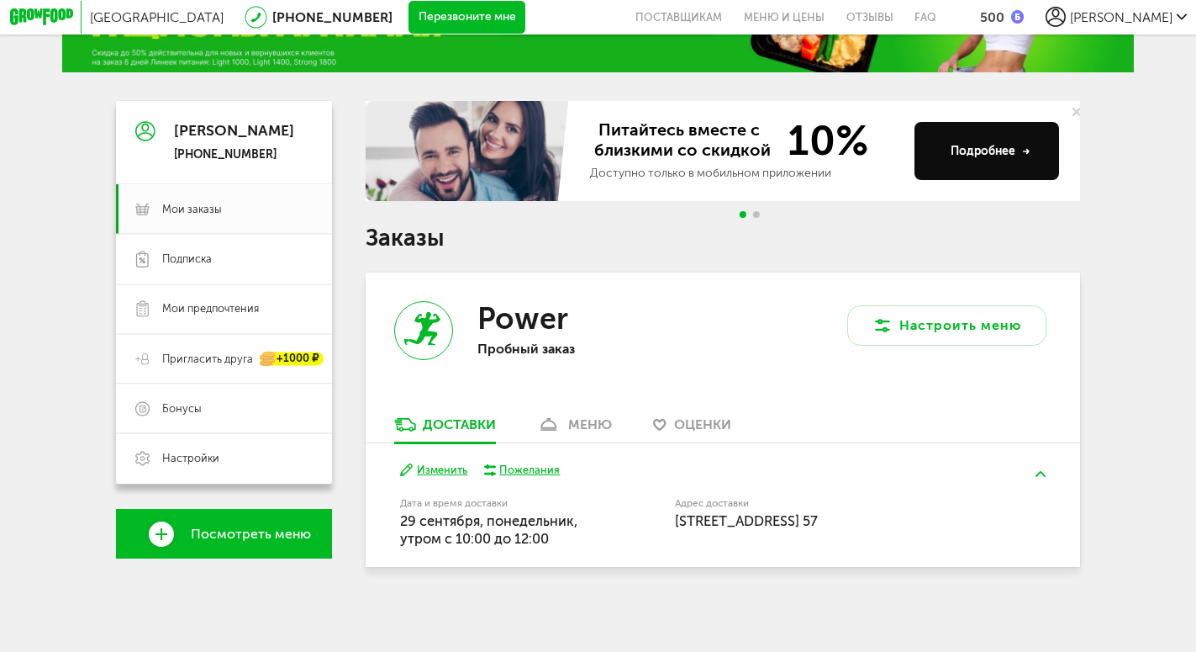
click at [573, 426] on div "меню" at bounding box center [590, 424] width 44 height 16
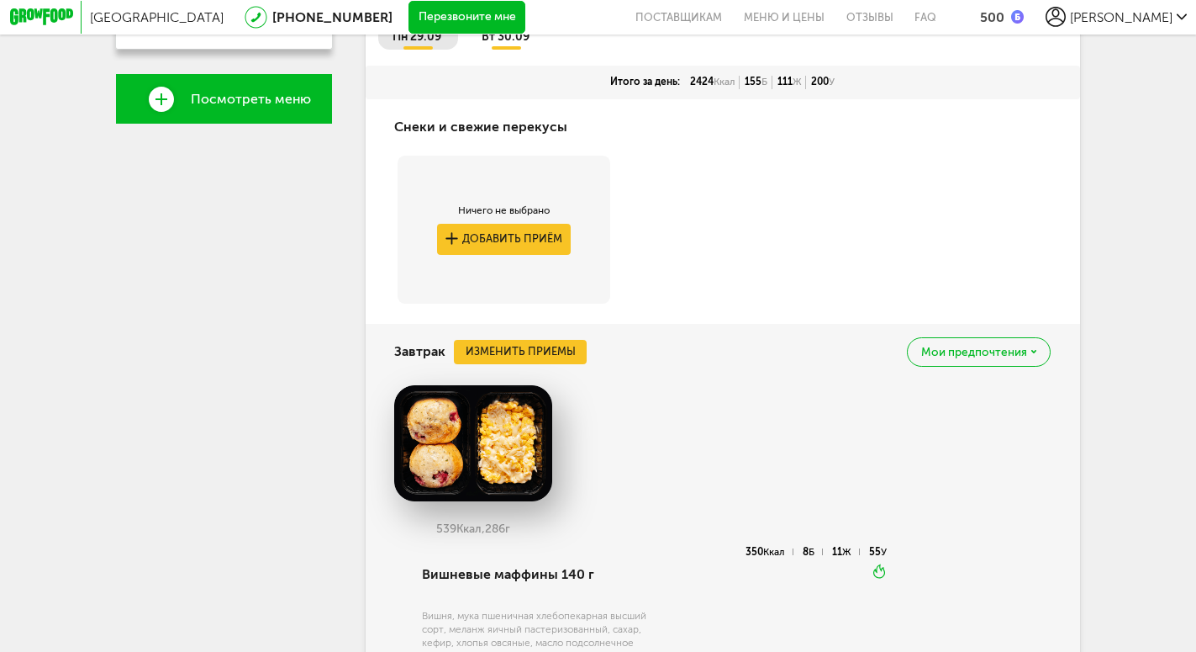
scroll to position [193, 0]
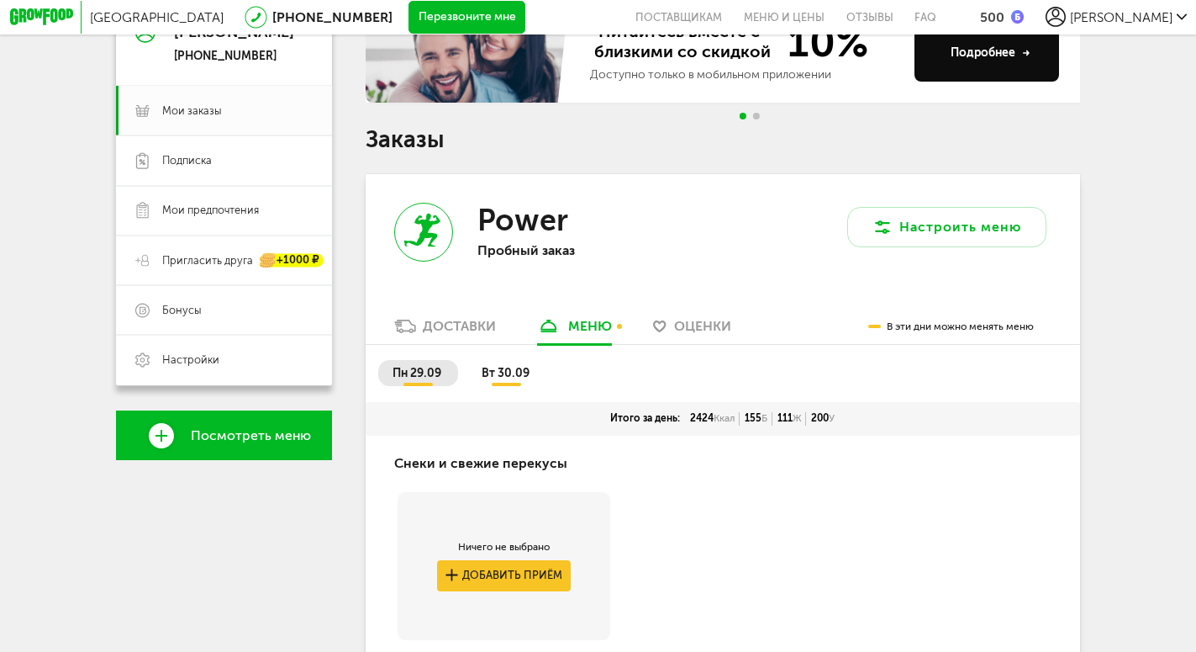
click at [499, 366] on span "вт 30.09" at bounding box center [506, 373] width 48 height 14
click at [920, 333] on div "В эти дни можно менять меню" at bounding box center [951, 326] width 166 height 34
click at [451, 330] on div "Доставки" at bounding box center [459, 326] width 73 height 16
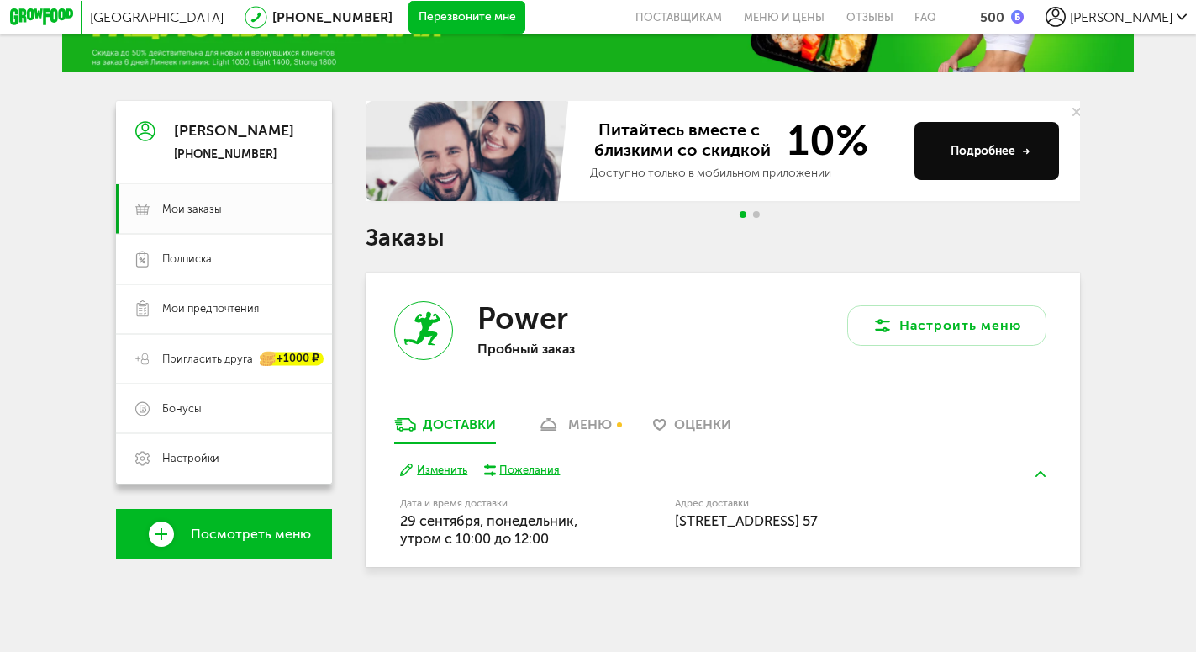
scroll to position [103, 0]
click at [433, 462] on button "Изменить" at bounding box center [434, 469] width 68 height 15
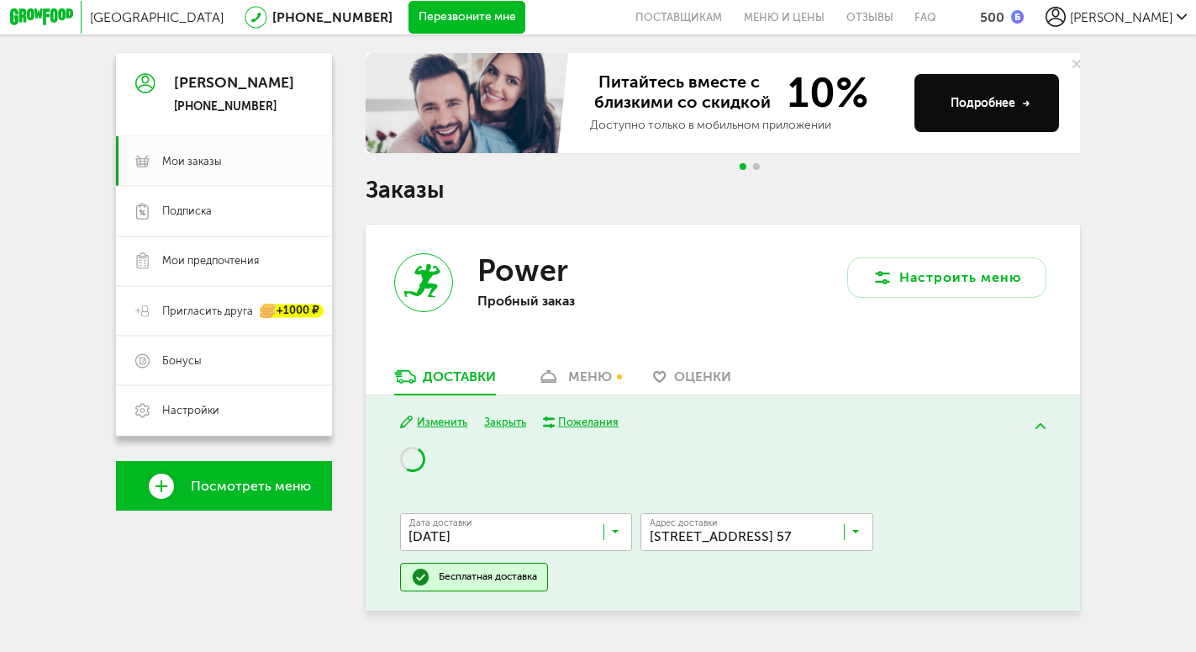
scroll to position [196, 0]
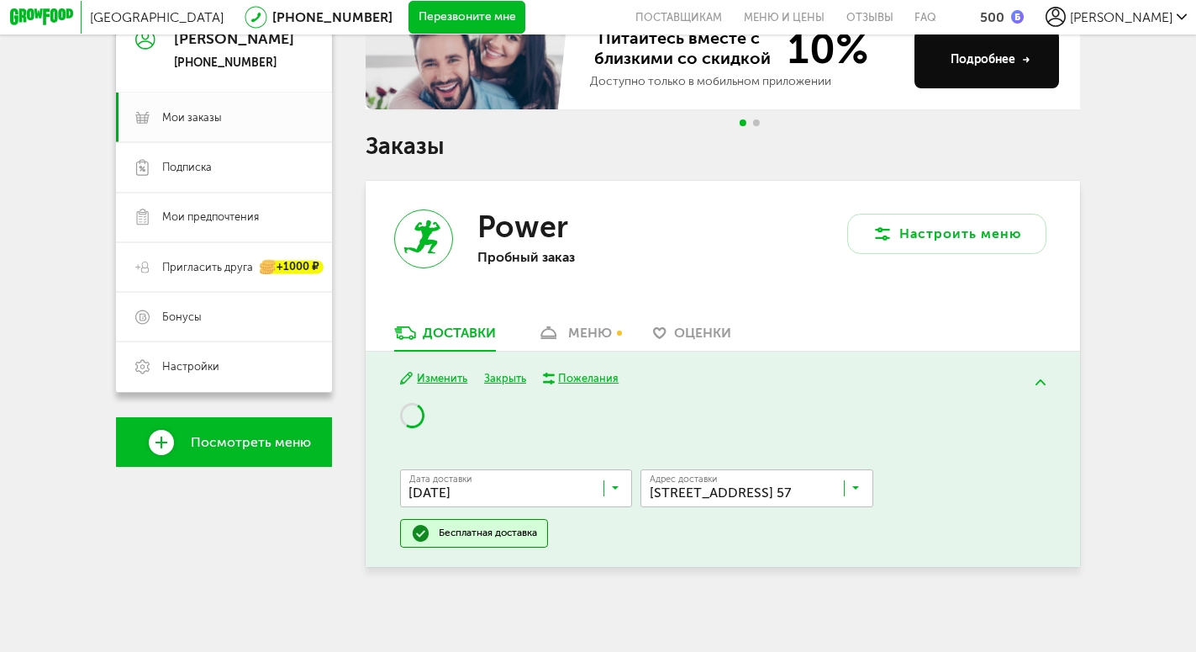
click at [565, 487] on div "Дата доставки [DATE] Загрузка..." at bounding box center [516, 487] width 233 height 37
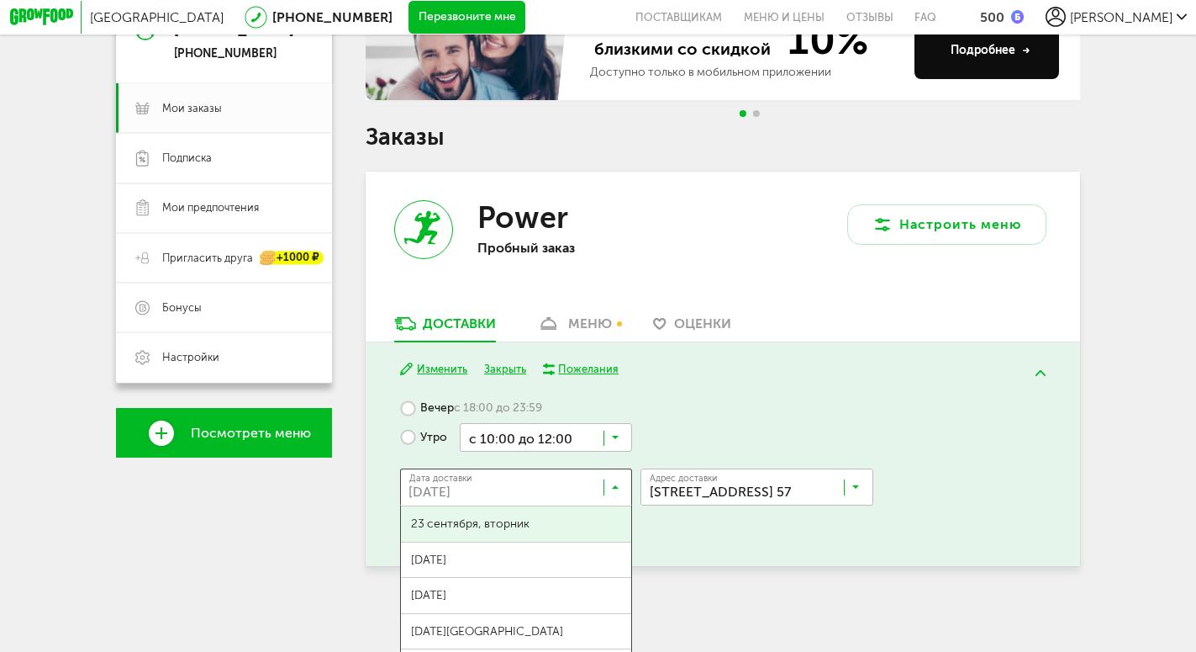
click at [565, 487] on input "Search for option" at bounding box center [520, 491] width 233 height 29
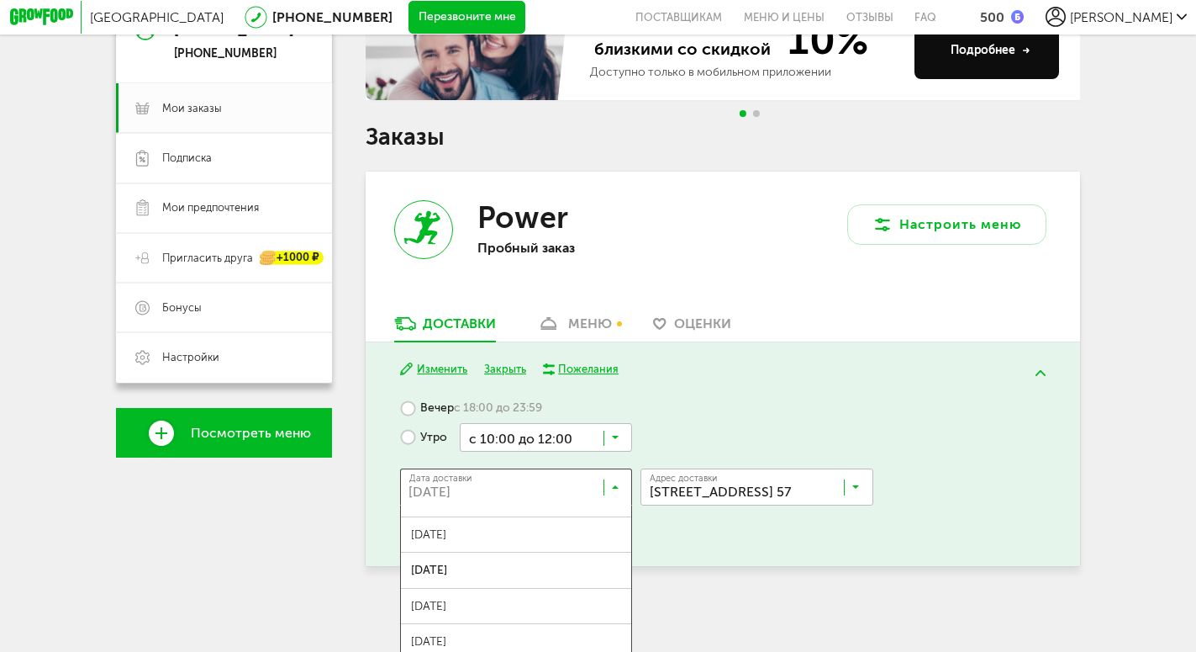
scroll to position [0, 0]
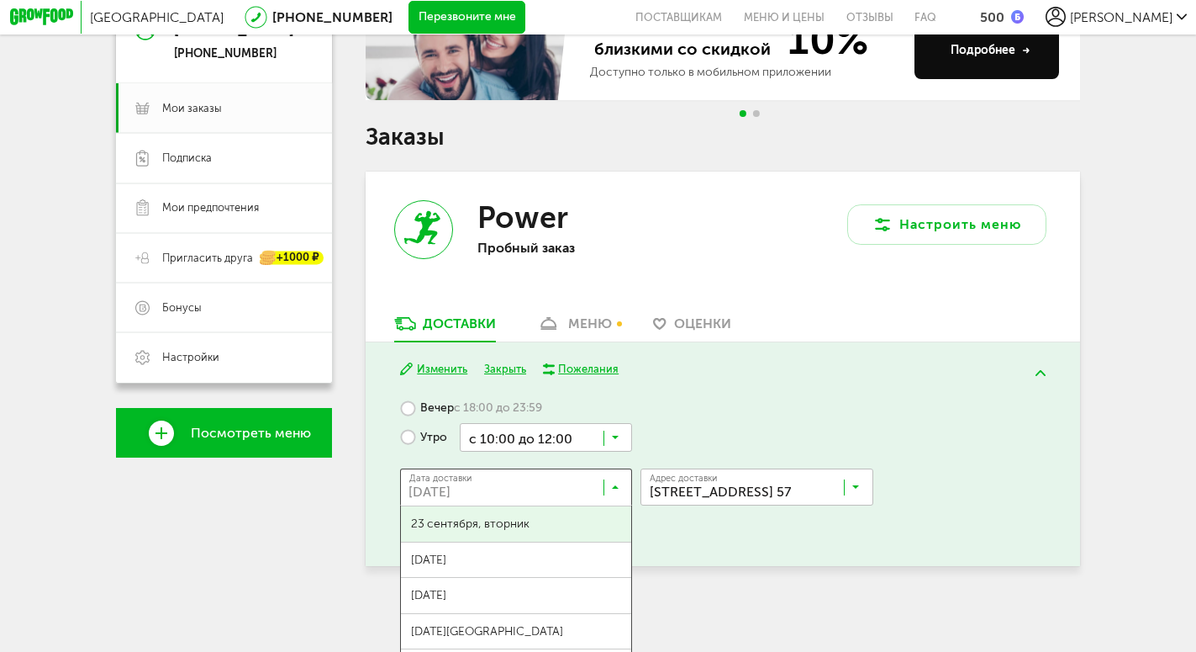
click at [552, 535] on span "23 сентября, вторник" at bounding box center [516, 523] width 231 height 35
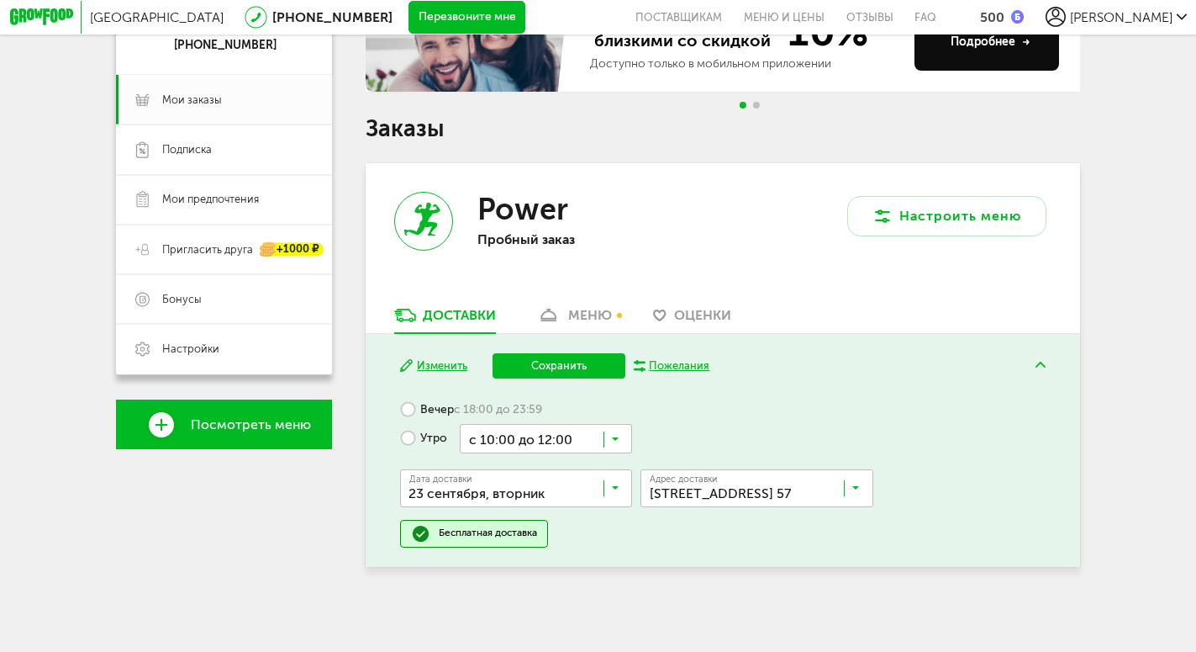
scroll to position [214, 0]
click at [552, 356] on button "Сохранить" at bounding box center [559, 365] width 133 height 25
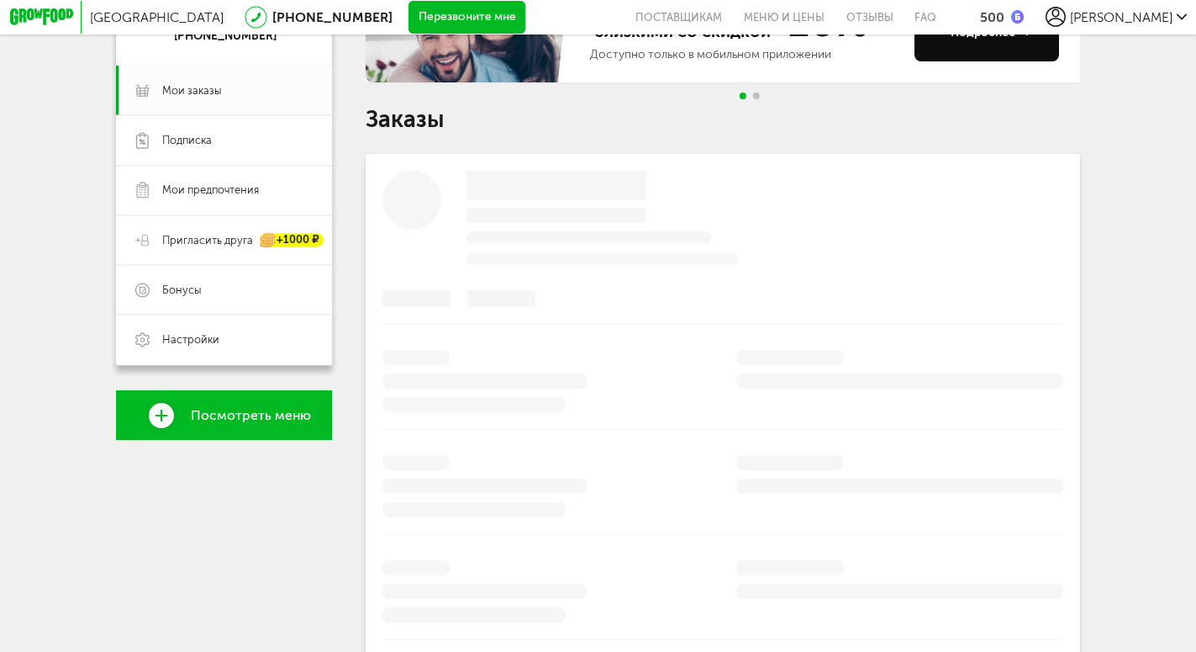
scroll to position [103, 0]
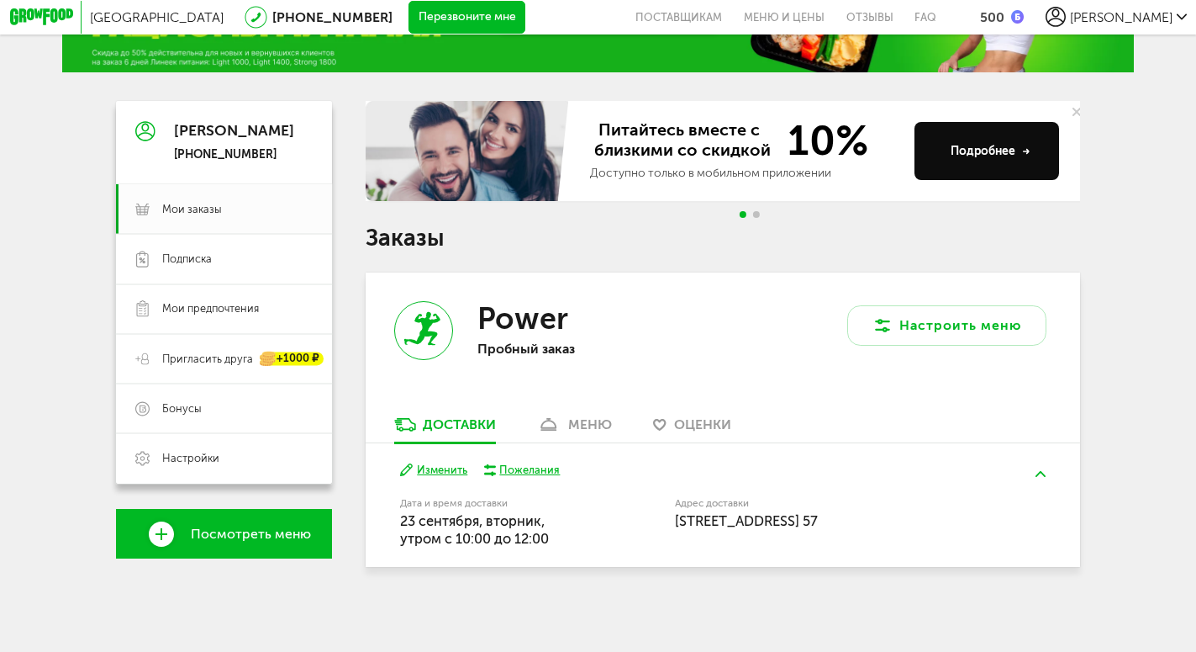
click at [568, 430] on div "меню" at bounding box center [590, 424] width 44 height 16
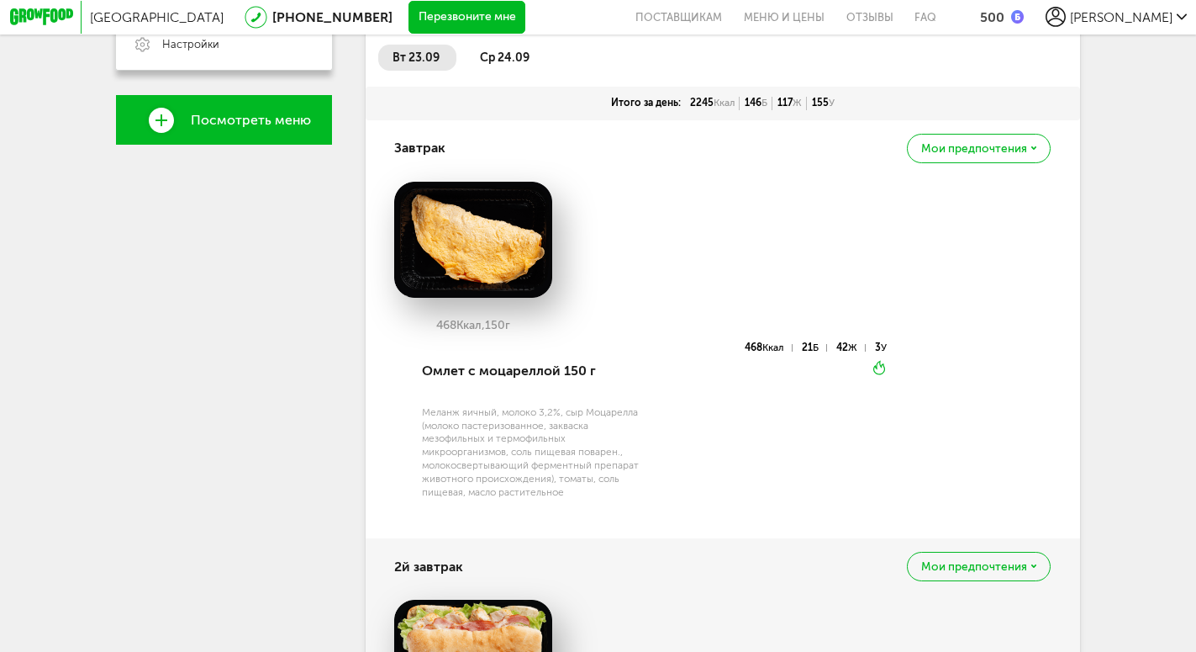
scroll to position [256, 0]
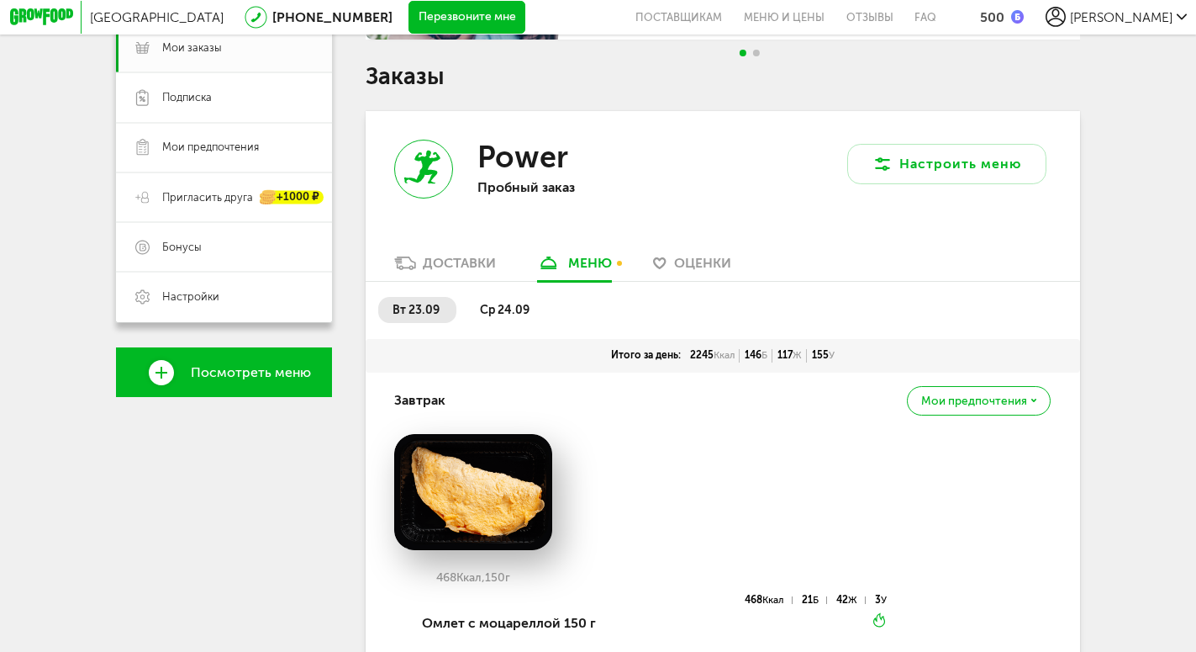
click at [515, 303] on span "ср 24.09" at bounding box center [505, 310] width 50 height 14
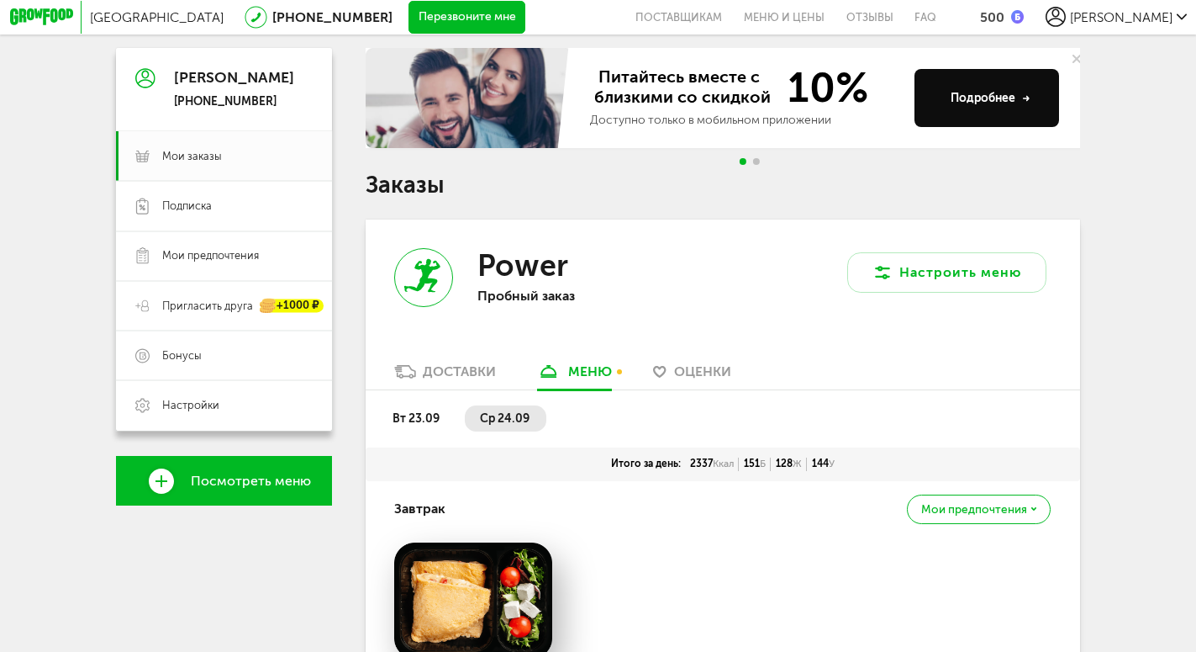
scroll to position [64, 0]
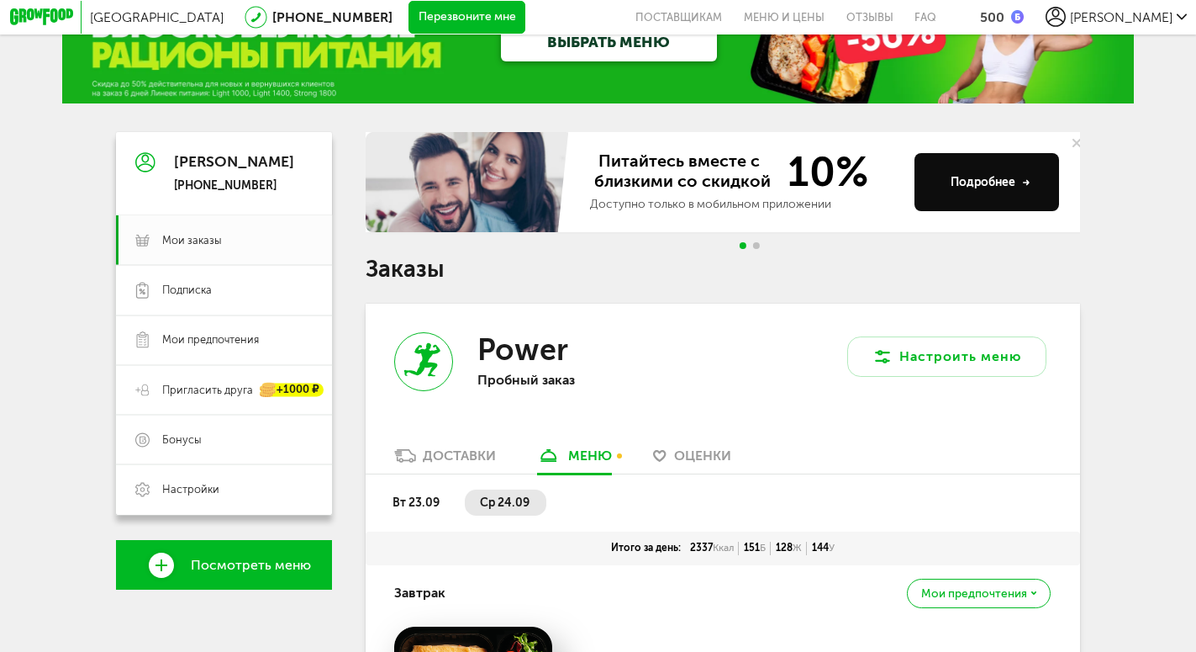
click at [987, 187] on div "Подробнее" at bounding box center [991, 182] width 80 height 17
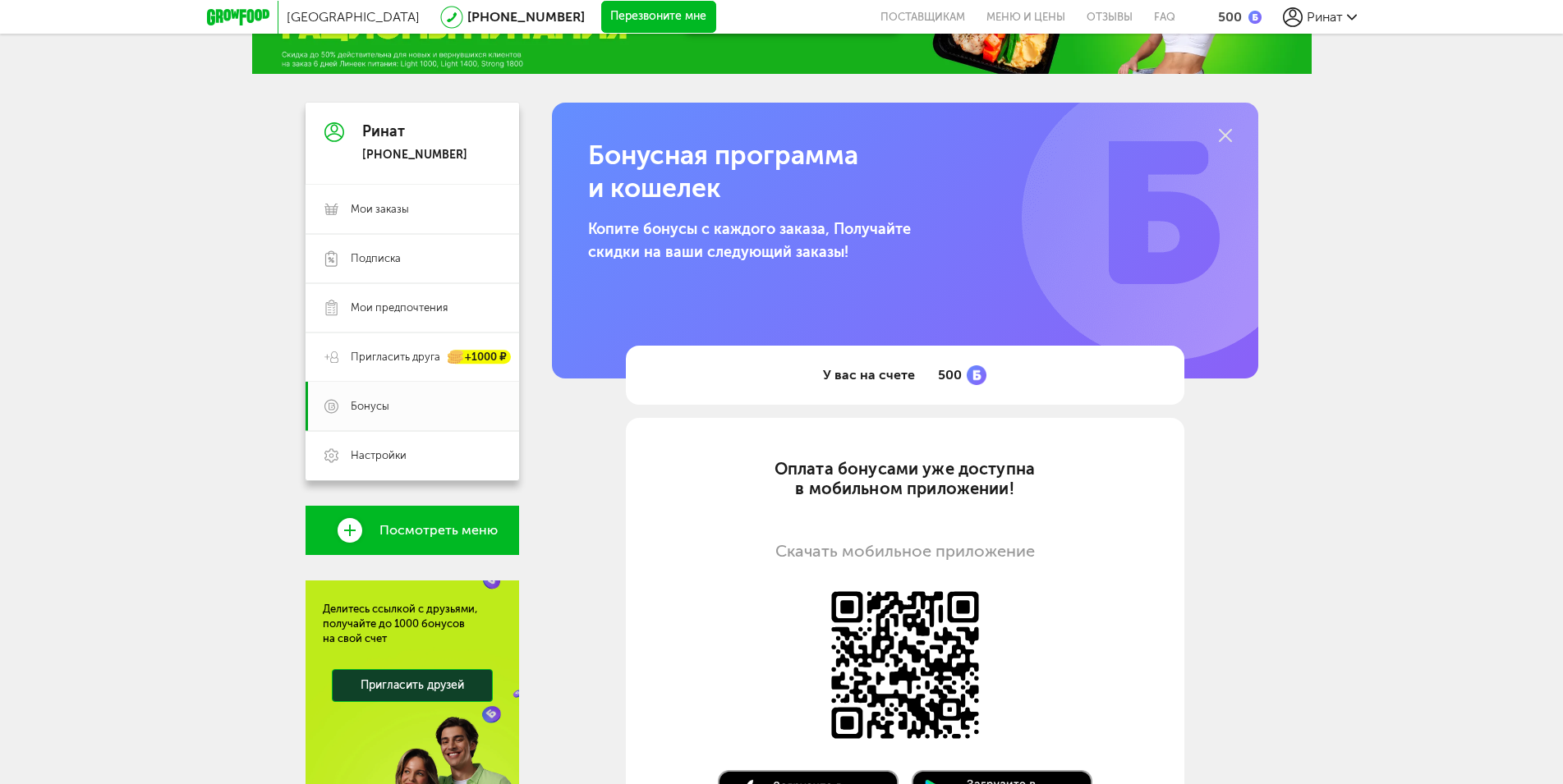
scroll to position [244, 0]
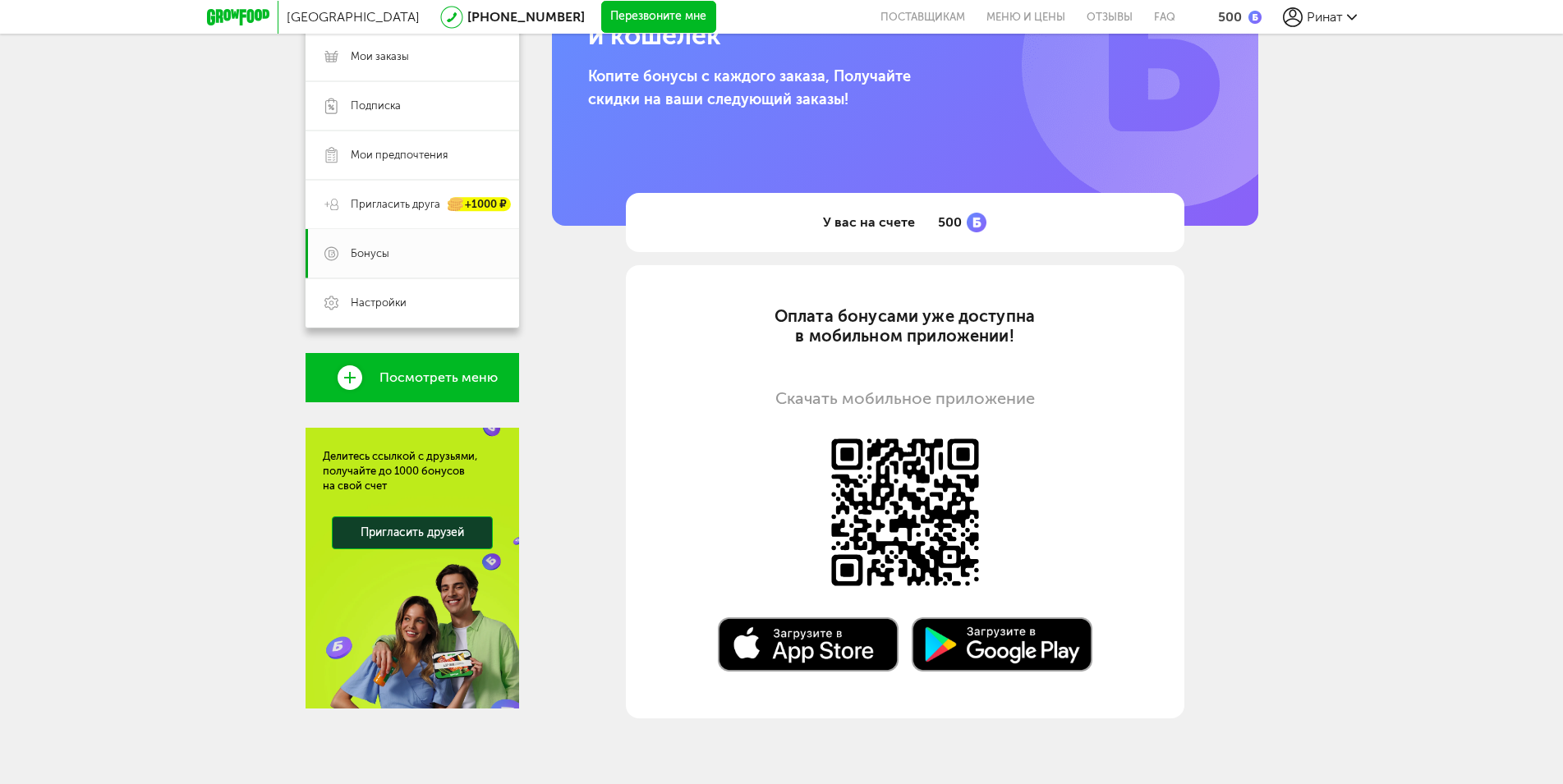
click at [453, 376] on span "Посмотреть меню" at bounding box center [438, 377] width 118 height 15
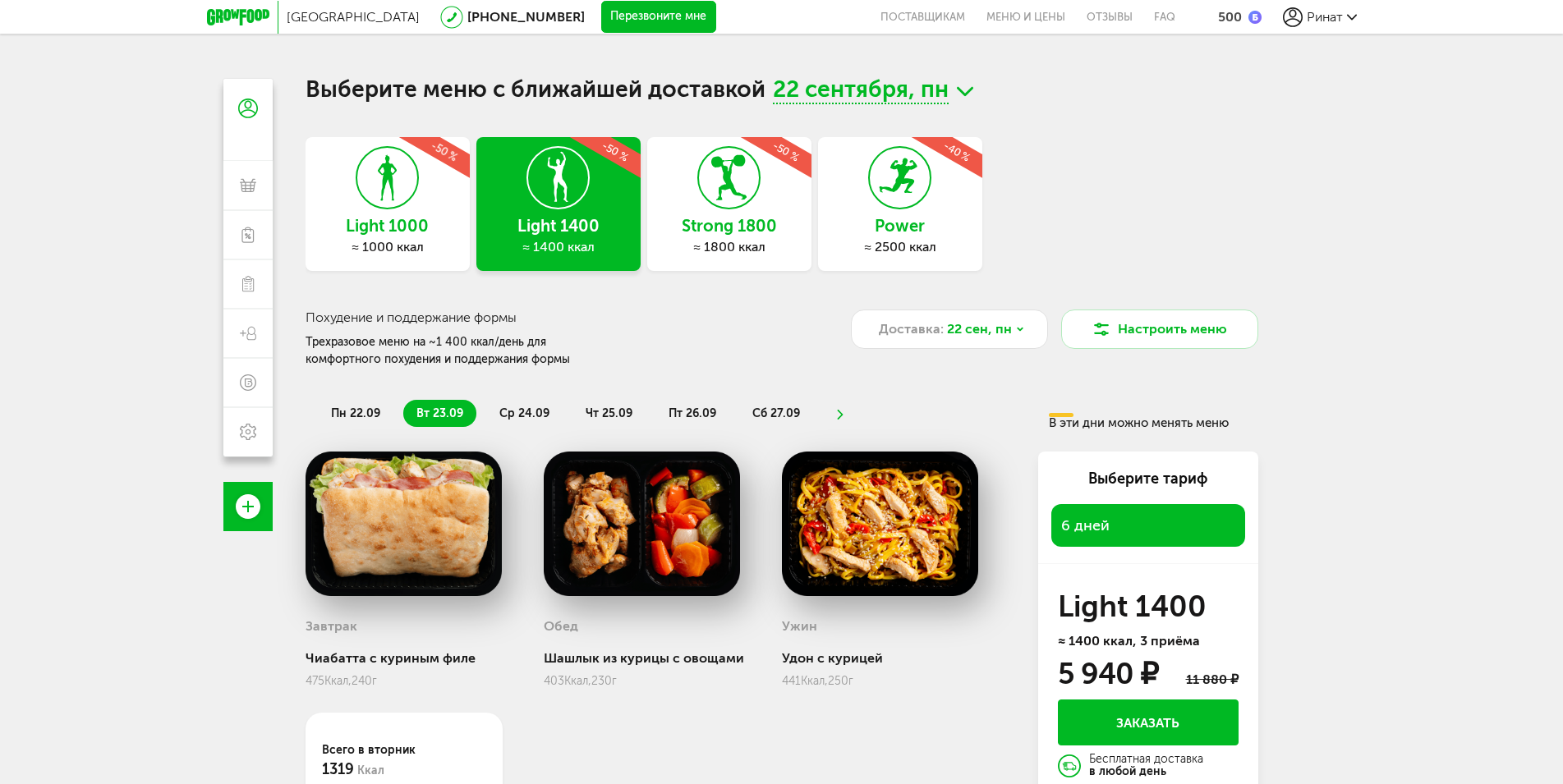
click at [958, 214] on div "Power ≈ 2500 ккал -40 %" at bounding box center [900, 203] width 164 height 134
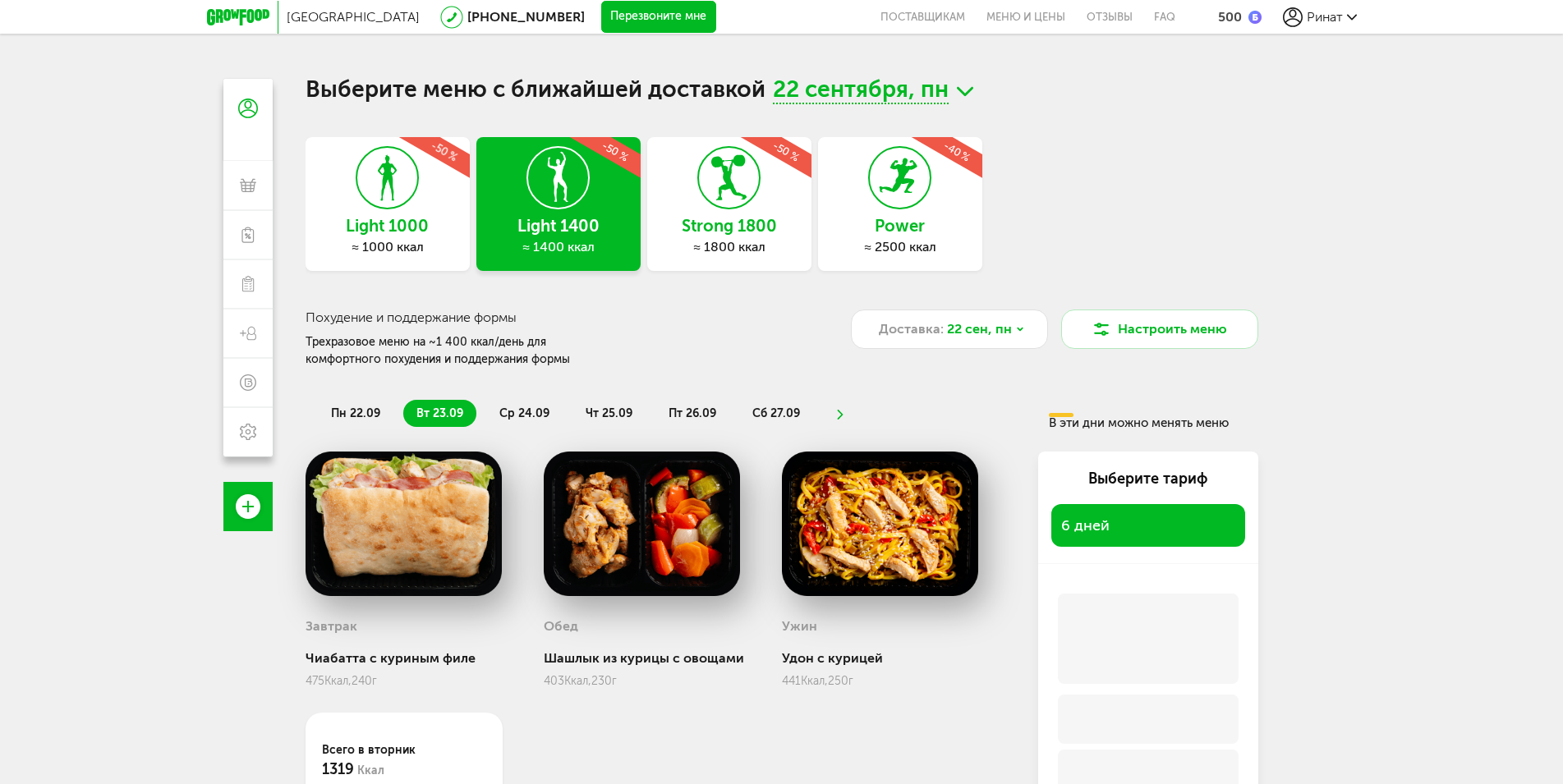
click at [916, 214] on div "Power ≈ 2500 ккал -40 %" at bounding box center [900, 203] width 164 height 134
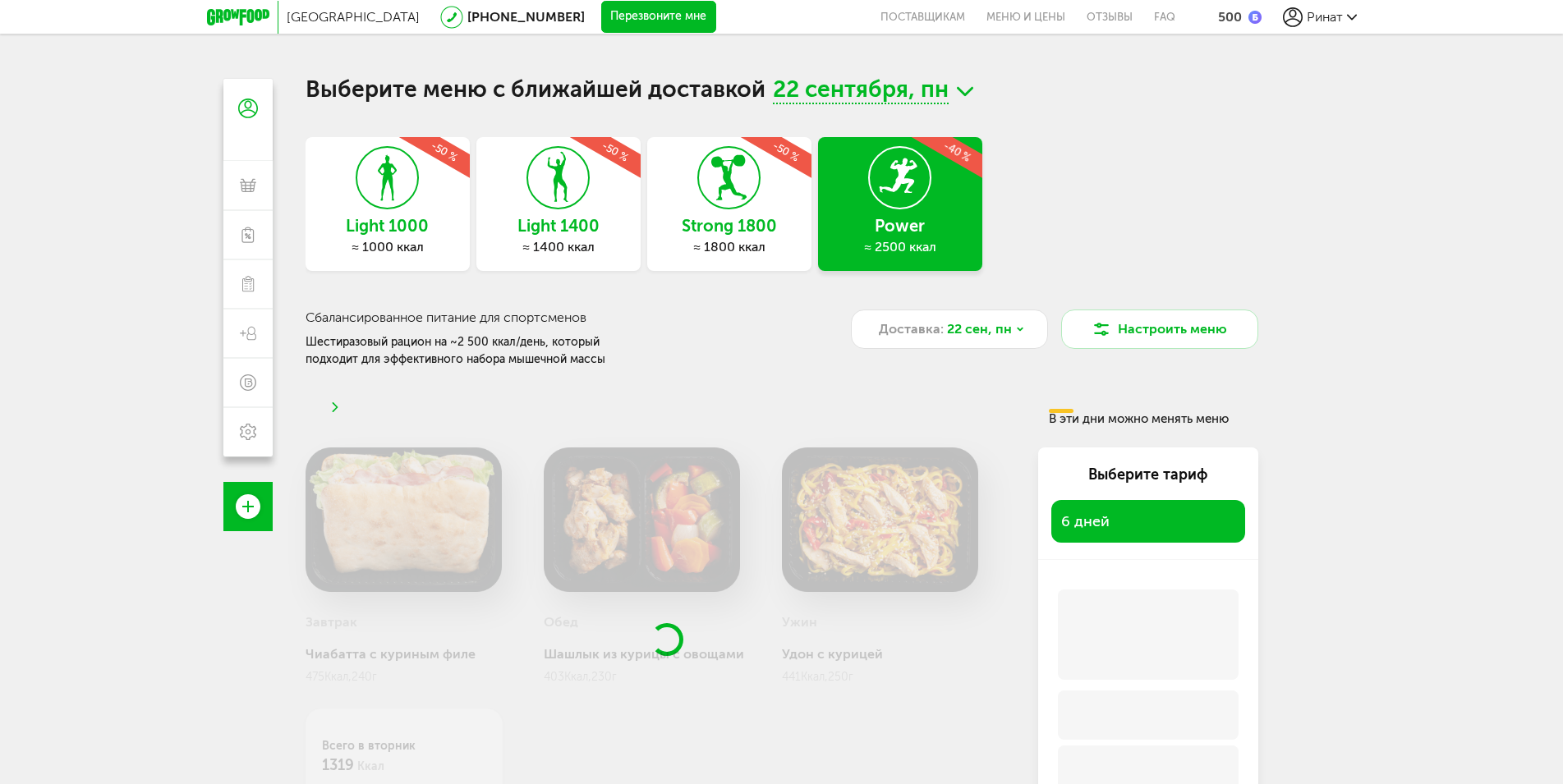
scroll to position [144, 0]
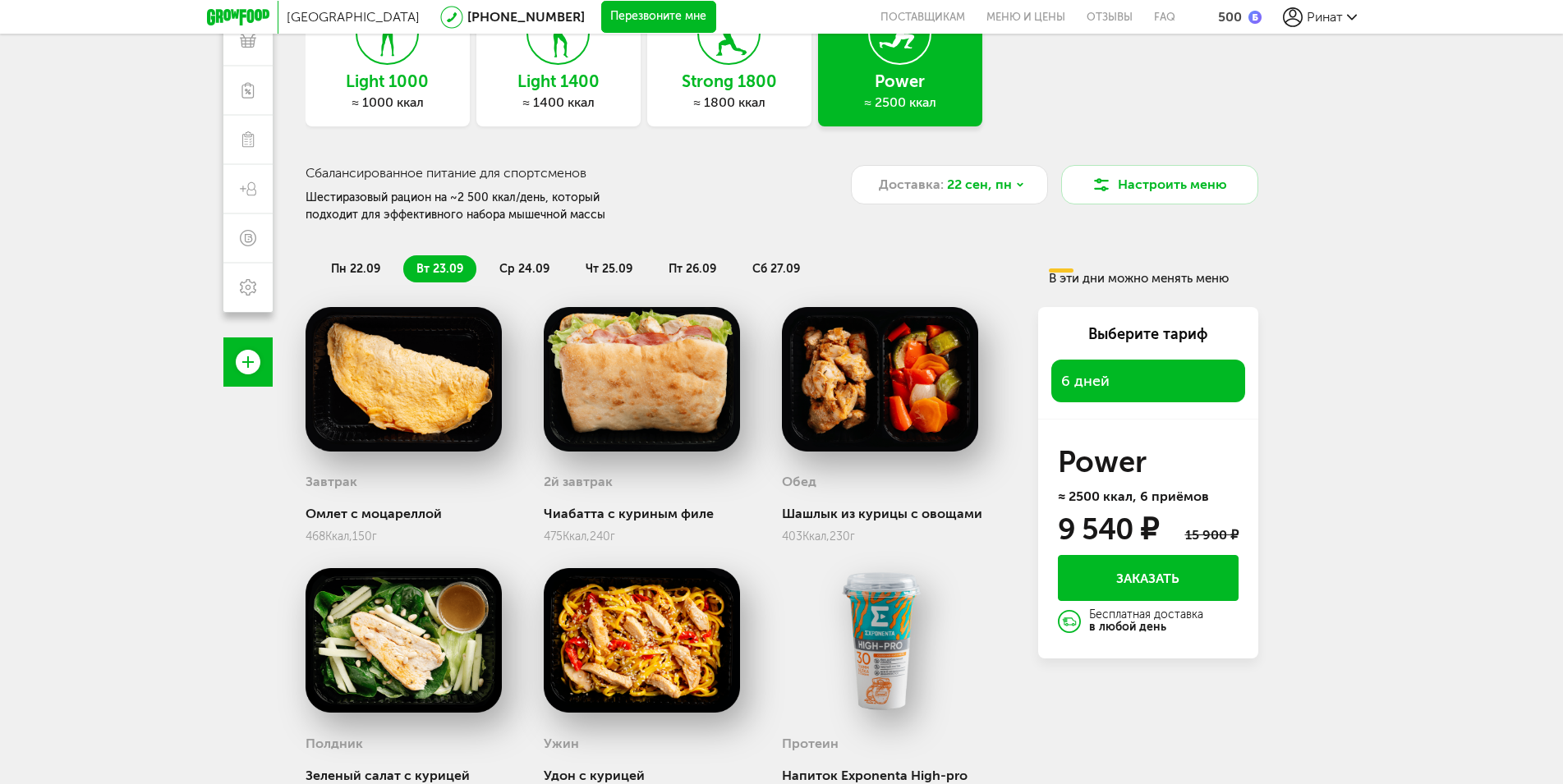
click at [1138, 389] on span "6 дней" at bounding box center [1148, 381] width 174 height 23
click at [1100, 368] on div "6 дней" at bounding box center [1148, 381] width 193 height 43
click at [1132, 372] on span "6 дней" at bounding box center [1148, 381] width 174 height 23
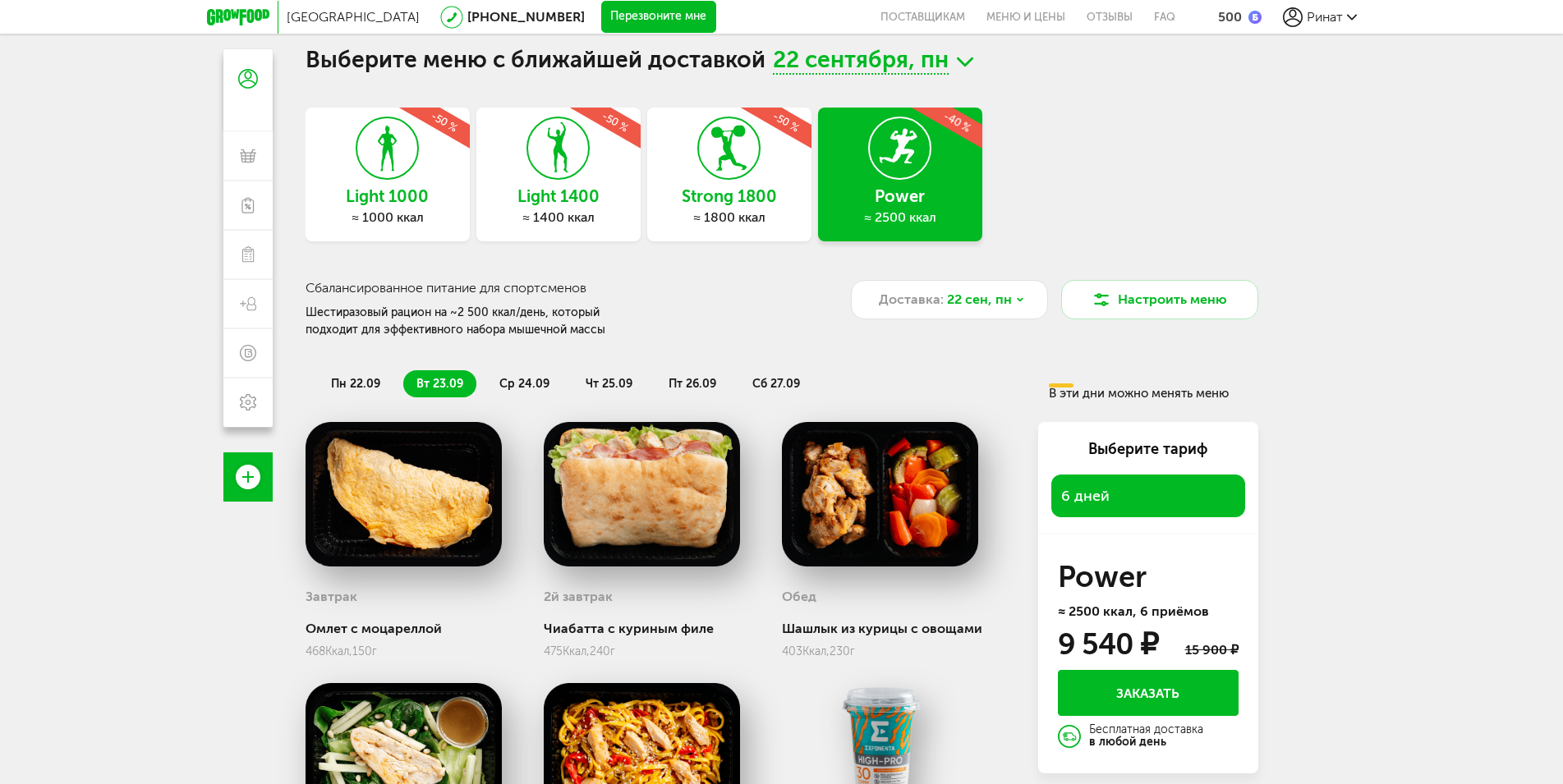
scroll to position [0, 0]
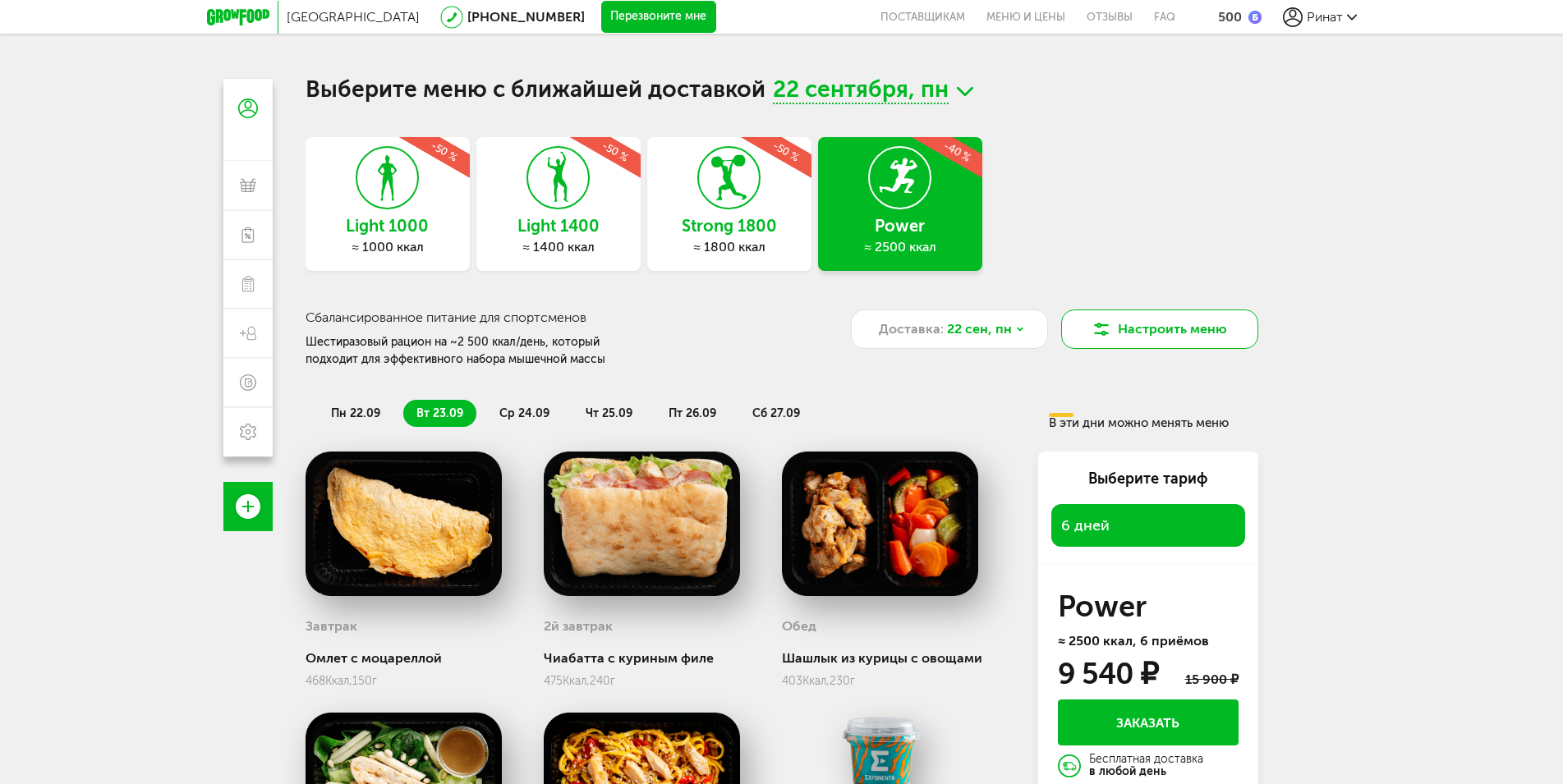
click at [1119, 332] on button "Настроить меню" at bounding box center [1160, 329] width 197 height 39
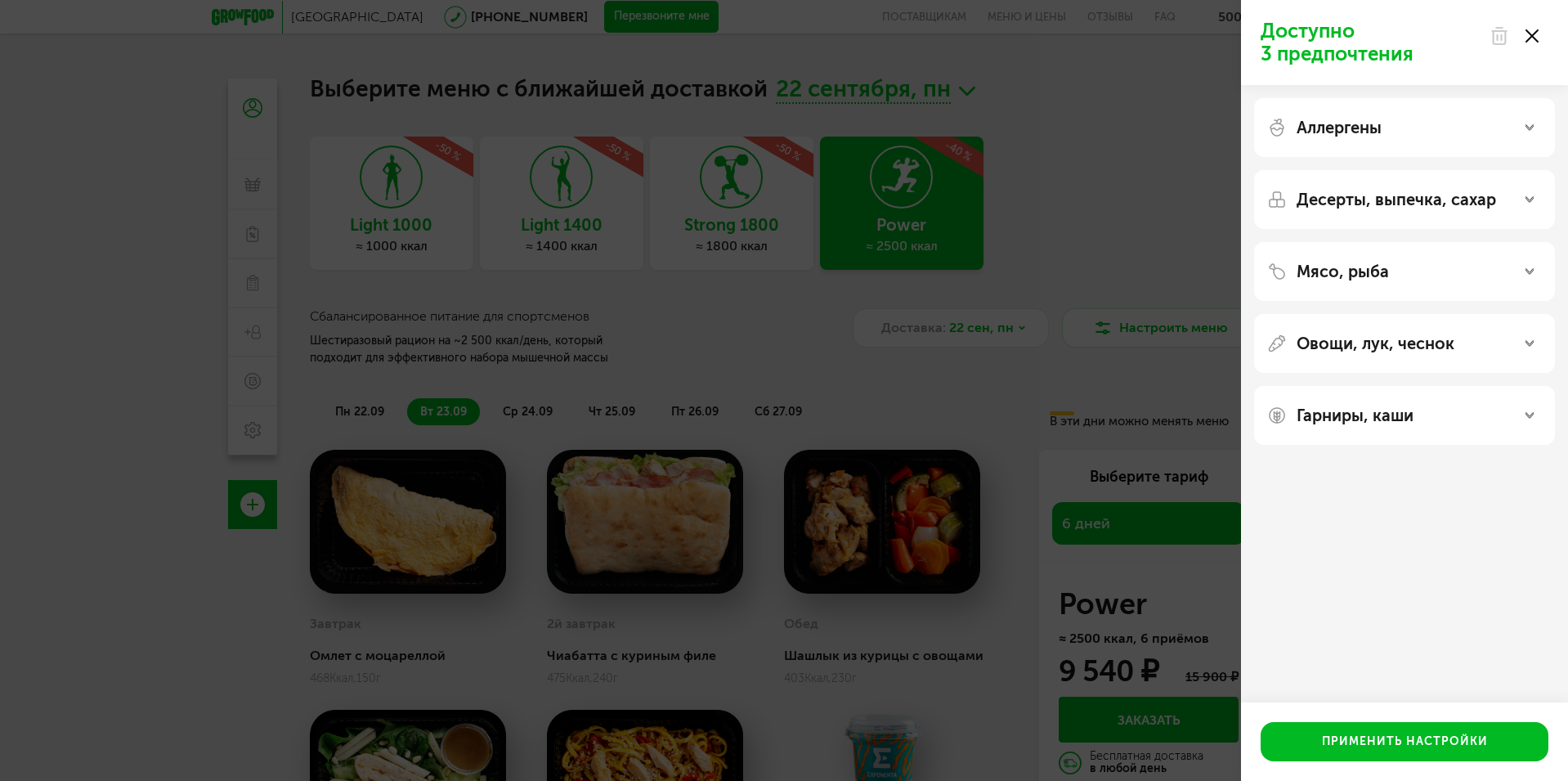
click at [1075, 151] on div "Доступно 3 предпочтения Аллергены Десерты, выпечка, сахар Мясо, рыба Овощи, лук…" at bounding box center [784, 390] width 1568 height 781
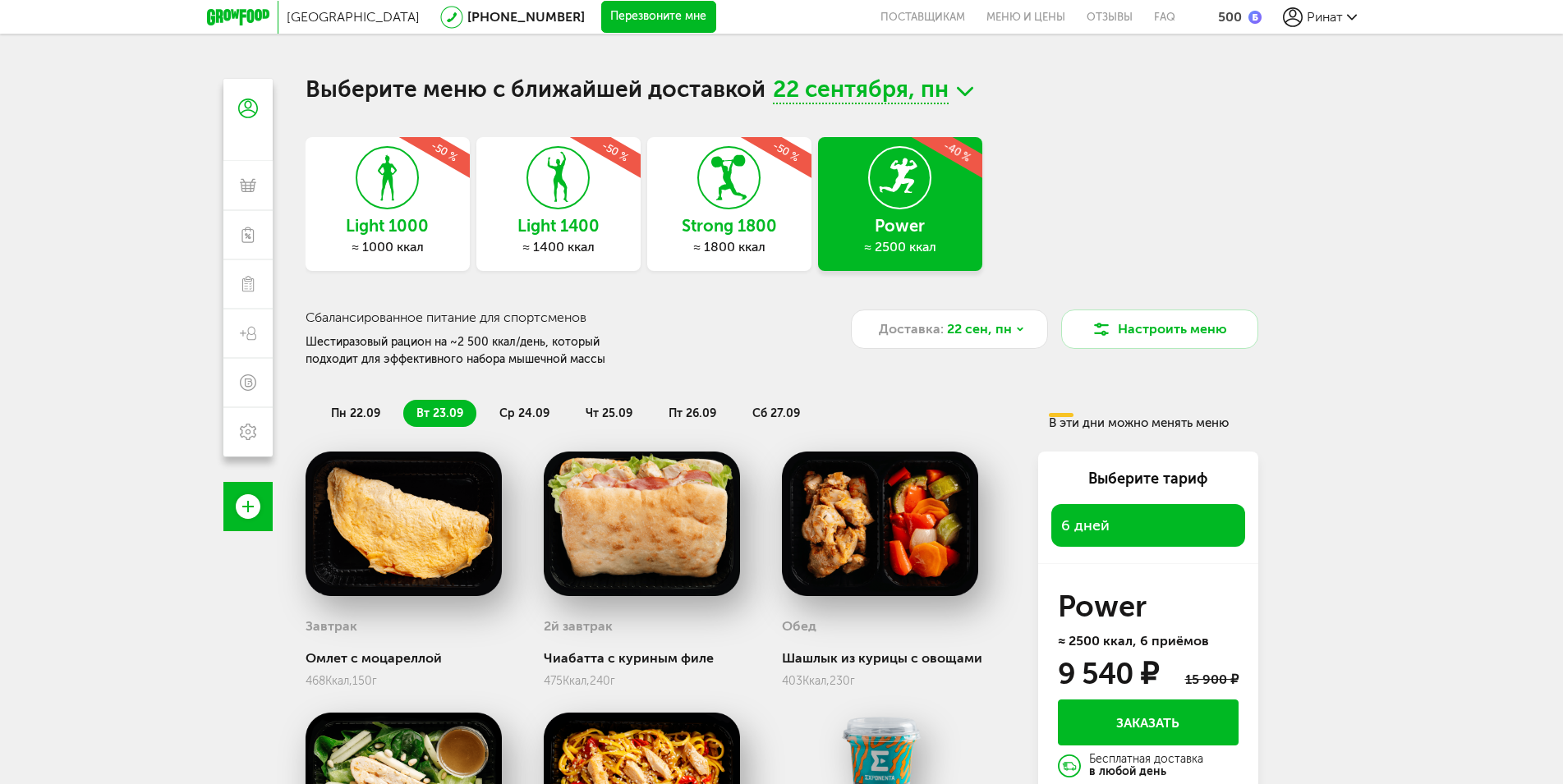
click at [914, 93] on span "22 сентября, пн" at bounding box center [861, 92] width 176 height 25
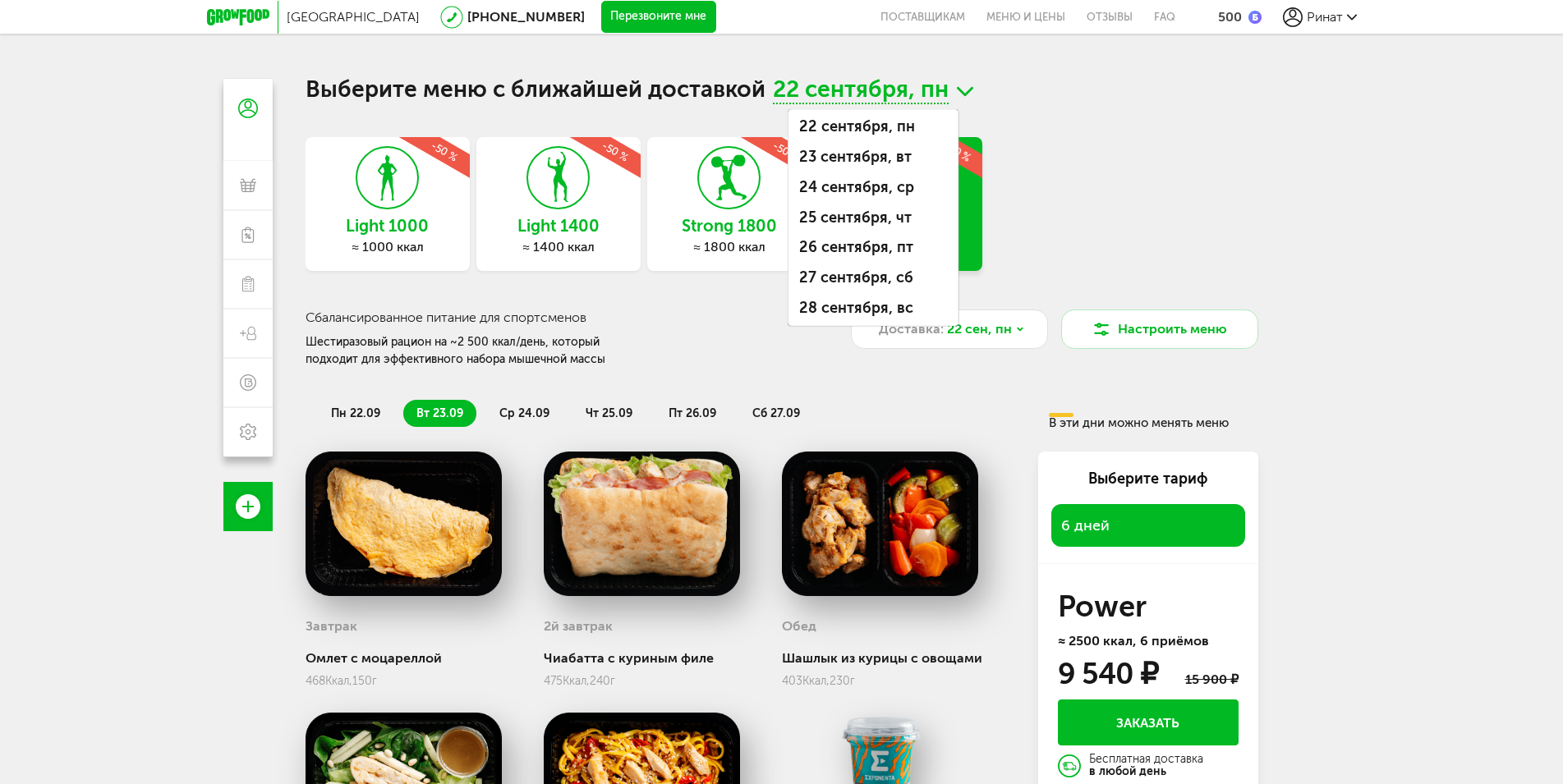
click at [1075, 213] on div "Light 1000 ≈ 1000 ккал -50 % Light 1400 ≈ 1400 ккал -50 % Strong 1800 ≈ 1800 кк…" at bounding box center [782, 203] width 952 height 134
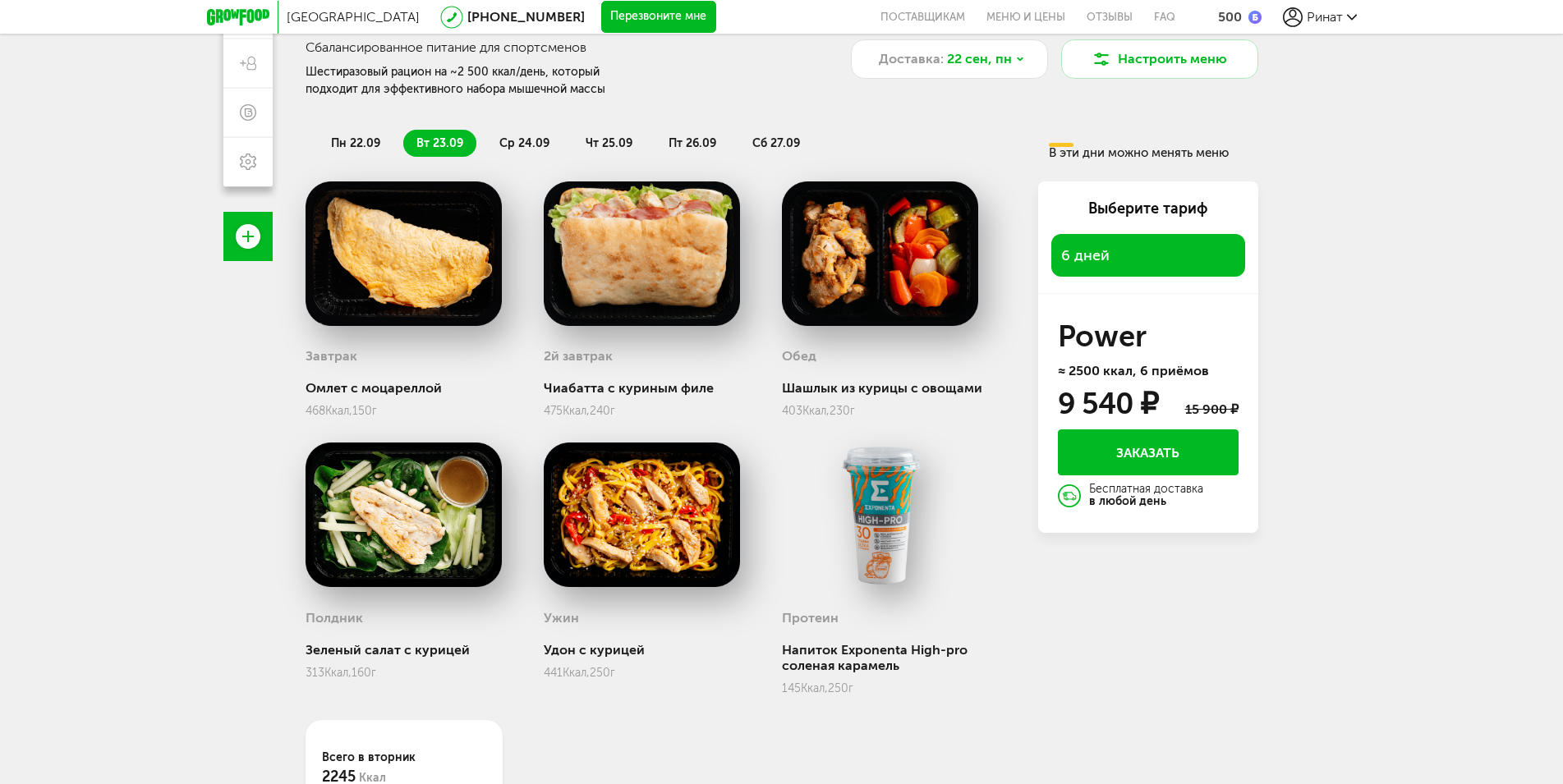
scroll to position [403, 0]
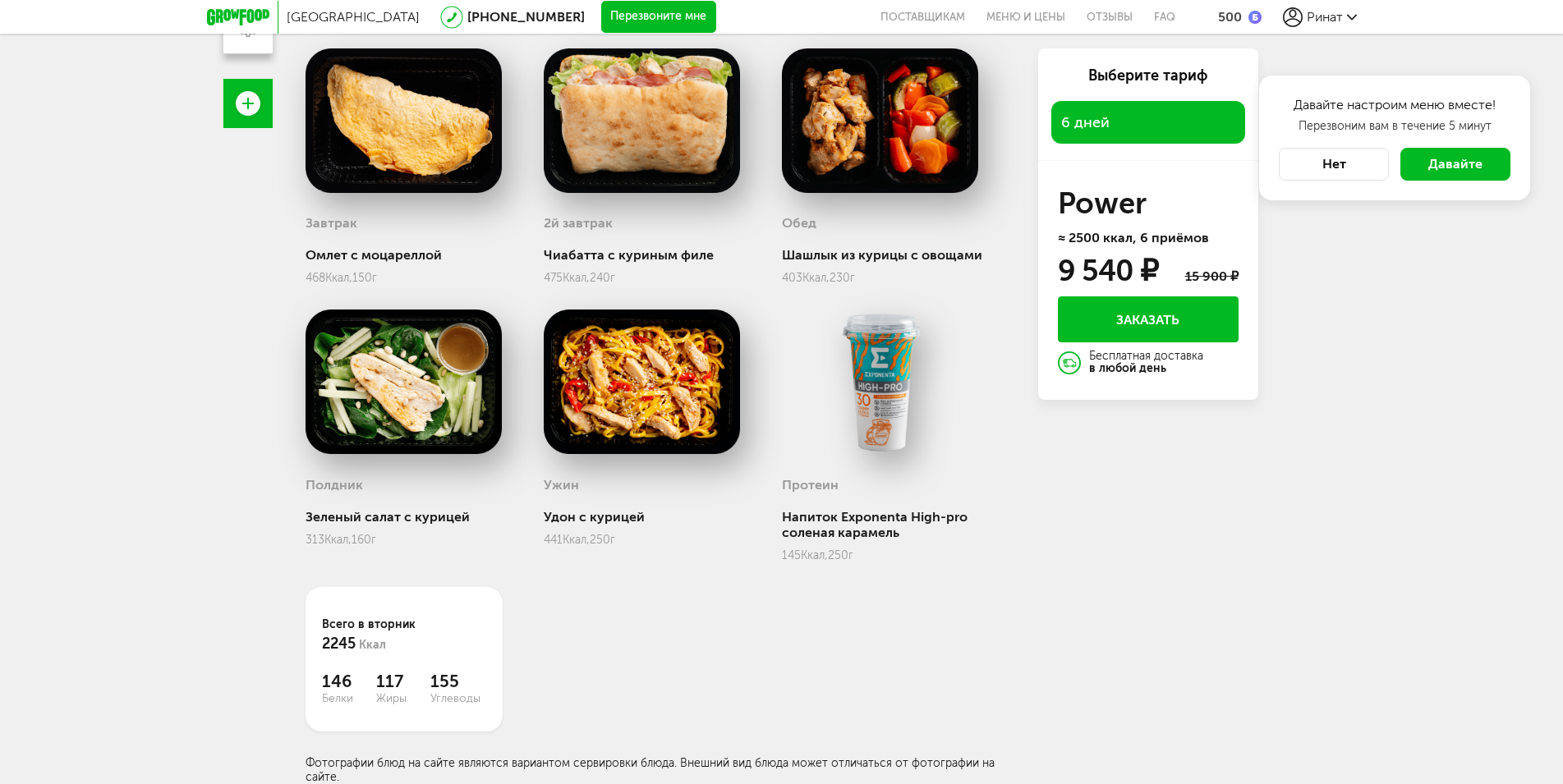
click at [865, 618] on div "Завтрак Омлет с моцареллой 468 Ккал, 150 г 2й завтрак Чиабатта с куриным филе 4…" at bounding box center [658, 416] width 706 height 734
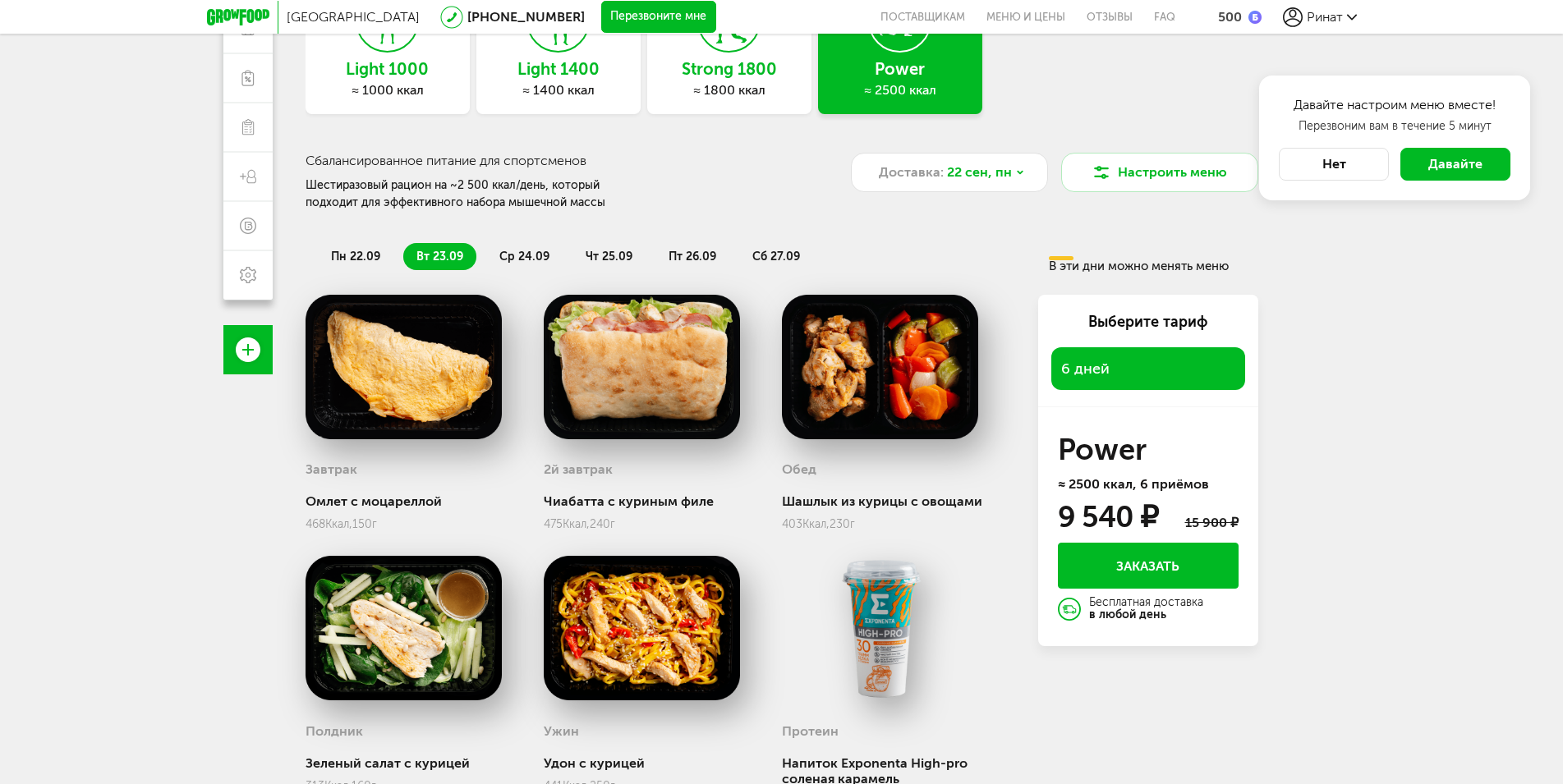
scroll to position [0, 0]
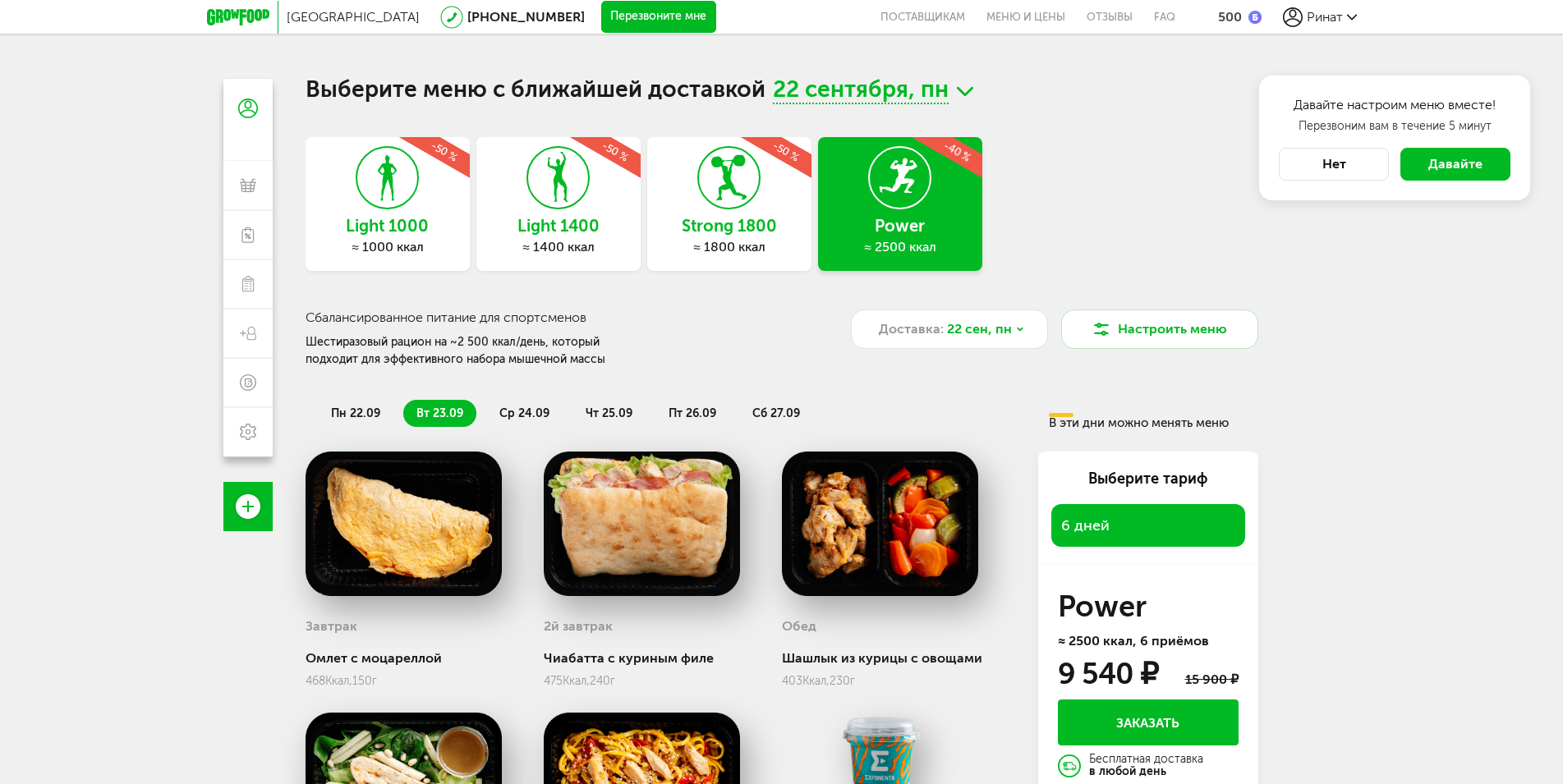
click at [230, 22] on icon at bounding box center [238, 17] width 63 height 17
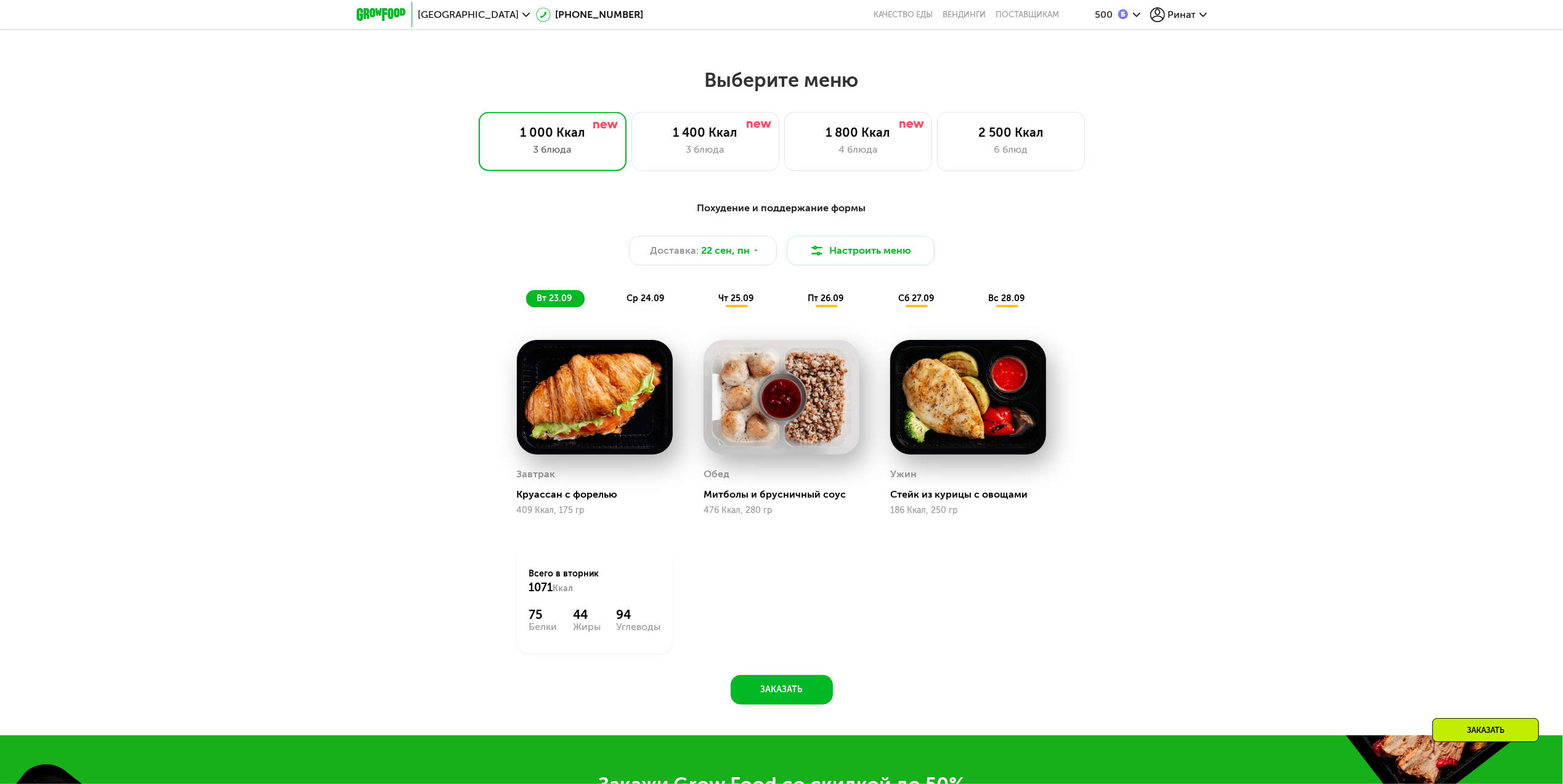
scroll to position [1314, 0]
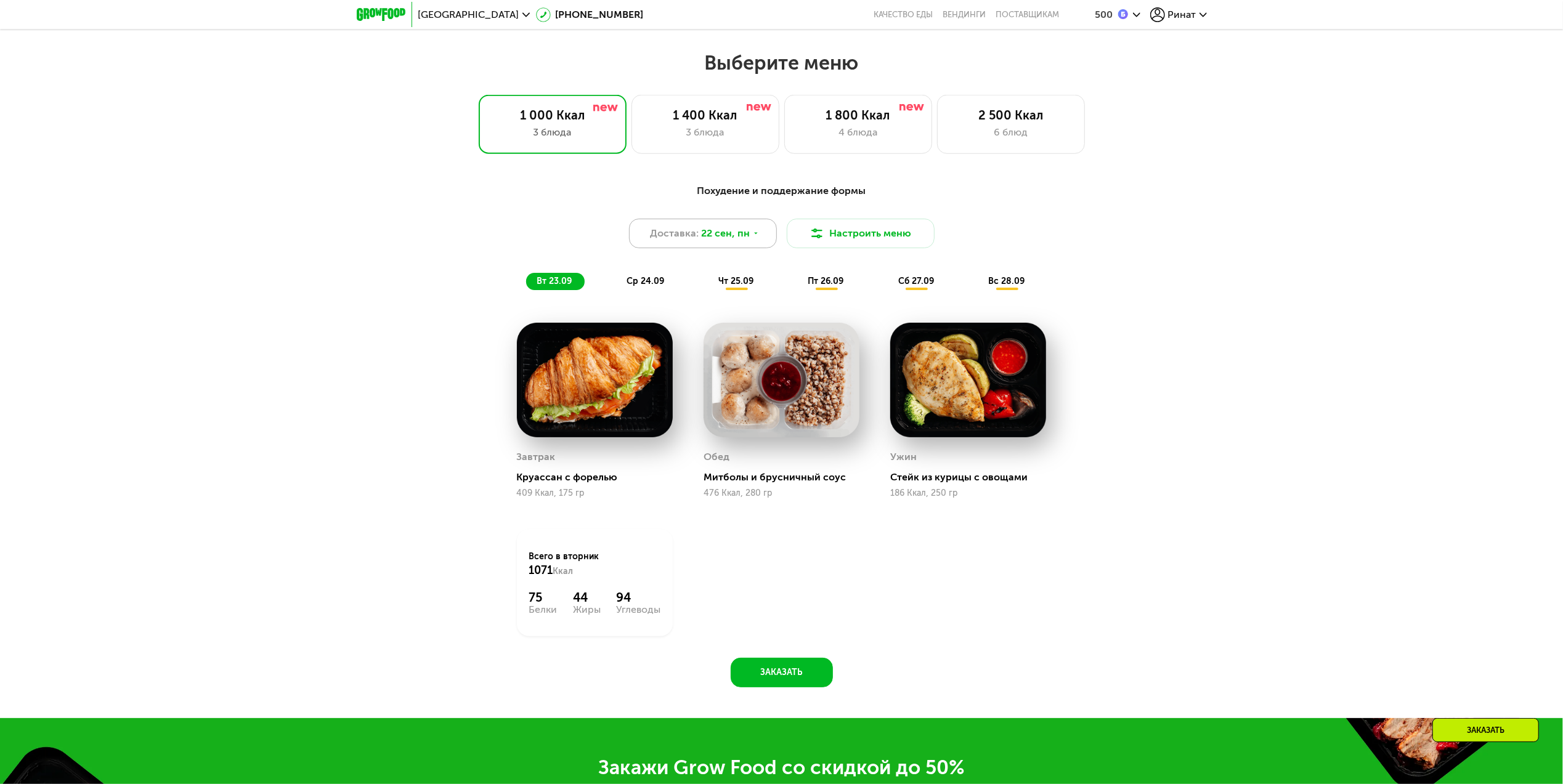
click at [744, 234] on span "22 сен, пн" at bounding box center [725, 234] width 48 height 15
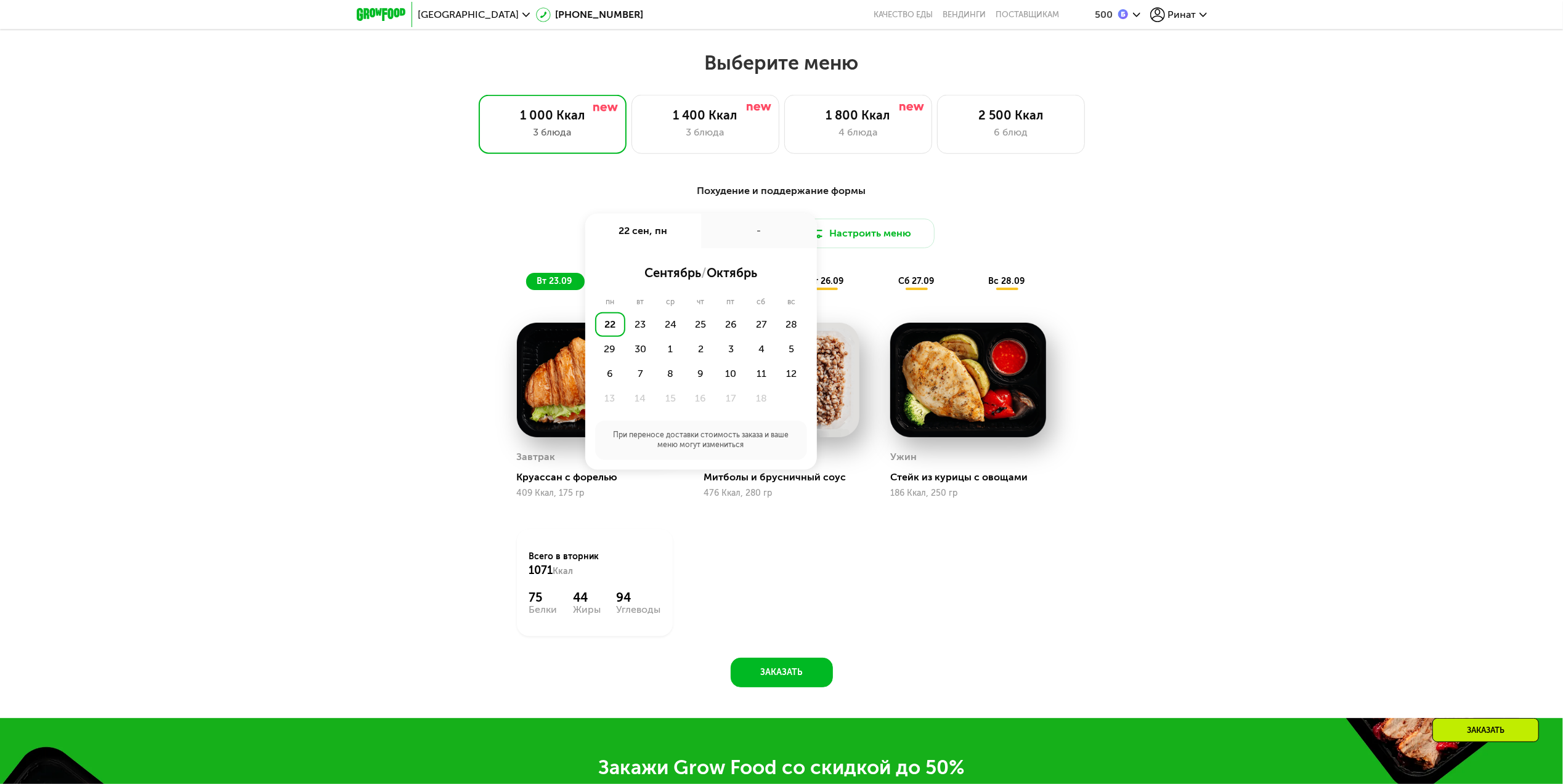
click at [506, 245] on div "Доставка: [DATE] сен, пн - сентябрь / октябрь пн вт ср чт пт сб вс 22 23 24 25 …" at bounding box center [781, 233] width 729 height 29
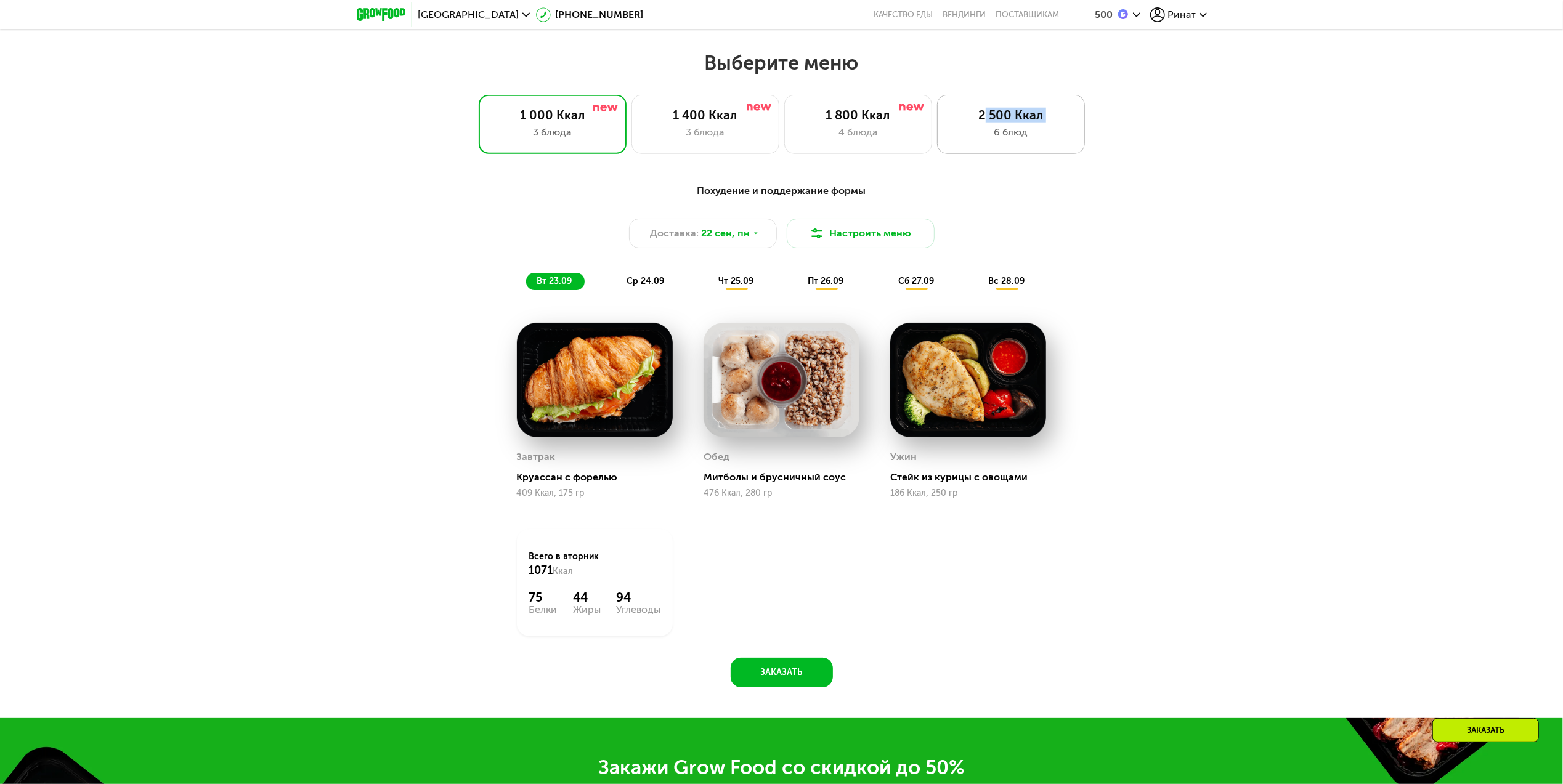
drag, startPoint x: 984, startPoint y: 114, endPoint x: 992, endPoint y: 147, distance: 34.0
click at [992, 151] on div "2 500 Ккал 6 блюд" at bounding box center [1011, 124] width 148 height 59
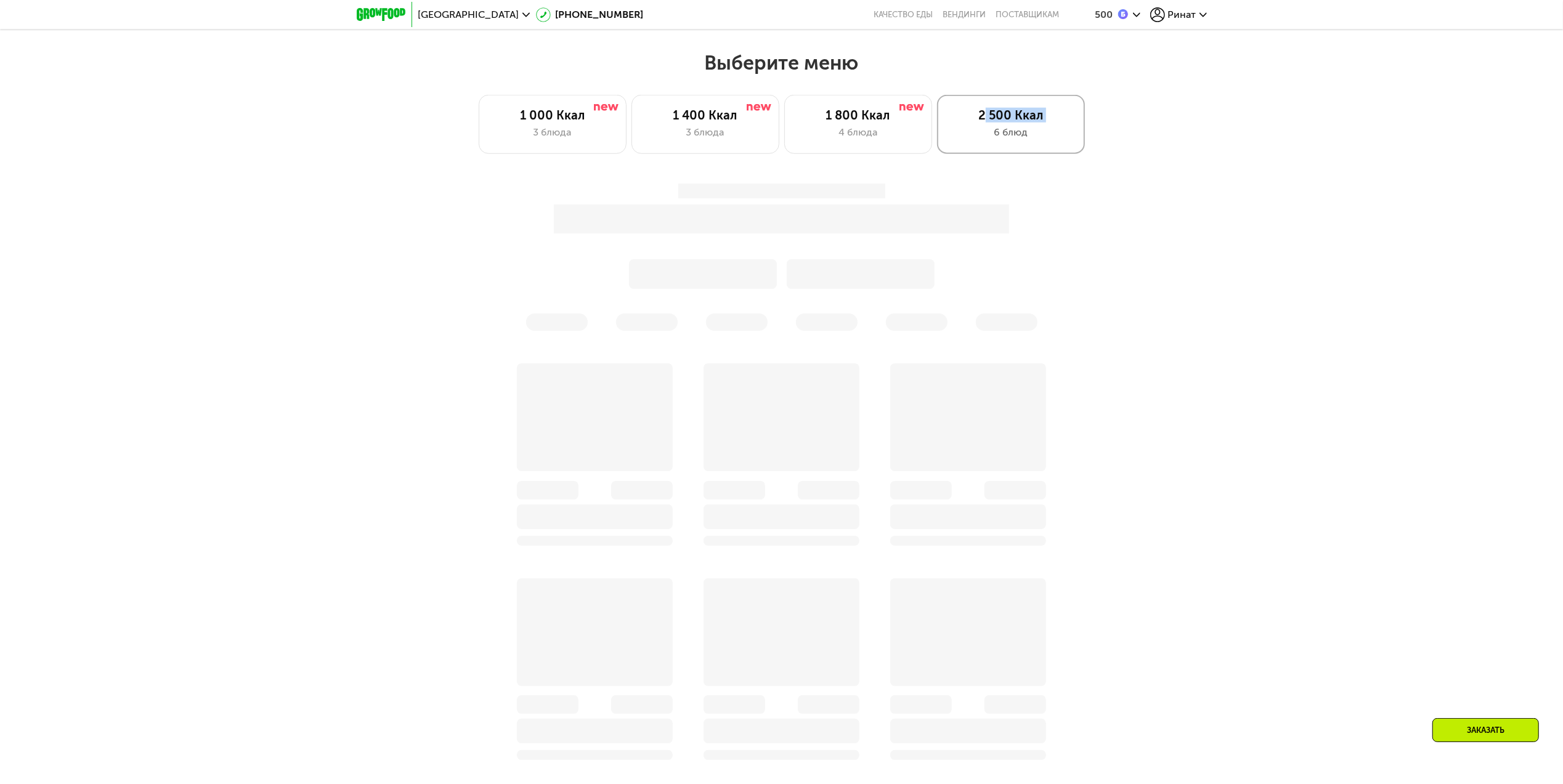
click at [992, 140] on div "6 блюд" at bounding box center [1010, 133] width 122 height 15
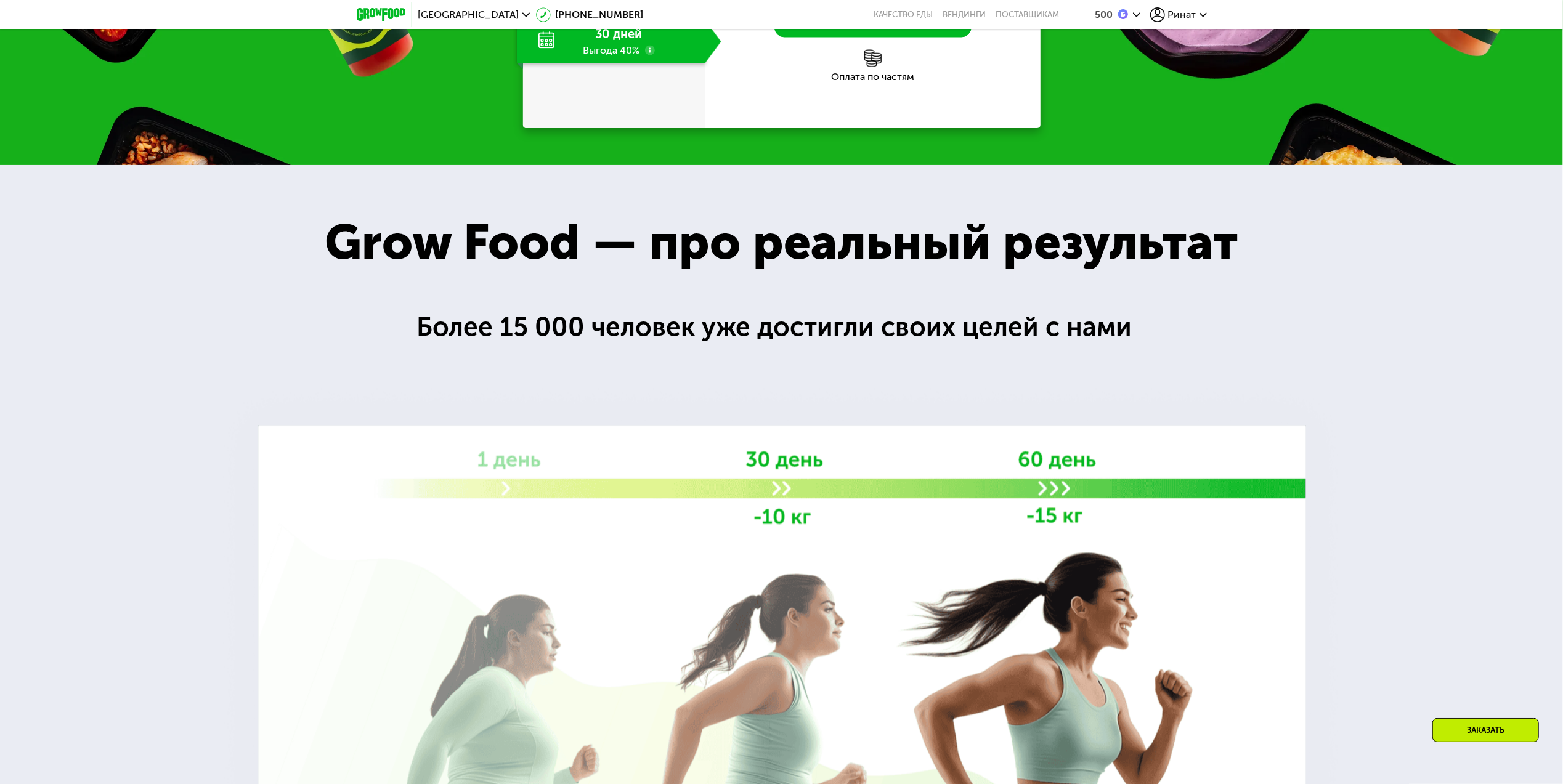
scroll to position [2299, 0]
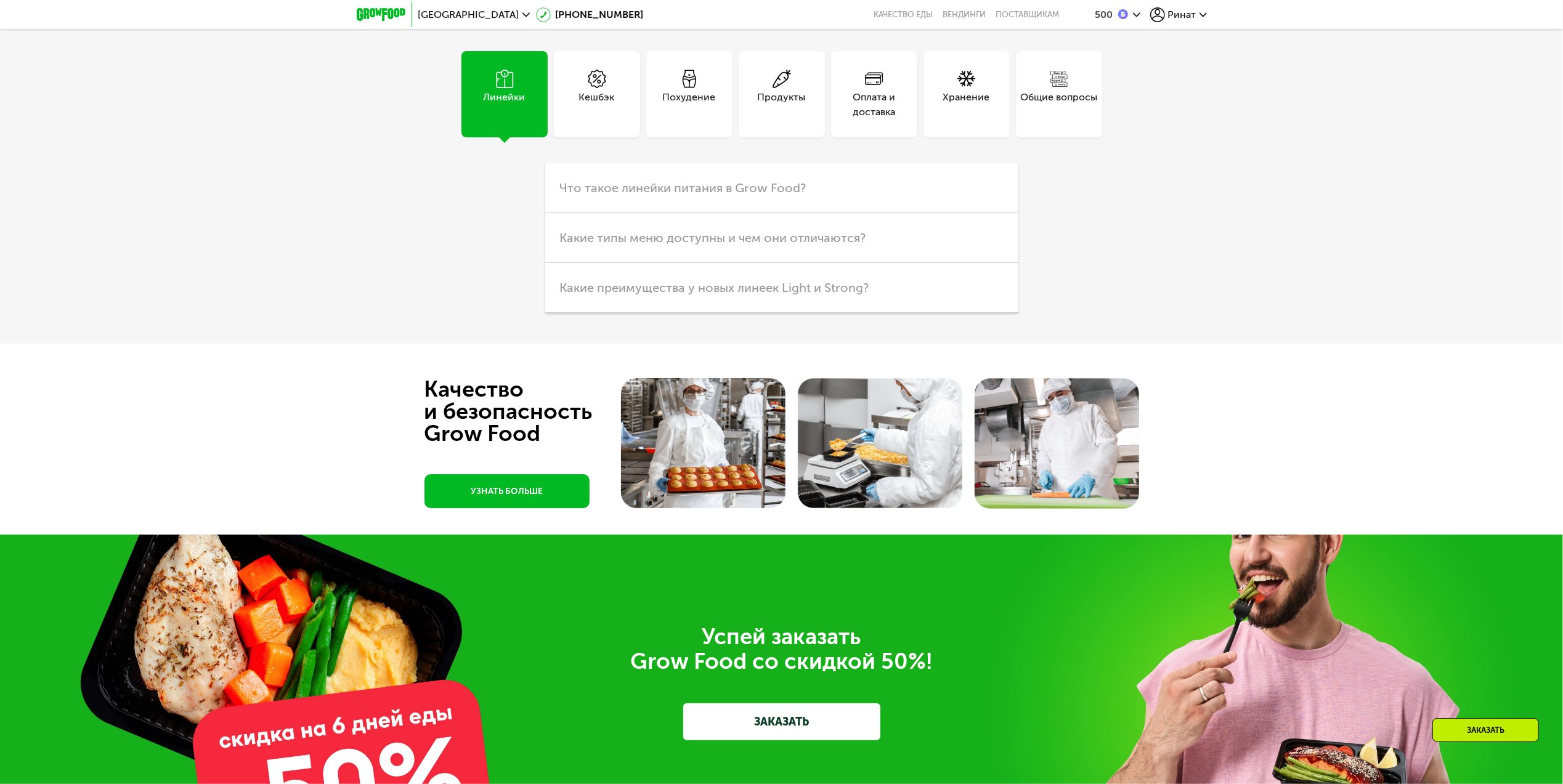
scroll to position [4749, 0]
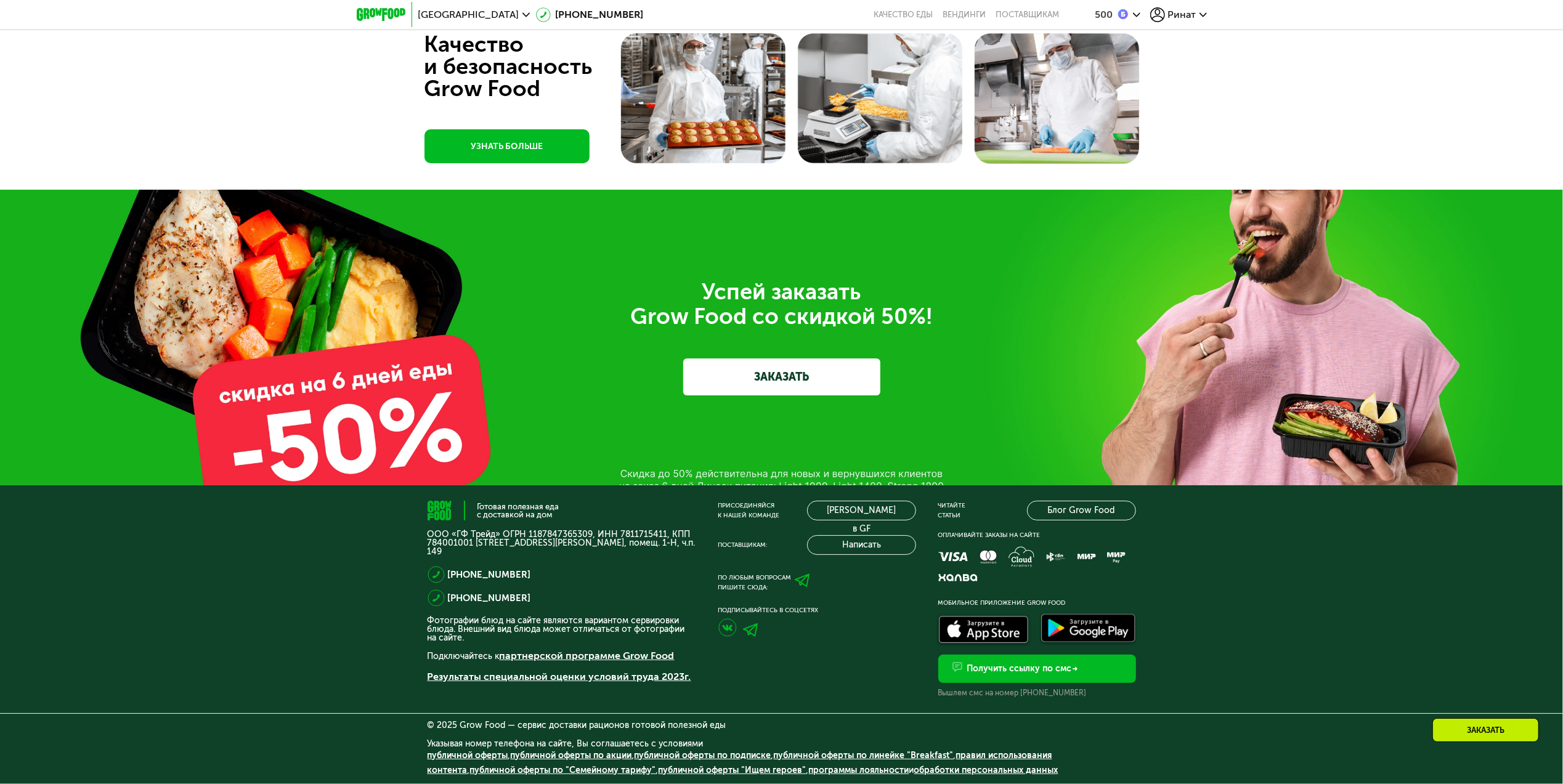
click at [759, 376] on link "ЗАКАЗАТЬ" at bounding box center [781, 377] width 197 height 37
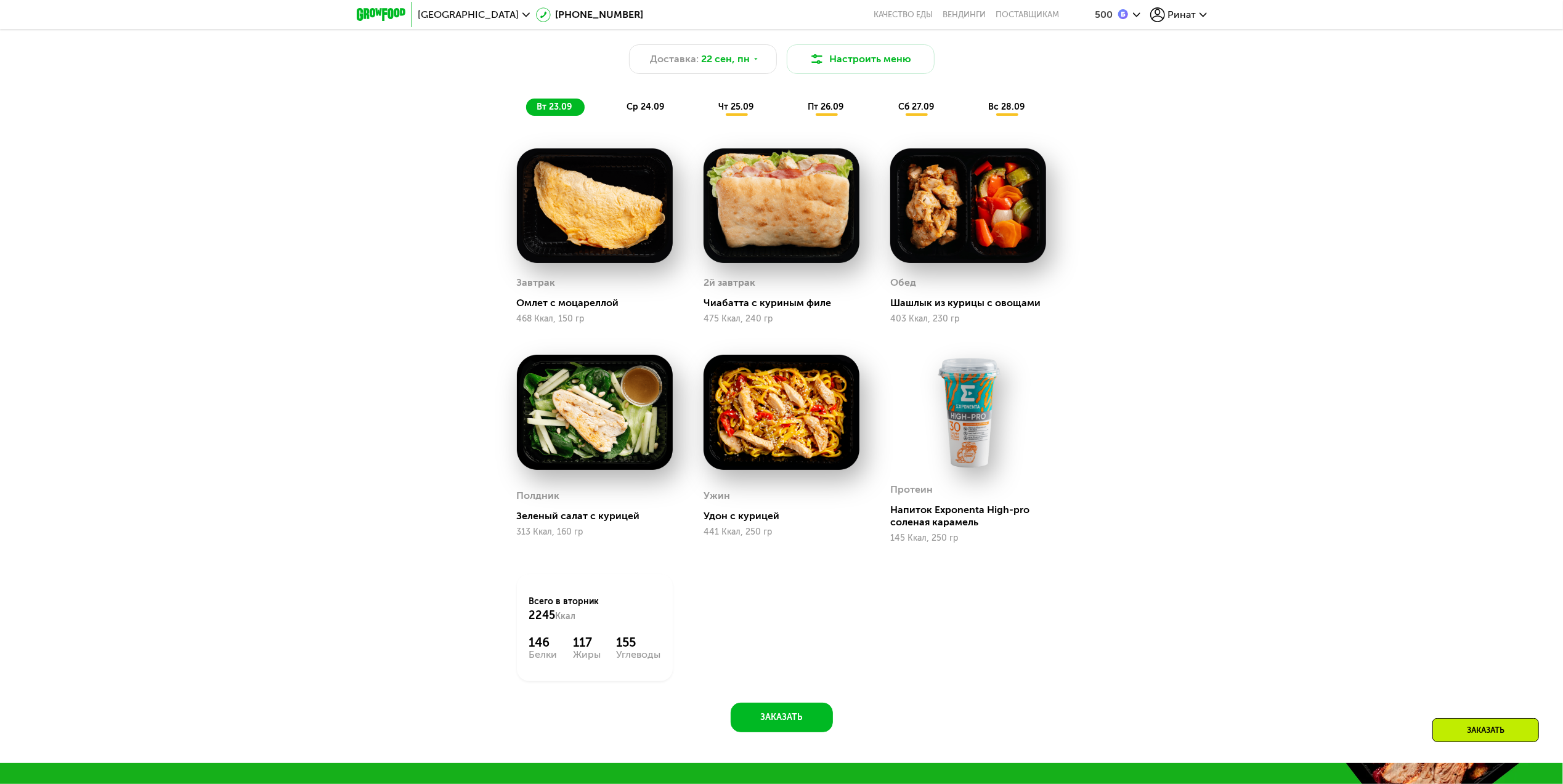
scroll to position [1981, 0]
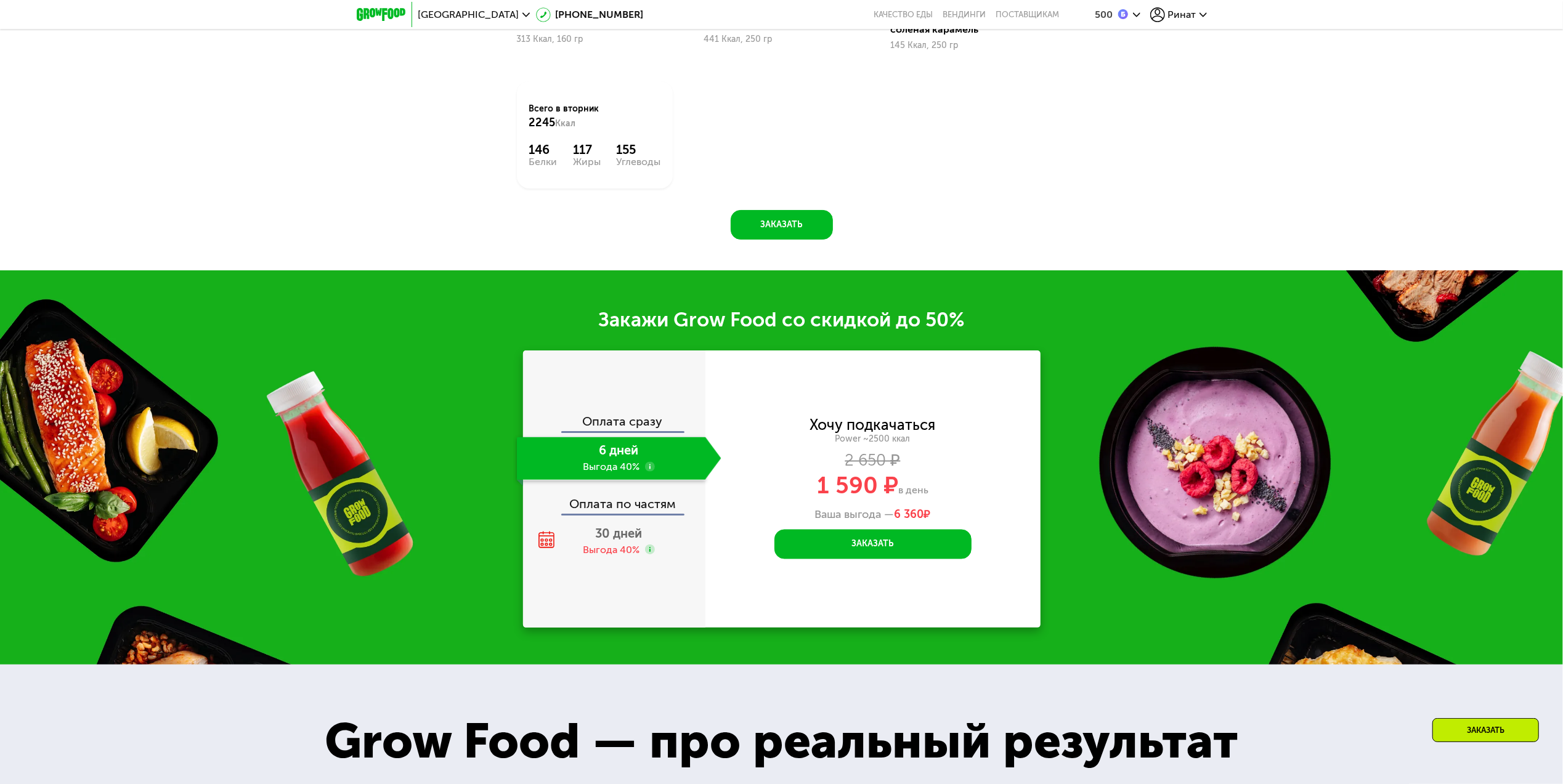
click at [651, 424] on div "Оплата сразу" at bounding box center [614, 424] width 181 height 16
click at [610, 511] on div "Оплата по частям" at bounding box center [614, 499] width 181 height 29
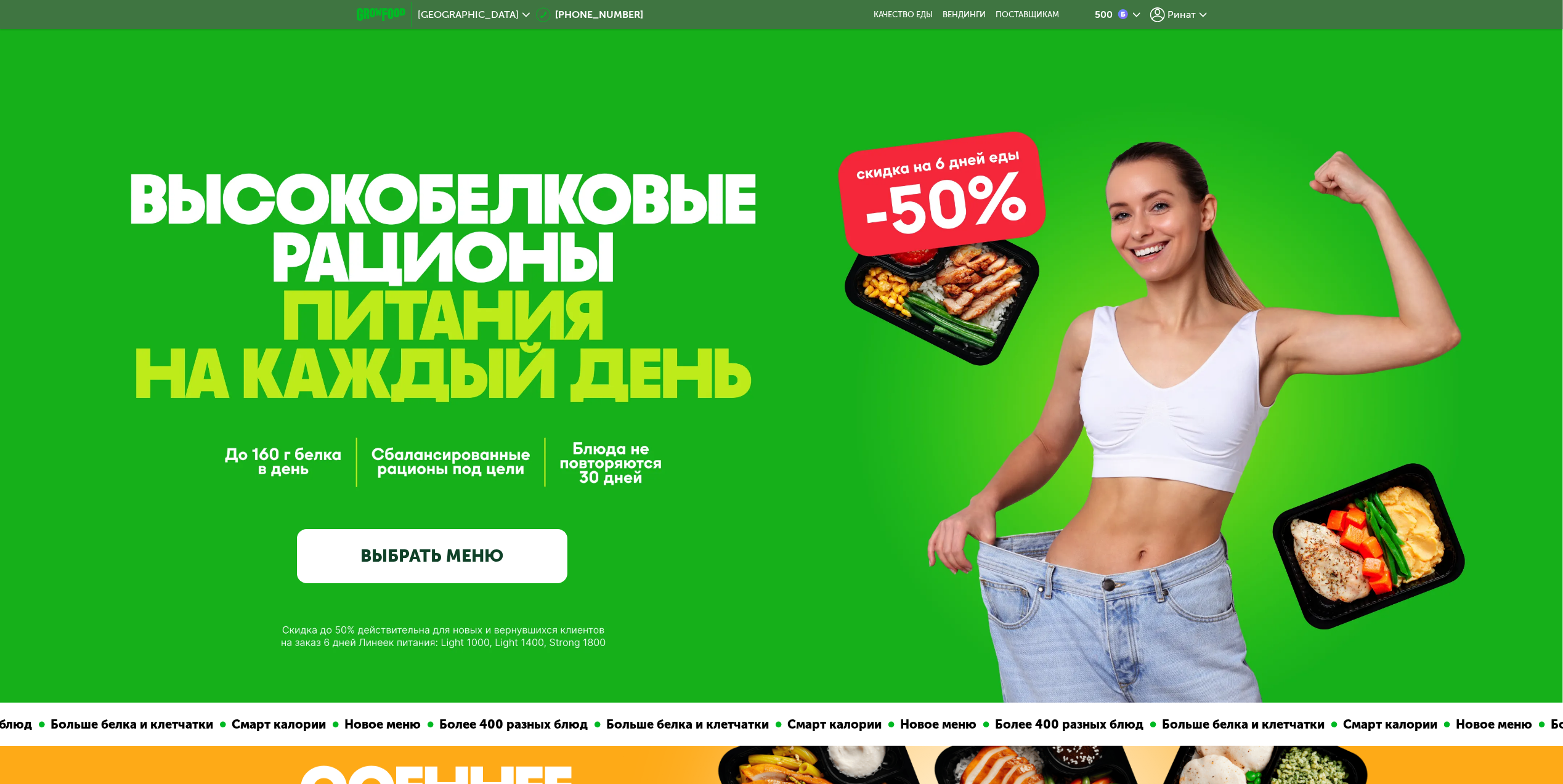
scroll to position [0, 0]
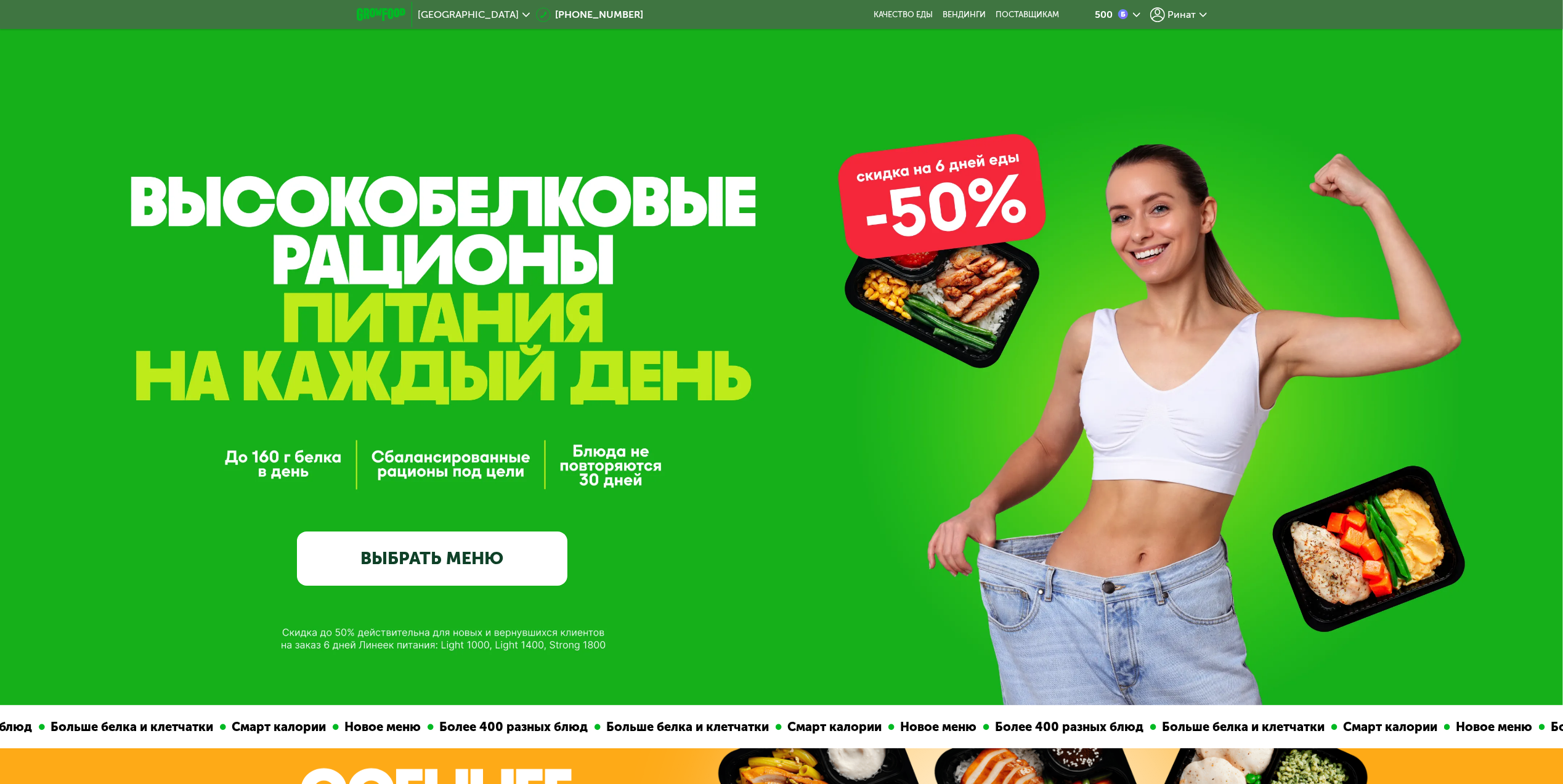
click at [373, 10] on img at bounding box center [381, 15] width 48 height 13
click at [1179, 8] on div "Ринат" at bounding box center [1178, 15] width 56 height 15
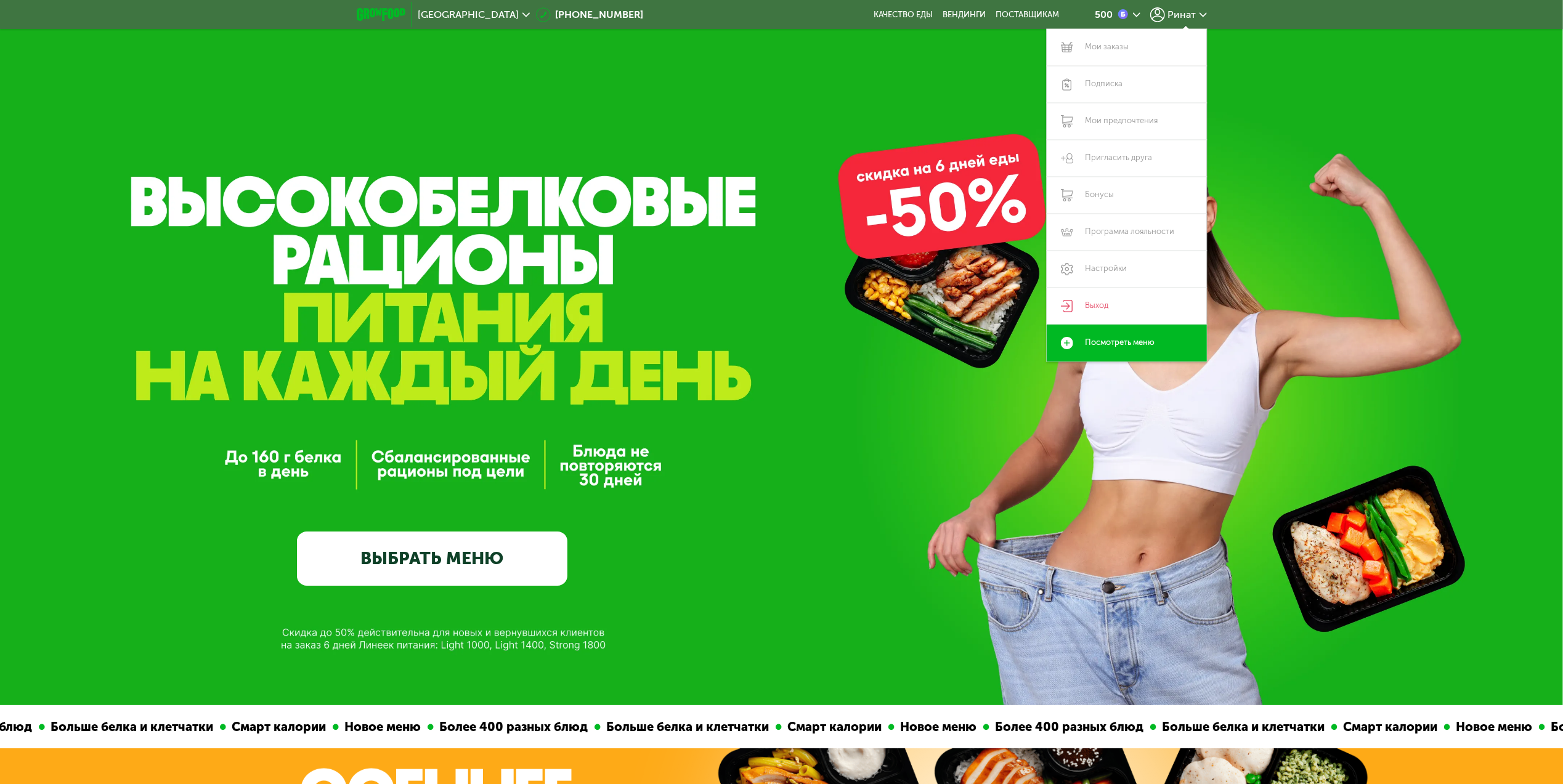
drag, startPoint x: 814, startPoint y: 402, endPoint x: 824, endPoint y: 394, distance: 12.8
click at [814, 402] on div "GrowFood — доставка правильного питания ВЫБРАТЬ МЕНЮ" at bounding box center [781, 417] width 1563 height 336
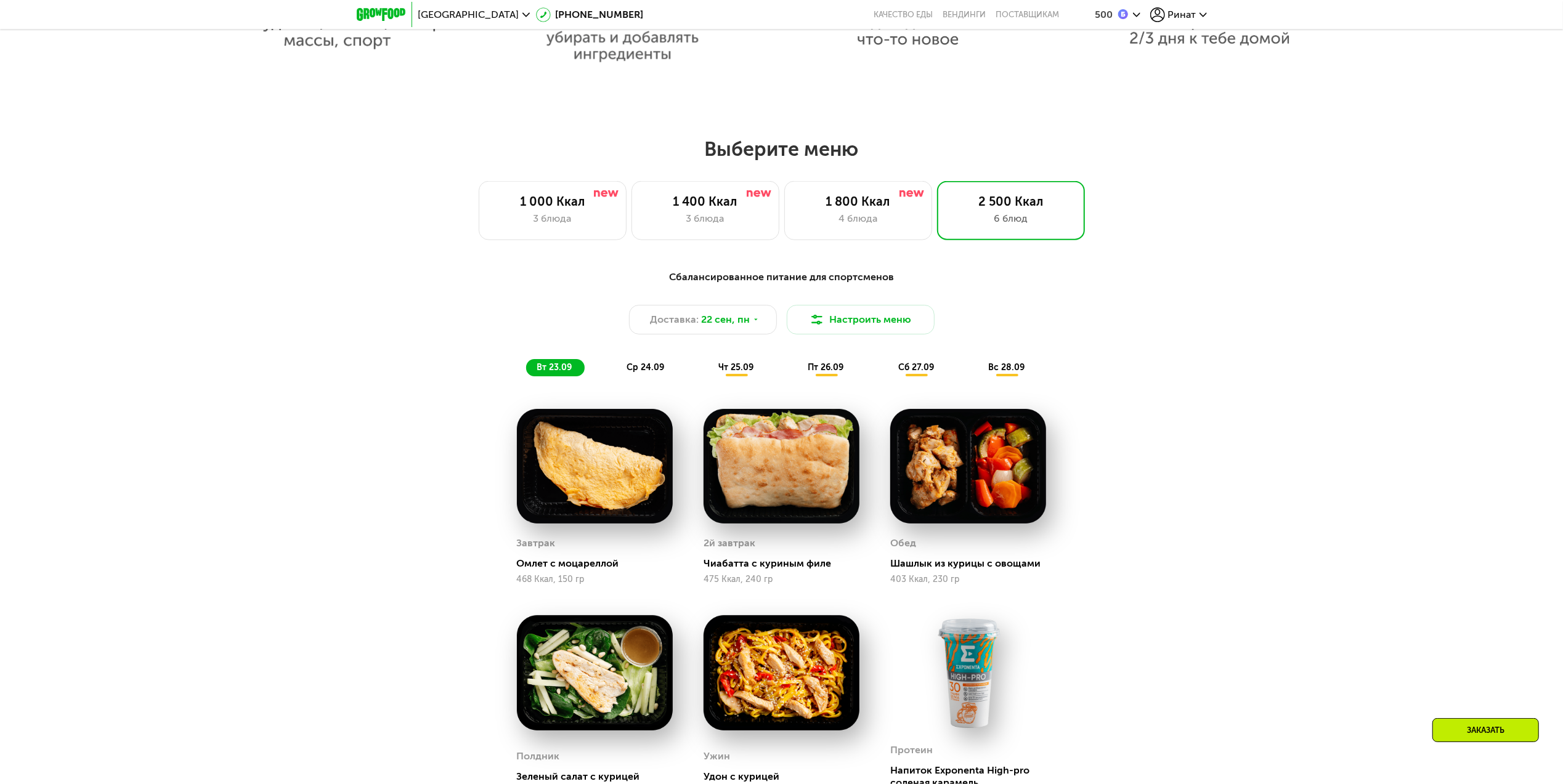
scroll to position [1232, 0]
